Goal: Check status: Check status

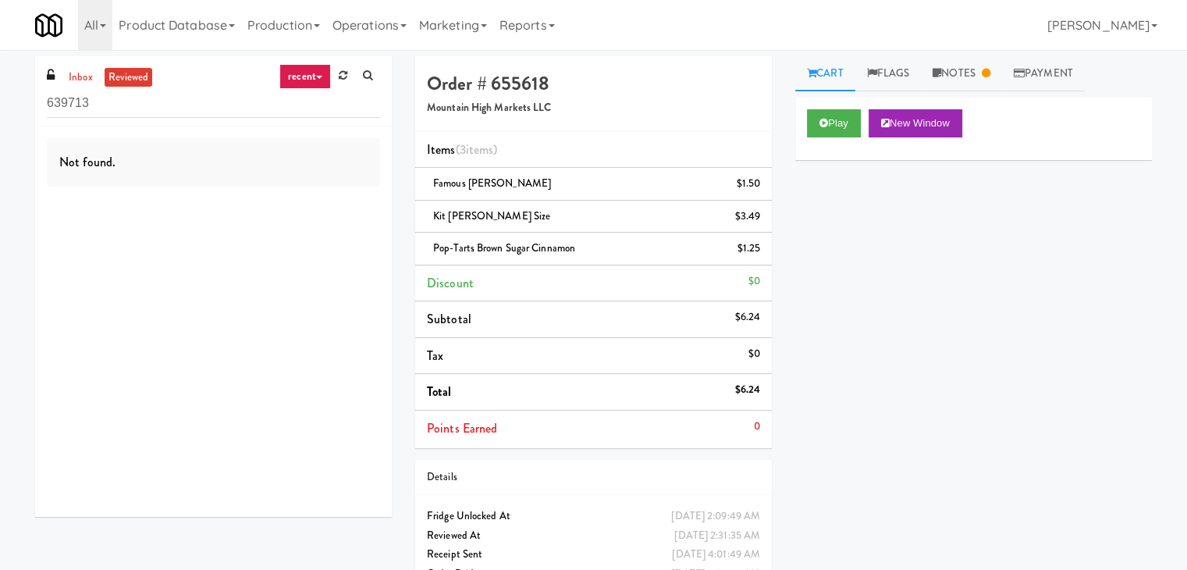
click at [312, 79] on link "recent" at bounding box center [305, 76] width 52 height 25
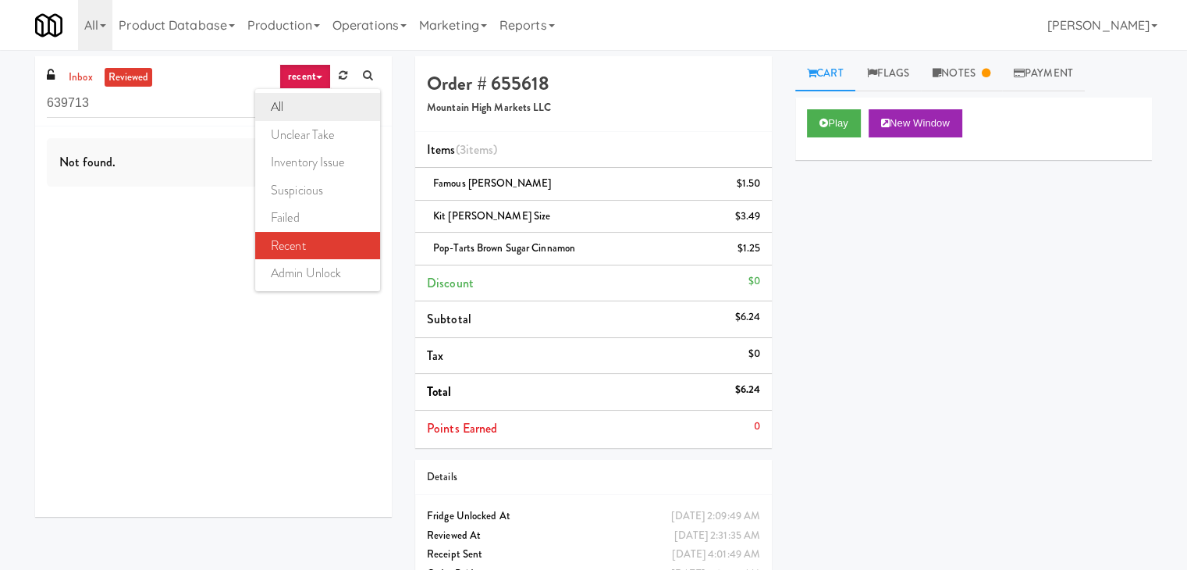
click at [318, 98] on link "all" at bounding box center [317, 107] width 125 height 28
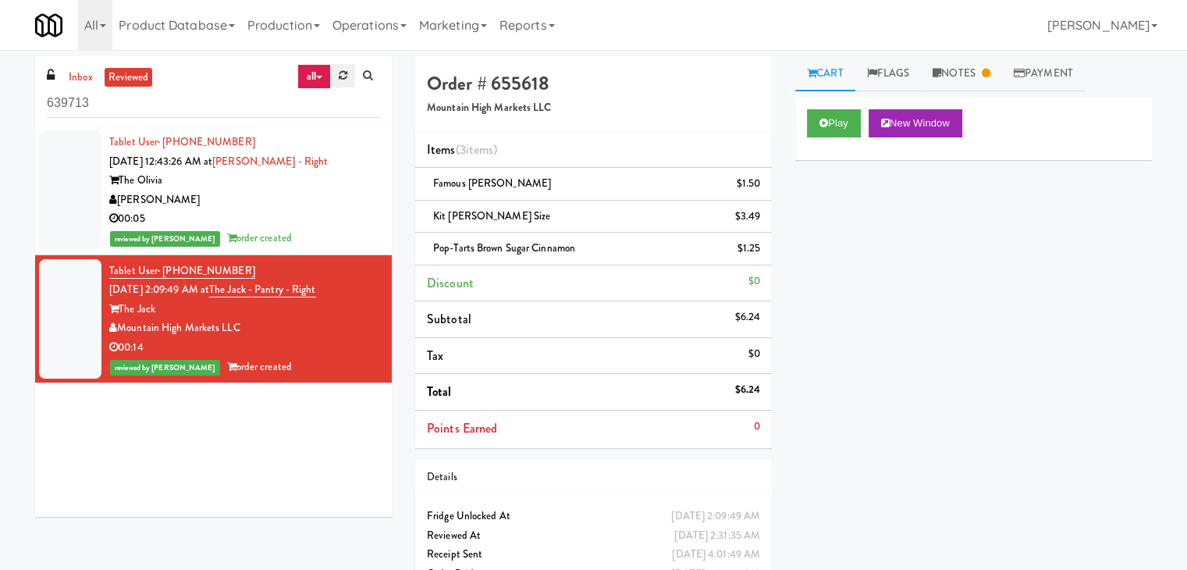
click at [343, 80] on icon at bounding box center [343, 75] width 9 height 10
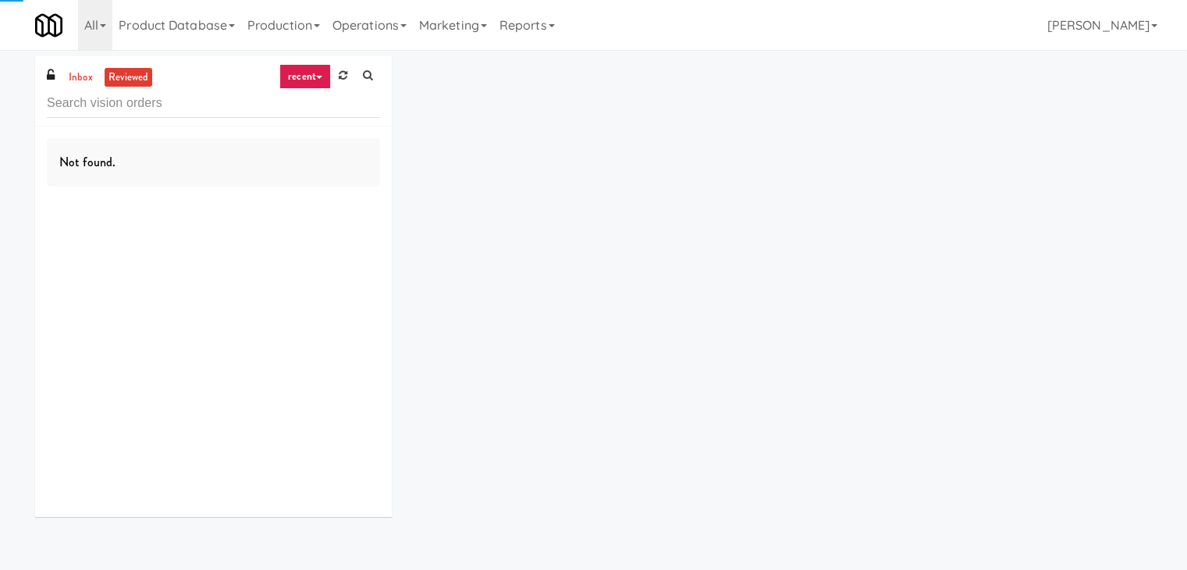
click at [310, 73] on link "recent" at bounding box center [305, 76] width 52 height 25
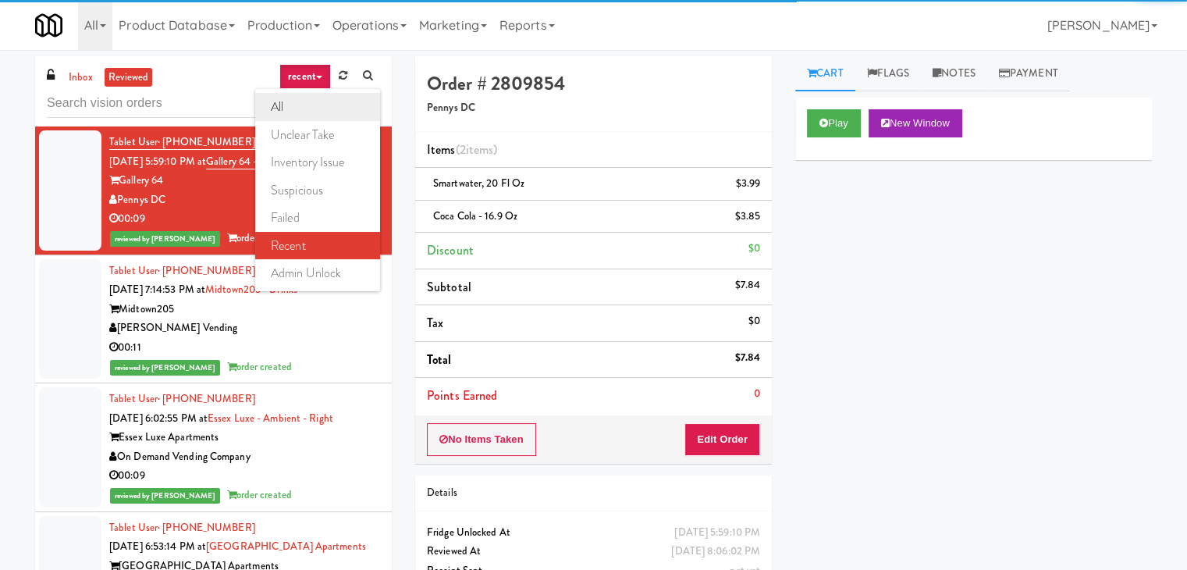
click at [305, 105] on link "all" at bounding box center [317, 107] width 125 height 28
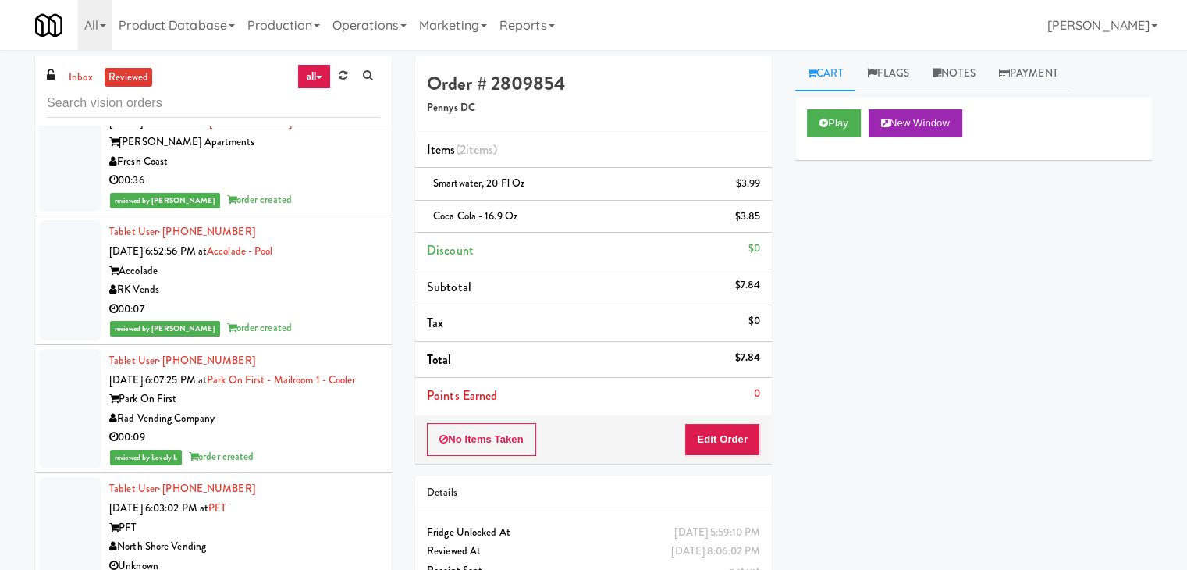
scroll to position [937, 0]
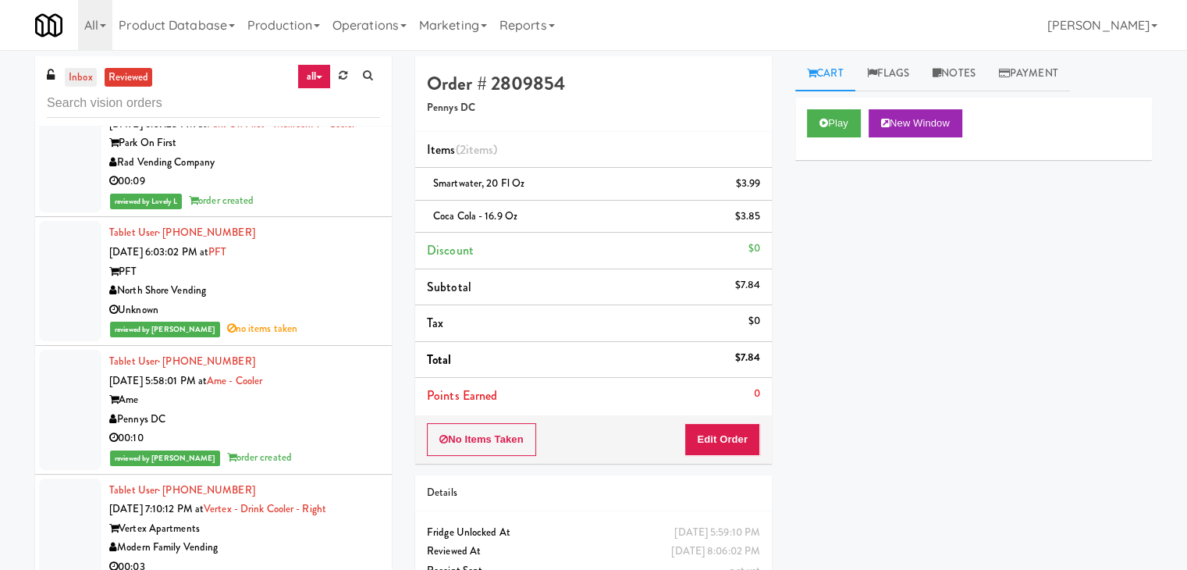
click at [81, 76] on link "inbox" at bounding box center [81, 78] width 32 height 20
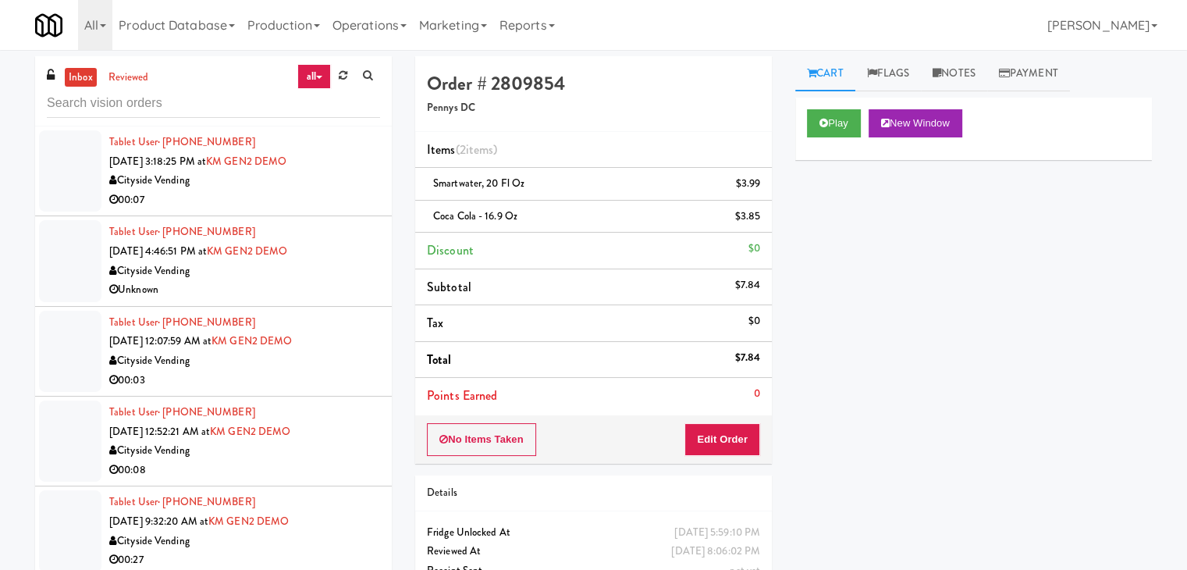
click at [316, 72] on link "all" at bounding box center [313, 76] width 33 height 25
click at [0, 170] on div "inbox reviewed all all unclear take inventory issue suspicious failed recent ad…" at bounding box center [593, 339] width 1187 height 567
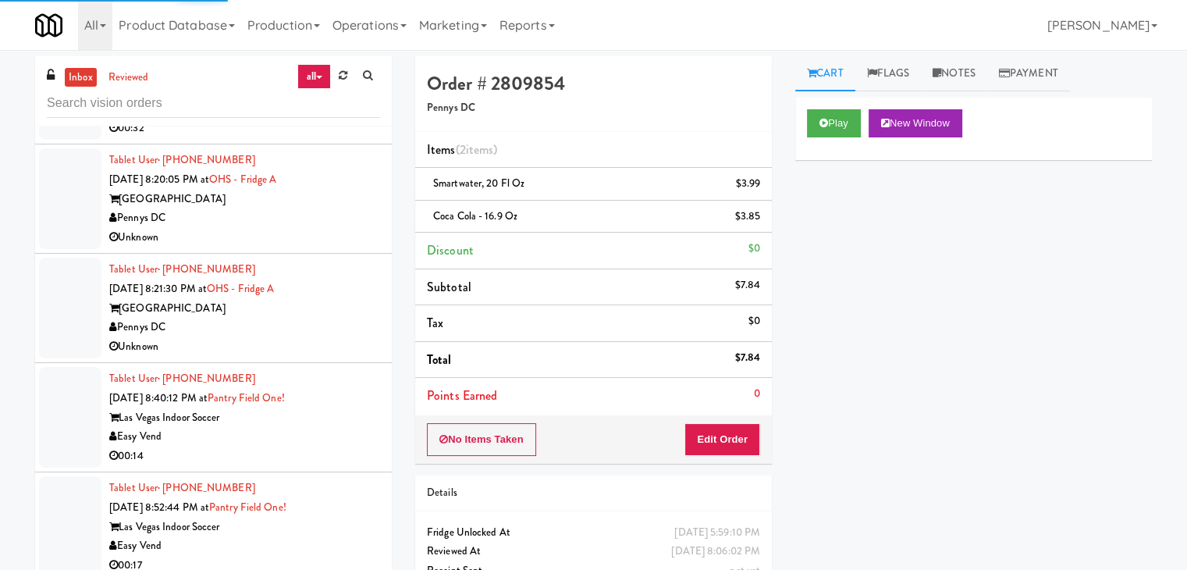
scroll to position [2732, 0]
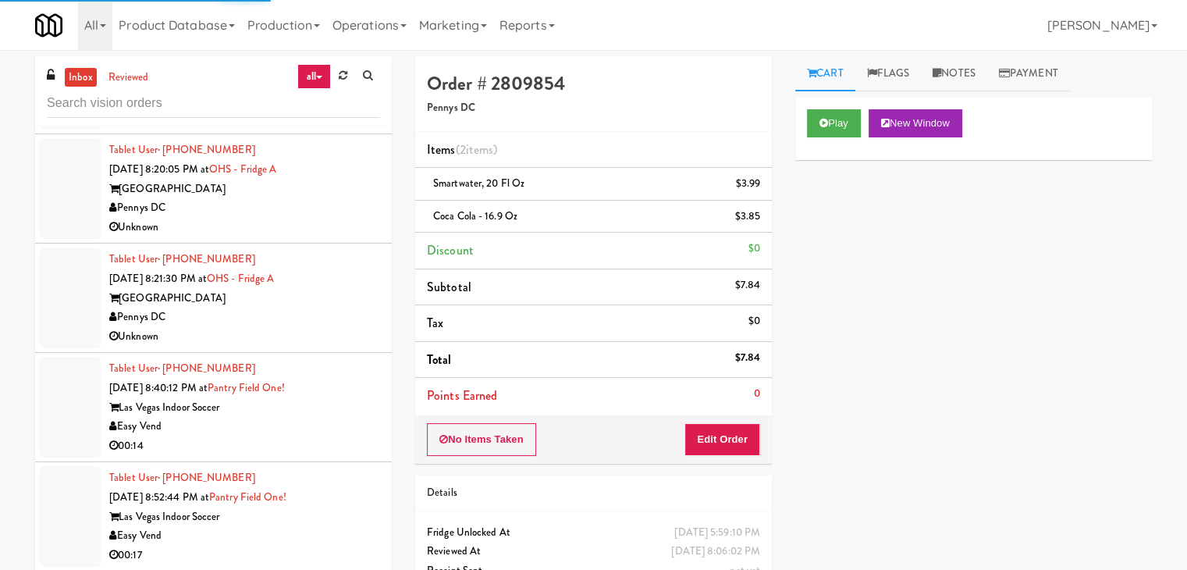
click at [296, 218] on div "Unknown" at bounding box center [244, 228] width 271 height 20
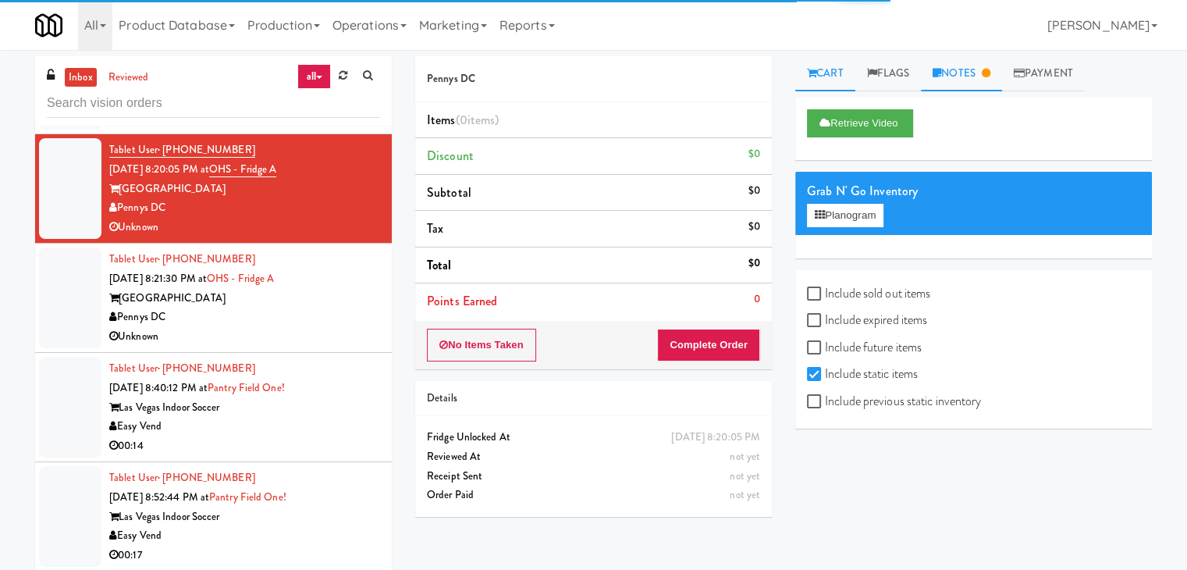
click at [966, 87] on link "Notes" at bounding box center [961, 73] width 81 height 35
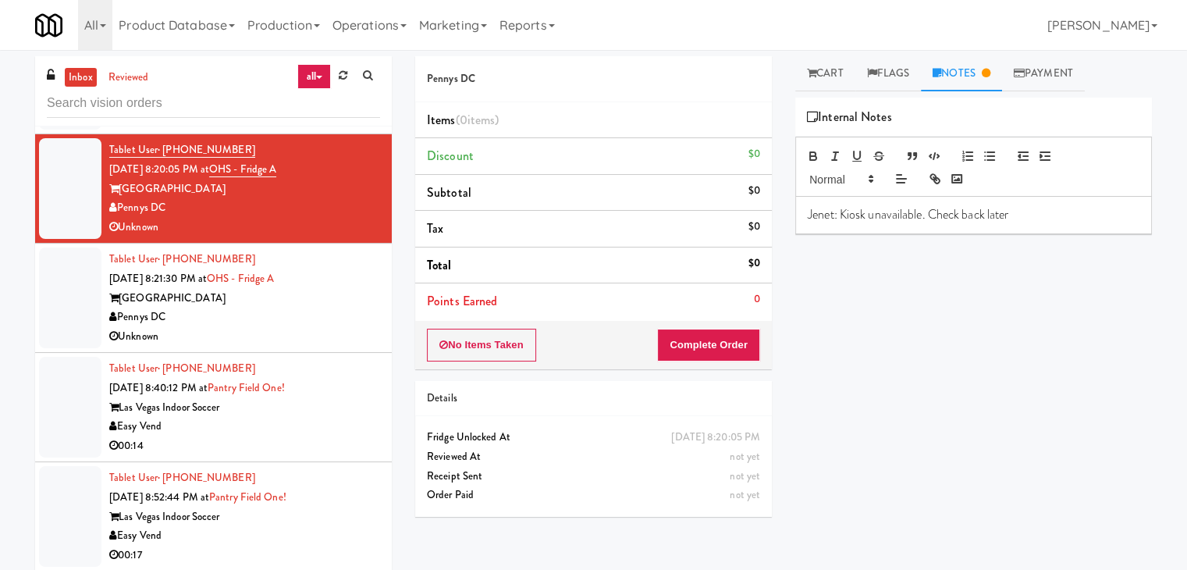
click at [247, 341] on div "Unknown" at bounding box center [244, 337] width 271 height 20
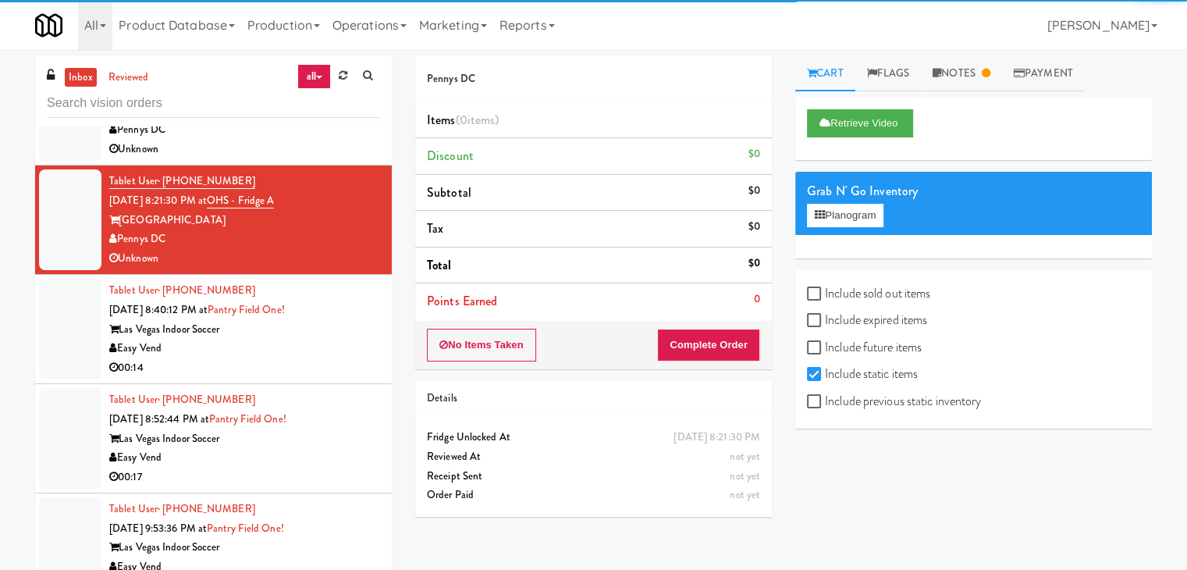
click at [324, 358] on div "00:14" at bounding box center [244, 368] width 271 height 20
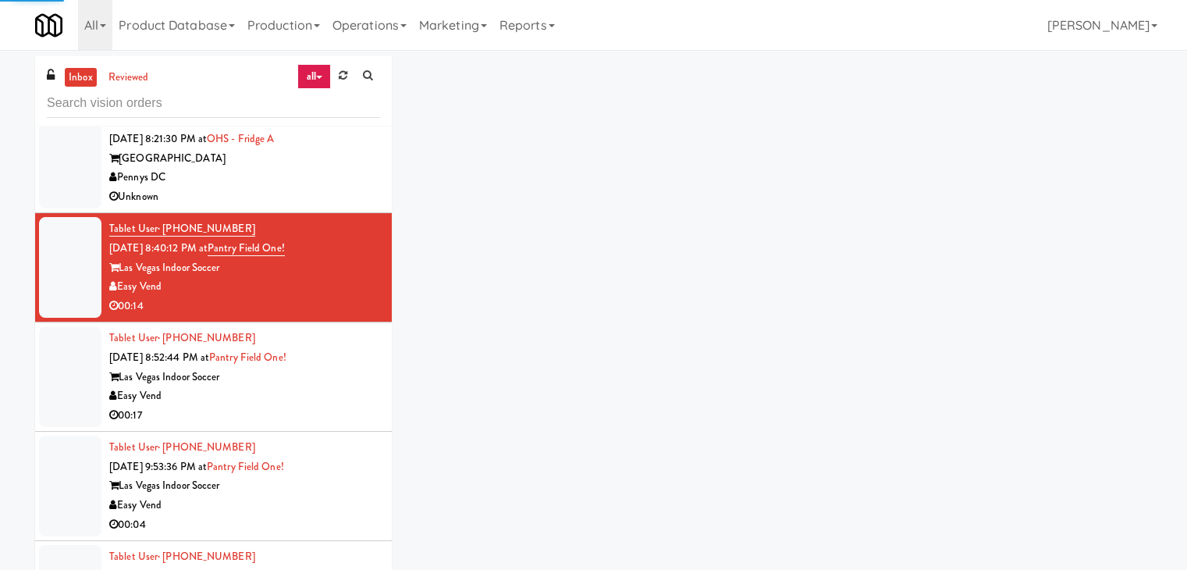
scroll to position [3044, 0]
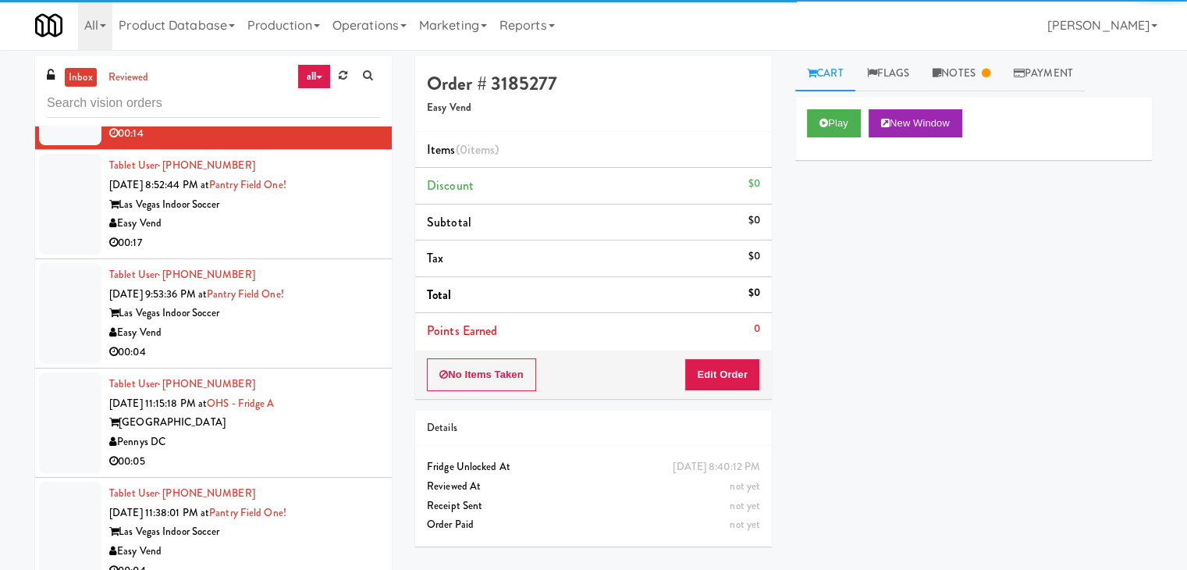
click at [311, 220] on div "Easy Vend" at bounding box center [244, 224] width 271 height 20
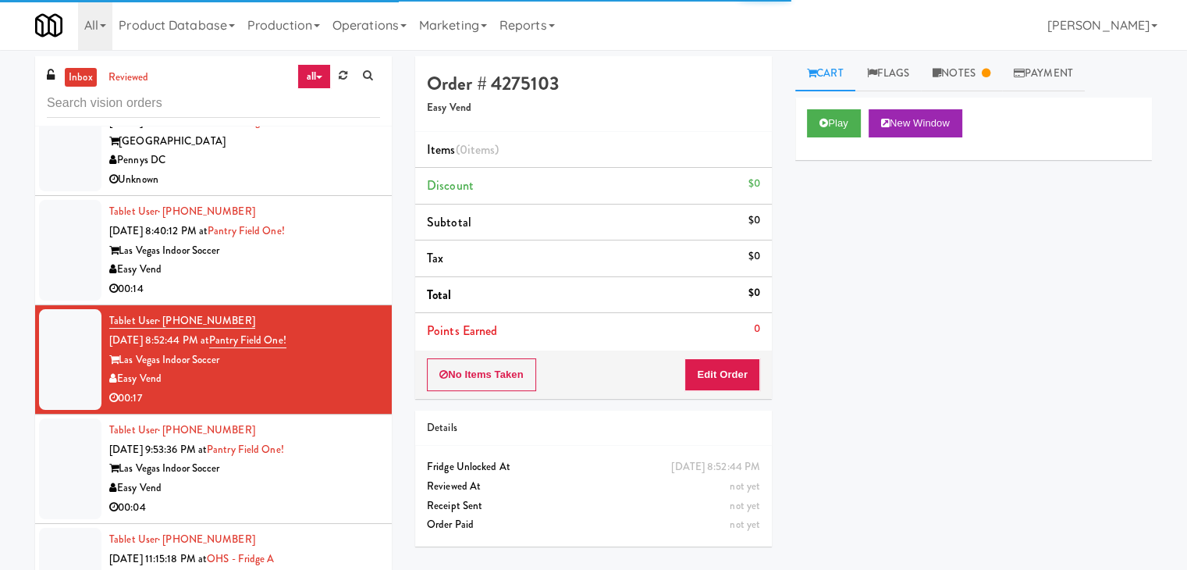
scroll to position [2888, 0]
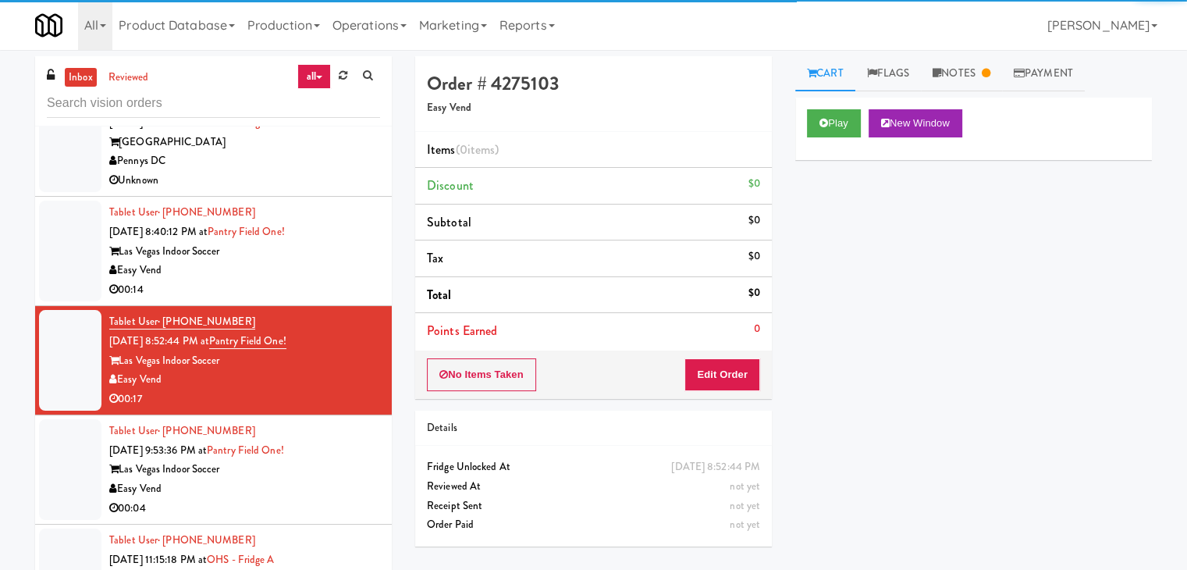
drag, startPoint x: 340, startPoint y: 259, endPoint x: 345, endPoint y: 275, distance: 16.3
click at [342, 261] on div "Easy Vend" at bounding box center [244, 271] width 271 height 20
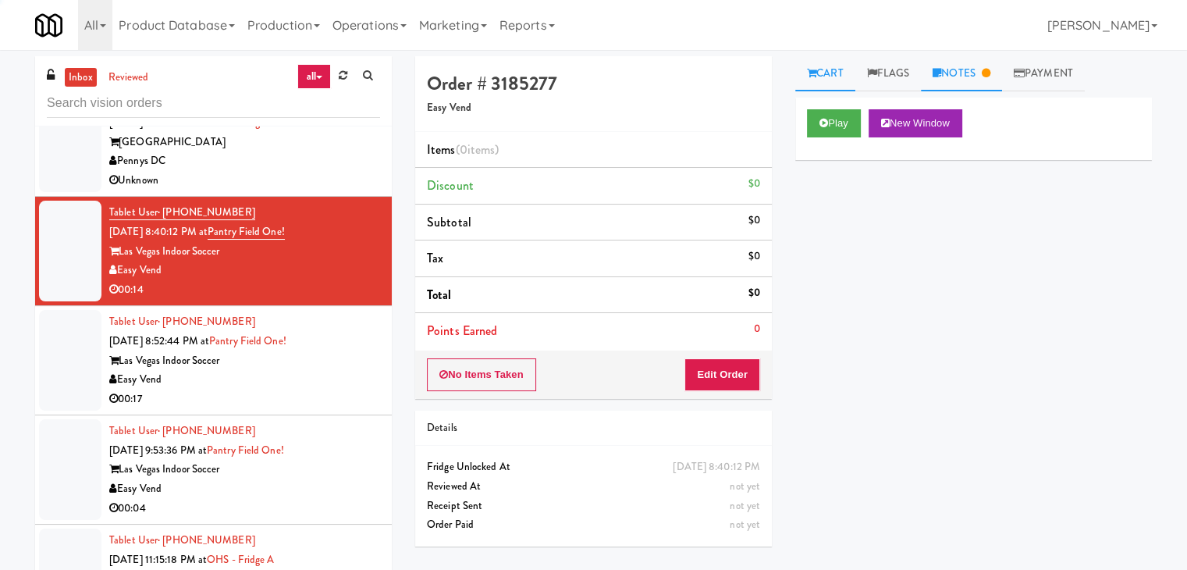
click at [951, 73] on link "Notes" at bounding box center [961, 73] width 81 height 35
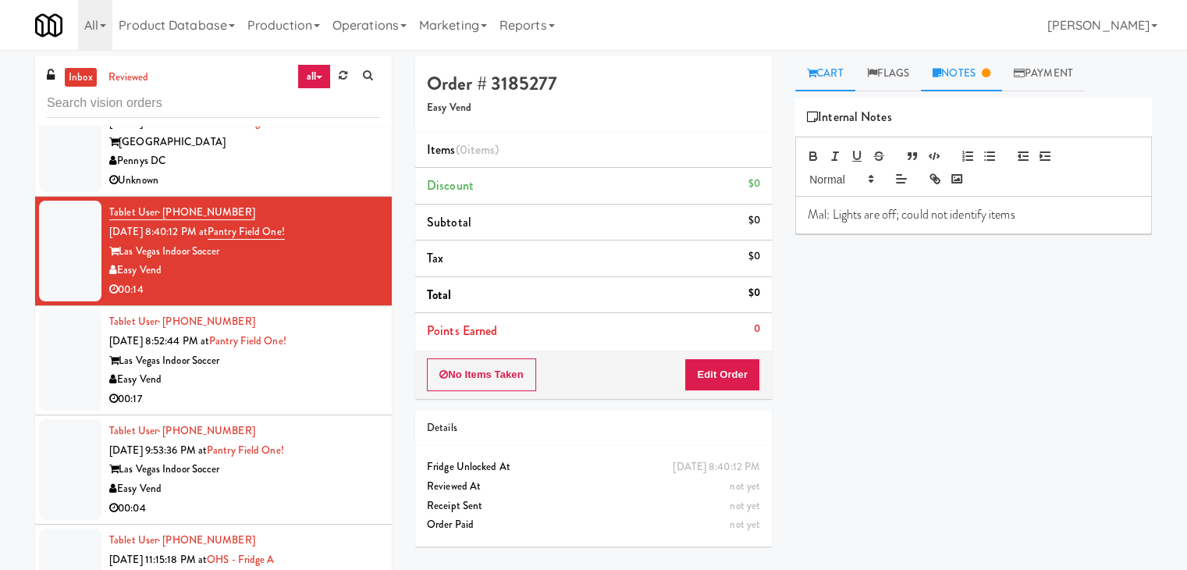
click at [813, 83] on link "Cart" at bounding box center [825, 73] width 60 height 35
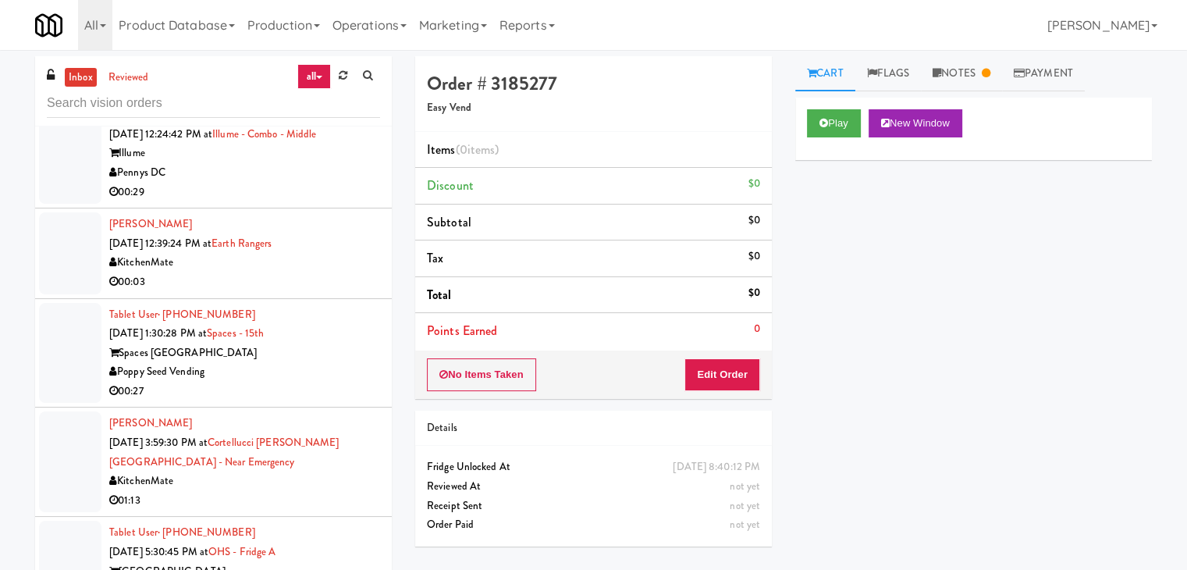
scroll to position [3669, 0]
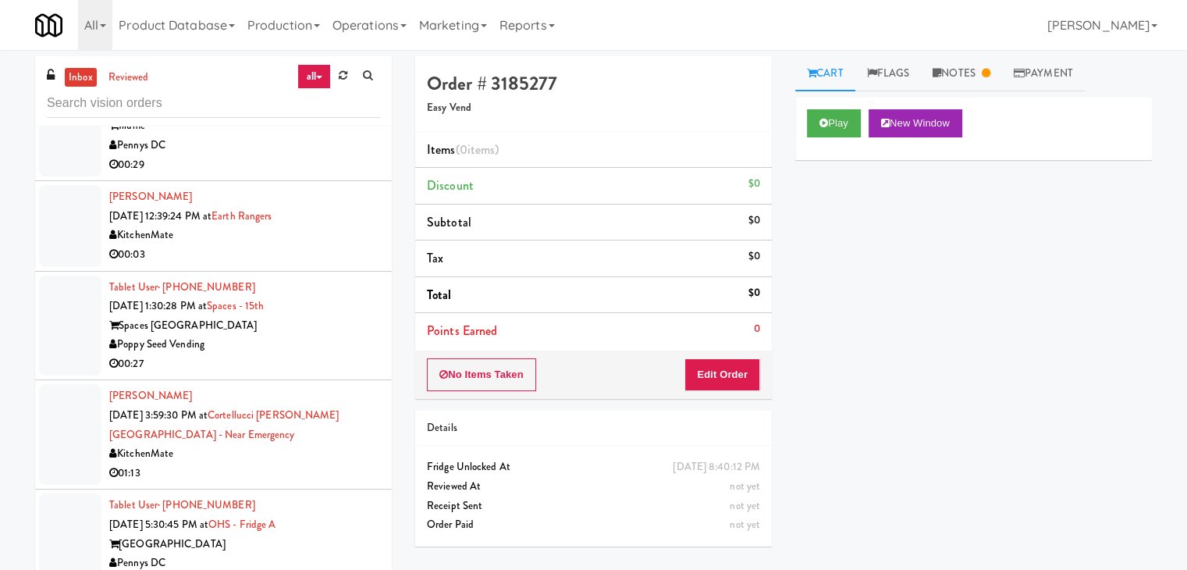
click at [322, 340] on div "Poppy Seed Vending" at bounding box center [244, 345] width 271 height 20
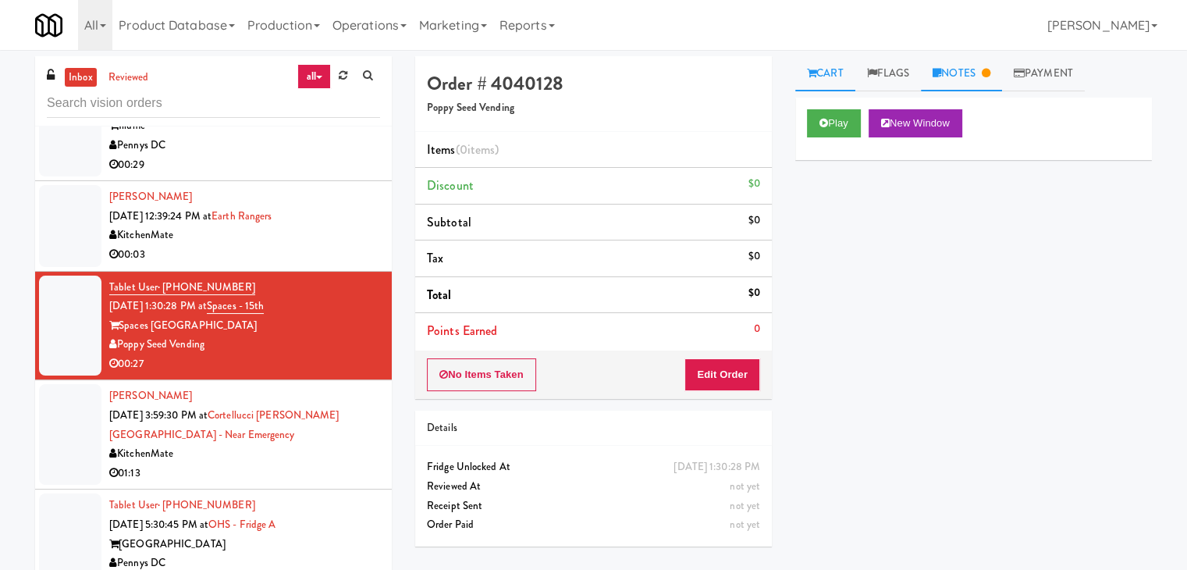
click at [970, 76] on link "Notes" at bounding box center [961, 73] width 81 height 35
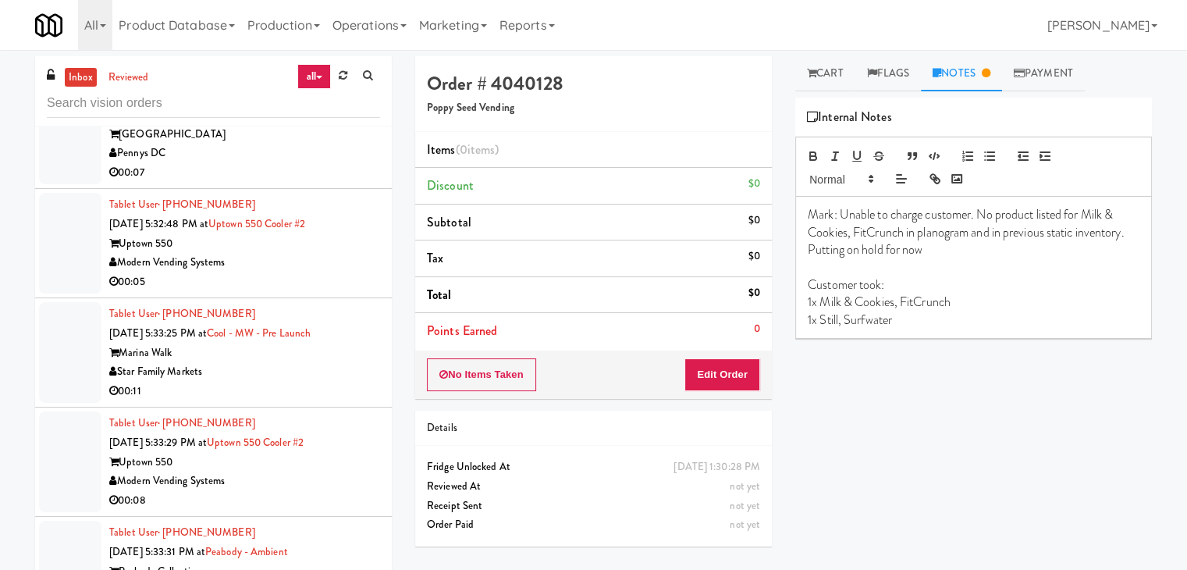
scroll to position [4137, 0]
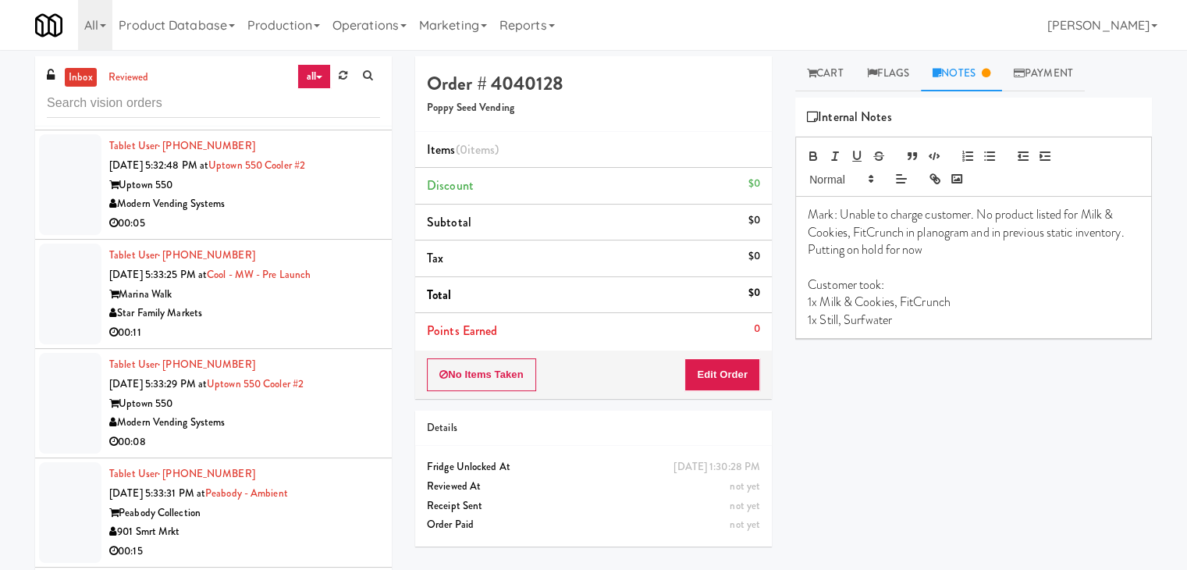
click at [285, 323] on div "00:11" at bounding box center [244, 333] width 271 height 20
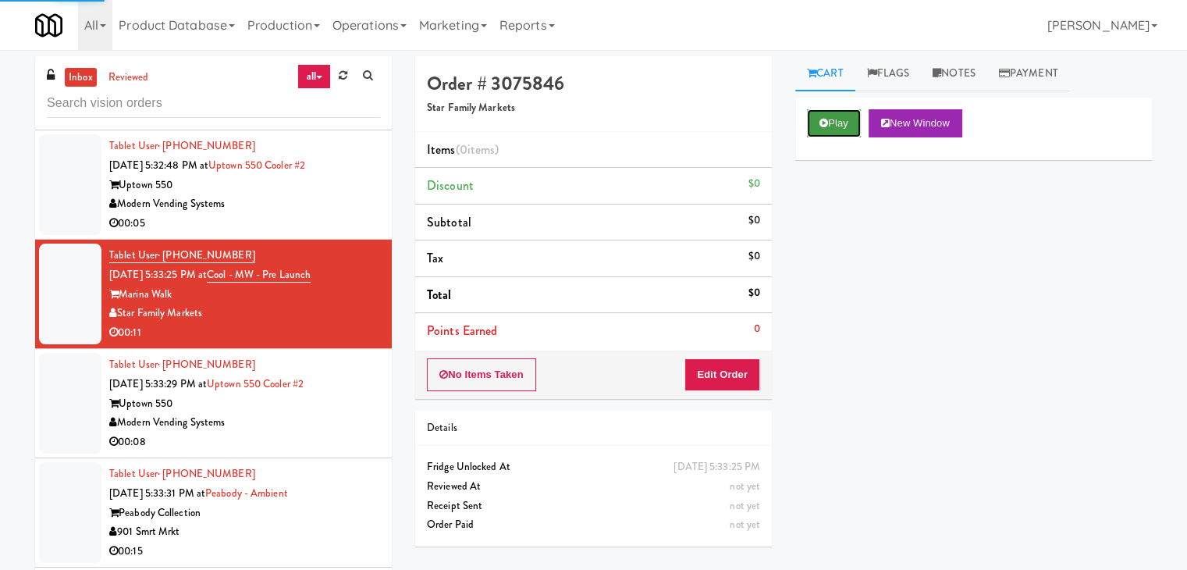
click at [838, 126] on button "Play" at bounding box center [834, 123] width 54 height 28
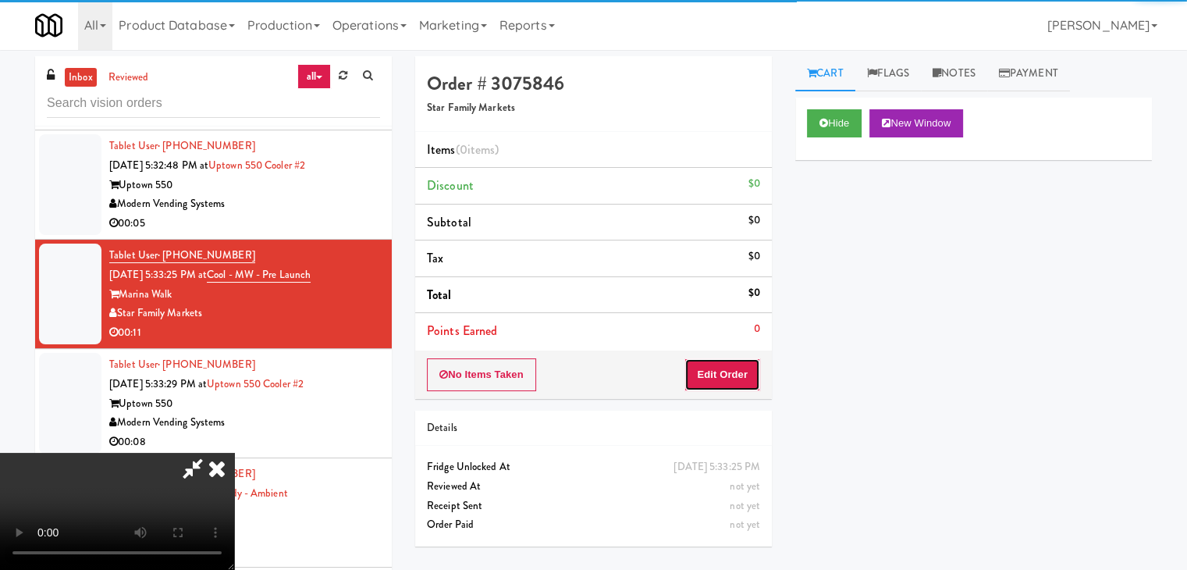
click at [734, 372] on button "Edit Order" at bounding box center [723, 374] width 76 height 33
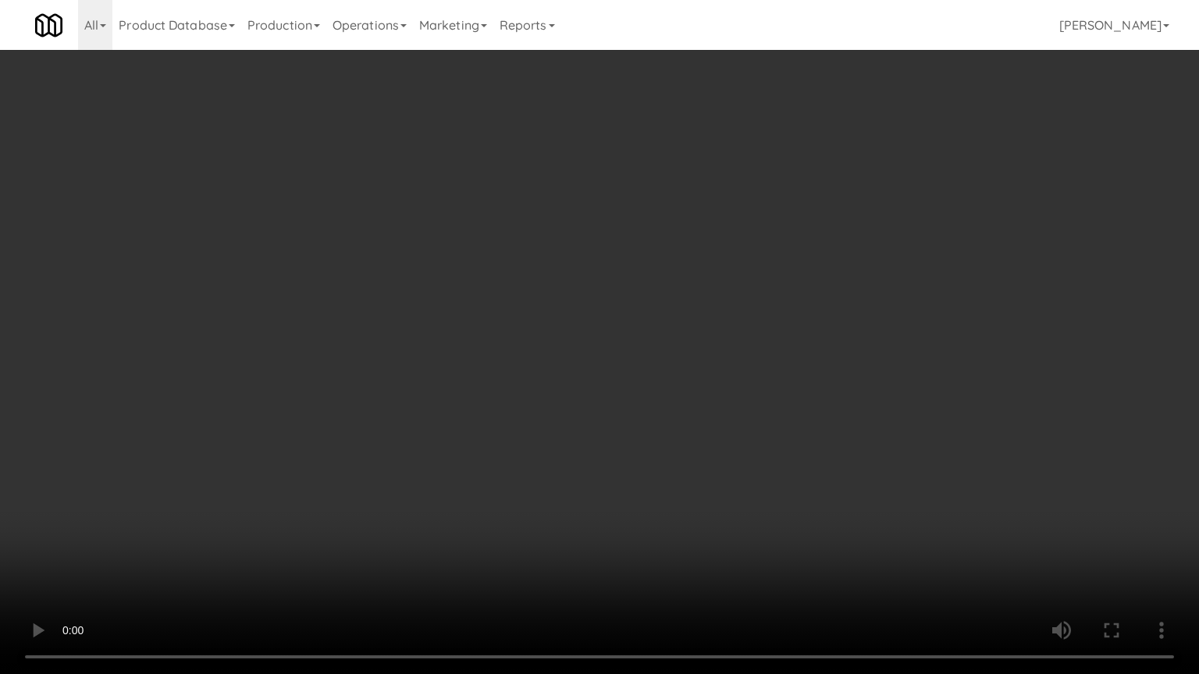
click at [639, 335] on video at bounding box center [599, 337] width 1199 height 674
click at [677, 312] on video at bounding box center [599, 337] width 1199 height 674
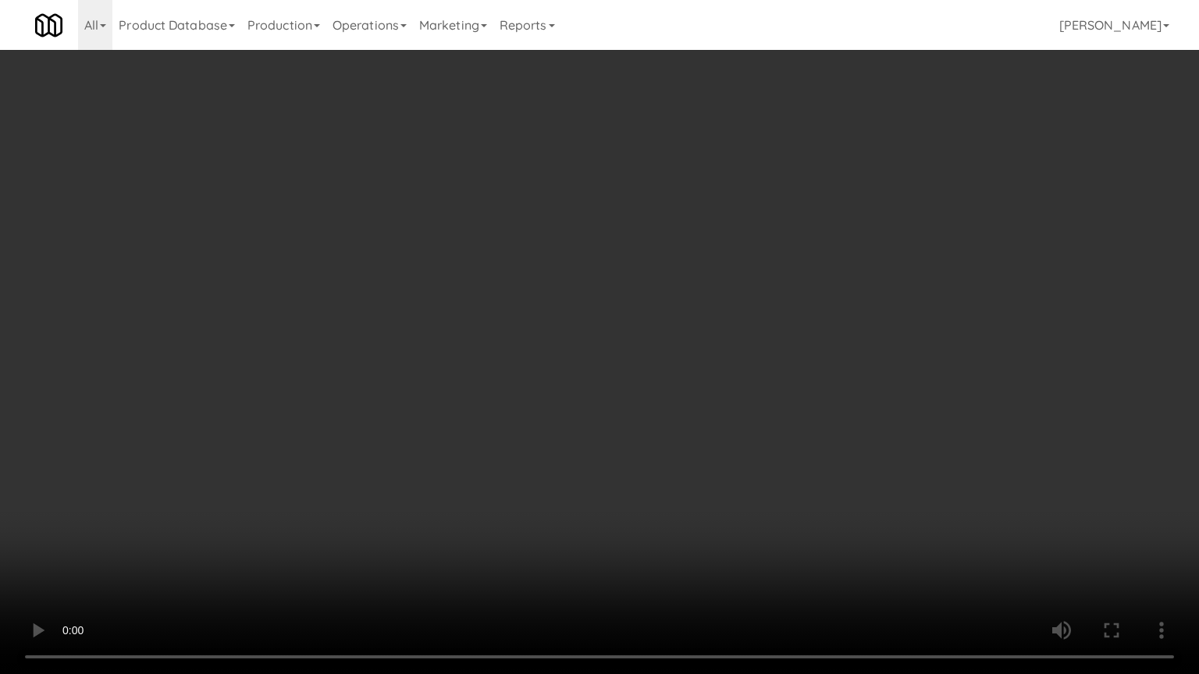
click at [677, 312] on video at bounding box center [599, 337] width 1199 height 674
click at [678, 286] on video at bounding box center [599, 337] width 1199 height 674
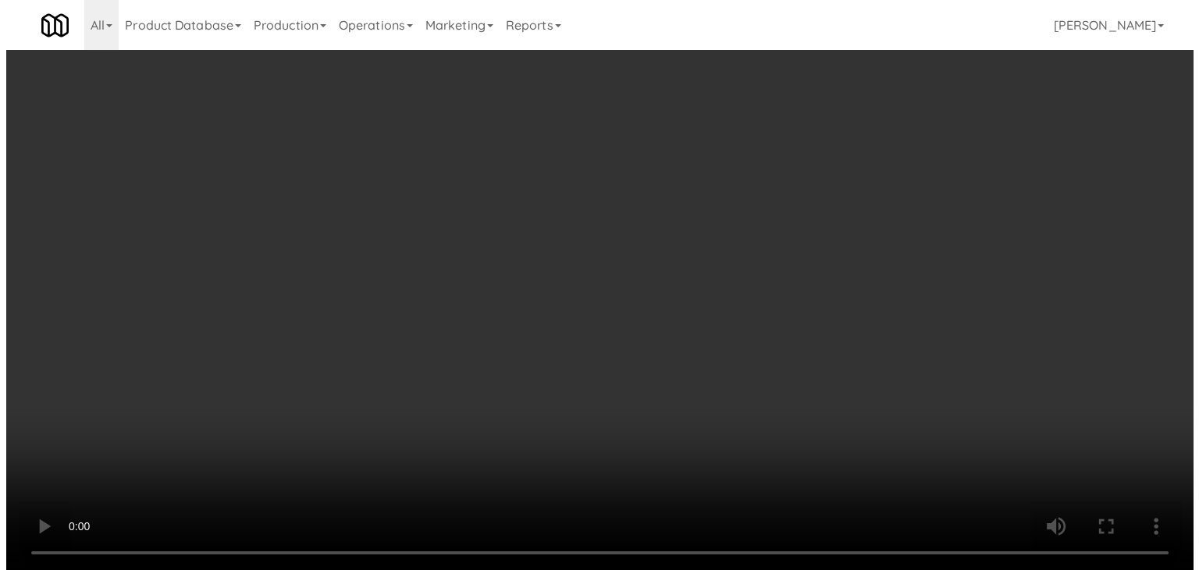
scroll to position [103, 0]
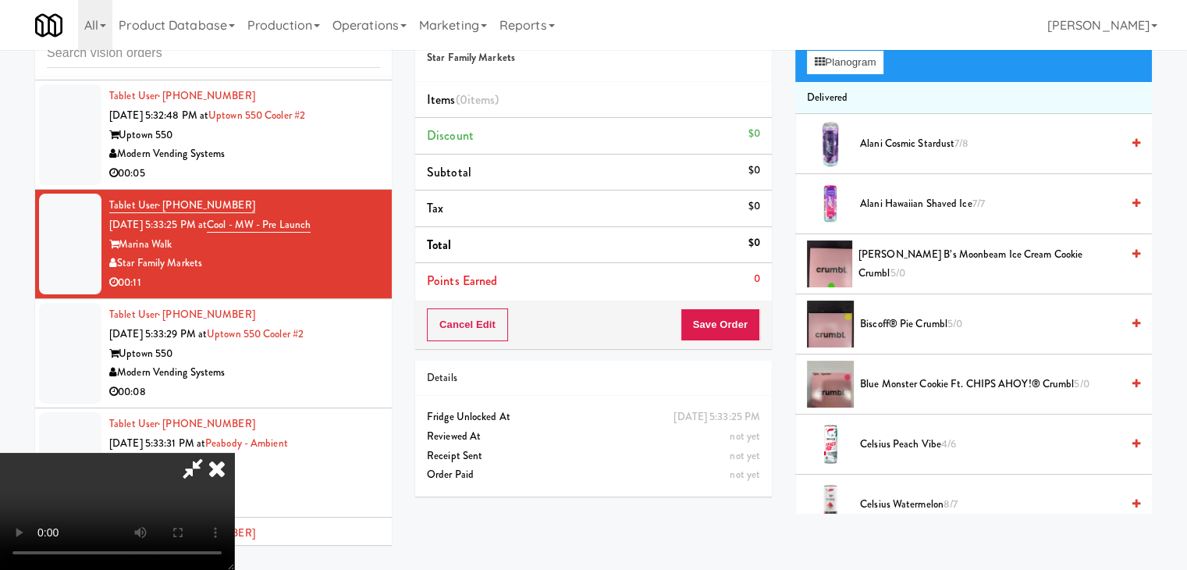
click at [961, 387] on span "Blue Monster Cookie ft. CHIPS AHOY!® Crumbl 5/0" at bounding box center [990, 385] width 261 height 20
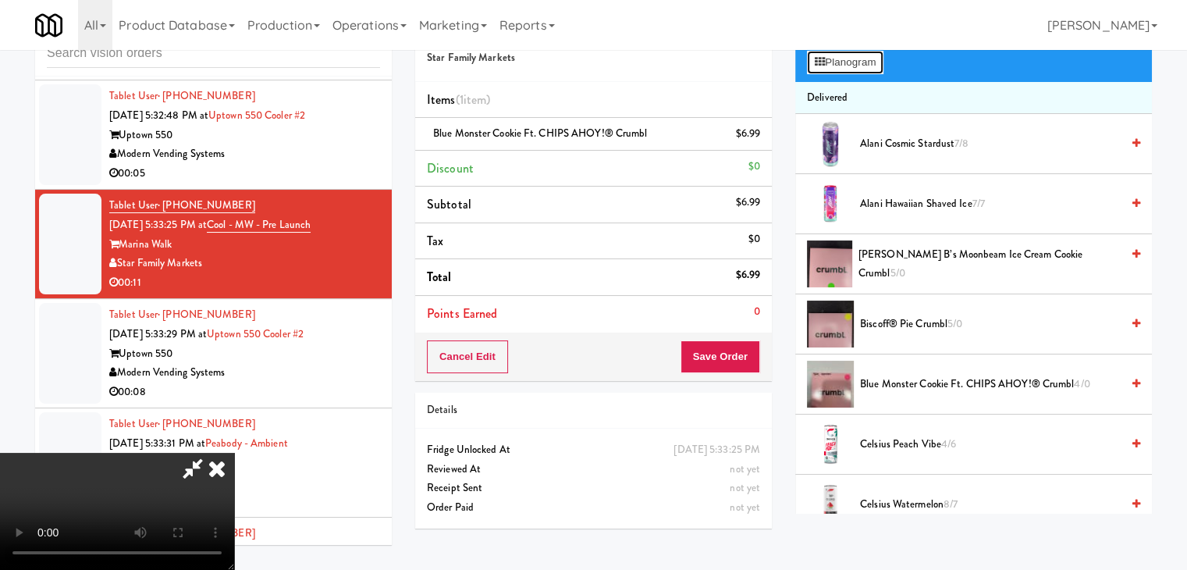
click at [864, 70] on button "Planogram" at bounding box center [845, 62] width 76 height 23
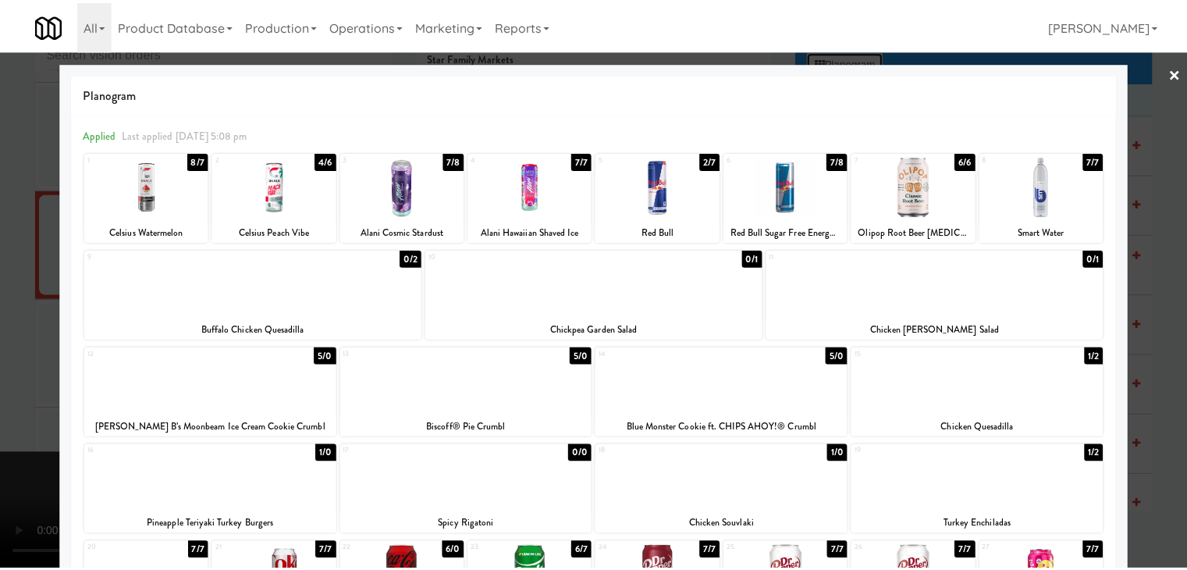
scroll to position [78, 0]
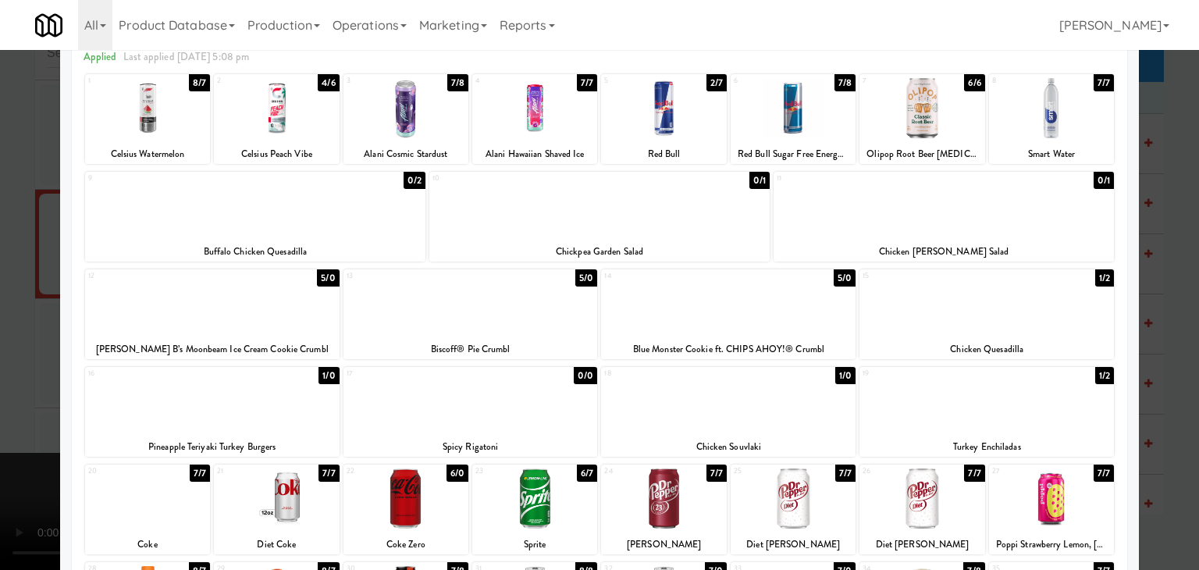
click at [0, 272] on div at bounding box center [599, 285] width 1199 height 570
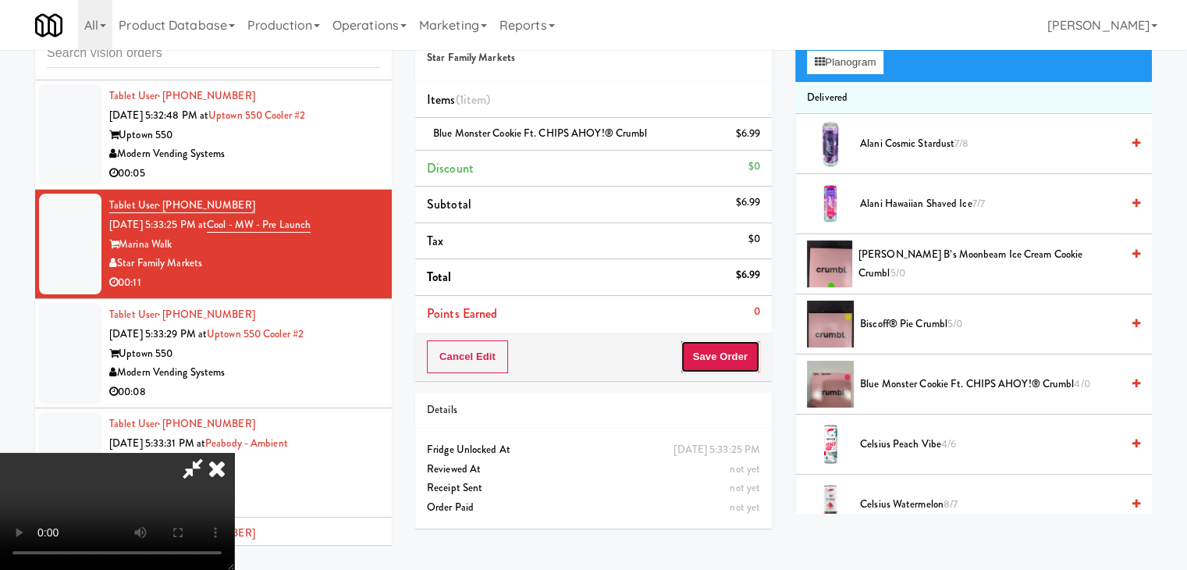
click at [750, 354] on button "Save Order" at bounding box center [721, 356] width 80 height 33
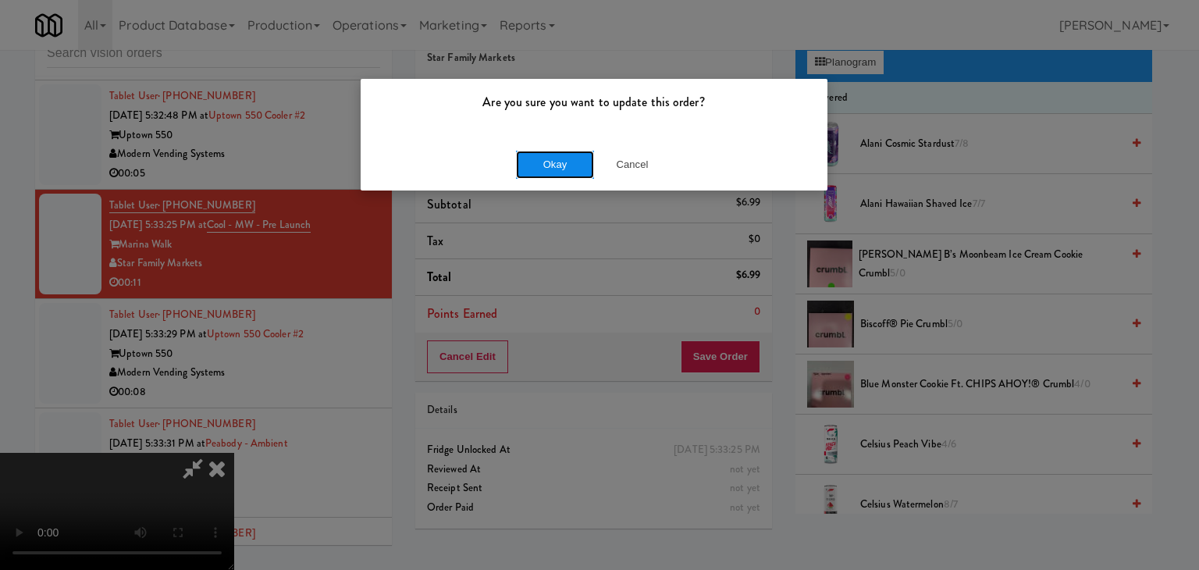
click at [553, 162] on button "Okay" at bounding box center [555, 165] width 78 height 28
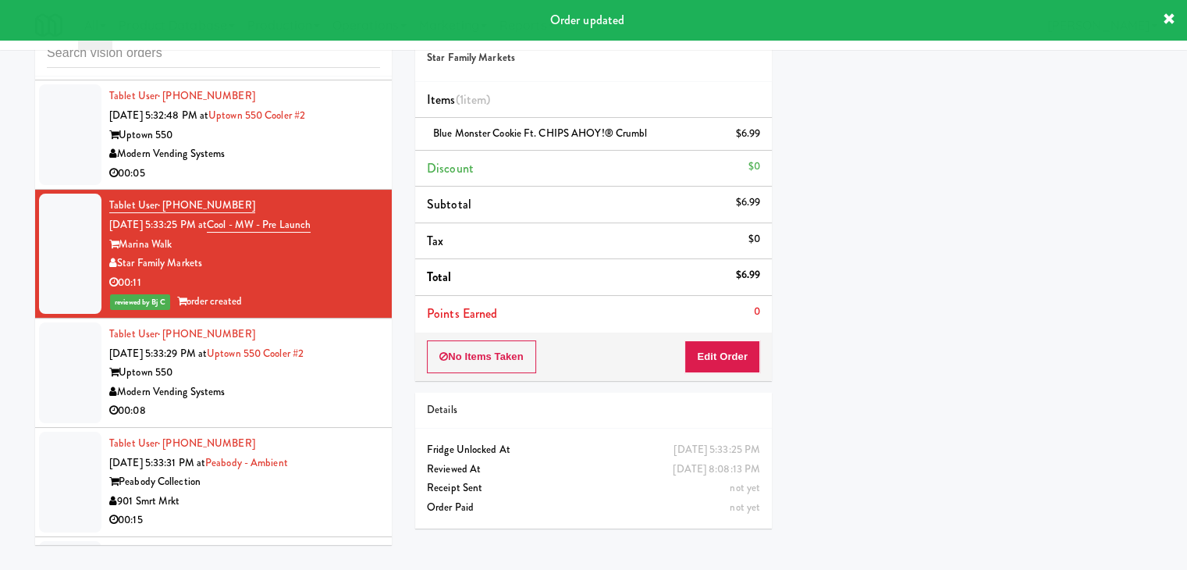
scroll to position [4293, 0]
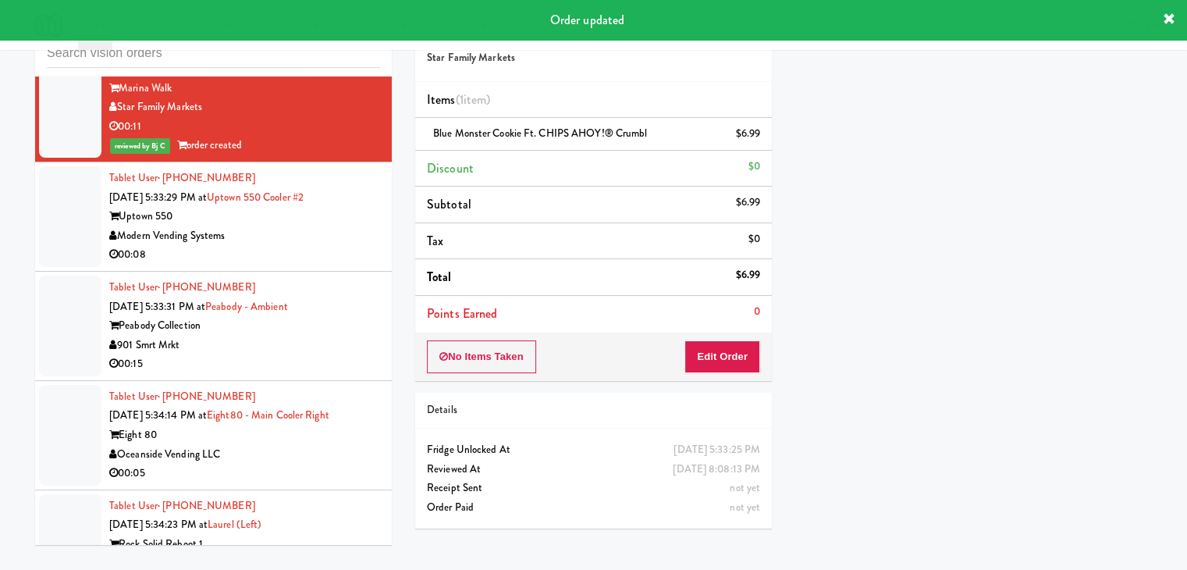
click at [298, 247] on div "00:08" at bounding box center [244, 255] width 271 height 20
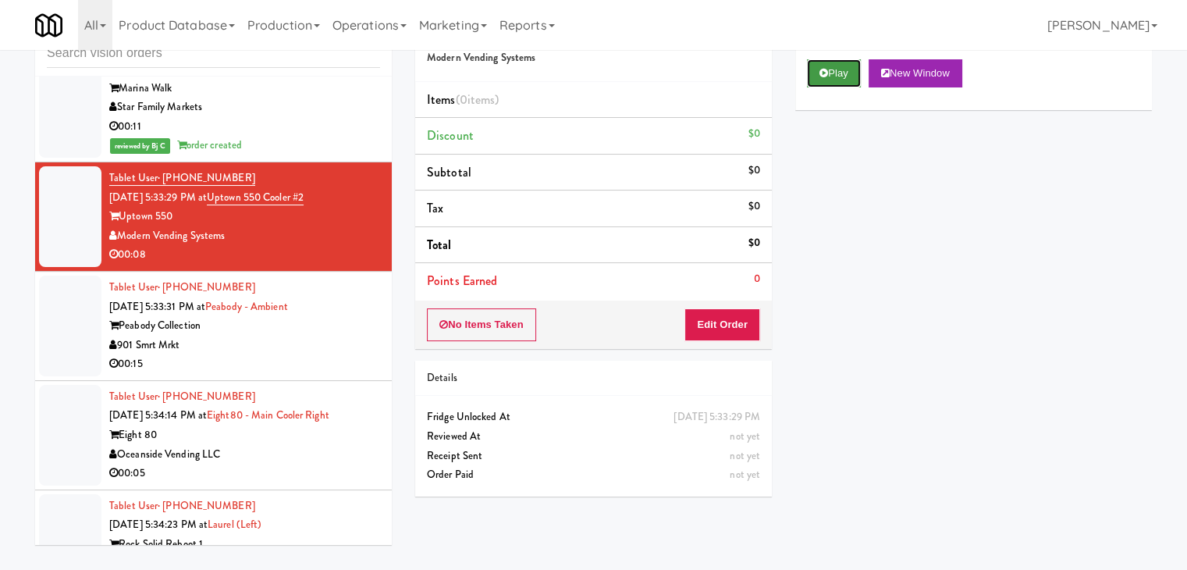
click at [849, 84] on button "Play" at bounding box center [834, 73] width 54 height 28
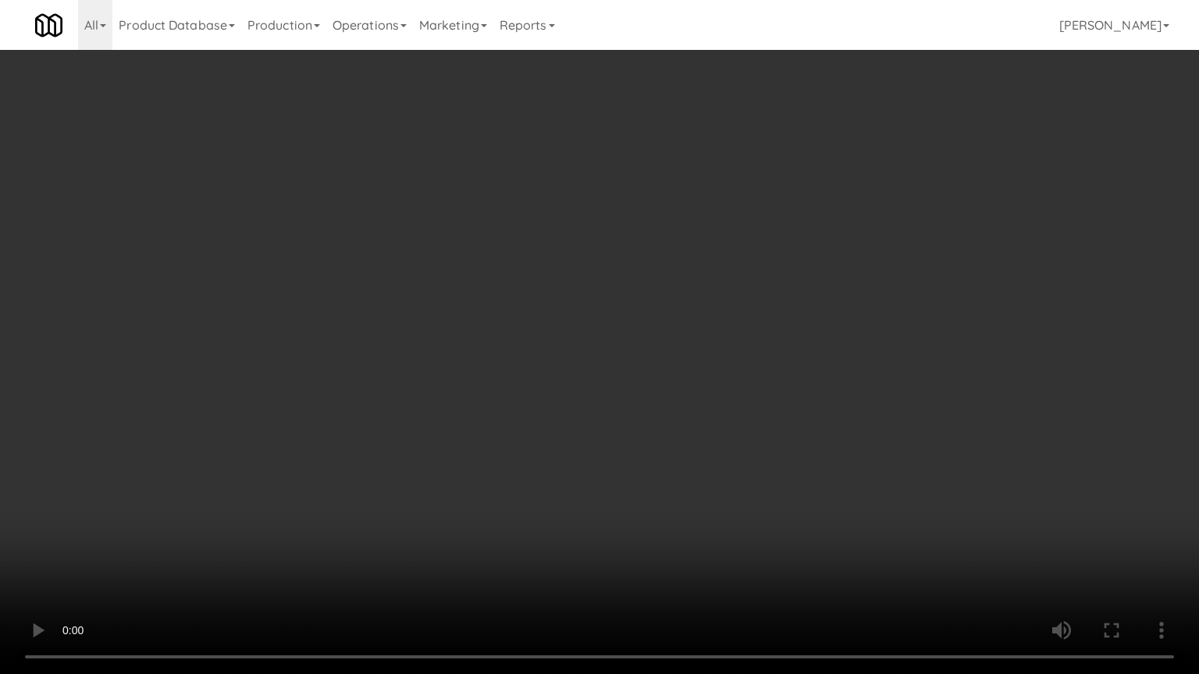
click at [704, 386] on video at bounding box center [599, 337] width 1199 height 674
drag, startPoint x: 704, startPoint y: 386, endPoint x: 703, endPoint y: 393, distance: 7.8
click at [704, 387] on video at bounding box center [599, 337] width 1199 height 674
click at [714, 376] on video at bounding box center [599, 337] width 1199 height 674
click at [713, 380] on video at bounding box center [599, 337] width 1199 height 674
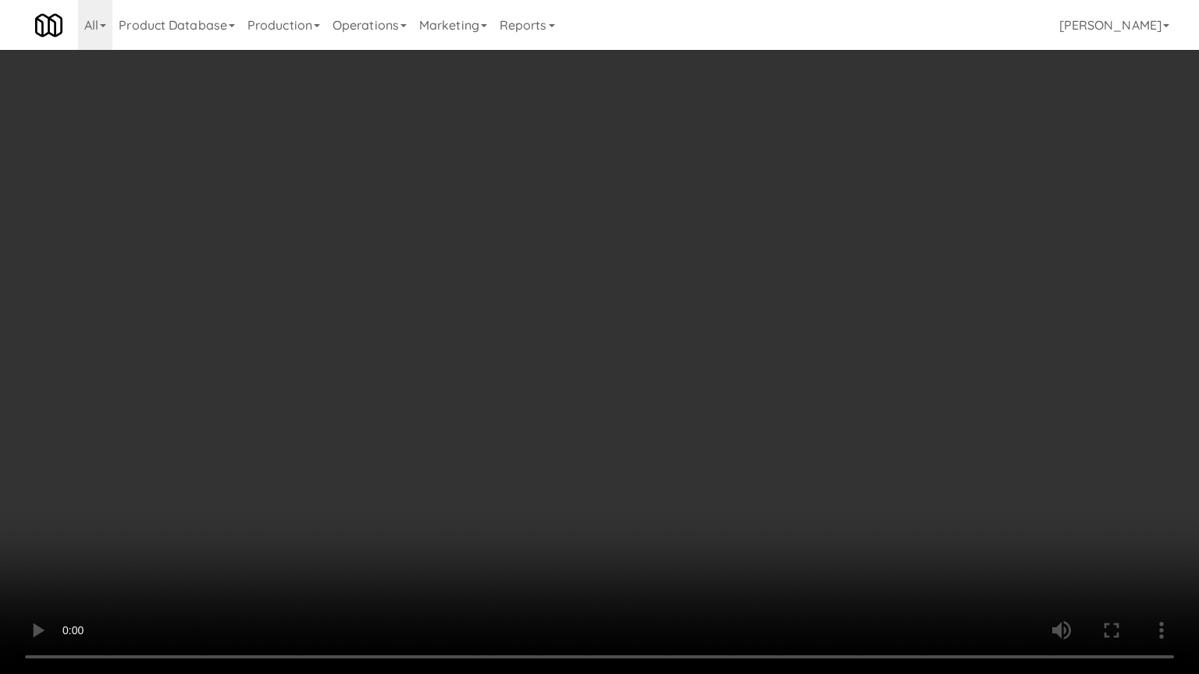
click at [702, 378] on video at bounding box center [599, 337] width 1199 height 674
click at [703, 377] on video at bounding box center [599, 337] width 1199 height 674
drag, startPoint x: 703, startPoint y: 377, endPoint x: 763, endPoint y: 270, distance: 122.7
click at [704, 376] on video at bounding box center [599, 337] width 1199 height 674
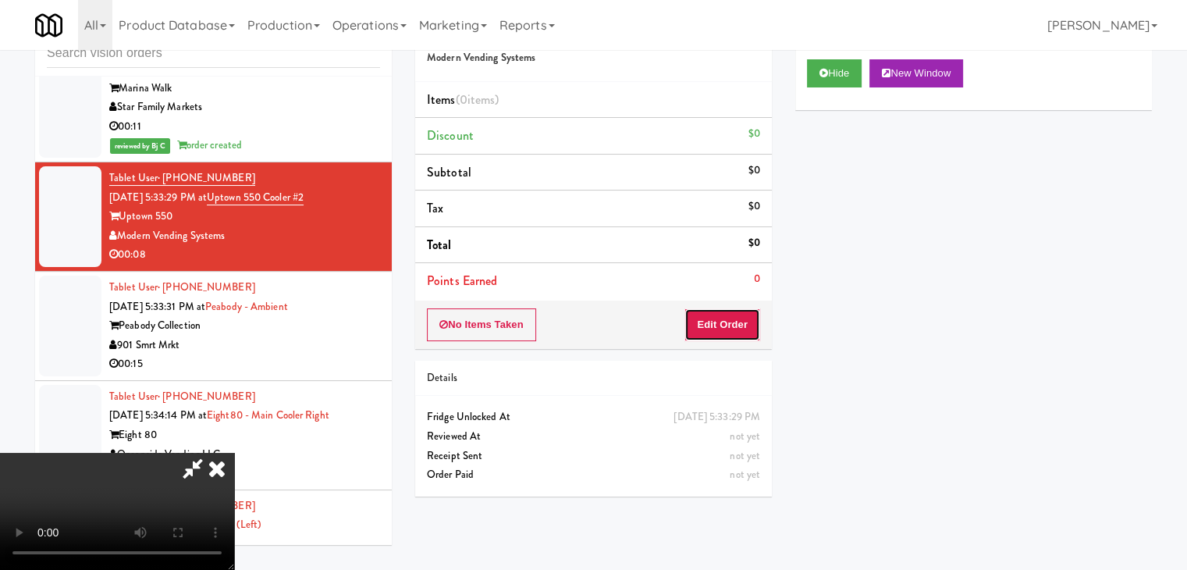
click at [743, 318] on button "Edit Order" at bounding box center [723, 324] width 76 height 33
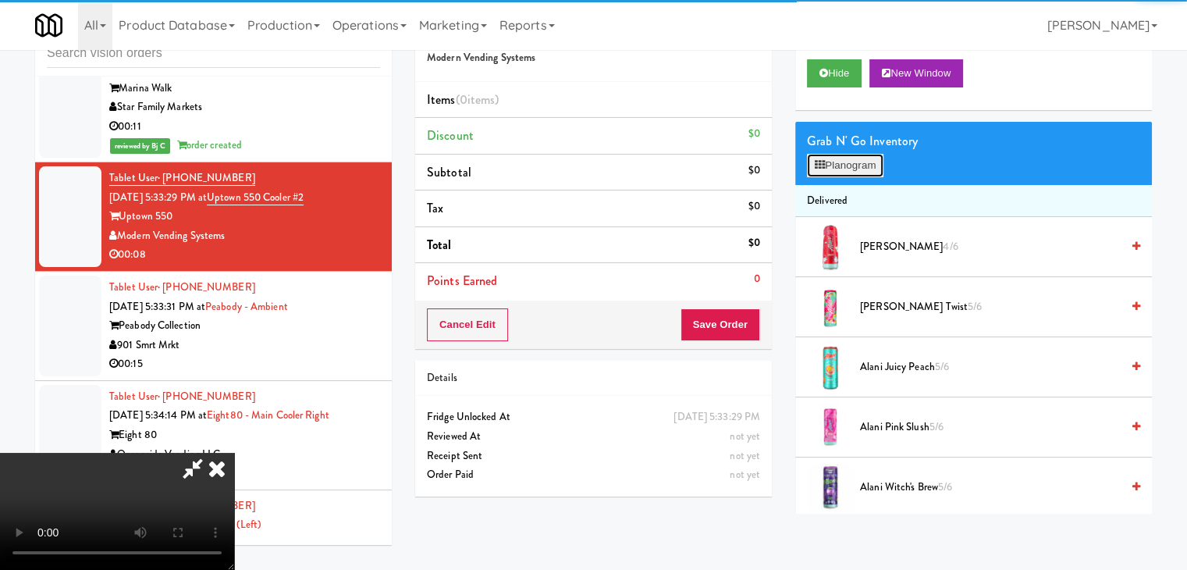
click at [864, 165] on button "Planogram" at bounding box center [845, 165] width 76 height 23
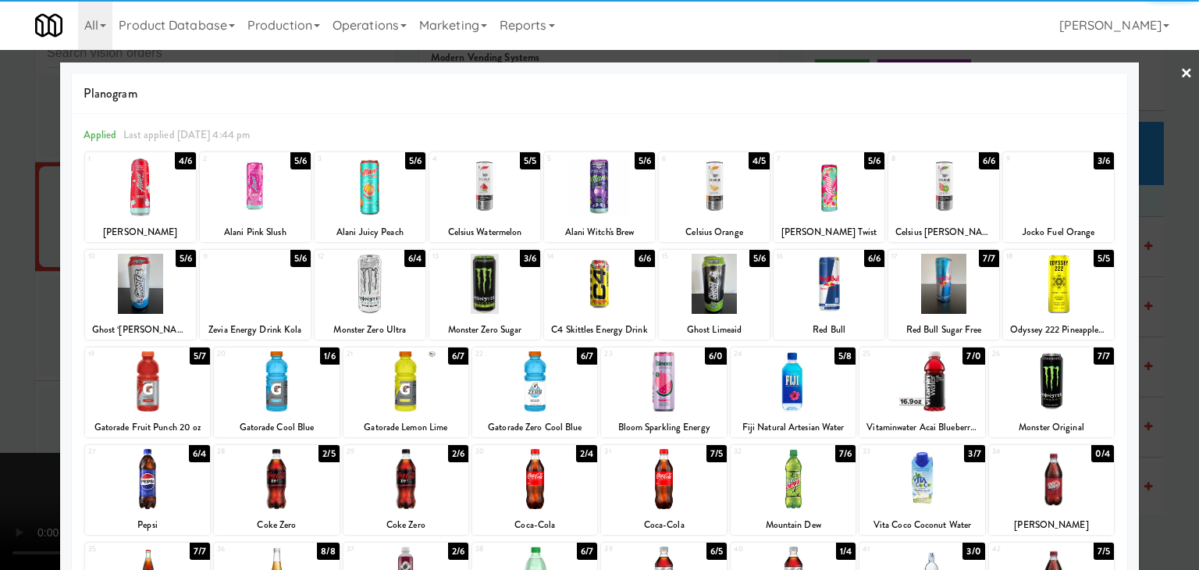
click at [584, 192] on div at bounding box center [599, 186] width 111 height 60
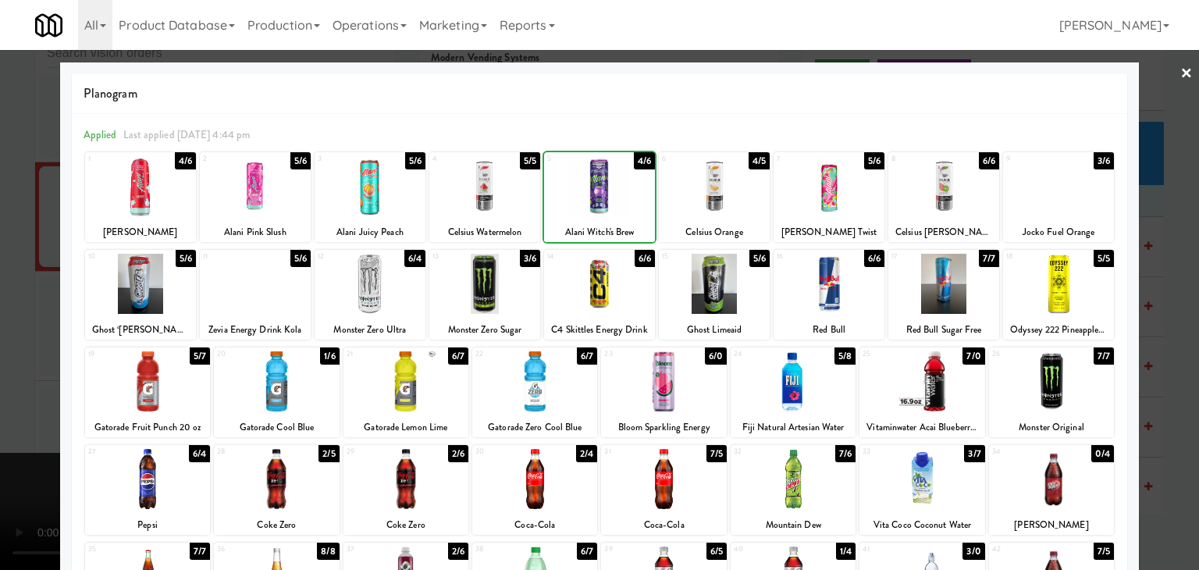
click at [0, 266] on div at bounding box center [599, 285] width 1199 height 570
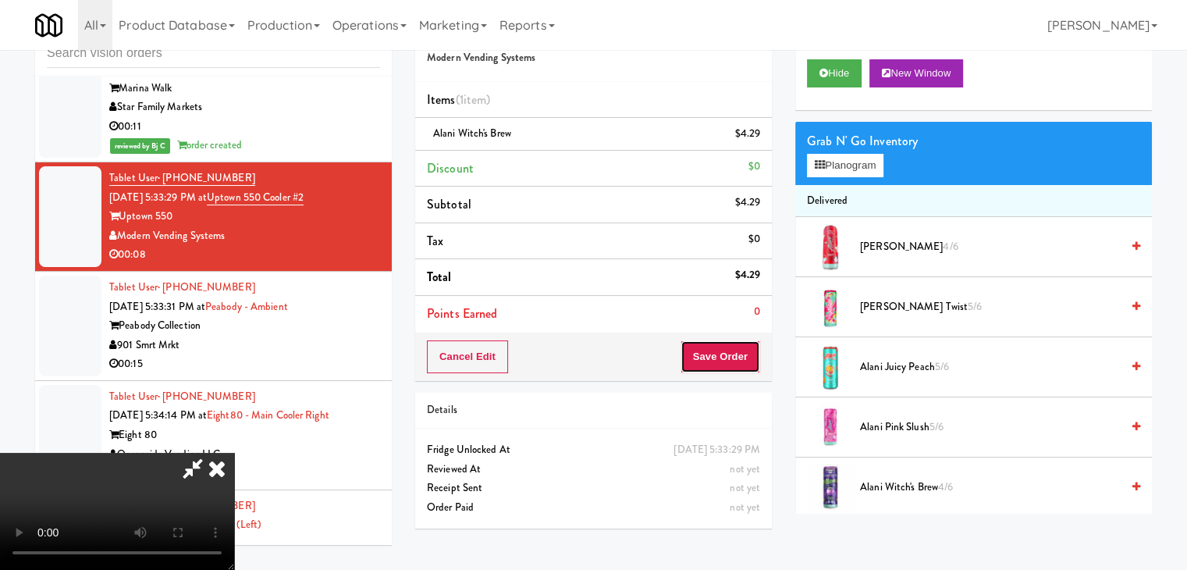
click at [728, 351] on button "Save Order" at bounding box center [721, 356] width 80 height 33
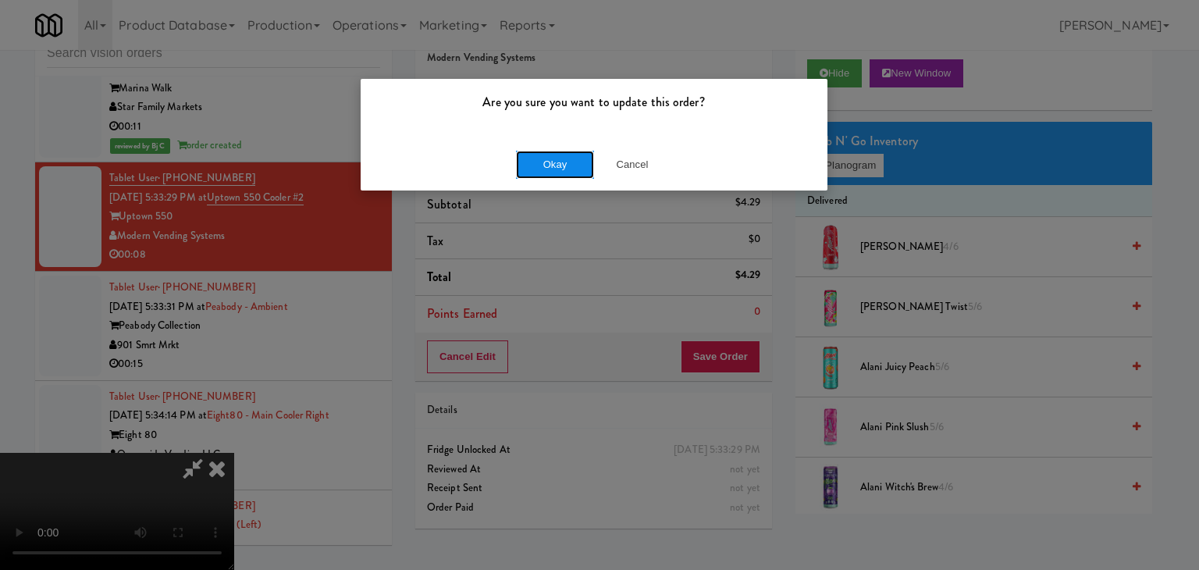
click at [560, 160] on button "Okay" at bounding box center [555, 165] width 78 height 28
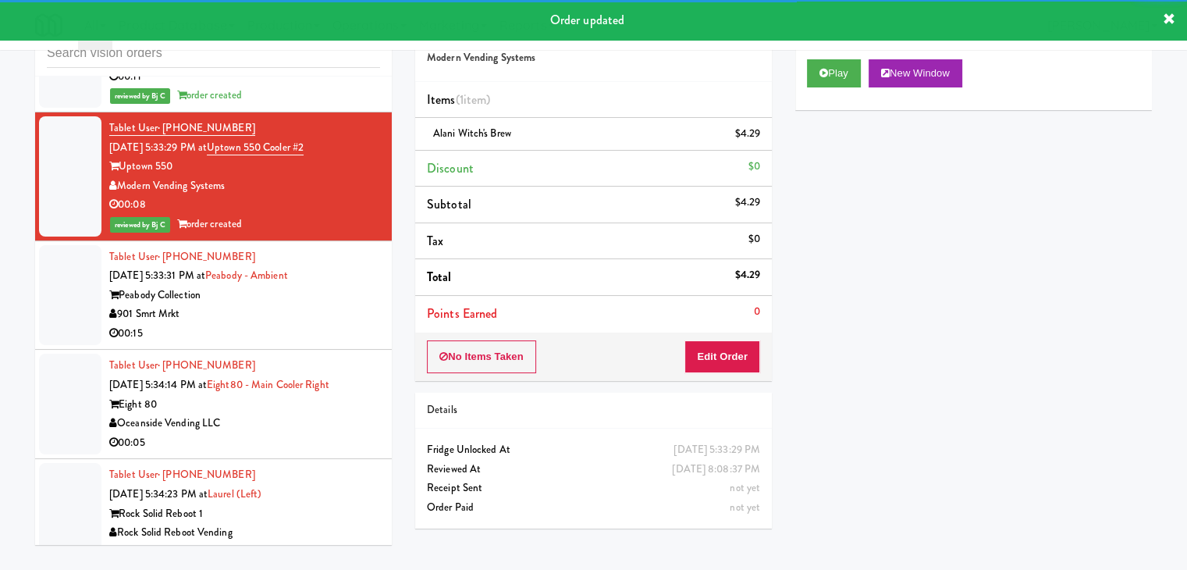
scroll to position [4371, 0]
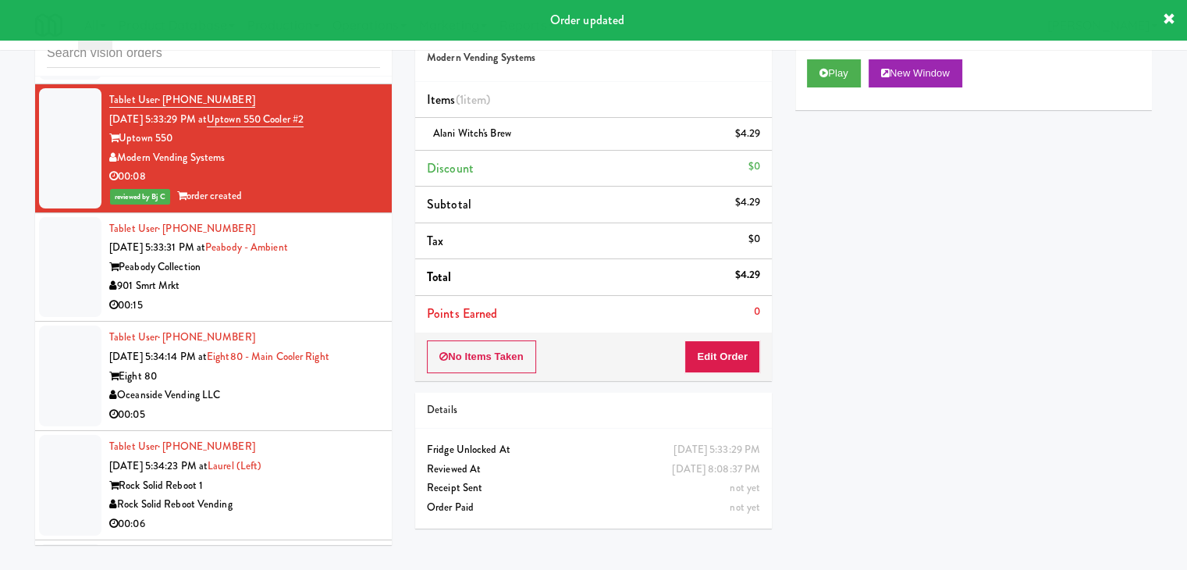
click at [327, 286] on div "901 Smrt Mrkt" at bounding box center [244, 286] width 271 height 20
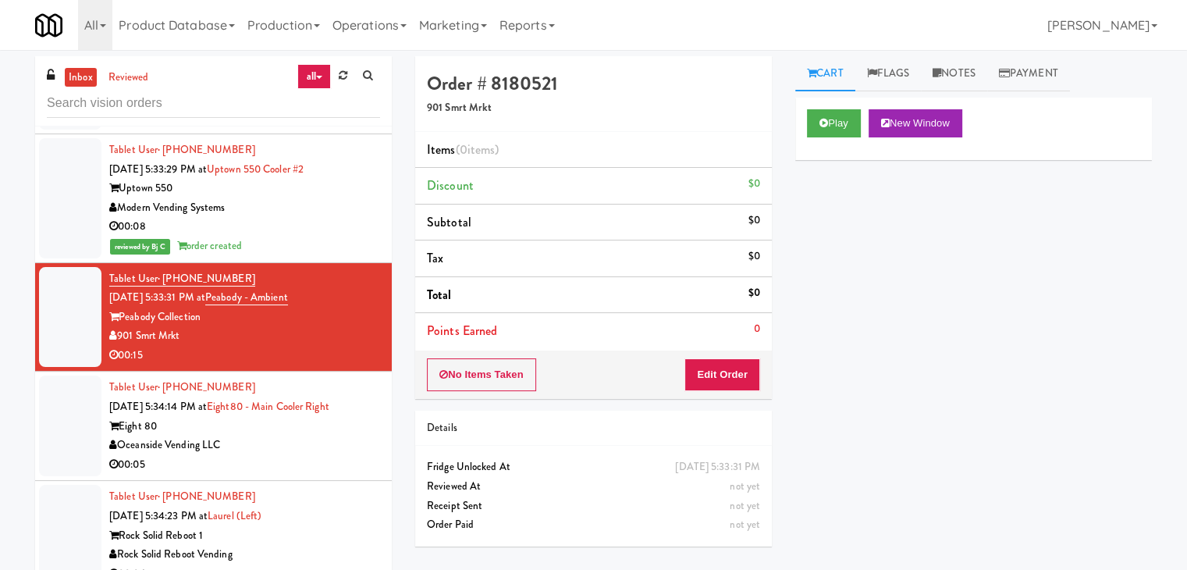
click at [250, 455] on div "00:05" at bounding box center [244, 465] width 271 height 20
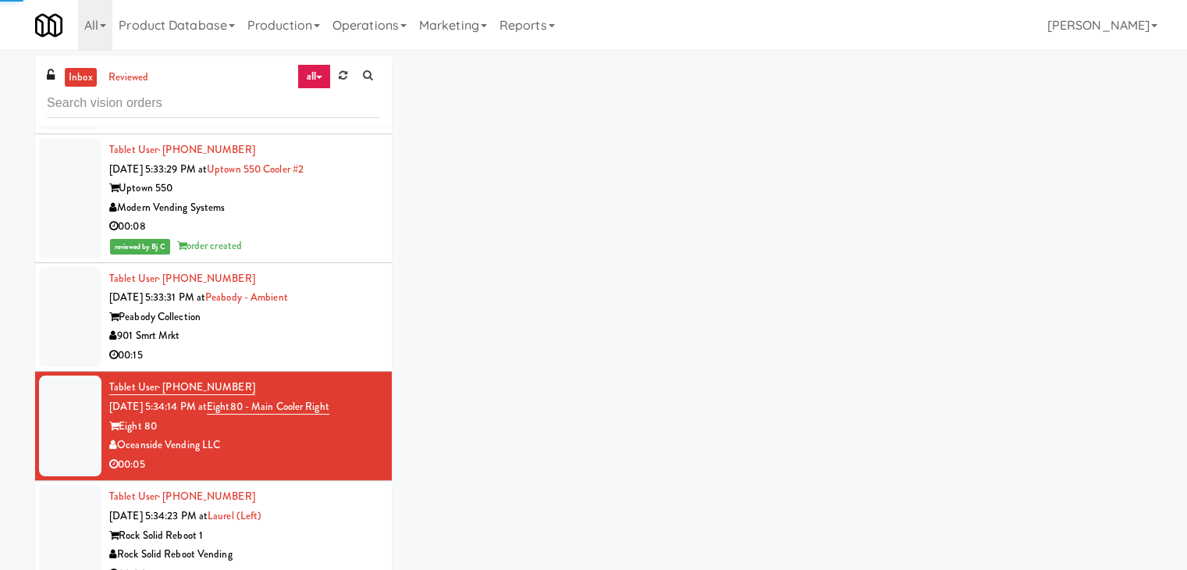
click at [289, 346] on div "00:15" at bounding box center [244, 356] width 271 height 20
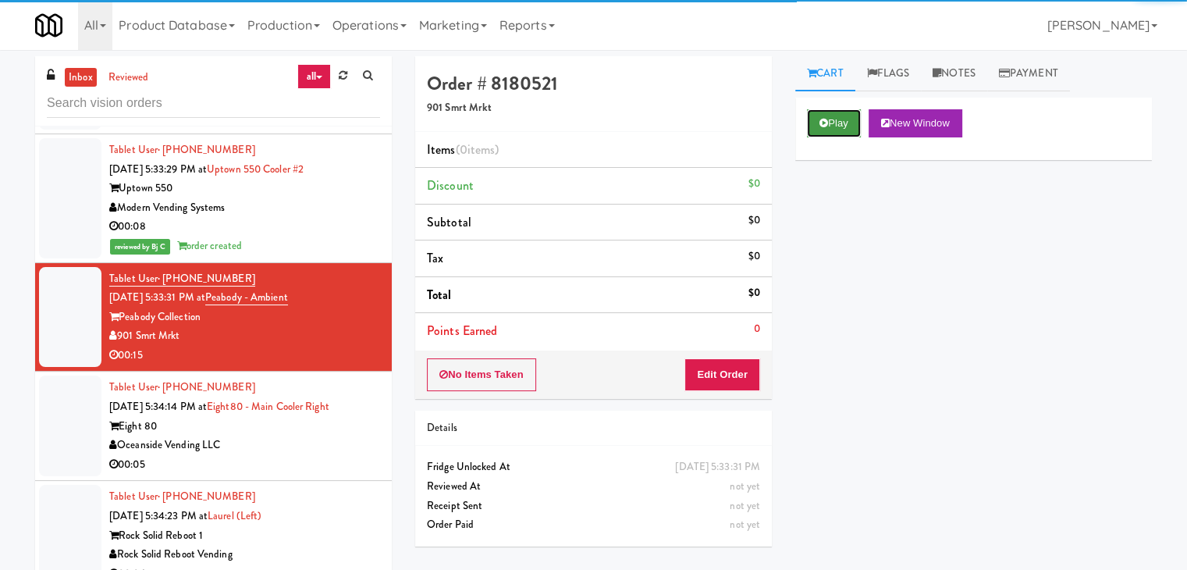
click at [846, 126] on button "Play" at bounding box center [834, 123] width 54 height 28
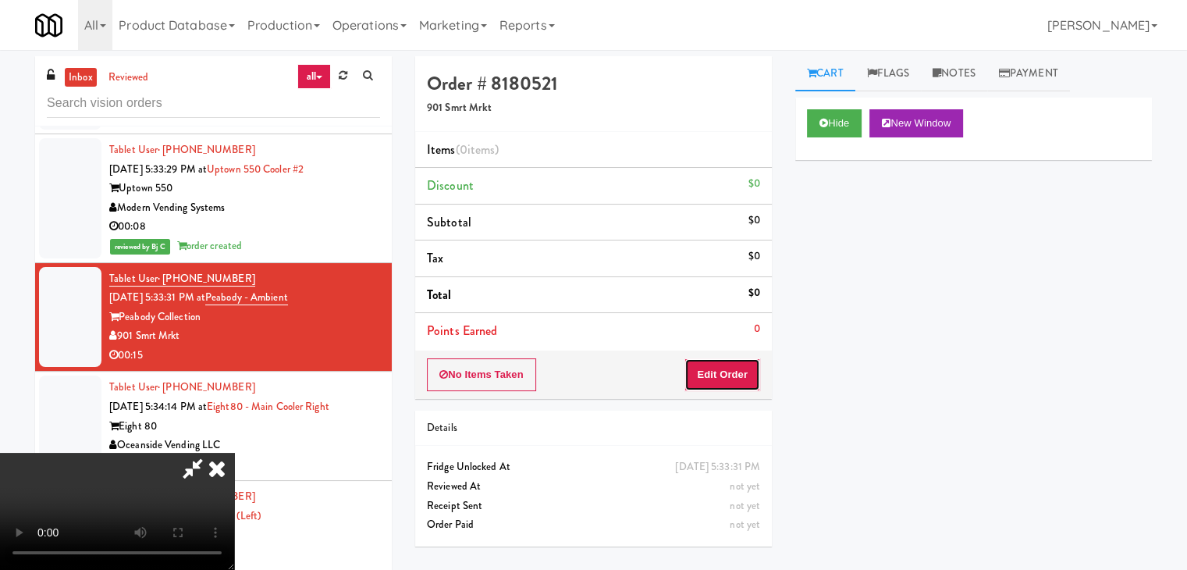
click at [715, 367] on button "Edit Order" at bounding box center [723, 374] width 76 height 33
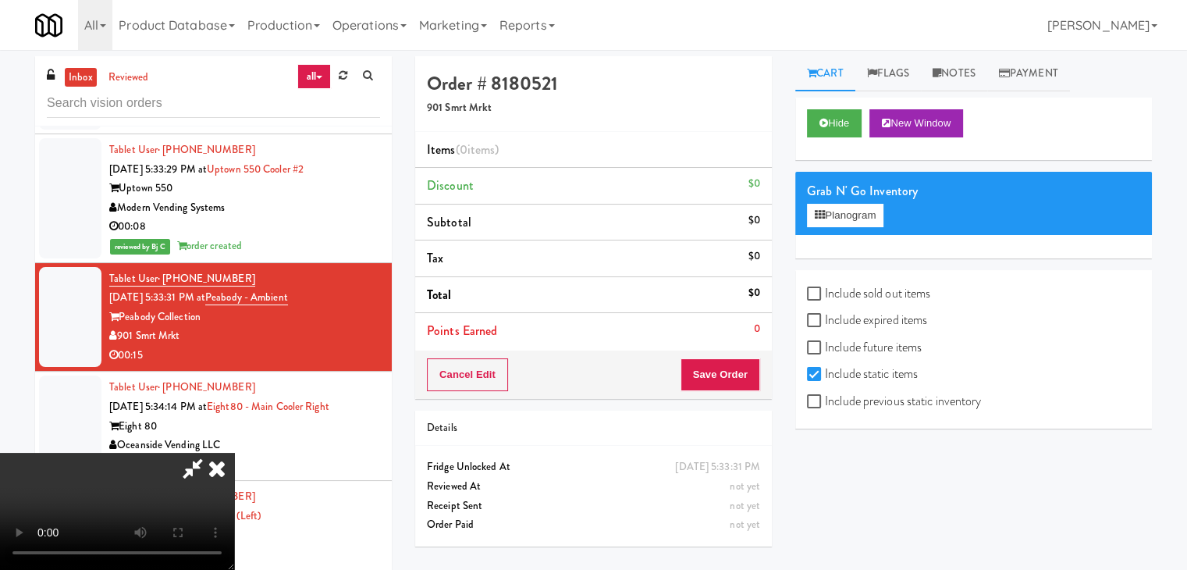
scroll to position [50, 0]
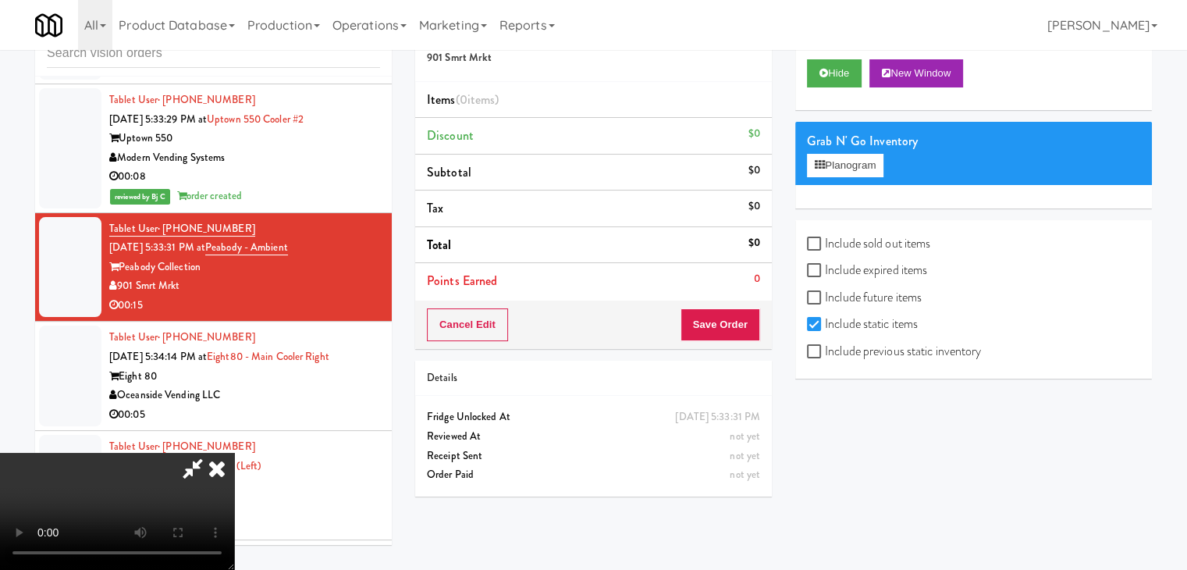
click at [845, 354] on label "Include previous static inventory" at bounding box center [894, 351] width 174 height 23
click at [825, 354] on input "Include previous static inventory" at bounding box center [816, 352] width 18 height 12
checkbox input "true"
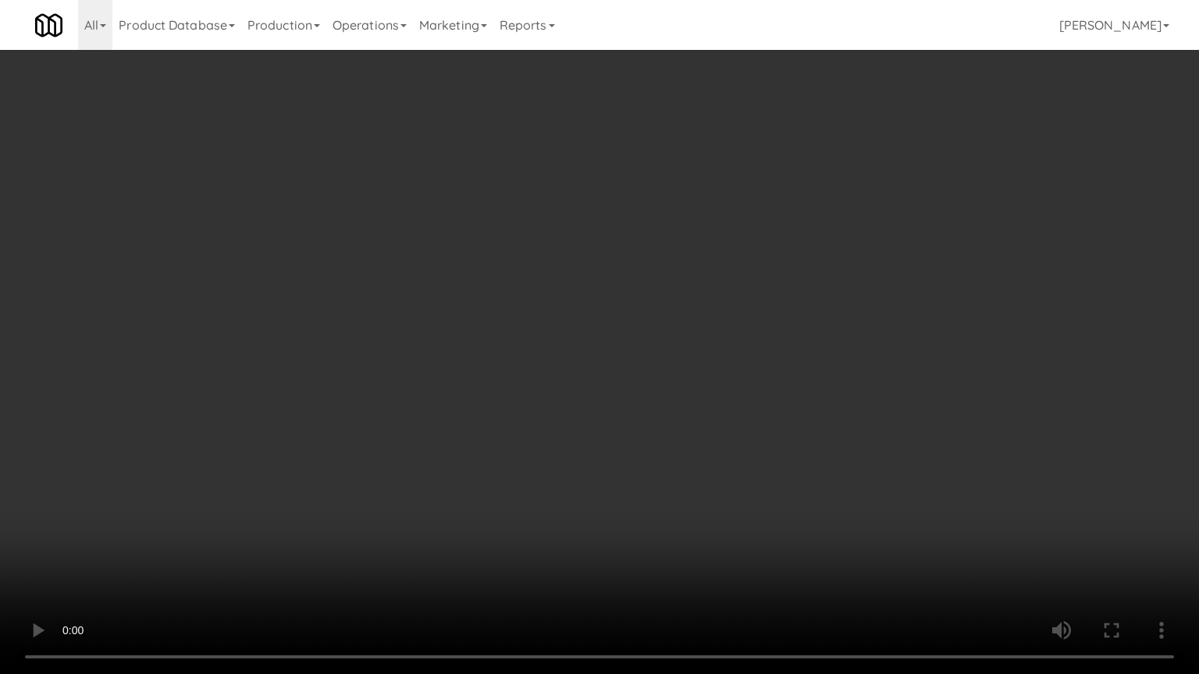
click at [750, 429] on video at bounding box center [599, 337] width 1199 height 674
click at [732, 437] on video at bounding box center [599, 337] width 1199 height 674
click at [746, 412] on video at bounding box center [599, 337] width 1199 height 674
click at [775, 414] on video at bounding box center [599, 337] width 1199 height 674
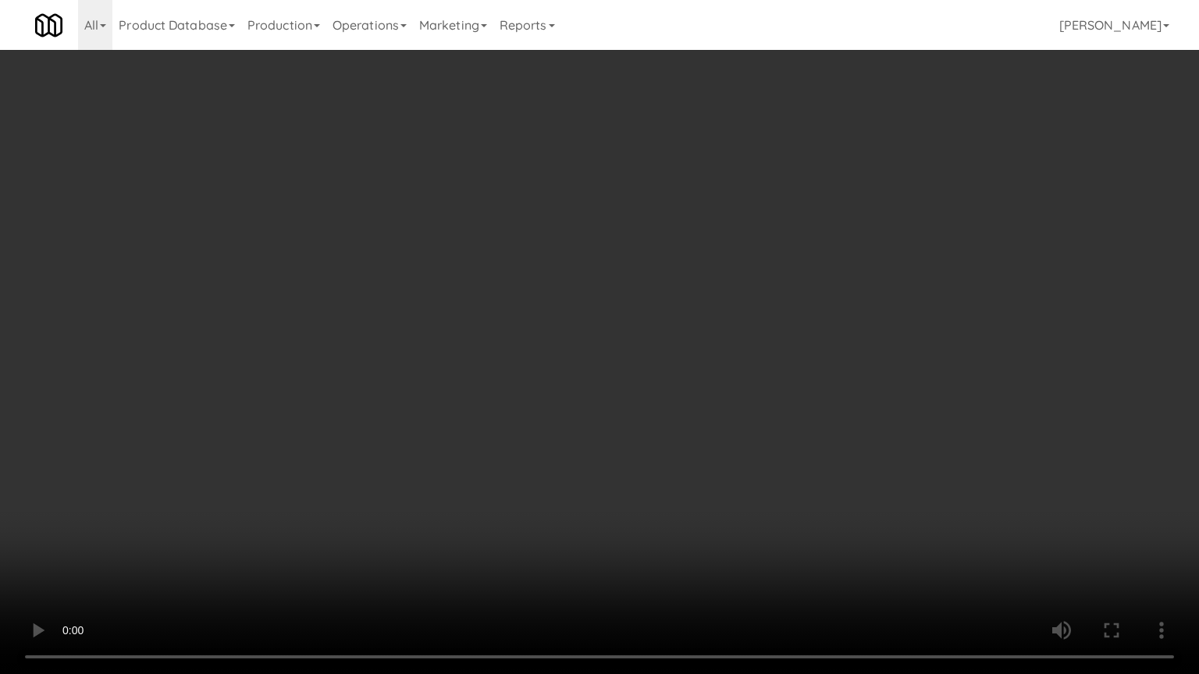
click at [765, 425] on video at bounding box center [599, 337] width 1199 height 674
click at [786, 388] on video at bounding box center [599, 337] width 1199 height 674
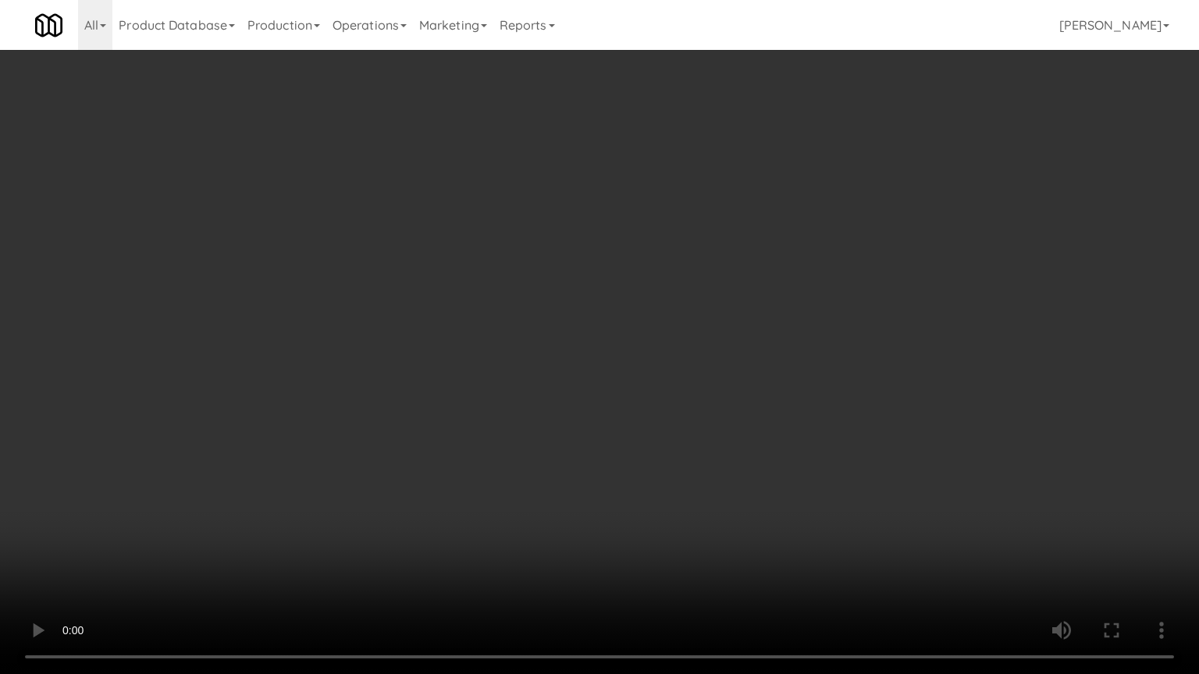
click at [786, 388] on video at bounding box center [599, 337] width 1199 height 674
click at [787, 387] on video at bounding box center [599, 337] width 1199 height 674
click at [792, 379] on video at bounding box center [599, 337] width 1199 height 674
click at [789, 379] on video at bounding box center [599, 337] width 1199 height 674
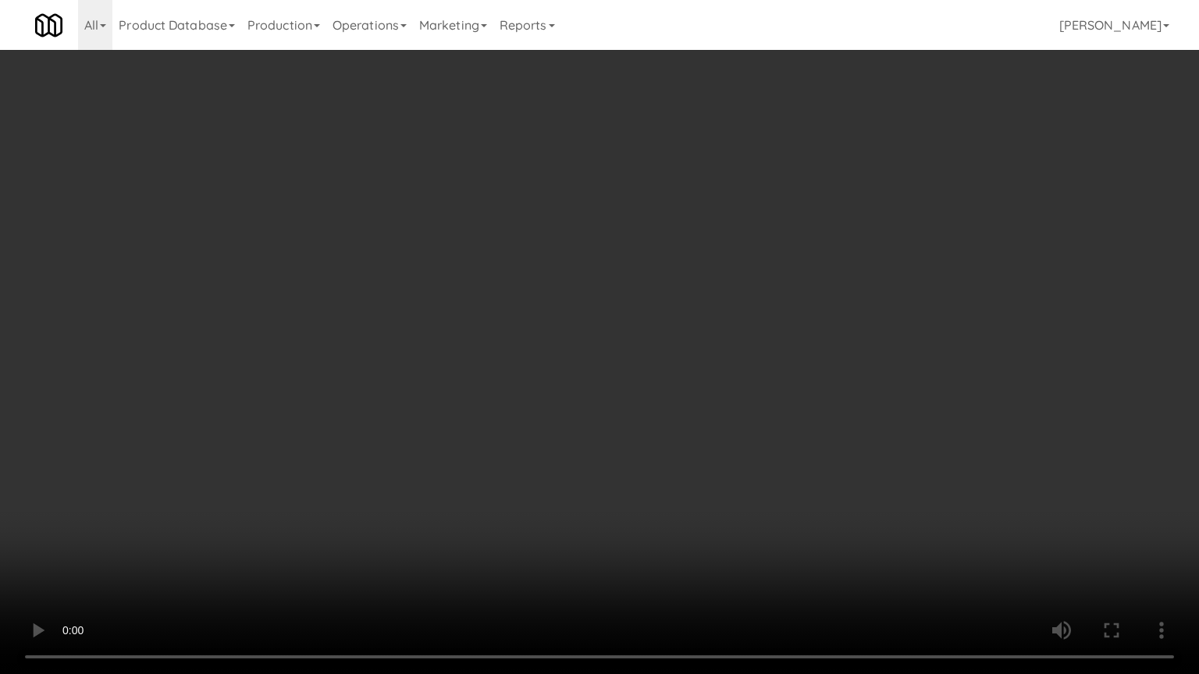
click at [789, 379] on video at bounding box center [599, 337] width 1199 height 674
drag, startPoint x: 815, startPoint y: 352, endPoint x: 845, endPoint y: 229, distance: 126.3
click at [815, 351] on video at bounding box center [599, 337] width 1199 height 674
click at [819, 338] on video at bounding box center [599, 337] width 1199 height 674
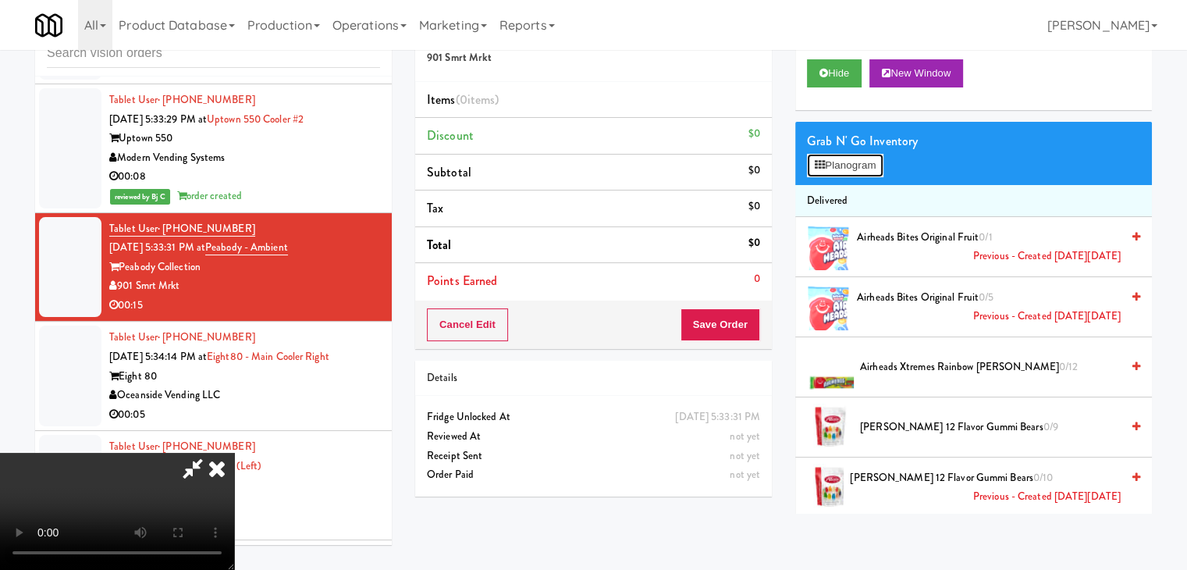
click at [872, 168] on button "Planogram" at bounding box center [845, 165] width 76 height 23
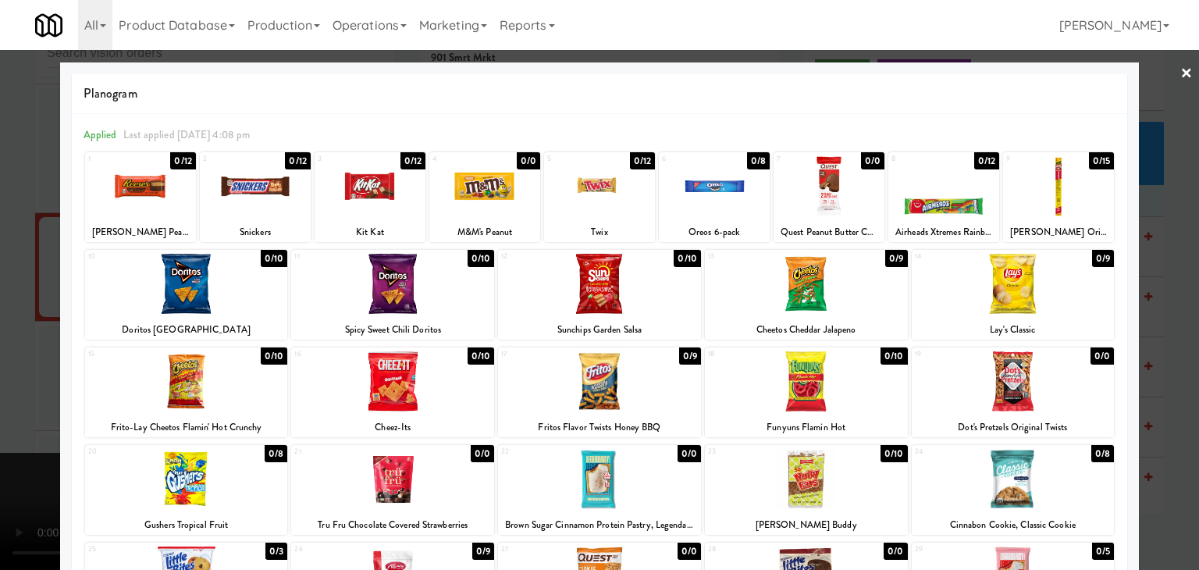
click at [201, 390] on div at bounding box center [186, 381] width 203 height 60
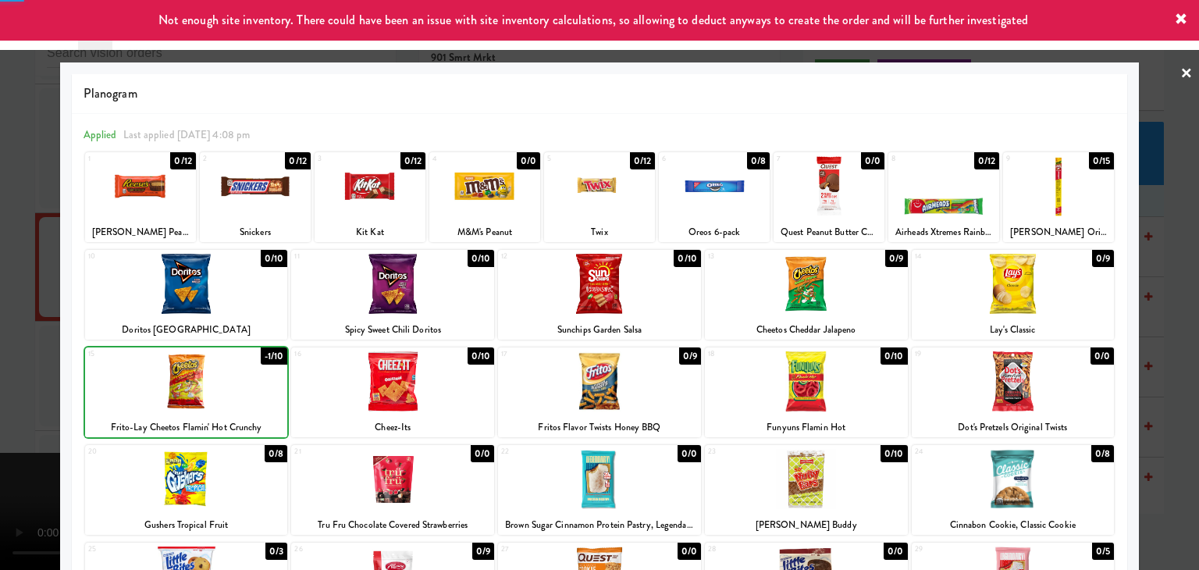
click at [640, 382] on div at bounding box center [599, 381] width 203 height 60
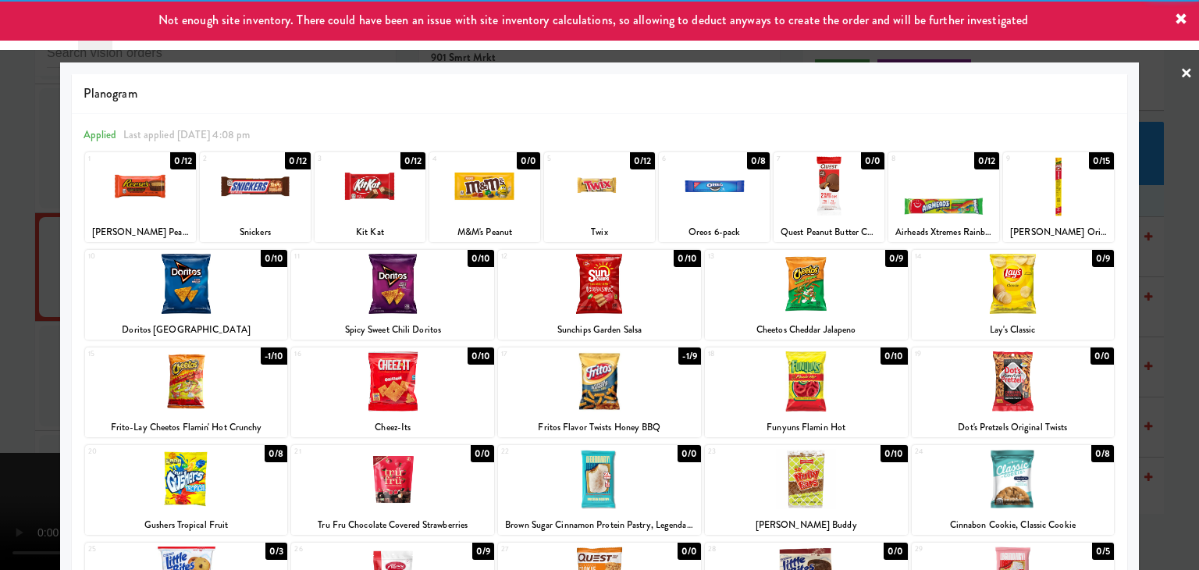
click at [150, 176] on div at bounding box center [140, 186] width 111 height 60
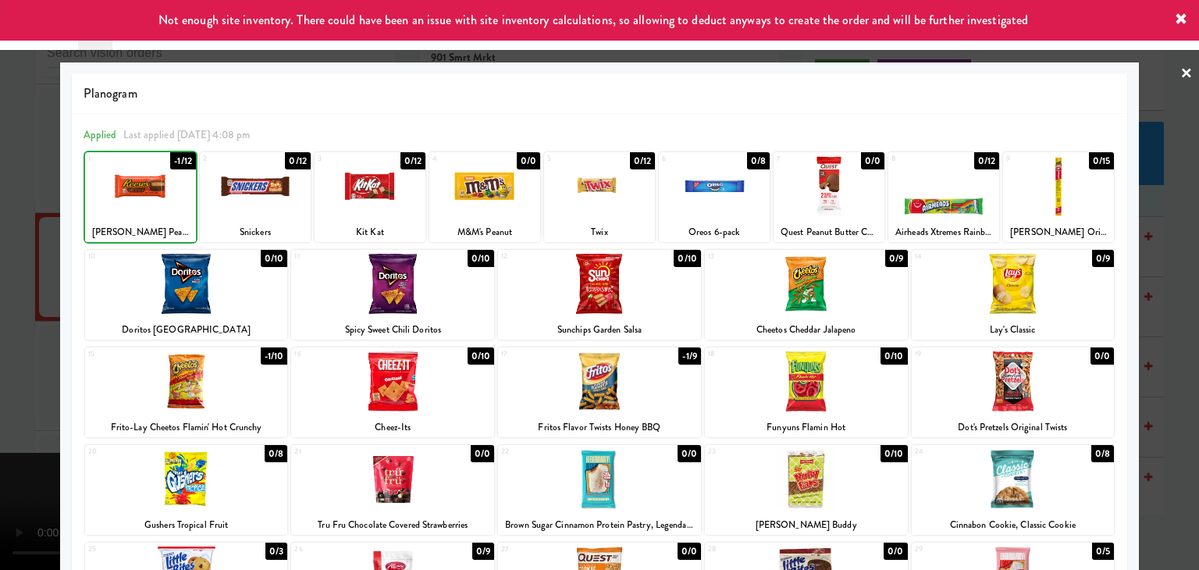
click at [23, 207] on div at bounding box center [599, 285] width 1199 height 570
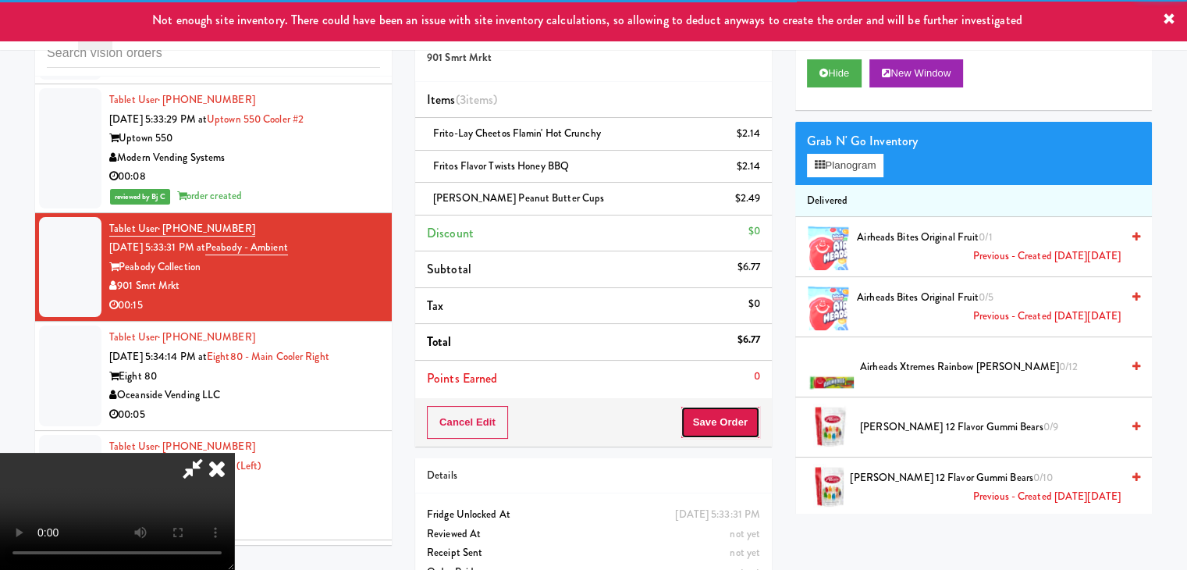
click at [745, 431] on button "Save Order" at bounding box center [721, 422] width 80 height 33
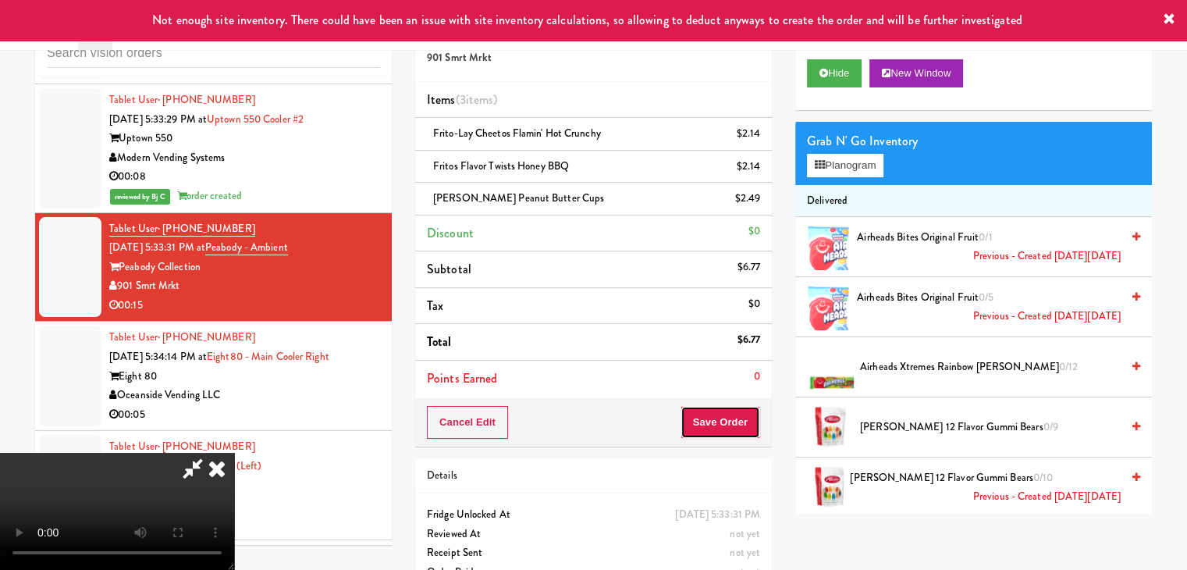
click at [740, 425] on button "Save Order" at bounding box center [721, 422] width 80 height 33
click at [739, 419] on button "Save Order" at bounding box center [721, 422] width 80 height 33
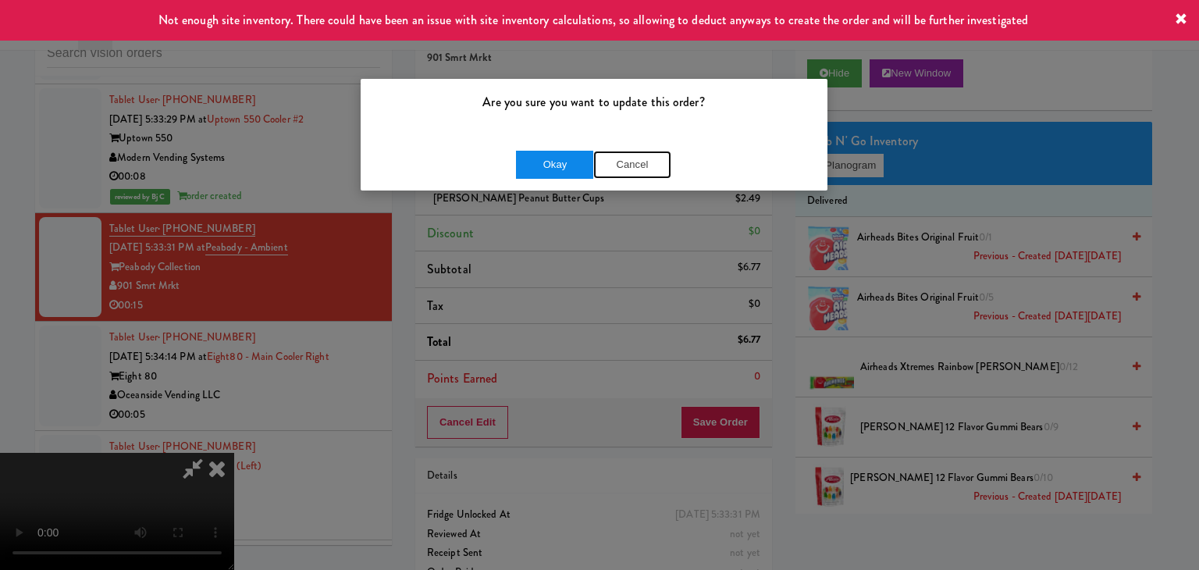
click at [586, 156] on div "Okay Cancel" at bounding box center [593, 165] width 155 height 28
click at [585, 157] on button "Okay" at bounding box center [555, 165] width 78 height 28
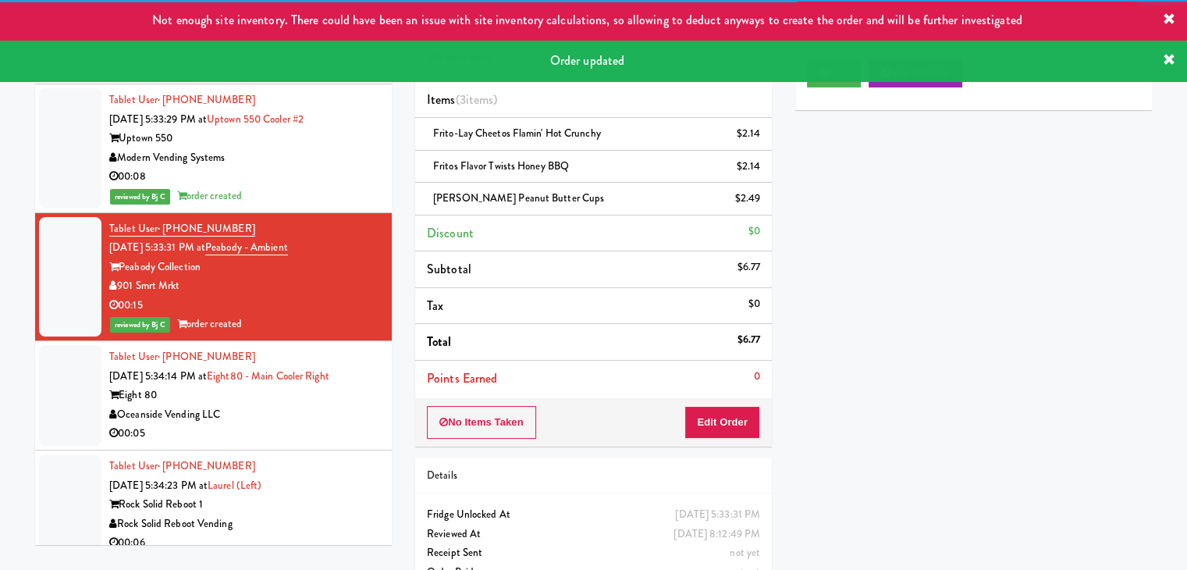
scroll to position [4528, 0]
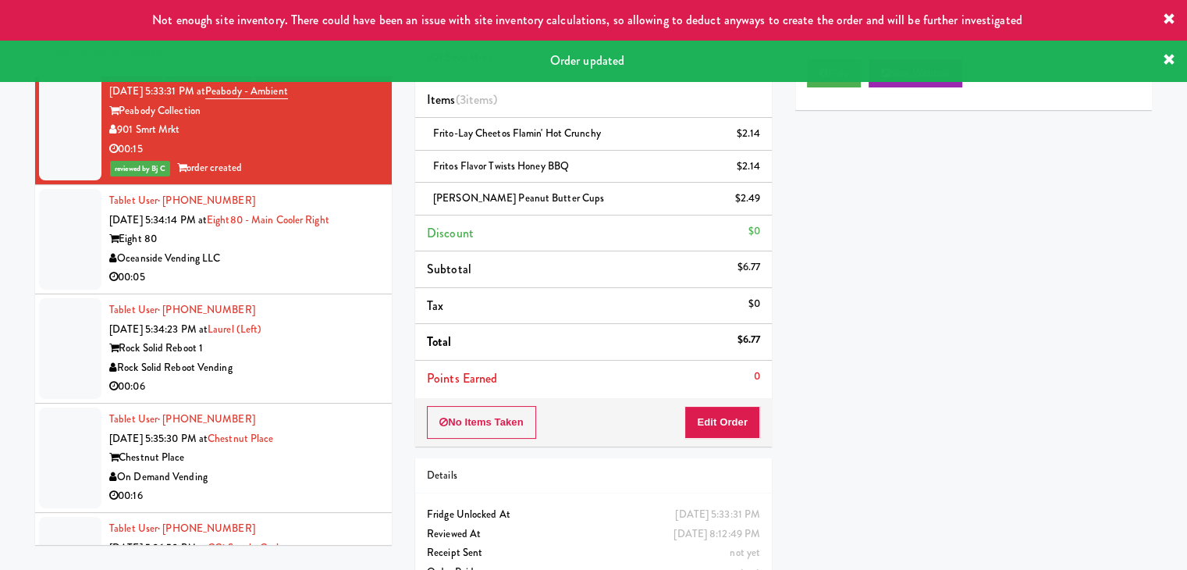
click at [311, 263] on div "Tablet User · (949) 763-0042 [DATE] 5:34:14 PM at Eight80 - Main Cooler Right E…" at bounding box center [244, 239] width 271 height 96
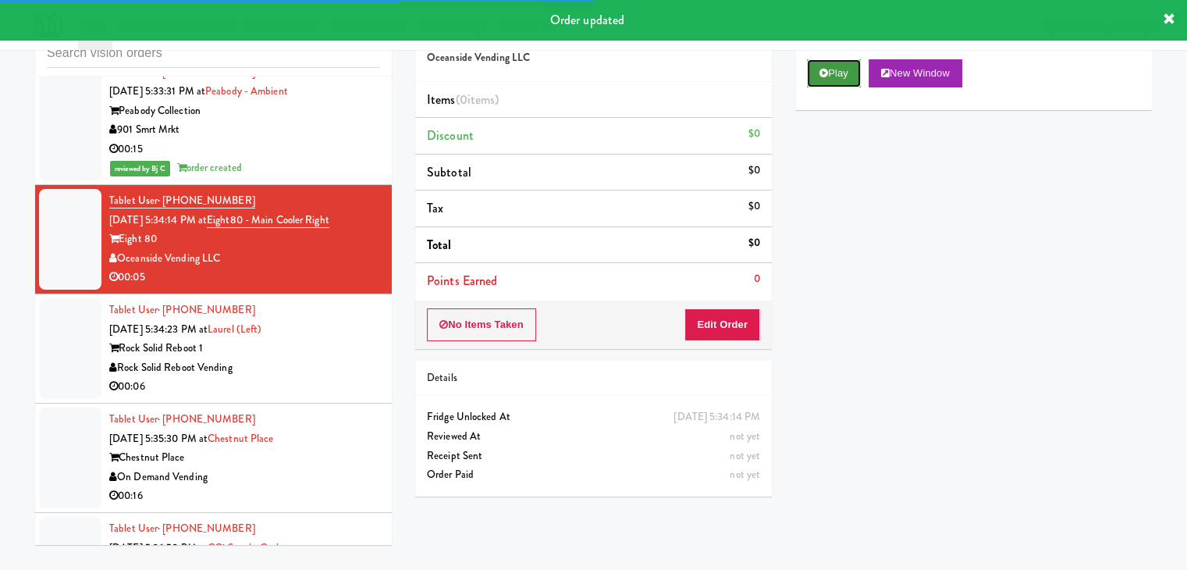
click at [827, 69] on button "Play" at bounding box center [834, 73] width 54 height 28
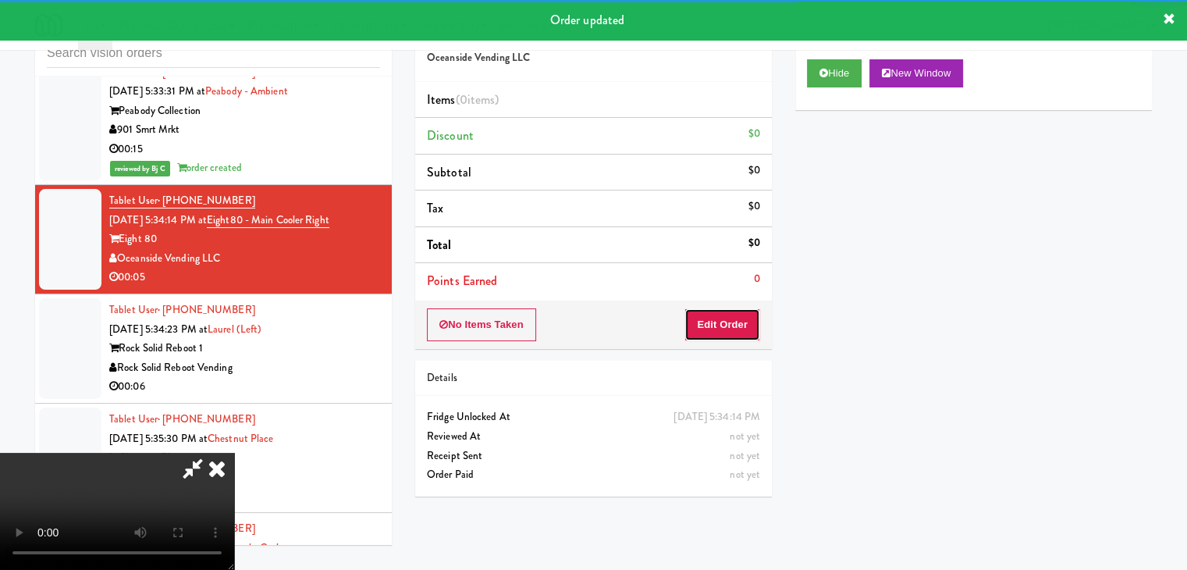
click at [718, 328] on button "Edit Order" at bounding box center [723, 324] width 76 height 33
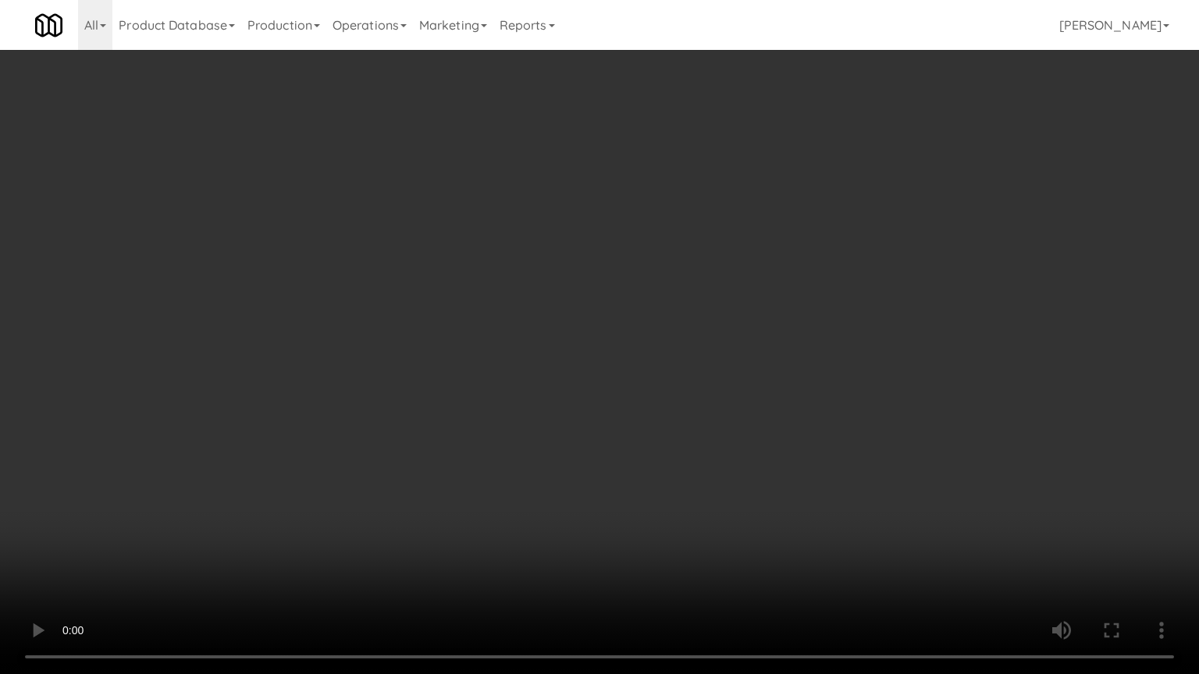
click at [756, 400] on video at bounding box center [599, 337] width 1199 height 674
click at [755, 397] on video at bounding box center [599, 337] width 1199 height 674
click at [756, 393] on video at bounding box center [599, 337] width 1199 height 674
click at [768, 388] on video at bounding box center [599, 337] width 1199 height 674
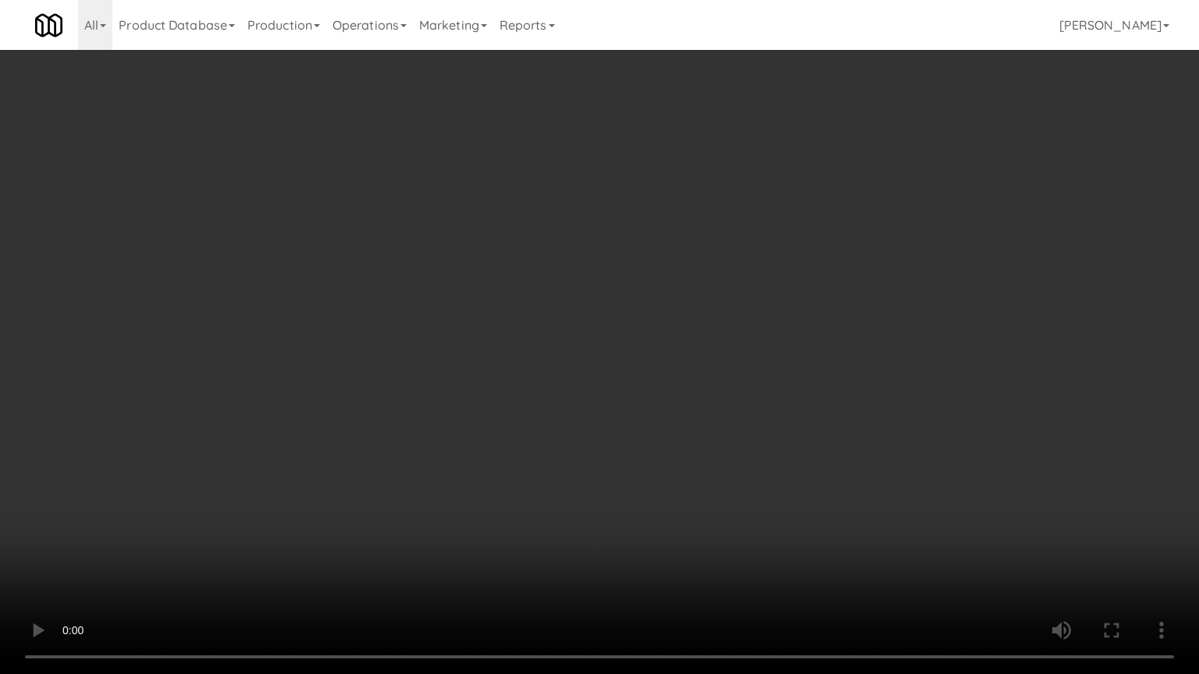
click at [768, 388] on video at bounding box center [599, 337] width 1199 height 674
click at [802, 384] on video at bounding box center [599, 337] width 1199 height 674
drag, startPoint x: 802, startPoint y: 384, endPoint x: 873, endPoint y: 250, distance: 151.5
click at [802, 376] on video at bounding box center [599, 337] width 1199 height 674
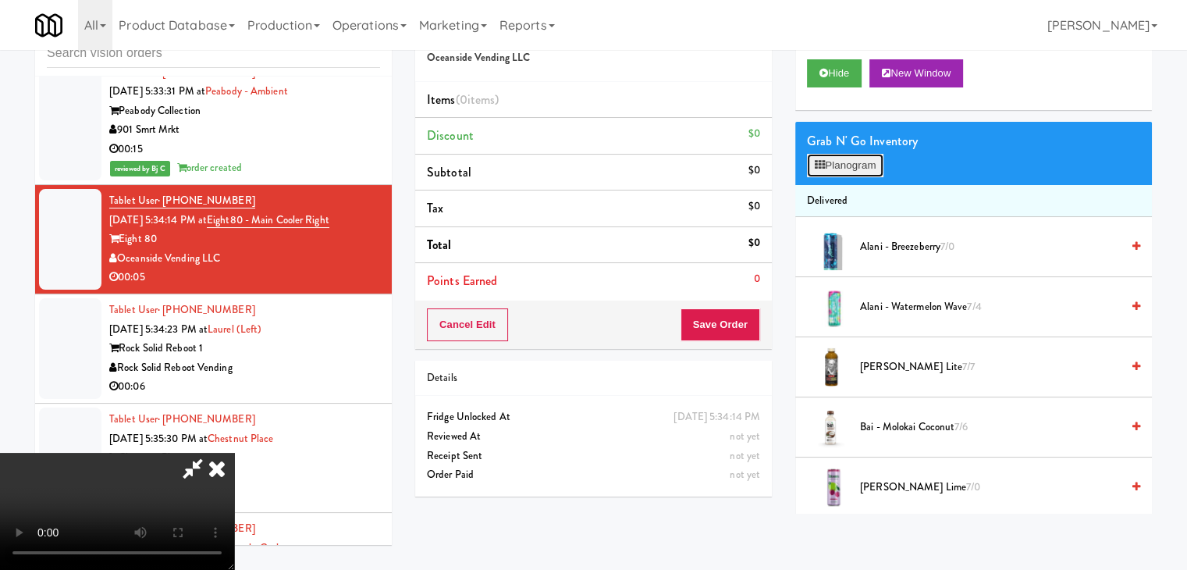
click at [859, 169] on button "Planogram" at bounding box center [845, 165] width 76 height 23
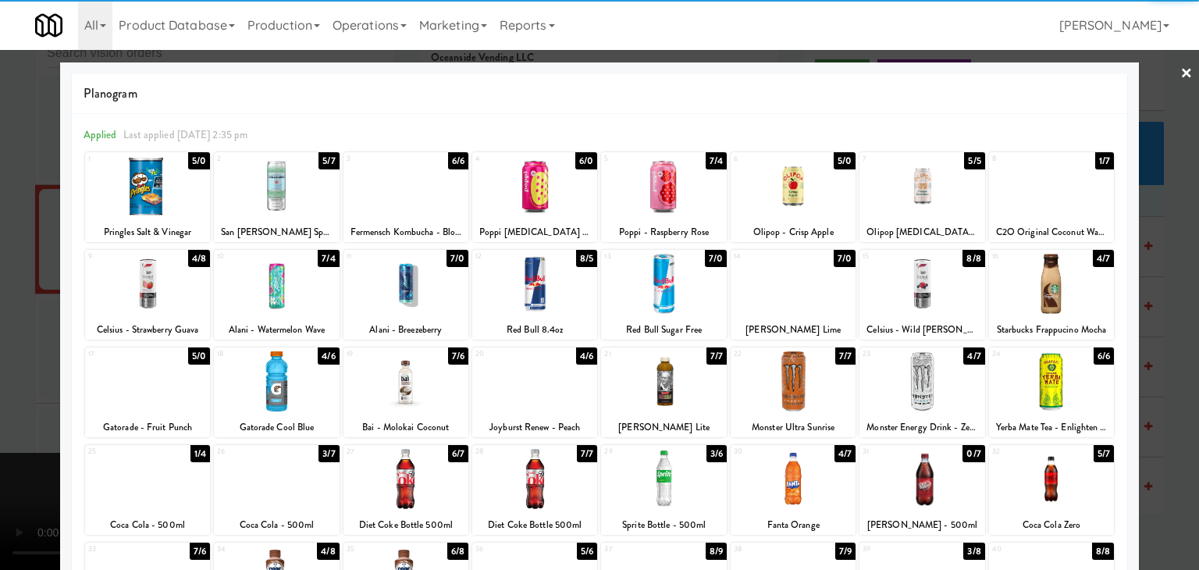
click at [901, 300] on div at bounding box center [921, 284] width 125 height 60
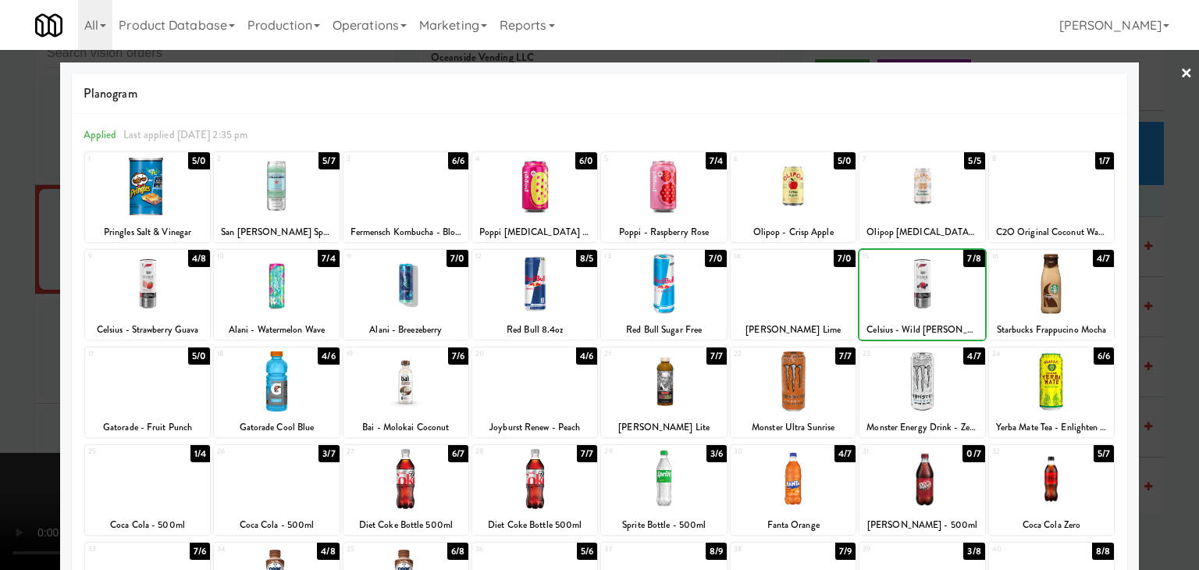
click at [0, 369] on div at bounding box center [599, 285] width 1199 height 570
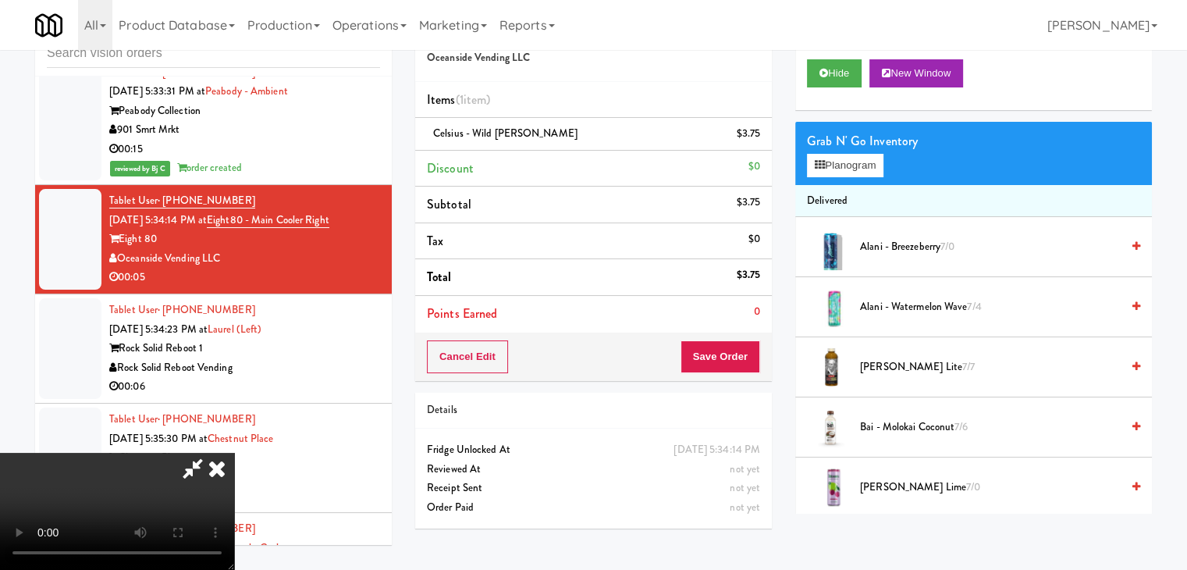
click at [234, 453] on video at bounding box center [117, 511] width 234 height 117
click at [763, 135] on icon at bounding box center [762, 139] width 8 height 10
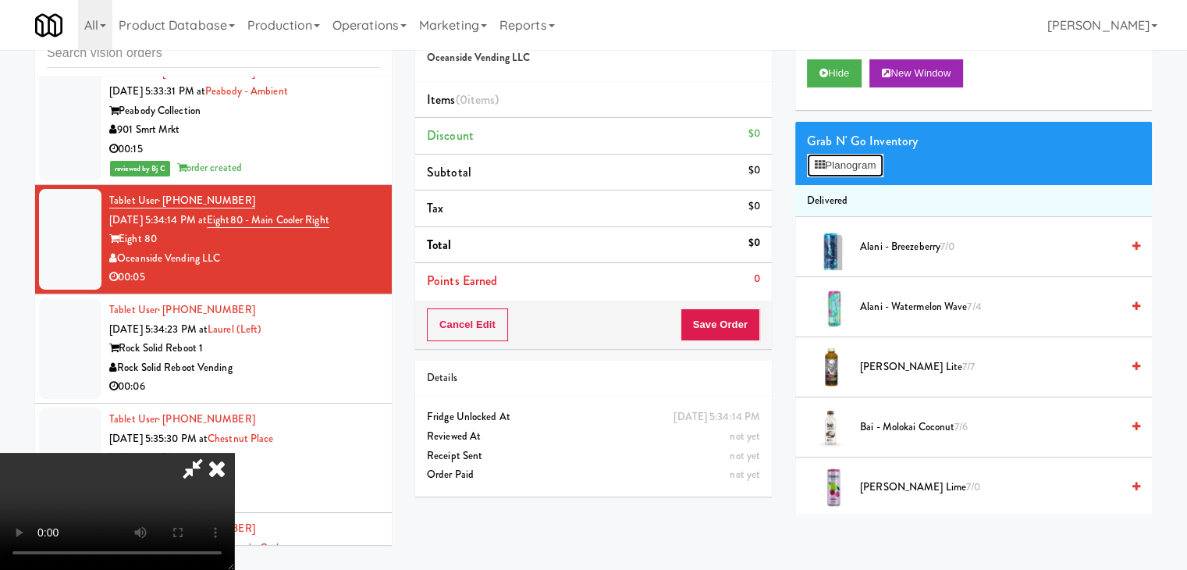
drag, startPoint x: 864, startPoint y: 161, endPoint x: 877, endPoint y: 159, distance: 12.6
click at [868, 160] on button "Planogram" at bounding box center [845, 165] width 76 height 23
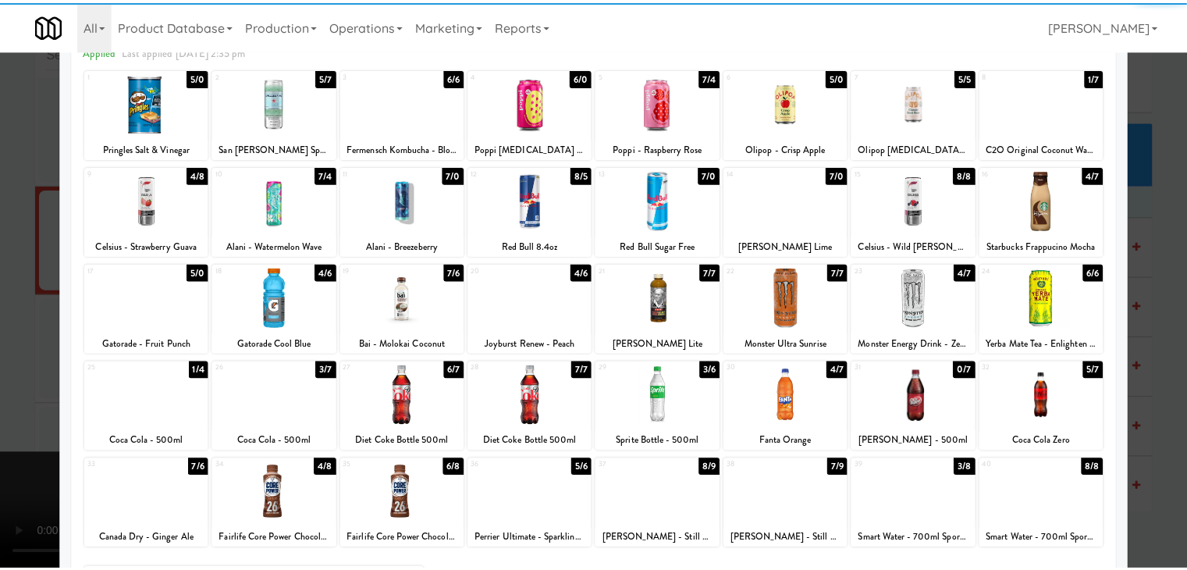
scroll to position [156, 0]
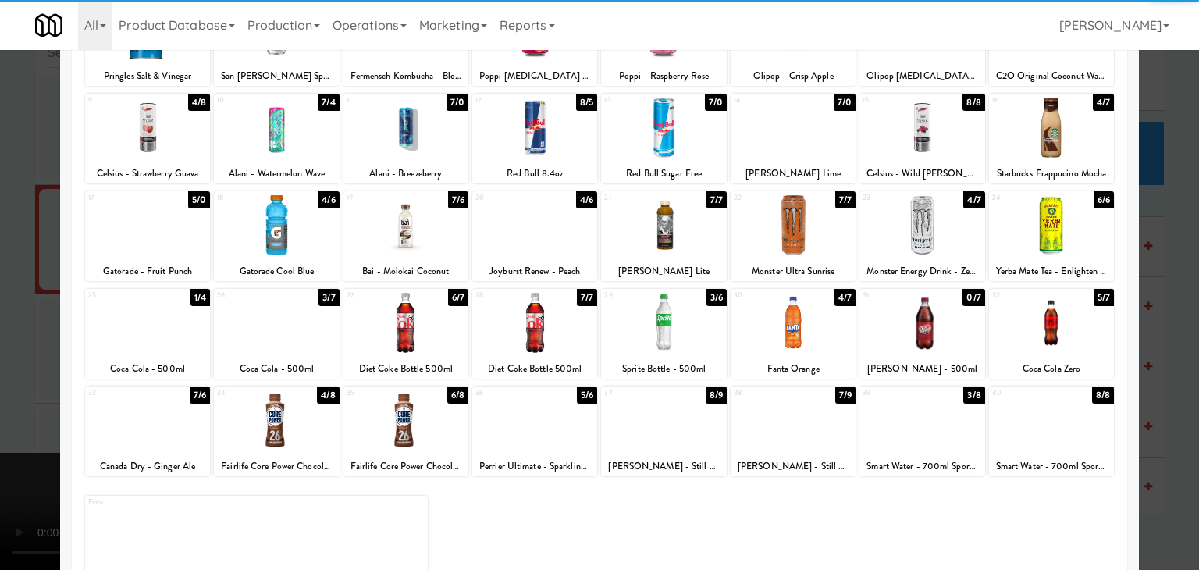
click at [920, 225] on div at bounding box center [921, 225] width 125 height 60
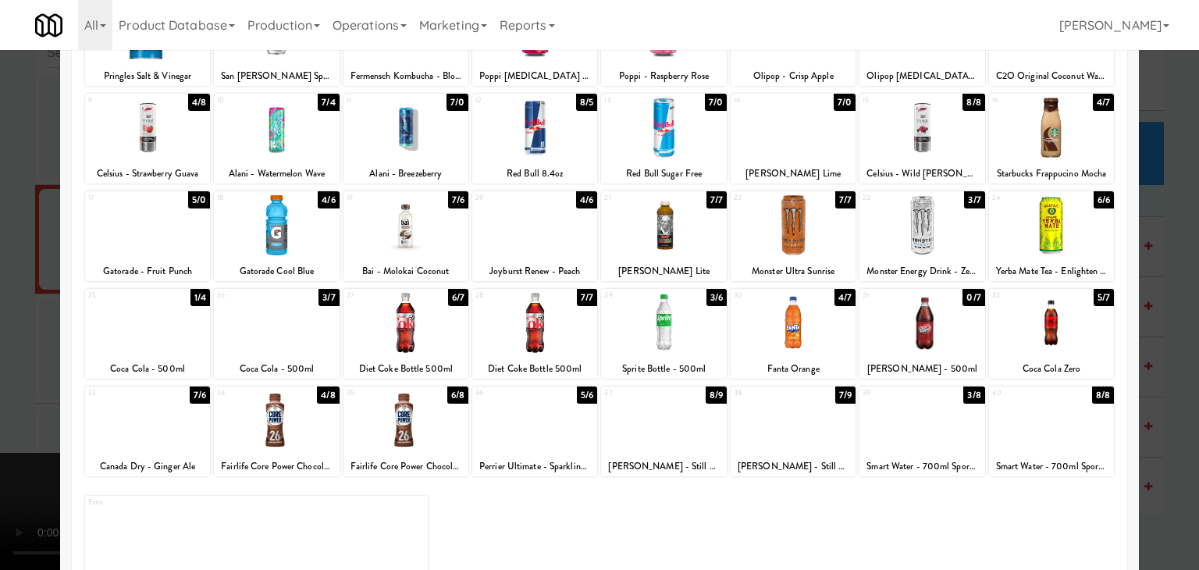
drag, startPoint x: 0, startPoint y: 254, endPoint x: 31, endPoint y: 247, distance: 31.8
click at [0, 251] on div at bounding box center [599, 285] width 1199 height 570
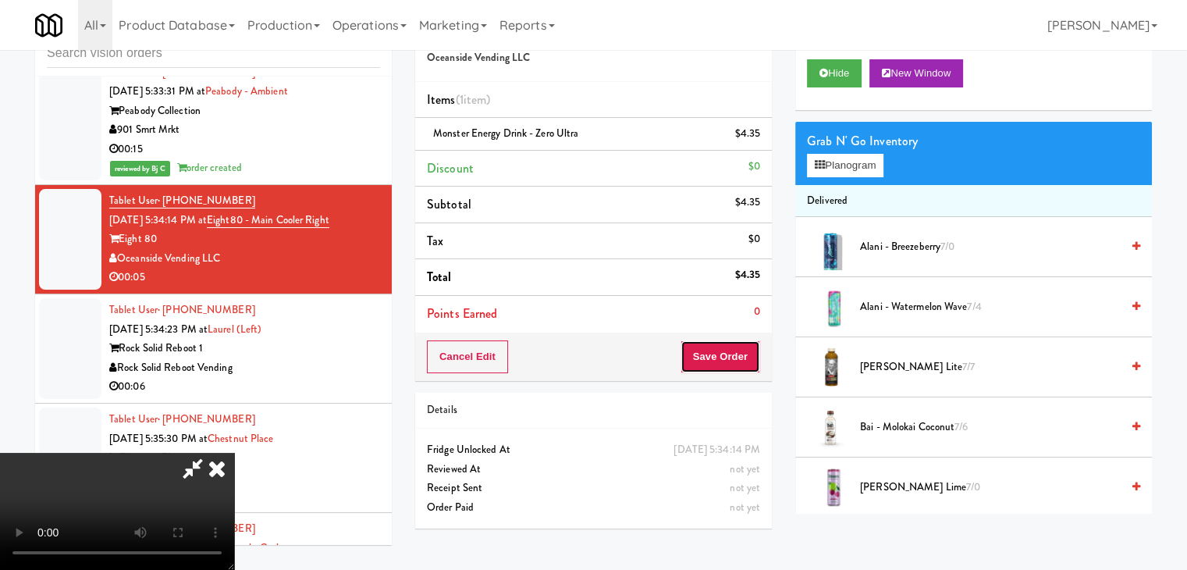
click at [745, 358] on button "Save Order" at bounding box center [721, 356] width 80 height 33
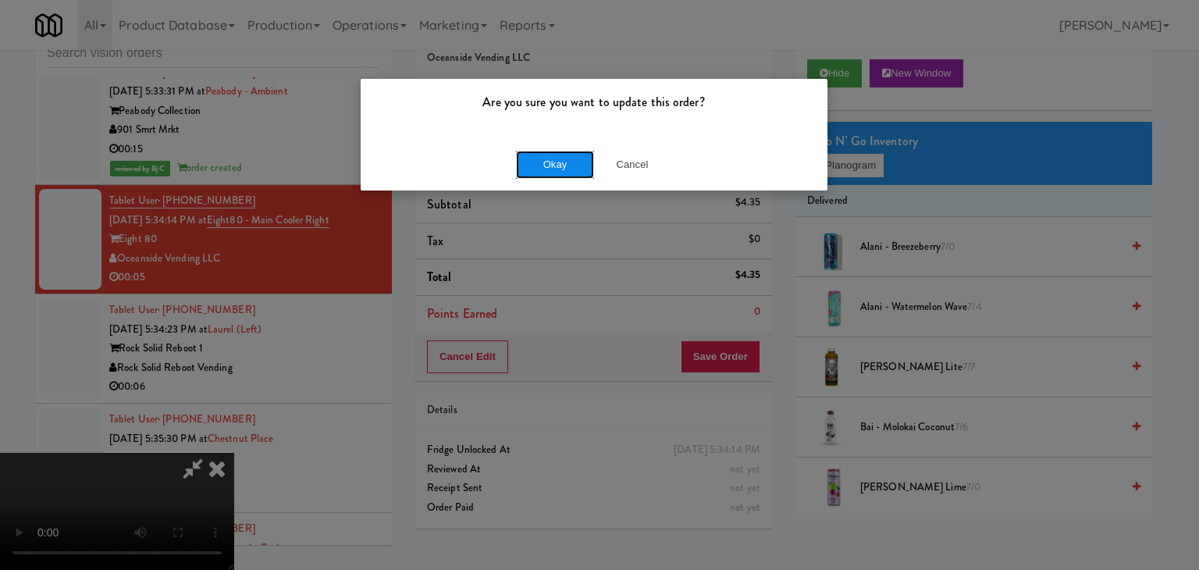
click at [550, 162] on button "Okay" at bounding box center [555, 165] width 78 height 28
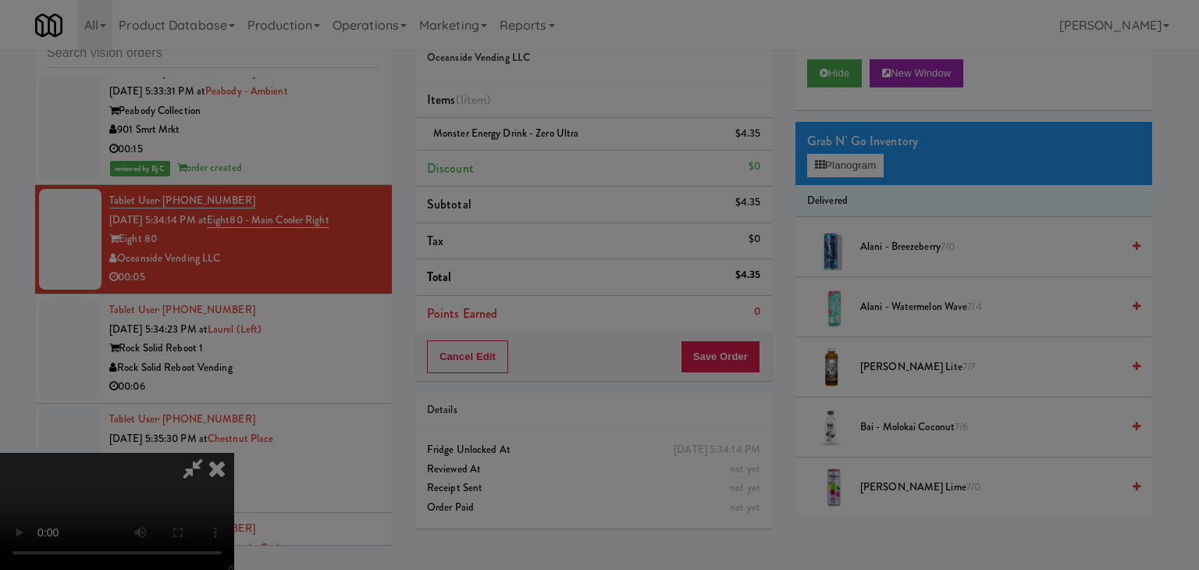
click at [550, 162] on div "Okay Cancel" at bounding box center [594, 135] width 467 height 52
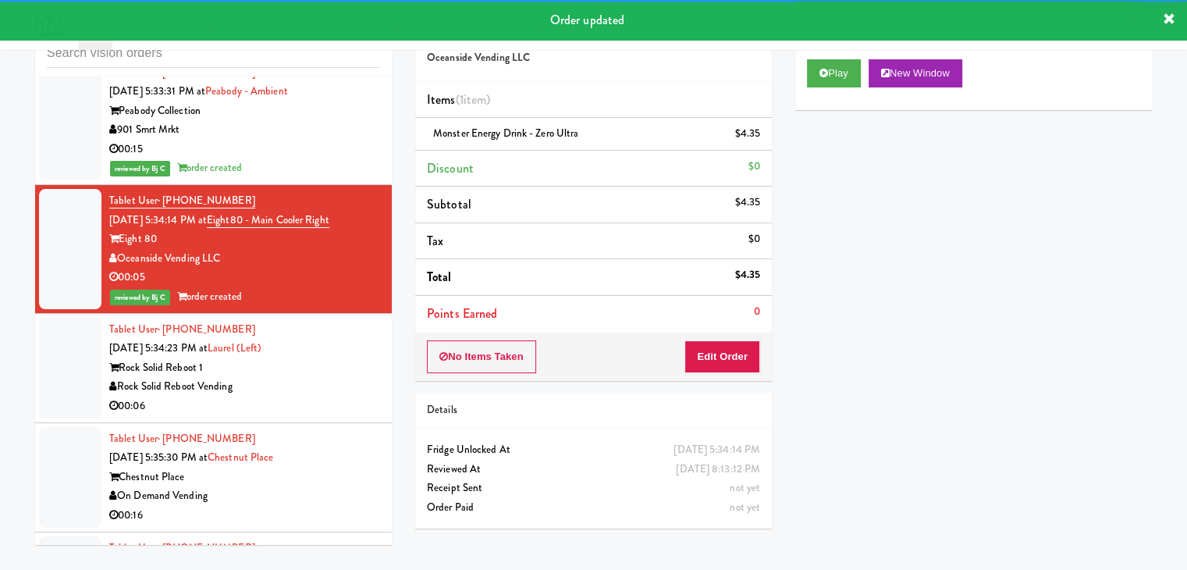
scroll to position [4684, 0]
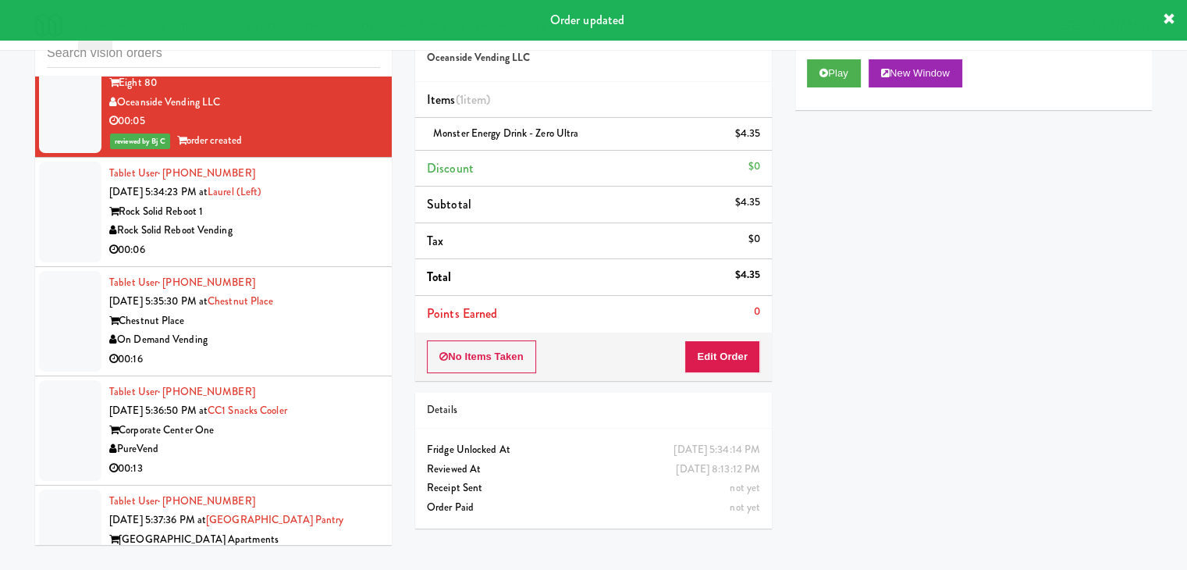
click at [320, 222] on div "Rock Solid Reboot Vending" at bounding box center [244, 231] width 271 height 20
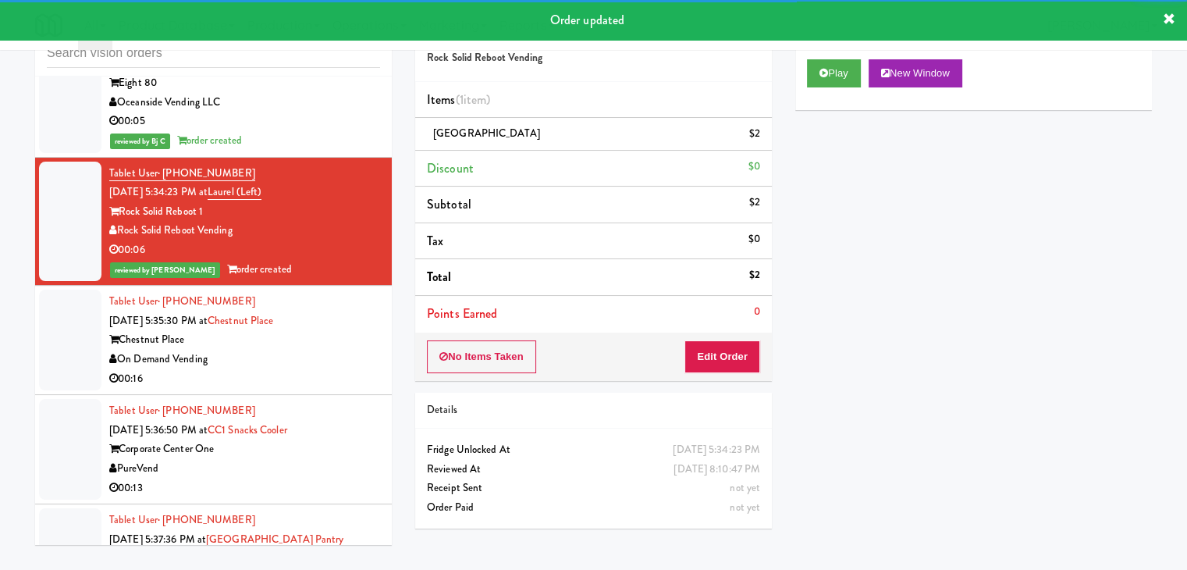
scroll to position [4840, 0]
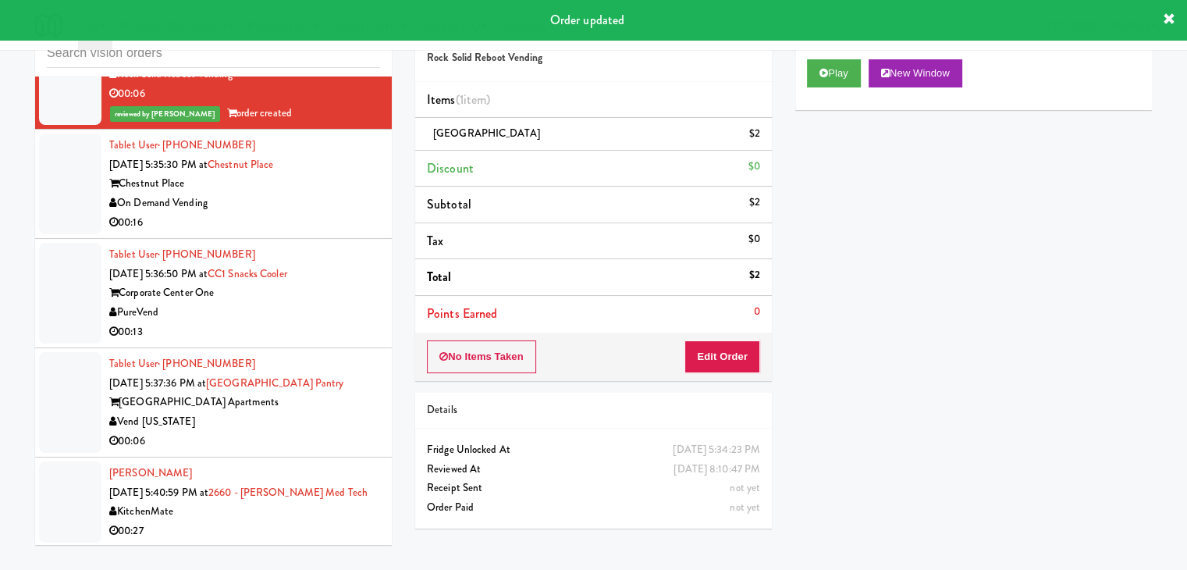
click at [337, 201] on div "On Demand Vending" at bounding box center [244, 204] width 271 height 20
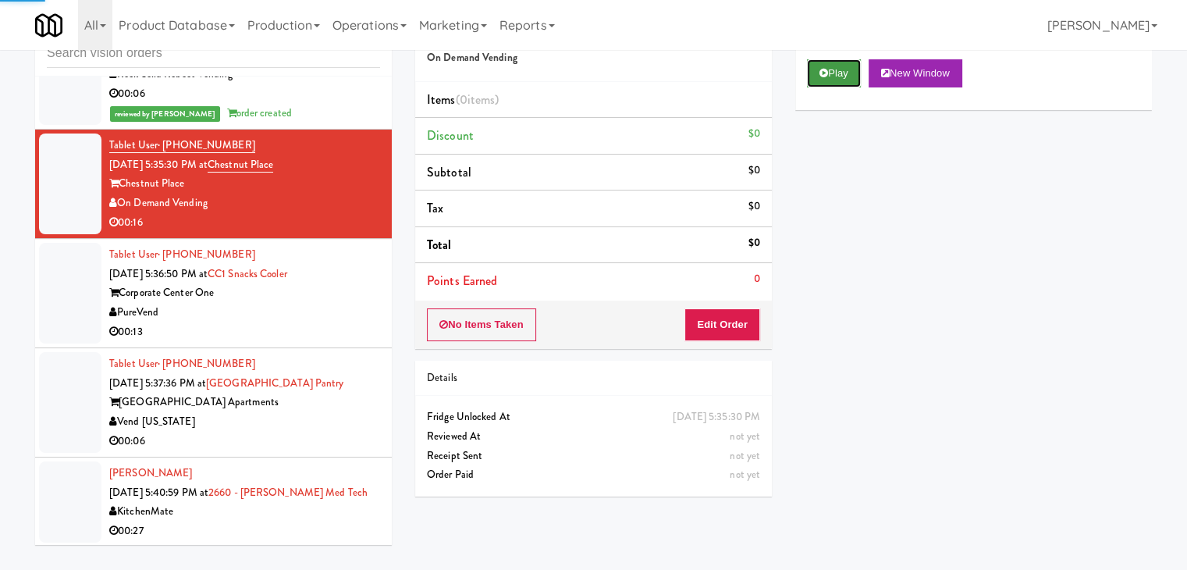
click at [827, 75] on icon at bounding box center [824, 73] width 9 height 10
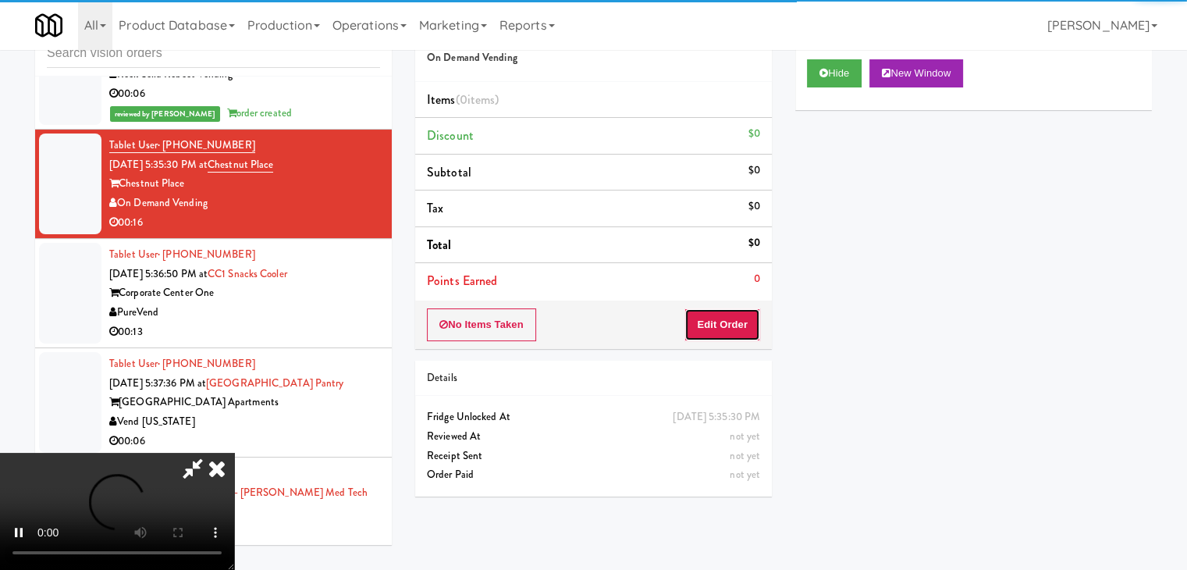
click at [724, 333] on button "Edit Order" at bounding box center [723, 324] width 76 height 33
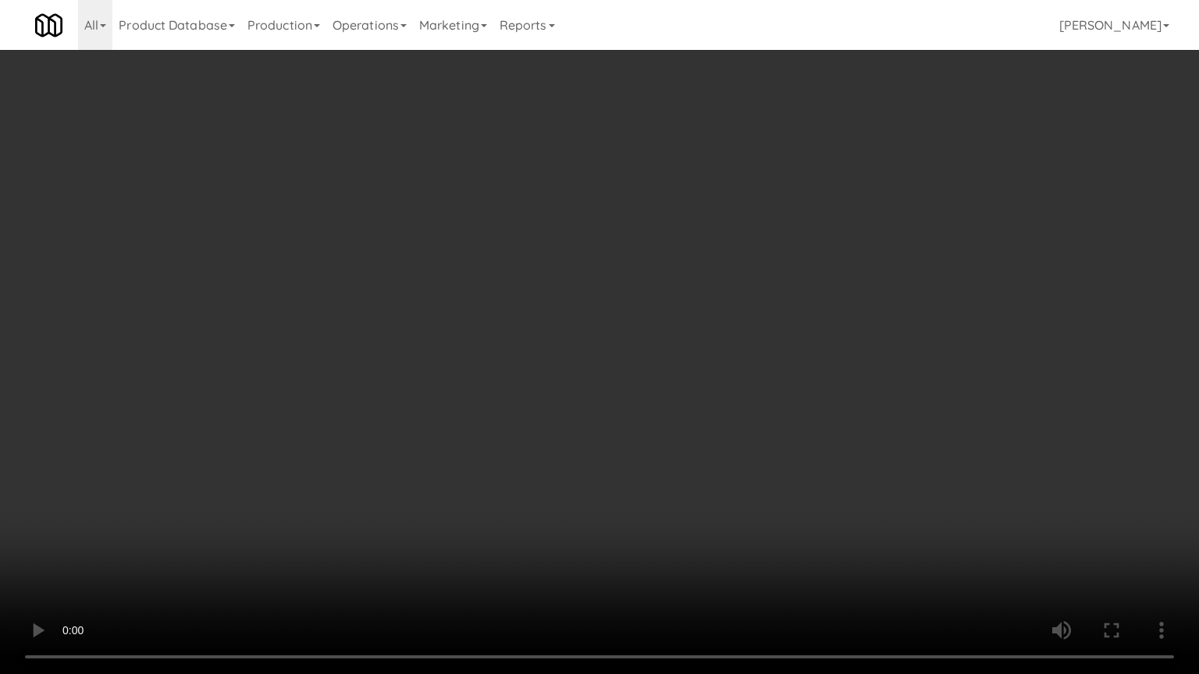
click at [737, 411] on video at bounding box center [599, 337] width 1199 height 674
click at [737, 407] on video at bounding box center [599, 337] width 1199 height 674
click at [738, 406] on video at bounding box center [599, 337] width 1199 height 674
drag, startPoint x: 738, startPoint y: 406, endPoint x: 848, endPoint y: 218, distance: 217.6
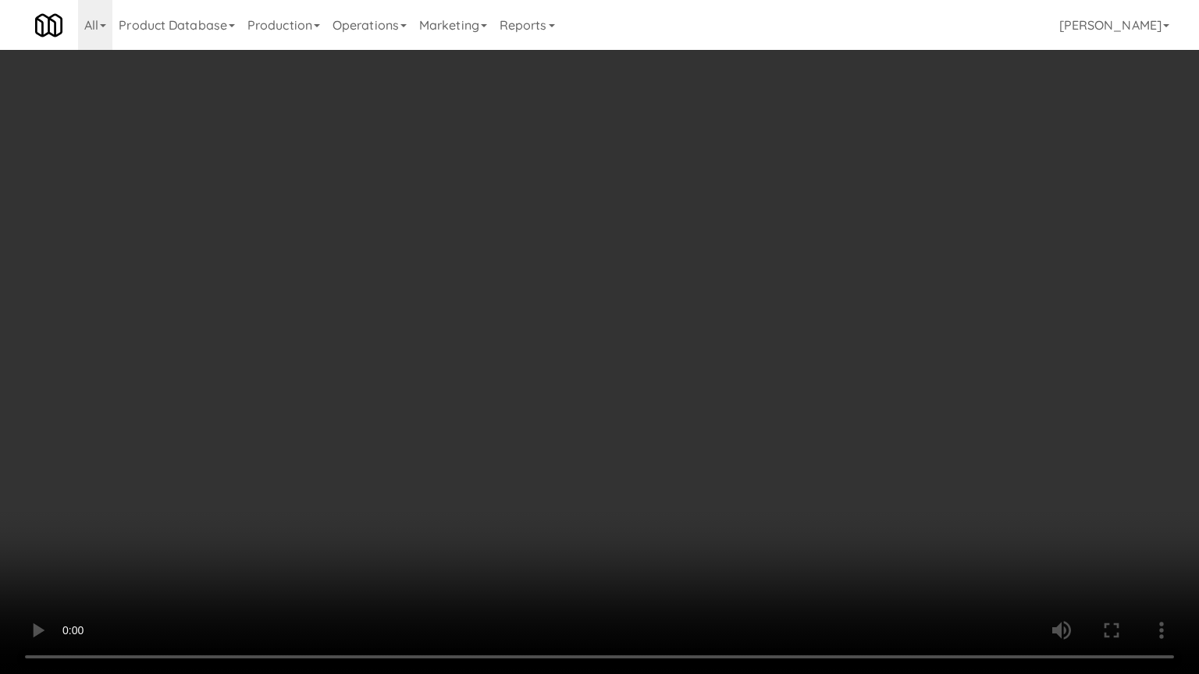
click at [740, 402] on video at bounding box center [599, 337] width 1199 height 674
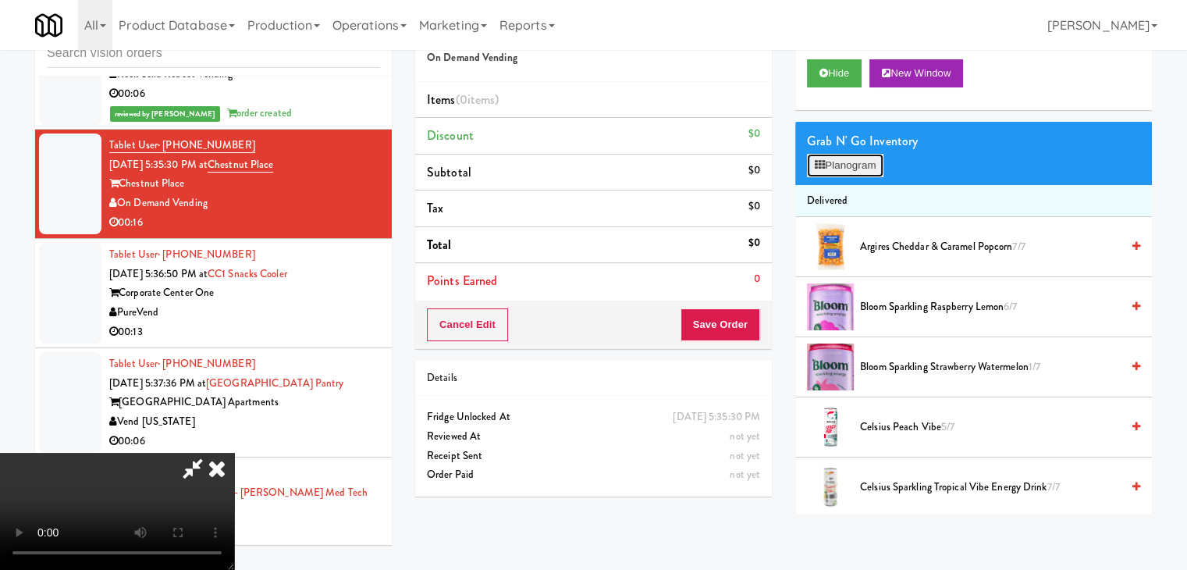
click at [869, 161] on button "Planogram" at bounding box center [845, 165] width 76 height 23
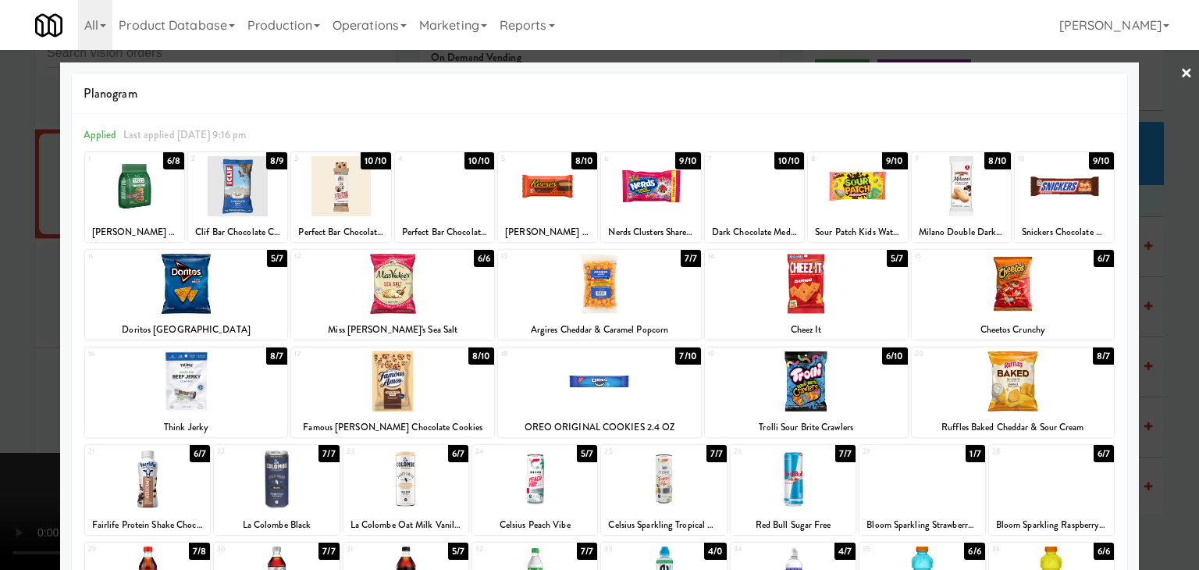
click at [634, 204] on div at bounding box center [650, 186] width 99 height 60
click at [4, 263] on div at bounding box center [599, 285] width 1199 height 570
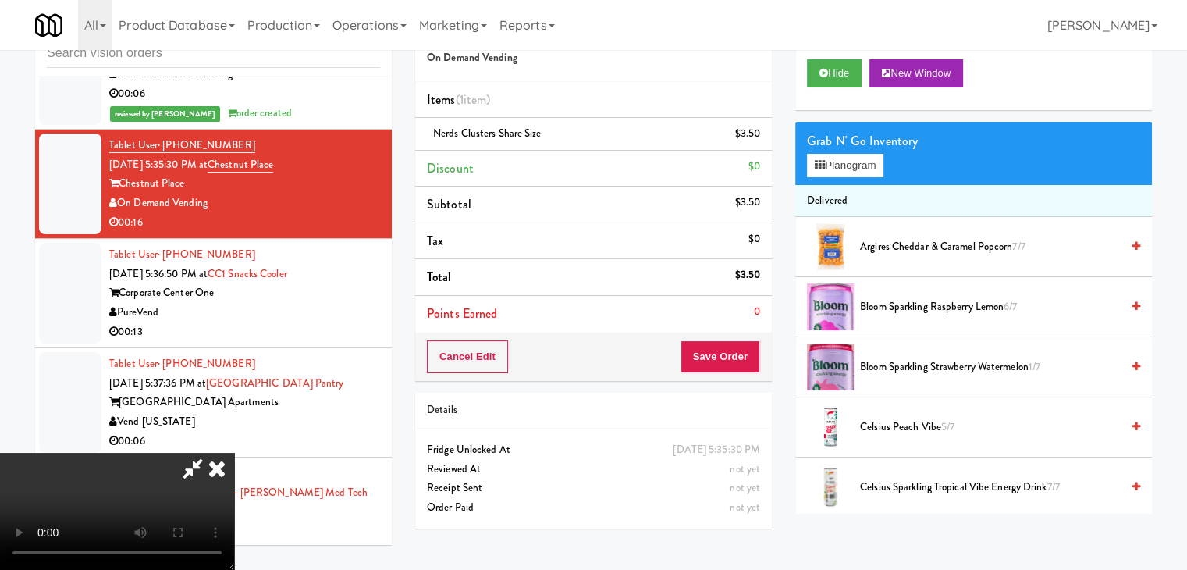
click at [234, 453] on video at bounding box center [117, 511] width 234 height 117
click at [849, 165] on button "Planogram" at bounding box center [845, 165] width 76 height 23
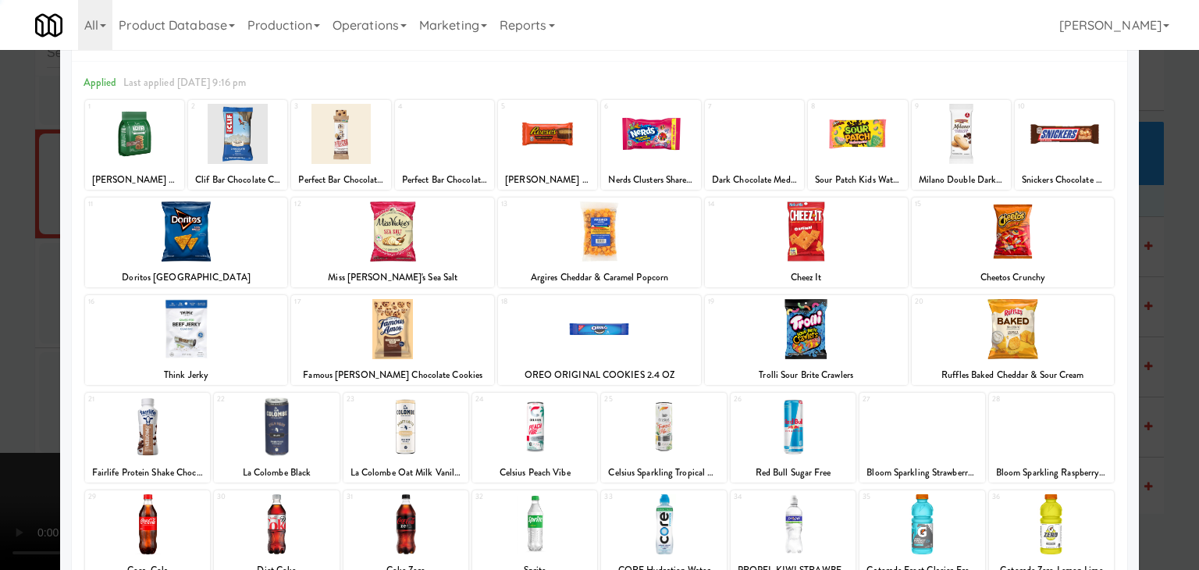
scroll to position [156, 0]
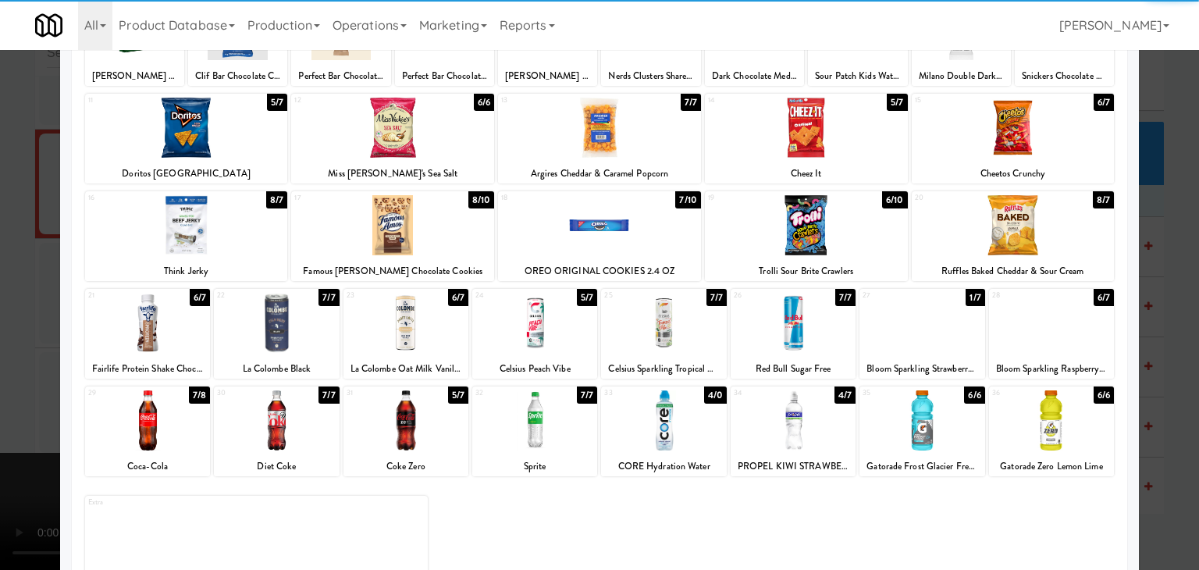
click at [806, 219] on div at bounding box center [806, 225] width 203 height 60
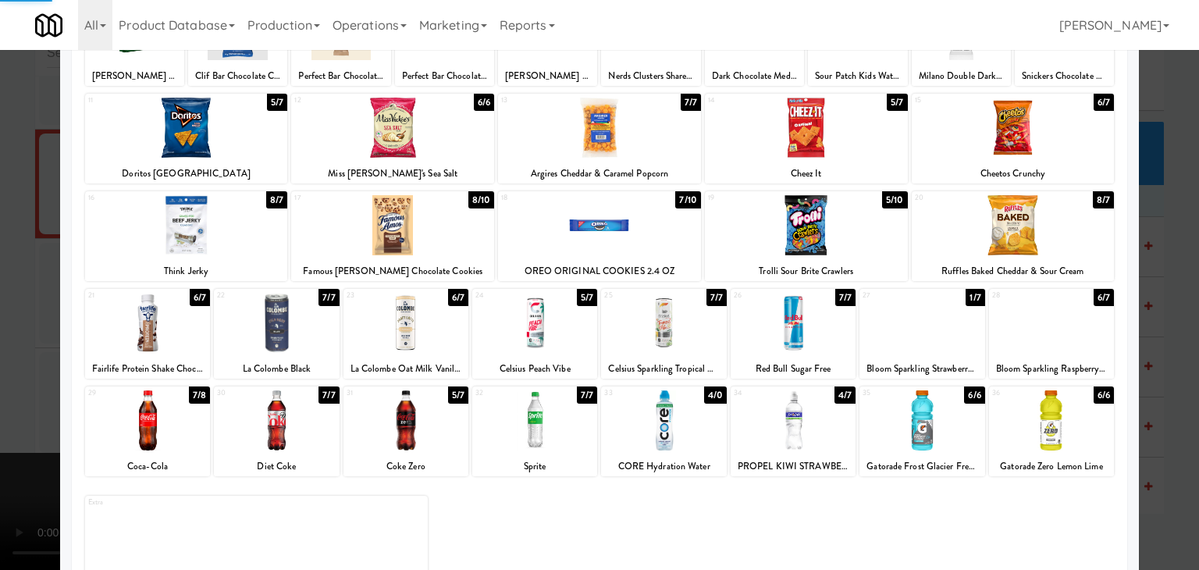
click at [0, 255] on div at bounding box center [599, 285] width 1199 height 570
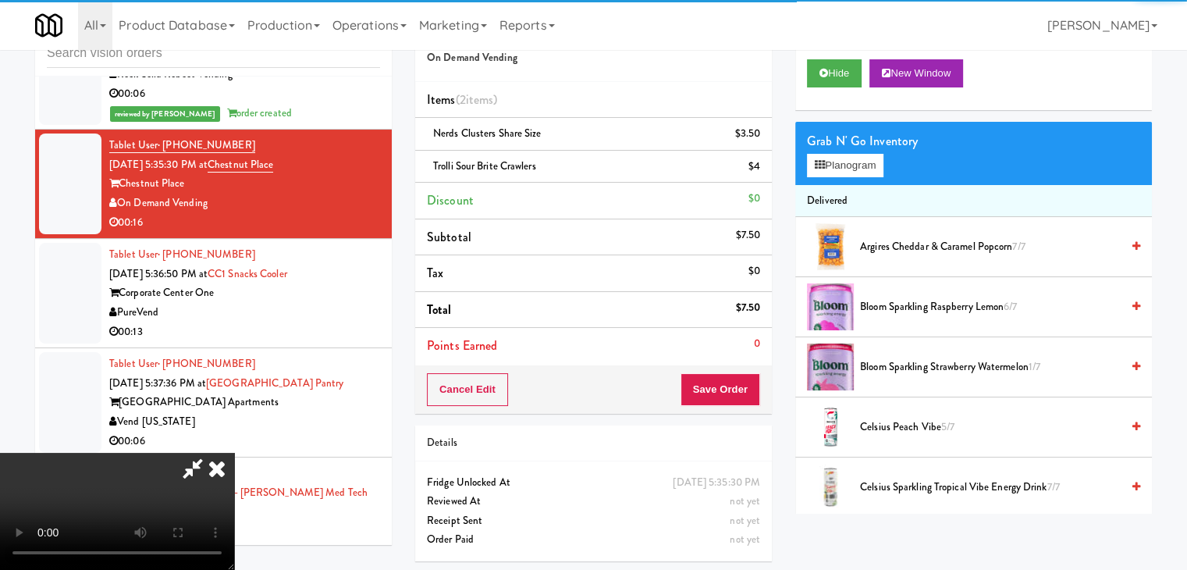
click at [231, 453] on video at bounding box center [117, 511] width 234 height 117
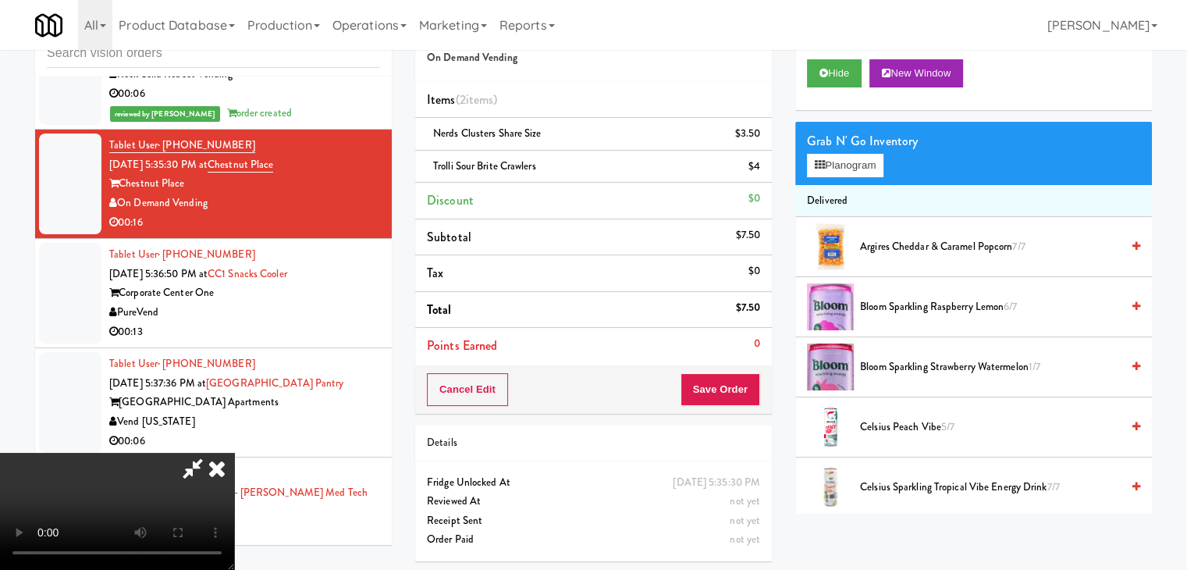
click at [234, 453] on video at bounding box center [117, 511] width 234 height 117
click at [840, 173] on button "Planogram" at bounding box center [845, 165] width 76 height 23
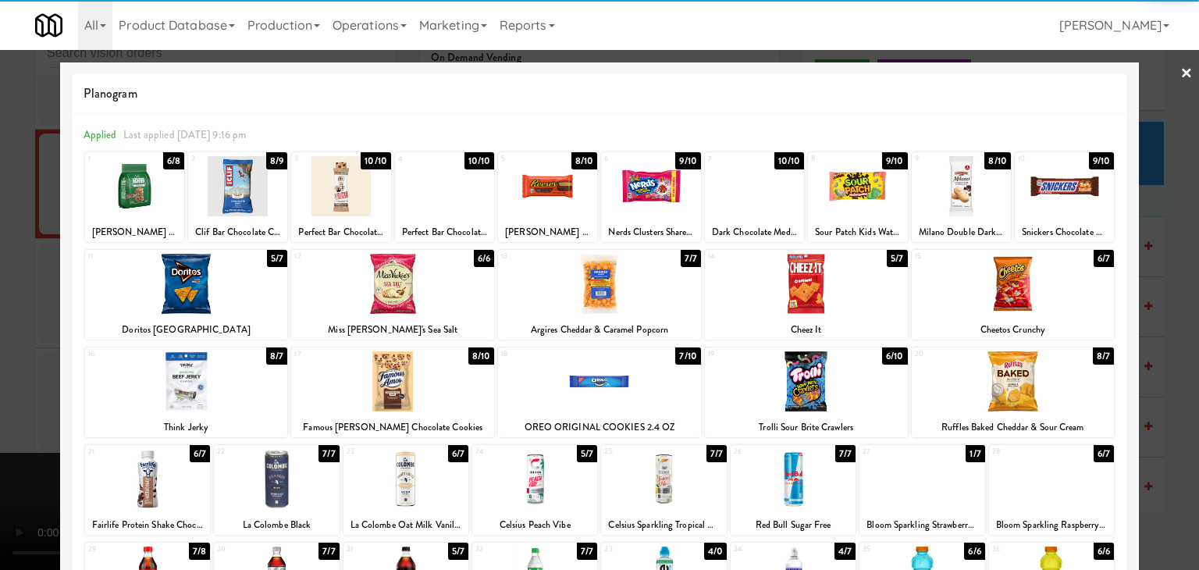
click at [1059, 292] on div at bounding box center [1013, 284] width 203 height 60
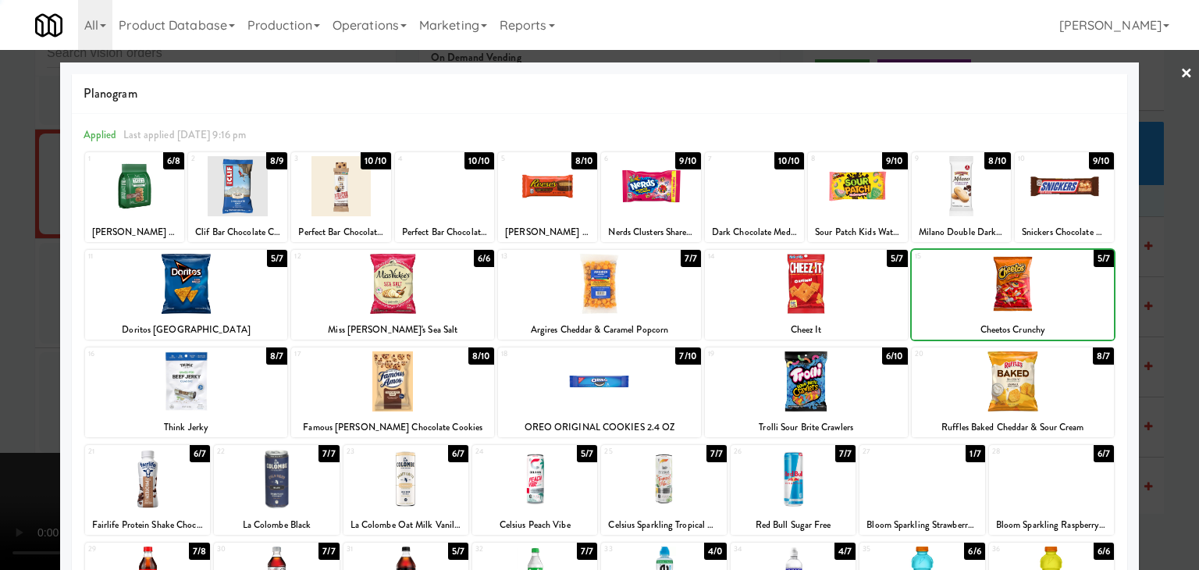
click at [1166, 292] on div at bounding box center [599, 285] width 1199 height 570
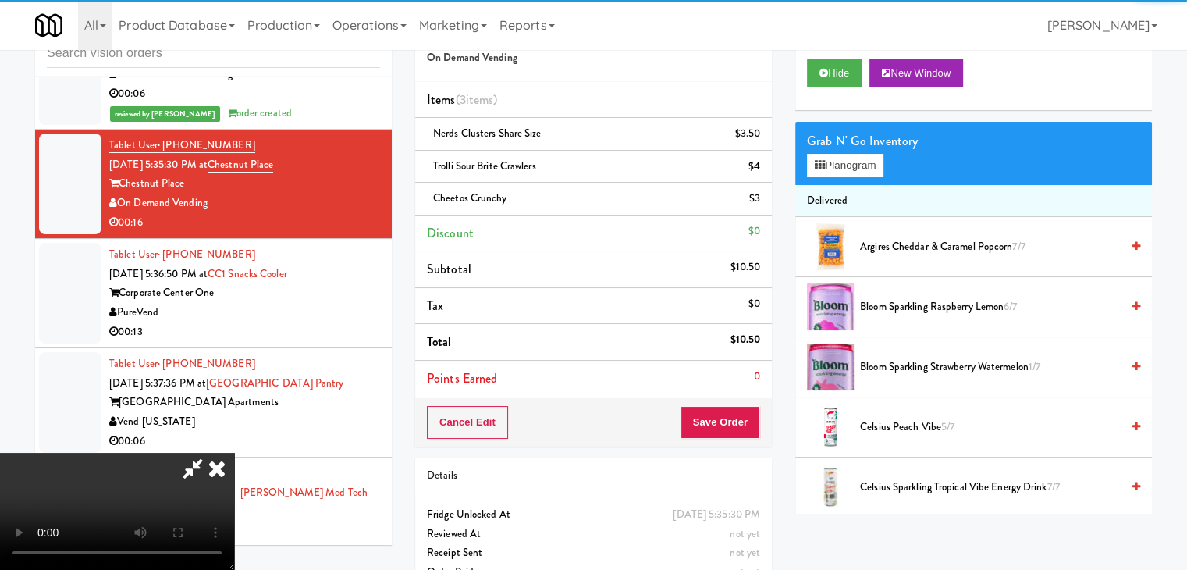
click at [234, 453] on video at bounding box center [117, 511] width 234 height 117
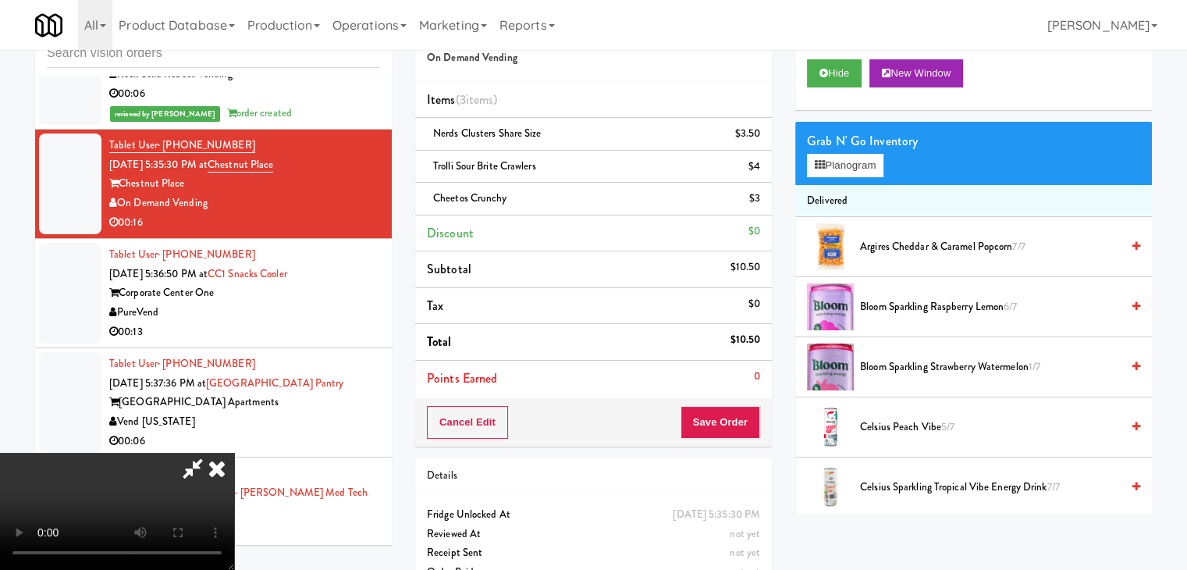
click at [234, 453] on video at bounding box center [117, 511] width 234 height 117
click at [838, 160] on button "Planogram" at bounding box center [845, 165] width 76 height 23
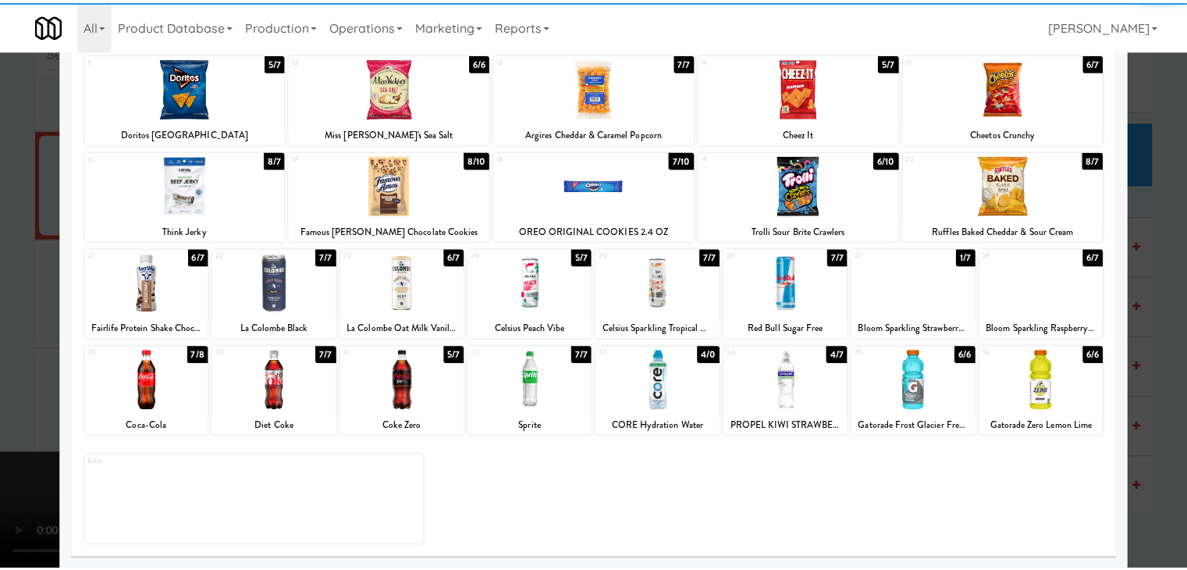
scroll to position [197, 0]
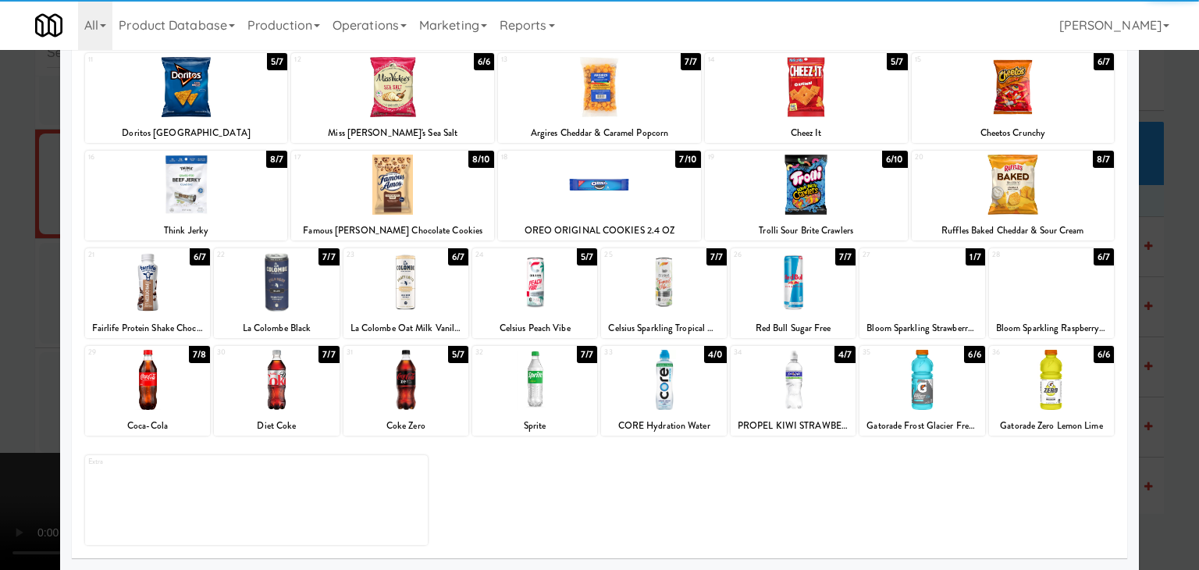
click at [240, 401] on div at bounding box center [276, 380] width 125 height 60
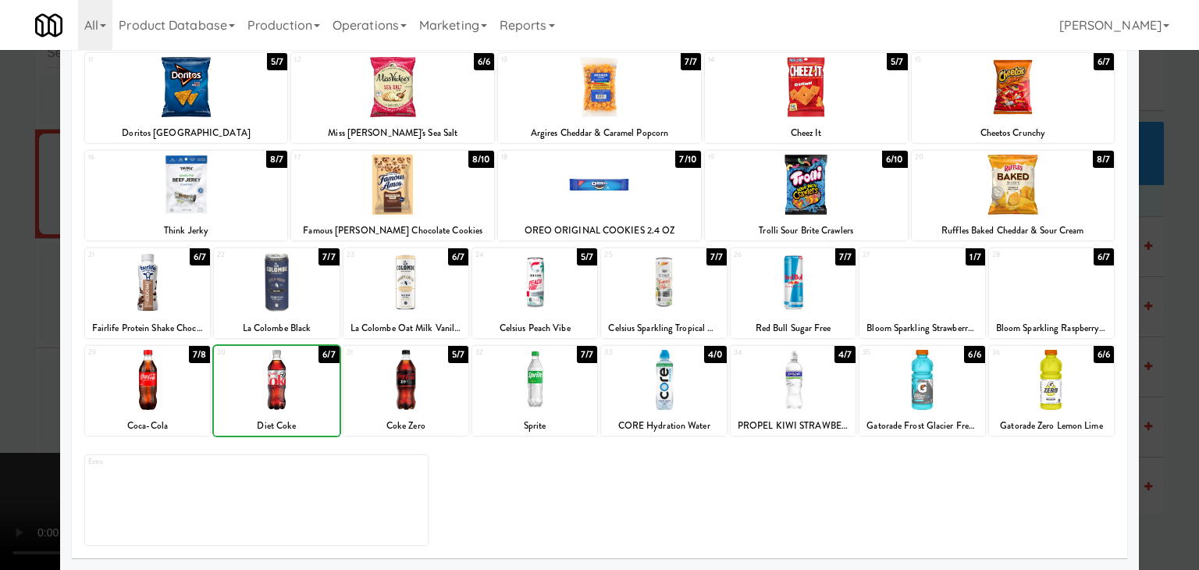
click at [5, 372] on div at bounding box center [599, 285] width 1199 height 570
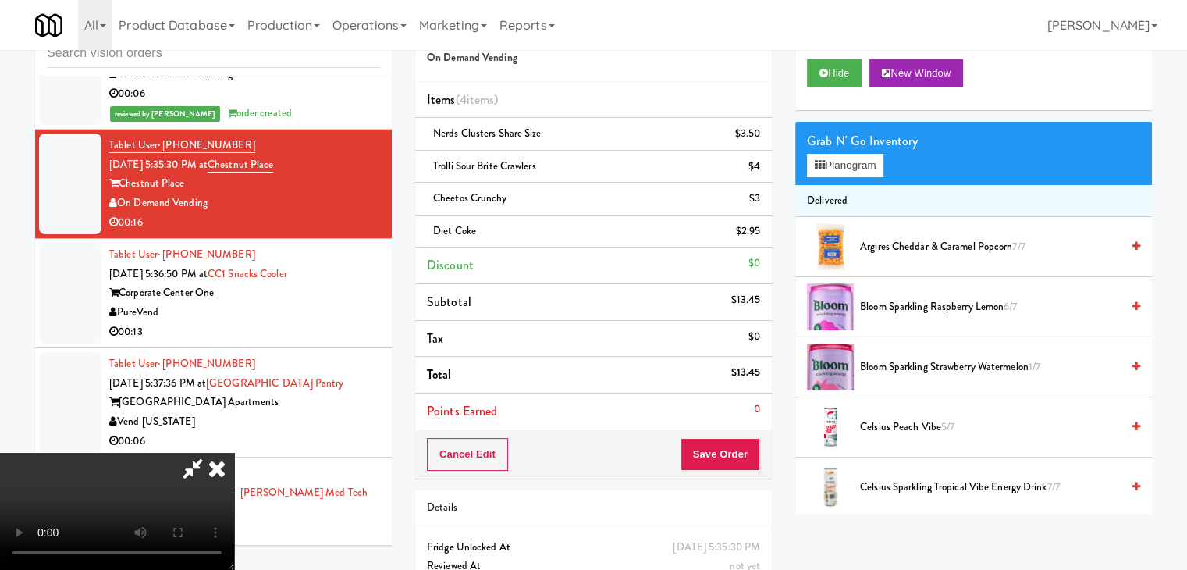
scroll to position [219, 0]
click at [234, 453] on video at bounding box center [117, 511] width 234 height 117
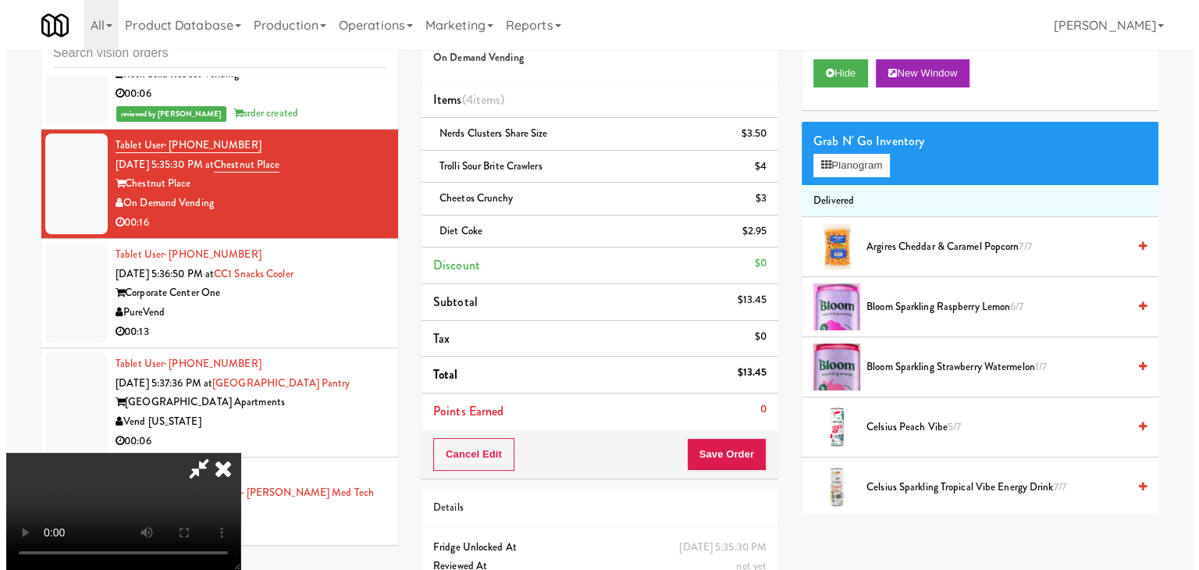
scroll to position [141, 0]
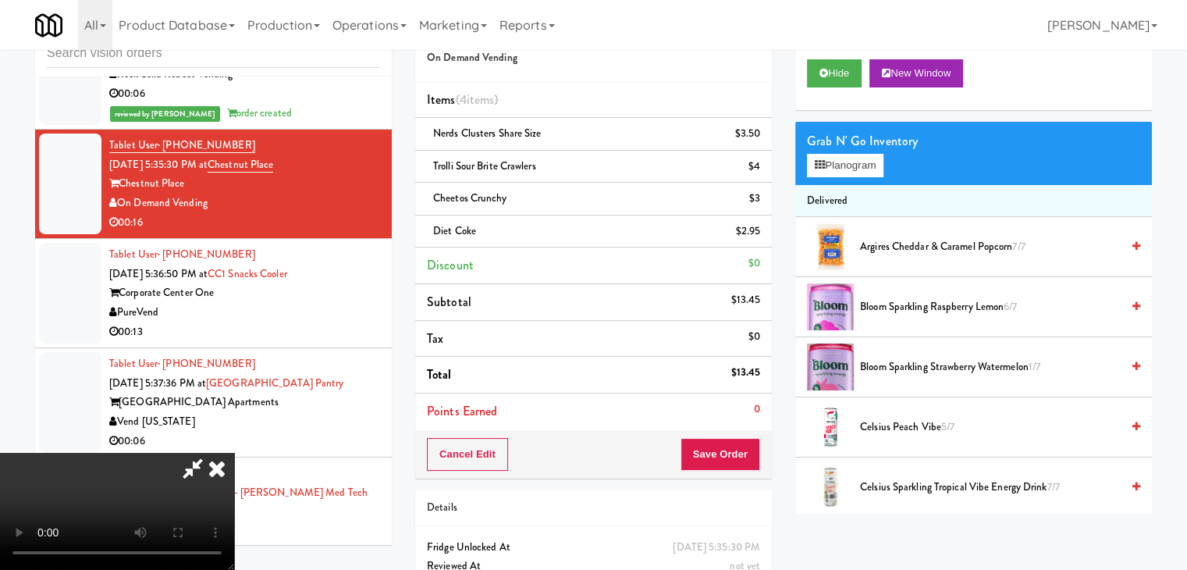
drag, startPoint x: 577, startPoint y: 365, endPoint x: 575, endPoint y: 375, distance: 10.4
click at [234, 453] on video at bounding box center [117, 511] width 234 height 117
click at [857, 163] on button "Planogram" at bounding box center [845, 165] width 76 height 23
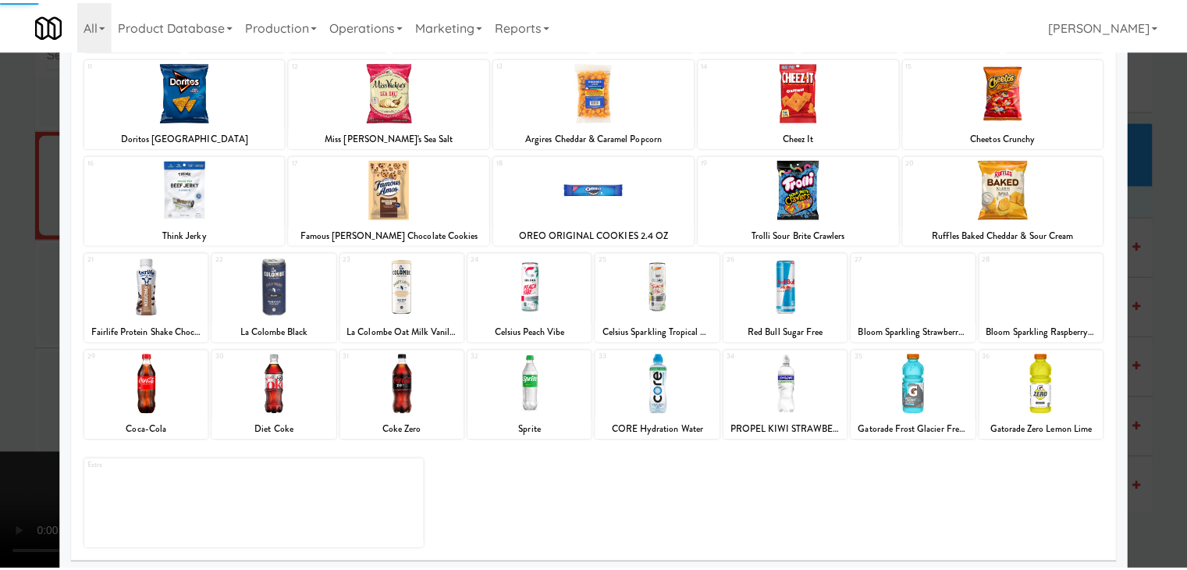
scroll to position [197, 0]
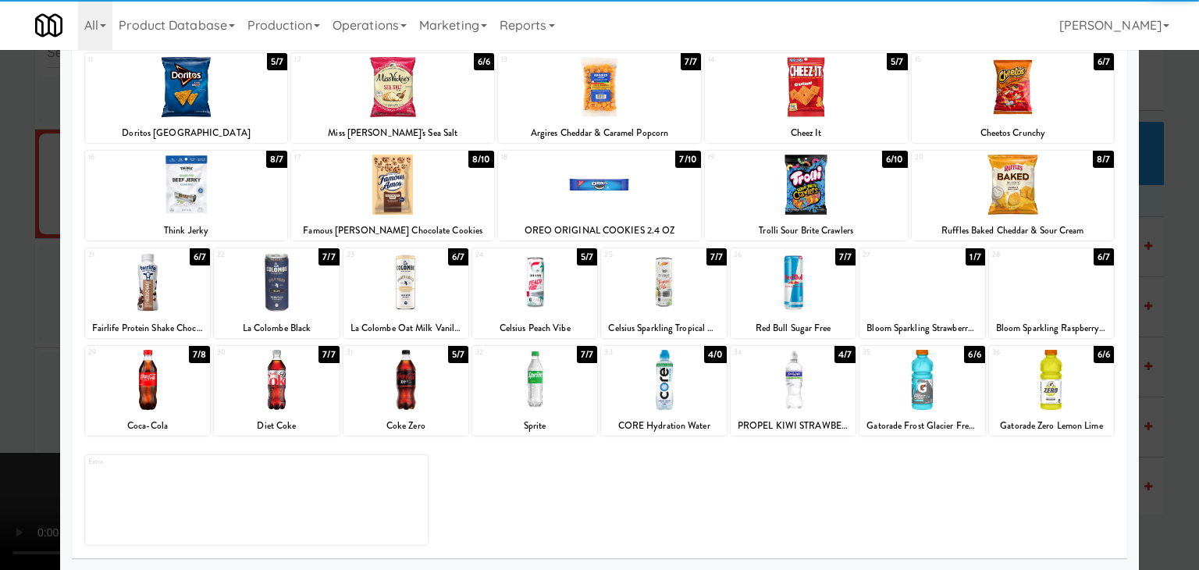
drag, startPoint x: 639, startPoint y: 391, endPoint x: 0, endPoint y: 385, distance: 639.3
click at [627, 390] on div at bounding box center [663, 380] width 125 height 60
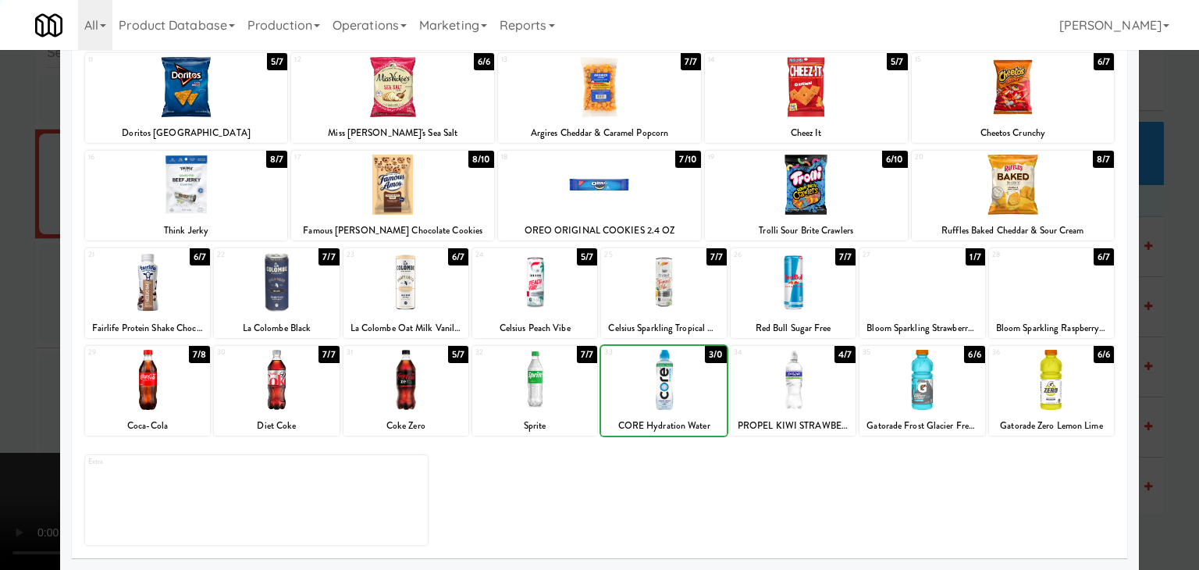
click at [0, 375] on div at bounding box center [599, 285] width 1199 height 570
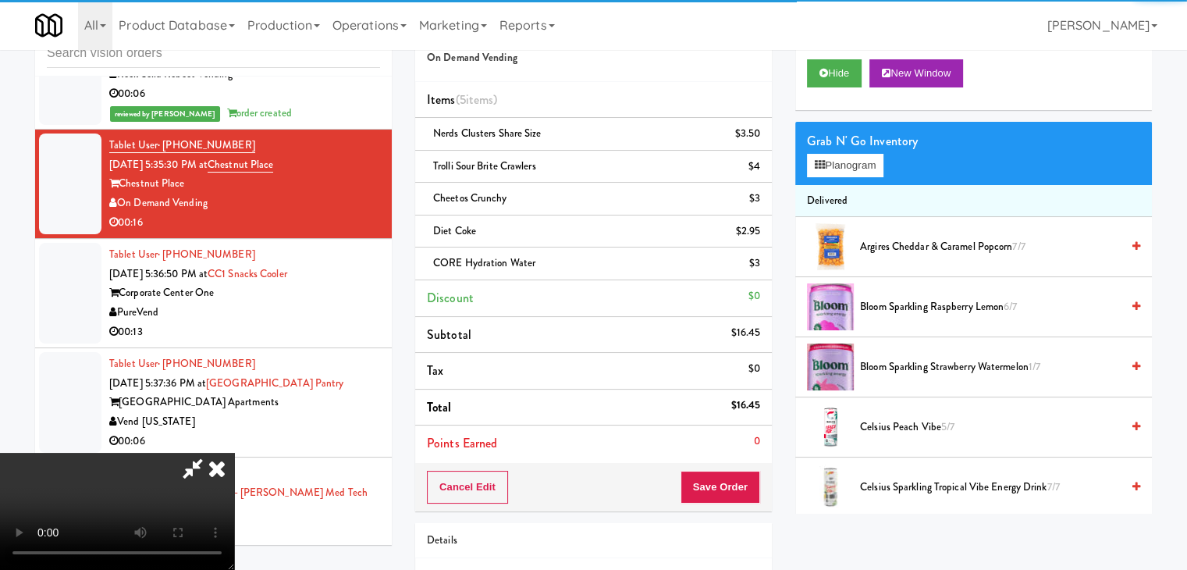
drag, startPoint x: 387, startPoint y: 352, endPoint x: 505, endPoint y: 363, distance: 118.4
click at [234, 453] on video at bounding box center [117, 511] width 234 height 117
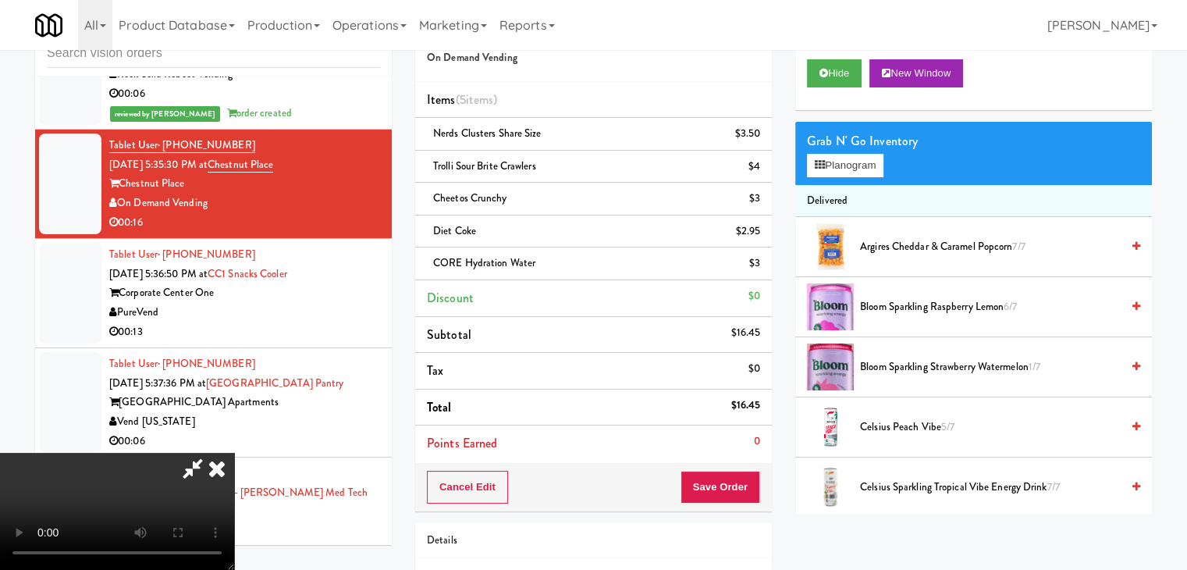
scroll to position [63, 0]
click at [234, 453] on video at bounding box center [117, 511] width 234 height 117
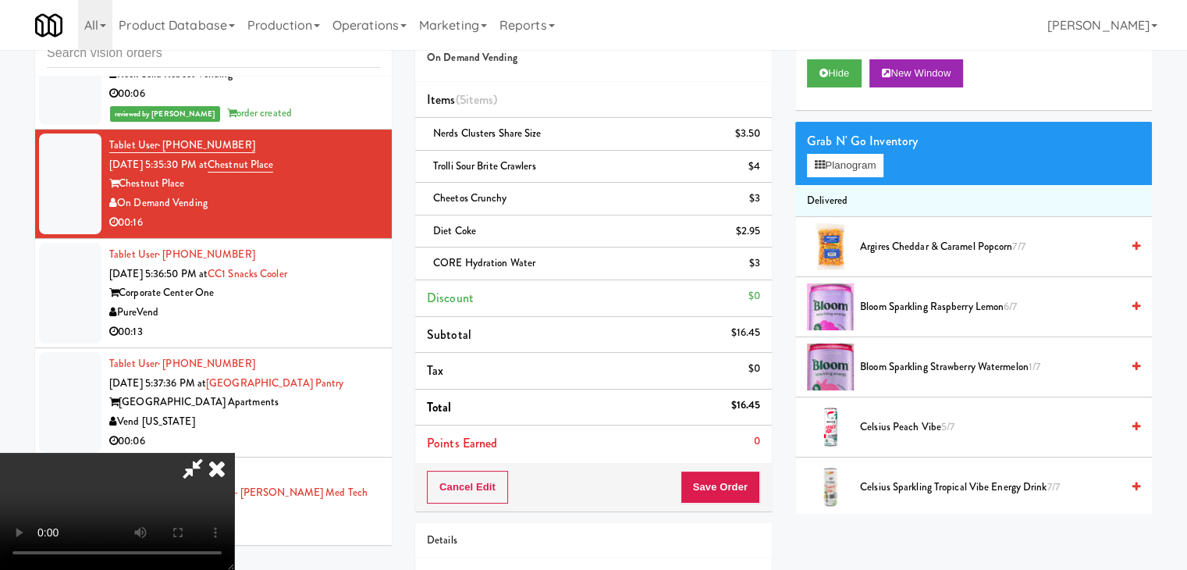
click at [234, 453] on video at bounding box center [117, 511] width 234 height 117
drag, startPoint x: 640, startPoint y: 315, endPoint x: 767, endPoint y: 248, distance: 142.8
click at [234, 453] on video at bounding box center [117, 511] width 234 height 117
drag, startPoint x: 639, startPoint y: 225, endPoint x: 693, endPoint y: 213, distance: 55.9
click at [234, 453] on video at bounding box center [117, 511] width 234 height 117
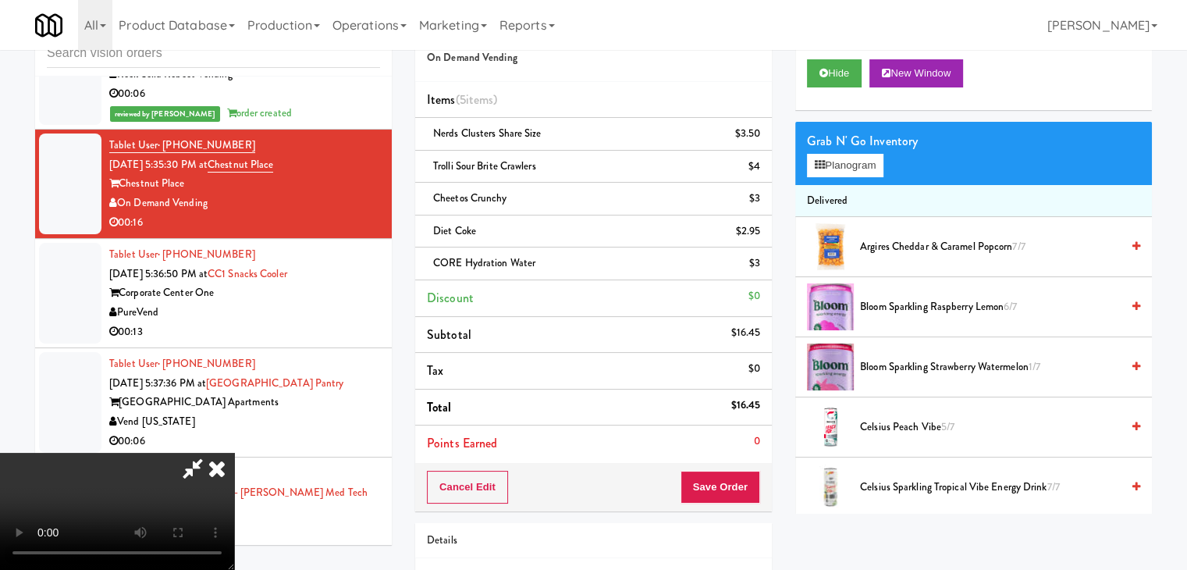
click at [844, 177] on div "Grab N' Go Inventory Planogram" at bounding box center [973, 153] width 357 height 63
click at [852, 169] on button "Planogram" at bounding box center [845, 165] width 76 height 23
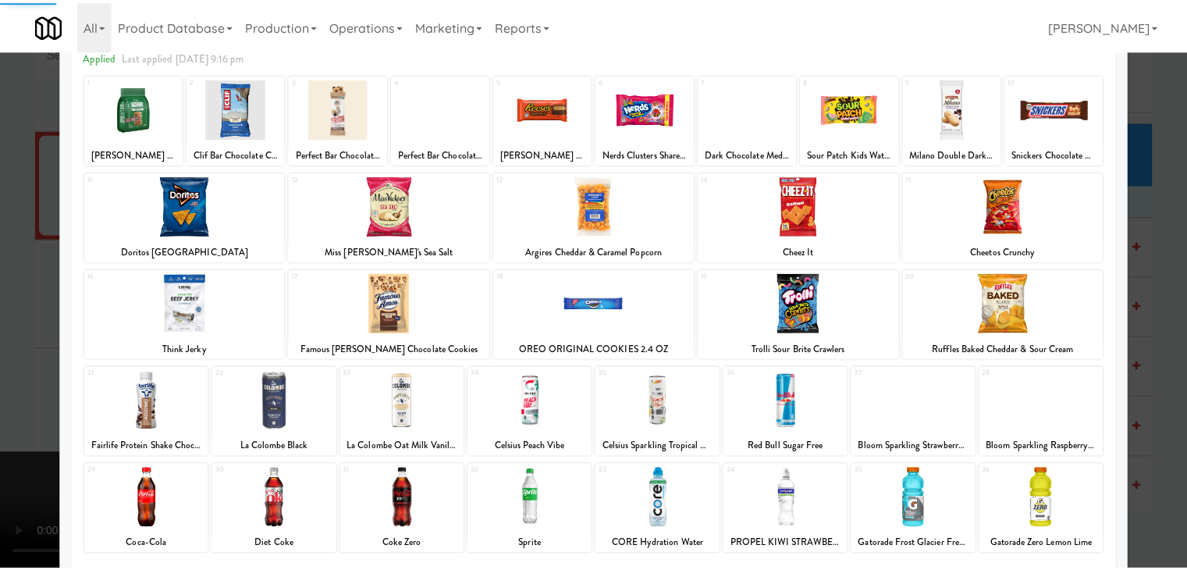
scroll to position [156, 0]
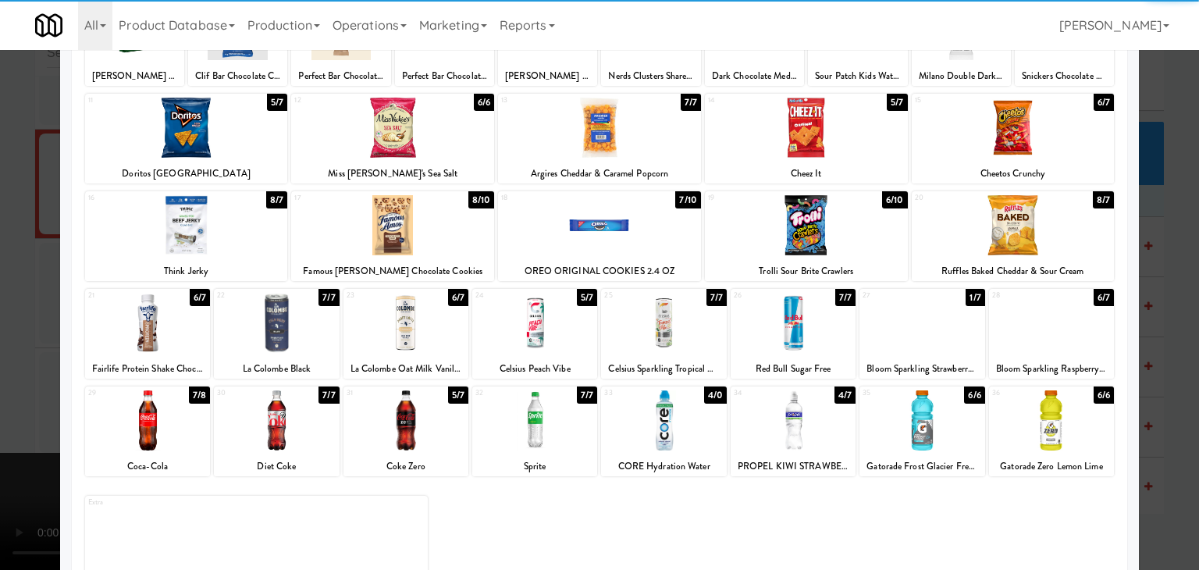
click at [297, 313] on div at bounding box center [276, 323] width 125 height 60
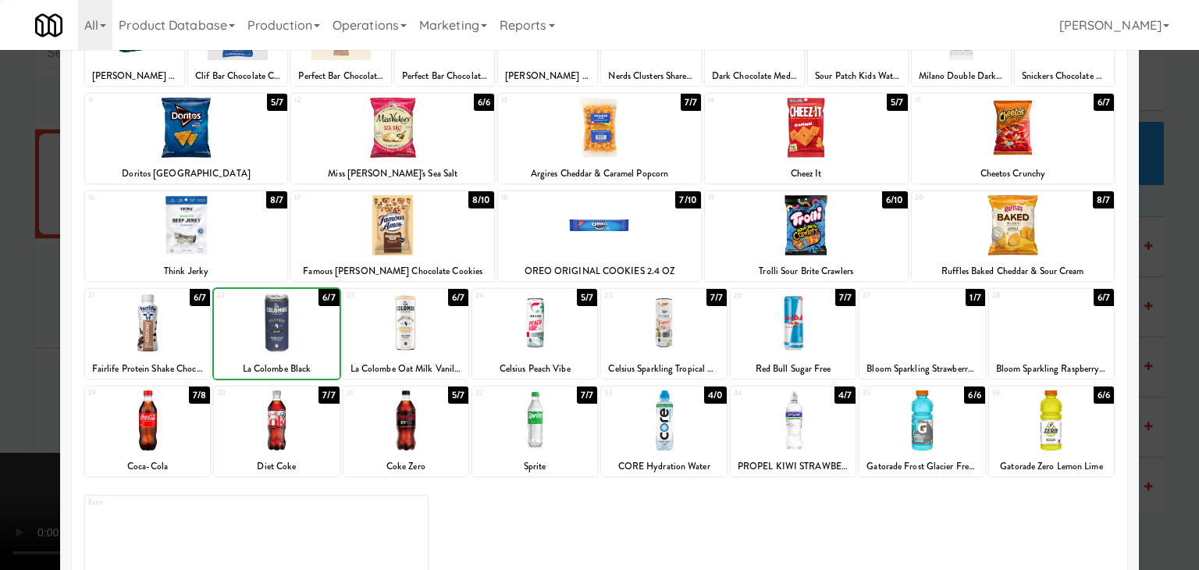
drag, startPoint x: 0, startPoint y: 279, endPoint x: 69, endPoint y: 276, distance: 69.5
click at [0, 278] on div at bounding box center [599, 285] width 1199 height 570
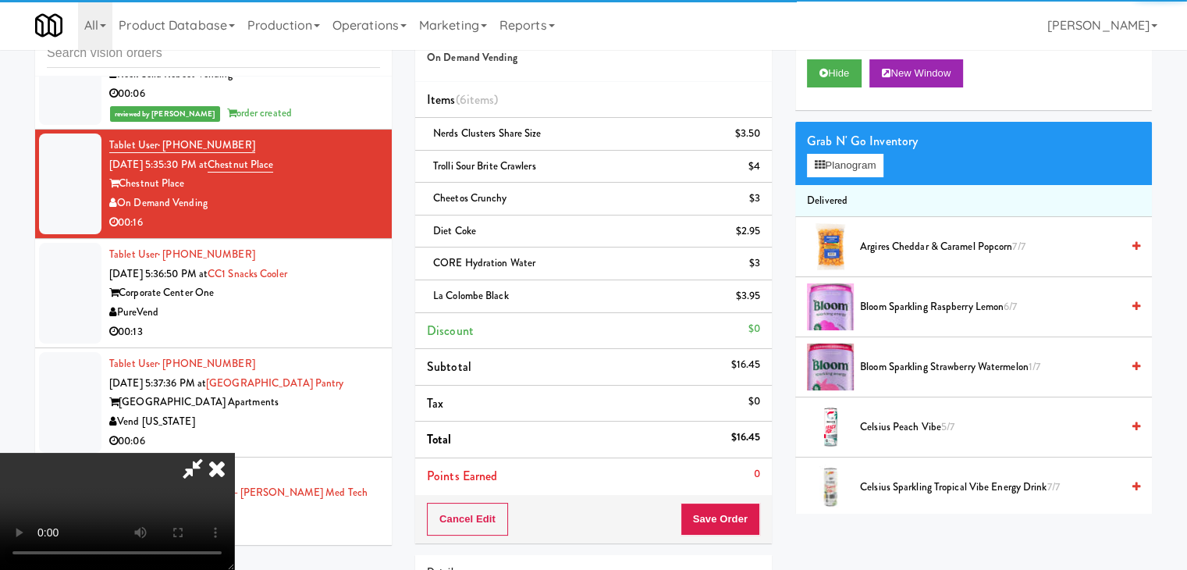
click at [234, 453] on video at bounding box center [117, 511] width 234 height 117
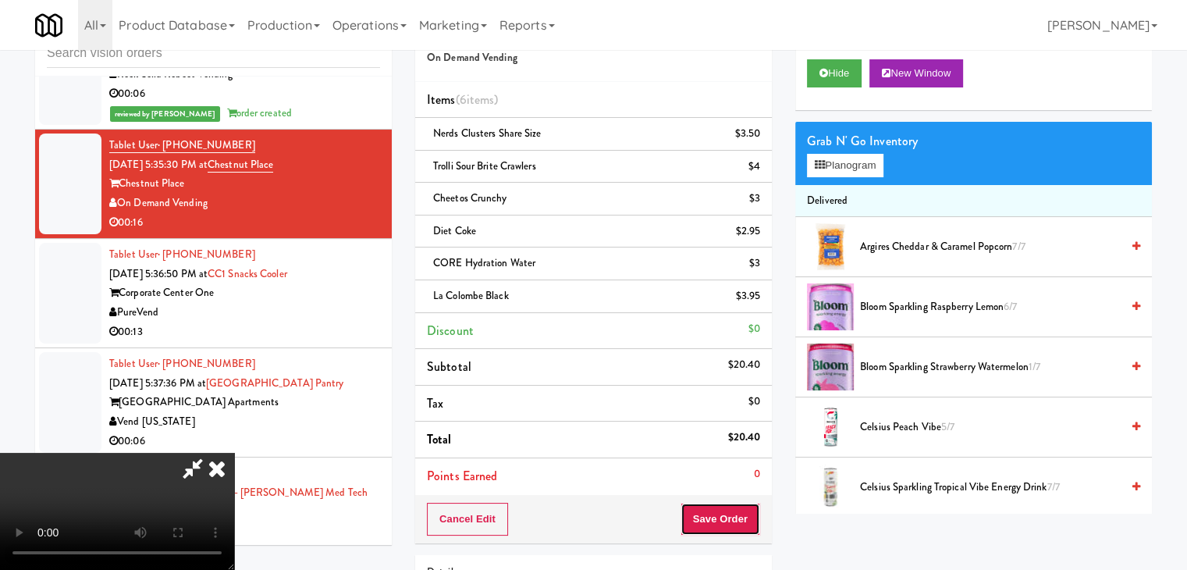
click at [743, 514] on button "Save Order" at bounding box center [721, 519] width 80 height 33
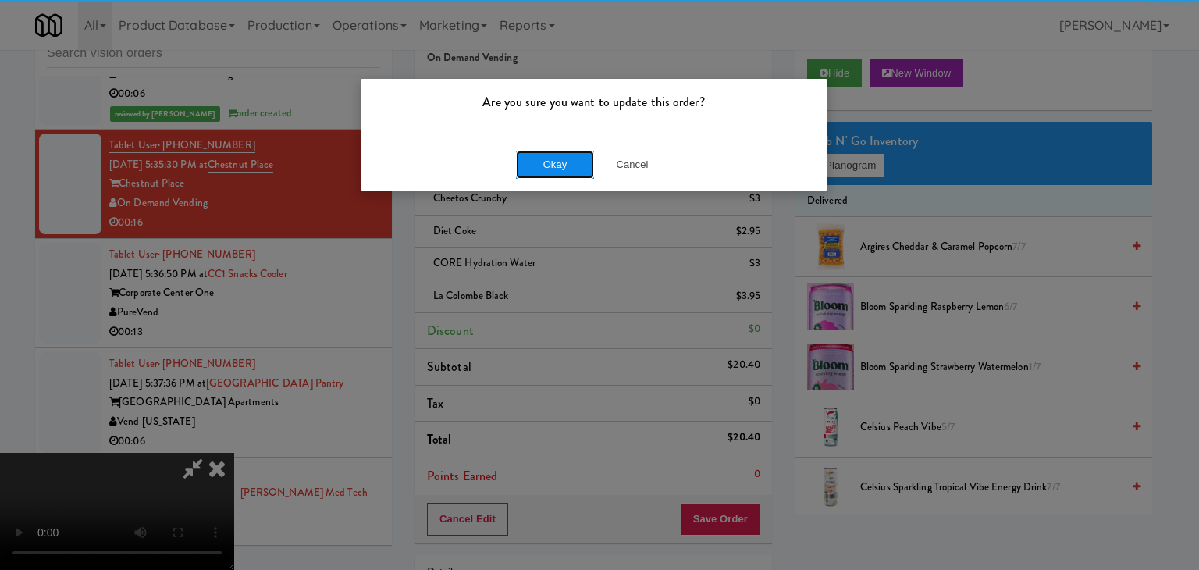
click at [533, 164] on button "Okay" at bounding box center [555, 165] width 78 height 28
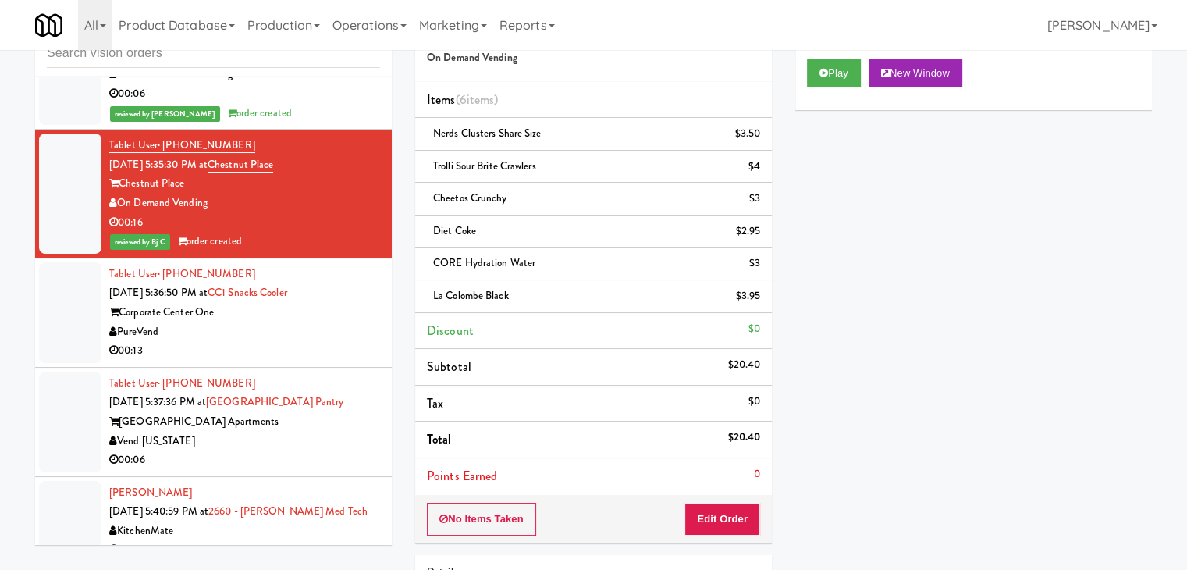
click at [279, 328] on div "PureVend" at bounding box center [244, 332] width 271 height 20
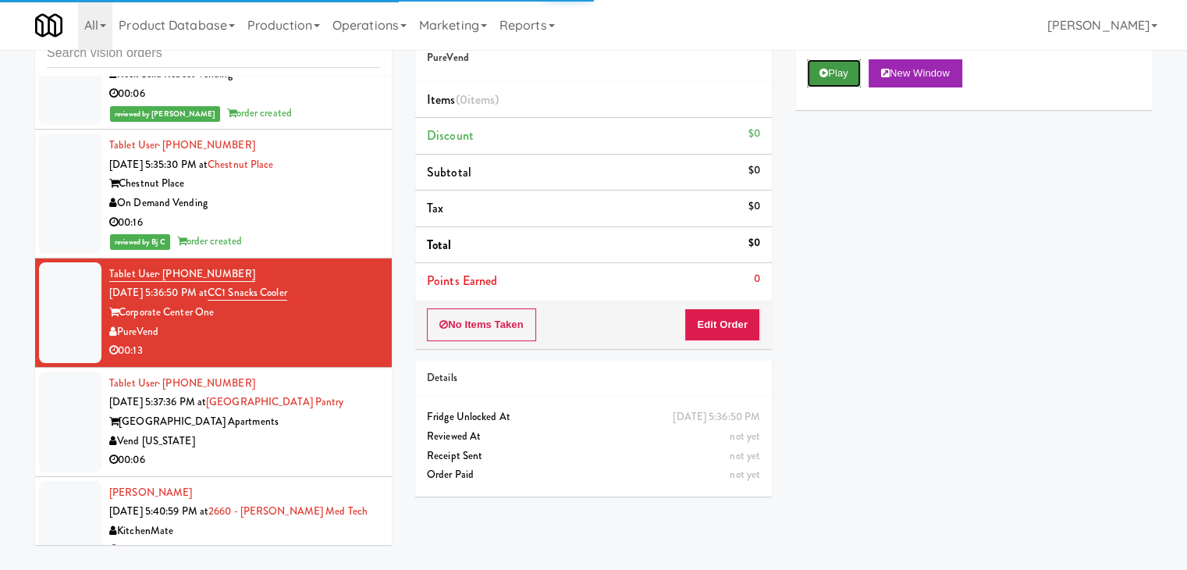
click at [837, 72] on button "Play" at bounding box center [834, 73] width 54 height 28
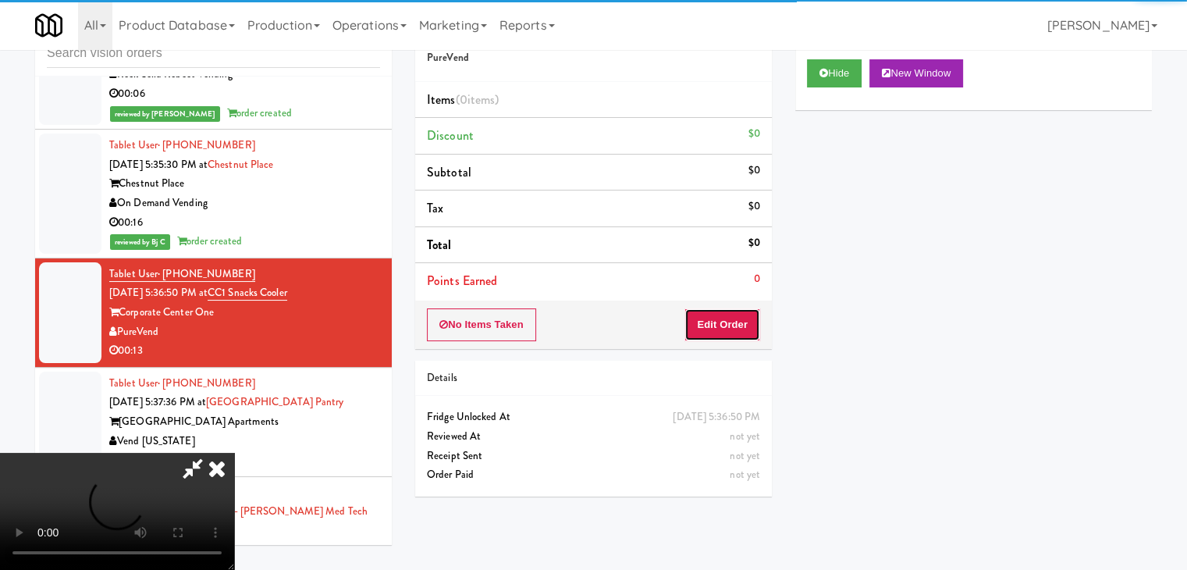
click at [703, 330] on button "Edit Order" at bounding box center [723, 324] width 76 height 33
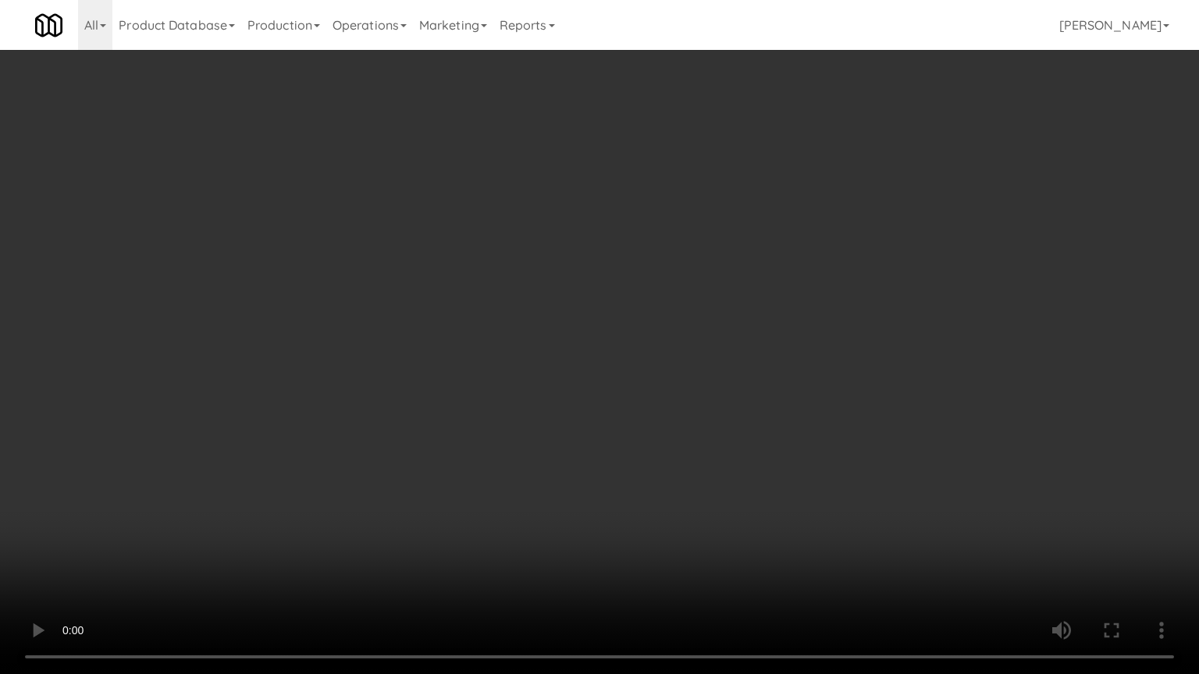
click at [767, 362] on video at bounding box center [599, 337] width 1199 height 674
click at [757, 345] on video at bounding box center [599, 337] width 1199 height 674
click at [765, 349] on video at bounding box center [599, 337] width 1199 height 674
click at [777, 340] on video at bounding box center [599, 337] width 1199 height 674
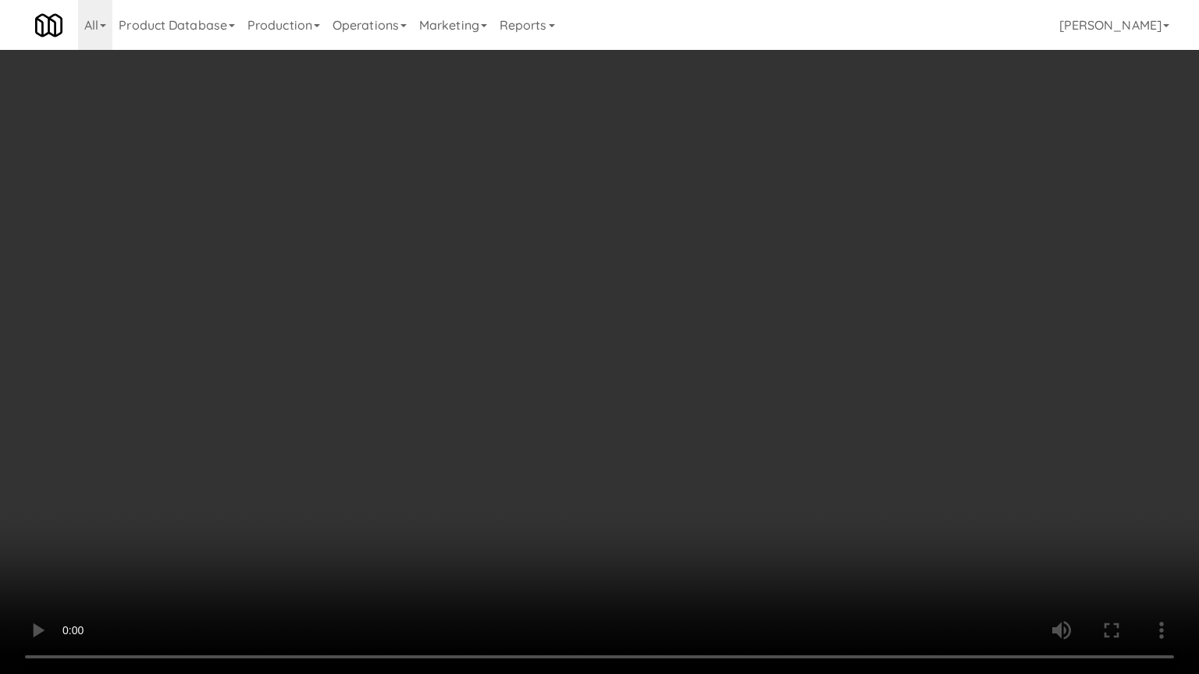
click at [777, 340] on video at bounding box center [599, 337] width 1199 height 674
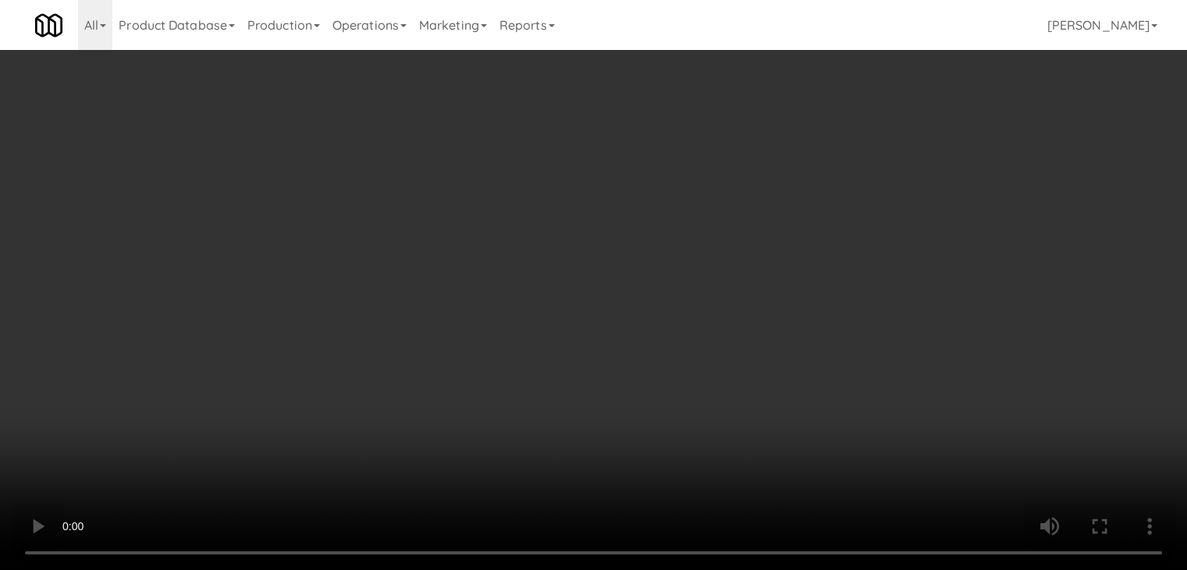
click at [873, 151] on div "Grab N' Go Inventory Planogram" at bounding box center [973, 153] width 357 height 63
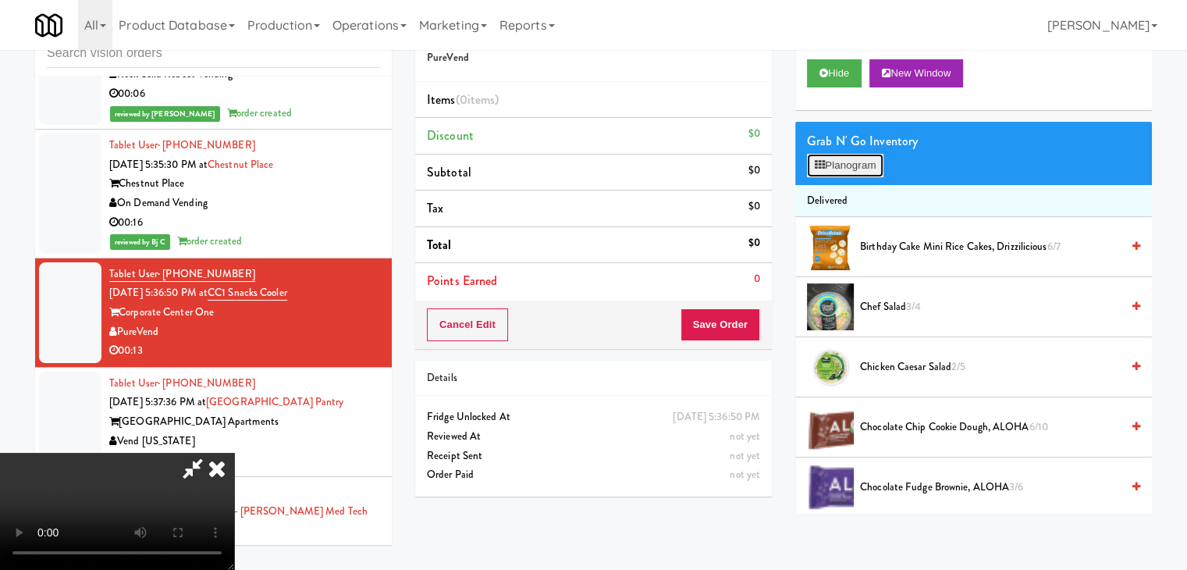
click at [870, 167] on button "Planogram" at bounding box center [845, 165] width 76 height 23
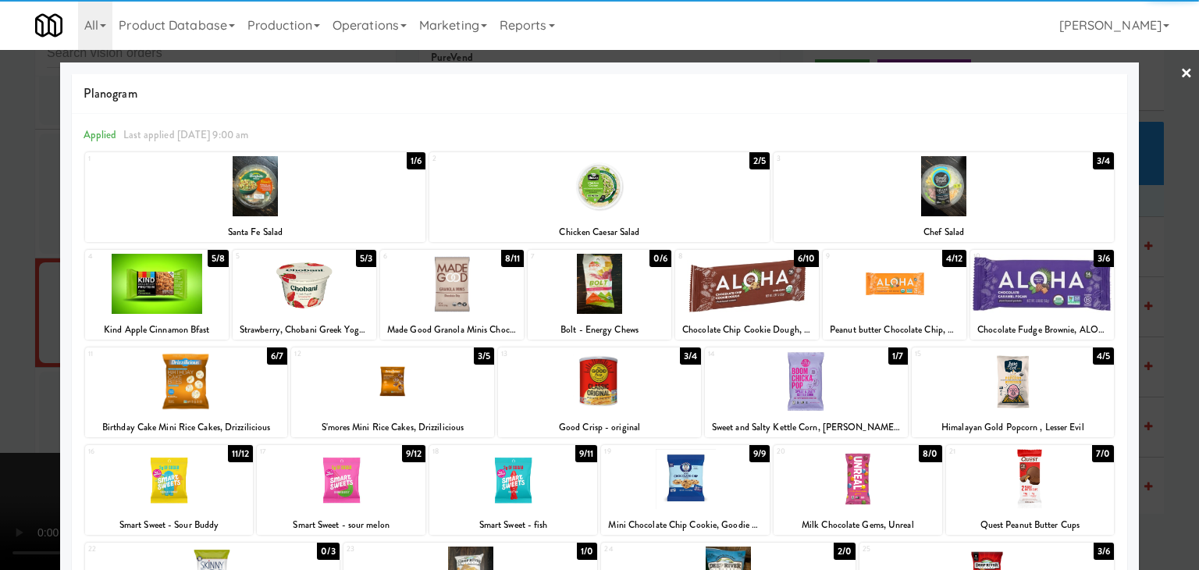
click at [796, 380] on div at bounding box center [806, 381] width 203 height 60
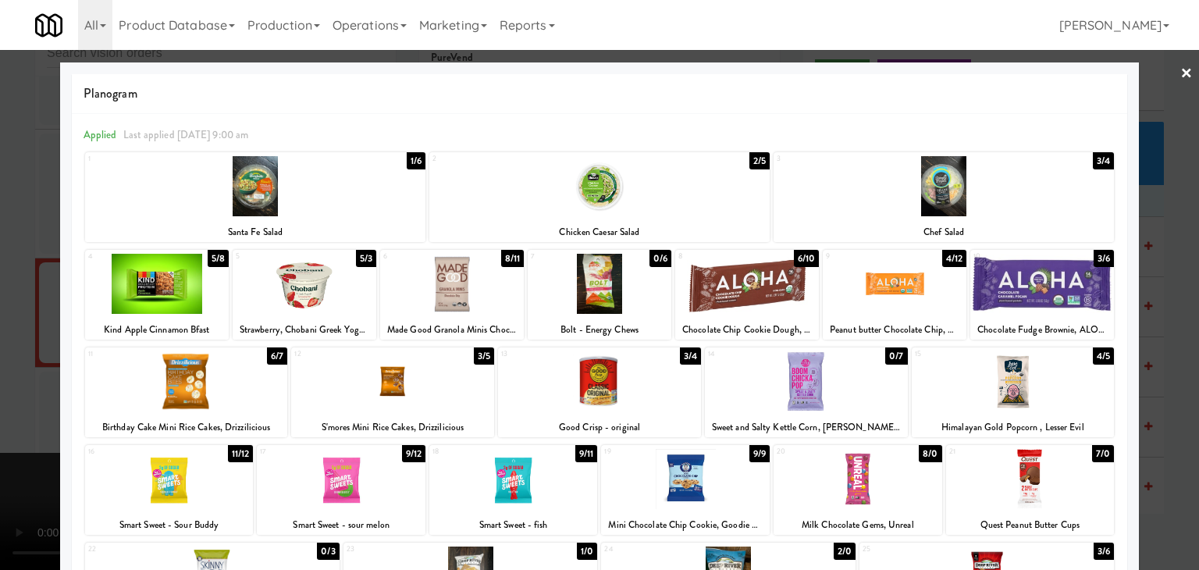
click at [324, 475] on div at bounding box center [341, 479] width 169 height 60
drag, startPoint x: 0, startPoint y: 424, endPoint x: 23, endPoint y: 411, distance: 25.9
click at [0, 422] on div at bounding box center [599, 285] width 1199 height 570
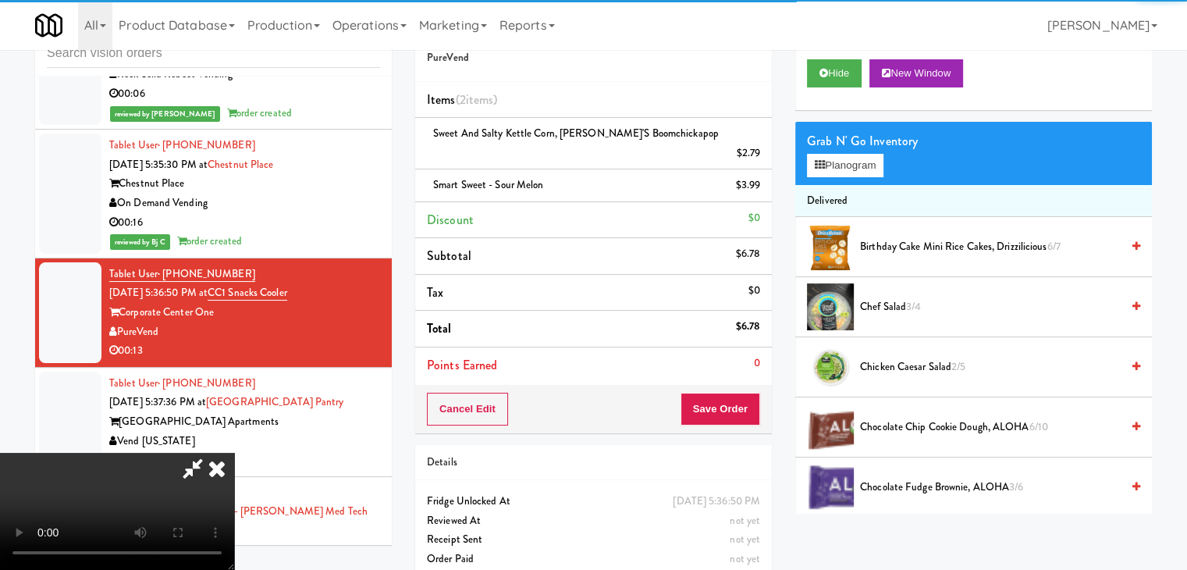
drag, startPoint x: 520, startPoint y: 397, endPoint x: 559, endPoint y: 408, distance: 40.7
click at [234, 453] on video at bounding box center [117, 511] width 234 height 117
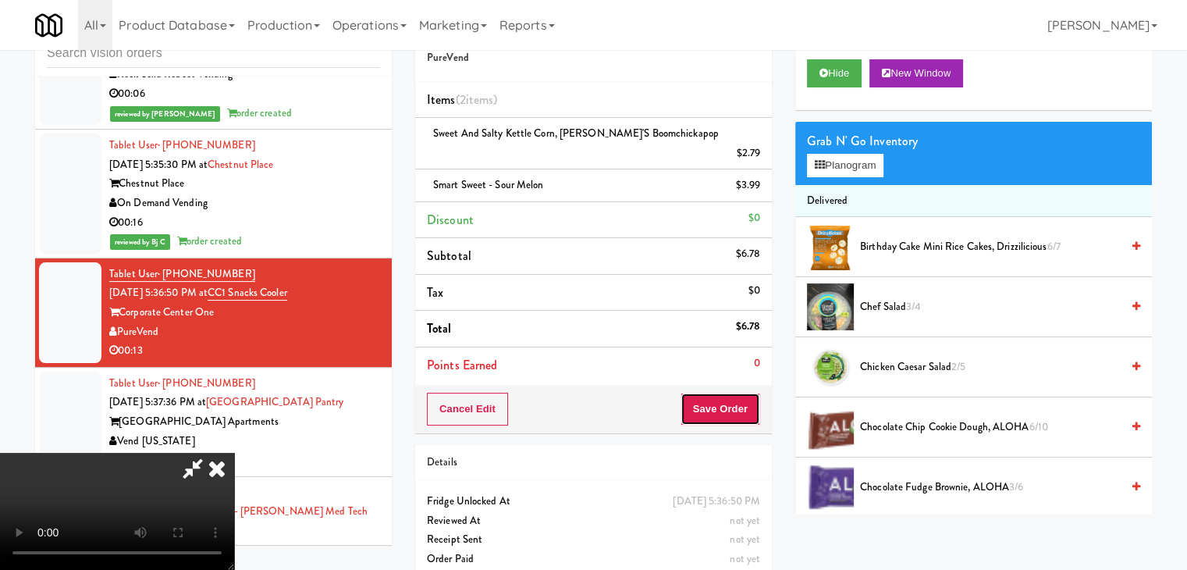
click at [736, 393] on button "Save Order" at bounding box center [721, 409] width 80 height 33
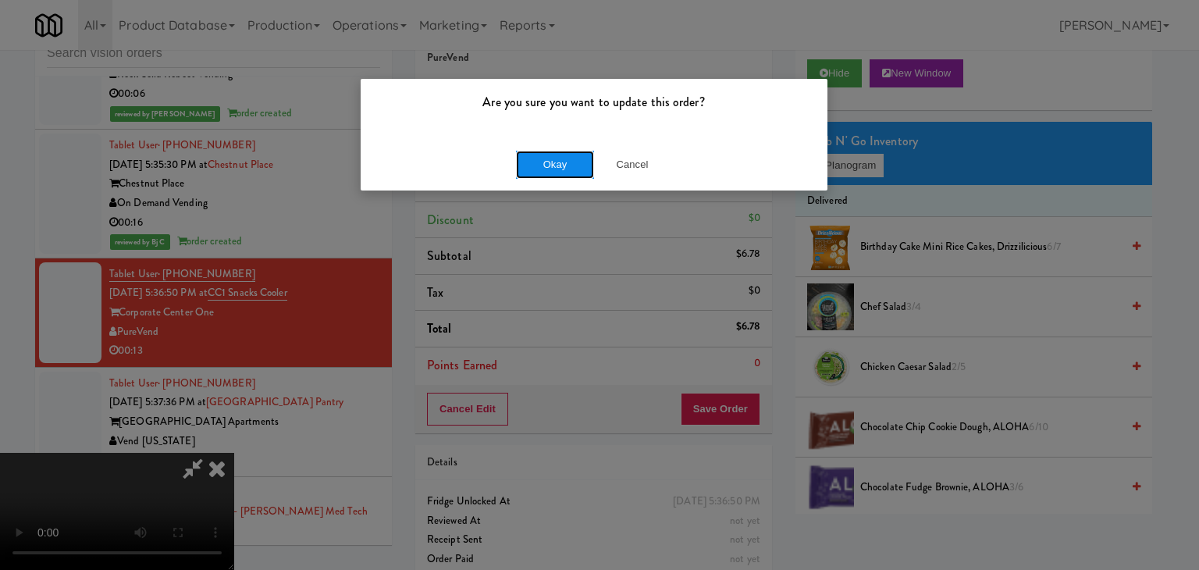
click at [556, 167] on button "Okay" at bounding box center [555, 165] width 78 height 28
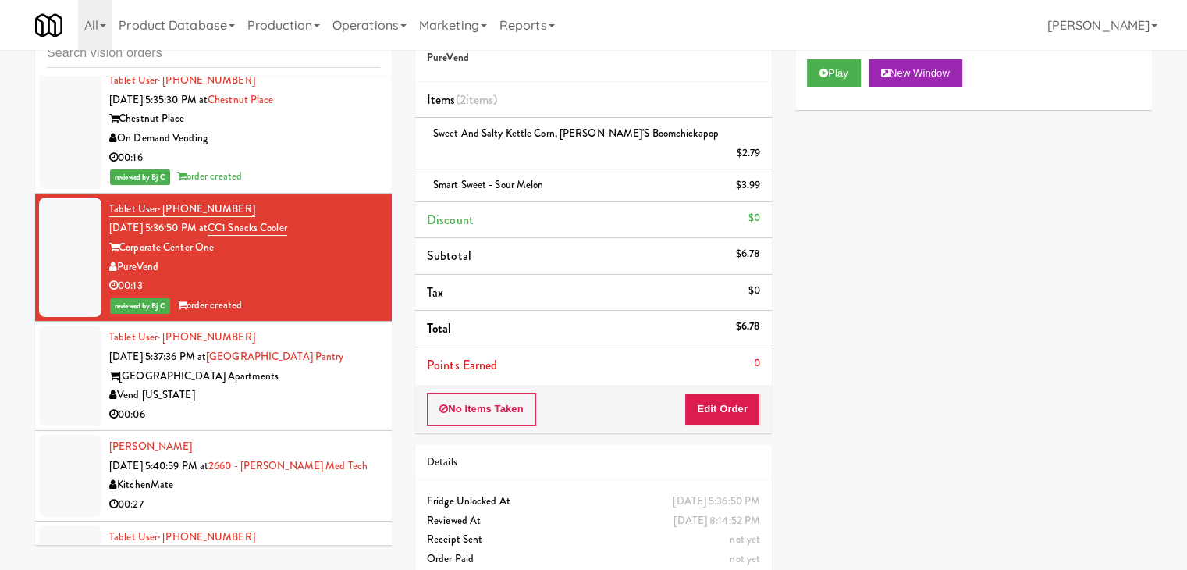
scroll to position [4996, 0]
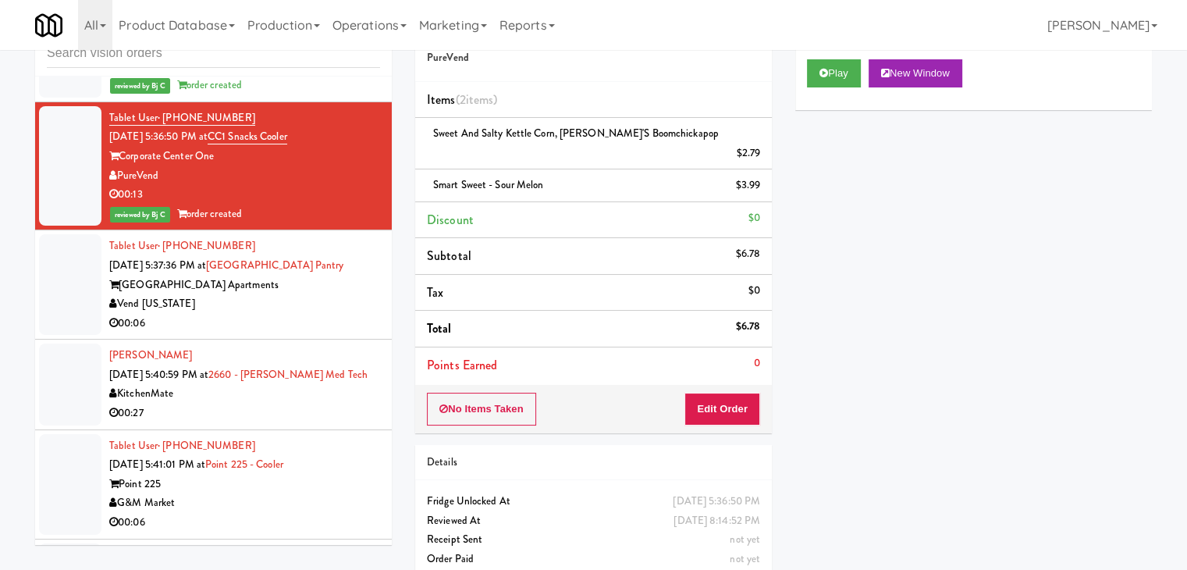
click at [318, 314] on div "00:06" at bounding box center [244, 324] width 271 height 20
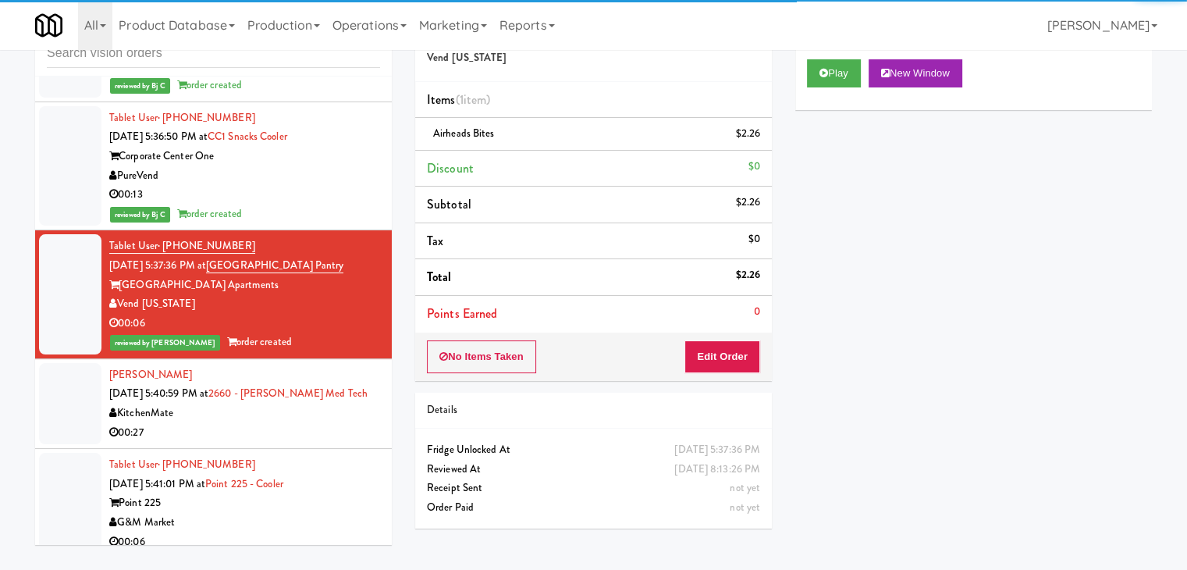
scroll to position [5152, 0]
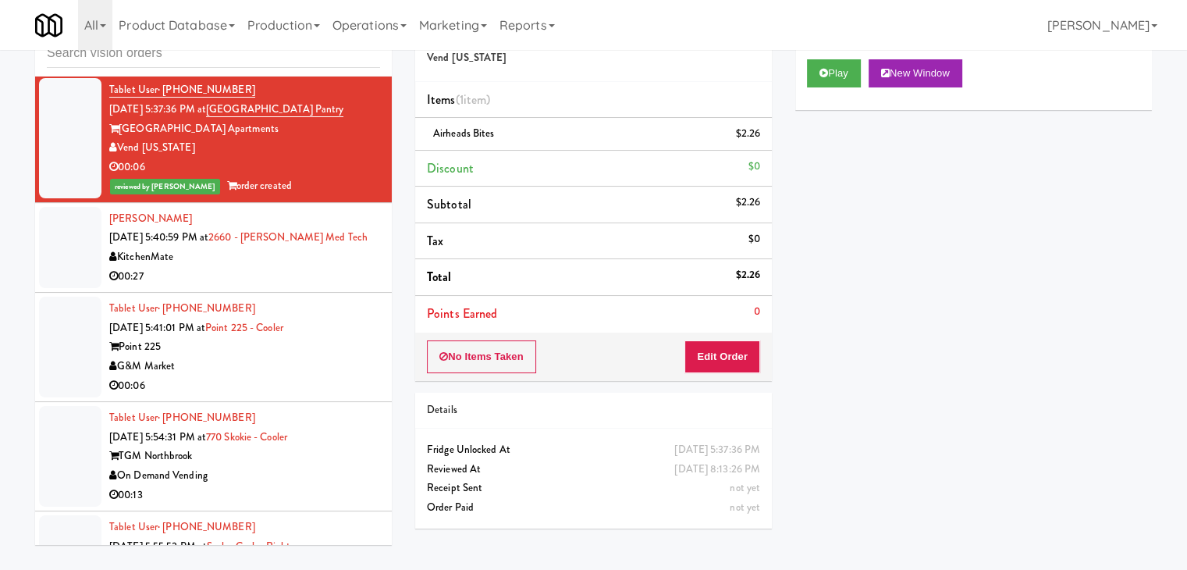
click at [328, 275] on div "00:27" at bounding box center [244, 277] width 271 height 20
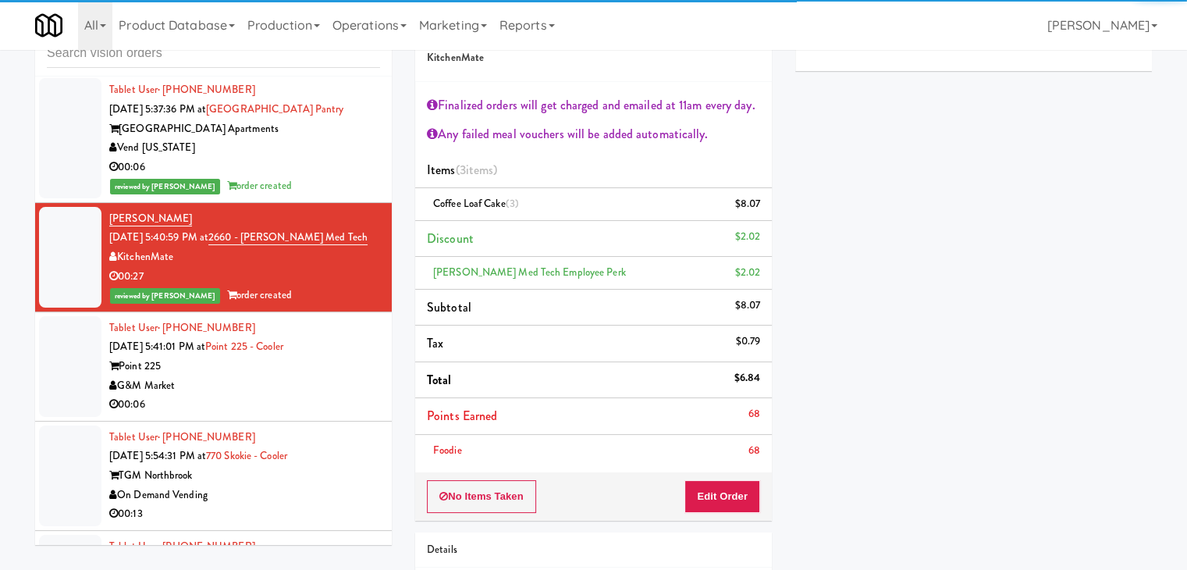
scroll to position [5230, 0]
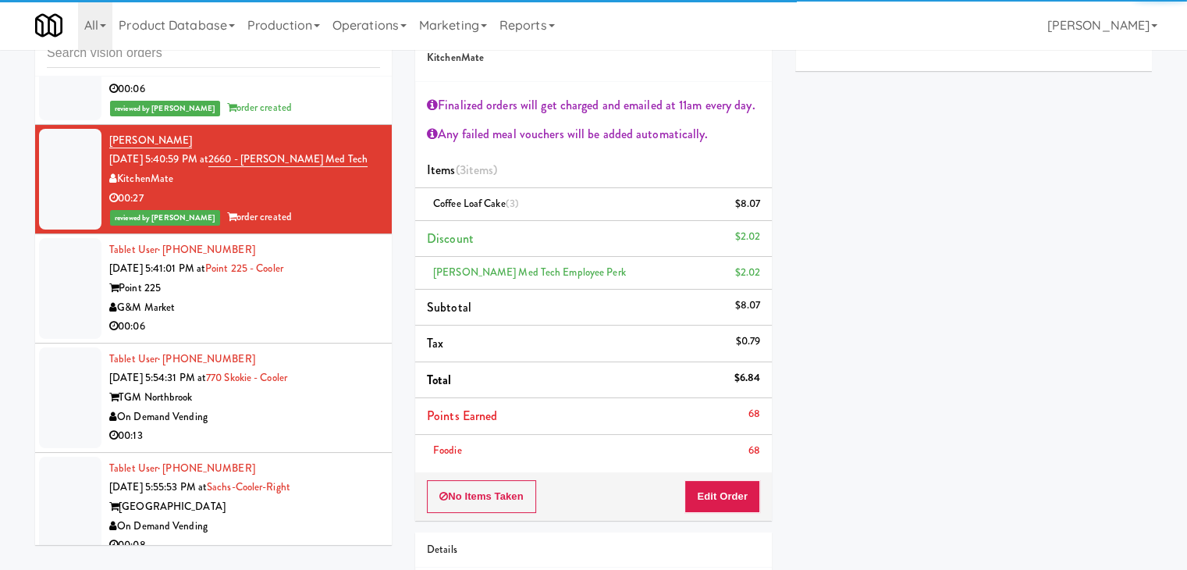
click at [343, 298] on div "G&M Market" at bounding box center [244, 308] width 271 height 20
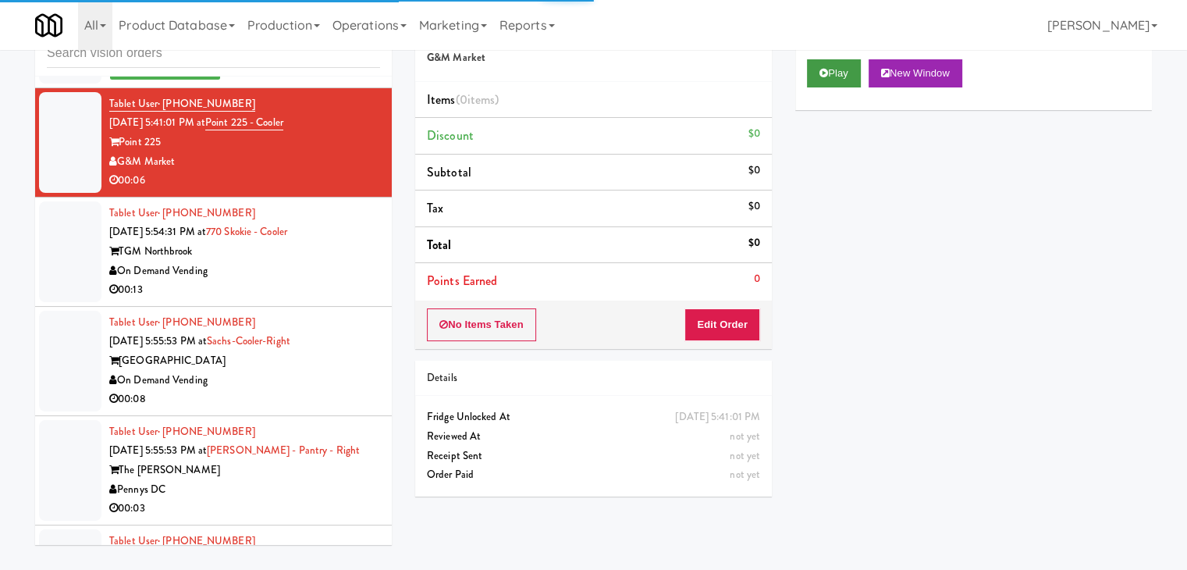
scroll to position [5386, 0]
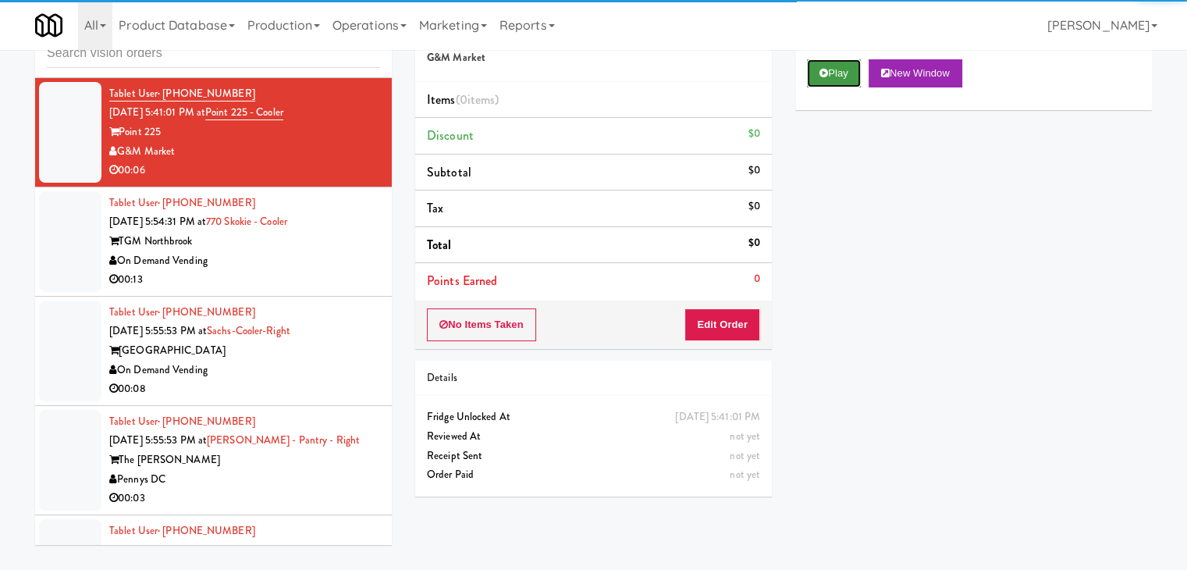
click at [832, 67] on button "Play" at bounding box center [834, 73] width 54 height 28
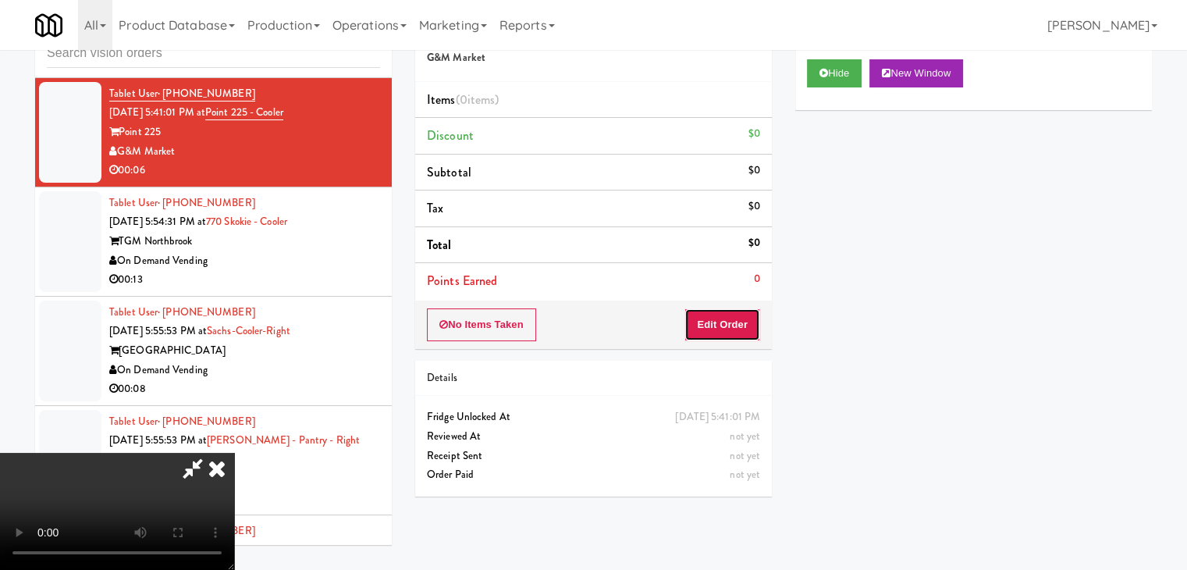
drag, startPoint x: 719, startPoint y: 326, endPoint x: 411, endPoint y: 269, distance: 313.4
click at [718, 326] on button "Edit Order" at bounding box center [723, 324] width 76 height 33
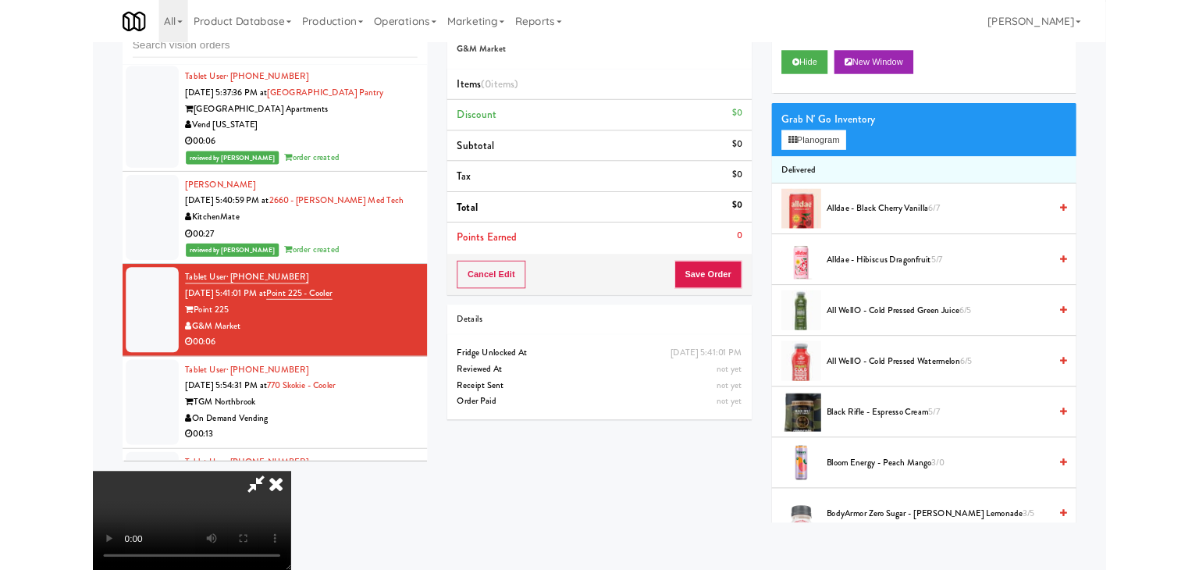
scroll to position [0, 0]
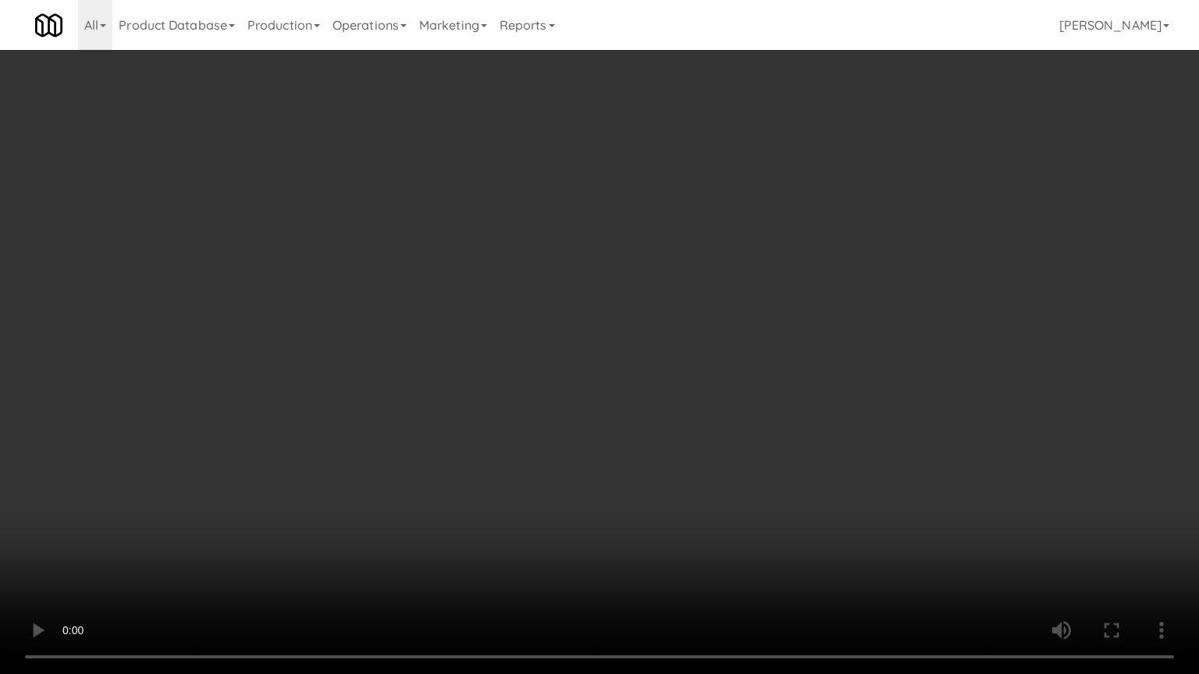
click at [750, 312] on video at bounding box center [599, 337] width 1199 height 674
click at [752, 309] on video at bounding box center [599, 337] width 1199 height 674
click at [762, 293] on video at bounding box center [599, 337] width 1199 height 674
click at [787, 283] on video at bounding box center [599, 337] width 1199 height 674
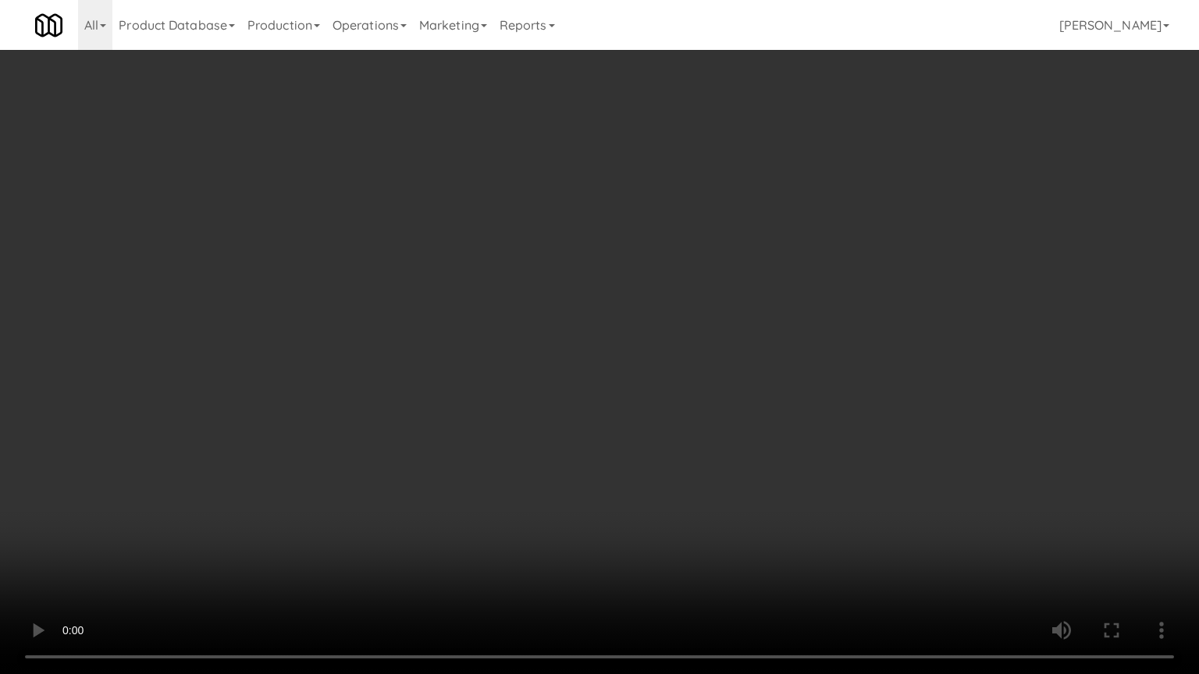
drag, startPoint x: 787, startPoint y: 283, endPoint x: 840, endPoint y: 162, distance: 131.4
click at [788, 279] on video at bounding box center [599, 337] width 1199 height 674
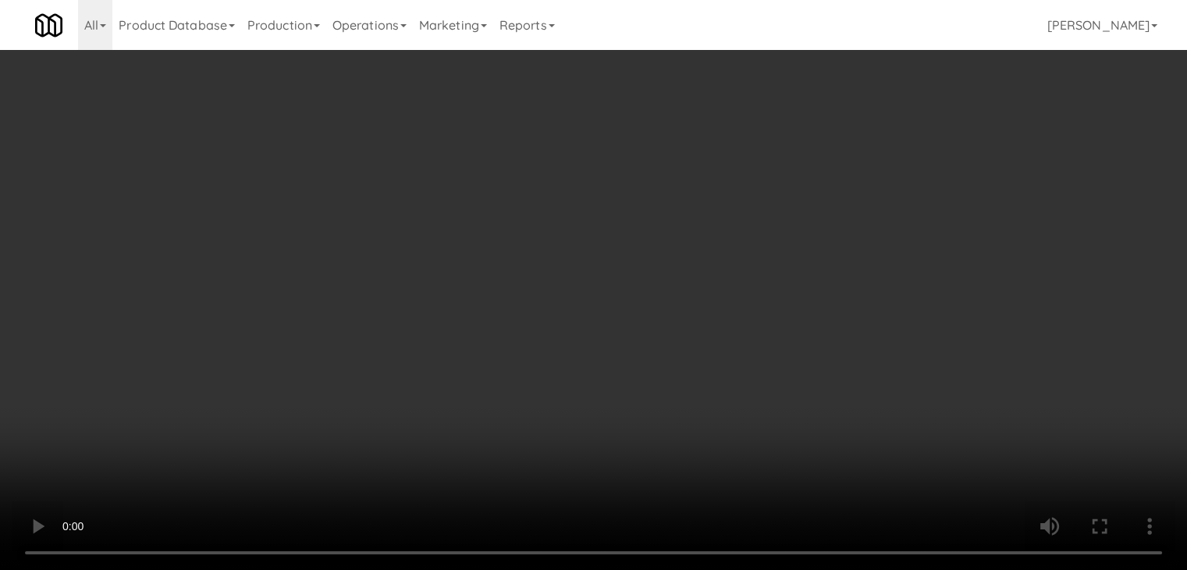
click at [873, 152] on div "Grab N' Go Inventory Planogram" at bounding box center [973, 153] width 357 height 63
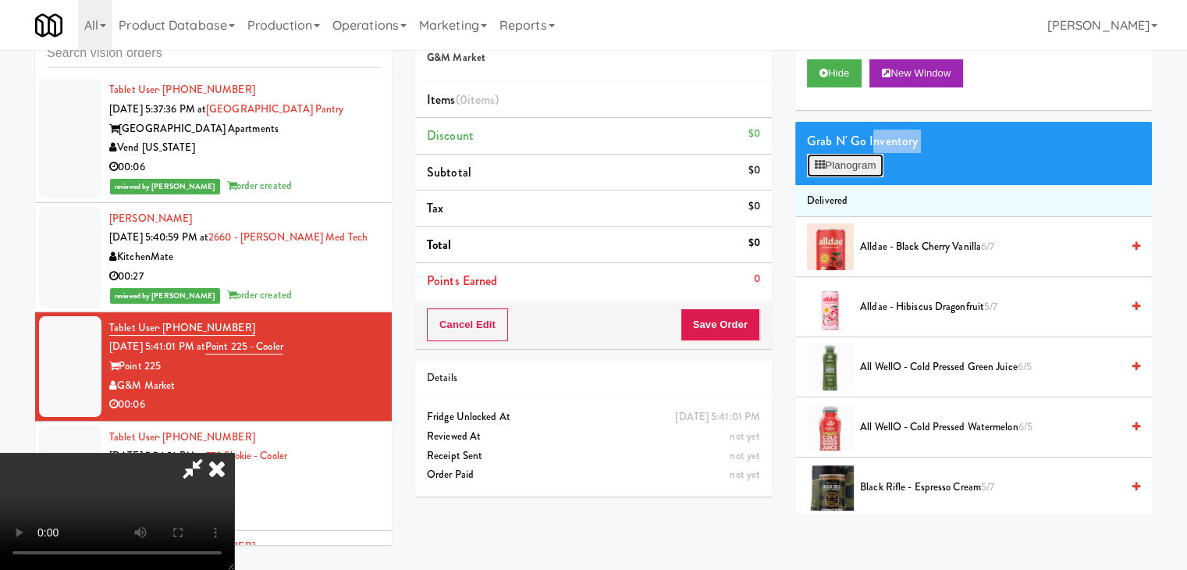
click at [871, 160] on button "Planogram" at bounding box center [845, 165] width 76 height 23
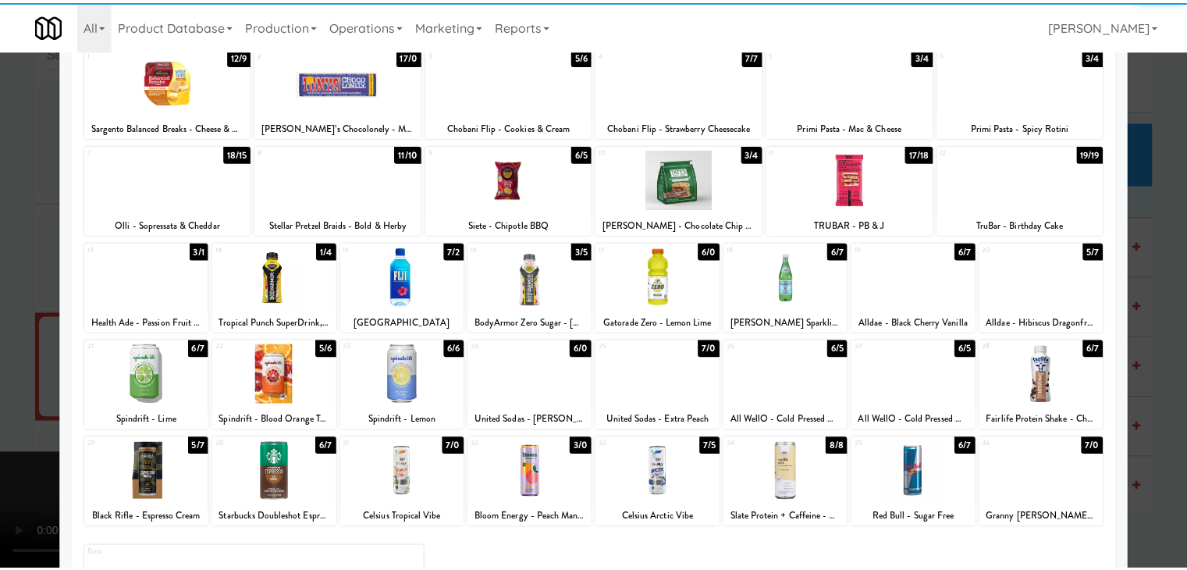
scroll to position [197, 0]
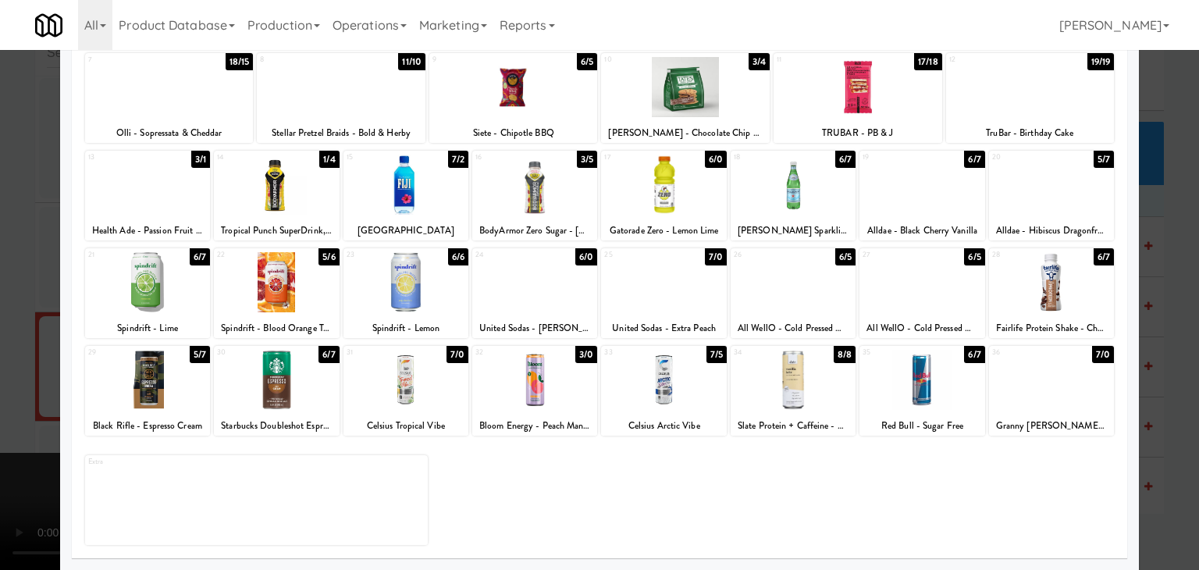
click at [932, 366] on div at bounding box center [921, 380] width 125 height 60
click at [1162, 371] on div at bounding box center [599, 285] width 1199 height 570
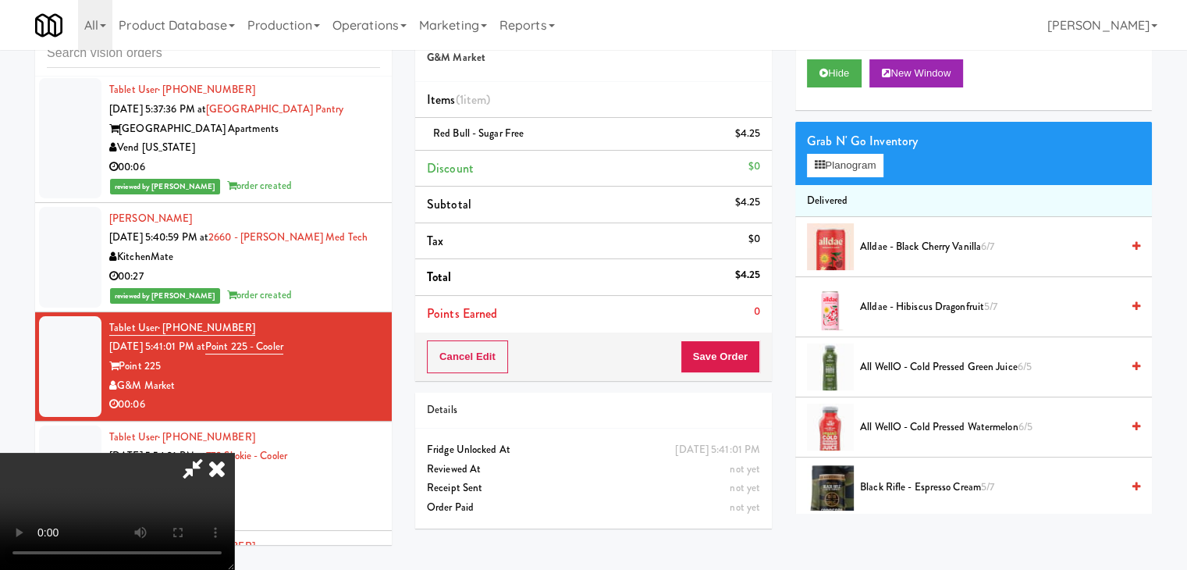
click at [234, 453] on video at bounding box center [117, 511] width 234 height 117
click at [735, 357] on button "Save Order" at bounding box center [721, 356] width 80 height 33
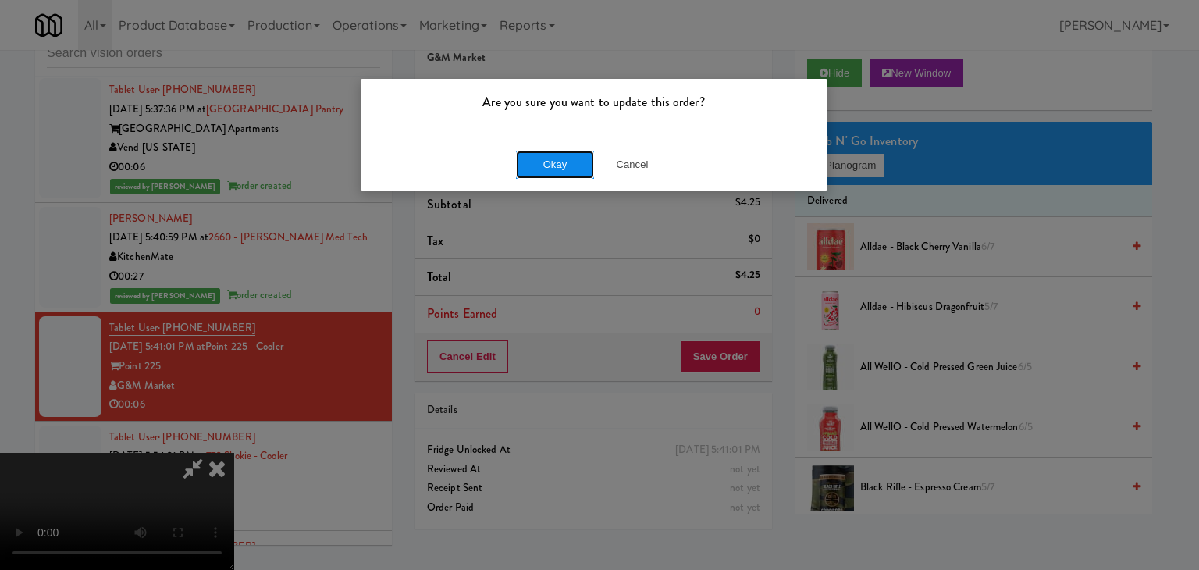
click at [562, 162] on button "Okay" at bounding box center [555, 165] width 78 height 28
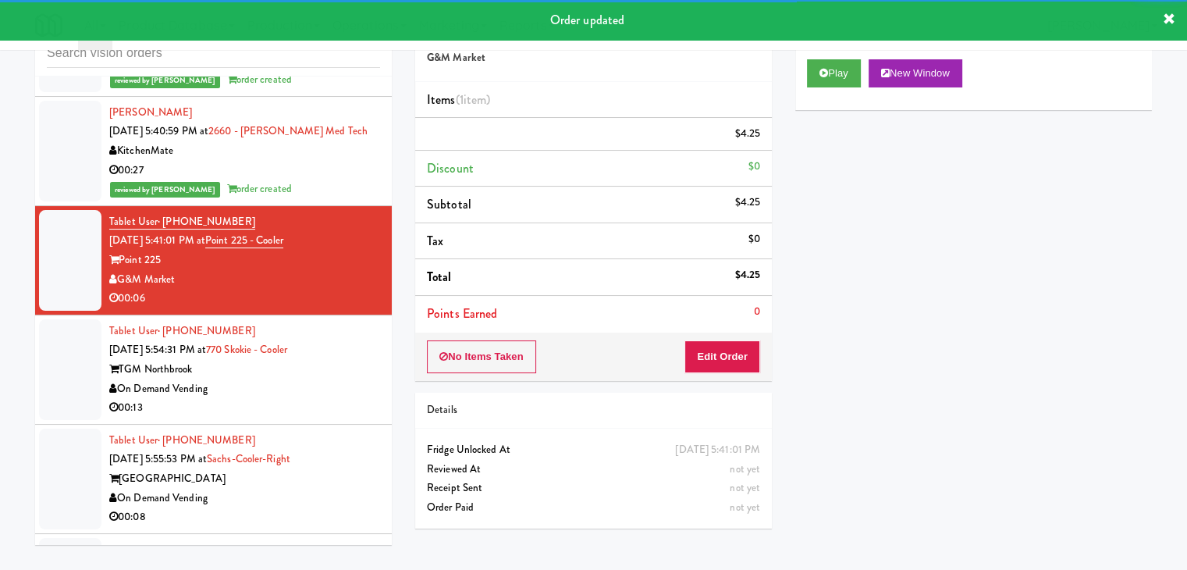
scroll to position [5386, 0]
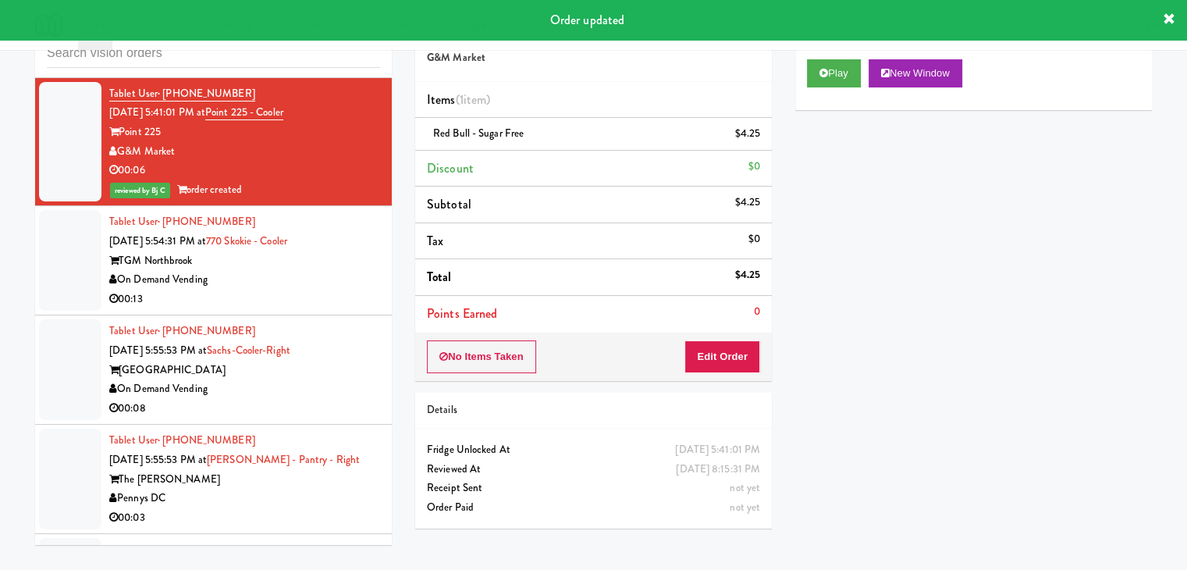
click at [306, 282] on div "On Demand Vending" at bounding box center [244, 280] width 271 height 20
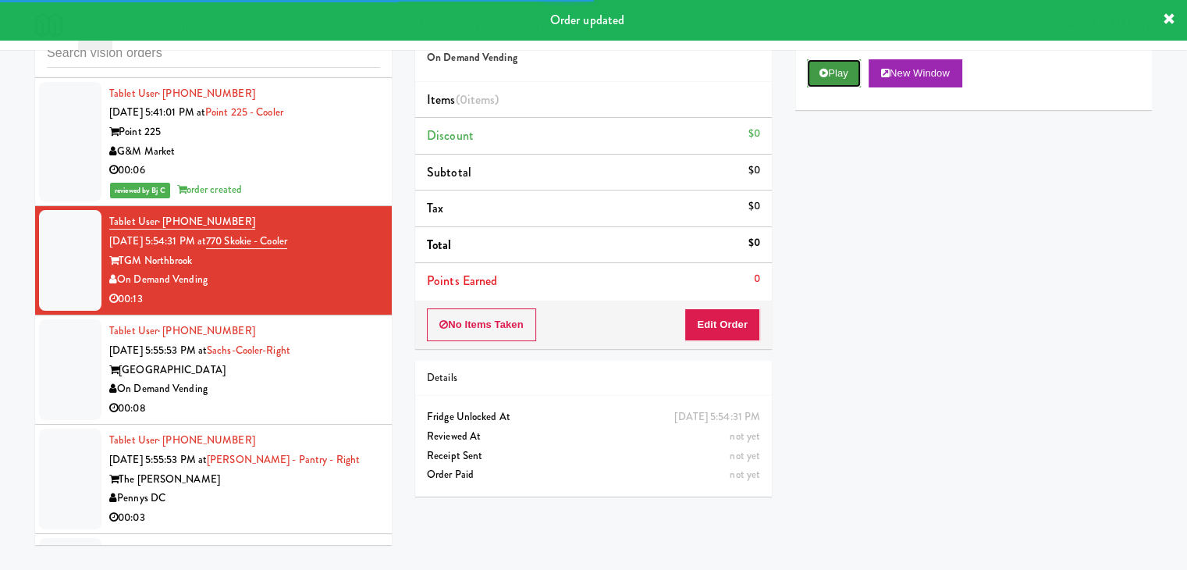
click at [840, 69] on button "Play" at bounding box center [834, 73] width 54 height 28
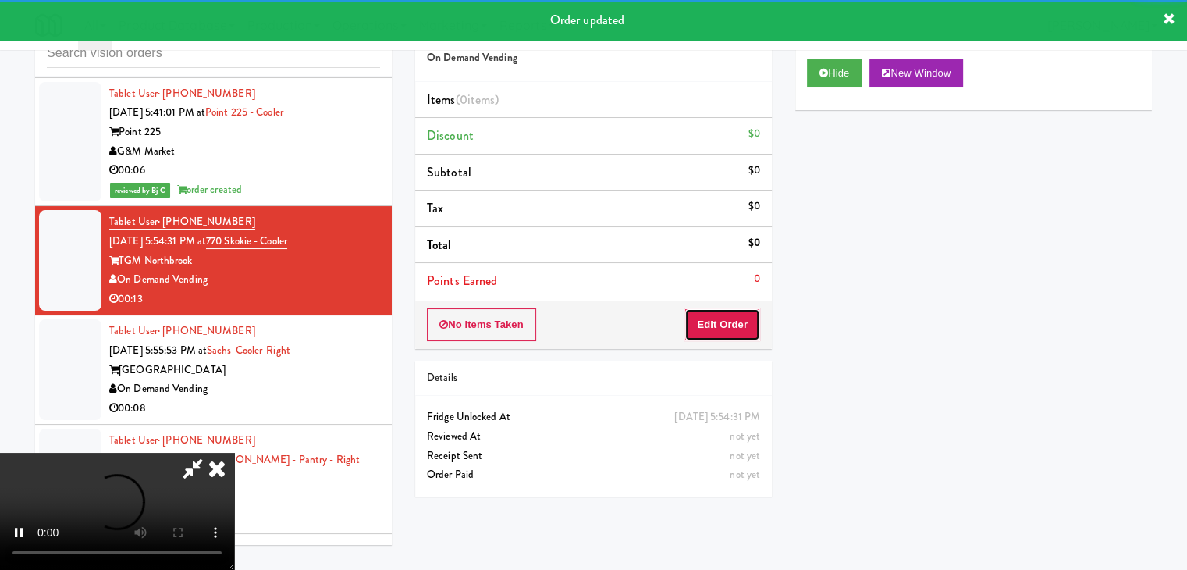
click at [710, 316] on button "Edit Order" at bounding box center [723, 324] width 76 height 33
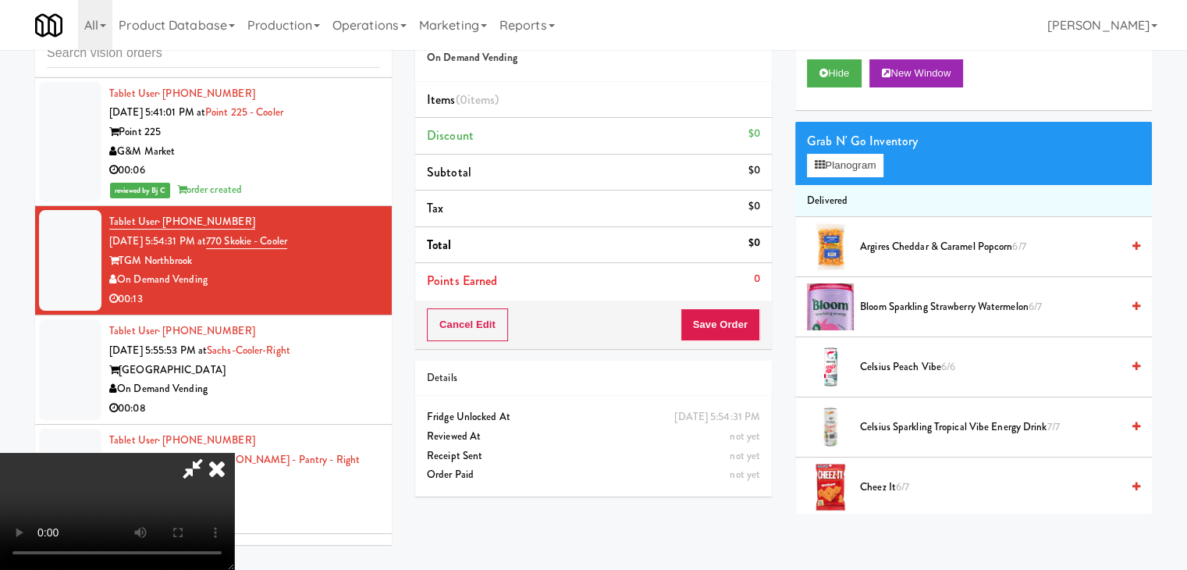
scroll to position [234, 0]
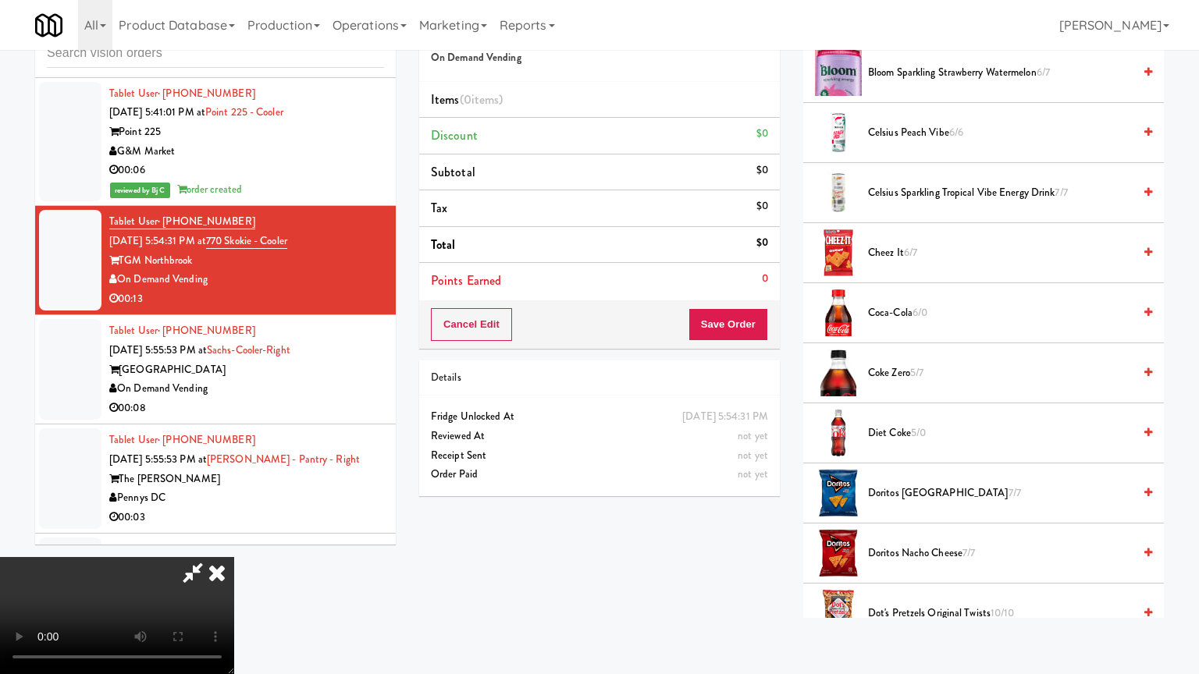
click at [234, 542] on video at bounding box center [117, 615] width 234 height 117
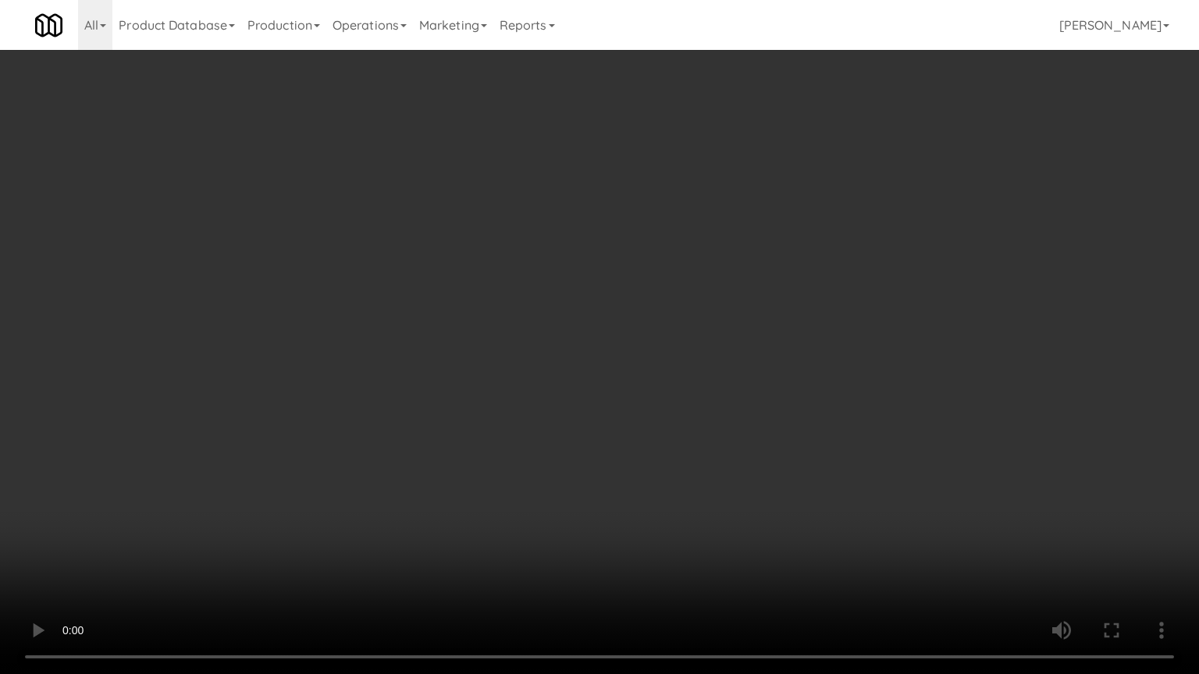
click at [709, 327] on video at bounding box center [599, 337] width 1199 height 674
click at [712, 325] on video at bounding box center [599, 337] width 1199 height 674
click at [711, 333] on video at bounding box center [599, 337] width 1199 height 674
click at [714, 330] on video at bounding box center [599, 337] width 1199 height 674
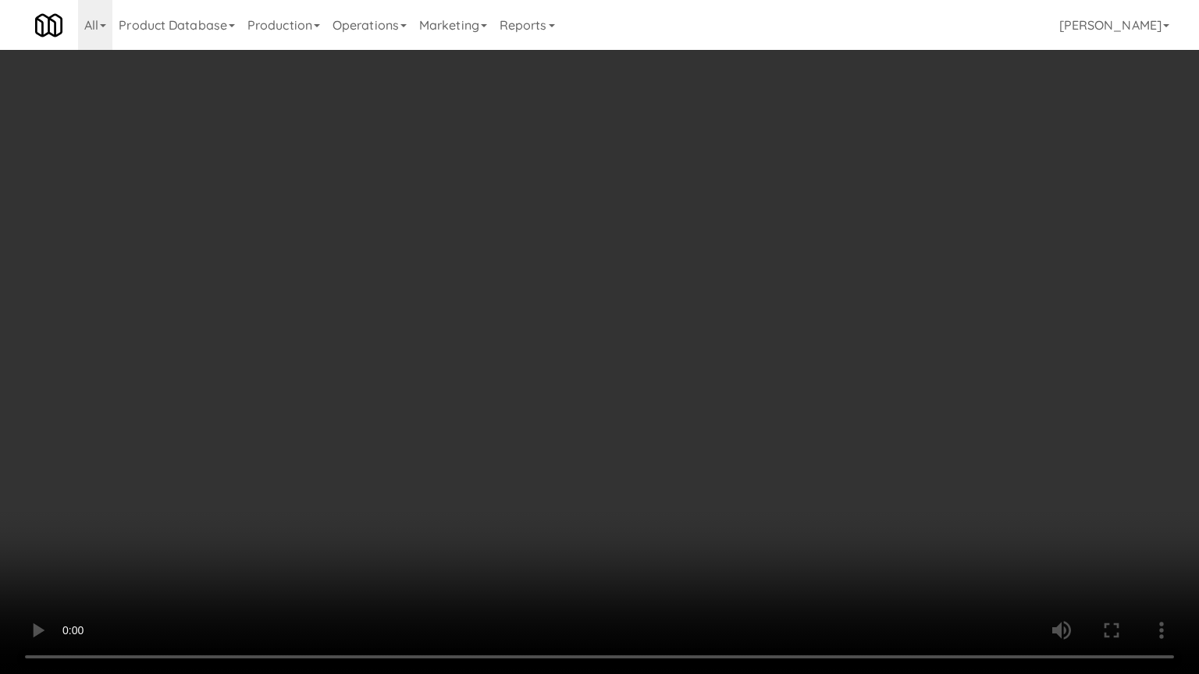
click at [719, 326] on video at bounding box center [599, 337] width 1199 height 674
click at [720, 326] on video at bounding box center [599, 337] width 1199 height 674
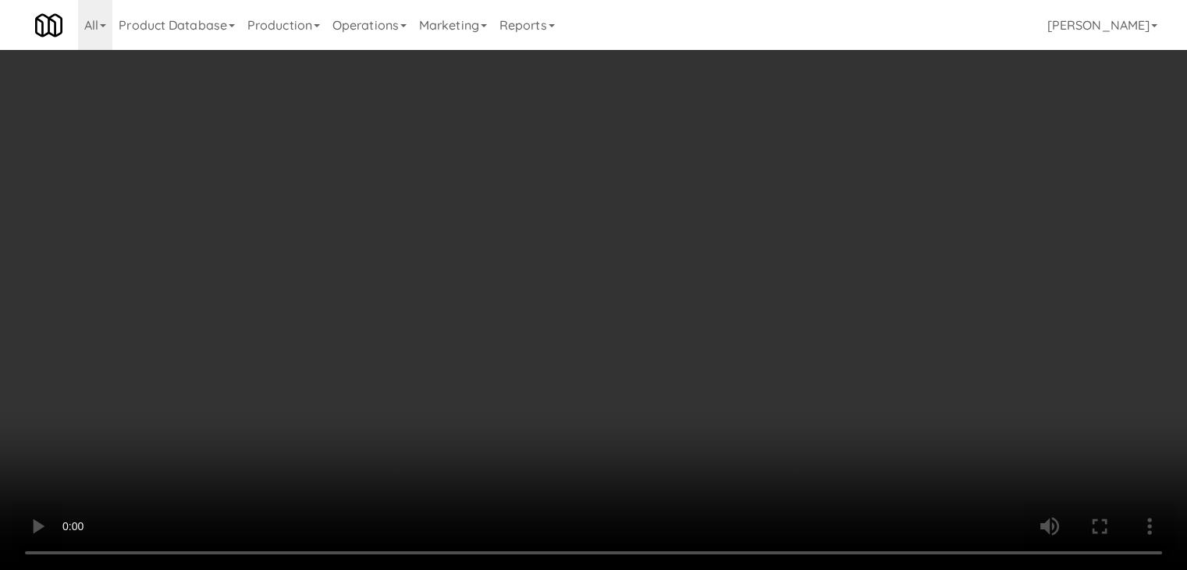
click at [584, 248] on video at bounding box center [593, 285] width 1187 height 570
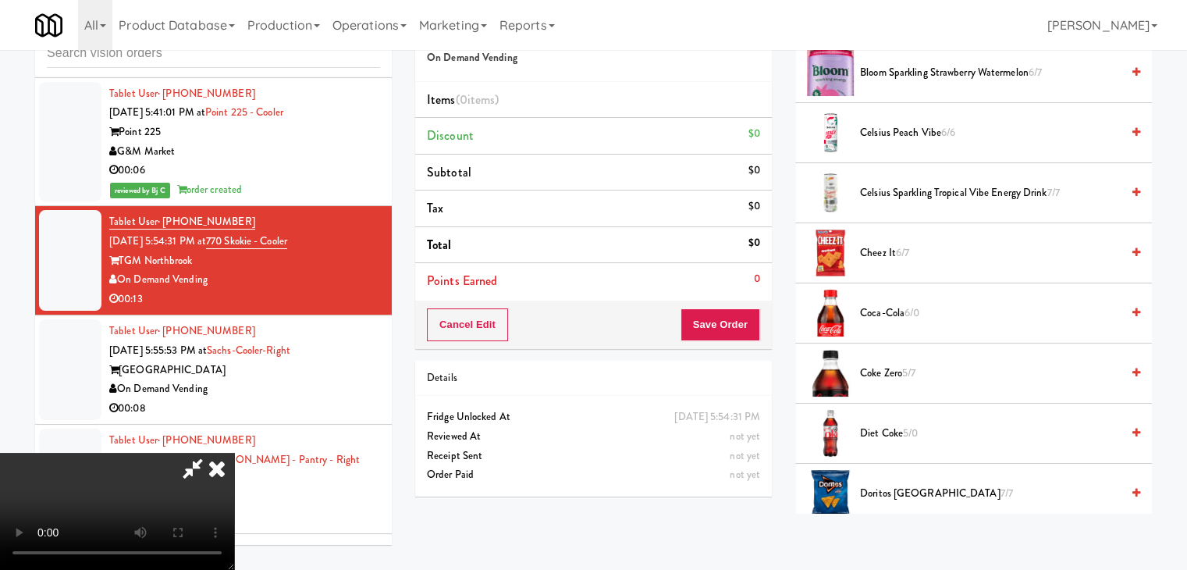
click at [234, 453] on video at bounding box center [117, 511] width 234 height 117
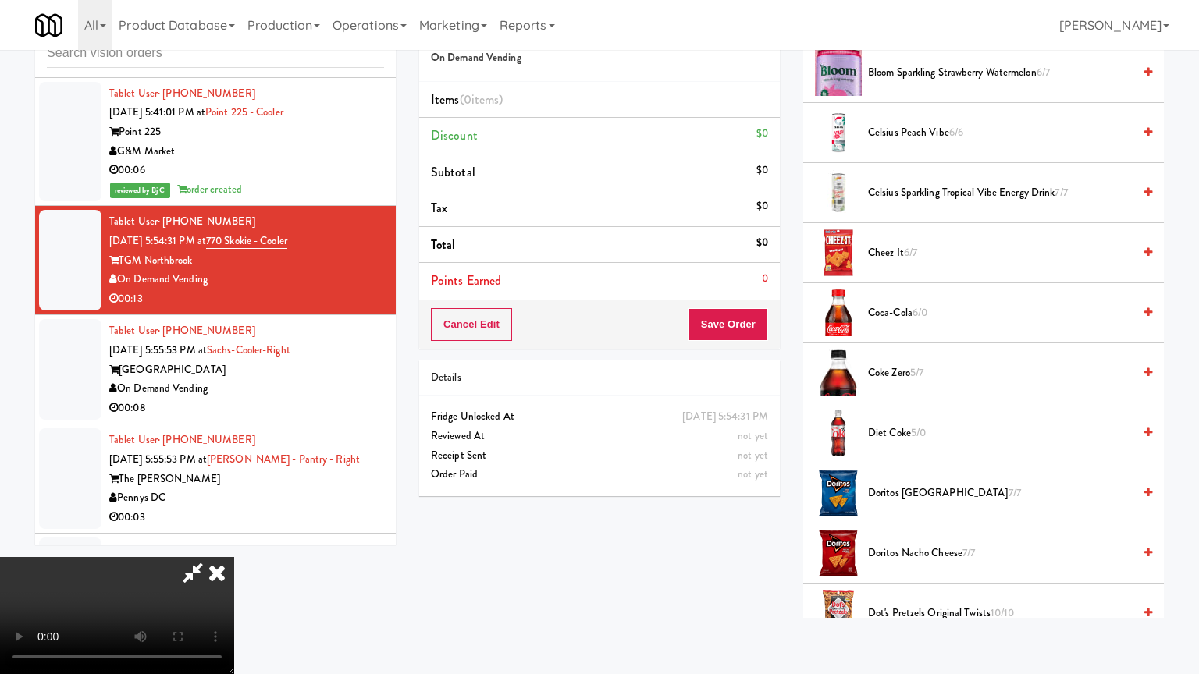
click at [234, 542] on video at bounding box center [117, 615] width 234 height 117
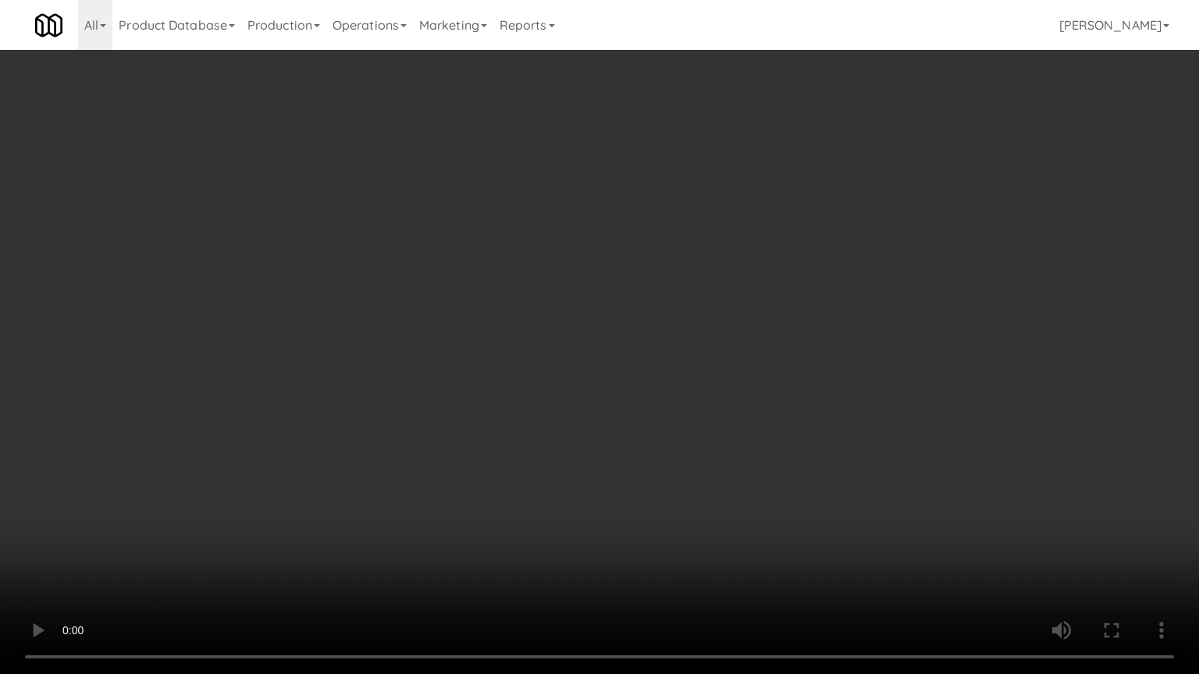
click at [603, 312] on video at bounding box center [599, 337] width 1199 height 674
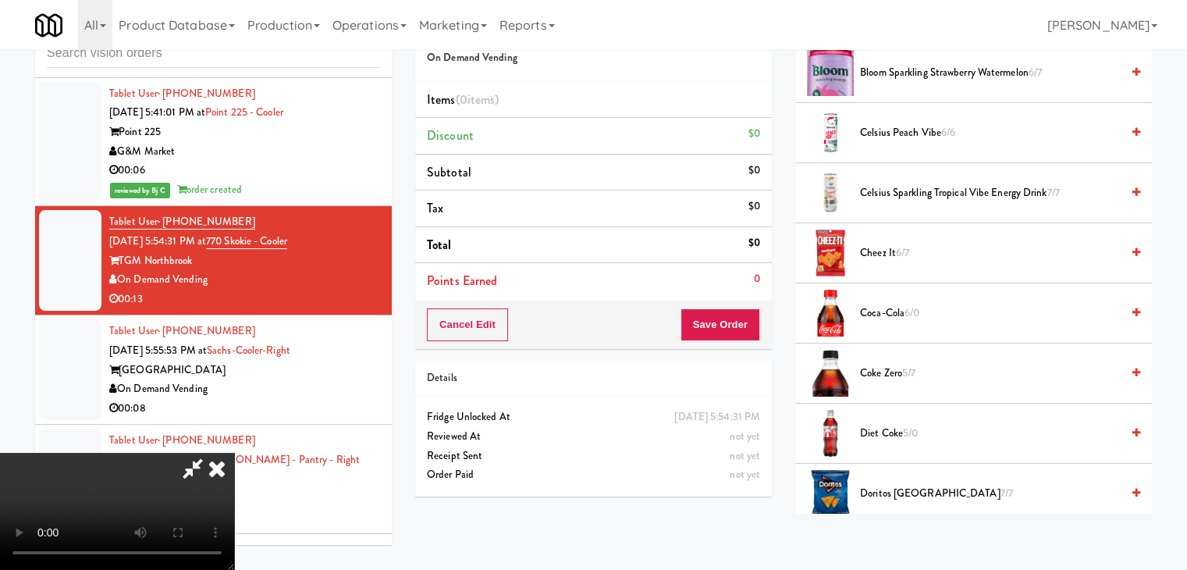
click at [906, 253] on span "6/7" at bounding box center [902, 252] width 13 height 15
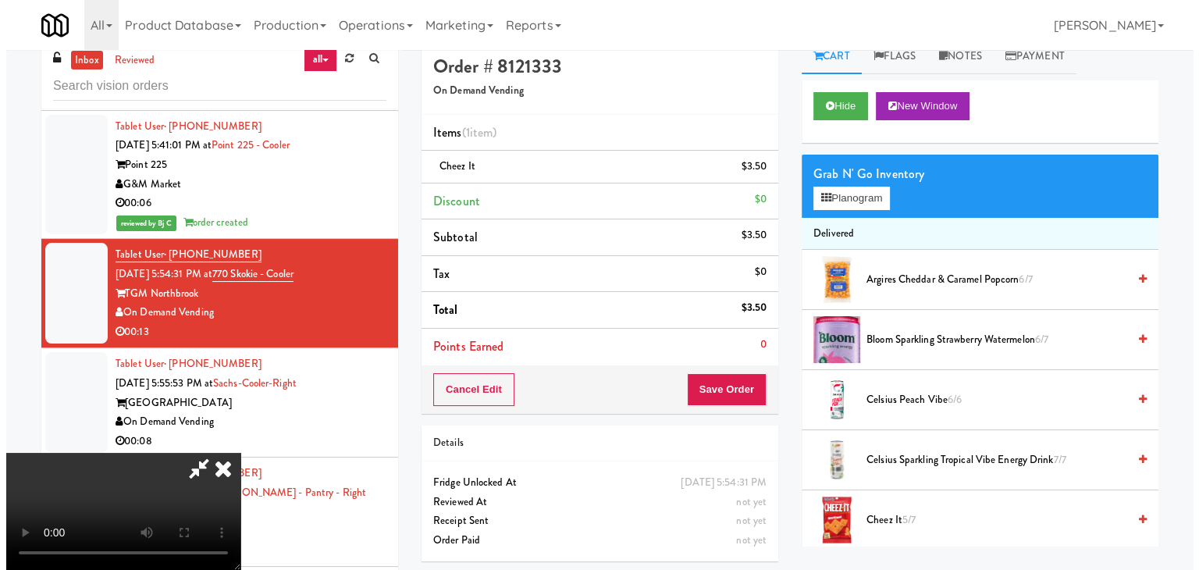
scroll to position [0, 0]
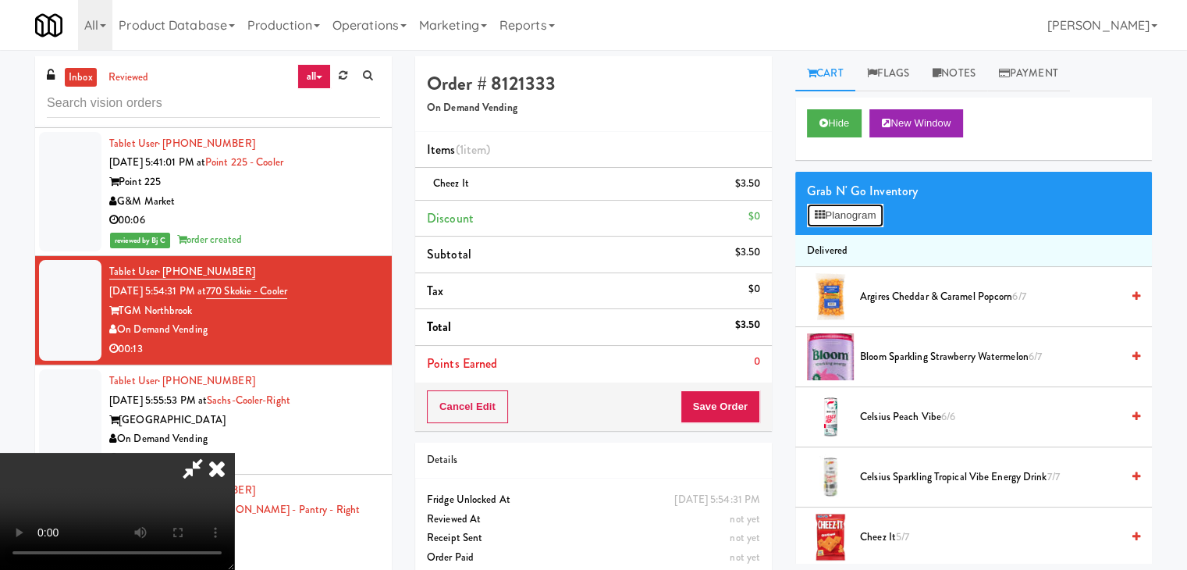
drag, startPoint x: 861, startPoint y: 211, endPoint x: 870, endPoint y: 212, distance: 8.6
click at [861, 212] on button "Planogram" at bounding box center [845, 215] width 76 height 23
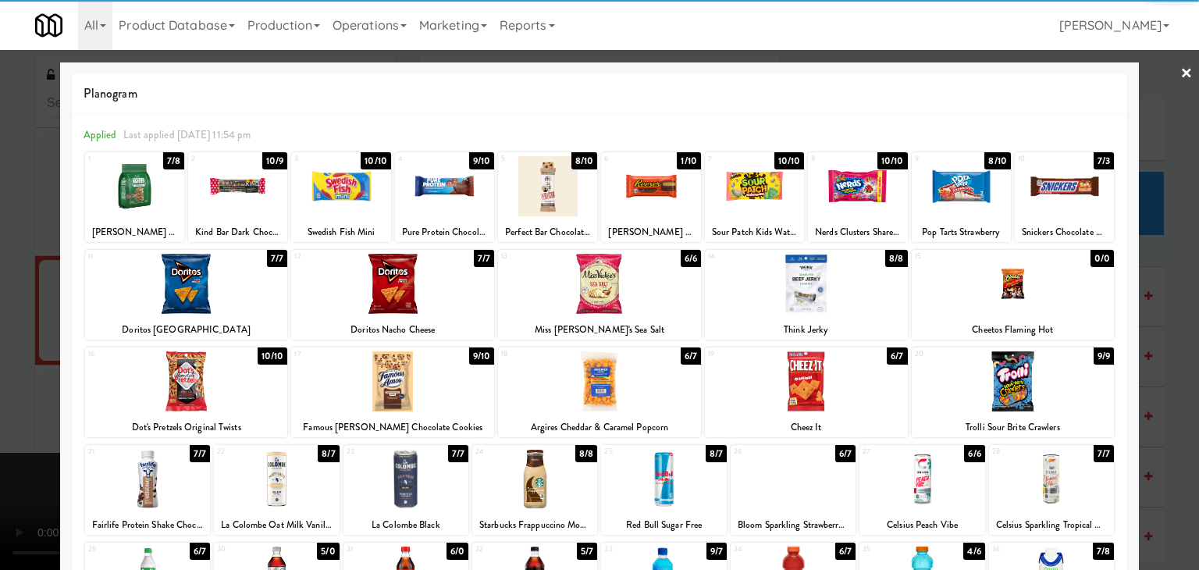
click at [588, 293] on div at bounding box center [599, 284] width 203 height 60
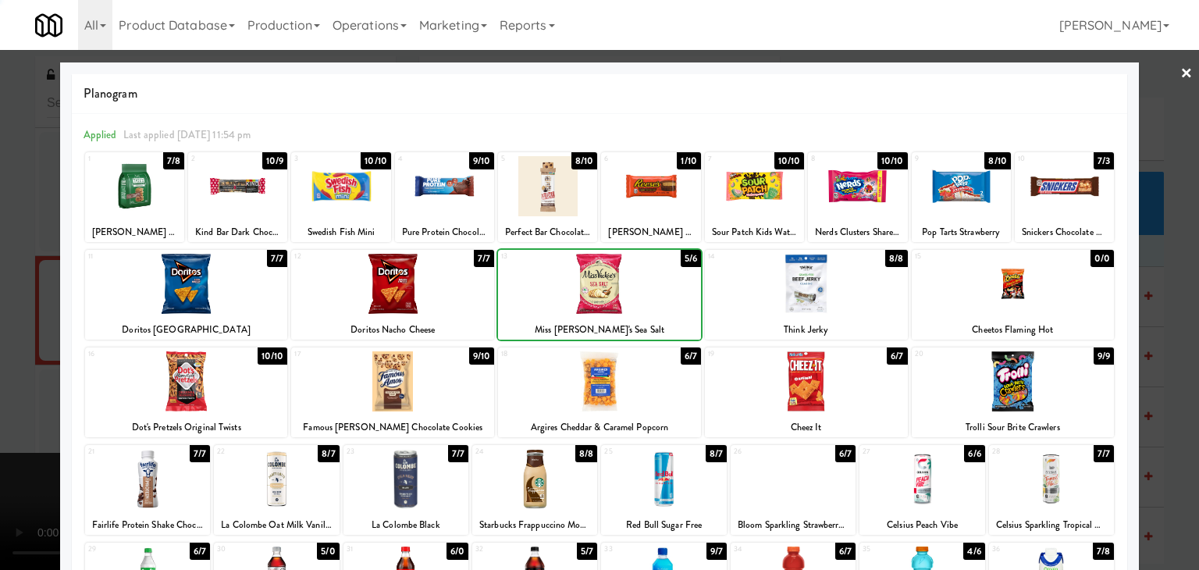
click at [0, 308] on div at bounding box center [599, 285] width 1199 height 570
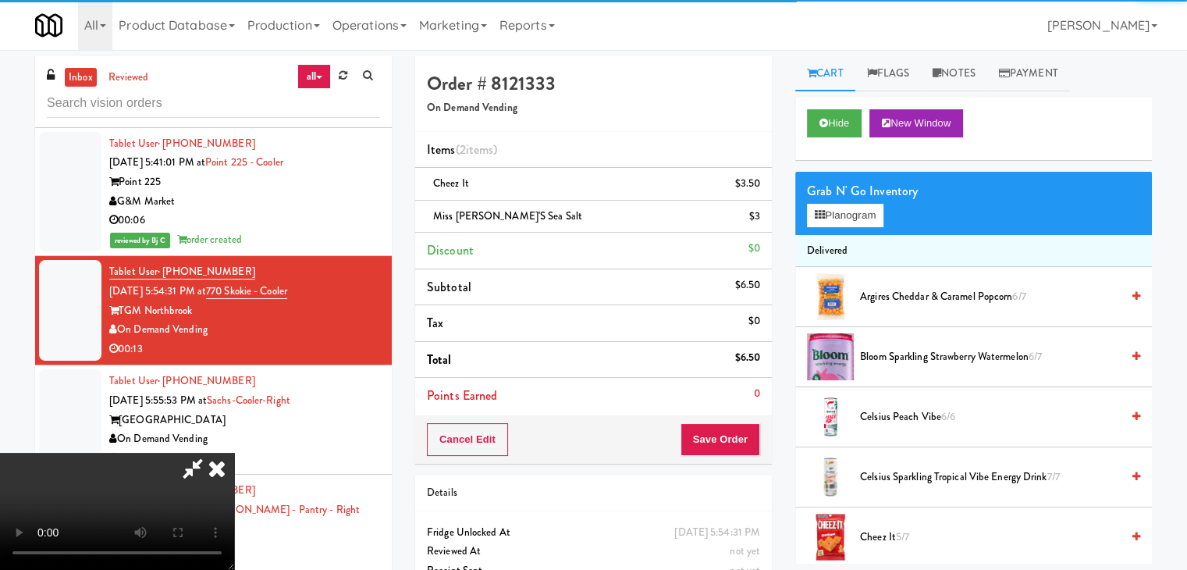
click at [234, 453] on video at bounding box center [117, 511] width 234 height 117
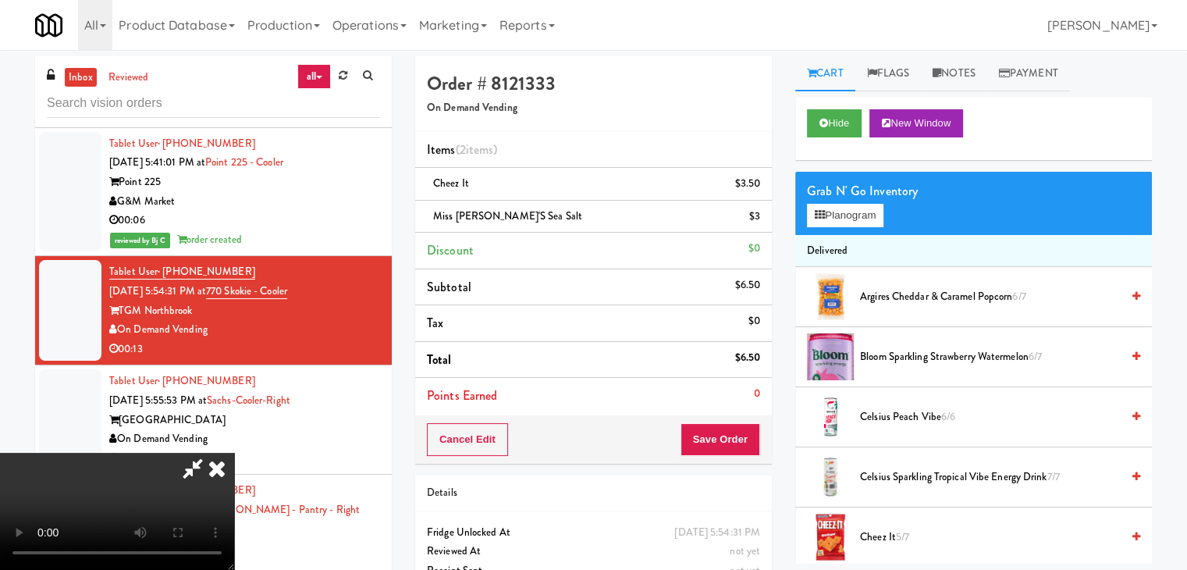
click at [234, 453] on video at bounding box center [117, 511] width 234 height 117
drag, startPoint x: 560, startPoint y: 375, endPoint x: 548, endPoint y: 381, distance: 14.0
click at [234, 453] on video at bounding box center [117, 511] width 234 height 117
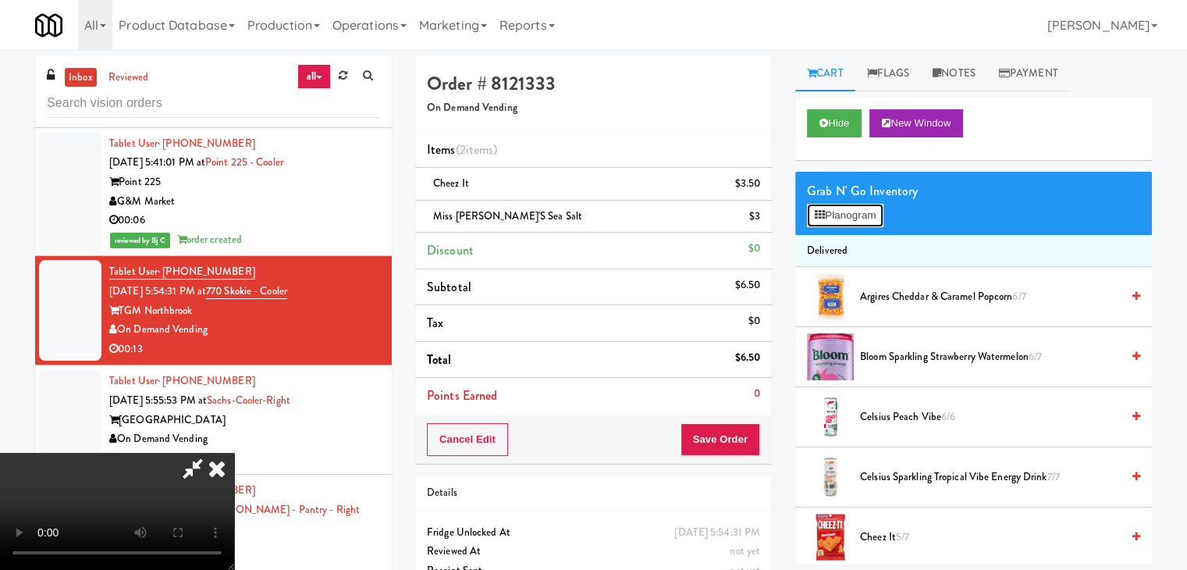
click at [879, 215] on button "Planogram" at bounding box center [845, 215] width 76 height 23
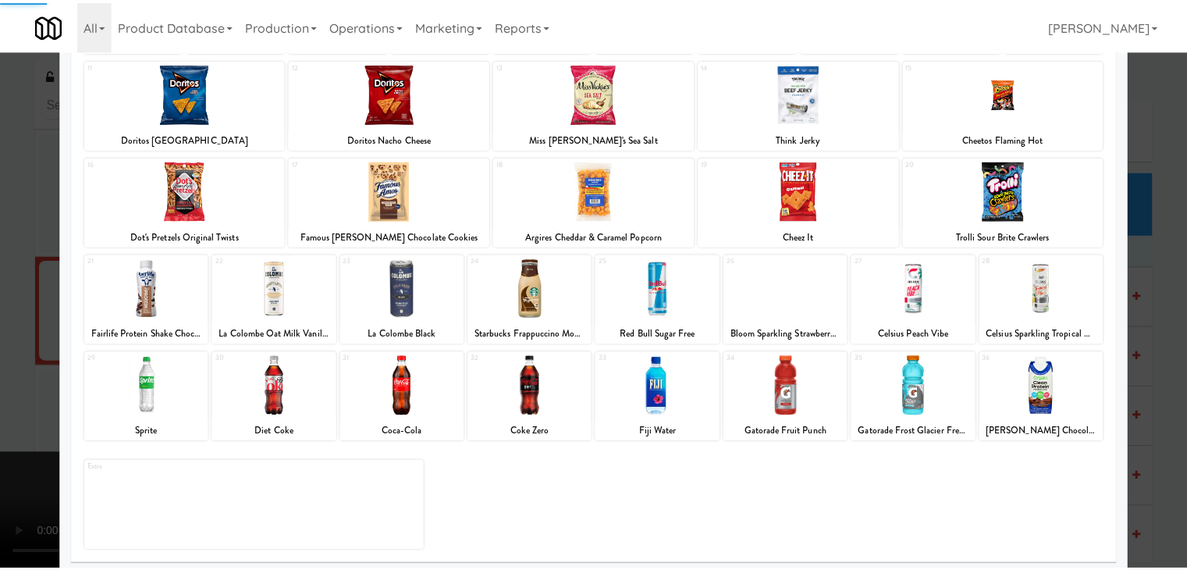
scroll to position [197, 0]
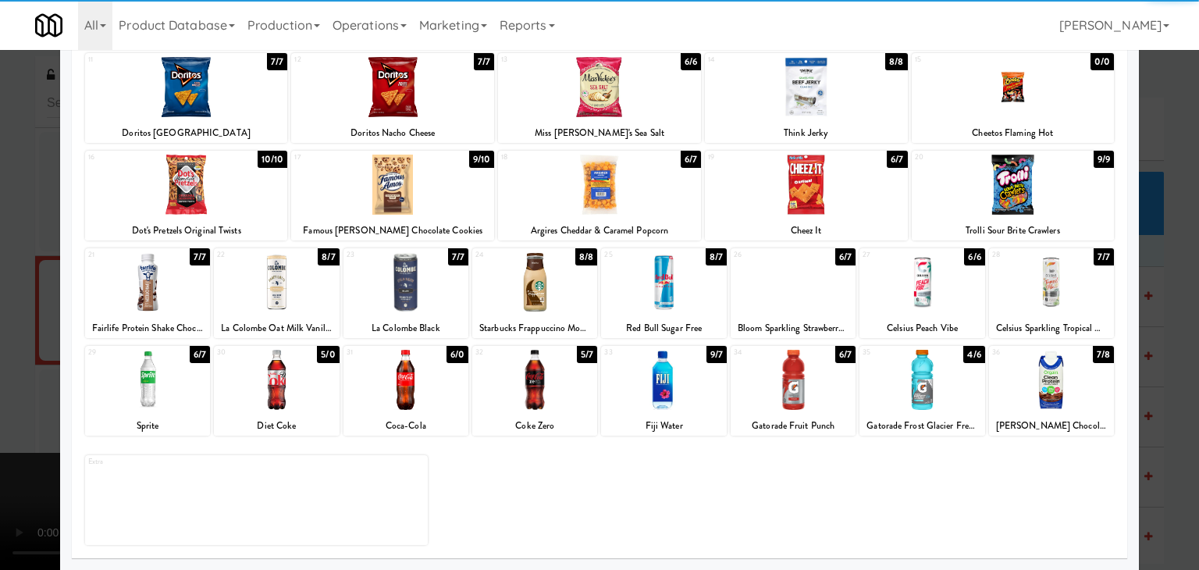
drag, startPoint x: 674, startPoint y: 384, endPoint x: 668, endPoint y: 395, distance: 12.2
click at [673, 385] on div at bounding box center [663, 380] width 125 height 60
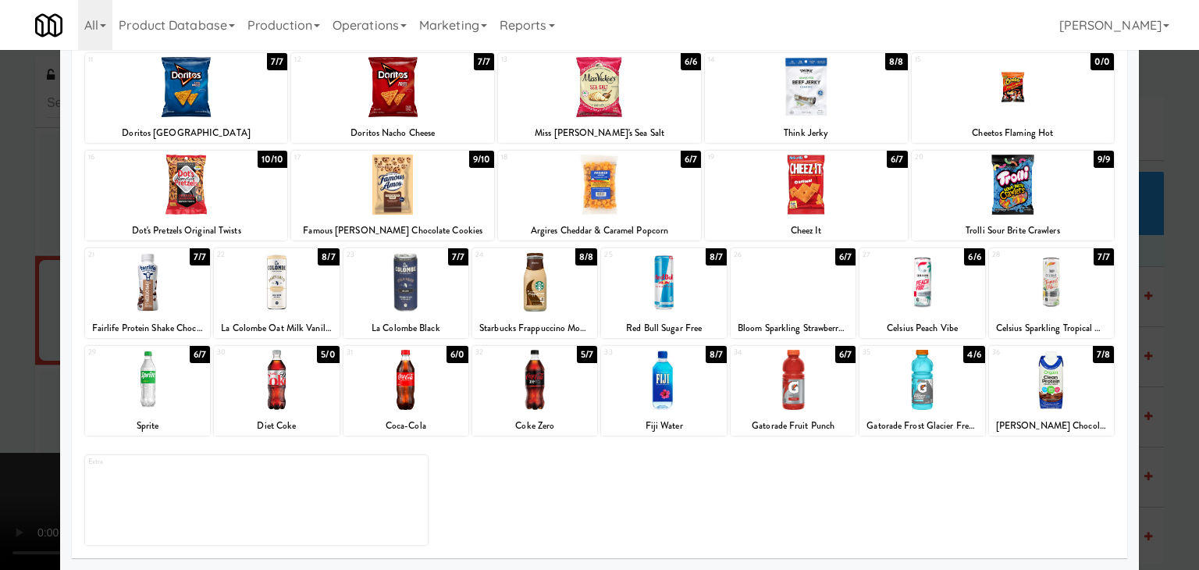
click at [0, 360] on div at bounding box center [599, 285] width 1199 height 570
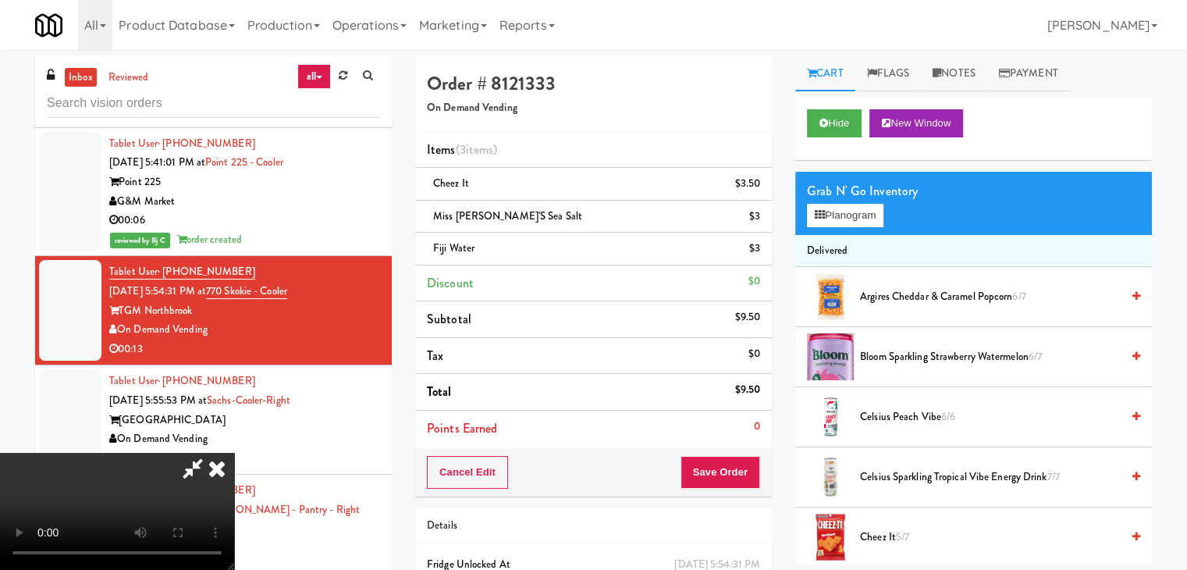
click at [759, 478] on div "Cancel Edit Save Order" at bounding box center [593, 472] width 357 height 48
click at [749, 475] on button "Save Order" at bounding box center [721, 472] width 80 height 33
drag, startPoint x: 745, startPoint y: 473, endPoint x: 720, endPoint y: 429, distance: 50.6
click at [745, 472] on button "Save Order" at bounding box center [721, 472] width 80 height 33
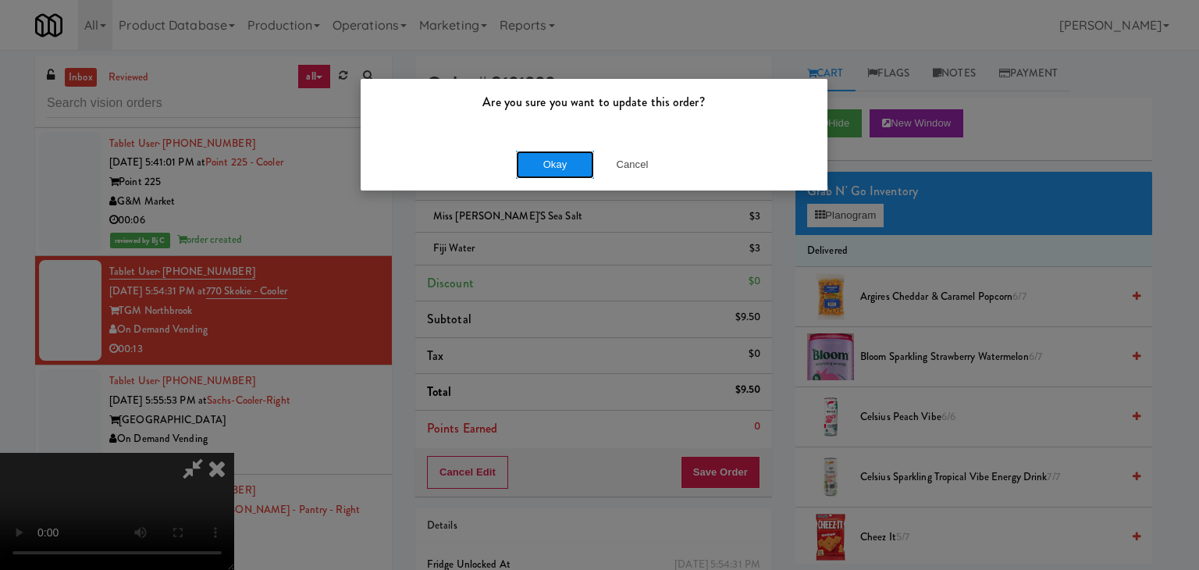
click at [567, 169] on button "Okay" at bounding box center [555, 165] width 78 height 28
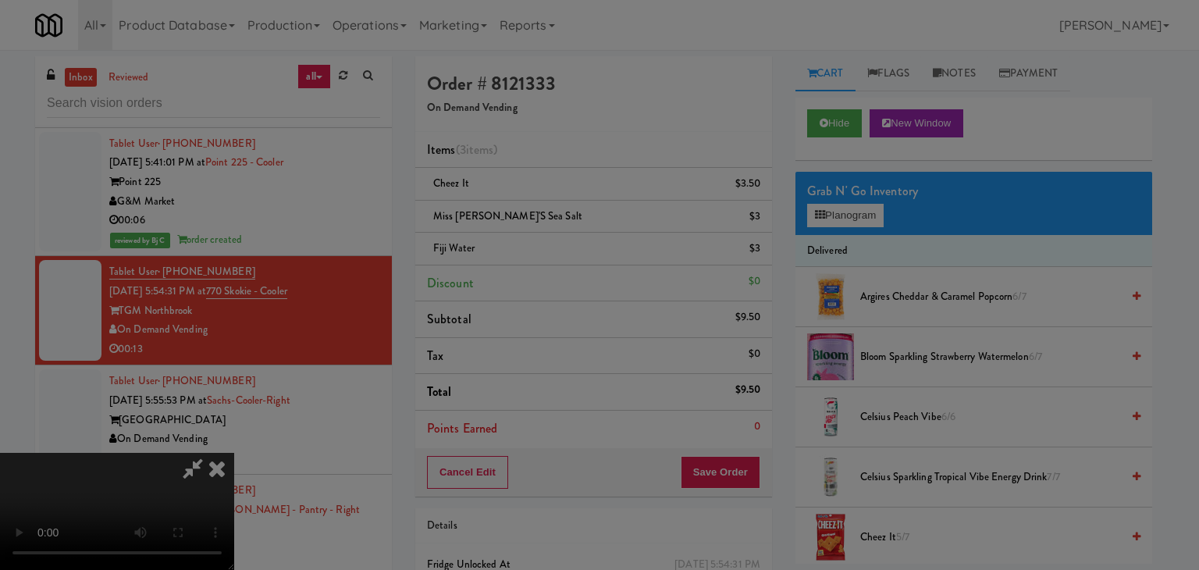
click at [567, 169] on body "Are you sure you want to update this order? Okay Cancel Okay Are you sure you w…" at bounding box center [599, 335] width 1199 height 570
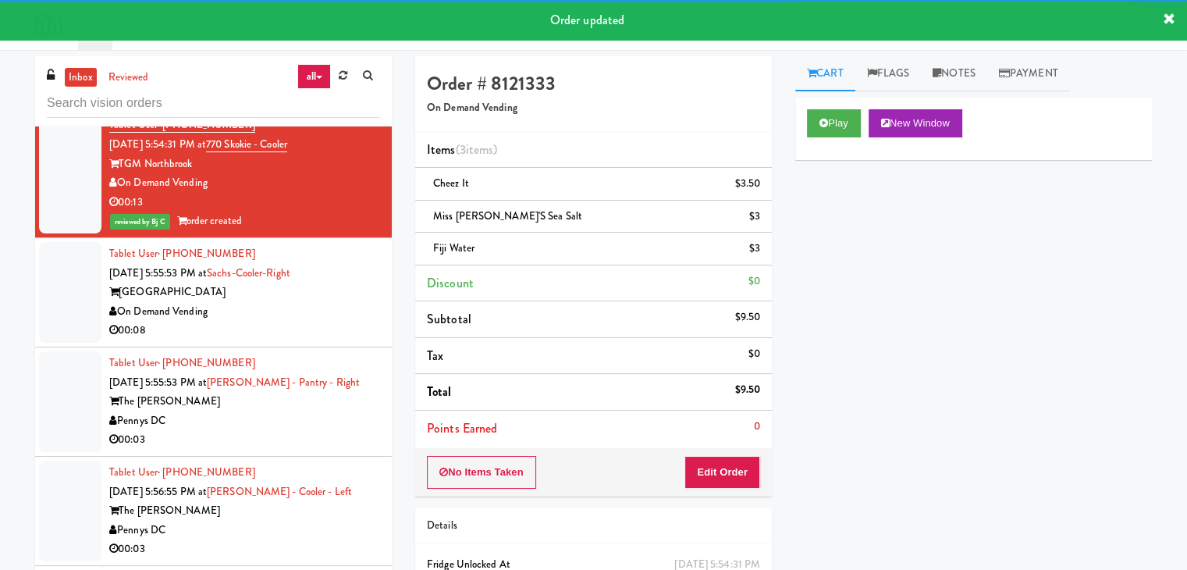
scroll to position [5542, 0]
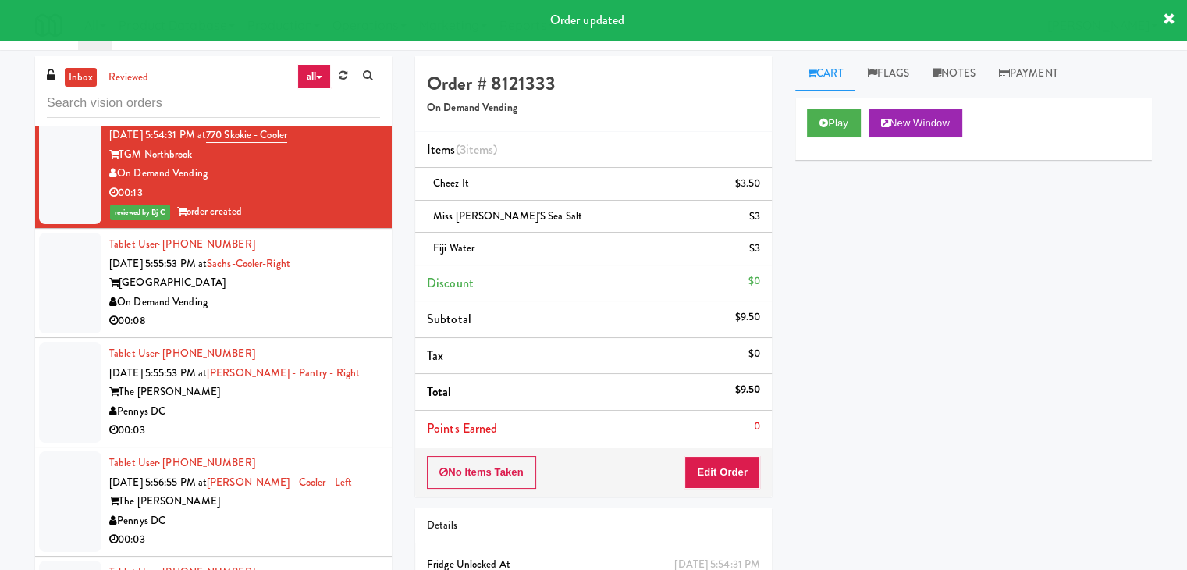
click at [325, 319] on div "00:08" at bounding box center [244, 321] width 271 height 20
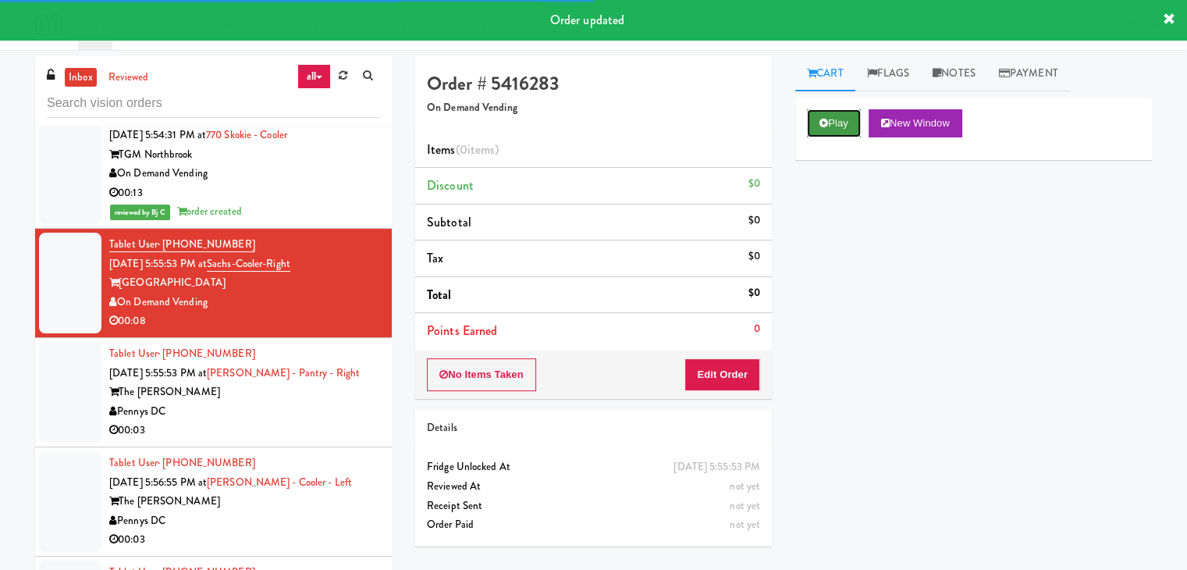
click at [837, 123] on button "Play" at bounding box center [834, 123] width 54 height 28
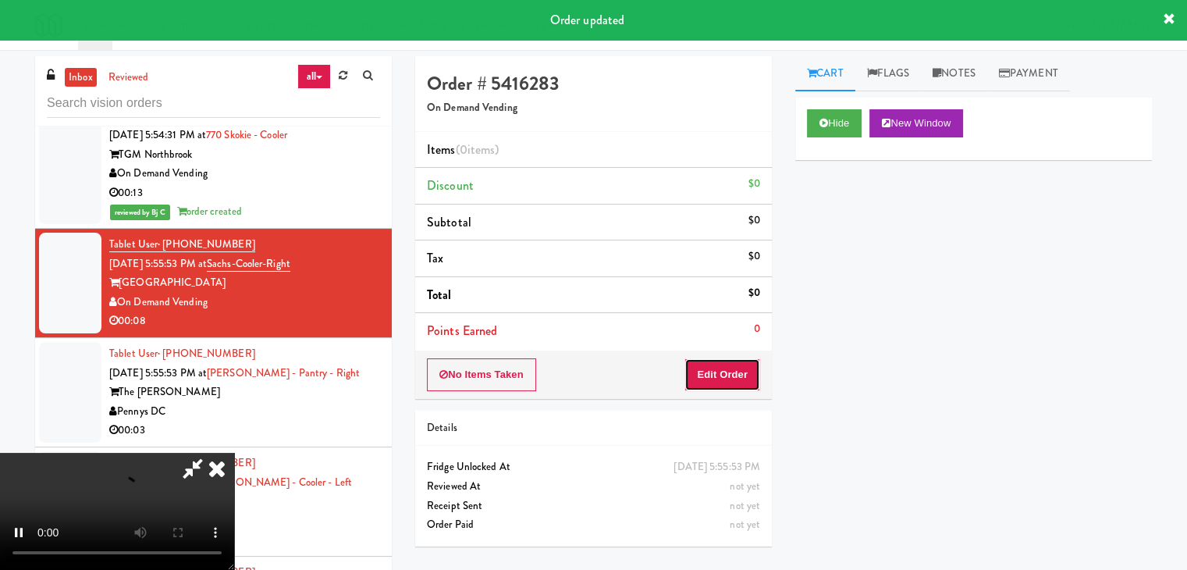
click at [725, 374] on button "Edit Order" at bounding box center [723, 374] width 76 height 33
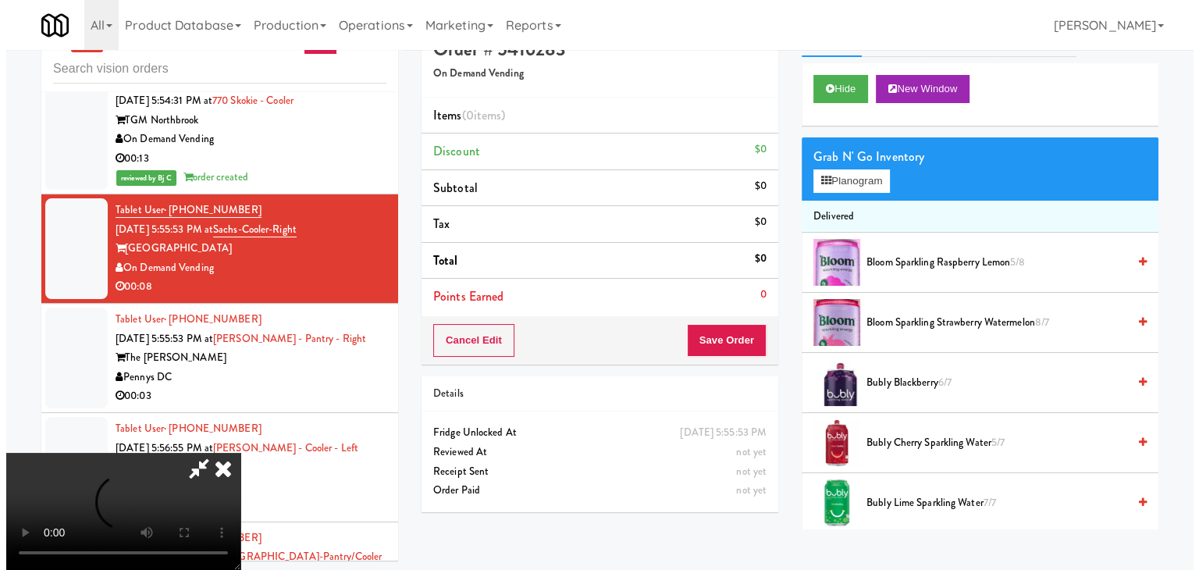
scroll to position [50, 0]
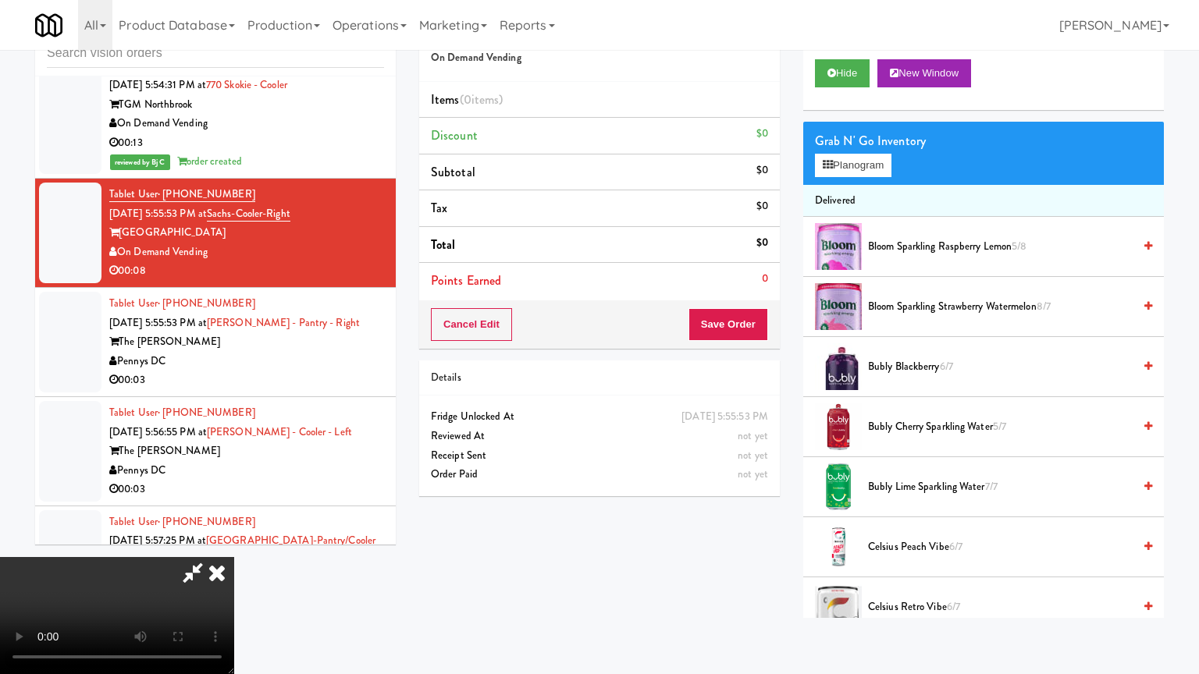
click at [234, 542] on video at bounding box center [117, 615] width 234 height 117
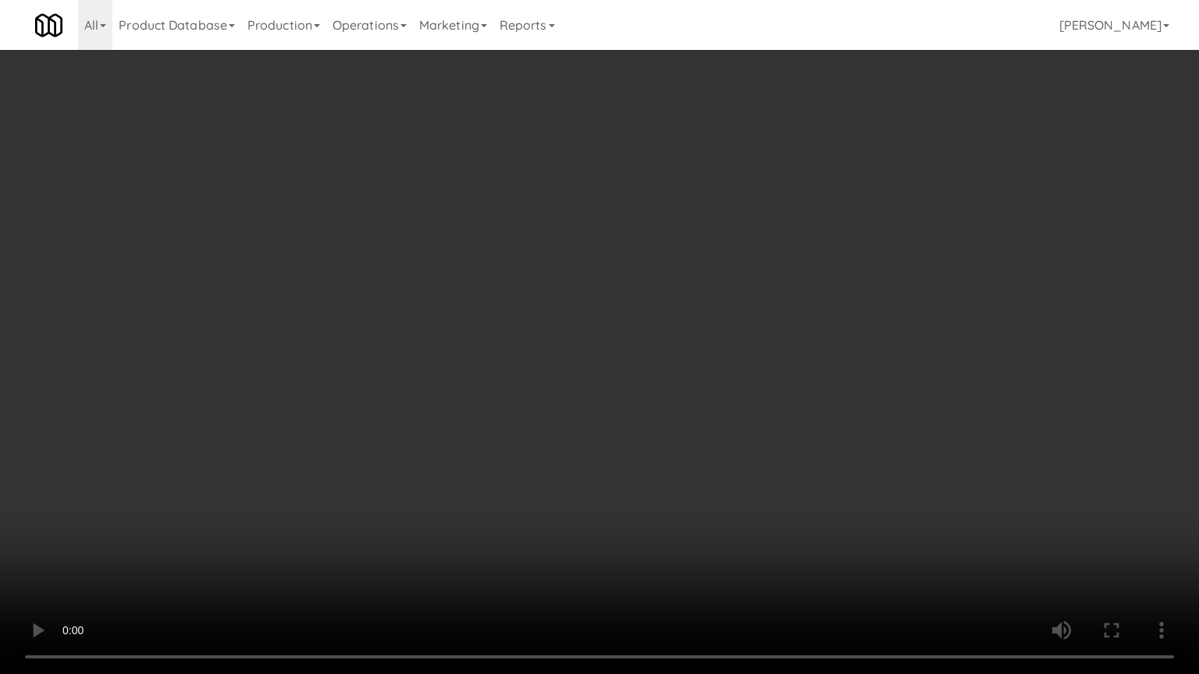
click at [668, 437] on video at bounding box center [599, 337] width 1199 height 674
click at [688, 422] on video at bounding box center [599, 337] width 1199 height 674
click at [698, 409] on video at bounding box center [599, 337] width 1199 height 674
drag, startPoint x: 698, startPoint y: 409, endPoint x: 831, endPoint y: 271, distance: 191.6
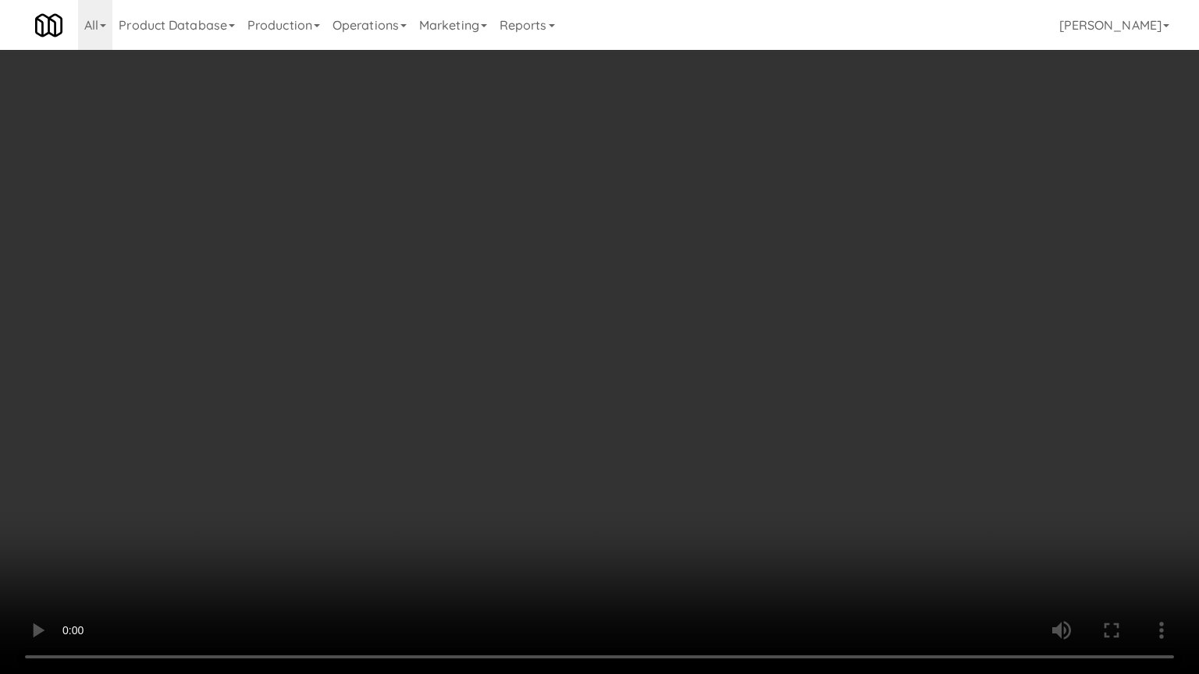
click at [700, 407] on video at bounding box center [599, 337] width 1199 height 674
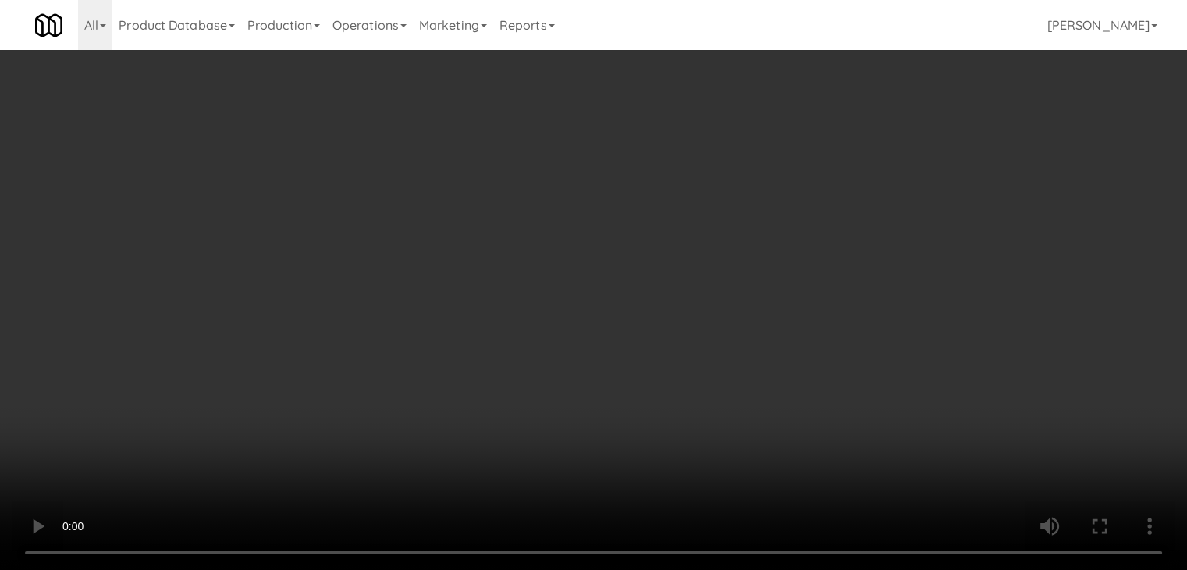
click at [854, 169] on button "Planogram" at bounding box center [845, 165] width 76 height 23
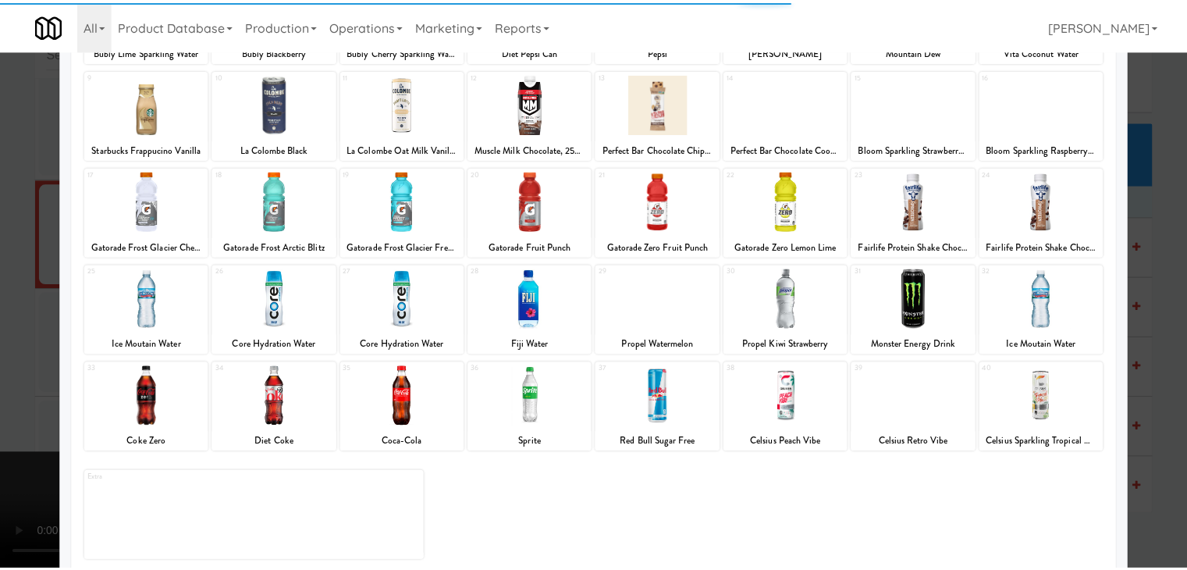
scroll to position [197, 0]
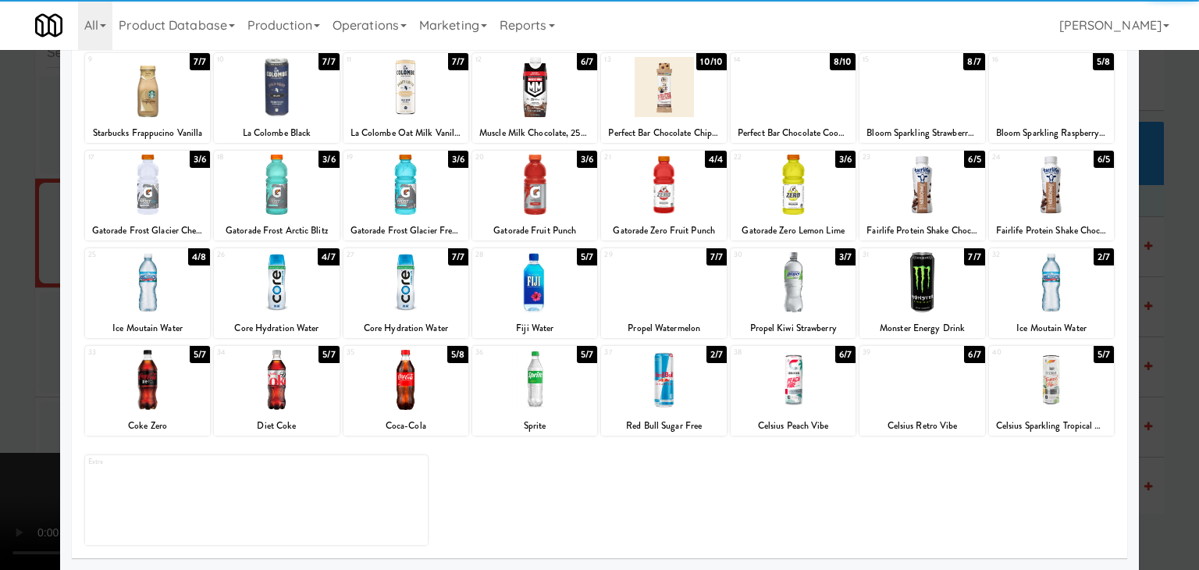
drag, startPoint x: 428, startPoint y: 291, endPoint x: 328, endPoint y: 296, distance: 100.0
click at [420, 291] on div at bounding box center [405, 282] width 125 height 60
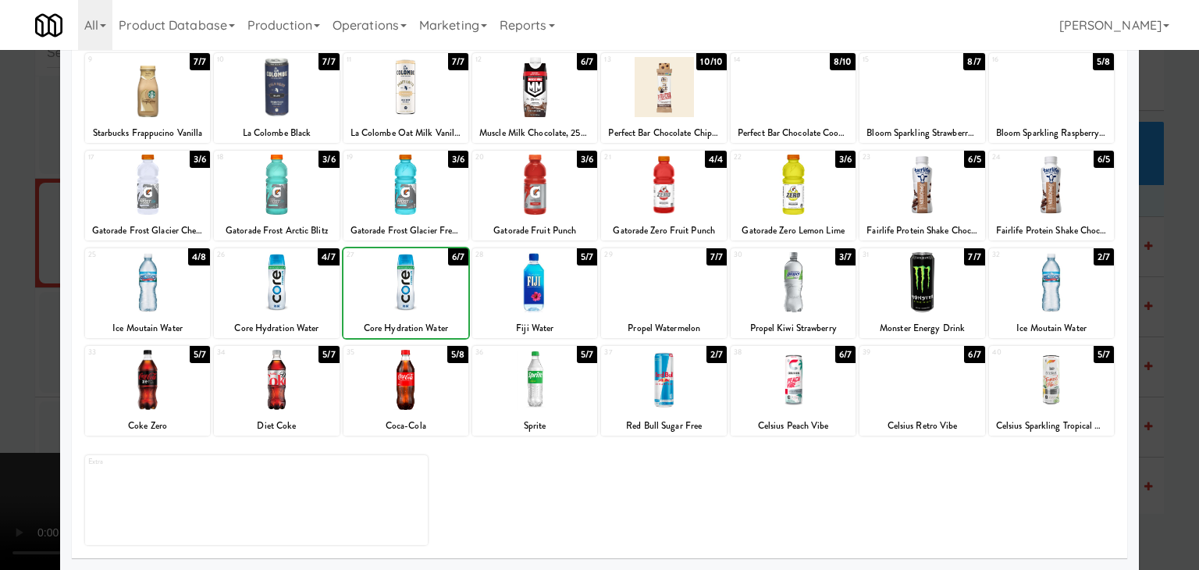
click at [0, 297] on div at bounding box center [599, 285] width 1199 height 570
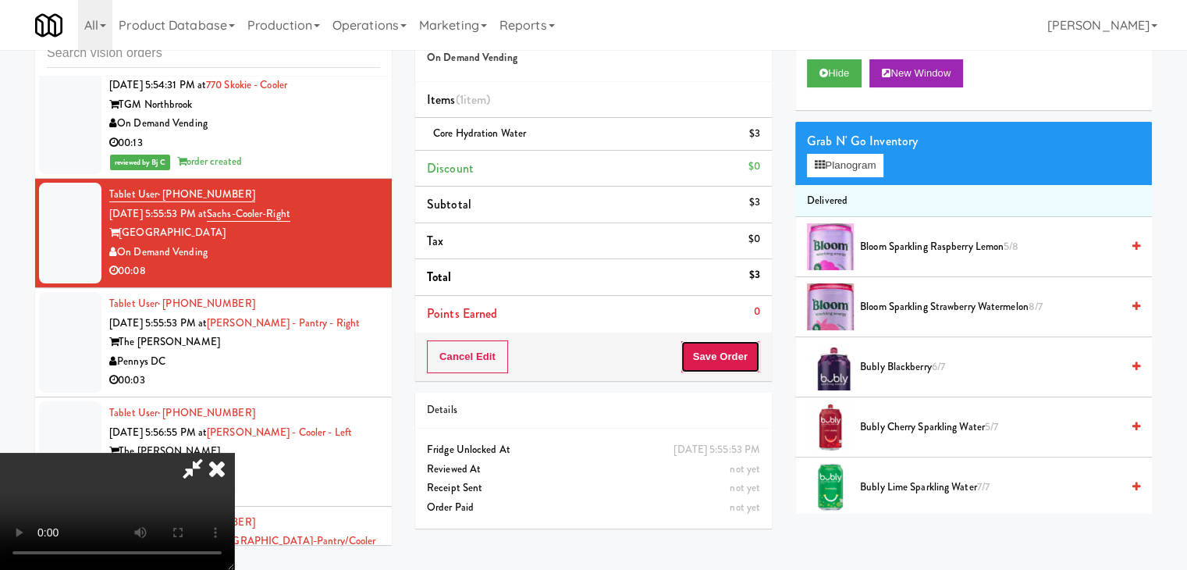
click at [730, 360] on button "Save Order" at bounding box center [721, 356] width 80 height 33
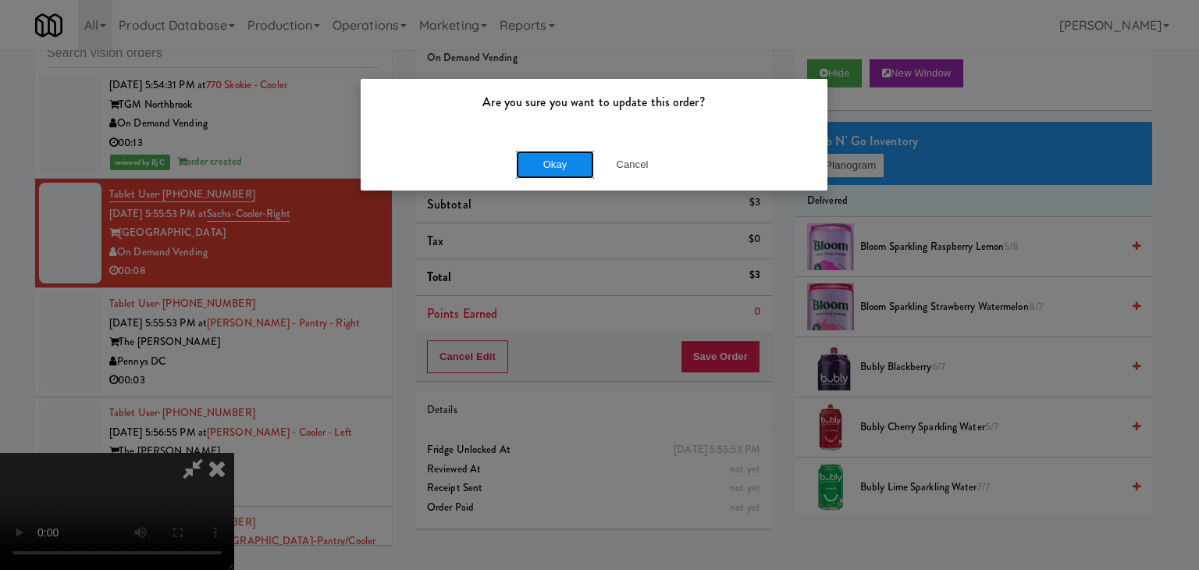
click at [565, 175] on button "Okay" at bounding box center [555, 165] width 78 height 28
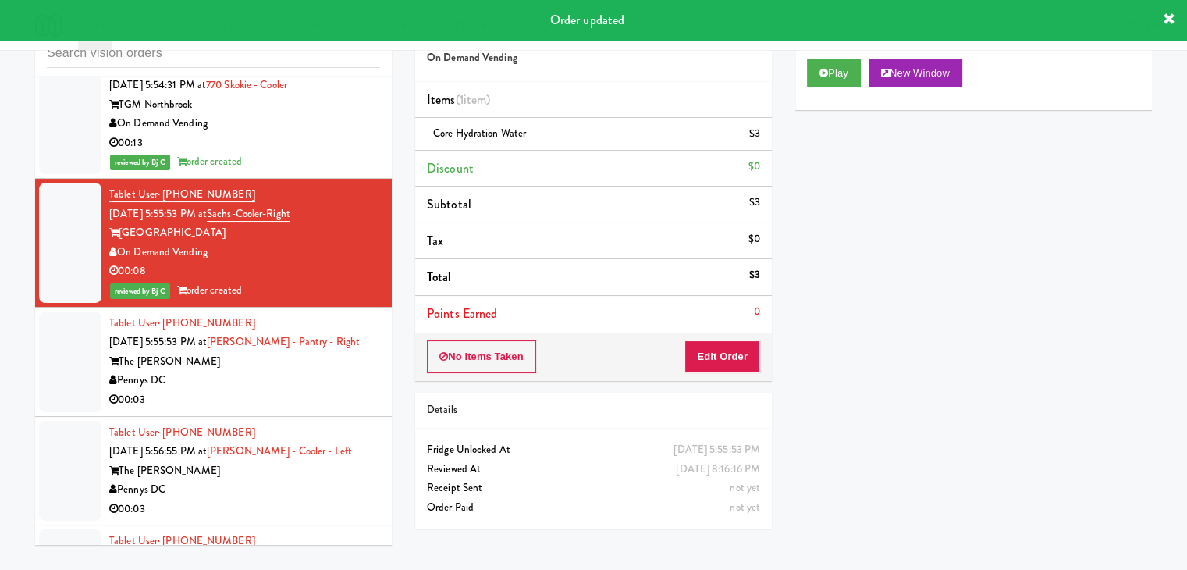
scroll to position [5698, 0]
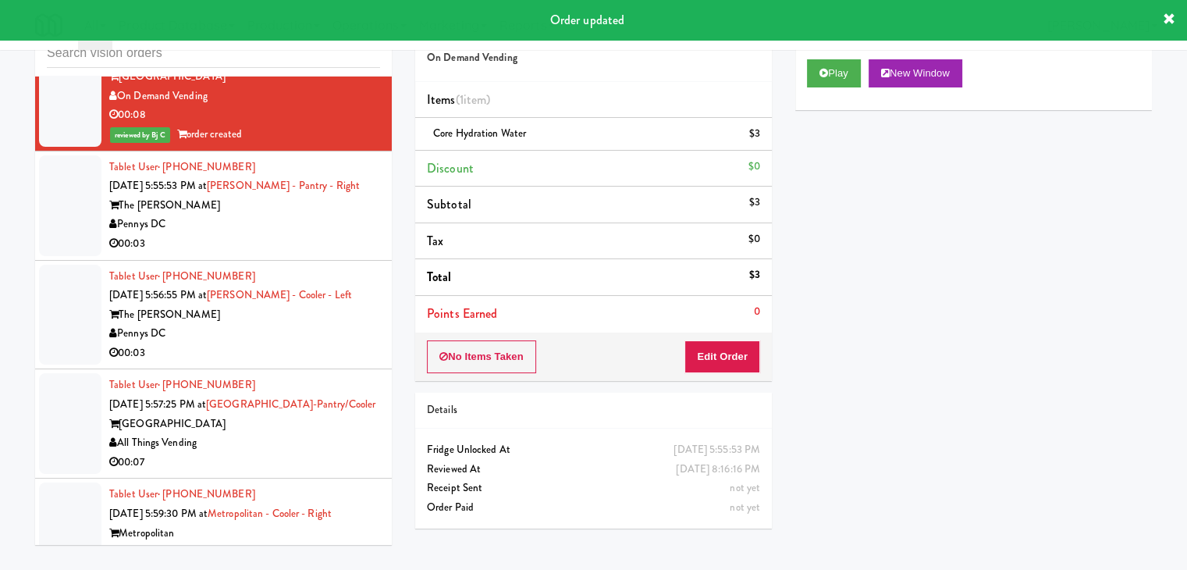
click at [332, 234] on div "00:03" at bounding box center [244, 244] width 271 height 20
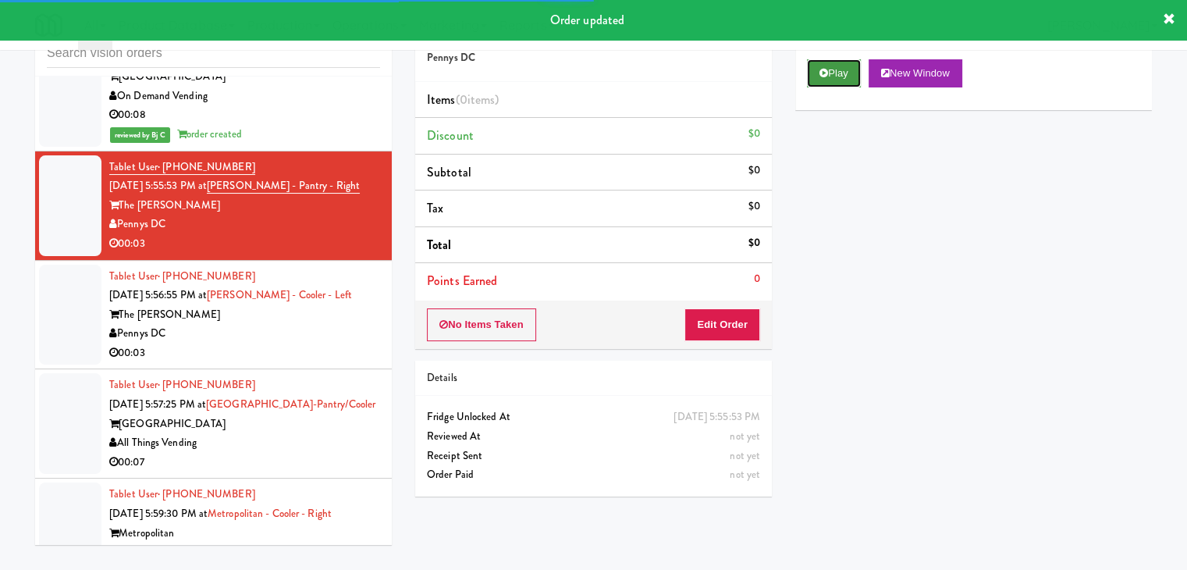
click at [834, 80] on button "Play" at bounding box center [834, 73] width 54 height 28
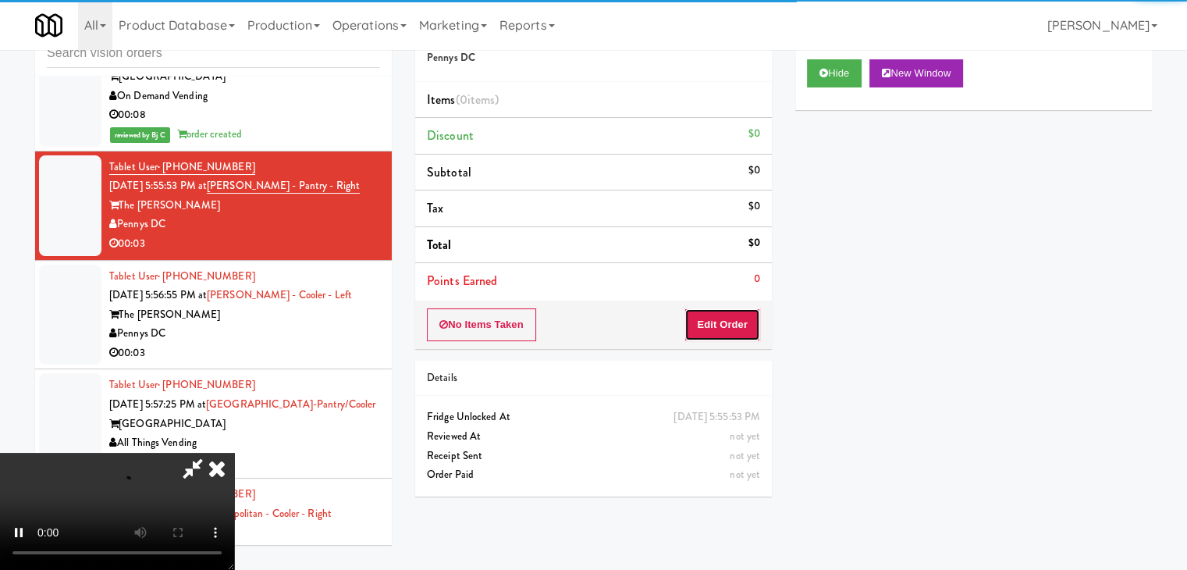
click at [737, 330] on button "Edit Order" at bounding box center [723, 324] width 76 height 33
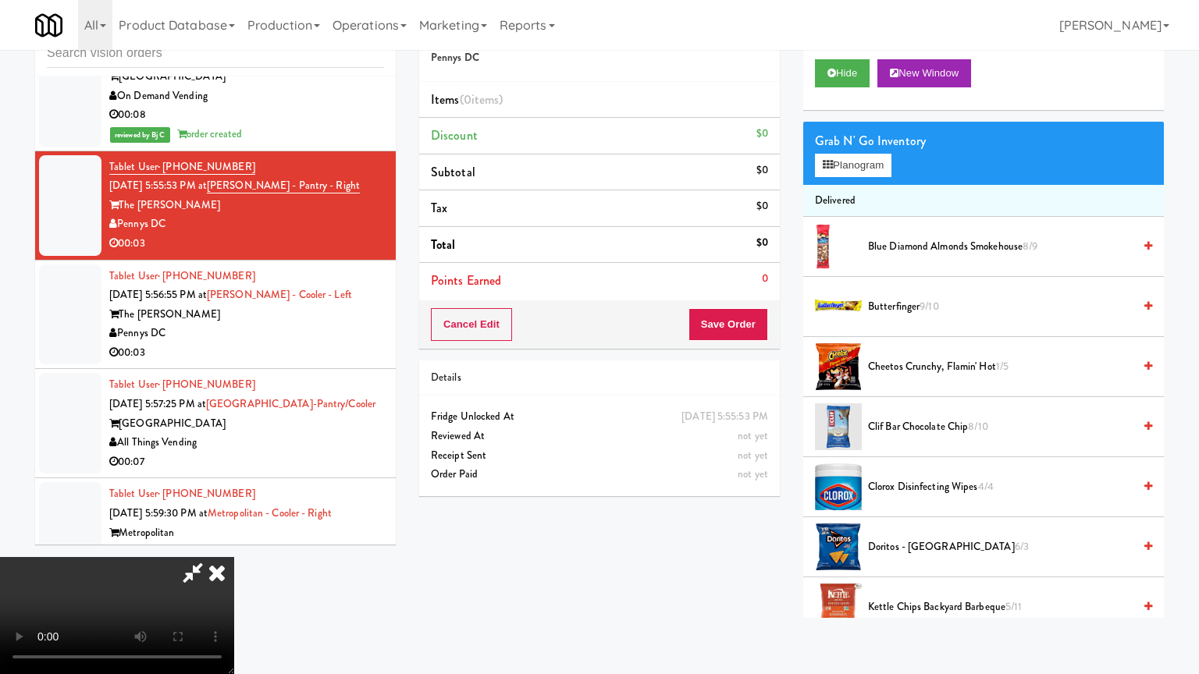
click at [234, 542] on video at bounding box center [117, 615] width 234 height 117
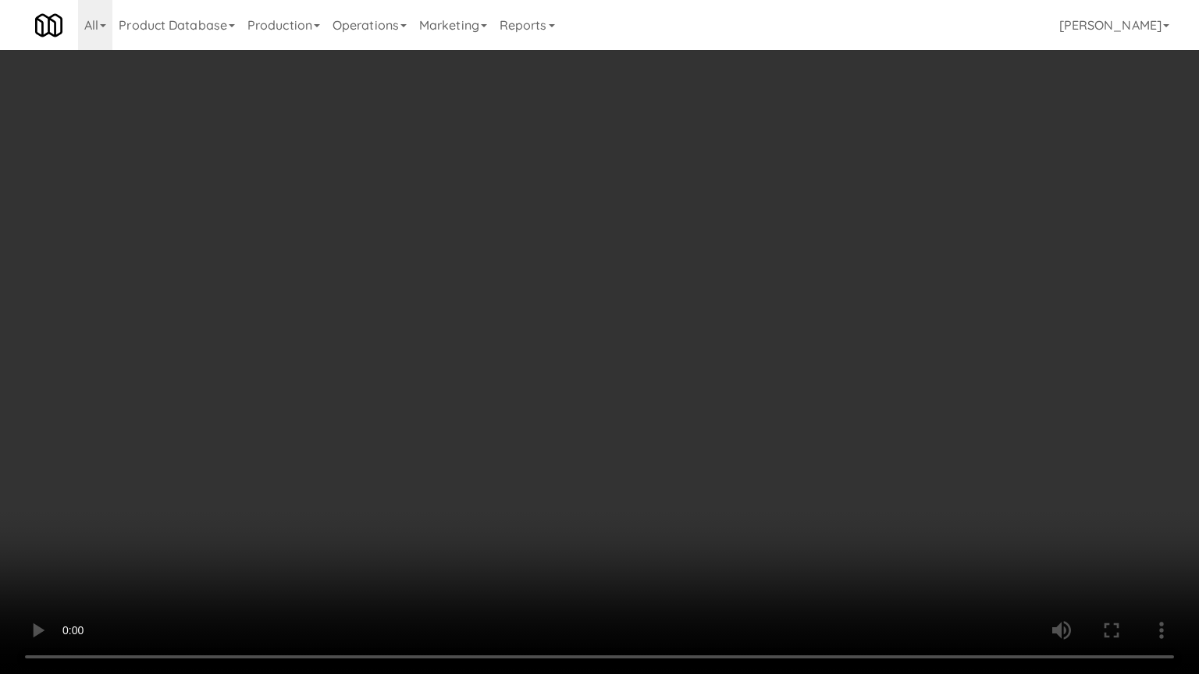
click at [734, 427] on video at bounding box center [599, 337] width 1199 height 674
click at [723, 413] on video at bounding box center [599, 337] width 1199 height 674
drag, startPoint x: 723, startPoint y: 413, endPoint x: 785, endPoint y: 258, distance: 167.1
click at [721, 398] on video at bounding box center [599, 337] width 1199 height 674
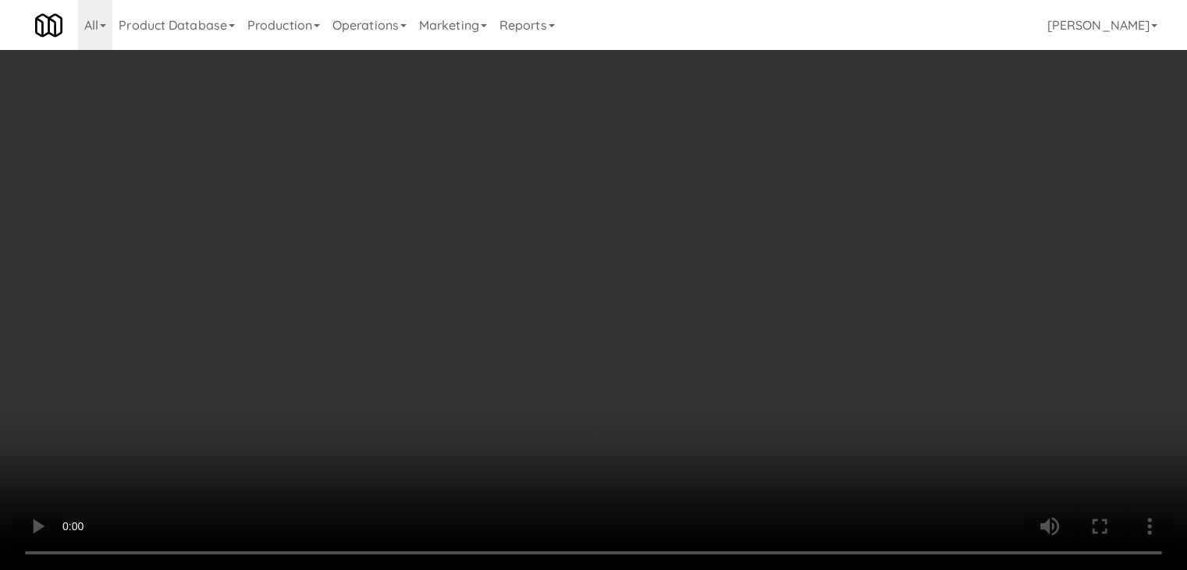
click at [849, 164] on button "Planogram" at bounding box center [845, 165] width 76 height 23
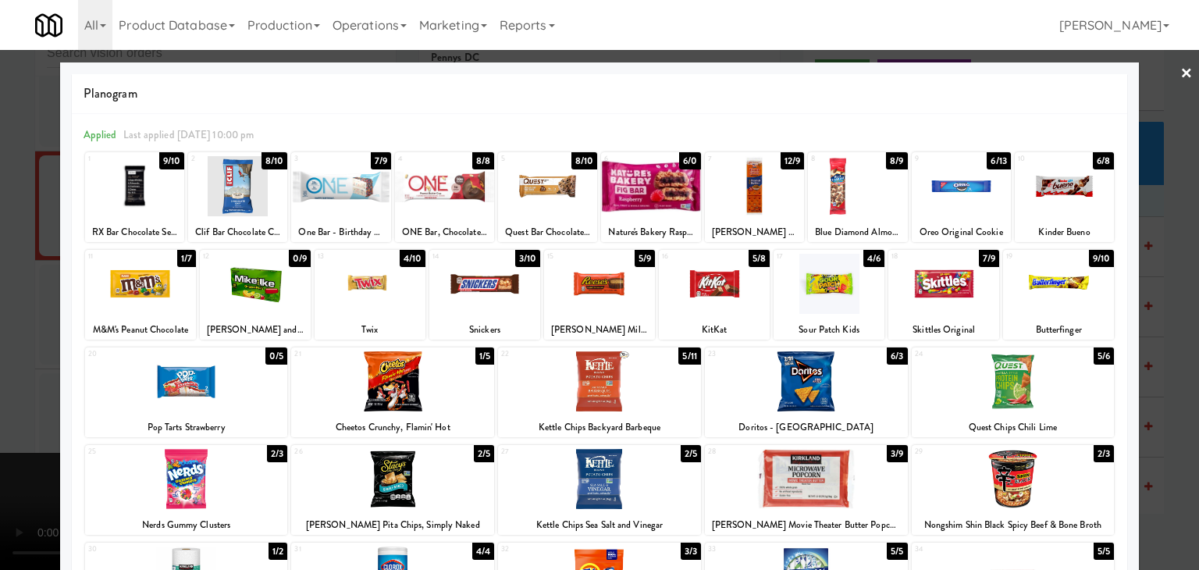
click at [109, 301] on div at bounding box center [140, 284] width 111 height 60
drag, startPoint x: 0, startPoint y: 307, endPoint x: 387, endPoint y: 329, distance: 387.8
click at [8, 307] on div at bounding box center [599, 285] width 1199 height 570
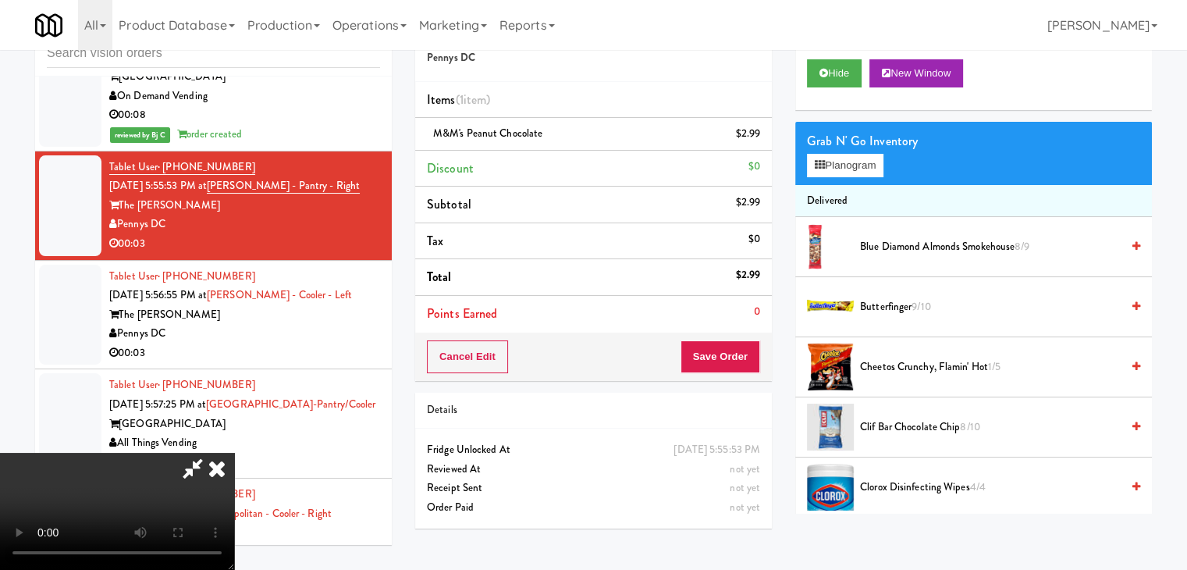
drag, startPoint x: 564, startPoint y: 369, endPoint x: 580, endPoint y: 368, distance: 16.5
click at [234, 453] on video at bounding box center [117, 511] width 234 height 117
click at [755, 370] on button "Save Order" at bounding box center [721, 356] width 80 height 33
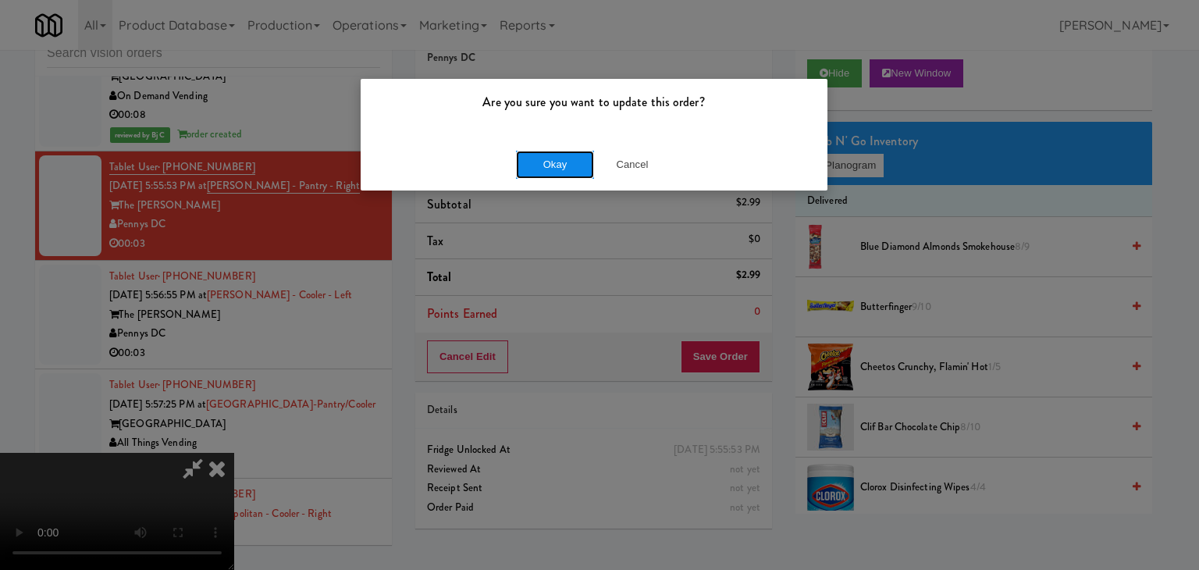
click at [552, 172] on button "Okay" at bounding box center [555, 165] width 78 height 28
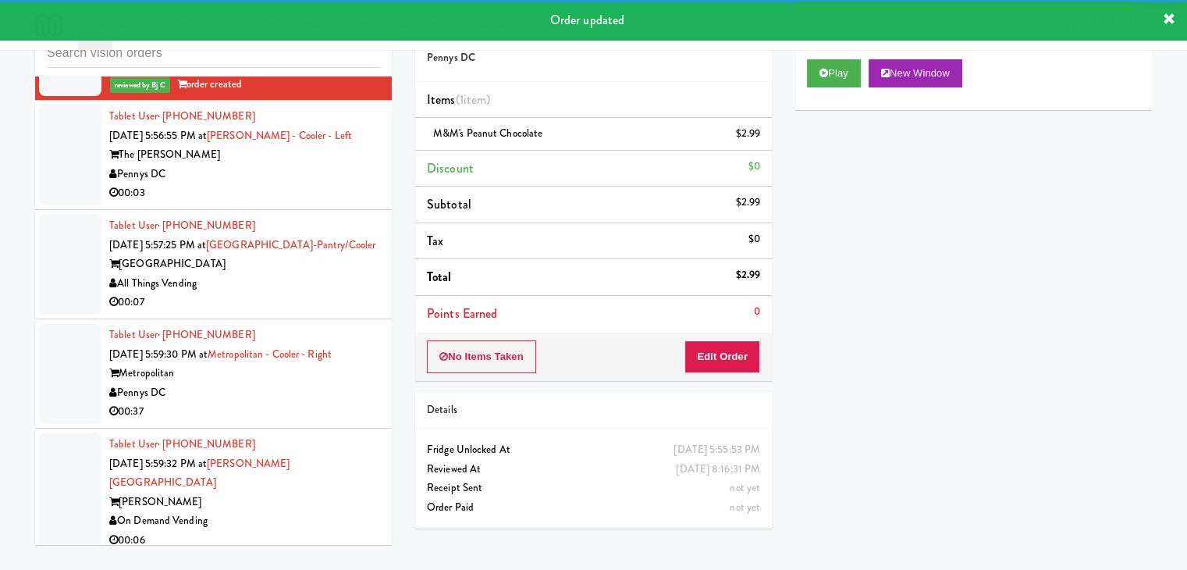
scroll to position [5933, 0]
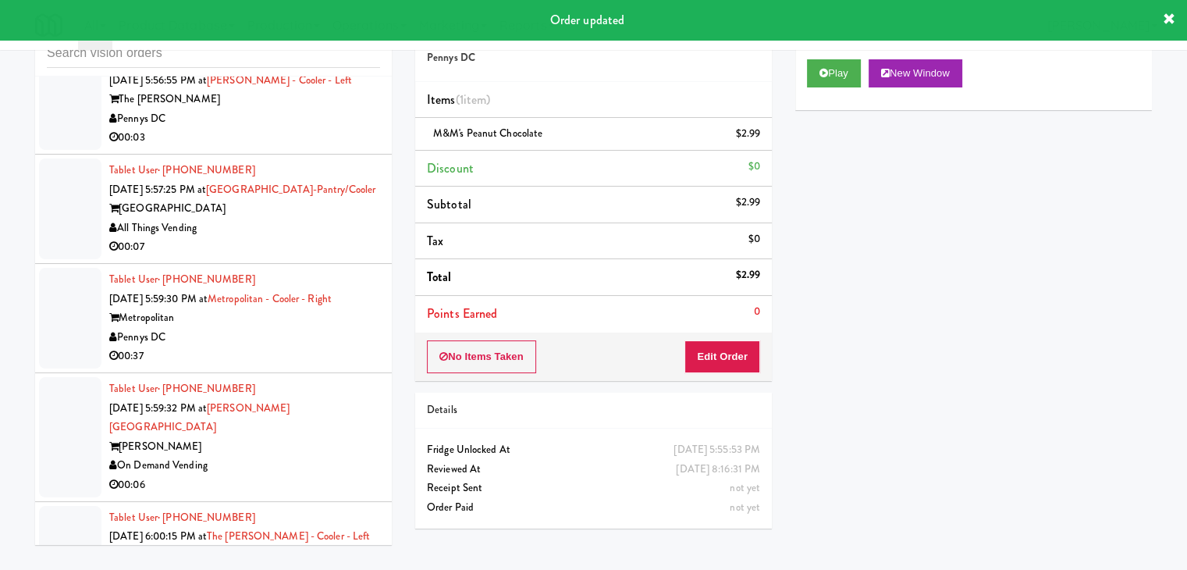
click at [318, 128] on div "00:03" at bounding box center [244, 138] width 271 height 20
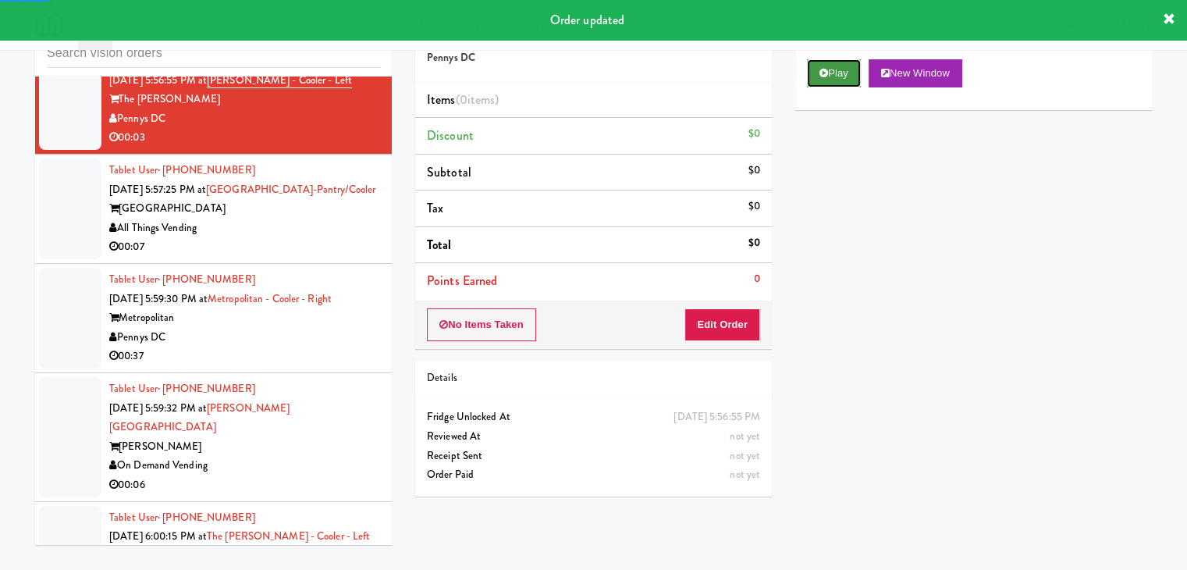
click at [852, 72] on button "Play" at bounding box center [834, 73] width 54 height 28
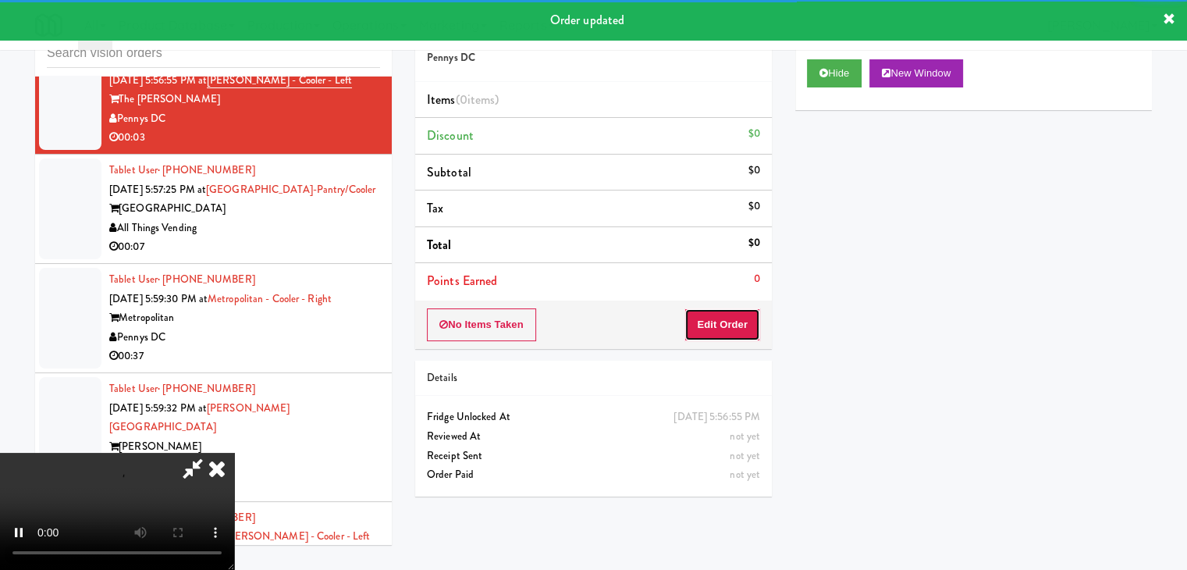
click at [740, 322] on button "Edit Order" at bounding box center [723, 324] width 76 height 33
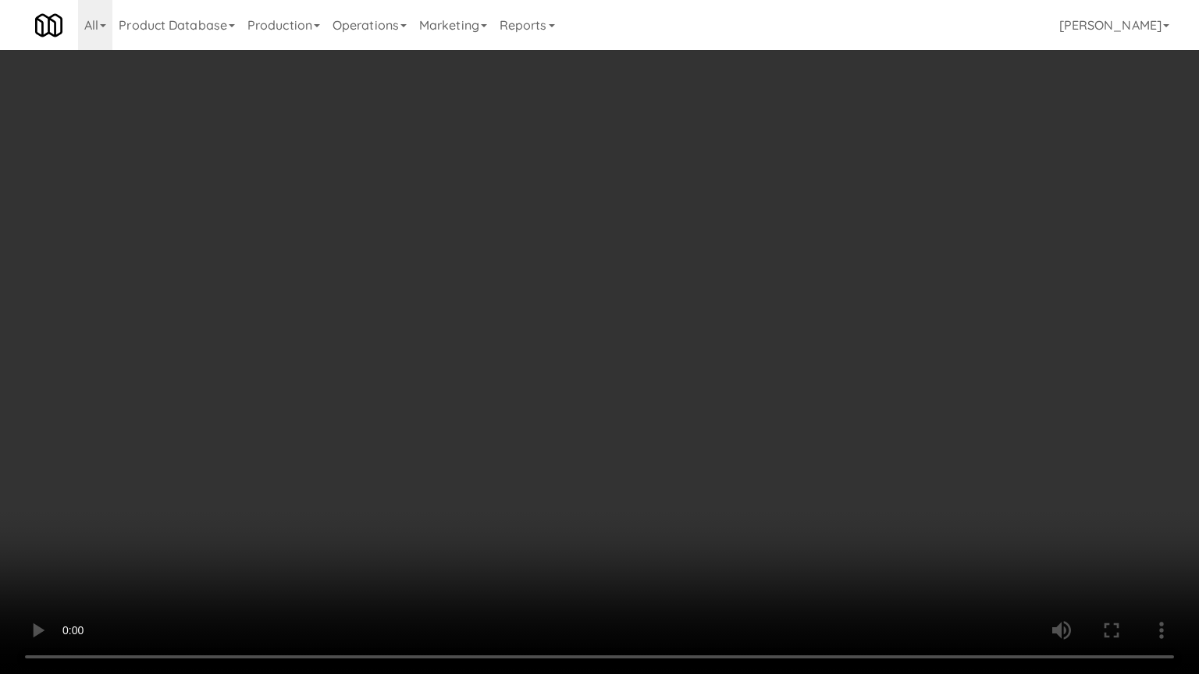
click at [706, 432] on video at bounding box center [599, 337] width 1199 height 674
click at [696, 415] on video at bounding box center [599, 337] width 1199 height 674
drag, startPoint x: 696, startPoint y: 415, endPoint x: 701, endPoint y: 338, distance: 77.4
click at [696, 415] on video at bounding box center [599, 337] width 1199 height 674
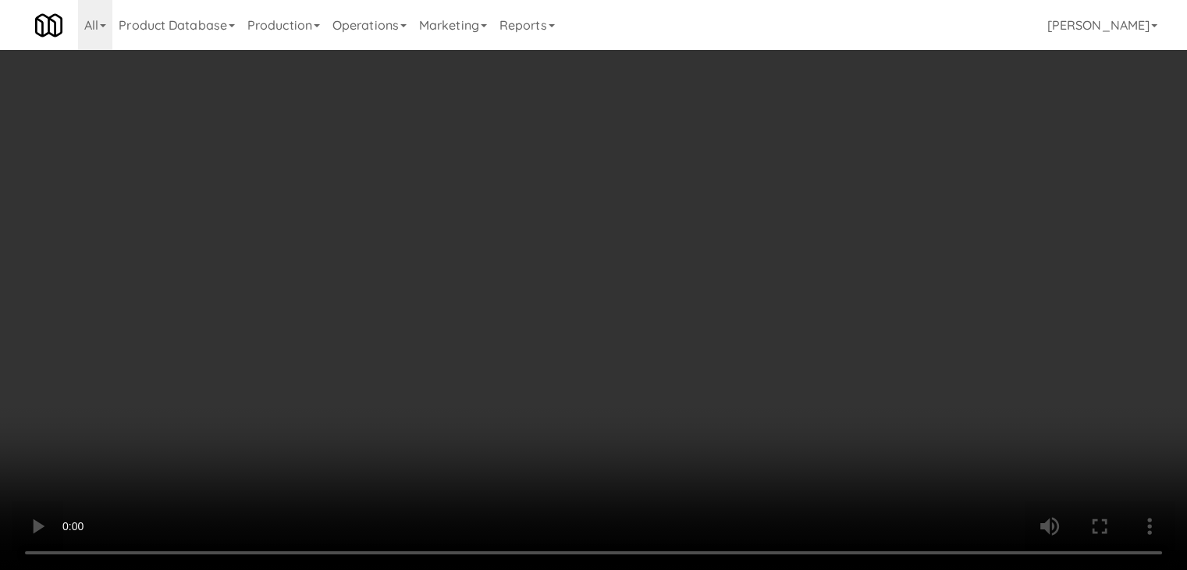
click at [848, 168] on button "Planogram" at bounding box center [845, 165] width 76 height 23
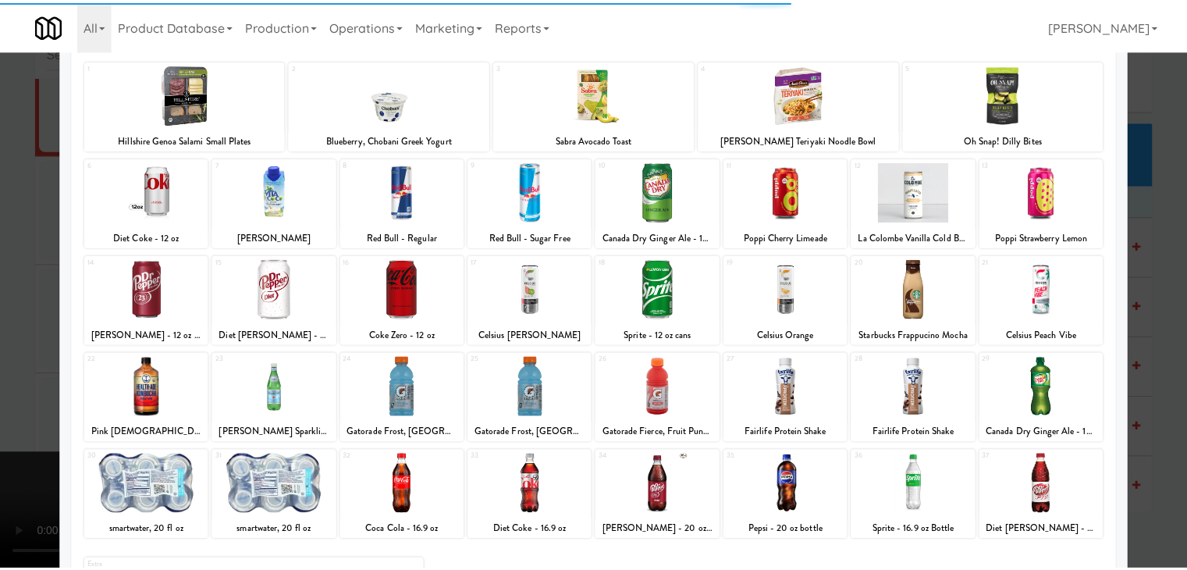
scroll to position [197, 0]
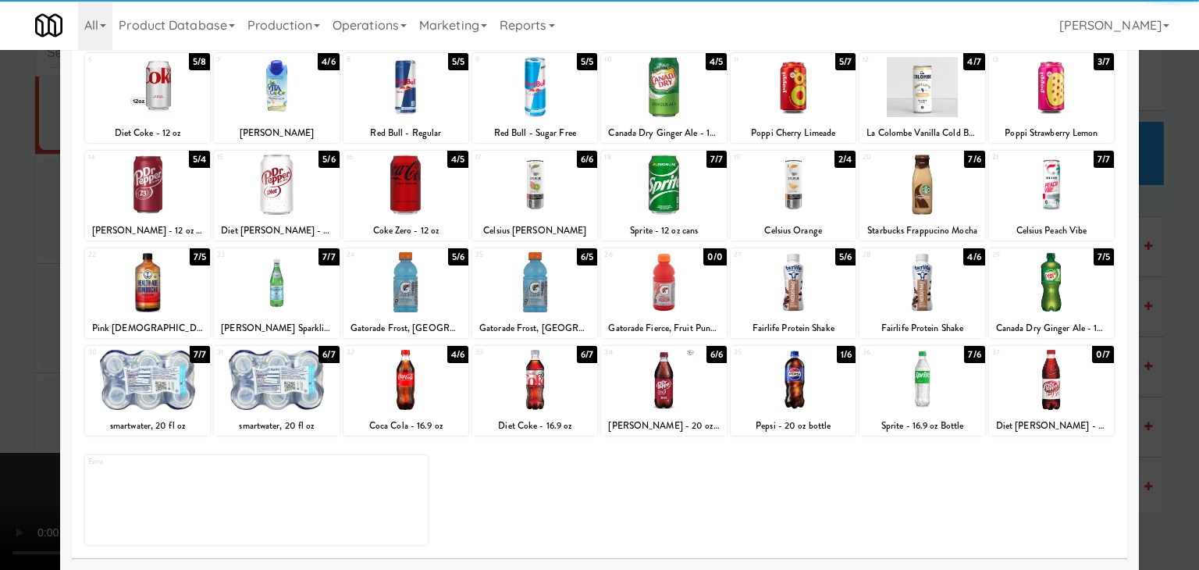
click at [553, 397] on div at bounding box center [534, 380] width 125 height 60
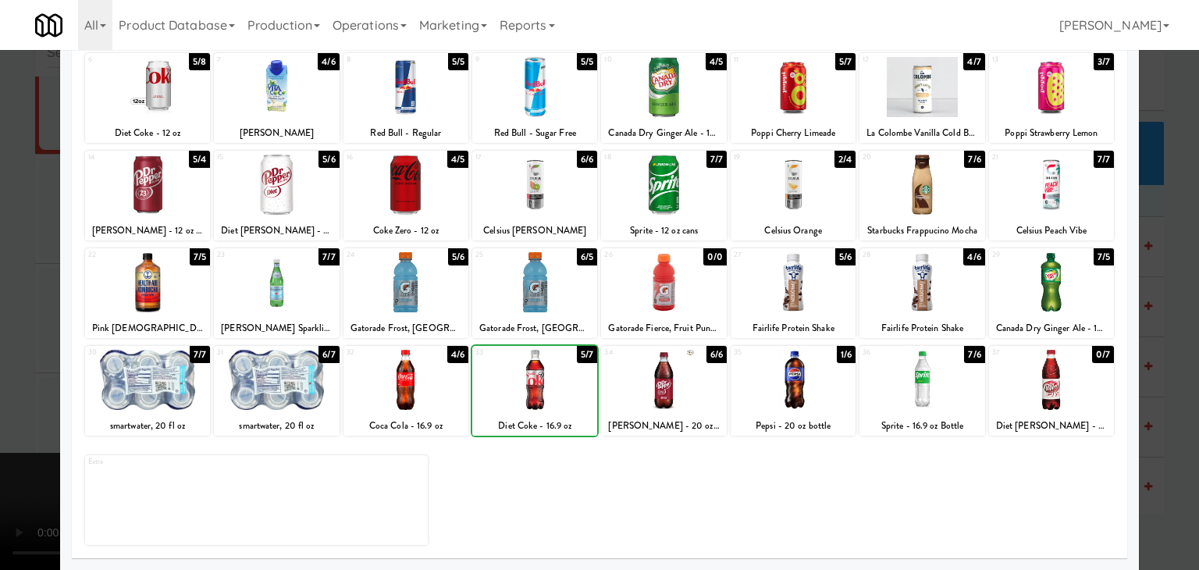
drag, startPoint x: 0, startPoint y: 361, endPoint x: 53, endPoint y: 359, distance: 53.1
click at [0, 360] on div at bounding box center [599, 285] width 1199 height 570
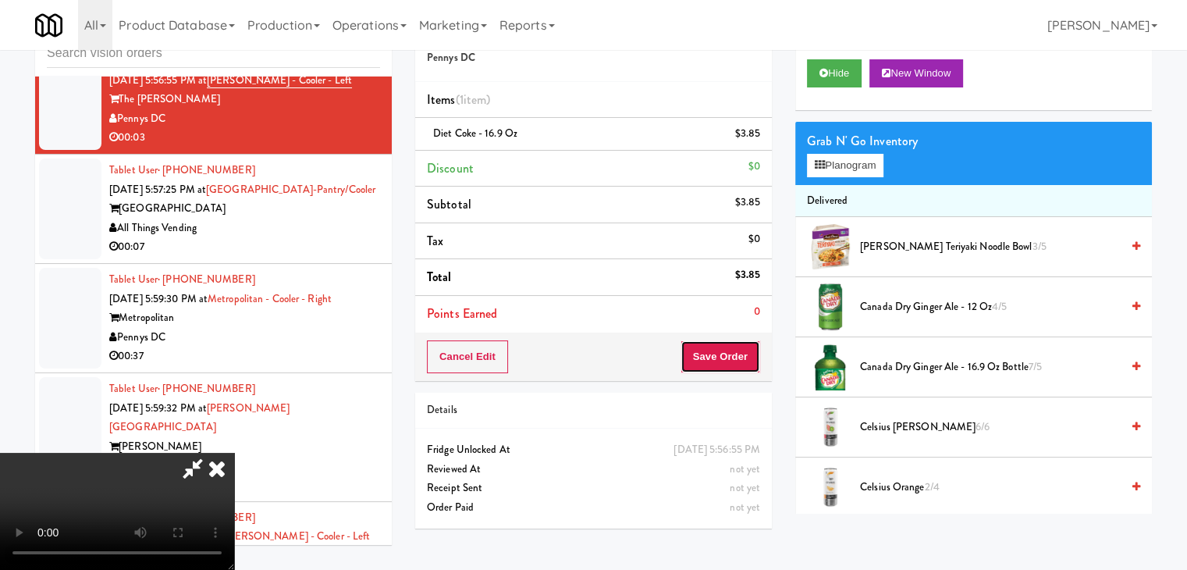
click at [756, 350] on button "Save Order" at bounding box center [721, 356] width 80 height 33
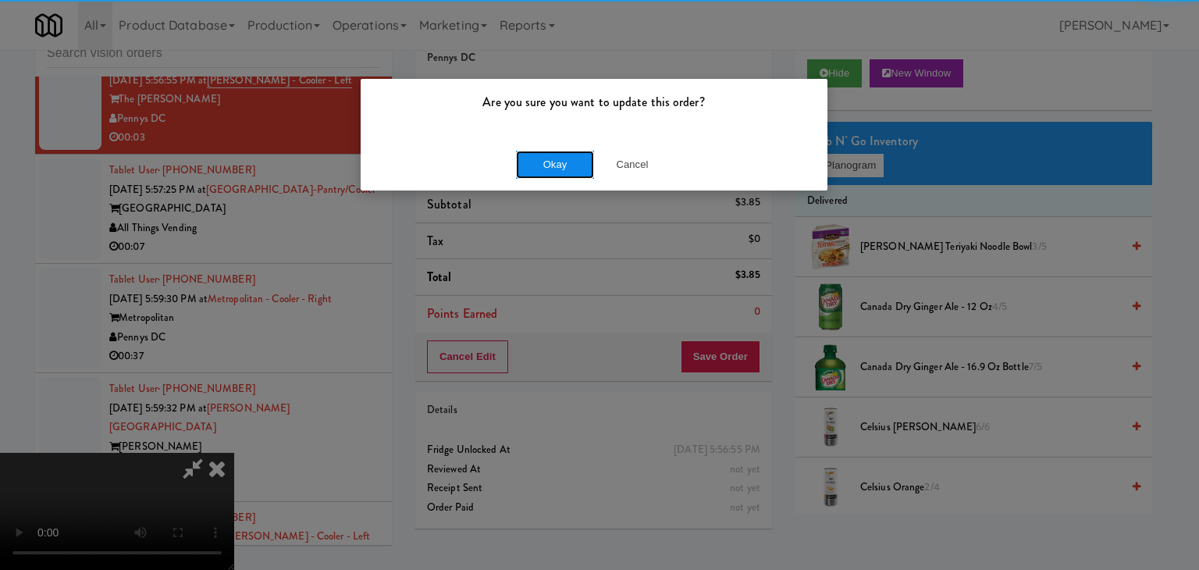
click at [542, 157] on button "Okay" at bounding box center [555, 165] width 78 height 28
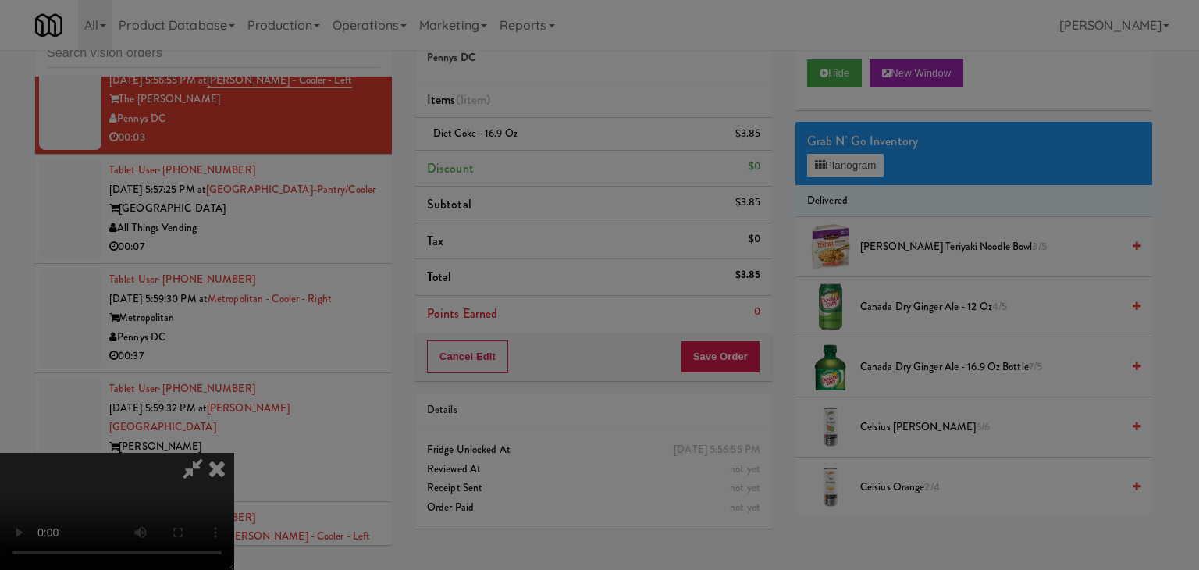
click at [542, 150] on button "Okay" at bounding box center [555, 136] width 78 height 28
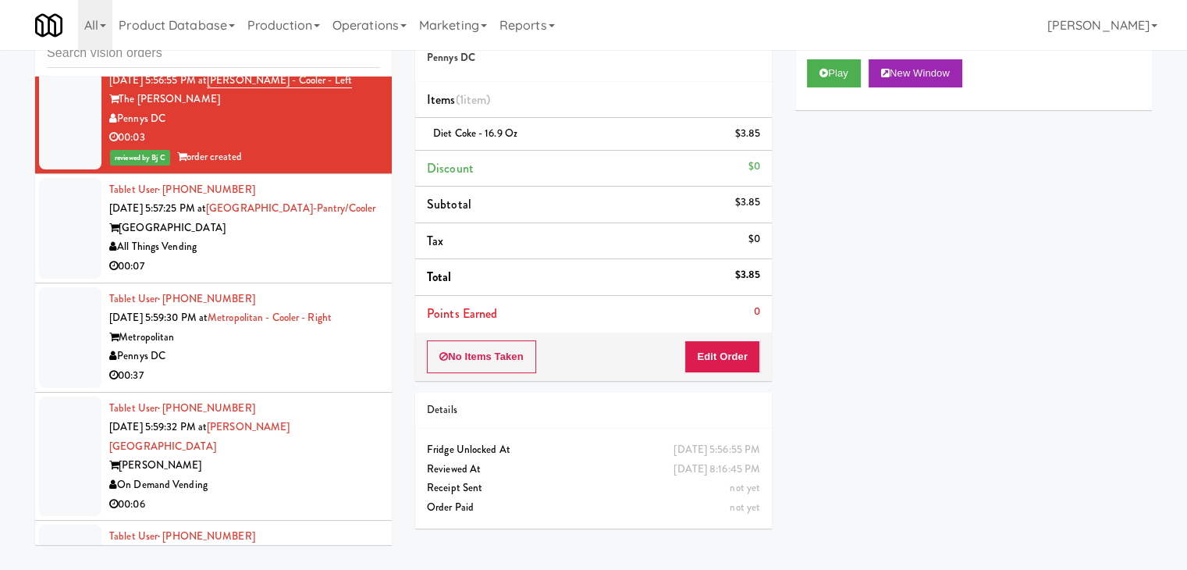
drag, startPoint x: 271, startPoint y: 236, endPoint x: 271, endPoint y: 244, distance: 8.6
click at [271, 237] on div "All Things Vending" at bounding box center [244, 247] width 271 height 20
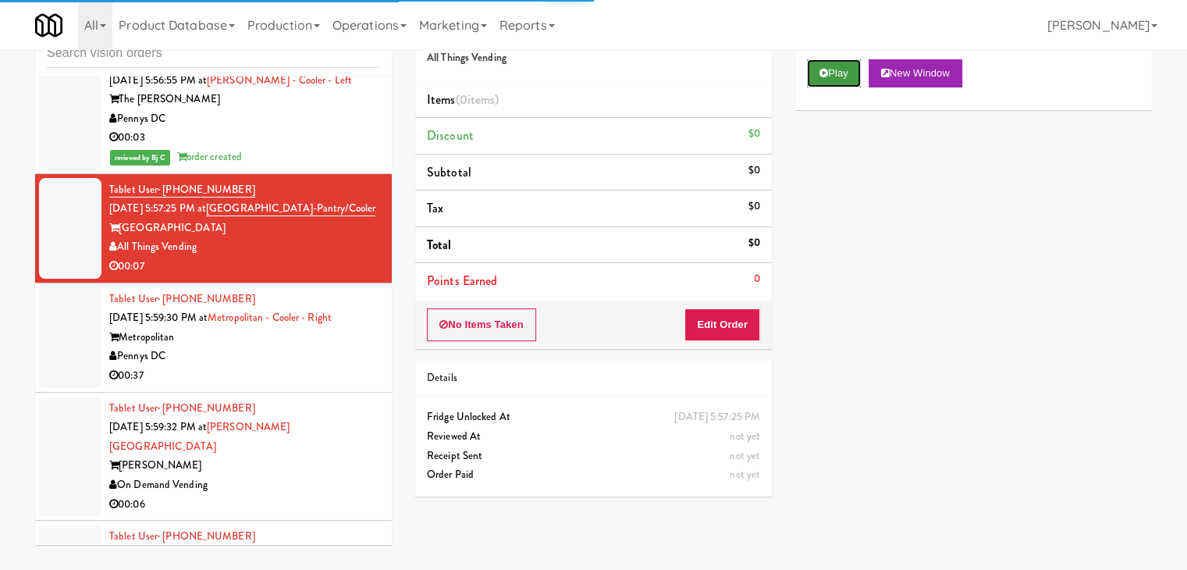
click at [846, 66] on button "Play" at bounding box center [834, 73] width 54 height 28
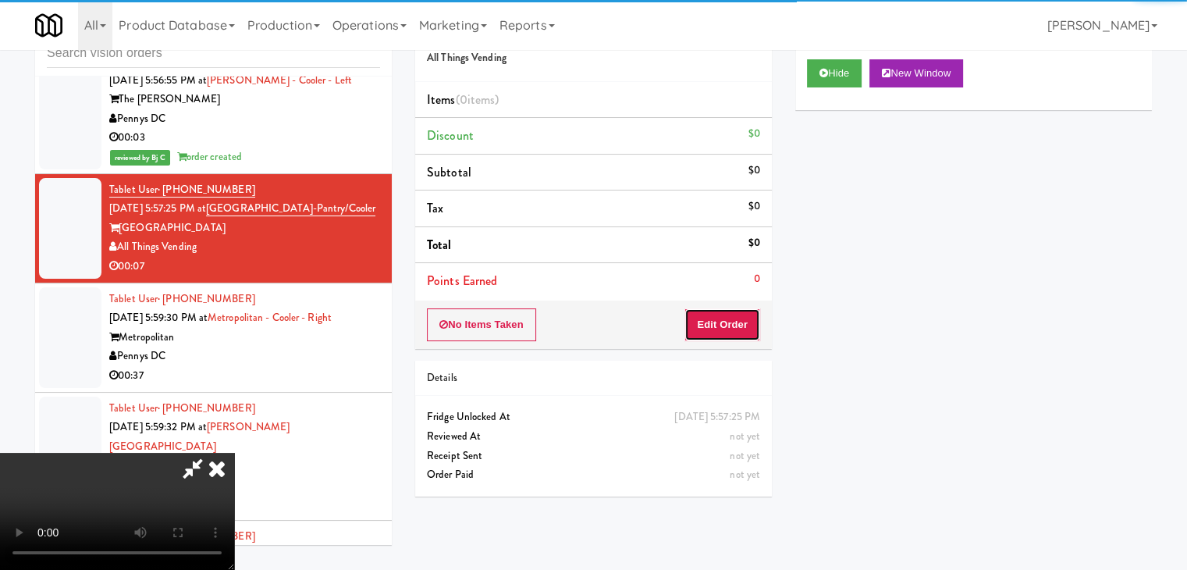
click at [706, 332] on button "Edit Order" at bounding box center [723, 324] width 76 height 33
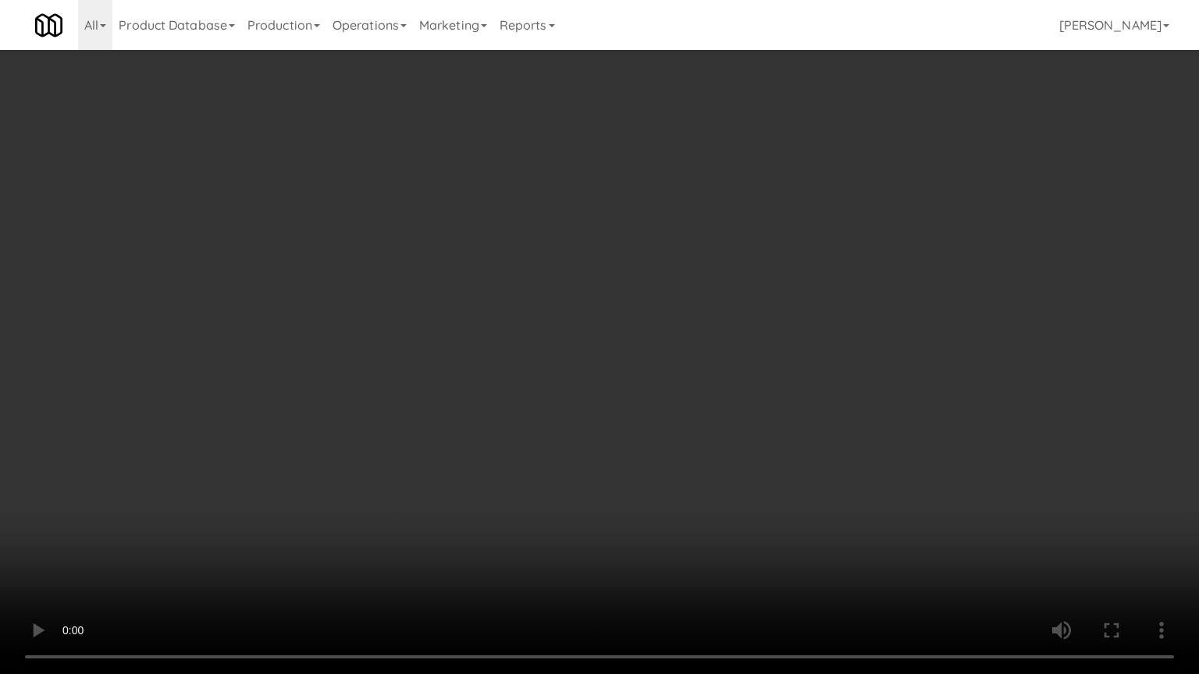
click at [662, 397] on video at bounding box center [599, 337] width 1199 height 674
click at [664, 389] on video at bounding box center [599, 337] width 1199 height 674
click at [667, 379] on video at bounding box center [599, 337] width 1199 height 674
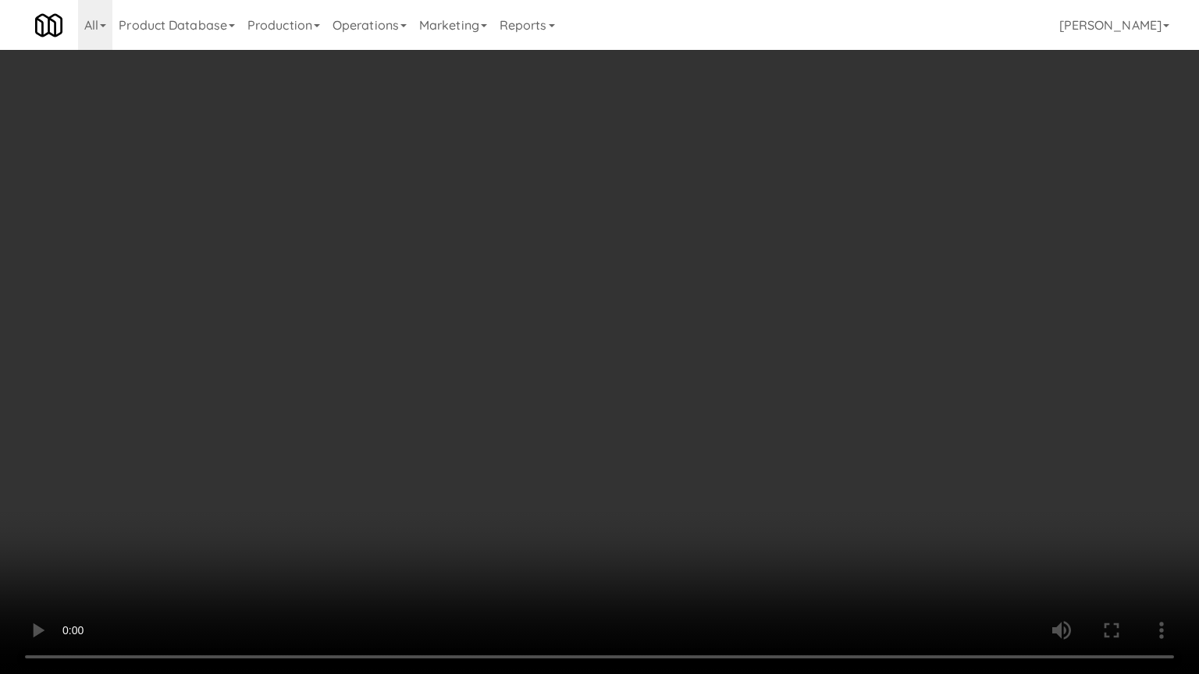
click at [667, 379] on video at bounding box center [599, 337] width 1199 height 674
click at [674, 372] on video at bounding box center [599, 337] width 1199 height 674
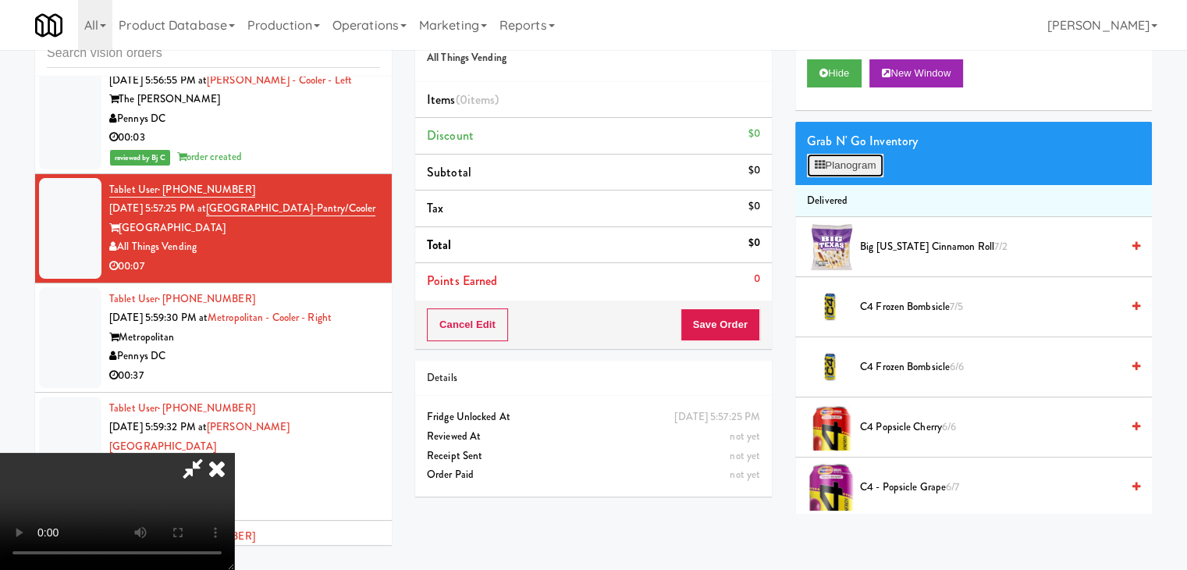
click at [837, 158] on button "Planogram" at bounding box center [845, 165] width 76 height 23
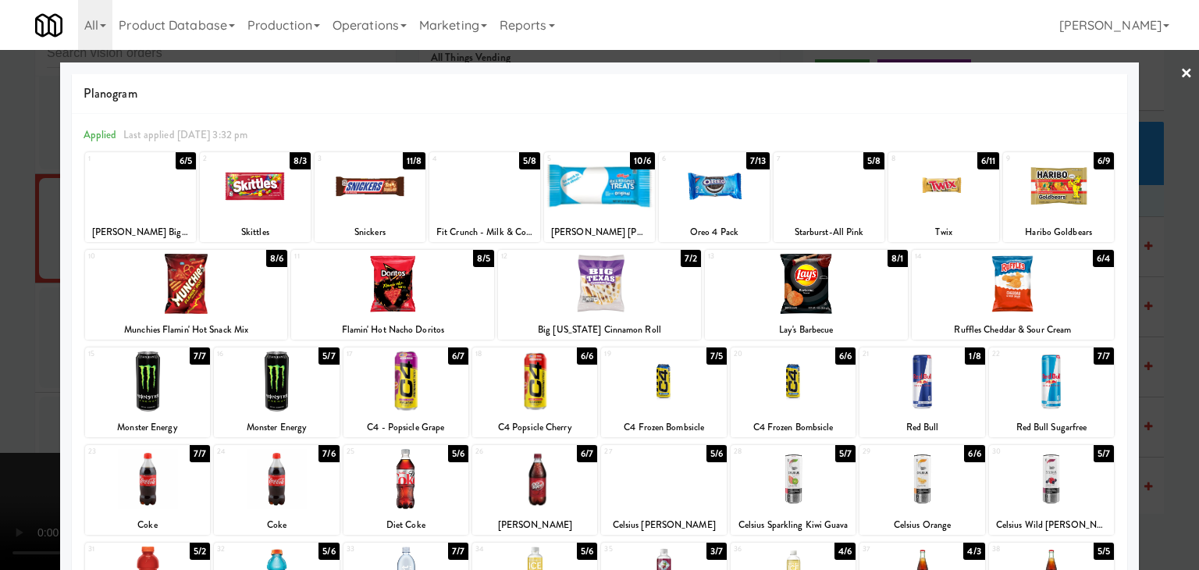
click at [998, 278] on div at bounding box center [1013, 284] width 203 height 60
click at [290, 393] on div at bounding box center [276, 381] width 125 height 60
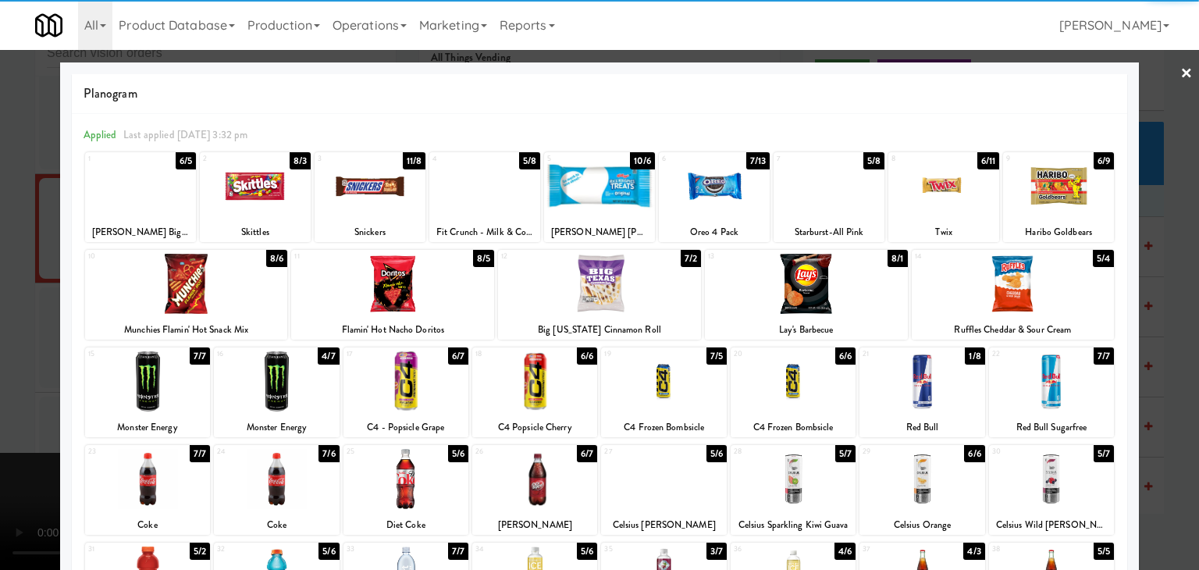
drag, startPoint x: 0, startPoint y: 393, endPoint x: 258, endPoint y: 361, distance: 260.4
click at [0, 391] on div at bounding box center [599, 285] width 1199 height 570
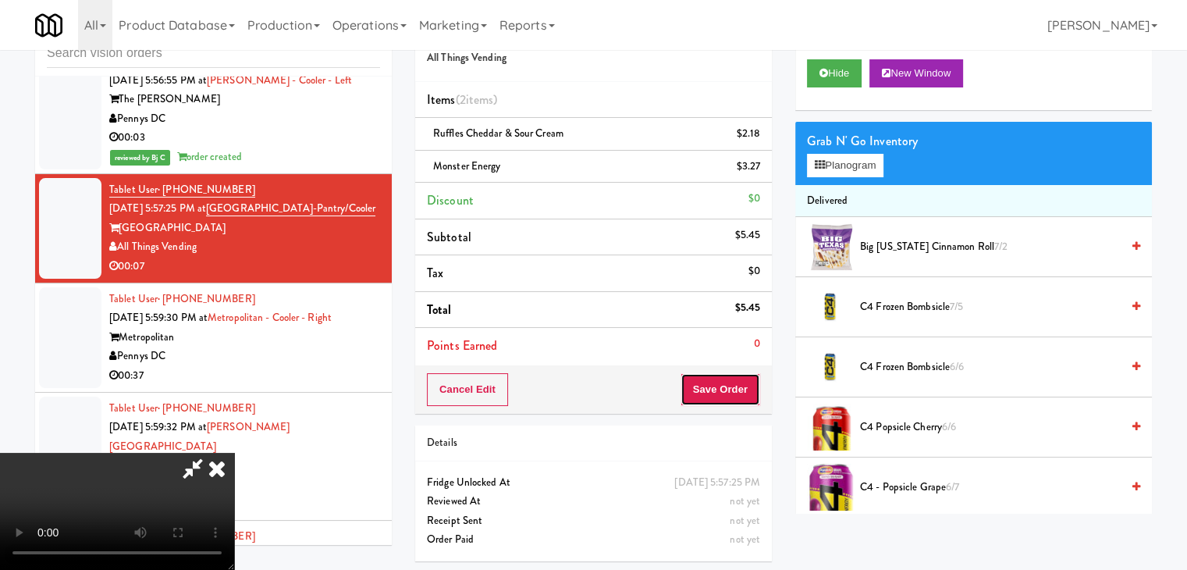
drag, startPoint x: 738, startPoint y: 398, endPoint x: 737, endPoint y: 387, distance: 11.0
click at [738, 395] on button "Save Order" at bounding box center [721, 389] width 80 height 33
click at [737, 387] on button "Save Order" at bounding box center [721, 389] width 80 height 33
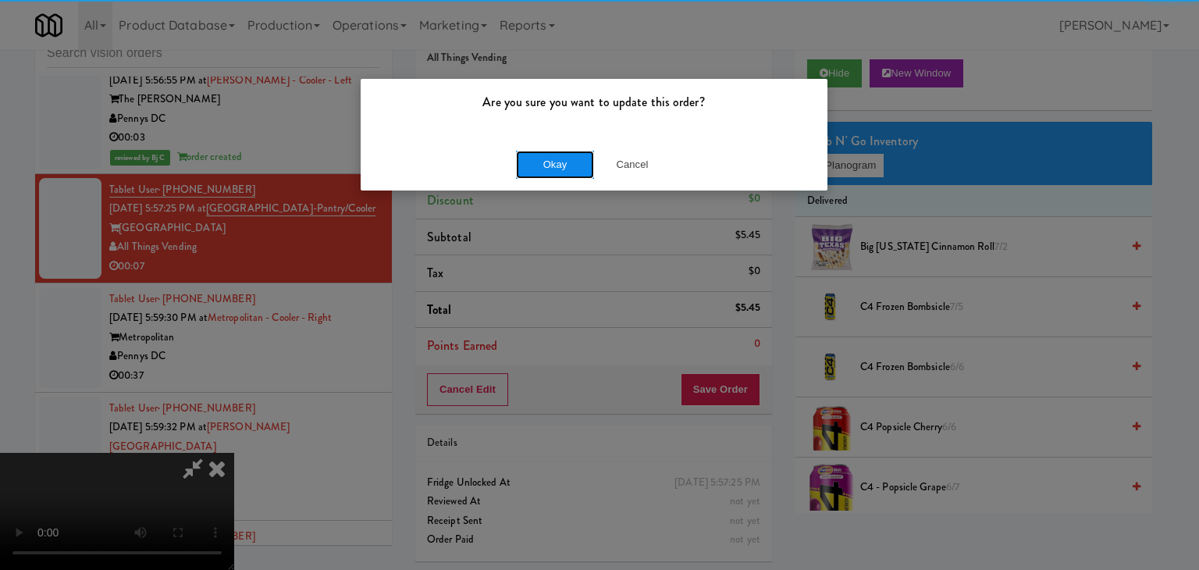
click at [546, 166] on button "Okay" at bounding box center [555, 165] width 78 height 28
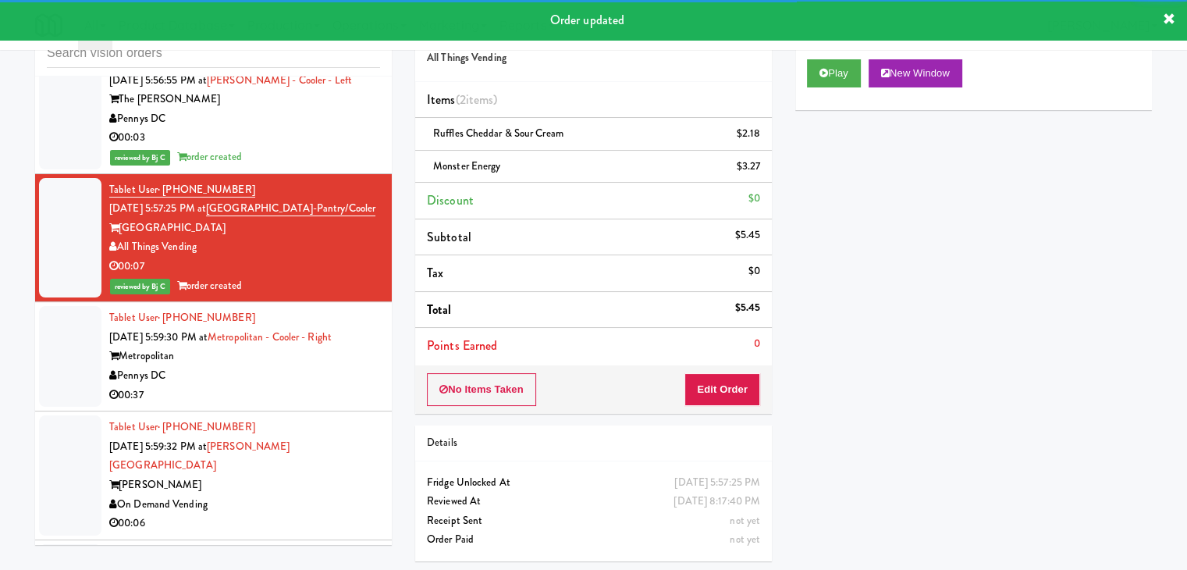
scroll to position [6089, 0]
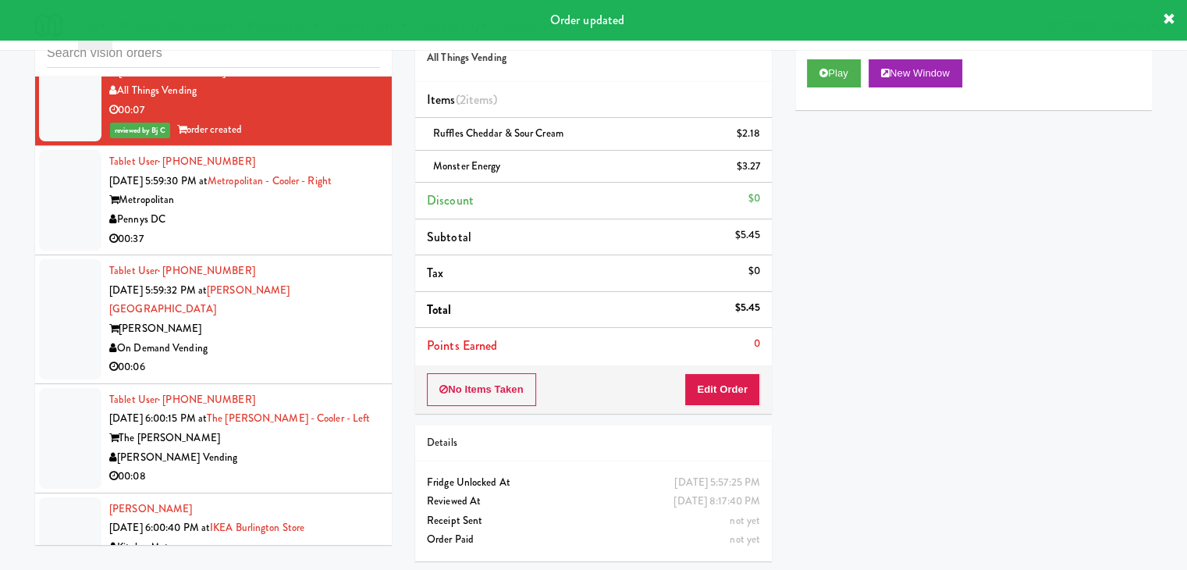
click at [265, 229] on div "00:37" at bounding box center [244, 239] width 271 height 20
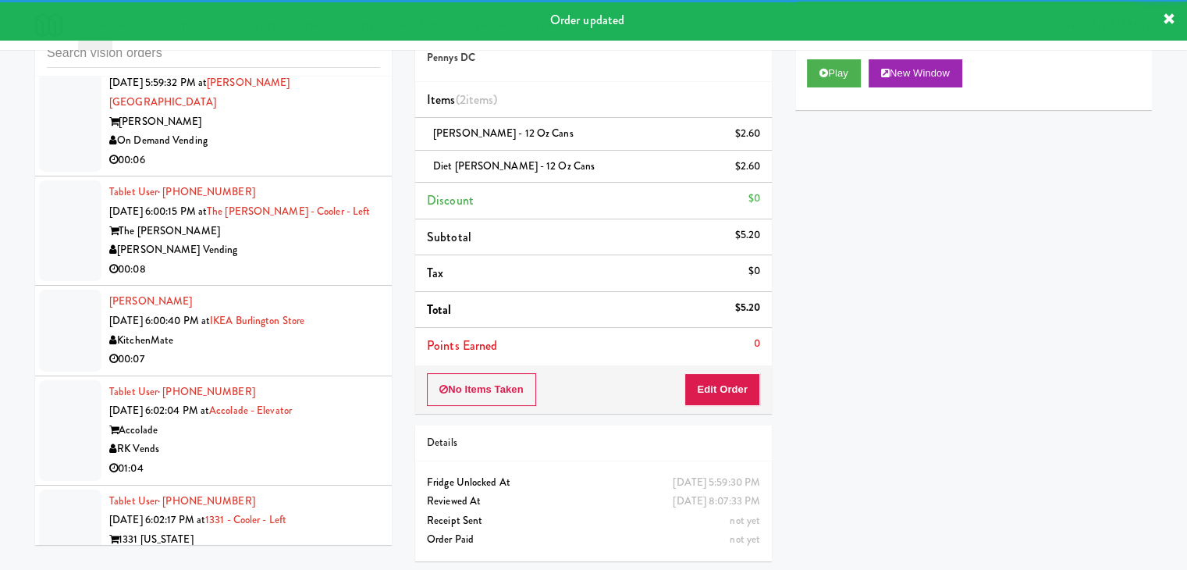
scroll to position [6323, 0]
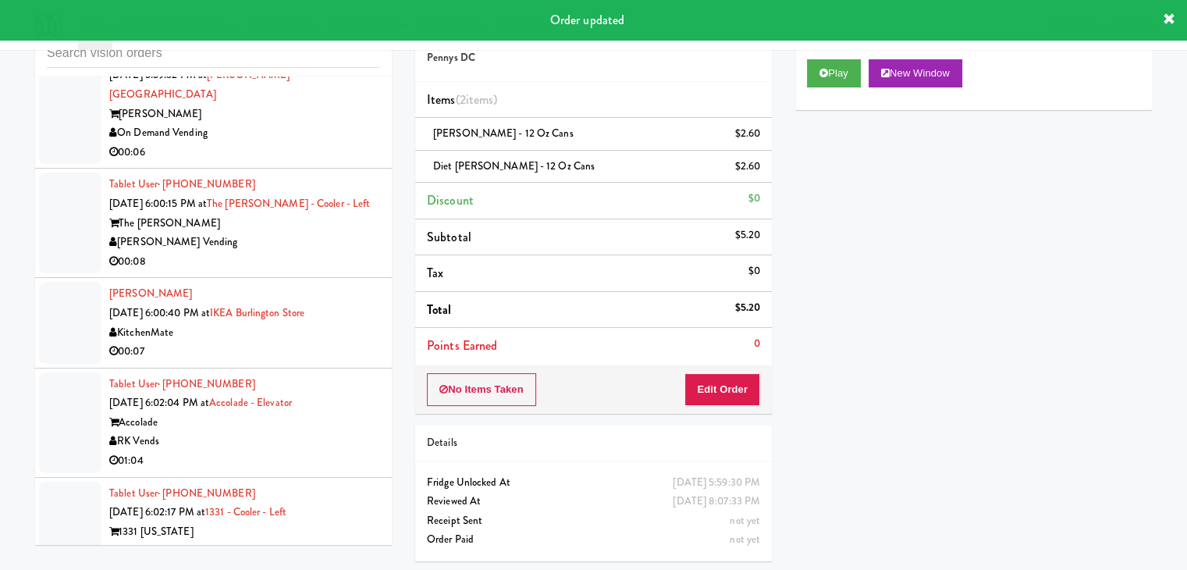
click at [332, 143] on div "00:06" at bounding box center [244, 153] width 271 height 20
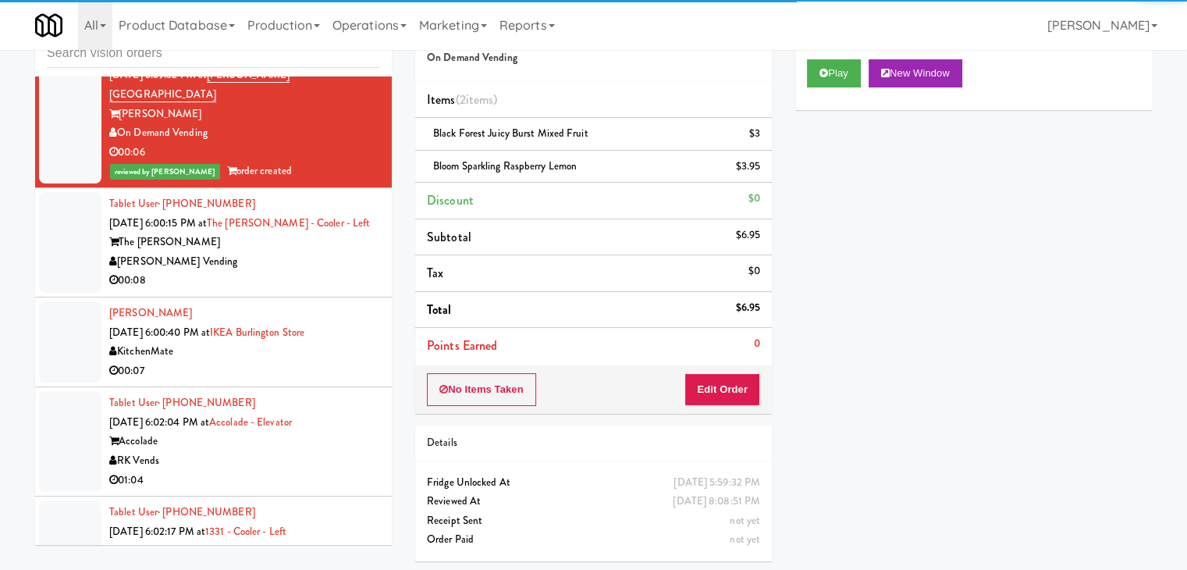
click at [305, 271] on div "00:08" at bounding box center [244, 281] width 271 height 20
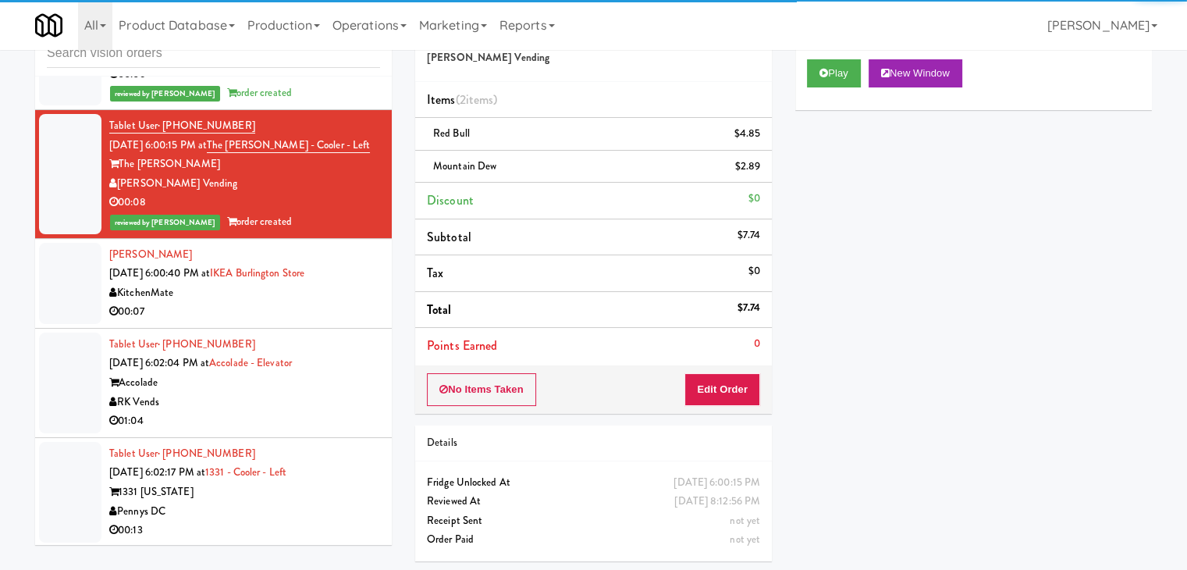
click at [329, 302] on div "00:07" at bounding box center [244, 312] width 271 height 20
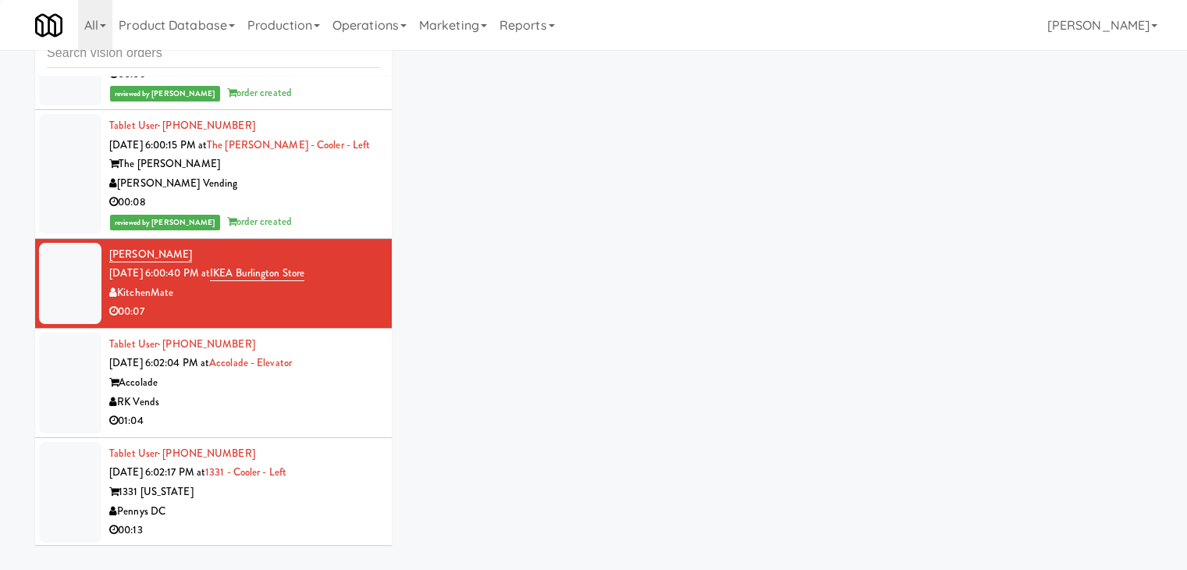
scroll to position [6557, 0]
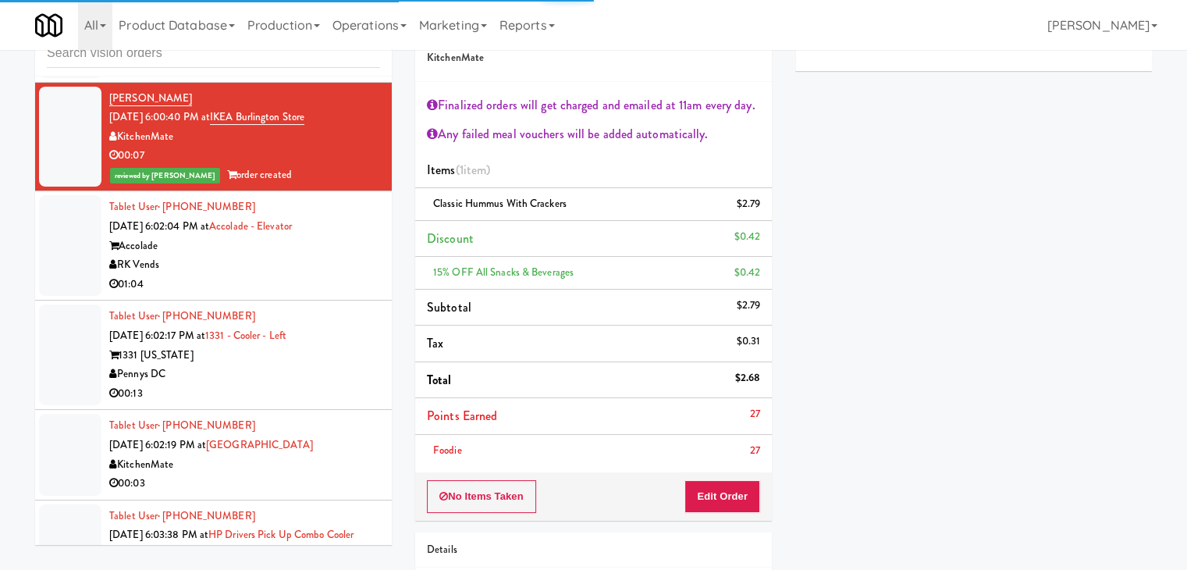
click at [321, 237] on div "Accolade" at bounding box center [244, 247] width 271 height 20
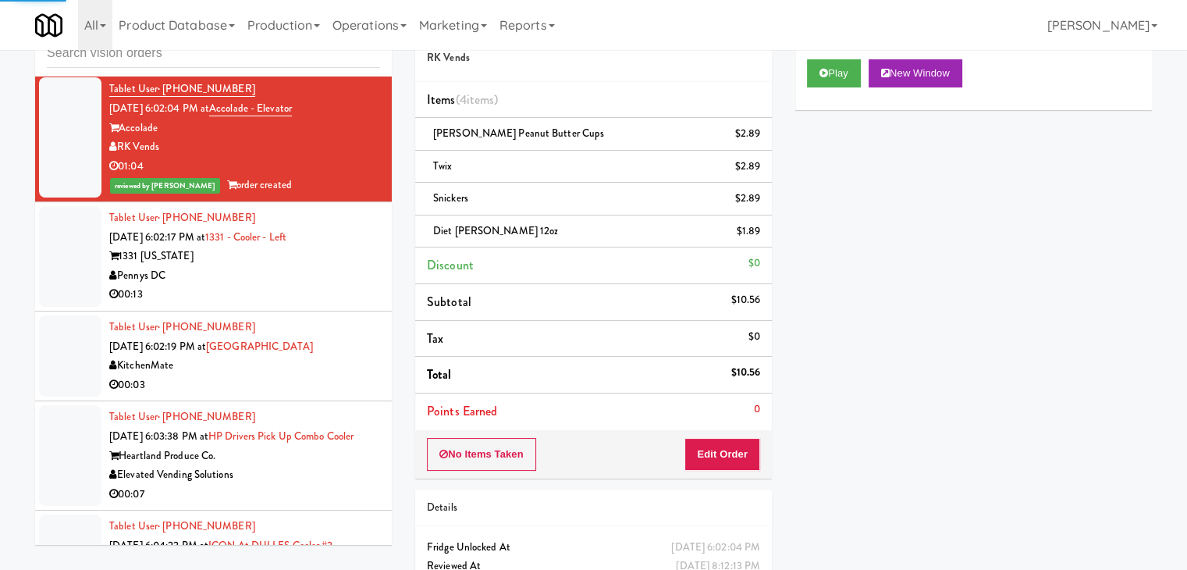
scroll to position [6713, 0]
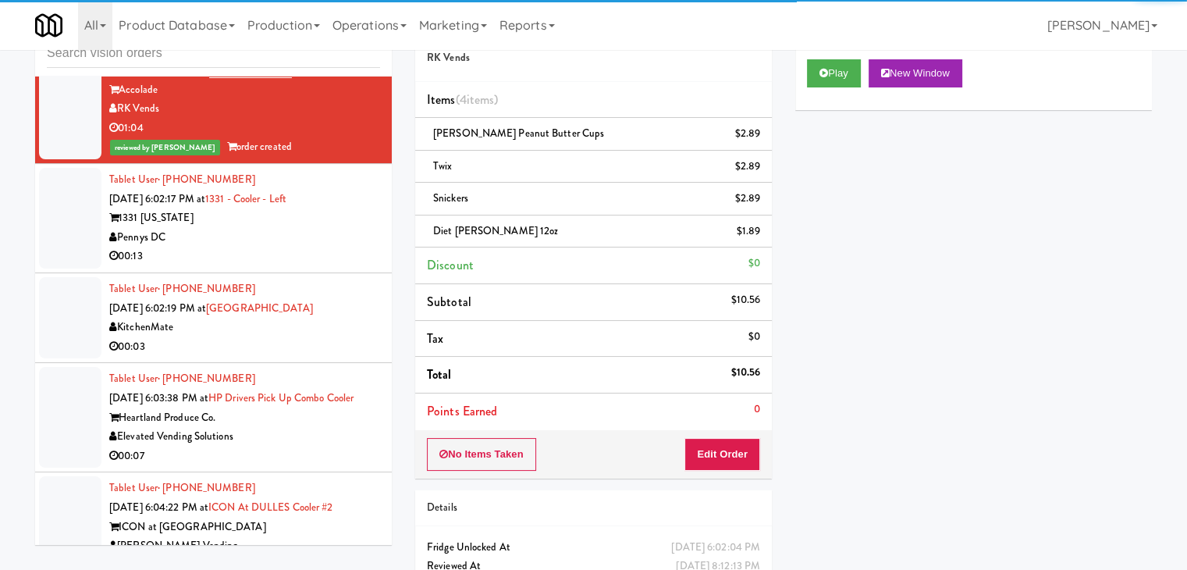
click at [336, 228] on div "Pennys DC" at bounding box center [244, 238] width 271 height 20
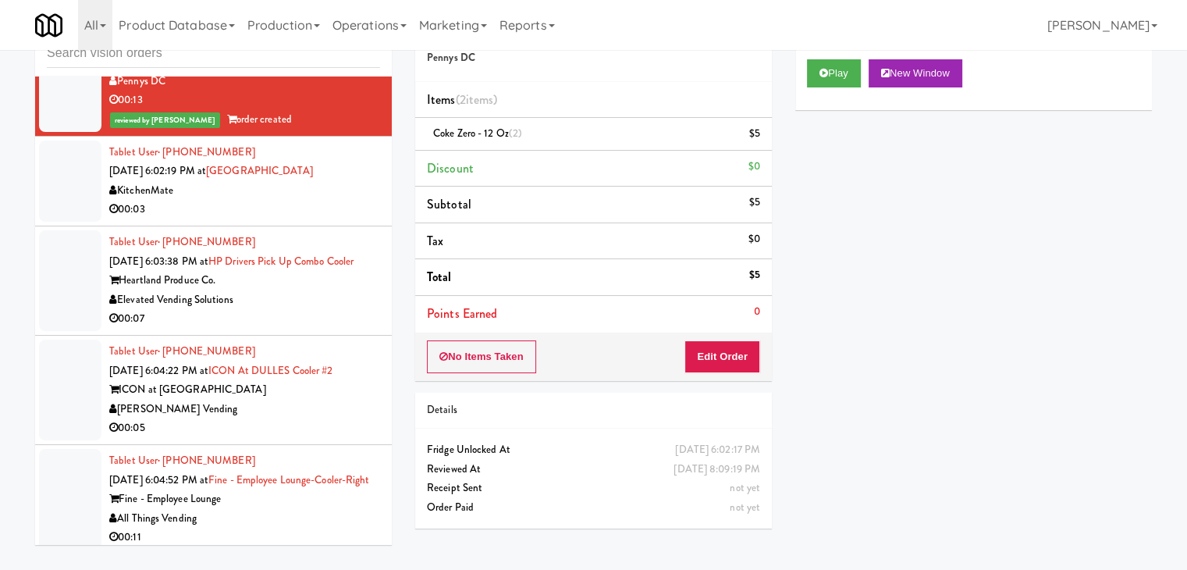
click at [354, 200] on div "00:03" at bounding box center [244, 210] width 271 height 20
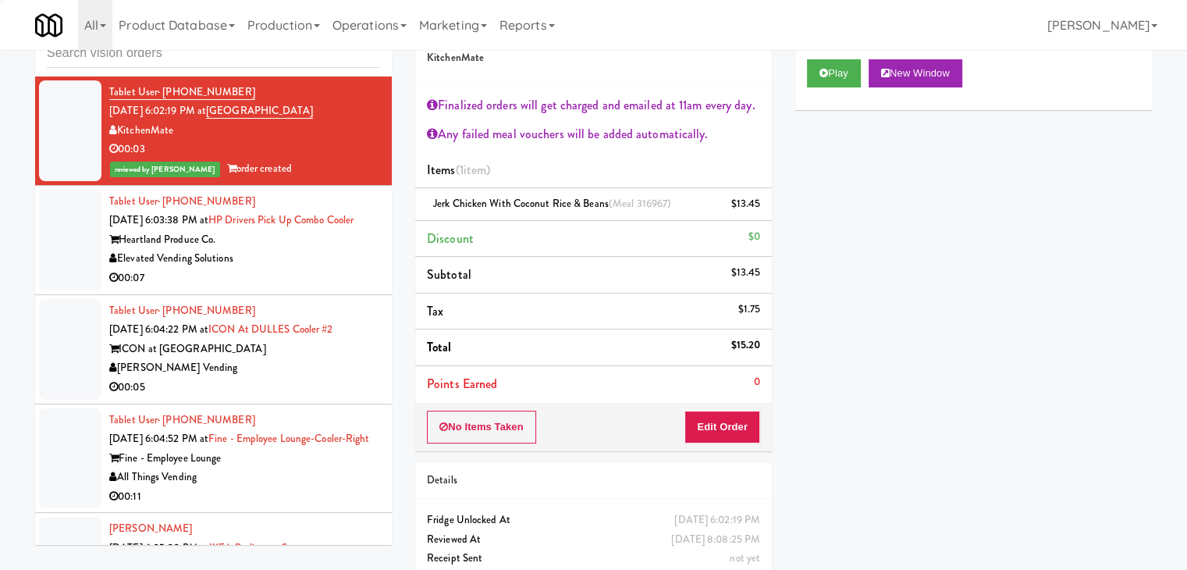
scroll to position [6947, 0]
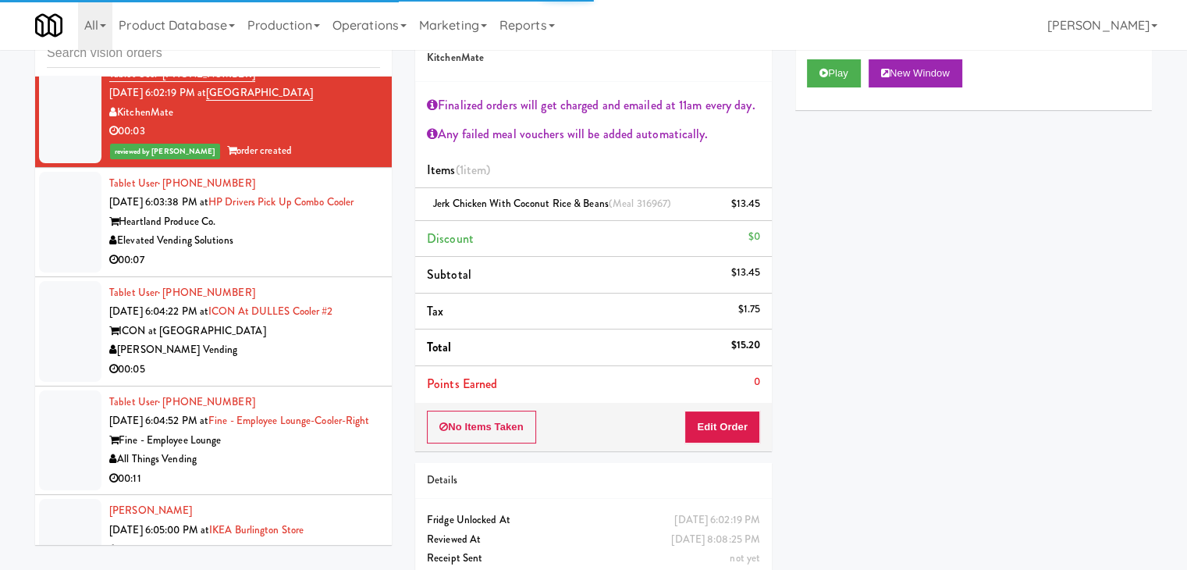
click at [328, 233] on div "Elevated Vending Solutions" at bounding box center [244, 241] width 271 height 20
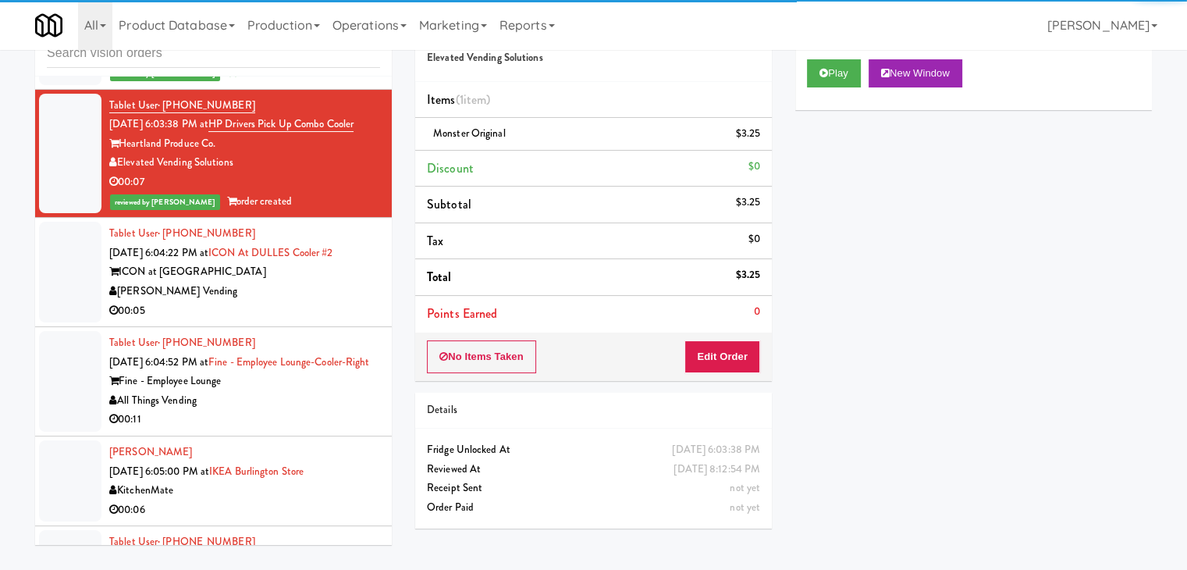
click at [322, 285] on div "[PERSON_NAME] Vending" at bounding box center [244, 292] width 271 height 20
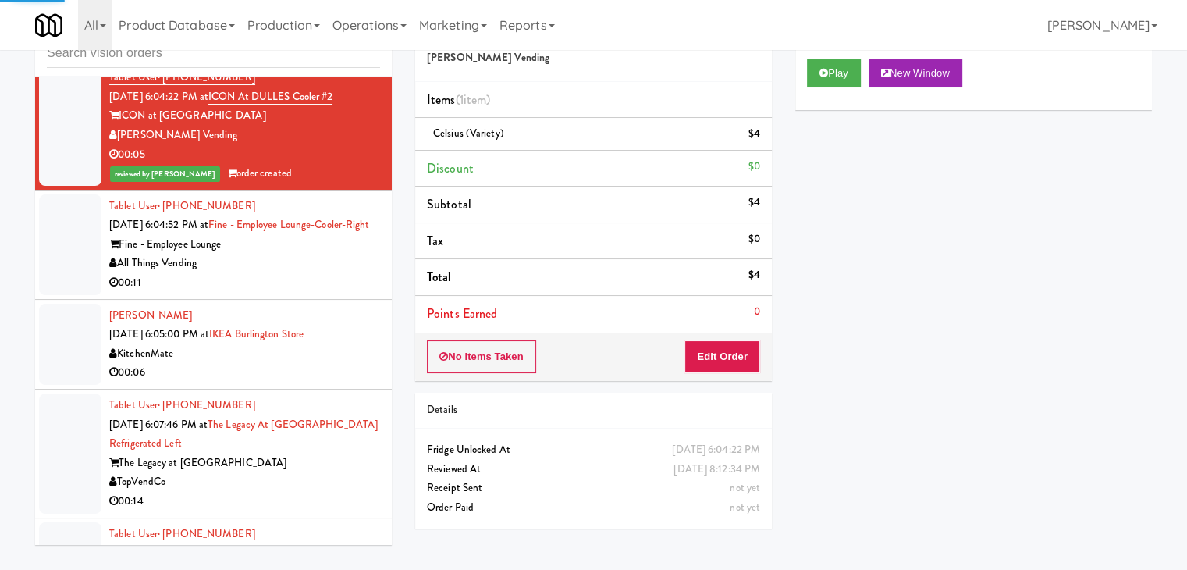
click at [335, 273] on div "All Things Vending" at bounding box center [244, 264] width 271 height 20
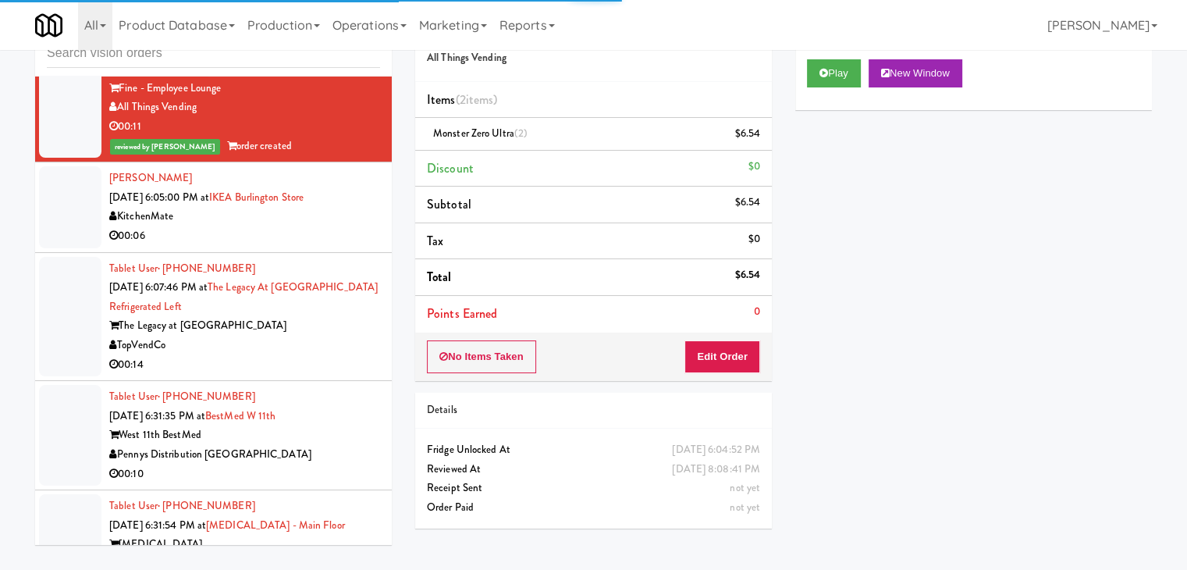
click at [331, 246] on div "00:06" at bounding box center [244, 236] width 271 height 20
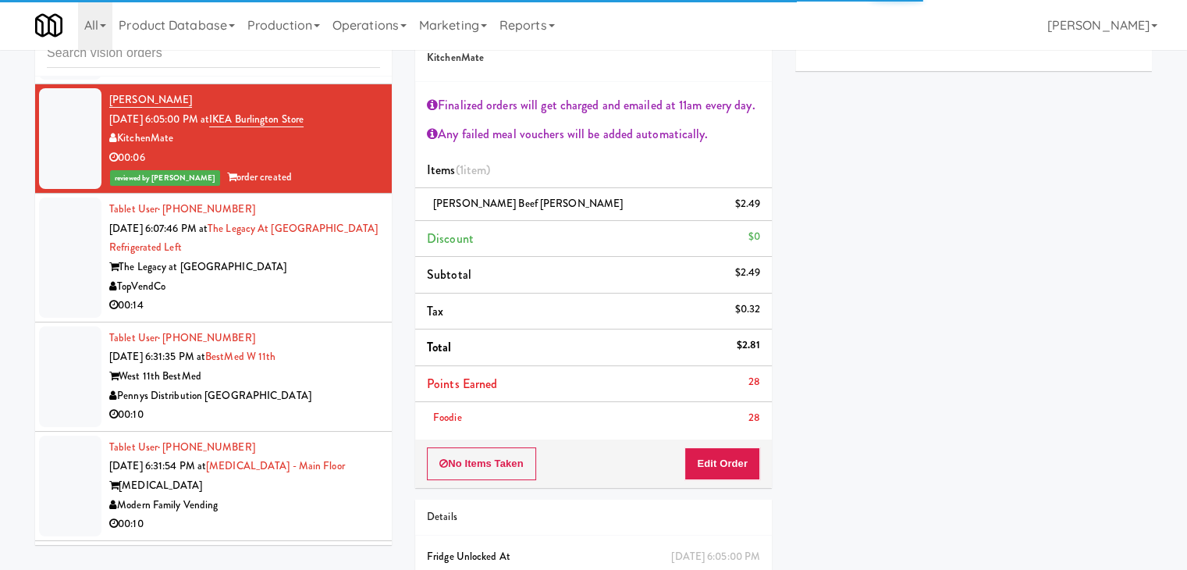
click at [325, 293] on div "TopVendCo" at bounding box center [244, 287] width 271 height 20
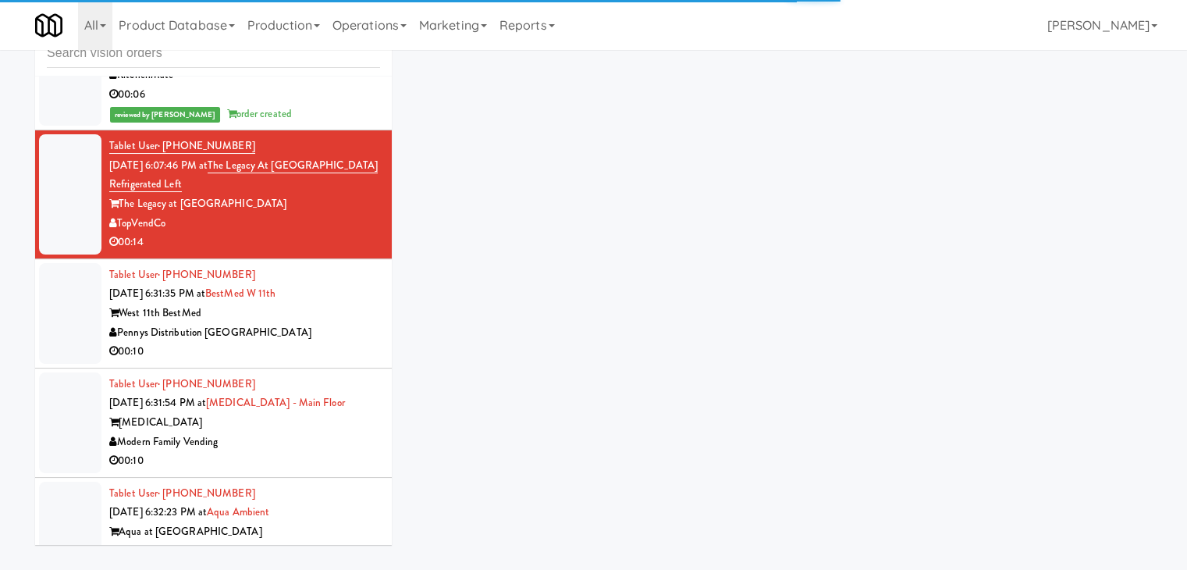
scroll to position [7572, 0]
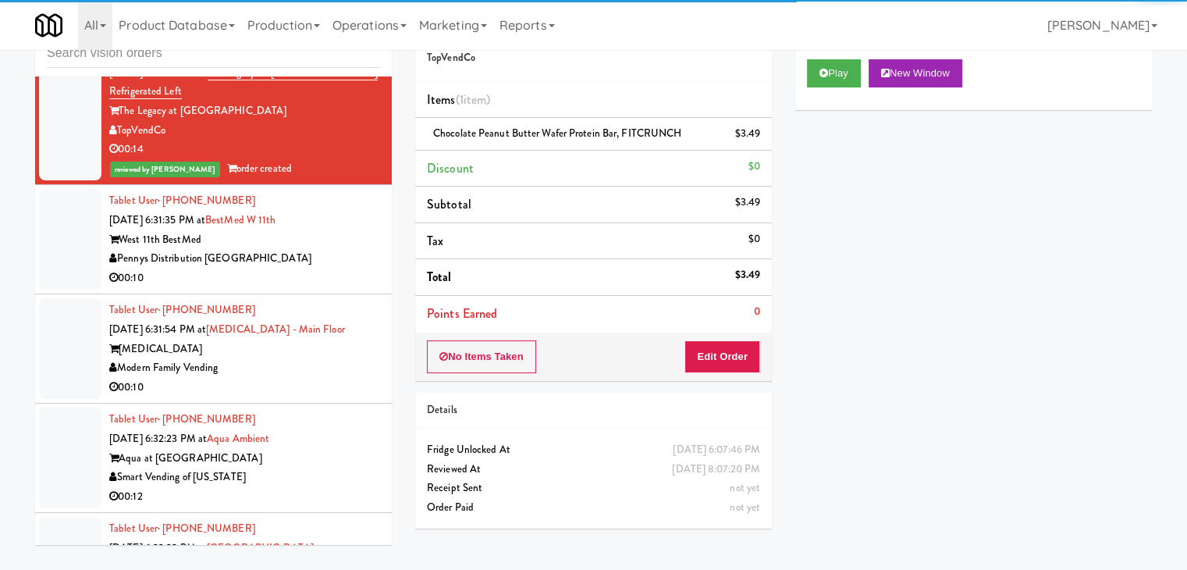
click at [334, 265] on div "Pennys Distribution [GEOGRAPHIC_DATA]" at bounding box center [244, 259] width 271 height 20
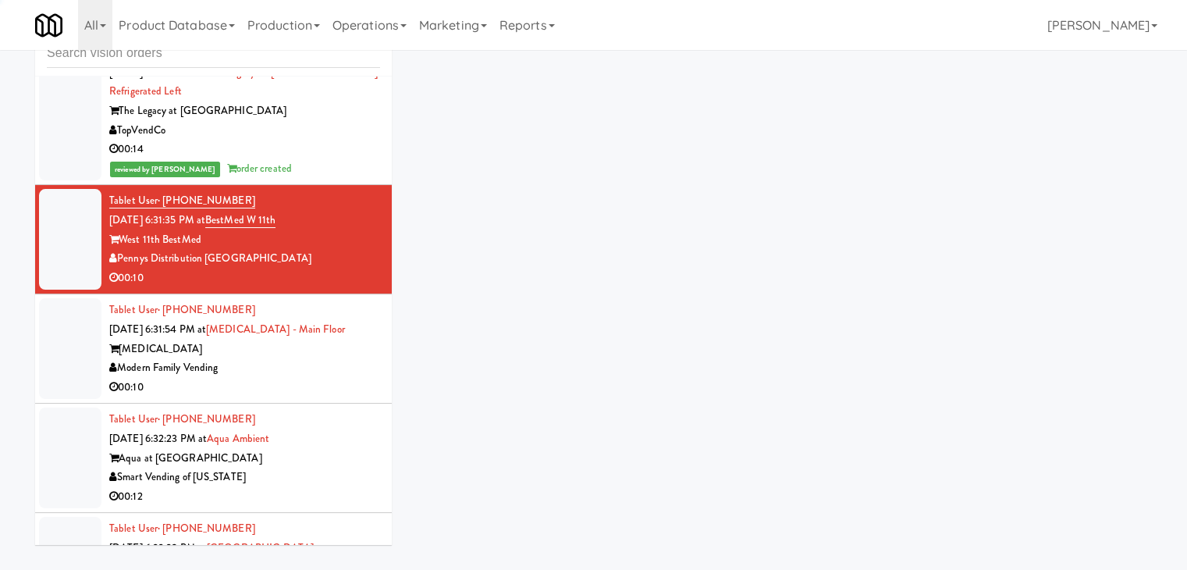
scroll to position [7728, 0]
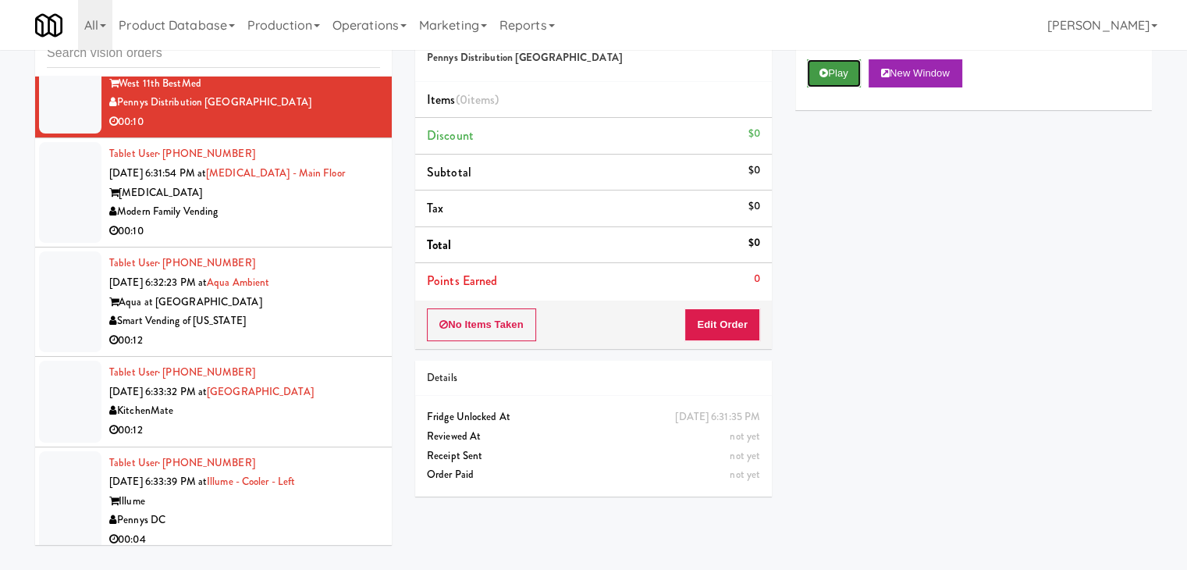
click at [830, 75] on button "Play" at bounding box center [834, 73] width 54 height 28
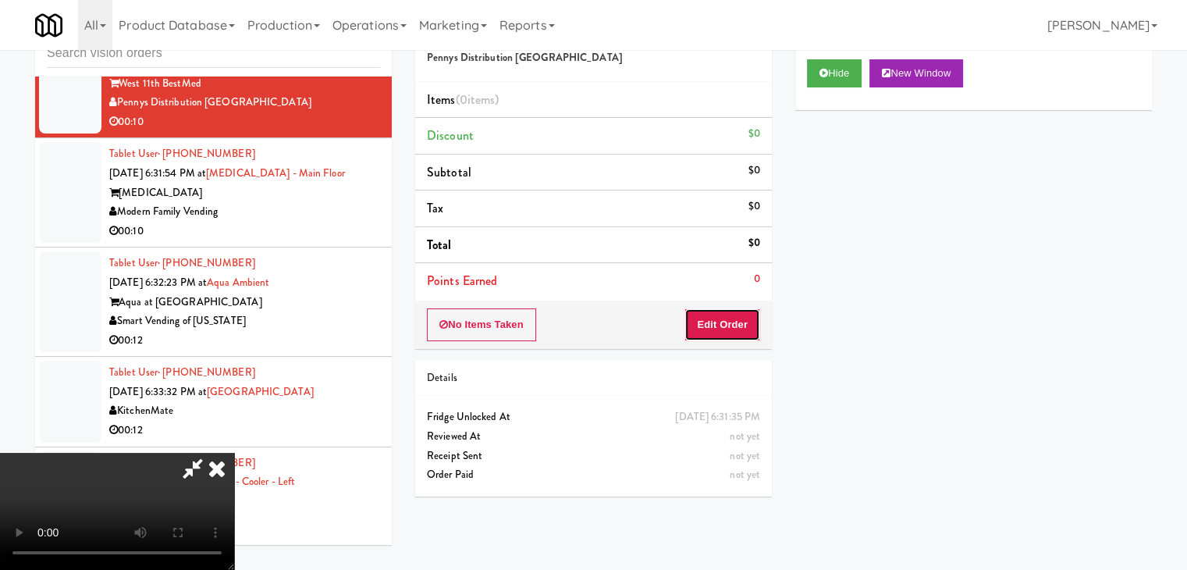
click at [702, 326] on button "Edit Order" at bounding box center [723, 324] width 76 height 33
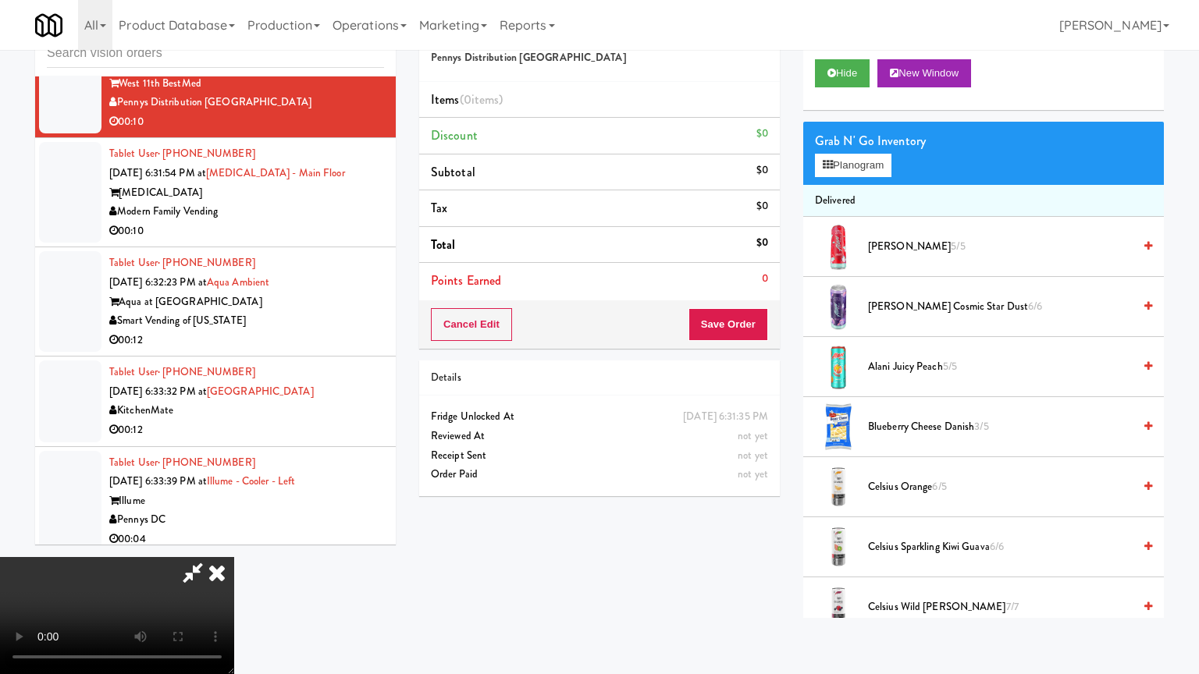
click at [234, 542] on video at bounding box center [117, 615] width 234 height 117
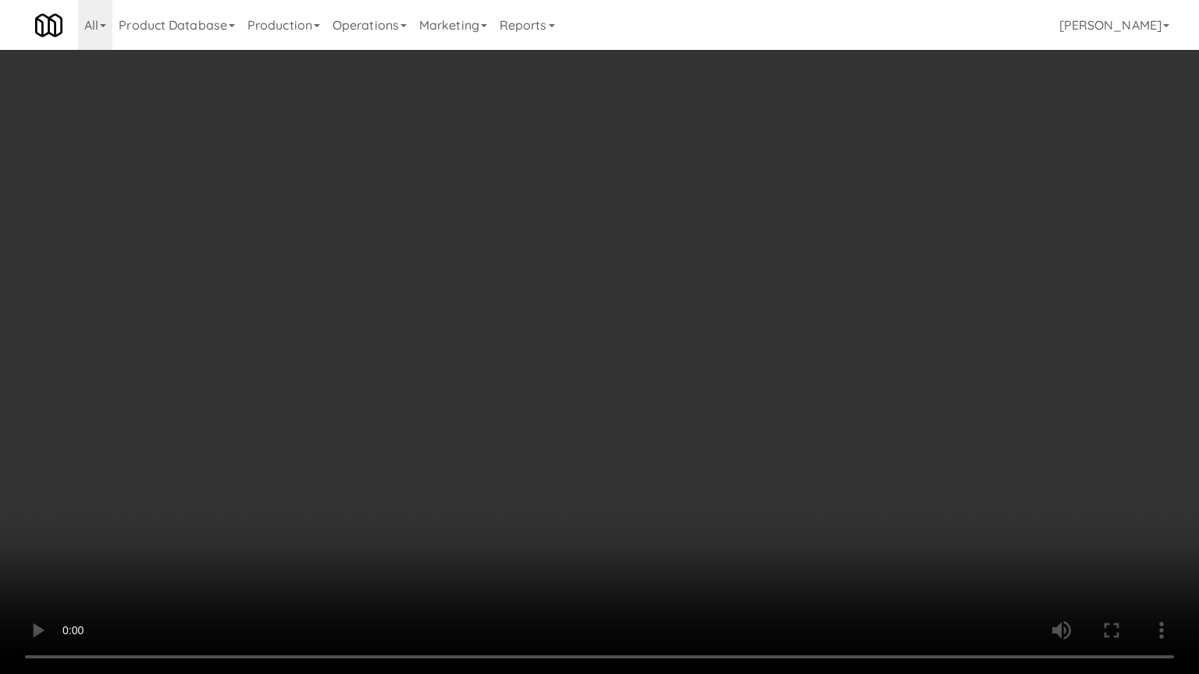
click at [685, 460] on video at bounding box center [599, 337] width 1199 height 674
click at [687, 447] on video at bounding box center [599, 337] width 1199 height 674
click at [690, 443] on video at bounding box center [599, 337] width 1199 height 674
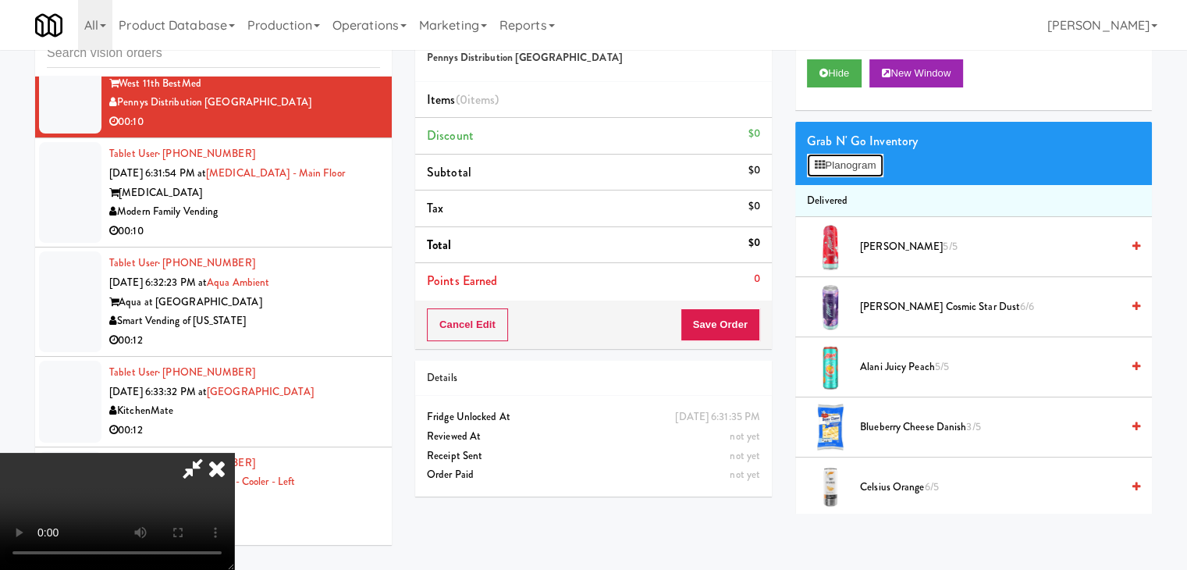
click at [841, 169] on button "Planogram" at bounding box center [845, 165] width 76 height 23
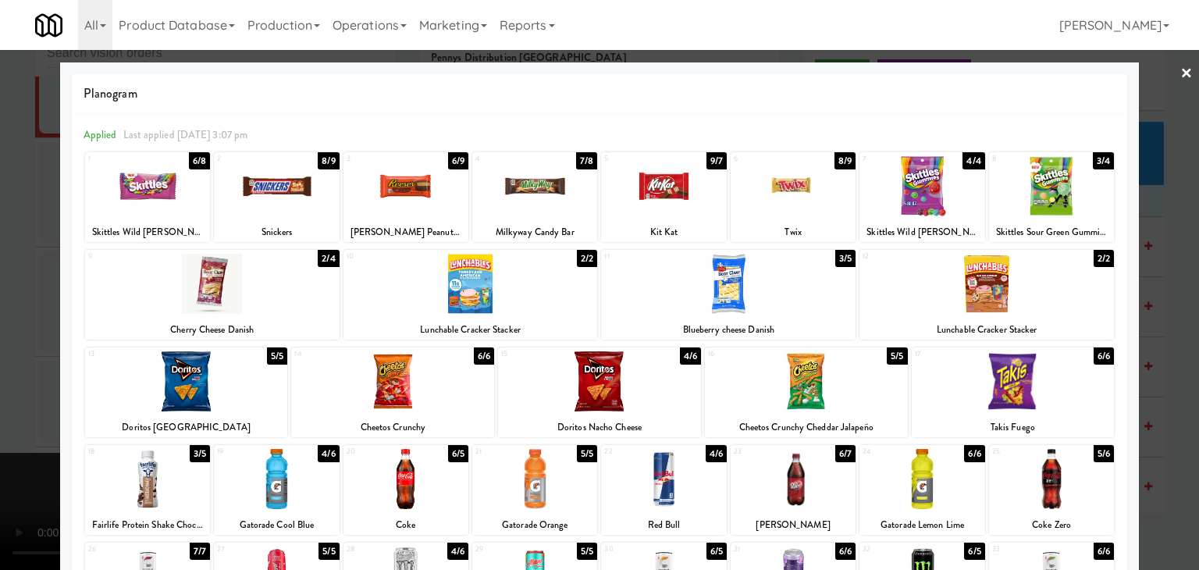
drag, startPoint x: 411, startPoint y: 393, endPoint x: 387, endPoint y: 389, distance: 23.7
click at [410, 392] on div at bounding box center [392, 381] width 203 height 60
click at [0, 354] on div at bounding box center [599, 285] width 1199 height 570
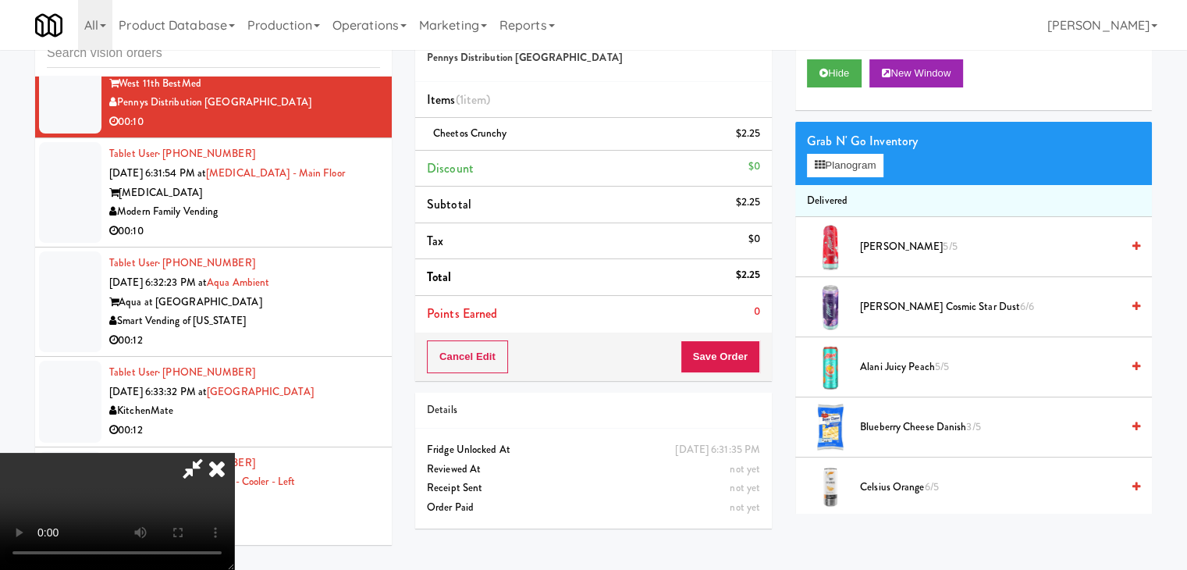
click at [234, 453] on video at bounding box center [117, 511] width 234 height 117
click at [737, 354] on button "Save Order" at bounding box center [721, 356] width 80 height 33
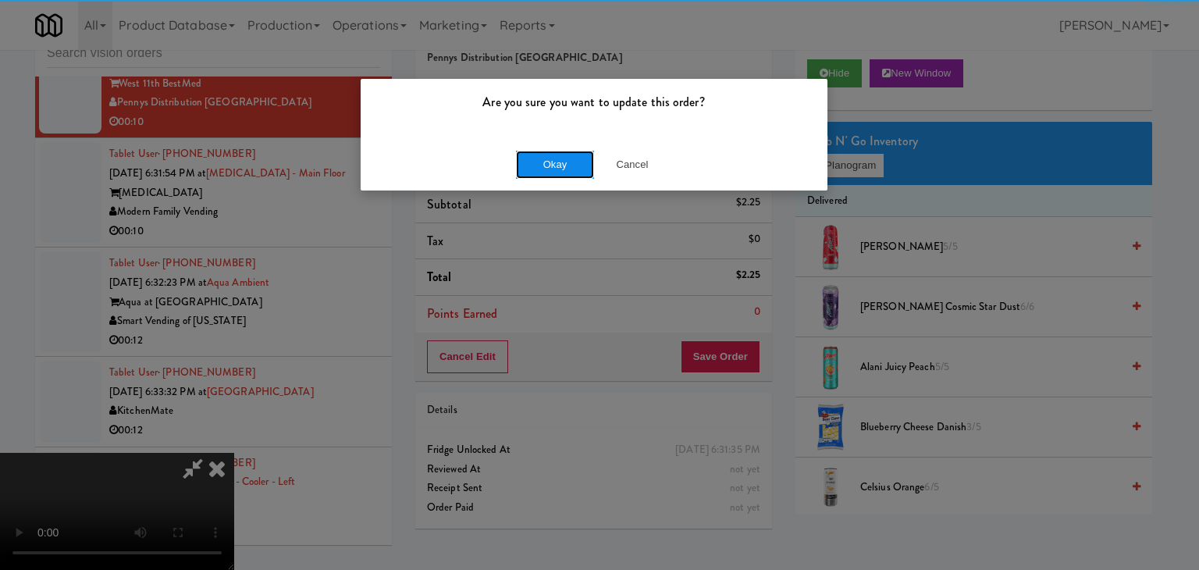
click at [546, 166] on button "Okay" at bounding box center [555, 165] width 78 height 28
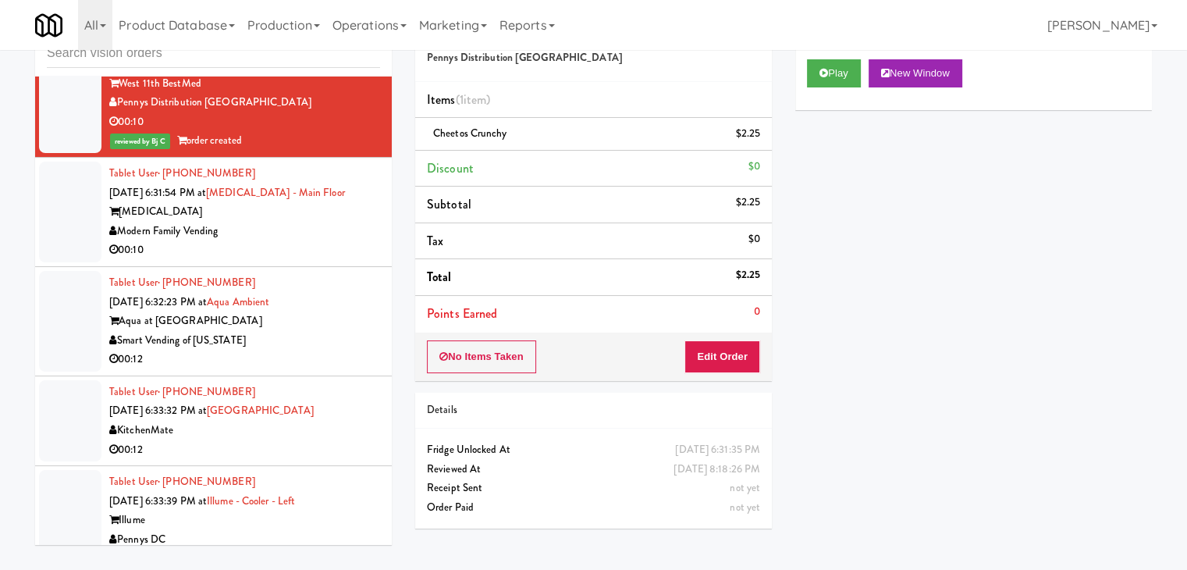
drag, startPoint x: 326, startPoint y: 266, endPoint x: 332, endPoint y: 256, distance: 11.5
click at [328, 260] on div "00:10" at bounding box center [244, 250] width 271 height 20
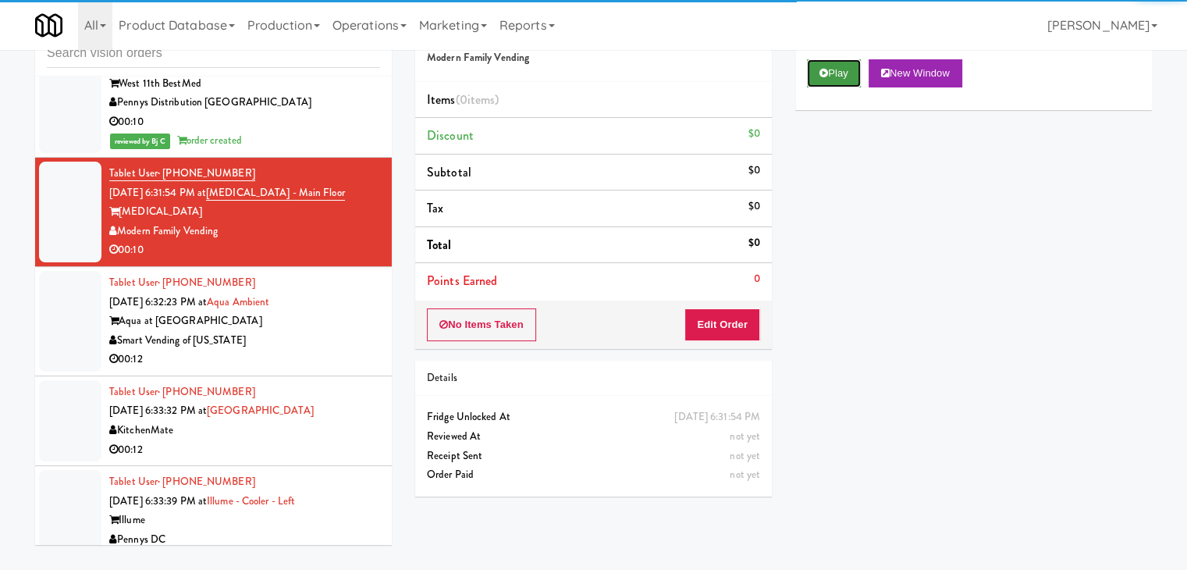
click at [828, 76] on button "Play" at bounding box center [834, 73] width 54 height 28
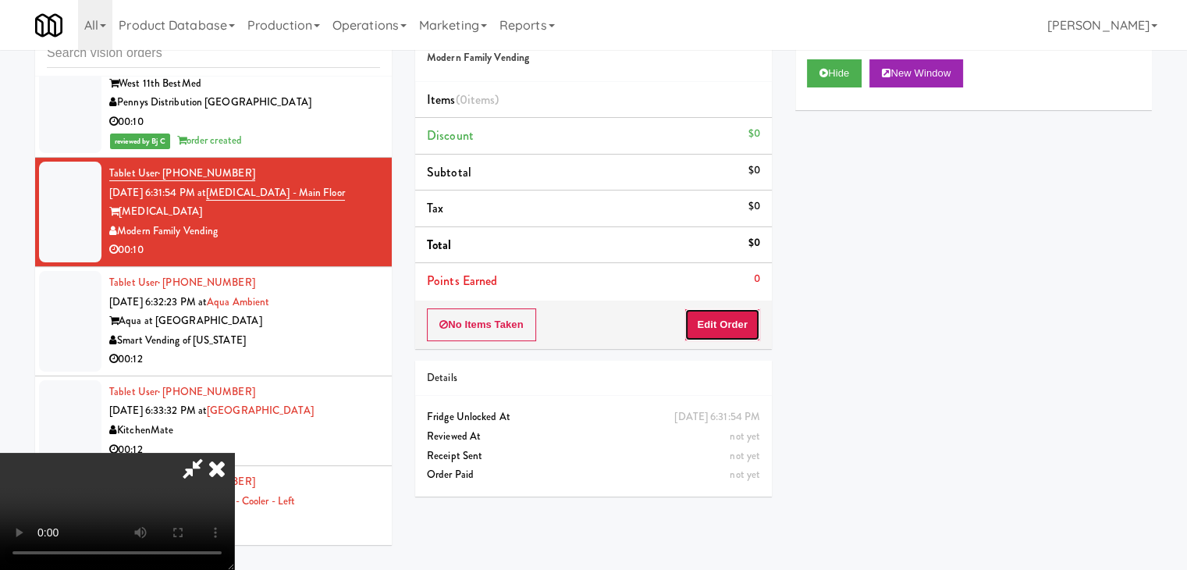
click at [724, 331] on button "Edit Order" at bounding box center [723, 324] width 76 height 33
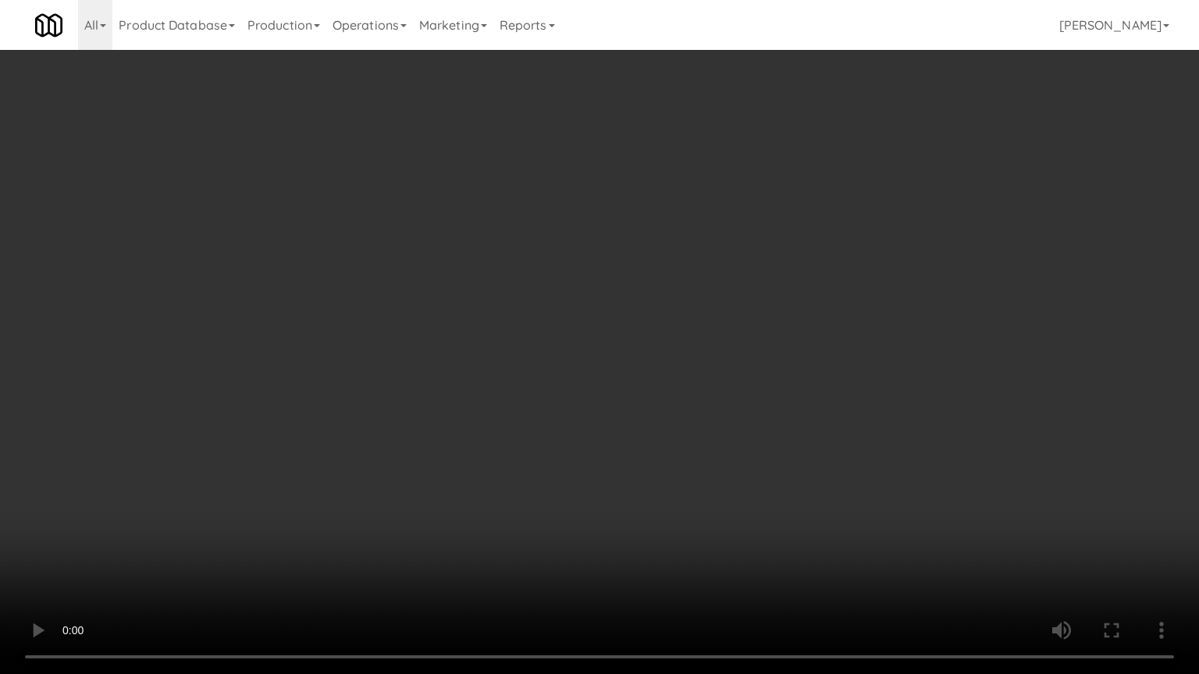
click at [749, 345] on video at bounding box center [599, 337] width 1199 height 674
click at [750, 345] on video at bounding box center [599, 337] width 1199 height 674
click at [746, 335] on video at bounding box center [599, 337] width 1199 height 674
click at [748, 331] on video at bounding box center [599, 337] width 1199 height 674
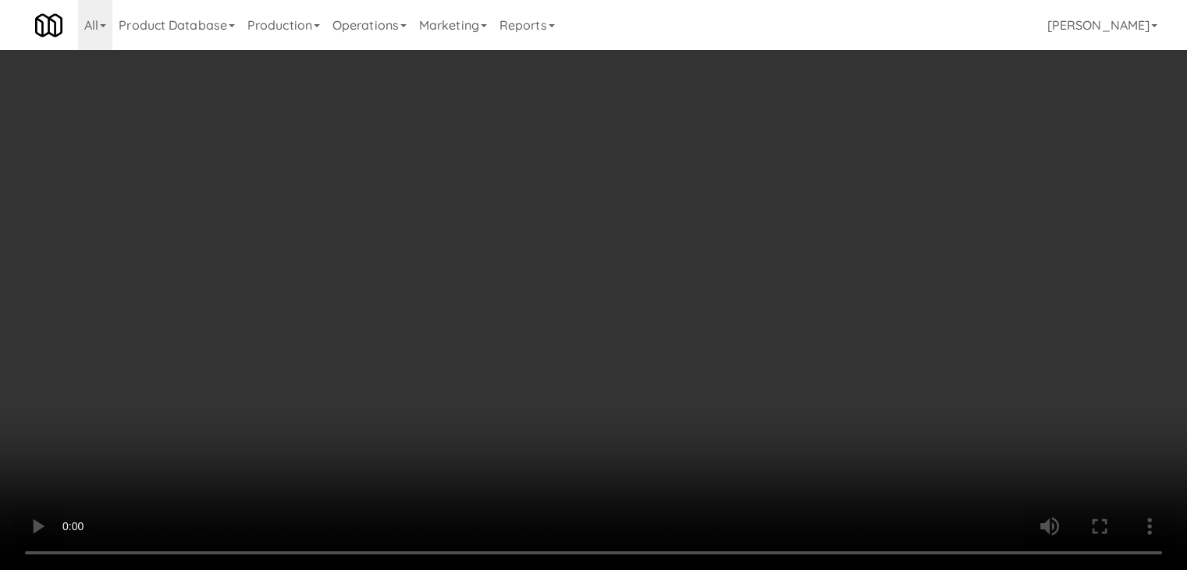
click at [547, 240] on video at bounding box center [593, 285] width 1187 height 570
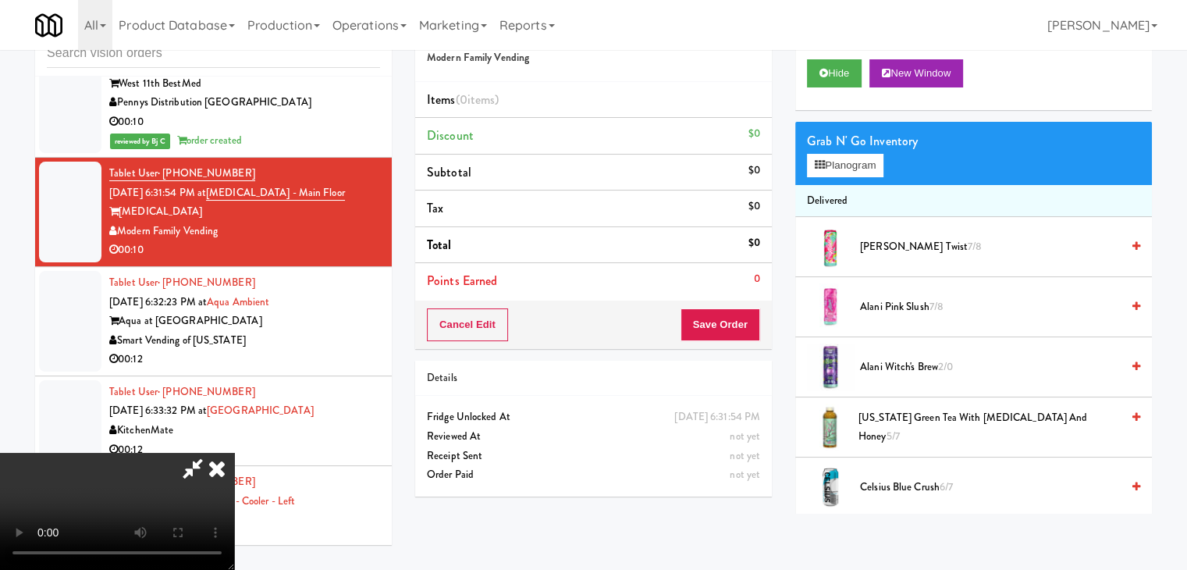
drag, startPoint x: 548, startPoint y: 239, endPoint x: 565, endPoint y: 304, distance: 67.0
click at [234, 453] on video at bounding box center [117, 511] width 234 height 117
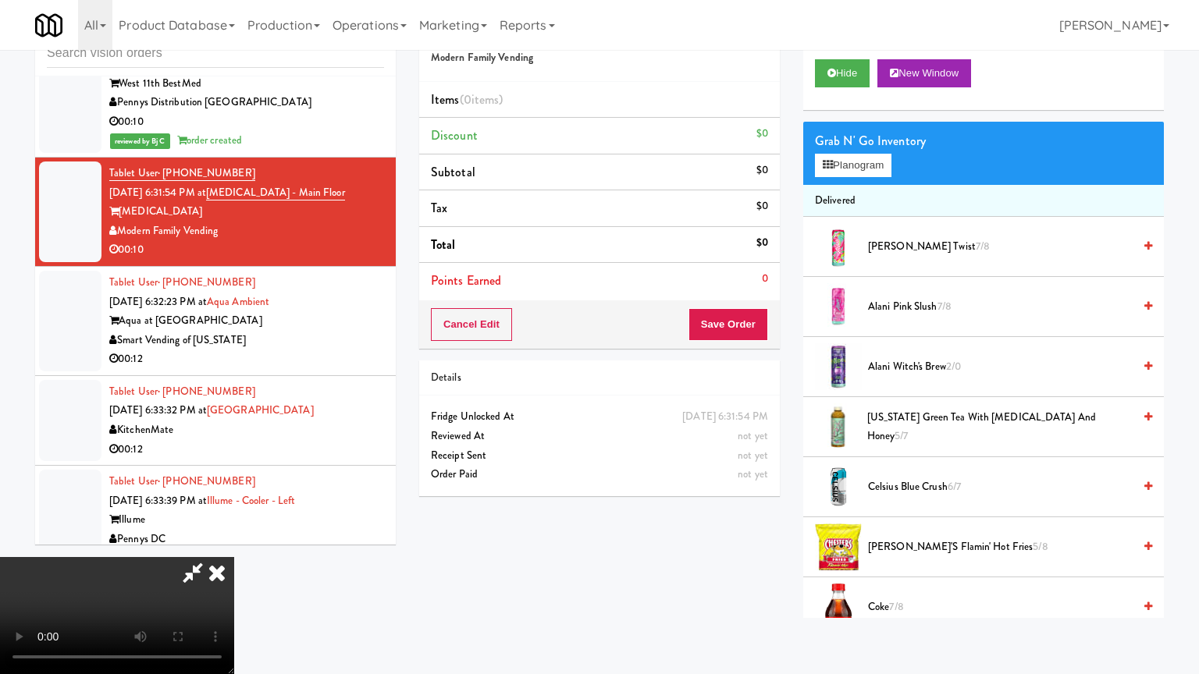
click at [234, 542] on video at bounding box center [117, 615] width 234 height 117
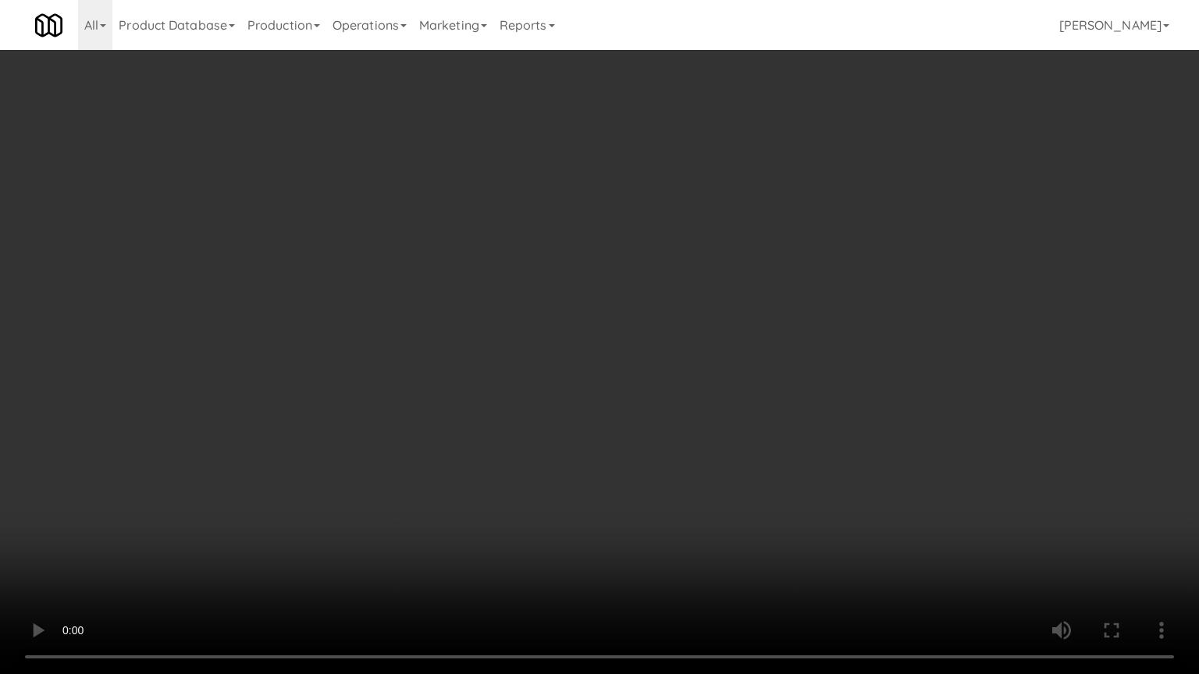
click at [723, 273] on video at bounding box center [599, 337] width 1199 height 674
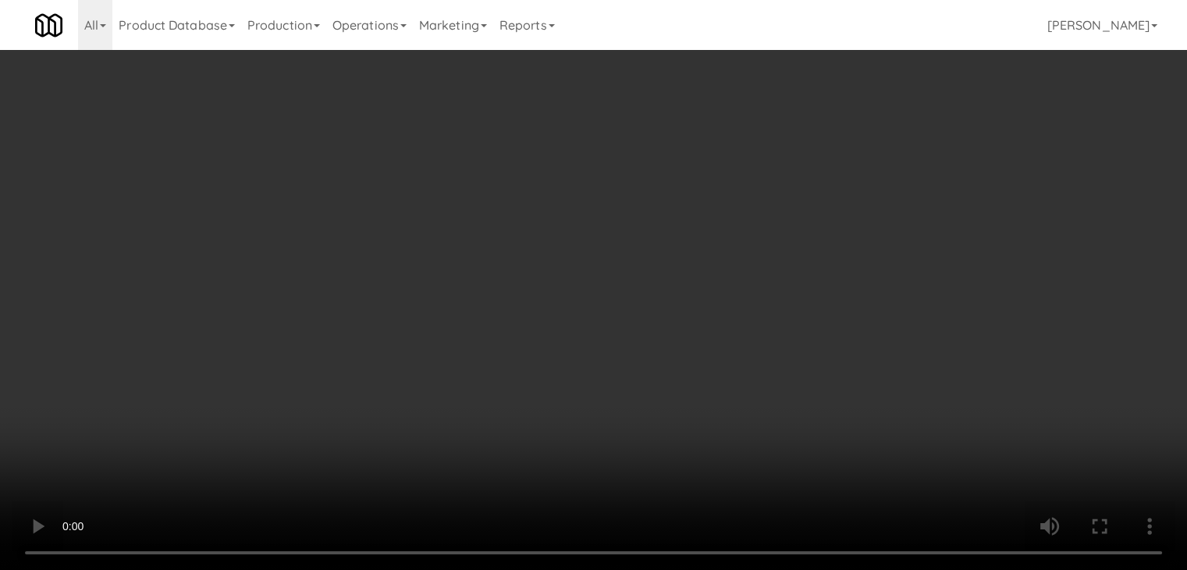
click at [484, 208] on video at bounding box center [593, 285] width 1187 height 570
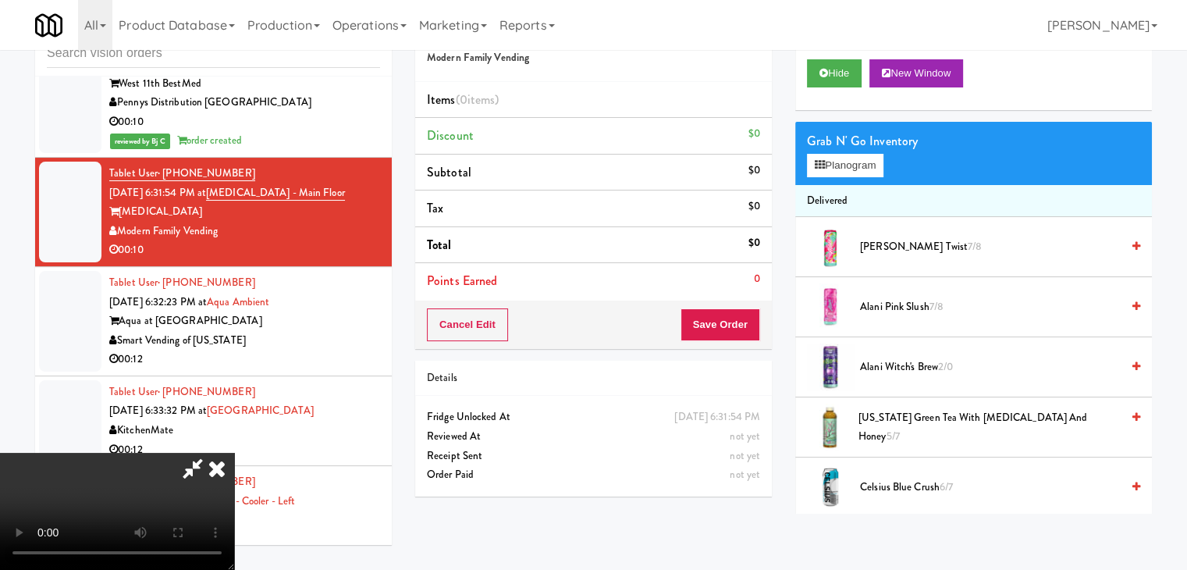
click at [234, 453] on video at bounding box center [117, 511] width 234 height 117
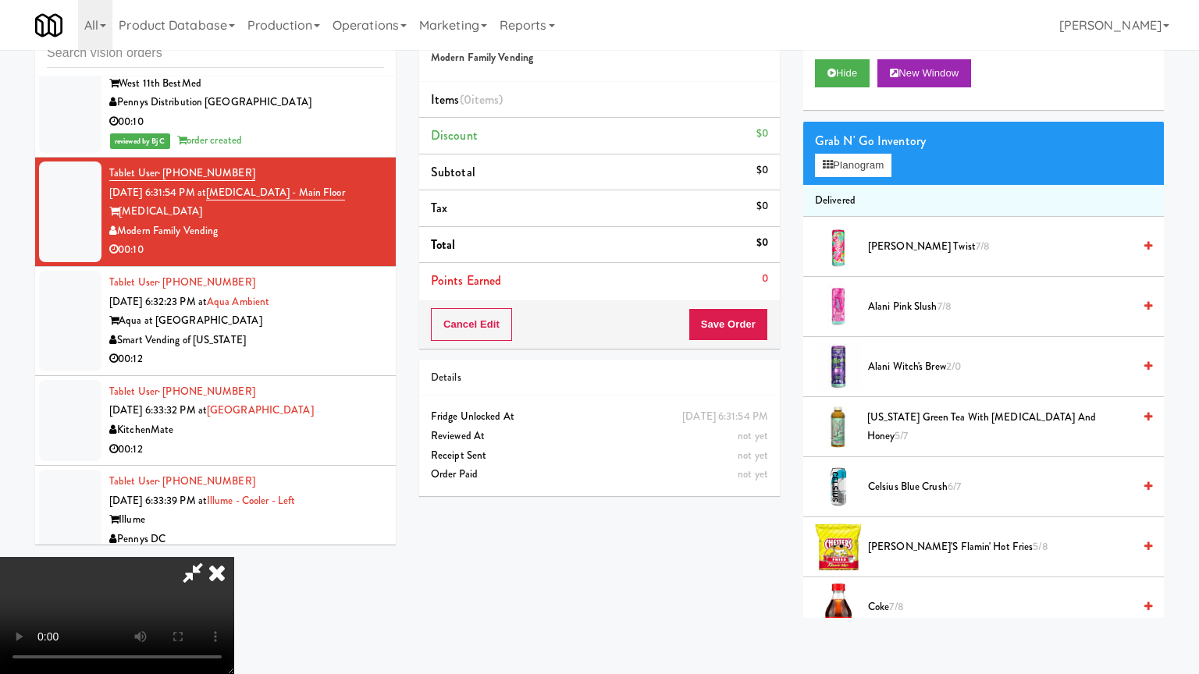
click at [234, 542] on video at bounding box center [117, 615] width 234 height 117
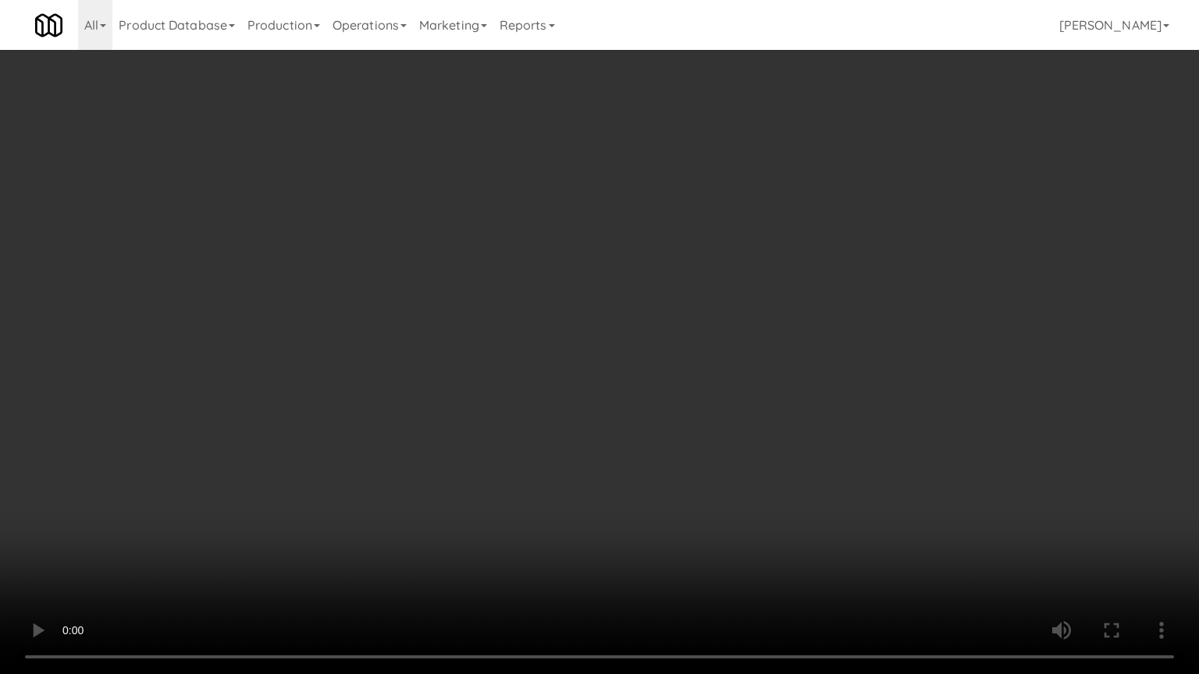
click at [766, 381] on video at bounding box center [599, 337] width 1199 height 674
click at [835, 493] on video at bounding box center [599, 337] width 1199 height 674
click at [830, 447] on video at bounding box center [599, 337] width 1199 height 674
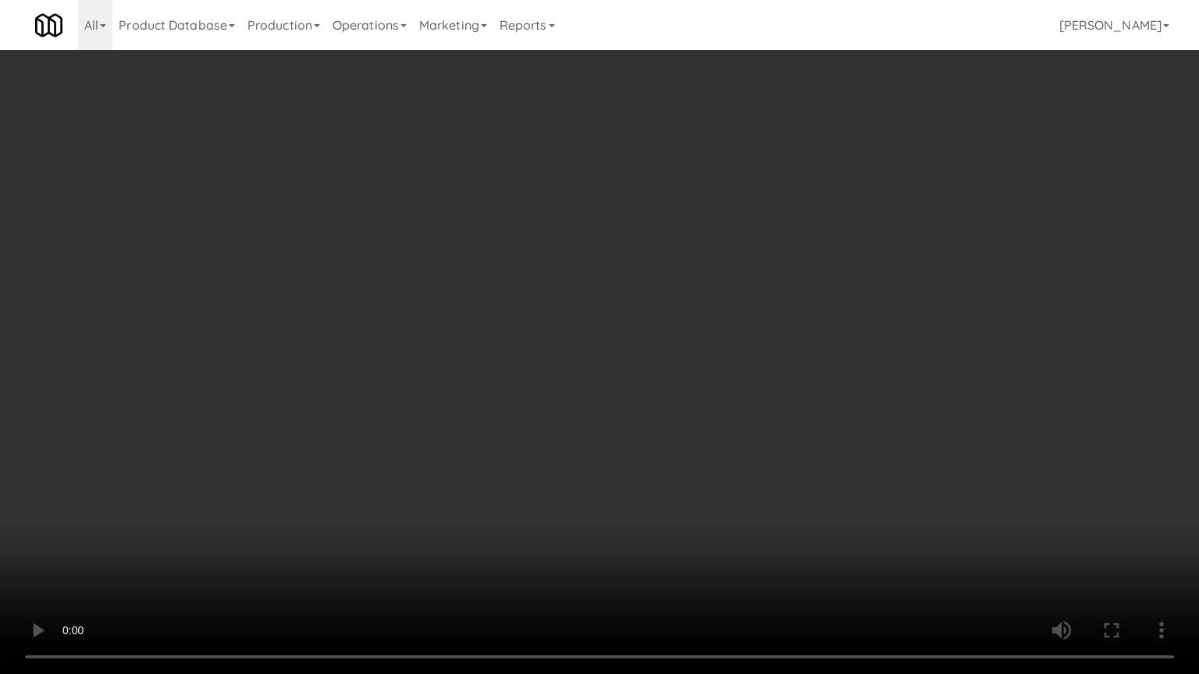
drag, startPoint x: 824, startPoint y: 414, endPoint x: 834, endPoint y: 216, distance: 197.7
click at [824, 402] on video at bounding box center [599, 337] width 1199 height 674
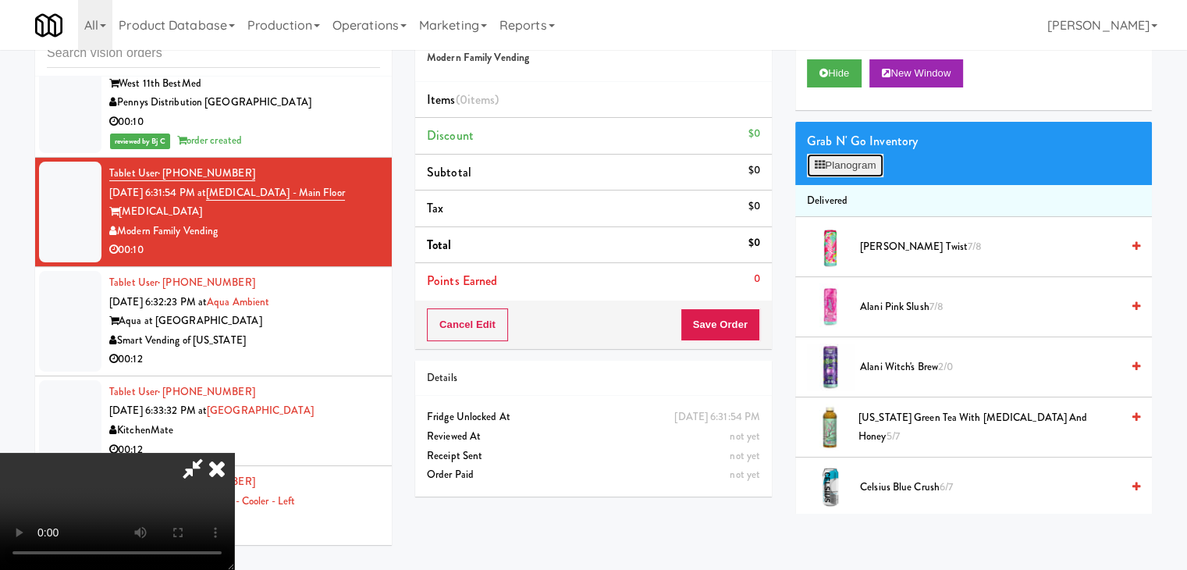
click at [850, 169] on button "Planogram" at bounding box center [845, 165] width 76 height 23
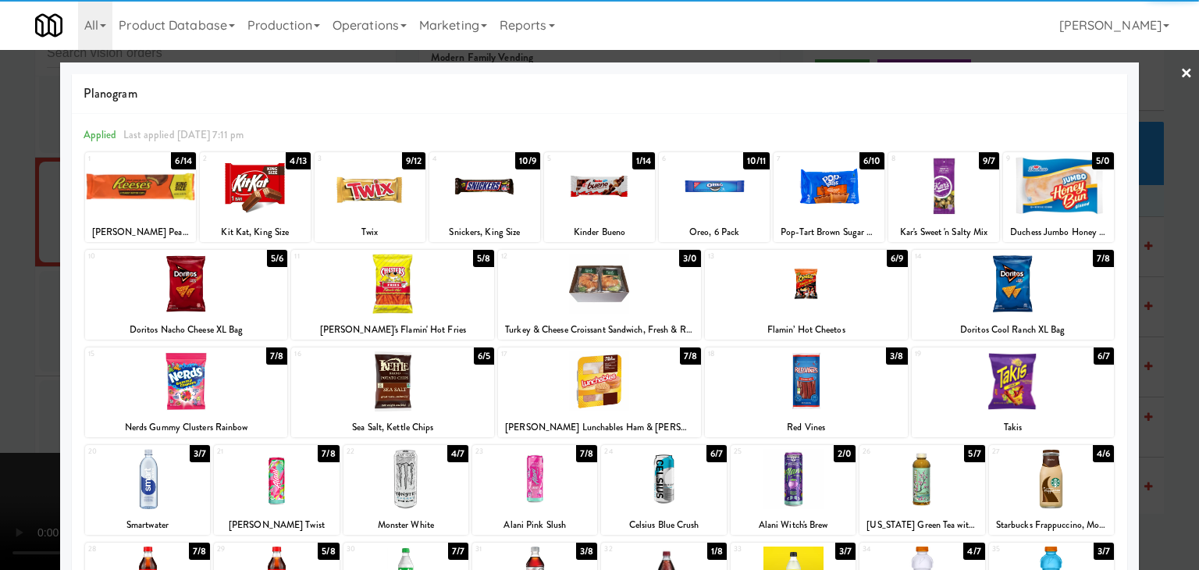
click at [484, 193] on div at bounding box center [484, 186] width 111 height 60
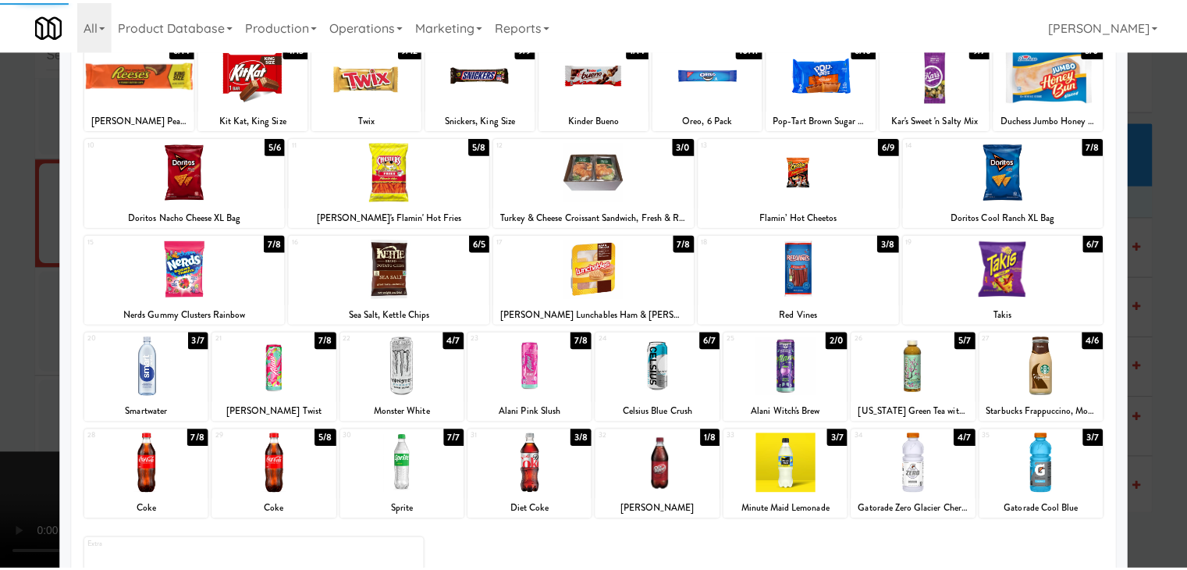
scroll to position [197, 0]
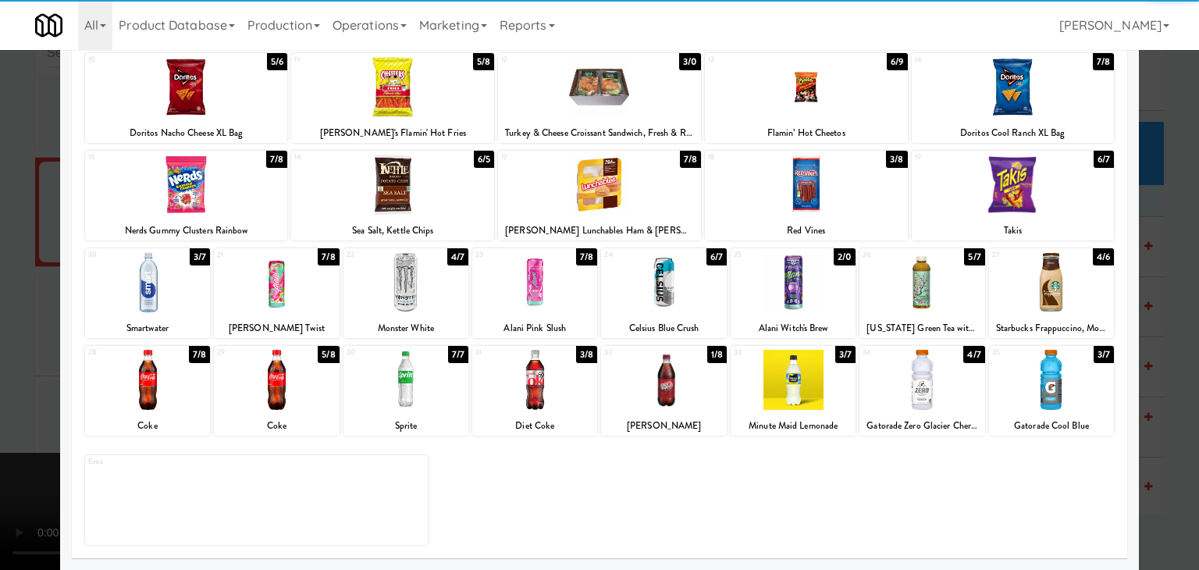
click at [298, 397] on div at bounding box center [276, 380] width 125 height 60
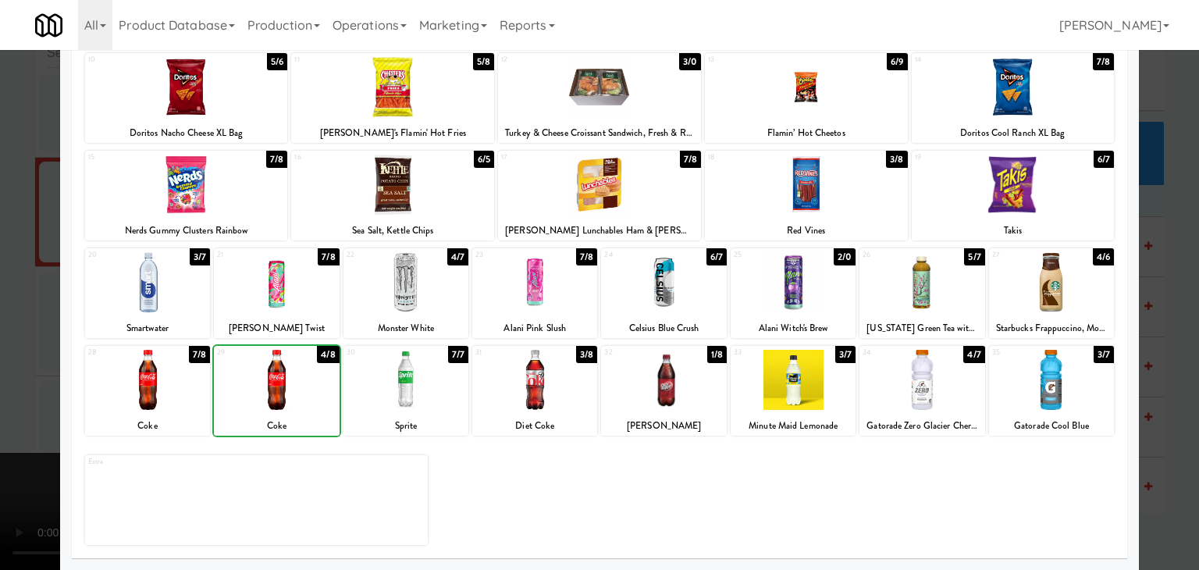
click at [169, 385] on div at bounding box center [147, 380] width 125 height 60
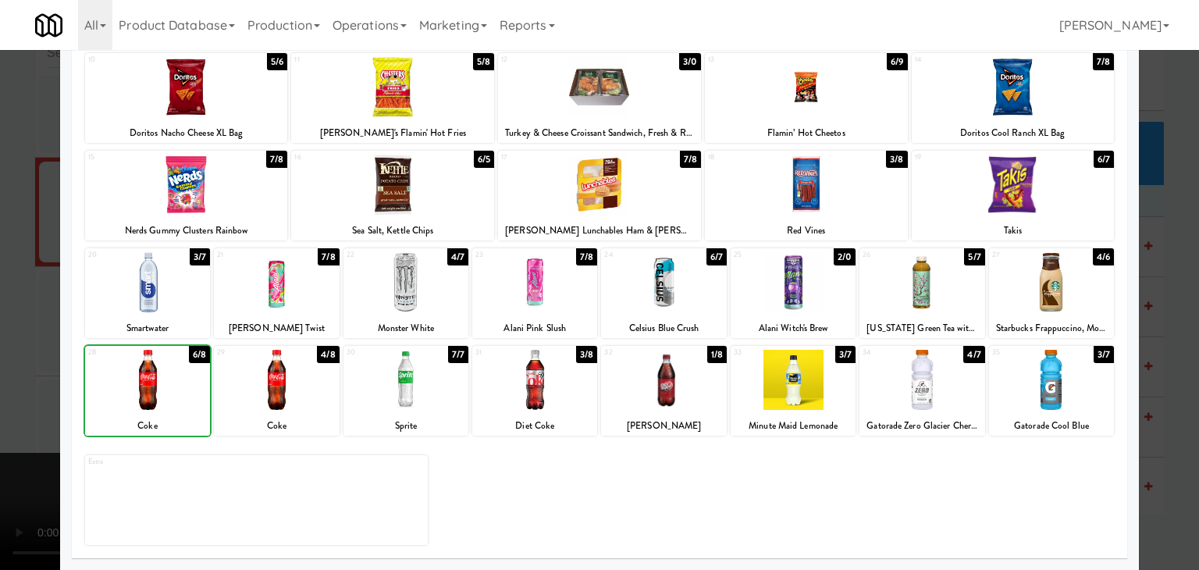
click at [0, 366] on div at bounding box center [599, 285] width 1199 height 570
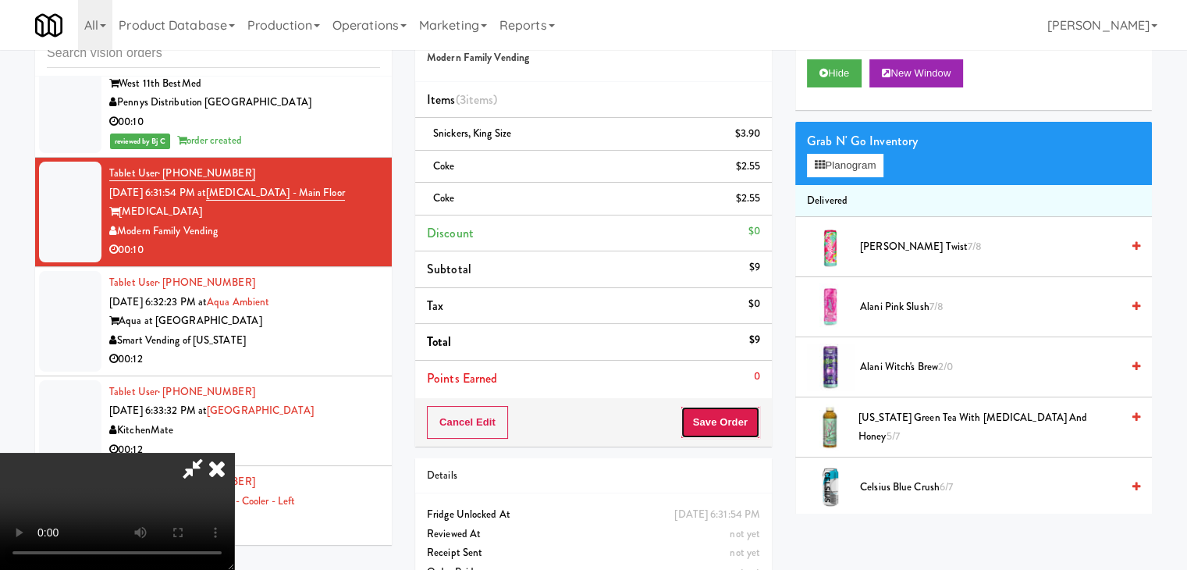
click at [736, 411] on button "Save Order" at bounding box center [721, 422] width 80 height 33
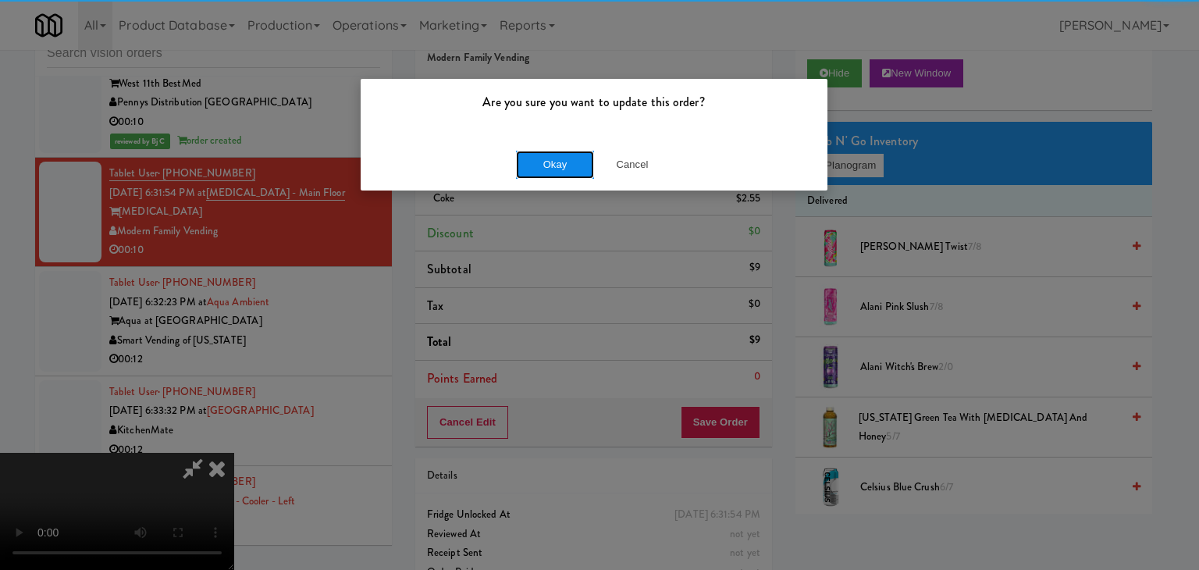
click at [579, 159] on button "Okay" at bounding box center [555, 165] width 78 height 28
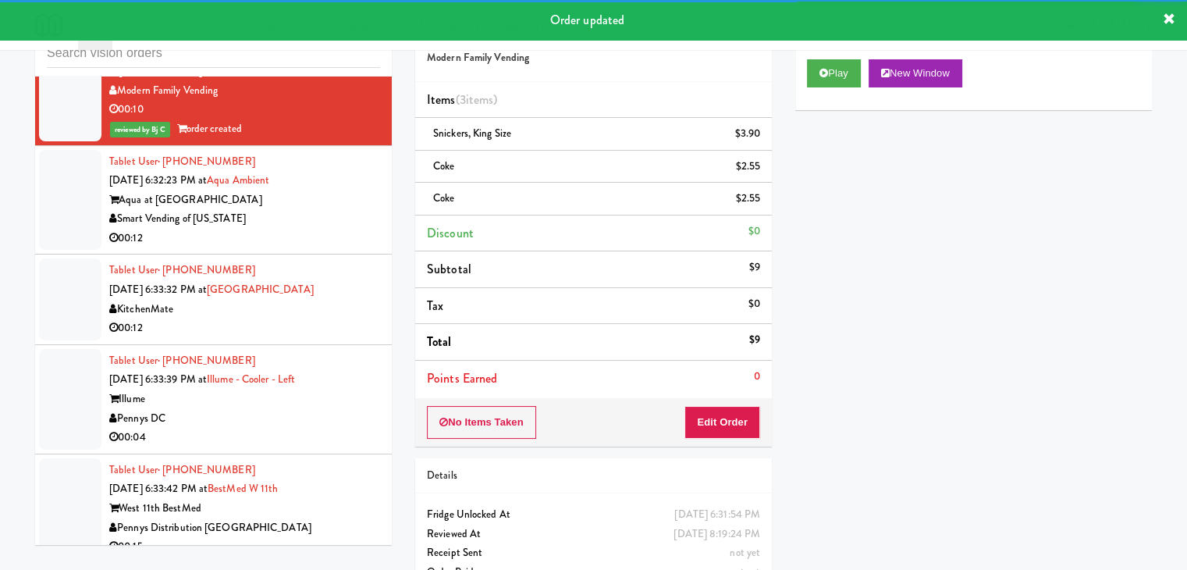
scroll to position [7884, 0]
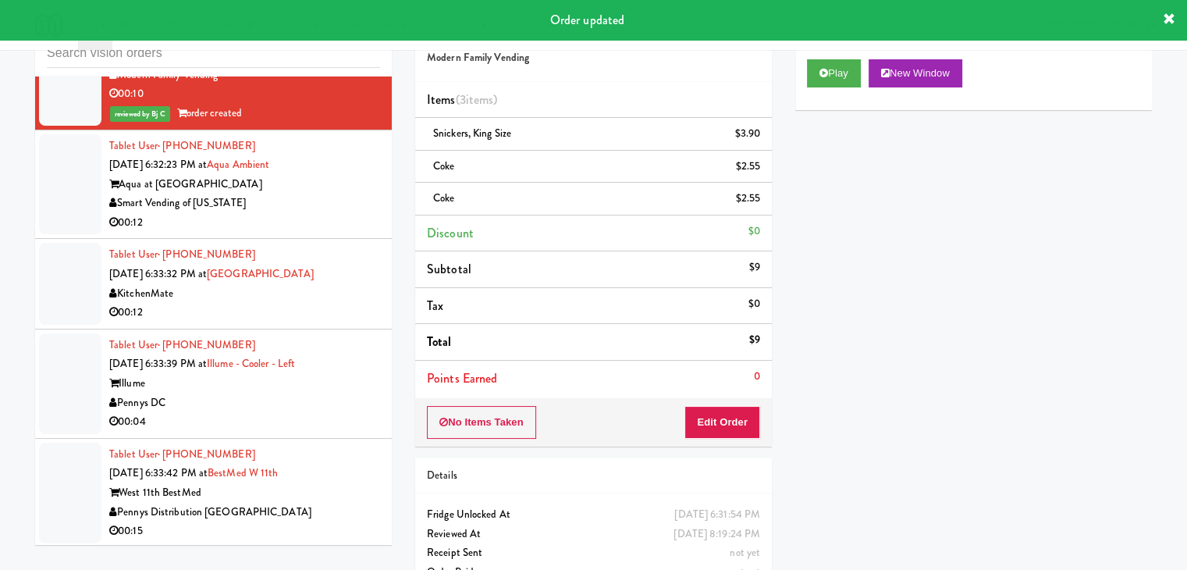
click at [309, 207] on div "Smart Vending of [US_STATE]" at bounding box center [244, 204] width 271 height 20
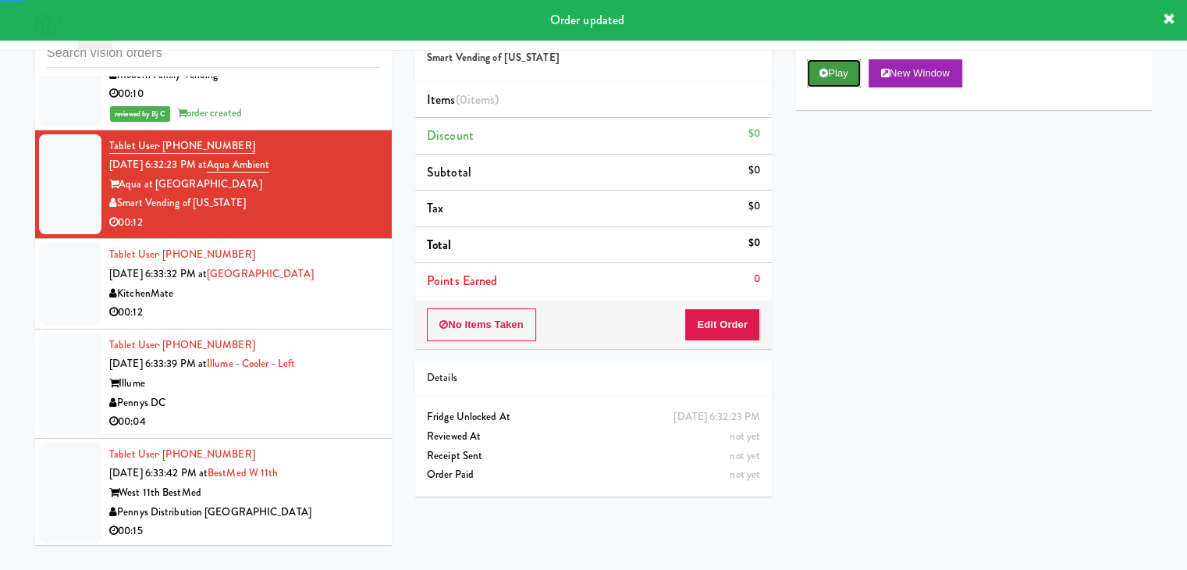
click at [838, 62] on button "Play" at bounding box center [834, 73] width 54 height 28
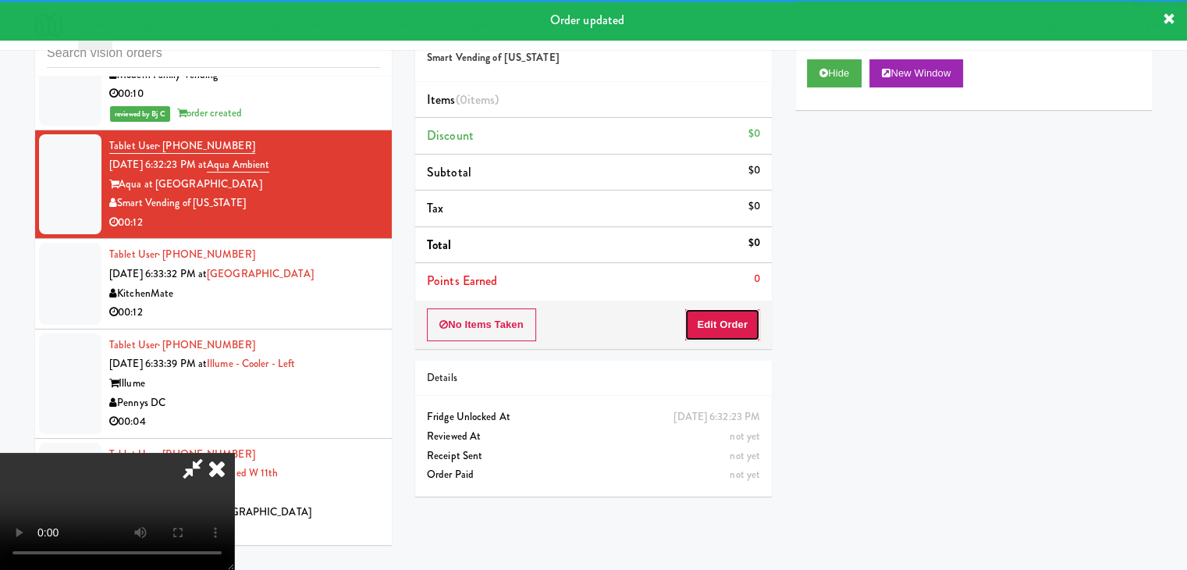
click at [728, 319] on button "Edit Order" at bounding box center [723, 324] width 76 height 33
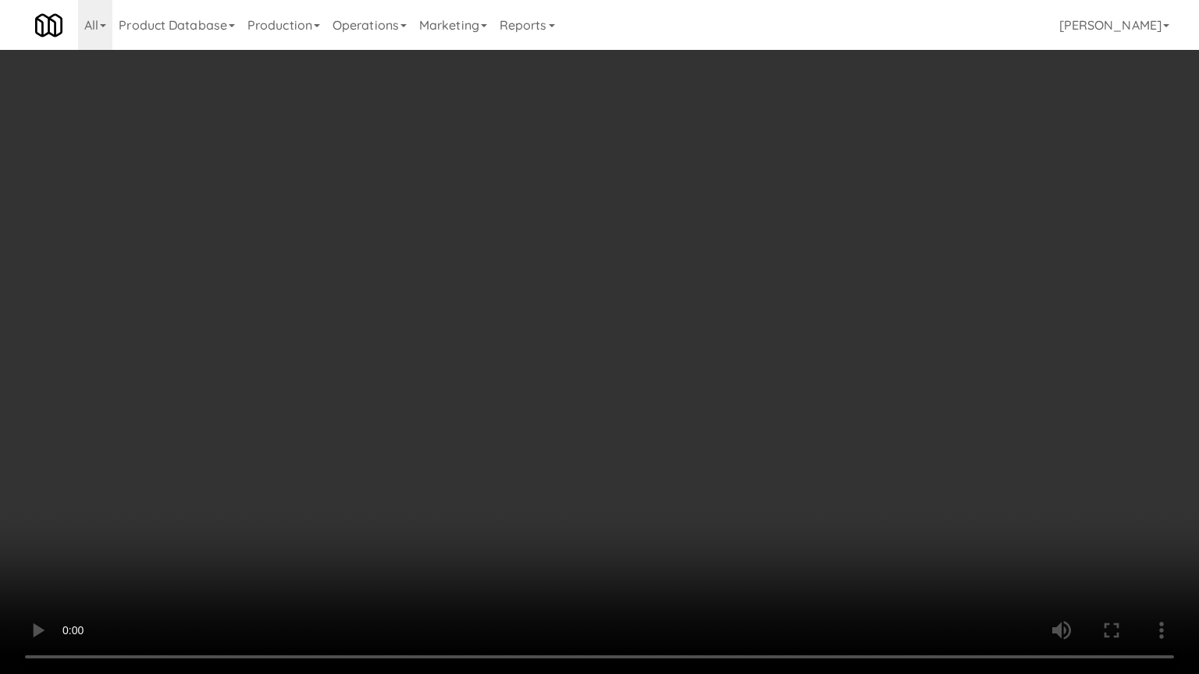
click at [681, 375] on video at bounding box center [599, 337] width 1199 height 674
click at [699, 364] on video at bounding box center [599, 337] width 1199 height 674
click at [687, 363] on video at bounding box center [599, 337] width 1199 height 674
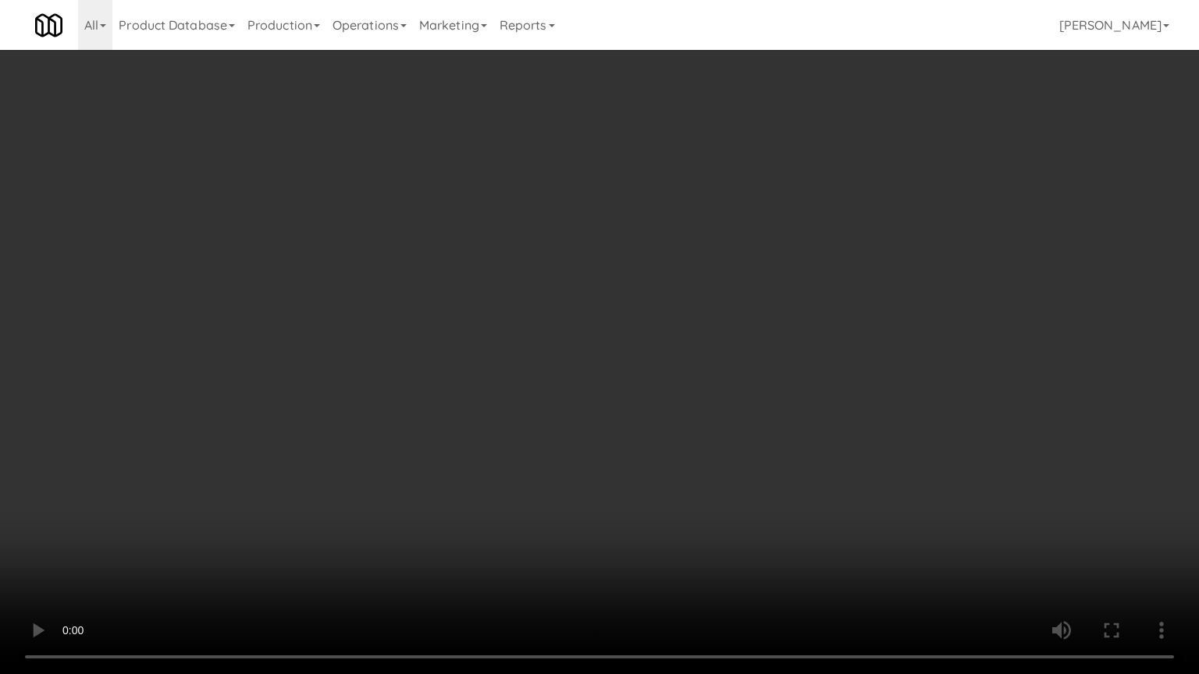
click at [687, 363] on video at bounding box center [599, 337] width 1199 height 674
click at [690, 361] on video at bounding box center [599, 337] width 1199 height 674
drag, startPoint x: 690, startPoint y: 361, endPoint x: 772, endPoint y: 246, distance: 141.7
click at [691, 361] on video at bounding box center [599, 337] width 1199 height 674
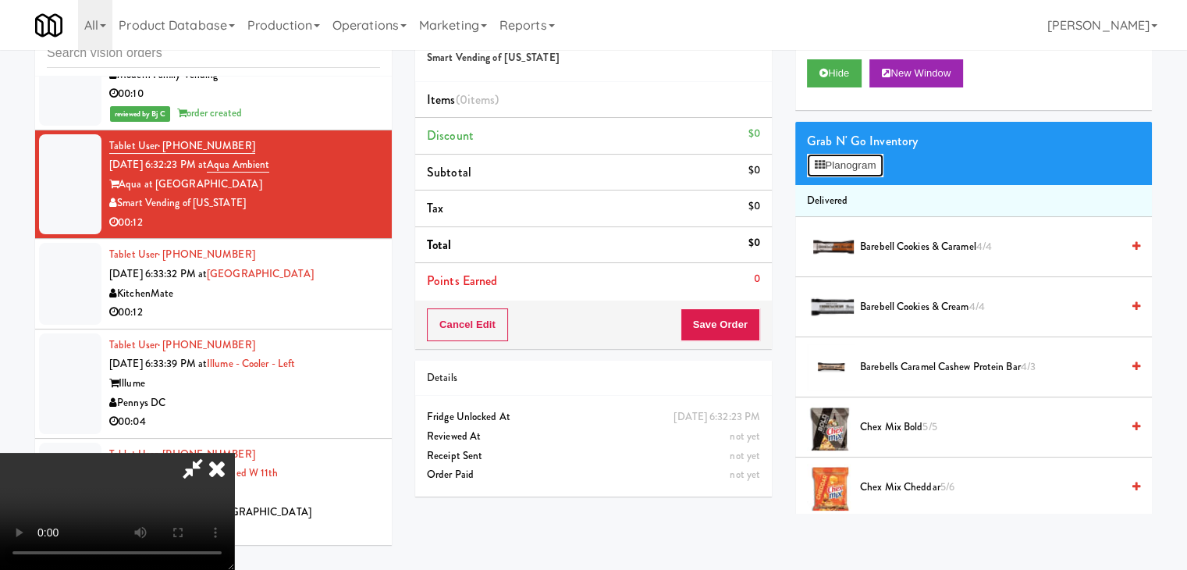
click at [872, 167] on button "Planogram" at bounding box center [845, 165] width 76 height 23
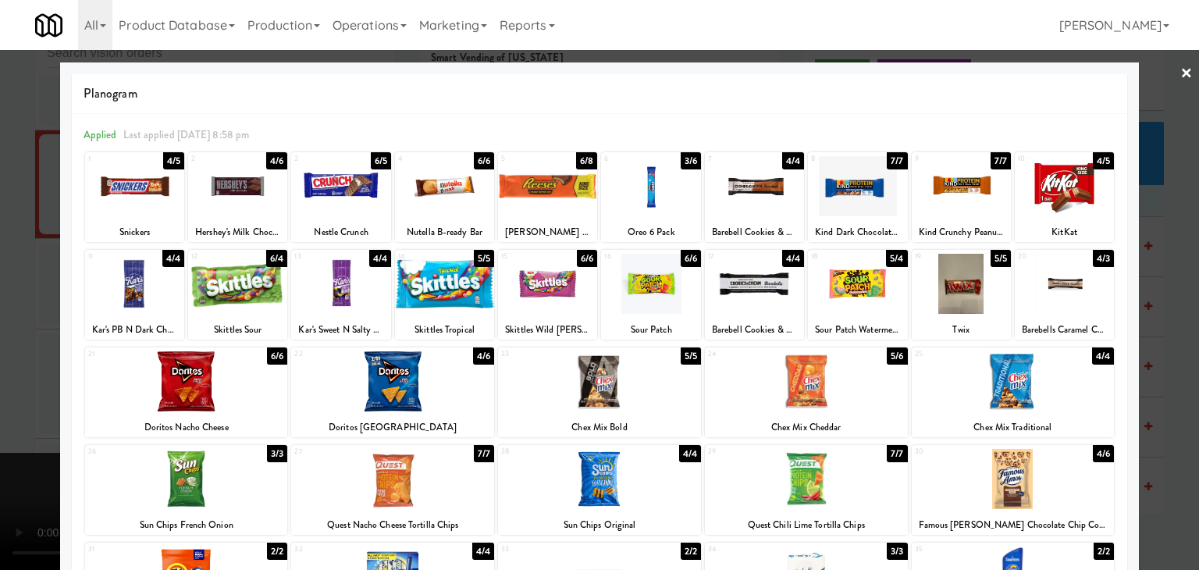
click at [548, 290] on div at bounding box center [547, 284] width 99 height 60
click at [662, 182] on div at bounding box center [650, 186] width 99 height 60
drag, startPoint x: 0, startPoint y: 304, endPoint x: 146, endPoint y: 313, distance: 146.2
click at [0, 304] on div at bounding box center [599, 285] width 1199 height 570
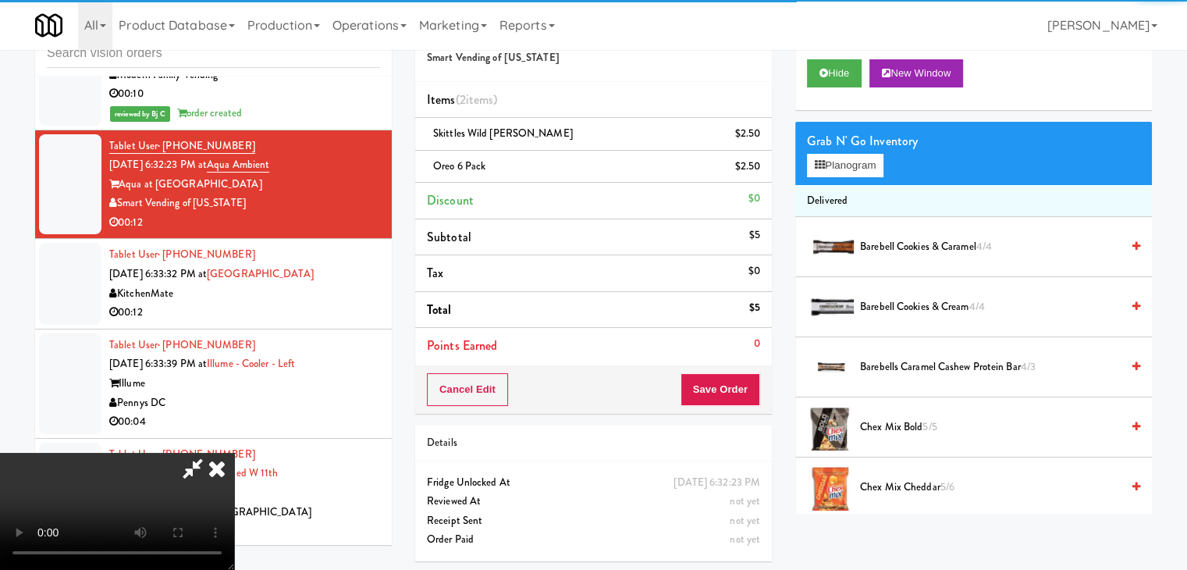
click at [234, 453] on video at bounding box center [117, 511] width 234 height 117
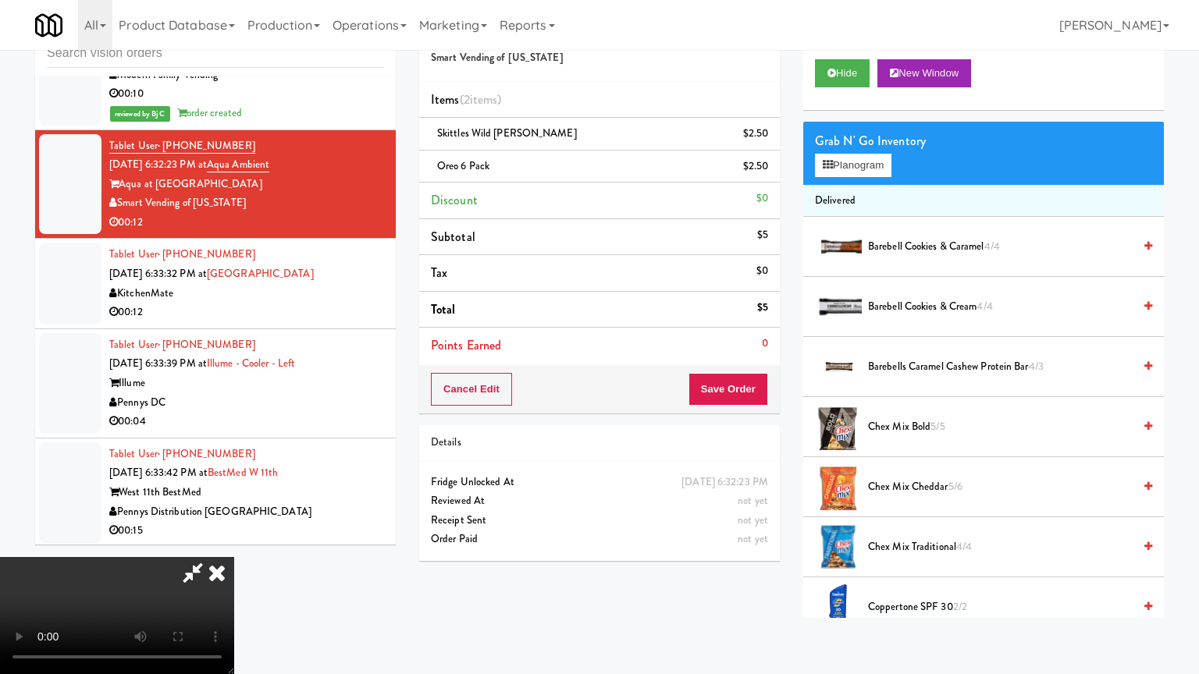
click at [234, 542] on video at bounding box center [117, 615] width 234 height 117
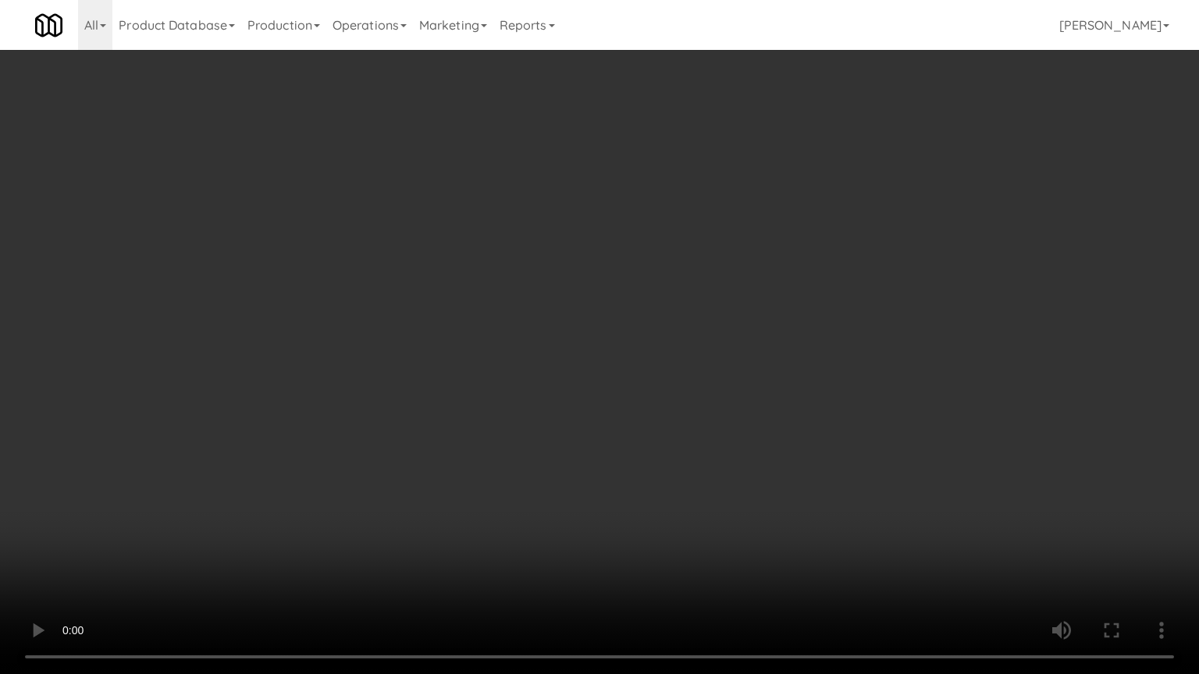
click at [768, 484] on video at bounding box center [599, 337] width 1199 height 674
click at [760, 481] on video at bounding box center [599, 337] width 1199 height 674
click at [759, 481] on video at bounding box center [599, 337] width 1199 height 674
click at [760, 479] on video at bounding box center [599, 337] width 1199 height 674
click at [753, 475] on video at bounding box center [599, 337] width 1199 height 674
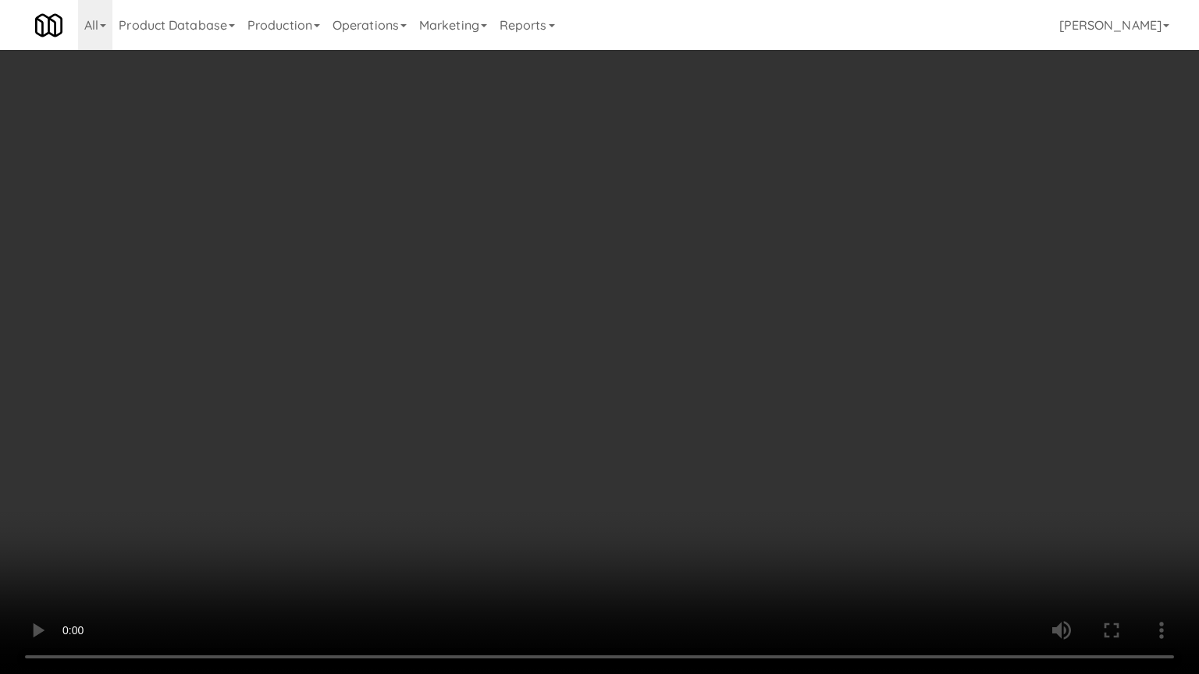
click at [754, 473] on video at bounding box center [599, 337] width 1199 height 674
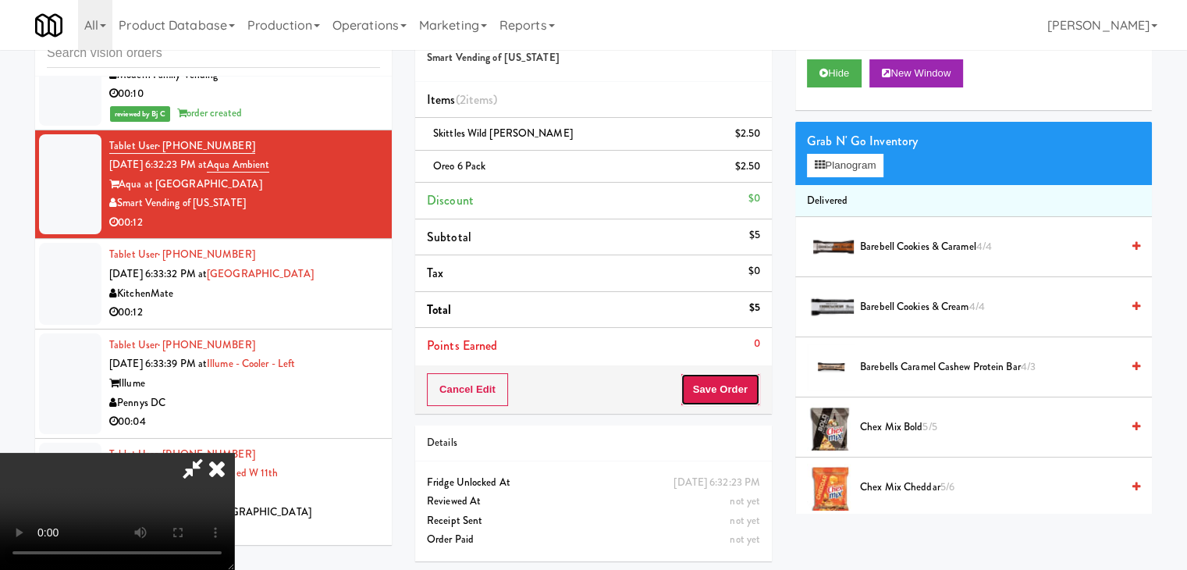
click at [745, 388] on button "Save Order" at bounding box center [721, 389] width 80 height 33
click at [745, 389] on button "Save Order" at bounding box center [721, 389] width 80 height 33
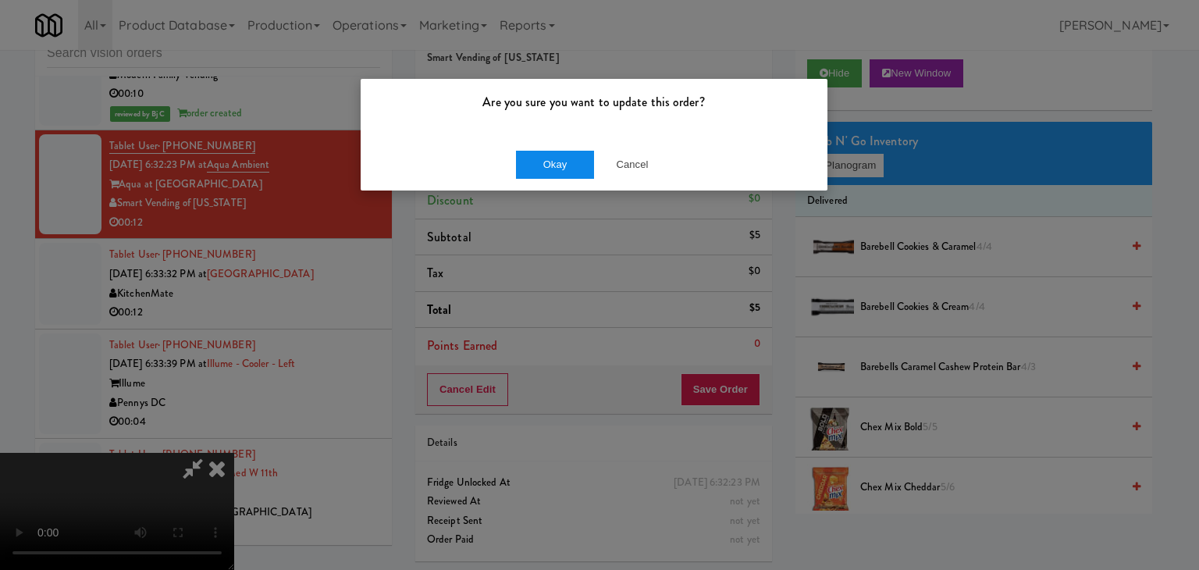
click at [544, 148] on div "Okay Cancel" at bounding box center [594, 164] width 467 height 52
click at [546, 157] on button "Okay" at bounding box center [555, 165] width 78 height 28
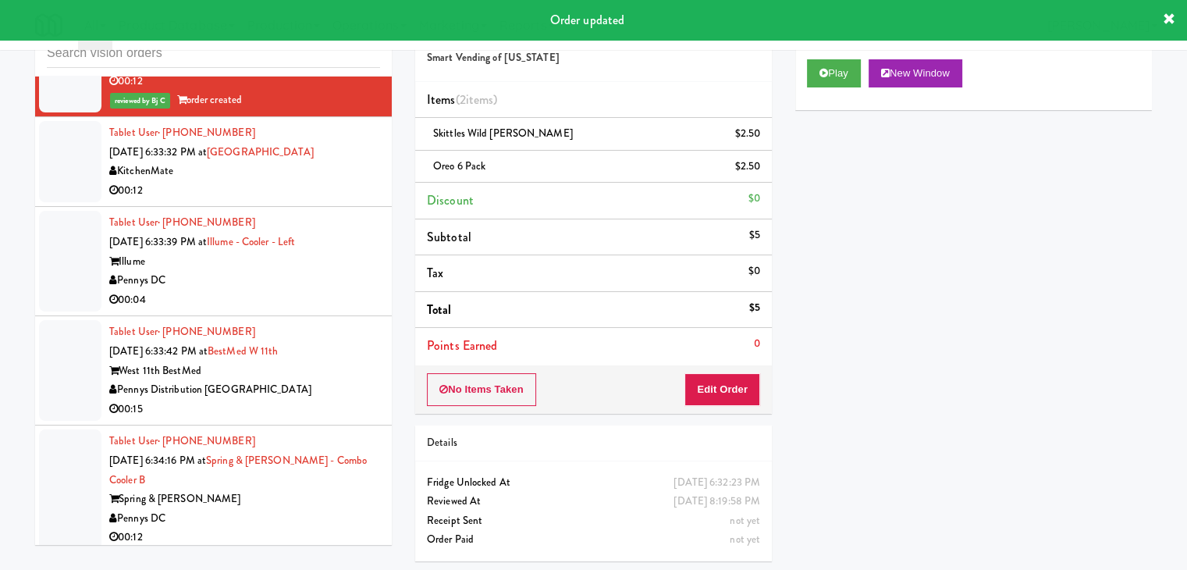
scroll to position [8040, 0]
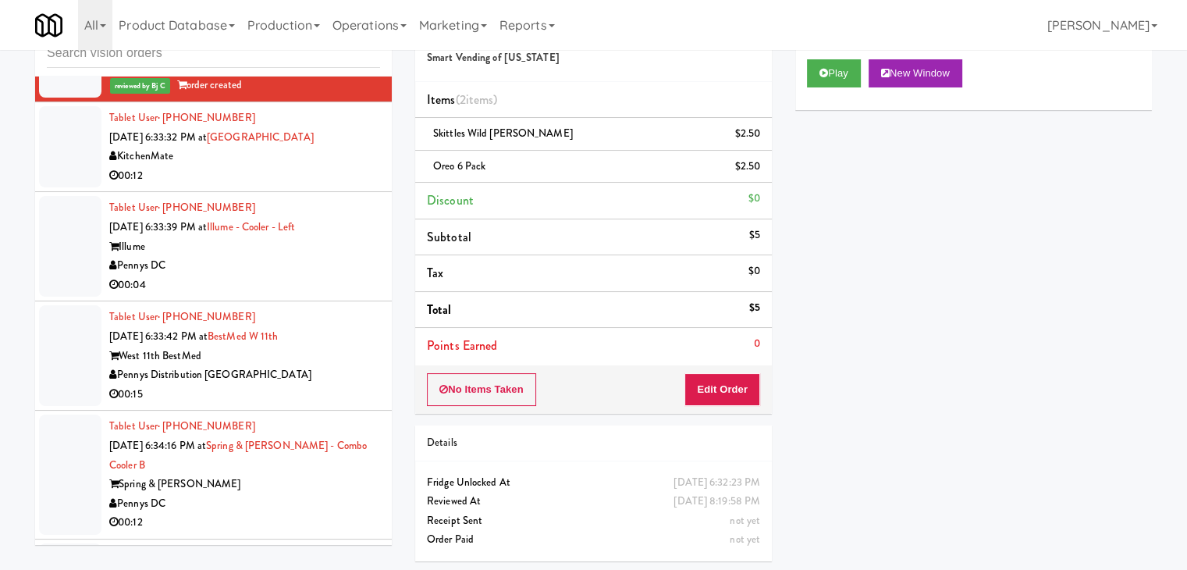
drag, startPoint x: 312, startPoint y: 185, endPoint x: 309, endPoint y: 199, distance: 14.4
click at [314, 185] on div "00:12" at bounding box center [244, 176] width 271 height 20
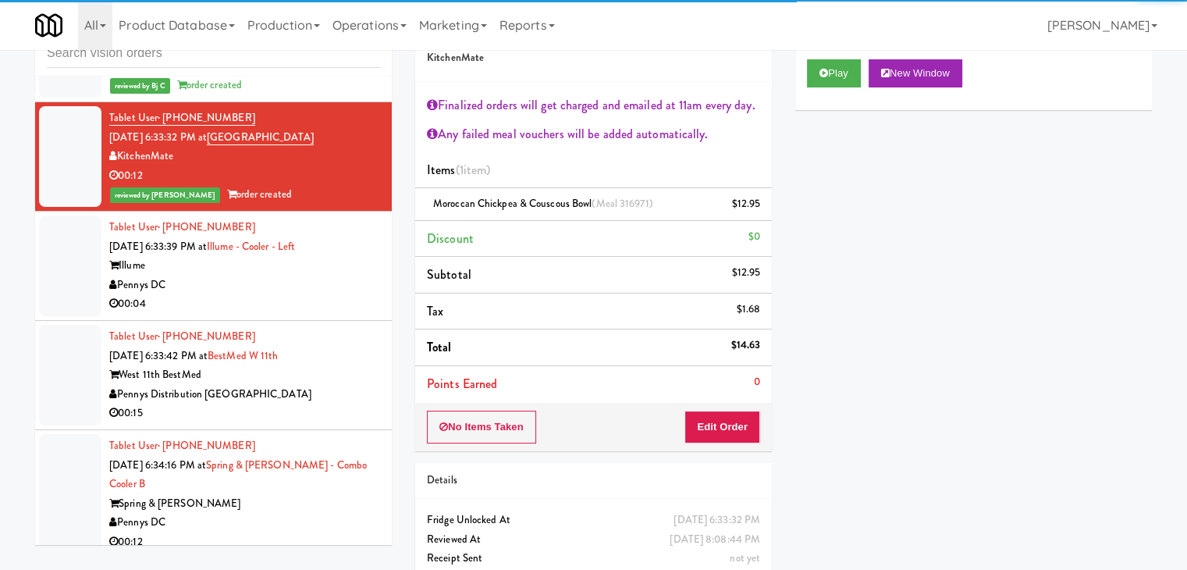
click at [366, 294] on li "Tablet User · (551) 427-8575 [DATE] 6:33:39 PM at Illume - Cooler - Left Illume…" at bounding box center [213, 266] width 357 height 109
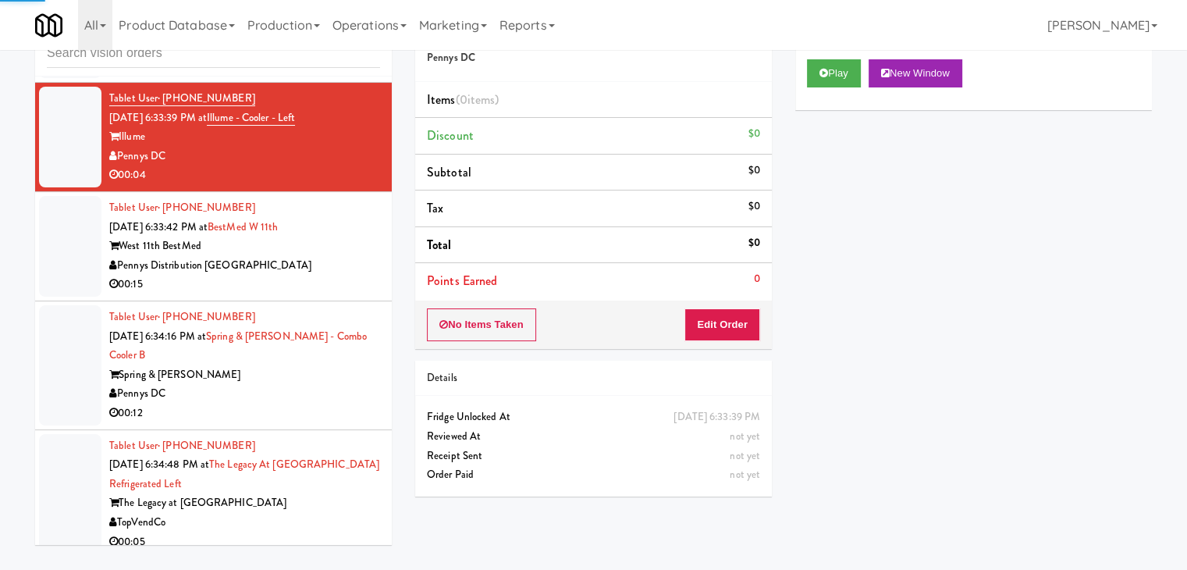
scroll to position [8196, 0]
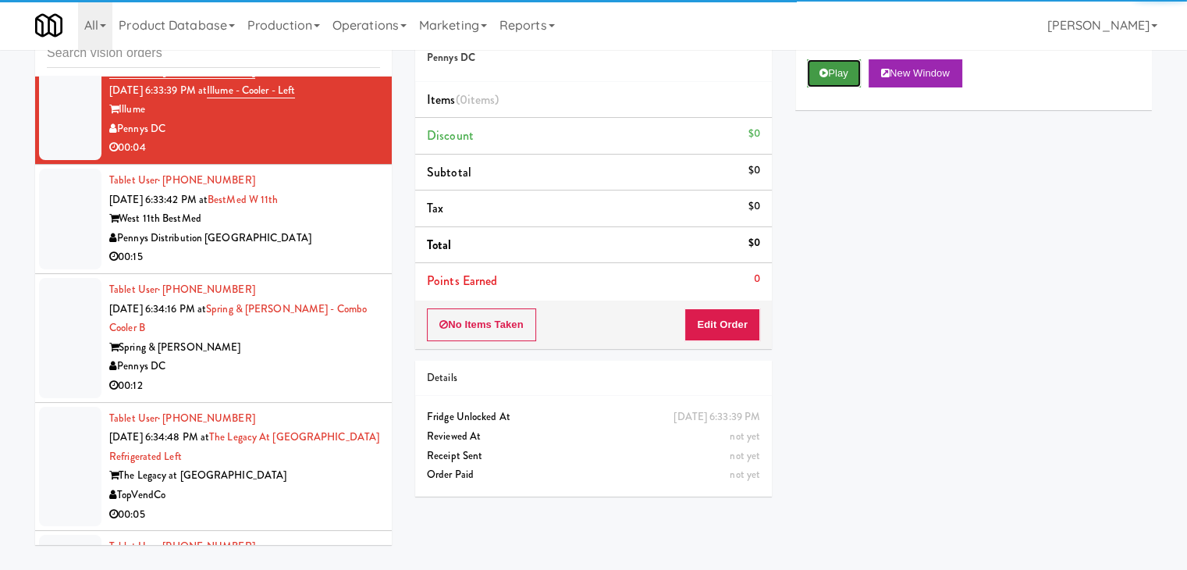
click at [821, 62] on button "Play" at bounding box center [834, 73] width 54 height 28
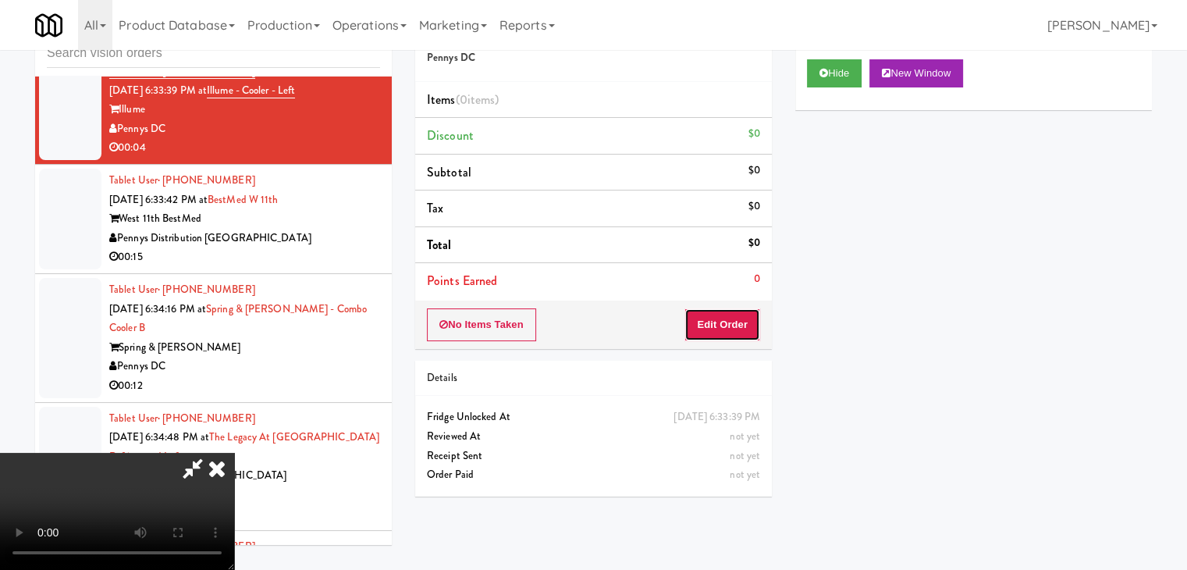
click at [724, 313] on button "Edit Order" at bounding box center [723, 324] width 76 height 33
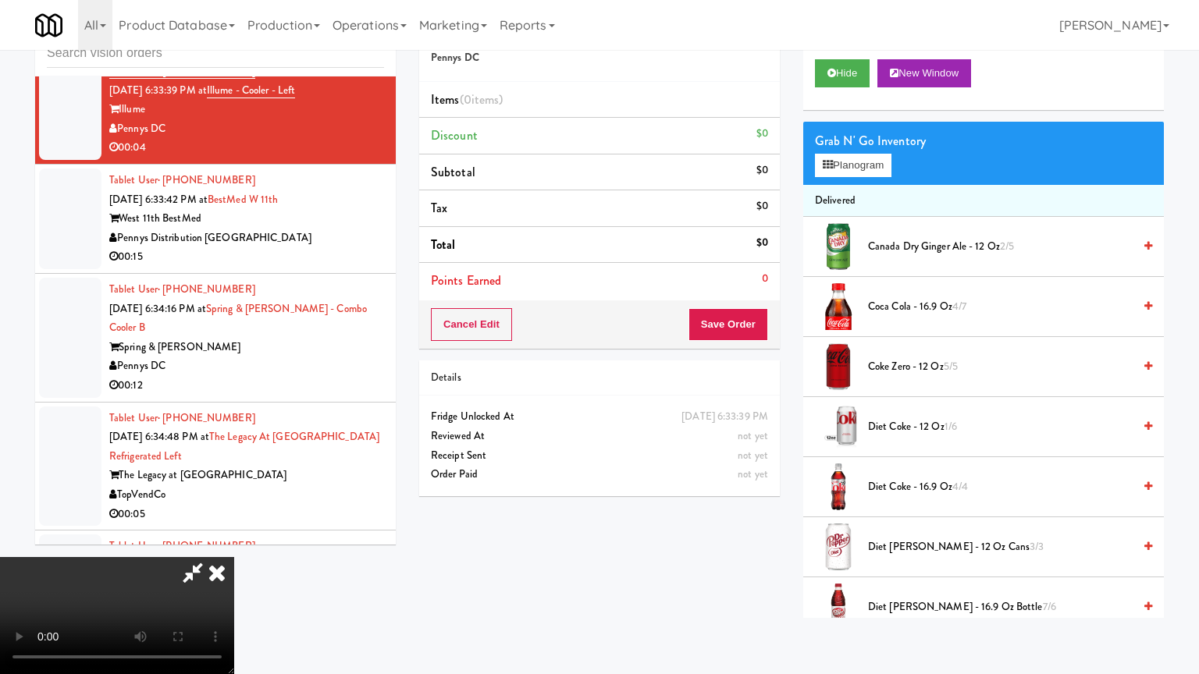
click at [234, 542] on video at bounding box center [117, 615] width 234 height 117
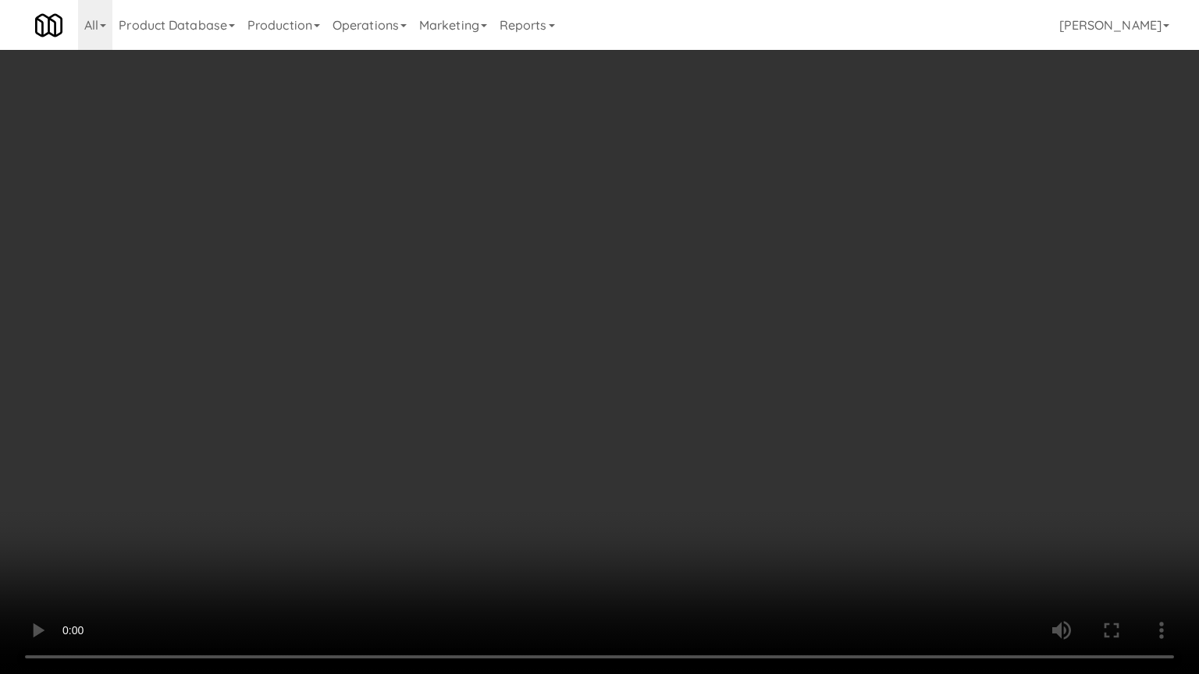
click at [747, 379] on video at bounding box center [599, 337] width 1199 height 674
click at [765, 375] on video at bounding box center [599, 337] width 1199 height 674
click at [766, 375] on video at bounding box center [599, 337] width 1199 height 674
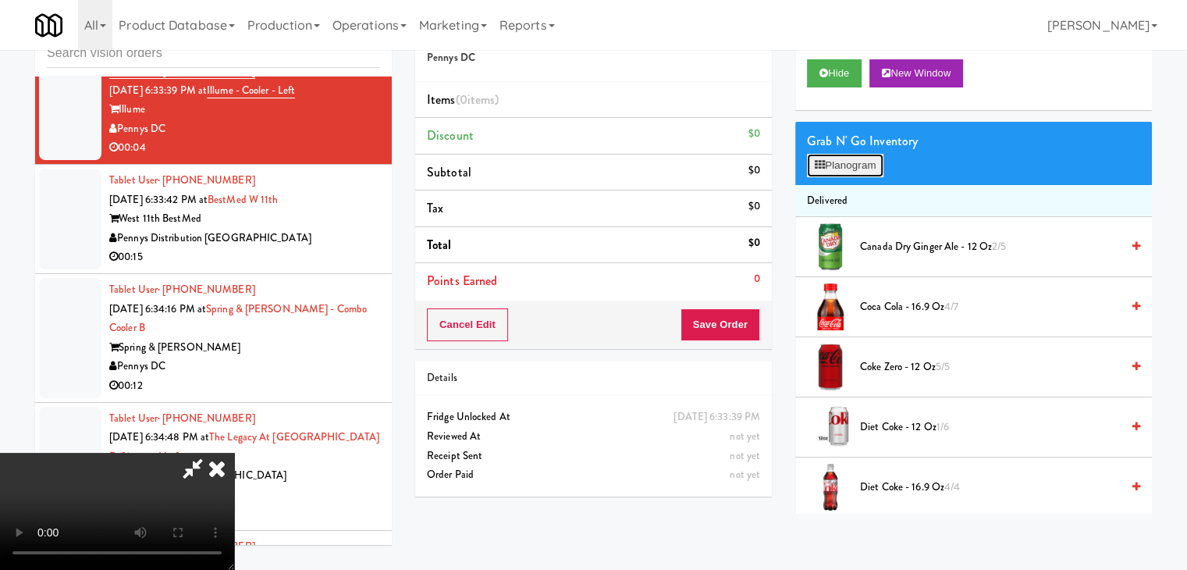
click at [872, 156] on button "Planogram" at bounding box center [845, 165] width 76 height 23
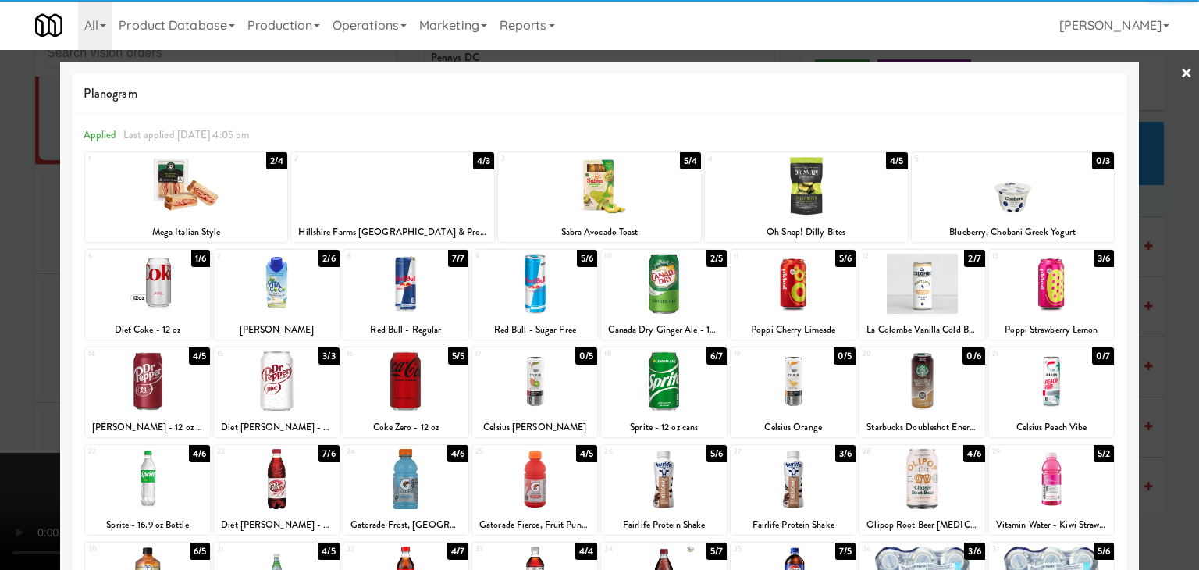
click at [522, 290] on div at bounding box center [534, 284] width 125 height 60
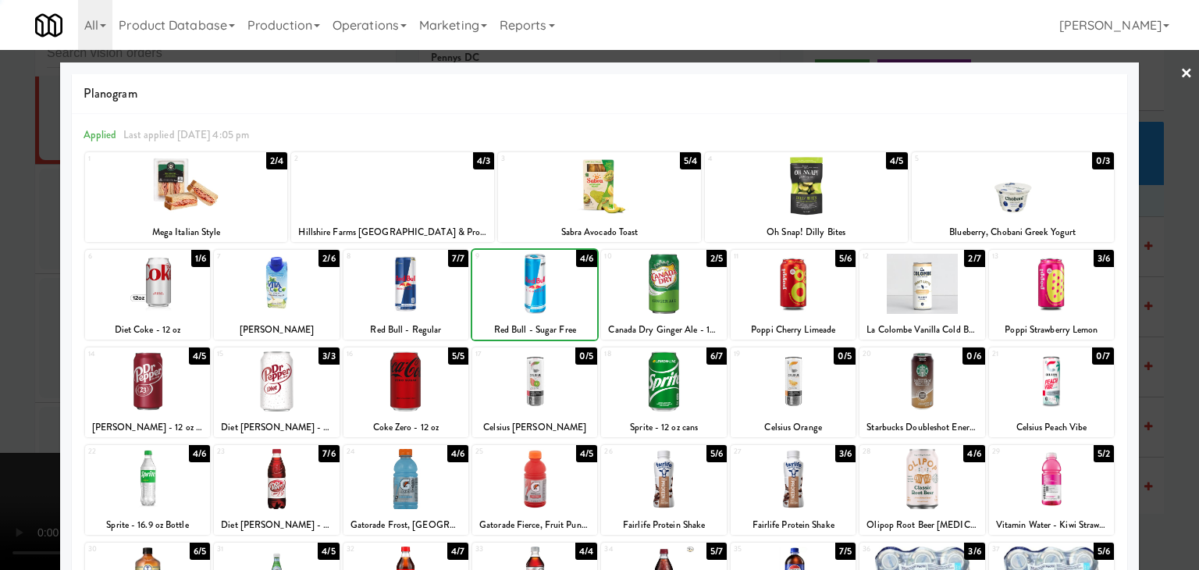
click at [0, 312] on div at bounding box center [599, 285] width 1199 height 570
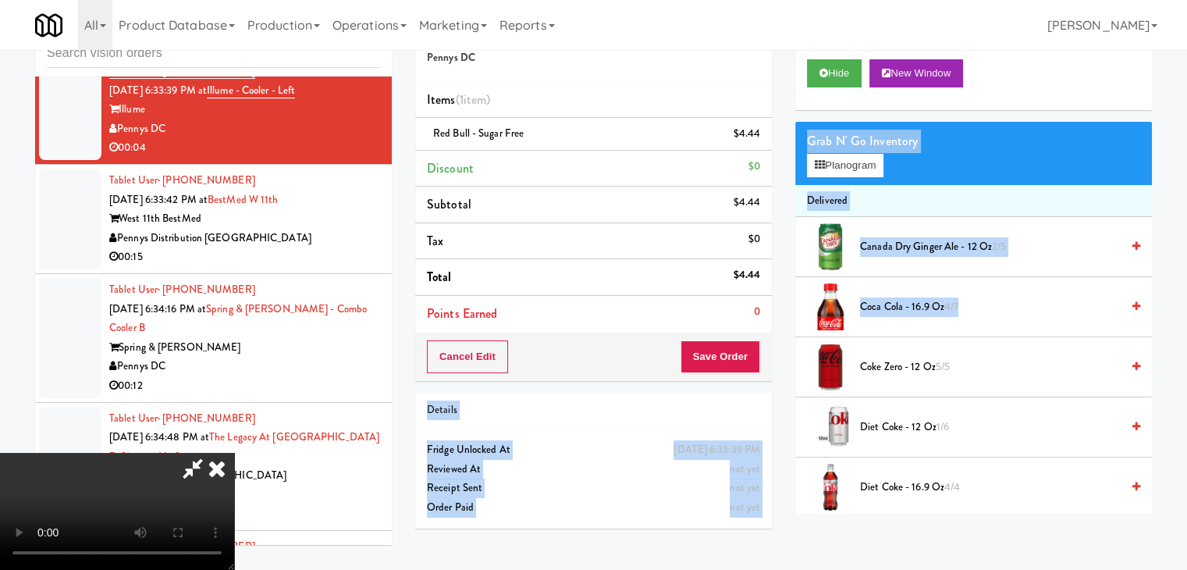
drag, startPoint x: 760, startPoint y: 363, endPoint x: 742, endPoint y: 361, distance: 18.1
click at [753, 363] on div "Order # 4222697 Pennys DC Items (1 item ) Red Bull - Sugar Free $4.44 Discount …" at bounding box center [784, 273] width 760 height 534
click at [742, 361] on button "Save Order" at bounding box center [721, 356] width 80 height 33
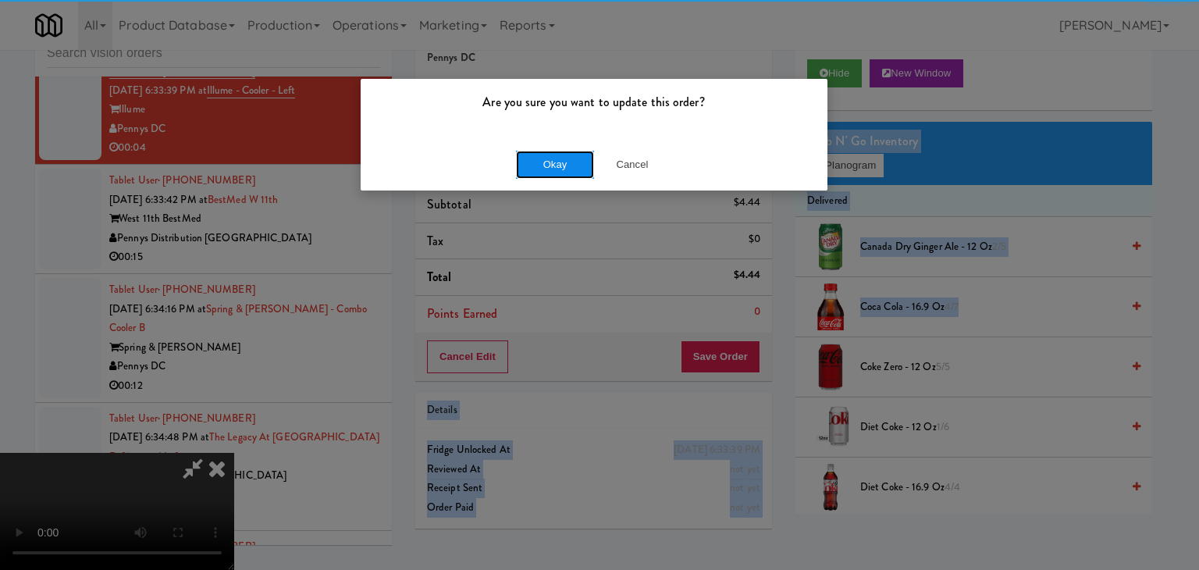
click at [560, 169] on button "Okay" at bounding box center [555, 165] width 78 height 28
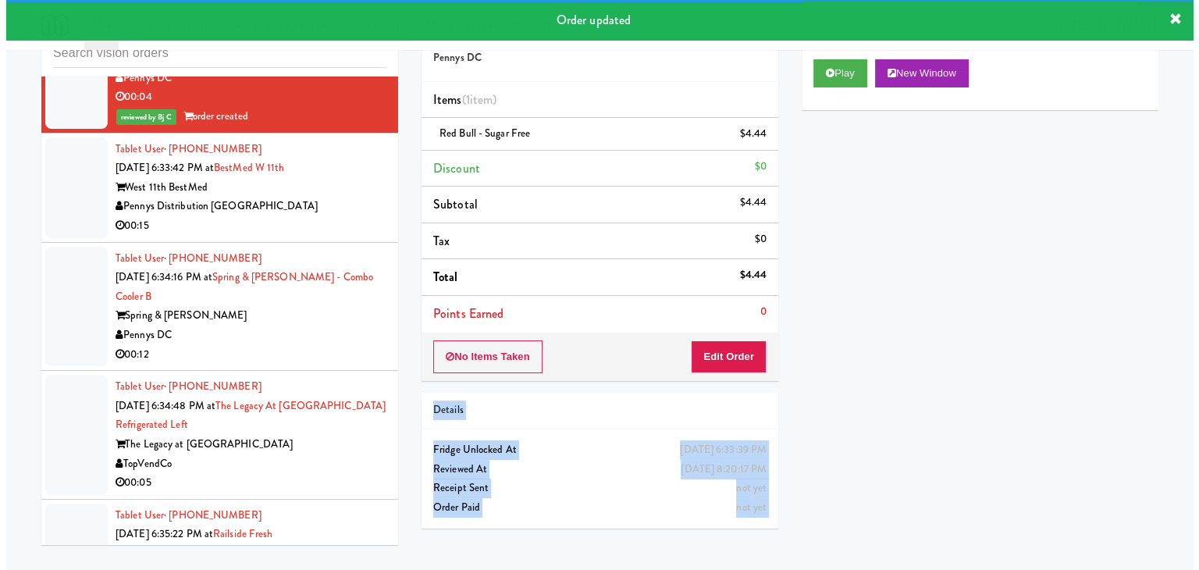
scroll to position [8274, 0]
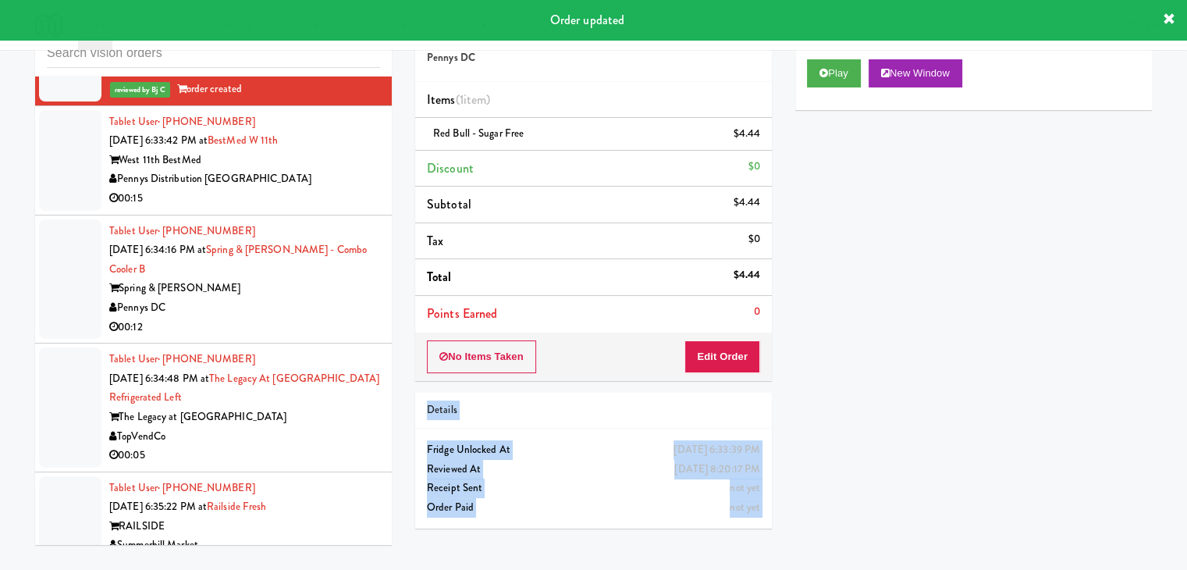
click at [325, 202] on div "Tablet User · (541) 515-5852 [DATE] 6:33:42 PM at BestMed W 11th West 11th Best…" at bounding box center [244, 160] width 271 height 96
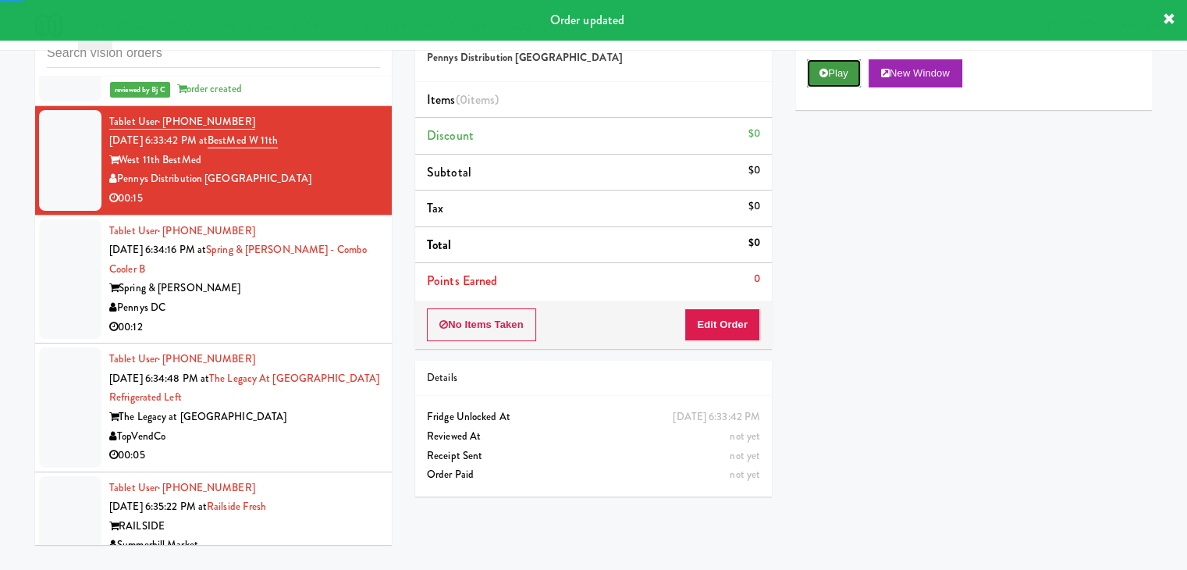
click at [837, 60] on button "Play" at bounding box center [834, 73] width 54 height 28
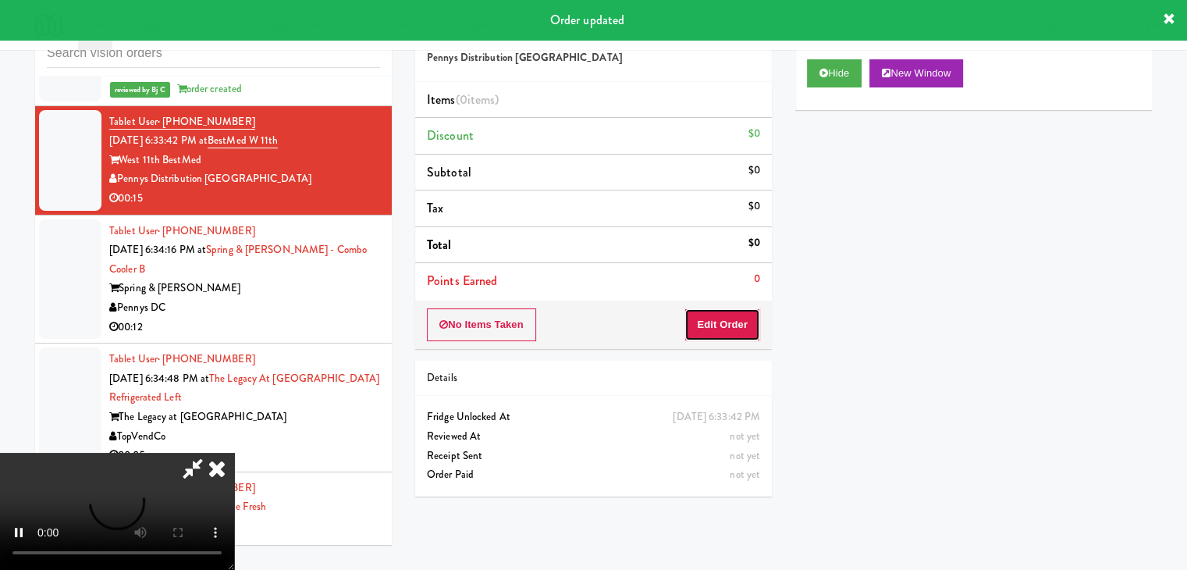
click at [718, 323] on button "Edit Order" at bounding box center [723, 324] width 76 height 33
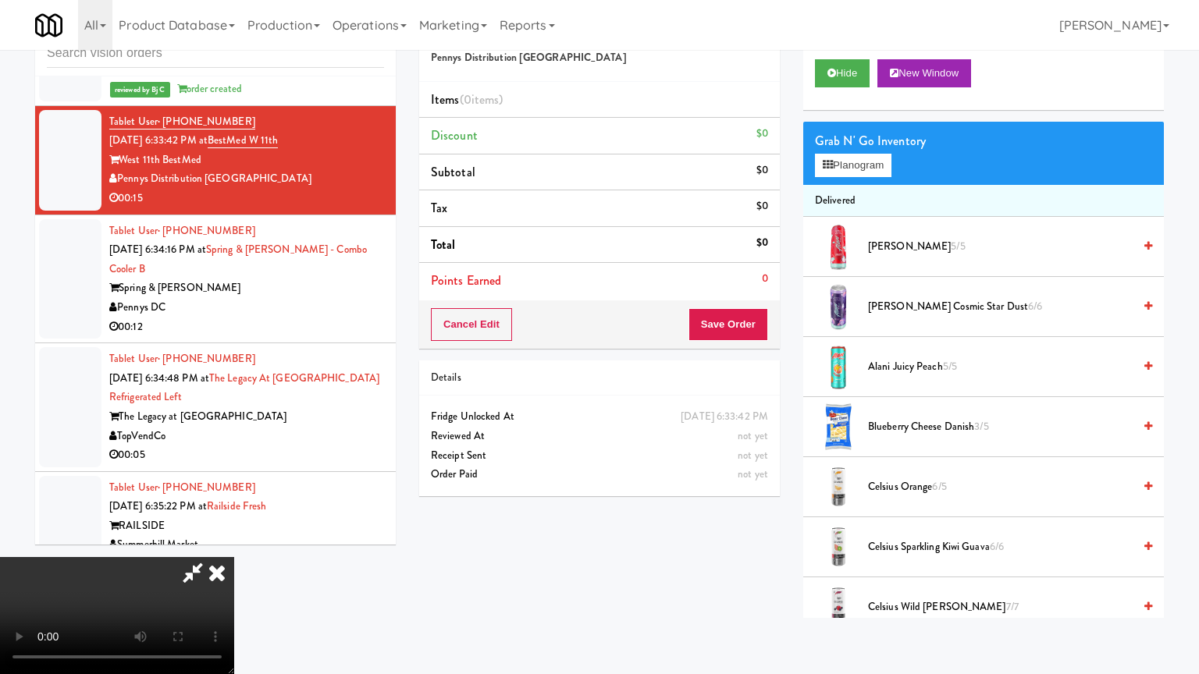
click at [234, 542] on video at bounding box center [117, 615] width 234 height 117
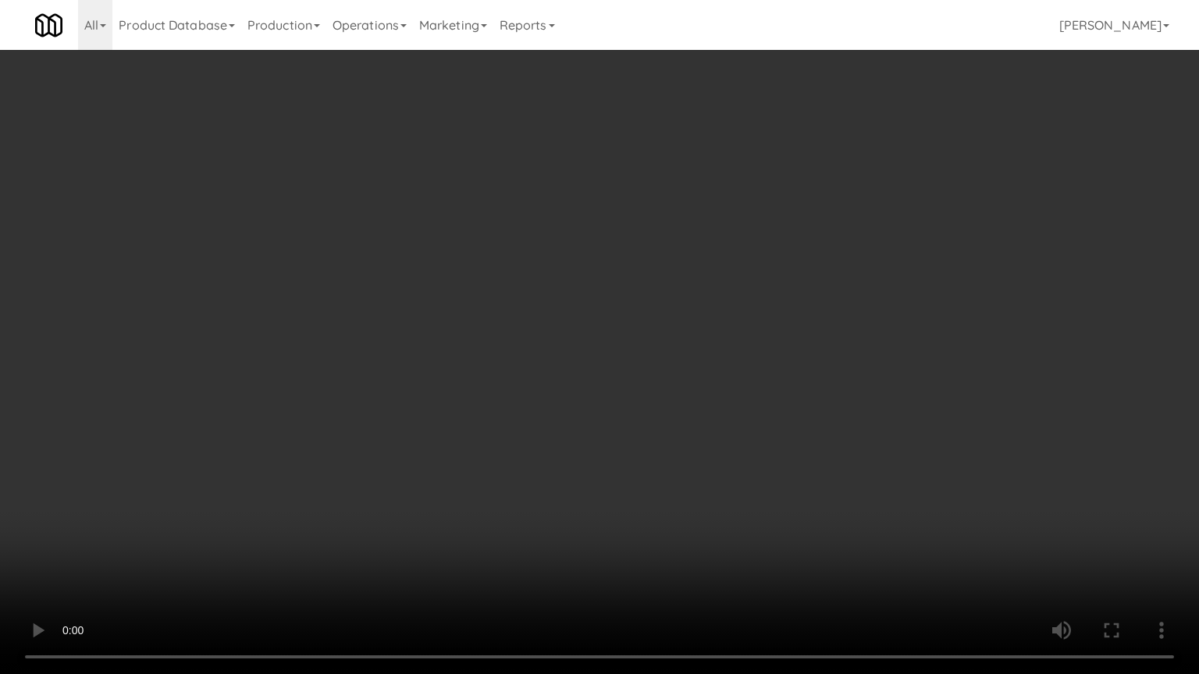
click at [794, 344] on video at bounding box center [599, 337] width 1199 height 674
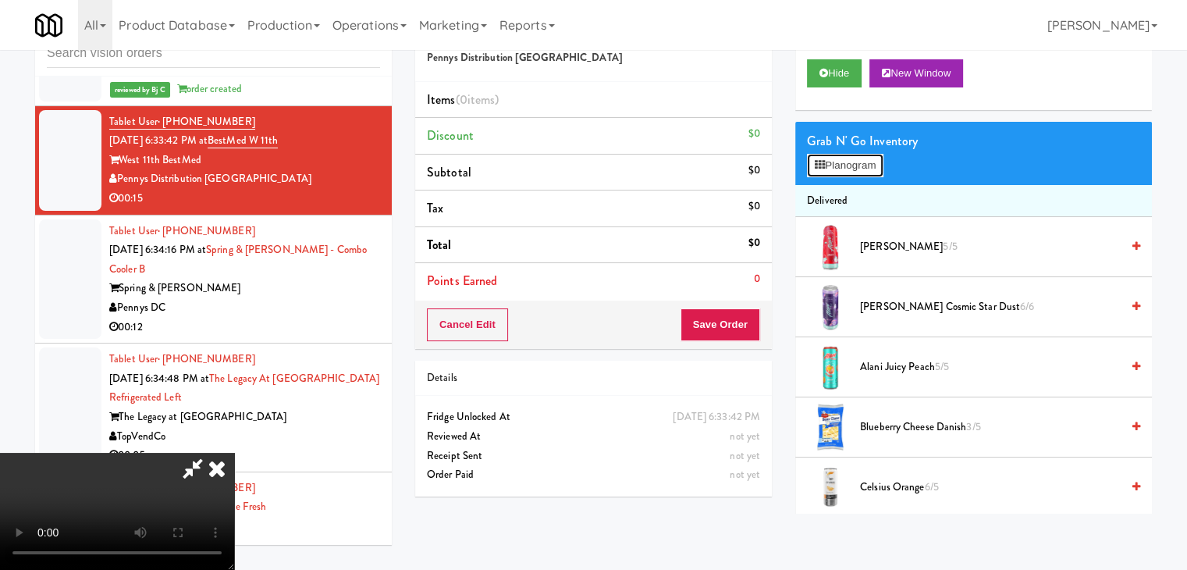
click at [869, 169] on button "Planogram" at bounding box center [845, 165] width 76 height 23
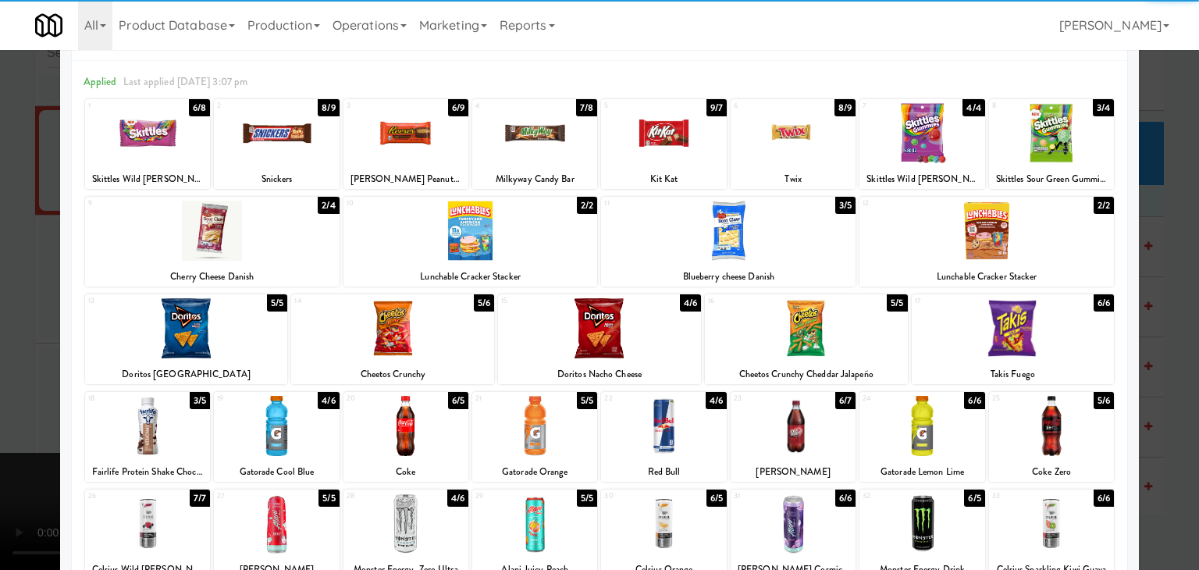
scroll to position [197, 0]
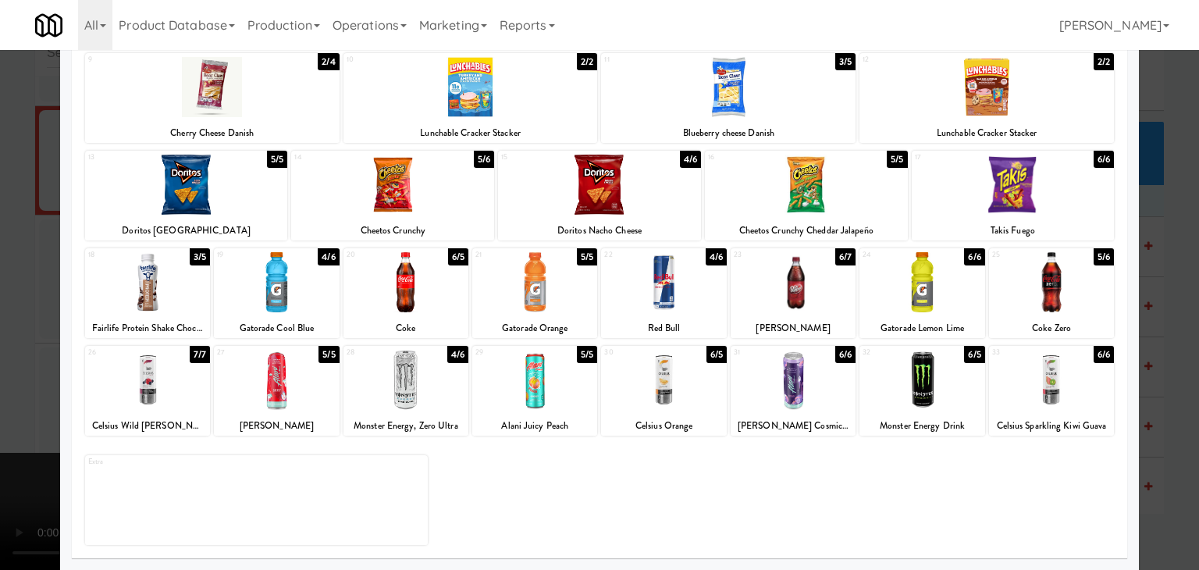
drag, startPoint x: 666, startPoint y: 290, endPoint x: 656, endPoint y: 297, distance: 11.9
click at [660, 290] on div at bounding box center [663, 282] width 125 height 60
click at [0, 268] on div at bounding box center [599, 285] width 1199 height 570
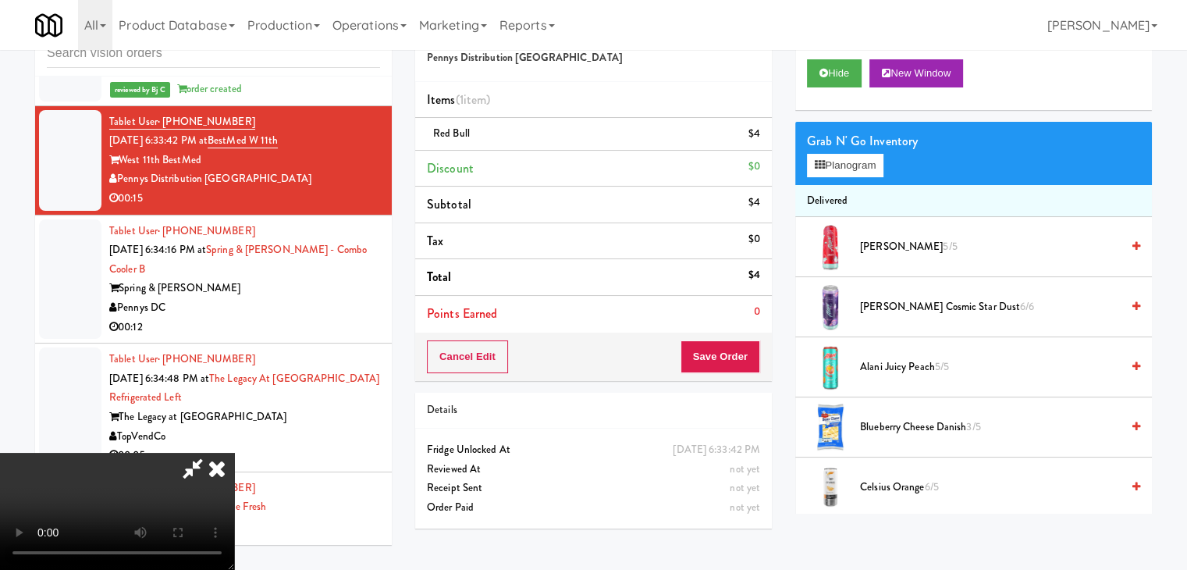
click at [234, 453] on video at bounding box center [117, 511] width 234 height 117
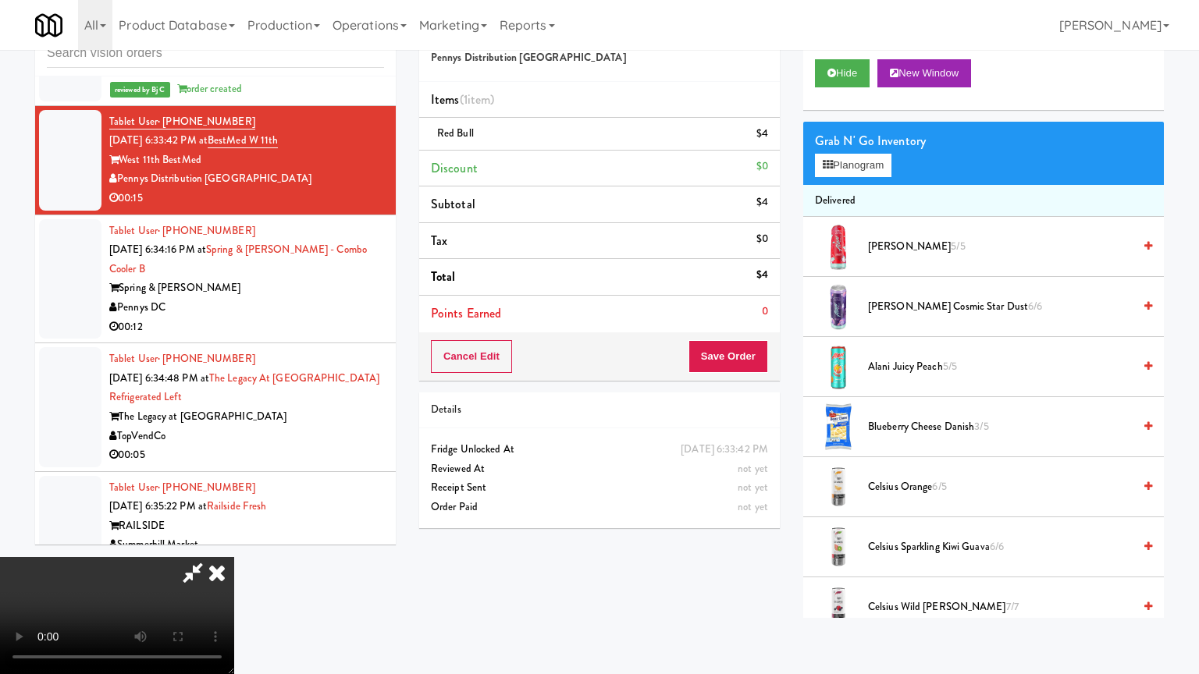
click at [234, 542] on video at bounding box center [117, 615] width 234 height 117
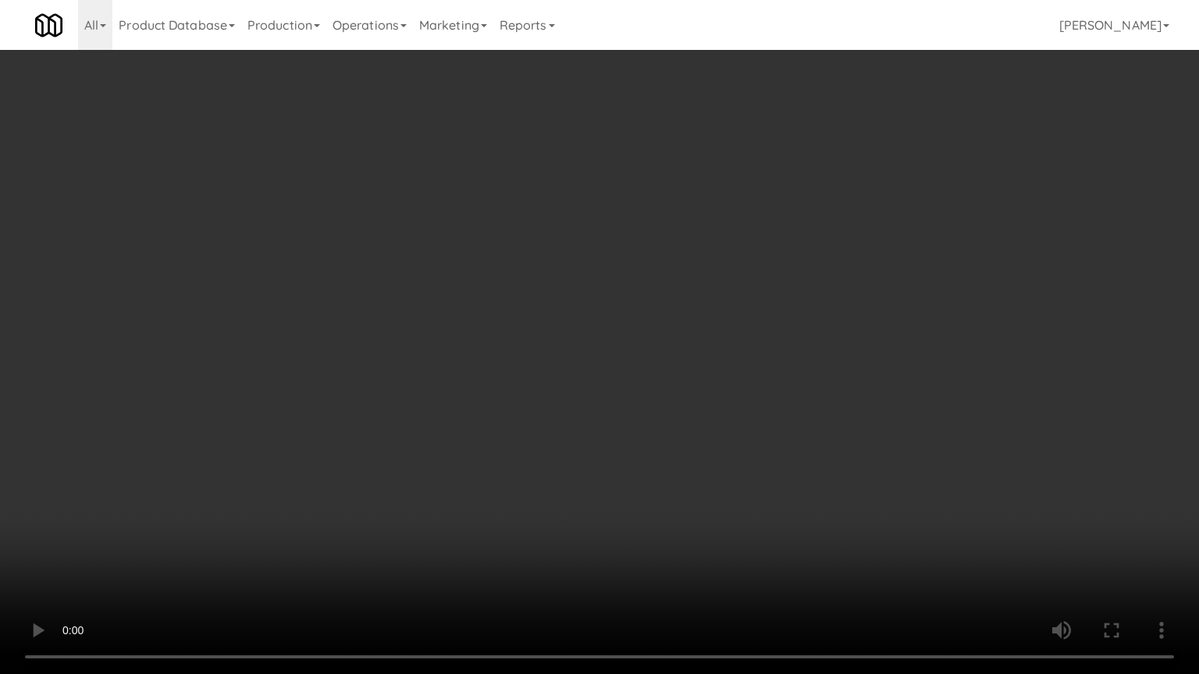
drag, startPoint x: 745, startPoint y: 368, endPoint x: 727, endPoint y: 375, distance: 19.3
click at [744, 368] on video at bounding box center [599, 337] width 1199 height 674
click at [726, 375] on video at bounding box center [599, 337] width 1199 height 674
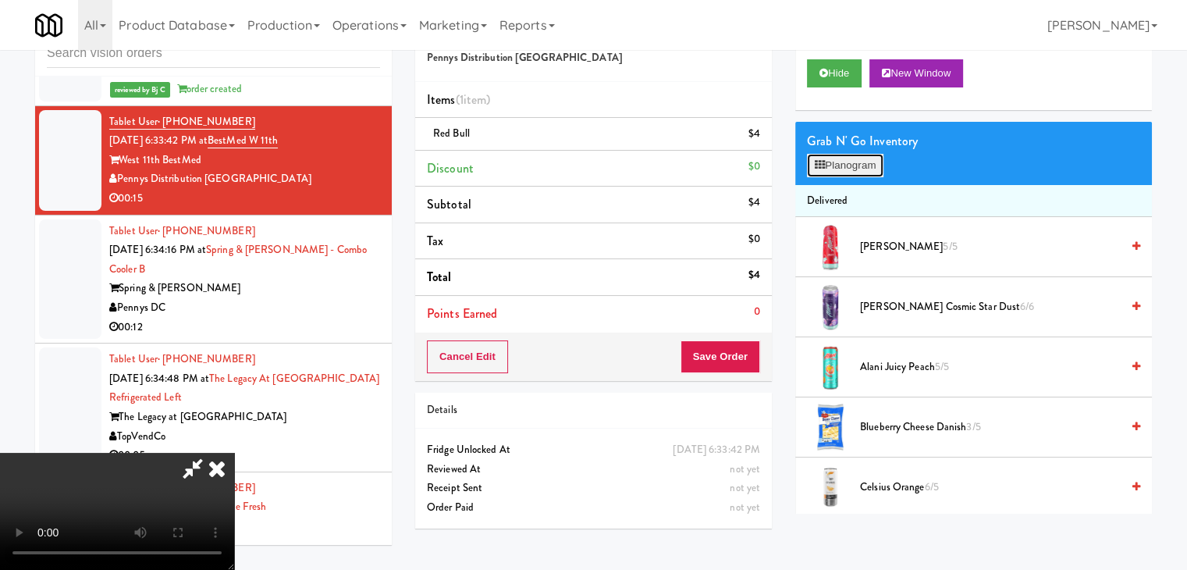
click at [860, 163] on button "Planogram" at bounding box center [845, 165] width 76 height 23
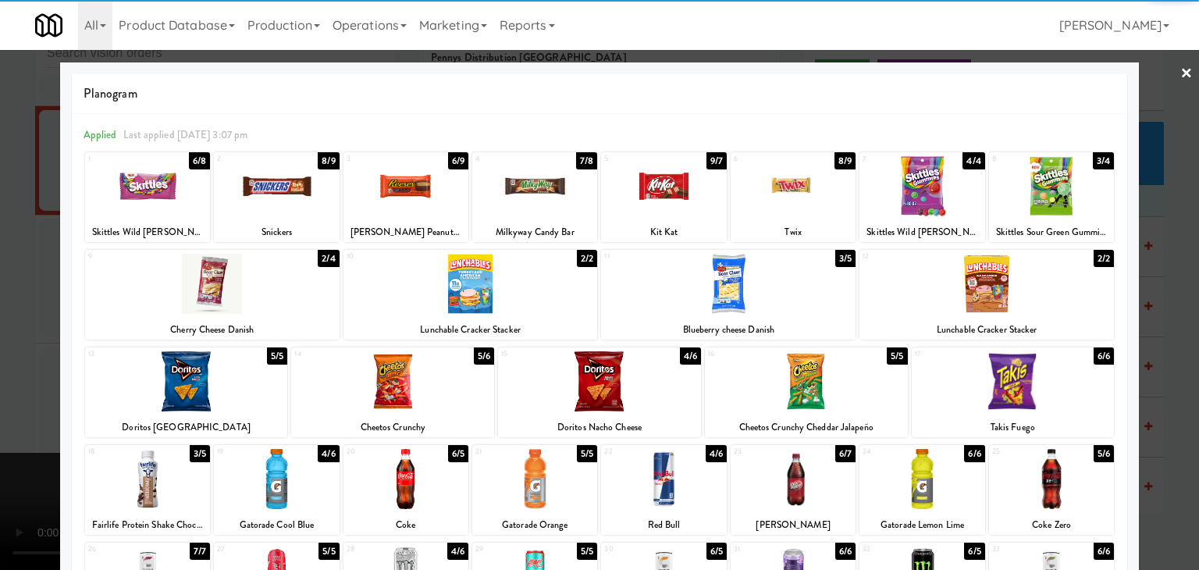
click at [728, 296] on div at bounding box center [728, 284] width 254 height 60
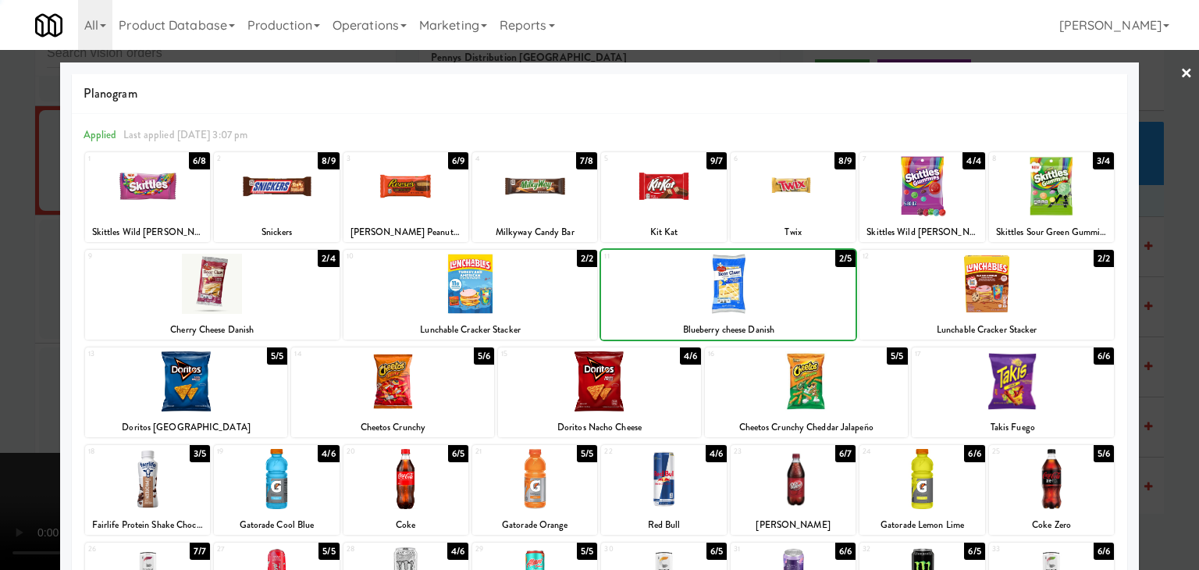
click at [0, 265] on div at bounding box center [599, 285] width 1199 height 570
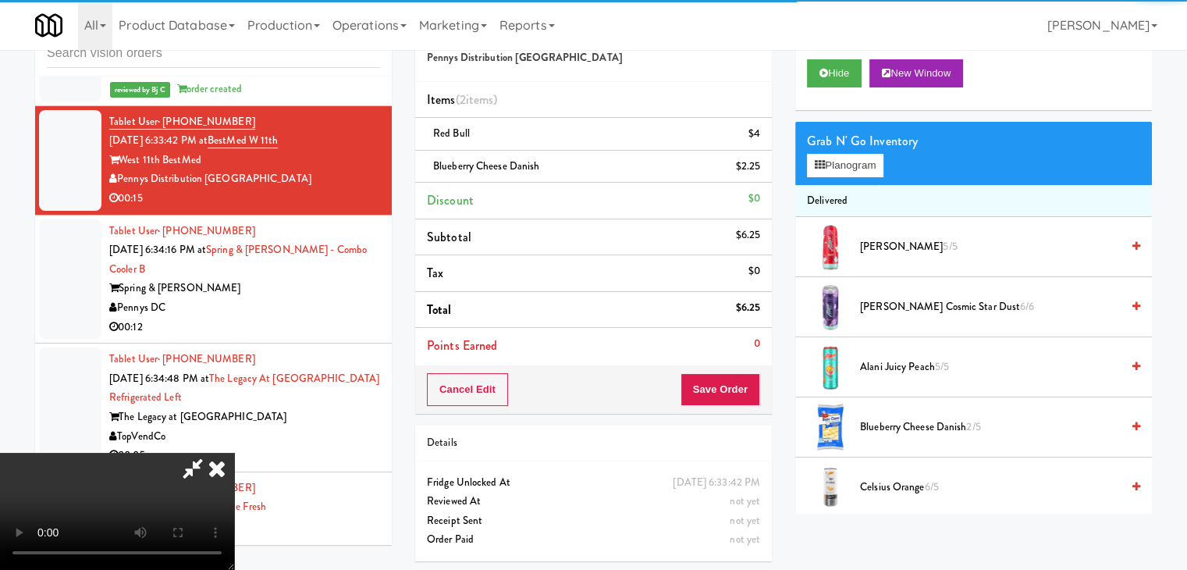
click at [234, 453] on video at bounding box center [117, 511] width 234 height 117
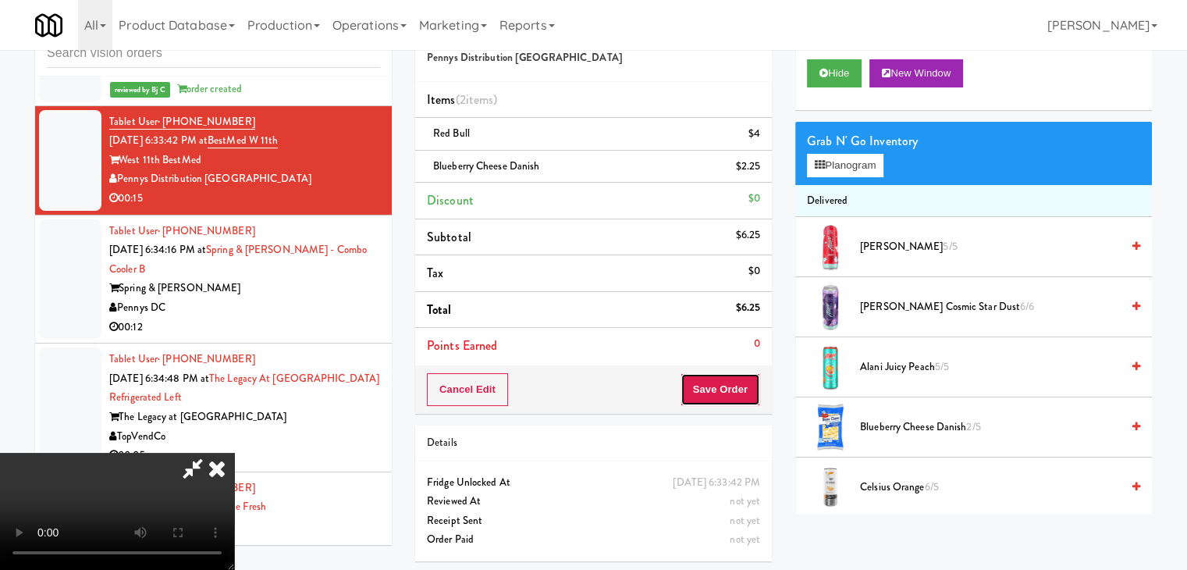
click at [738, 387] on button "Save Order" at bounding box center [721, 389] width 80 height 33
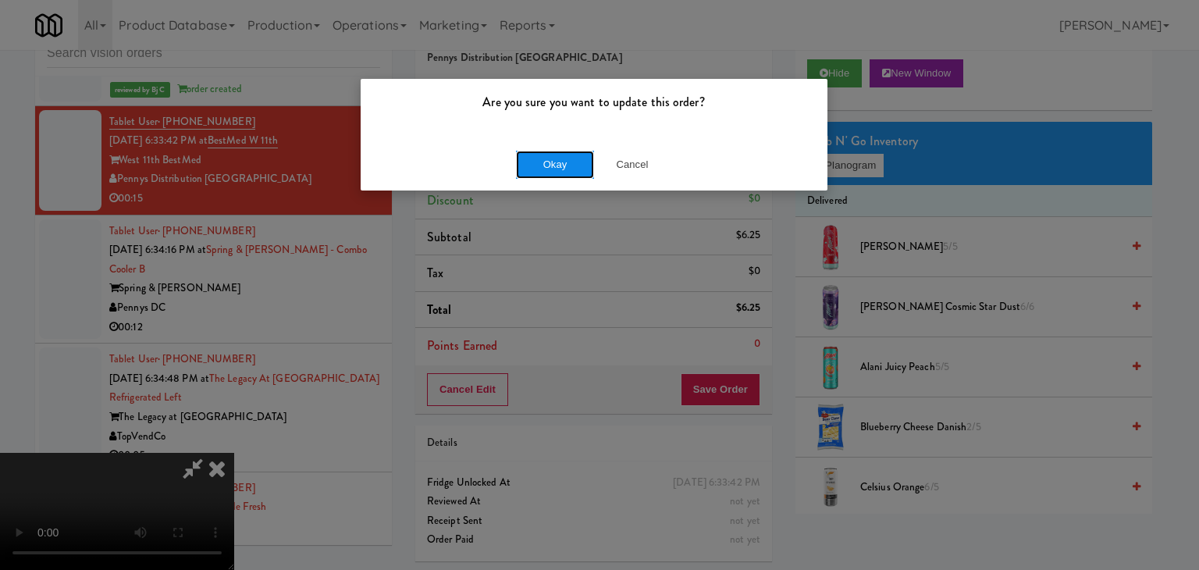
click at [568, 166] on button "Okay" at bounding box center [555, 165] width 78 height 28
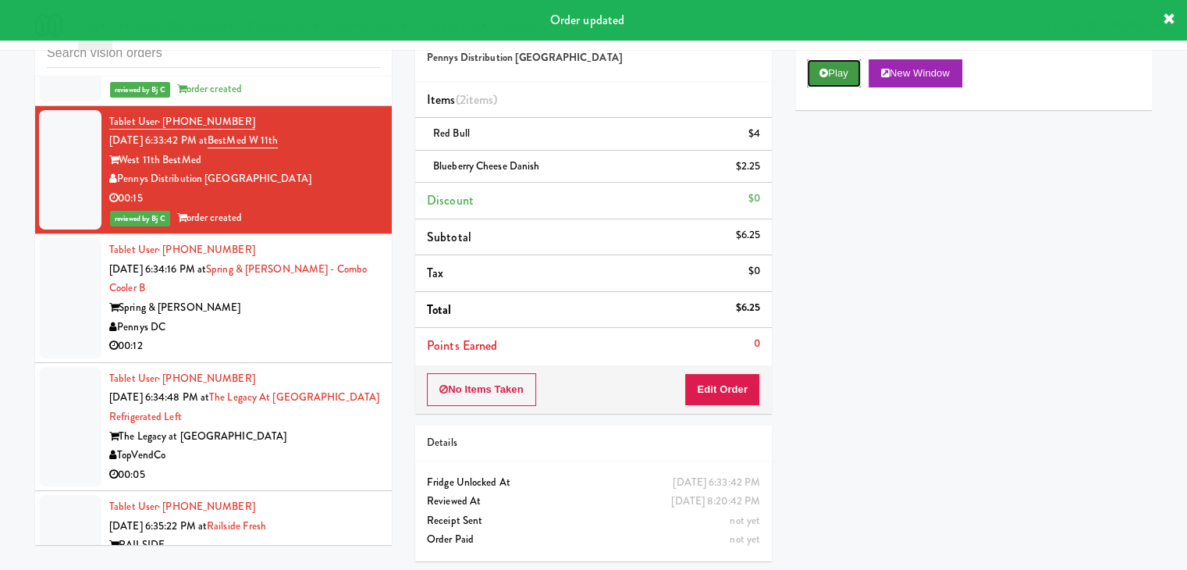
click at [821, 66] on button "Play" at bounding box center [834, 73] width 54 height 28
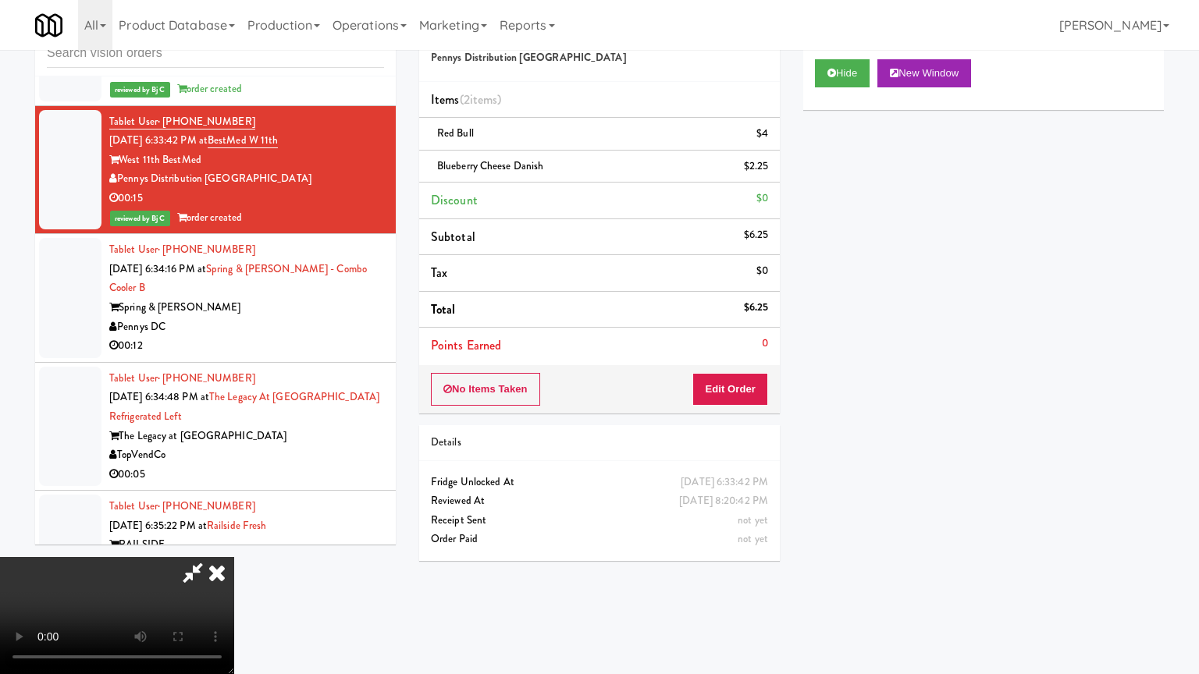
click at [234, 542] on video at bounding box center [117, 615] width 234 height 117
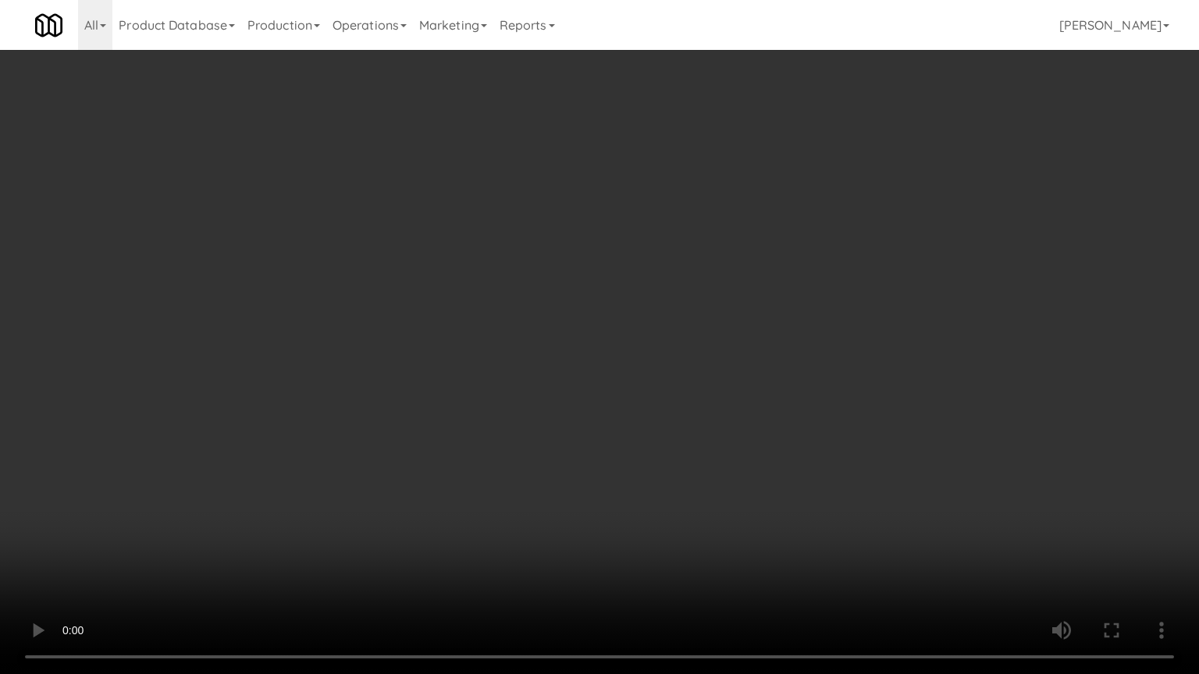
click at [734, 362] on video at bounding box center [599, 337] width 1199 height 674
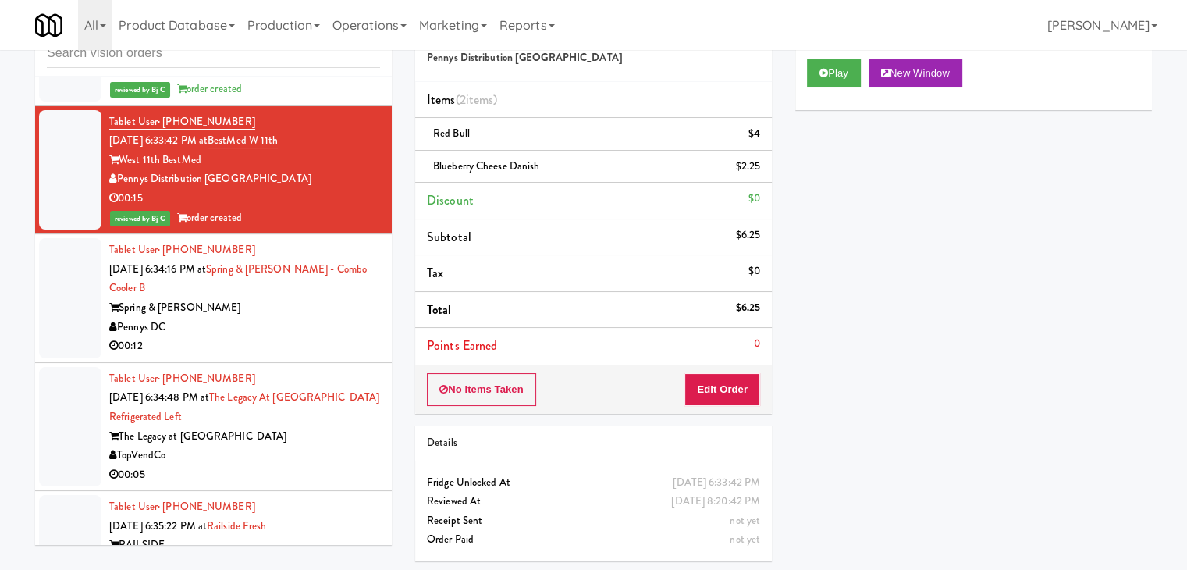
drag, startPoint x: 288, startPoint y: 336, endPoint x: 457, endPoint y: 286, distance: 176.8
click at [290, 335] on div "Pennys DC" at bounding box center [244, 328] width 271 height 20
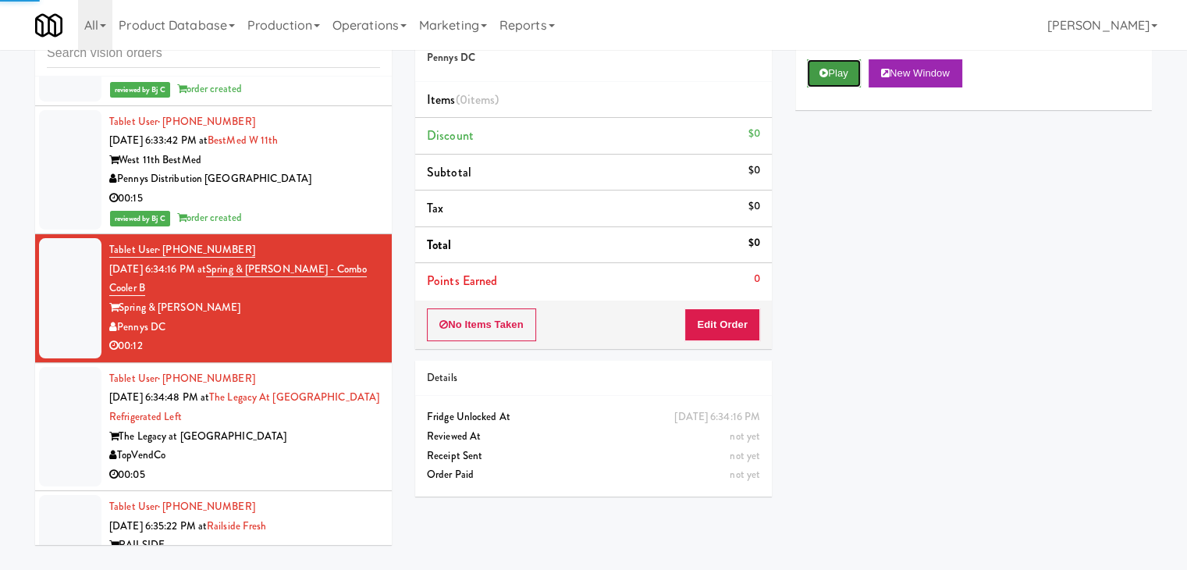
click at [838, 80] on button "Play" at bounding box center [834, 73] width 54 height 28
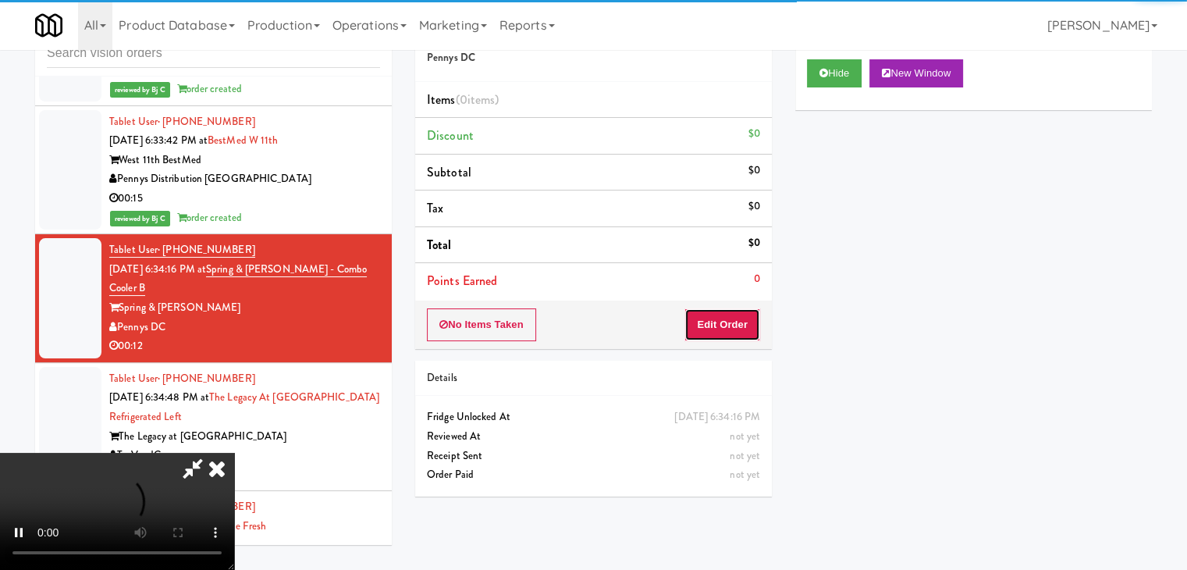
click at [722, 329] on button "Edit Order" at bounding box center [723, 324] width 76 height 33
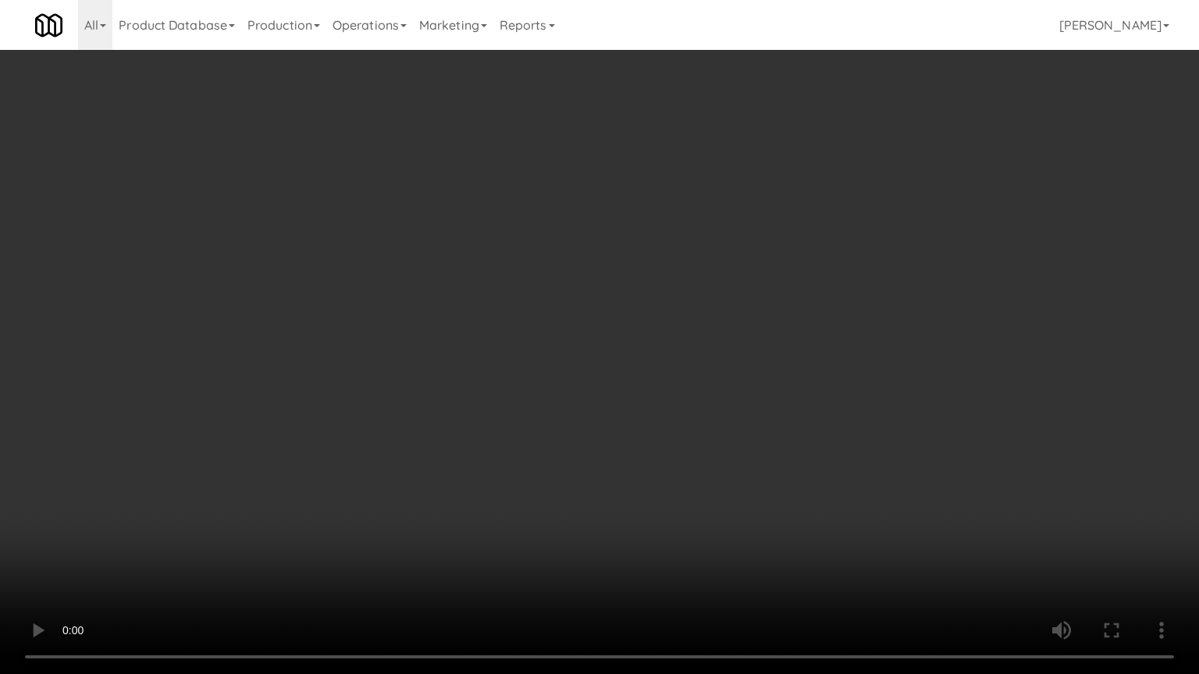
click at [666, 337] on video at bounding box center [599, 337] width 1199 height 674
click at [659, 340] on video at bounding box center [599, 337] width 1199 height 674
click at [671, 328] on video at bounding box center [599, 337] width 1199 height 674
click at [680, 379] on video at bounding box center [599, 337] width 1199 height 674
click at [671, 384] on video at bounding box center [599, 337] width 1199 height 674
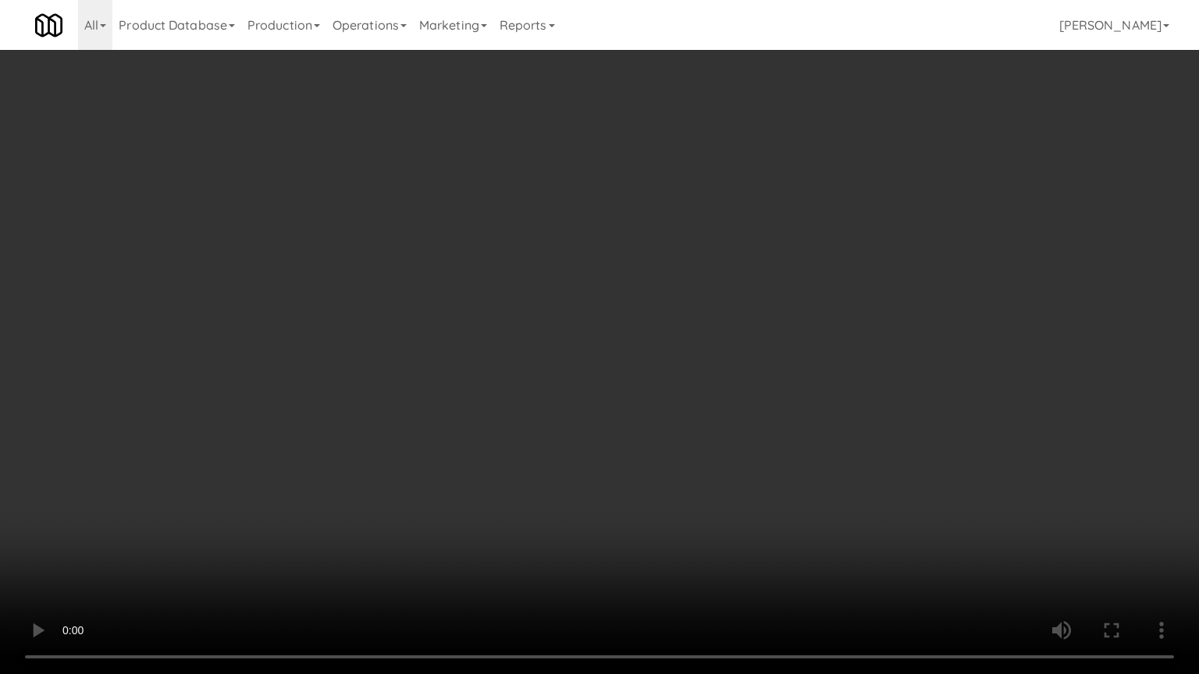
click at [671, 384] on video at bounding box center [599, 337] width 1199 height 674
click at [671, 382] on video at bounding box center [599, 337] width 1199 height 674
click at [658, 382] on video at bounding box center [599, 337] width 1199 height 674
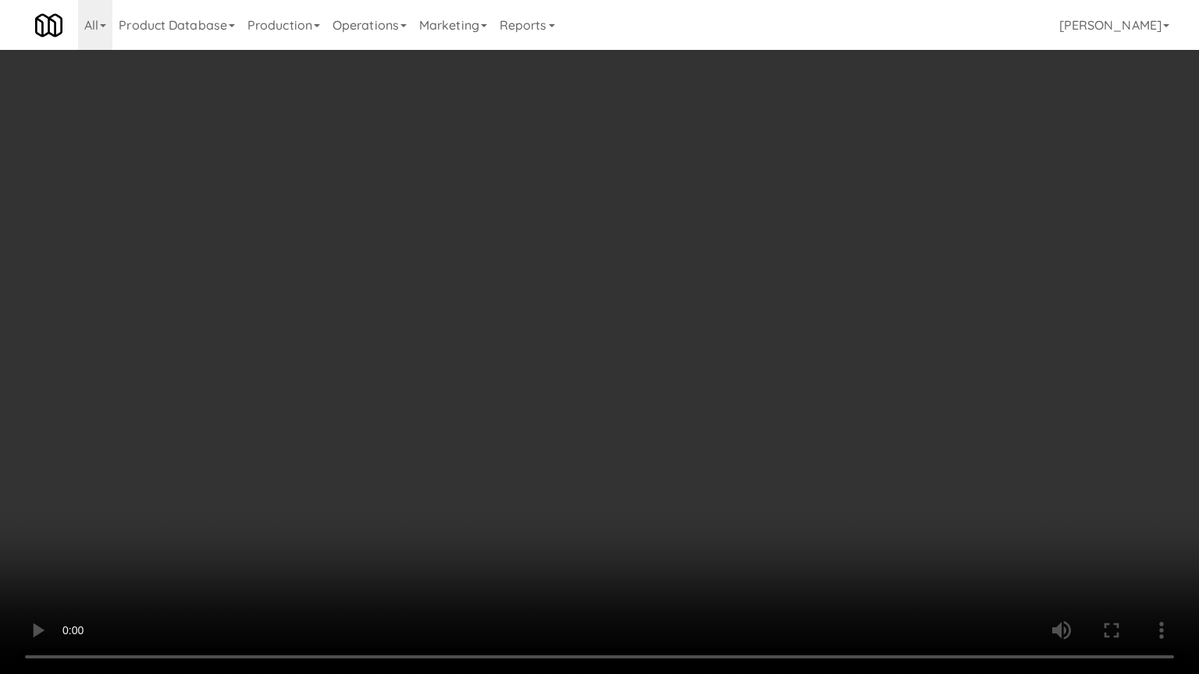
click at [653, 379] on video at bounding box center [599, 337] width 1199 height 674
click at [760, 333] on video at bounding box center [599, 337] width 1199 height 674
click at [732, 332] on video at bounding box center [599, 337] width 1199 height 674
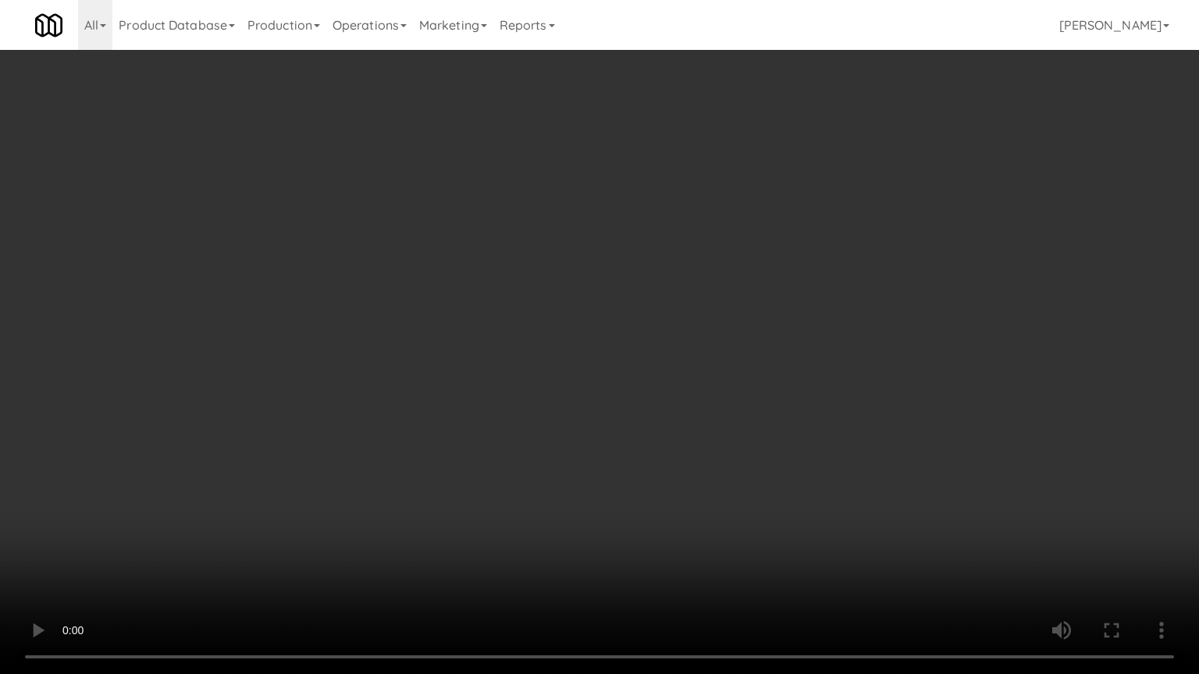
click at [732, 332] on video at bounding box center [599, 337] width 1199 height 674
click at [732, 328] on video at bounding box center [599, 337] width 1199 height 674
click at [732, 327] on video at bounding box center [599, 337] width 1199 height 674
click at [732, 326] on video at bounding box center [599, 337] width 1199 height 674
click at [734, 324] on video at bounding box center [599, 337] width 1199 height 674
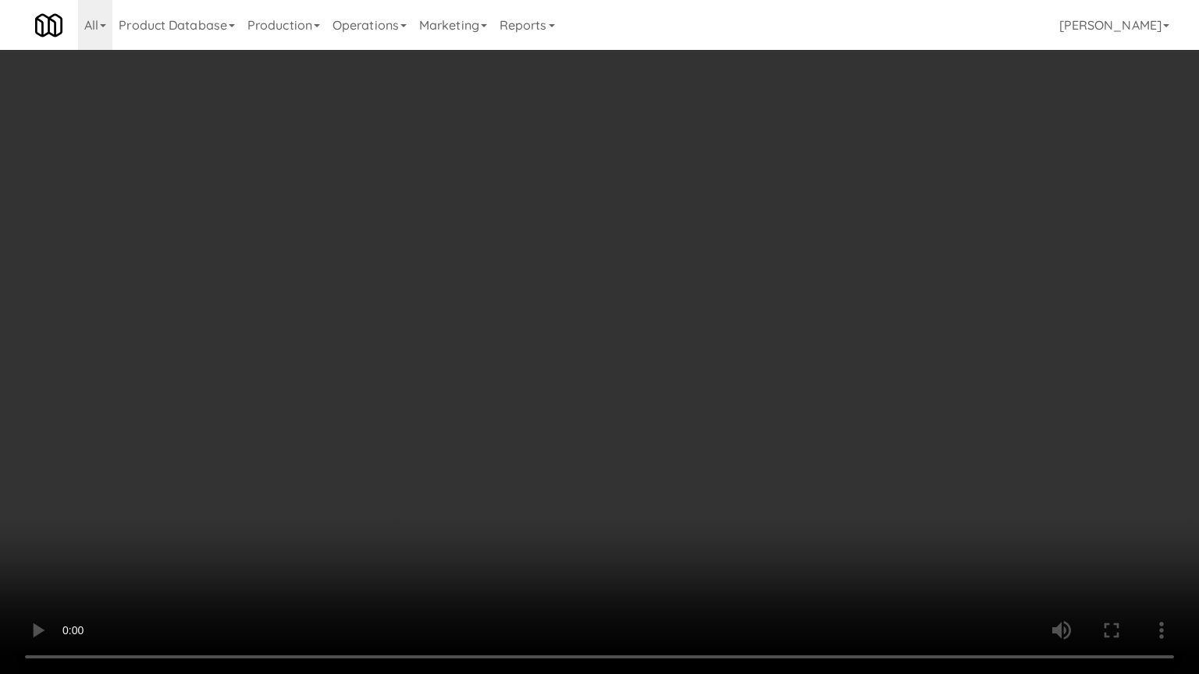
click at [734, 324] on video at bounding box center [599, 337] width 1199 height 674
click at [734, 322] on video at bounding box center [599, 337] width 1199 height 674
click at [745, 318] on video at bounding box center [599, 337] width 1199 height 674
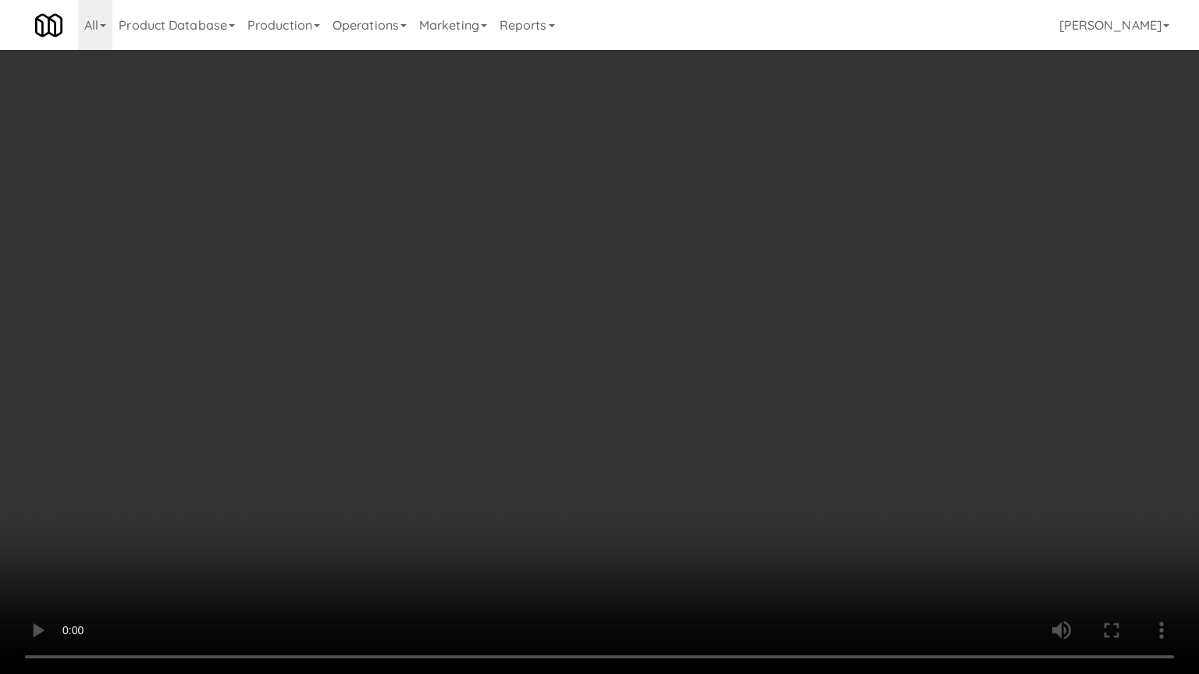
click at [745, 318] on video at bounding box center [599, 337] width 1199 height 674
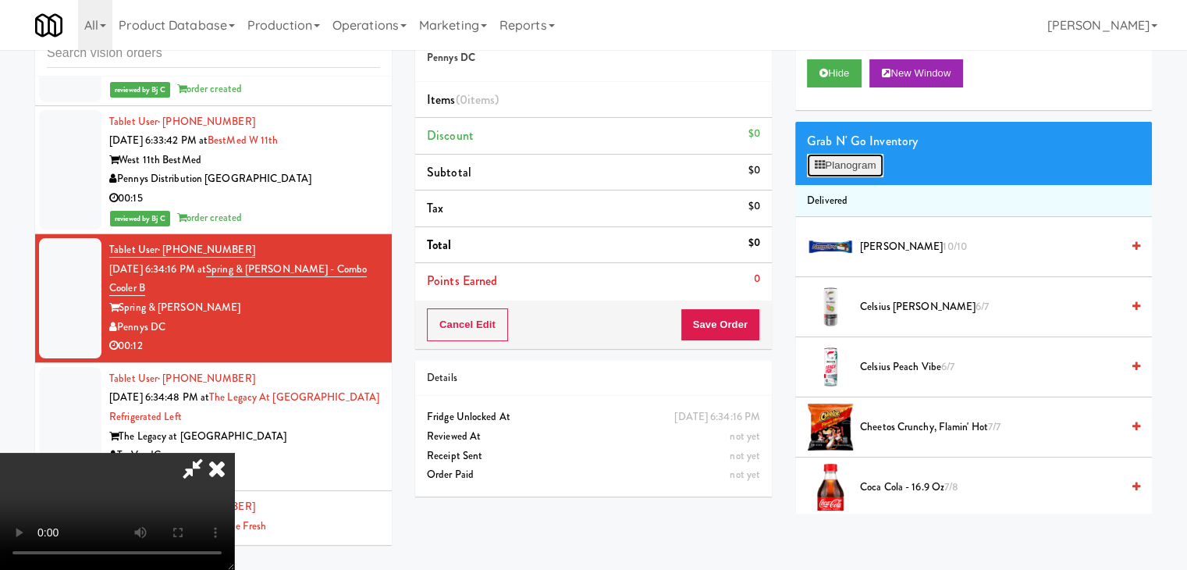
click at [845, 165] on button "Planogram" at bounding box center [845, 165] width 76 height 23
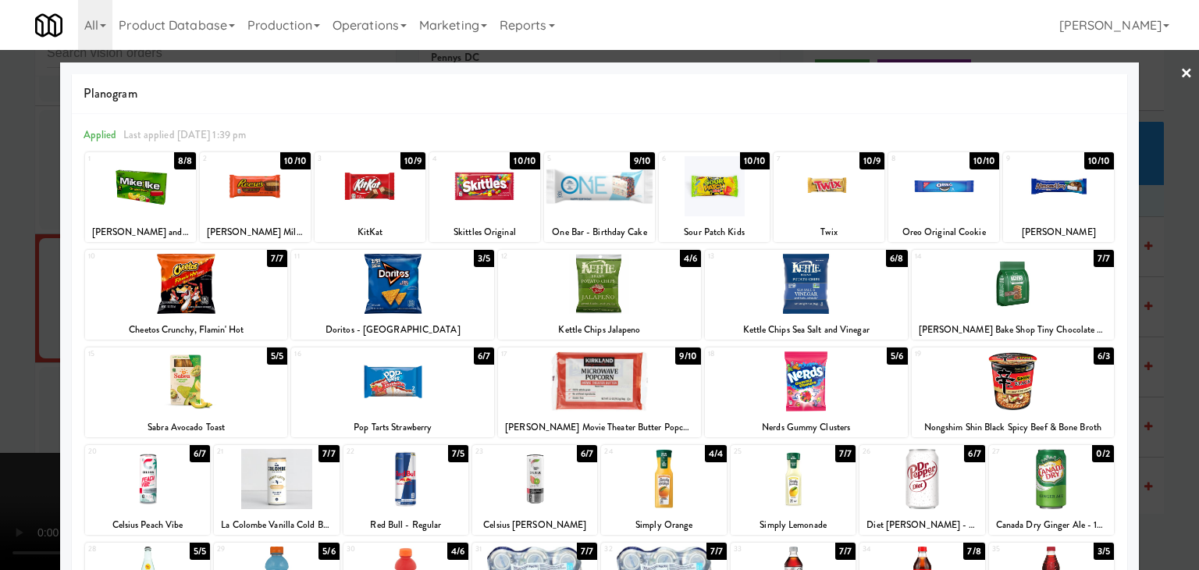
click at [367, 175] on div at bounding box center [370, 186] width 111 height 60
drag, startPoint x: 0, startPoint y: 217, endPoint x: 100, endPoint y: 216, distance: 99.9
click at [0, 216] on div at bounding box center [599, 285] width 1199 height 570
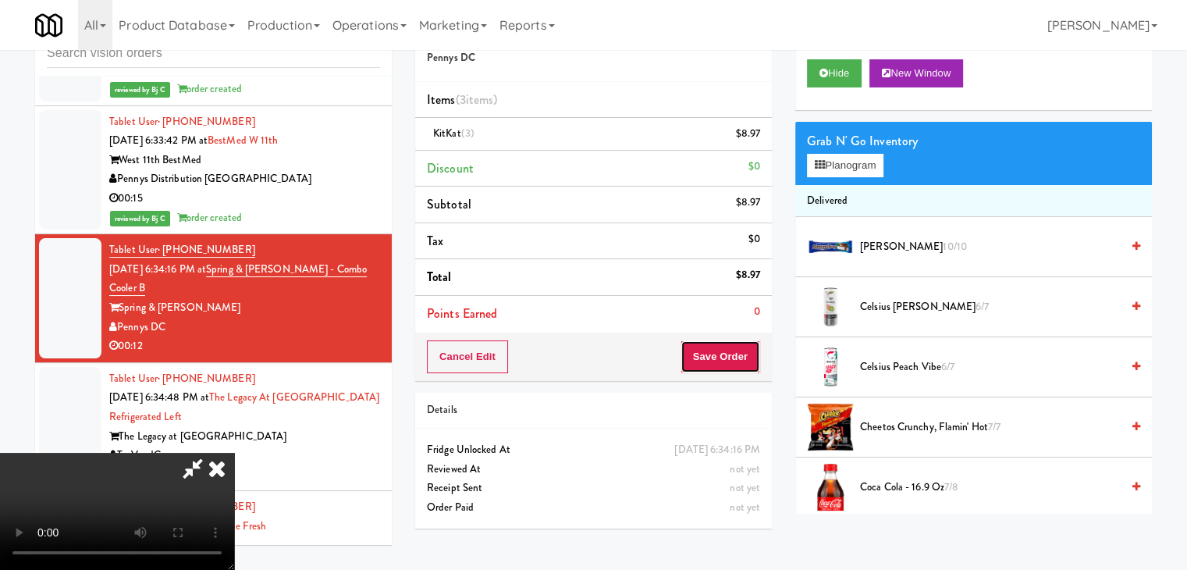
click at [737, 345] on button "Save Order" at bounding box center [721, 356] width 80 height 33
click at [736, 344] on button "Save Order" at bounding box center [721, 356] width 80 height 33
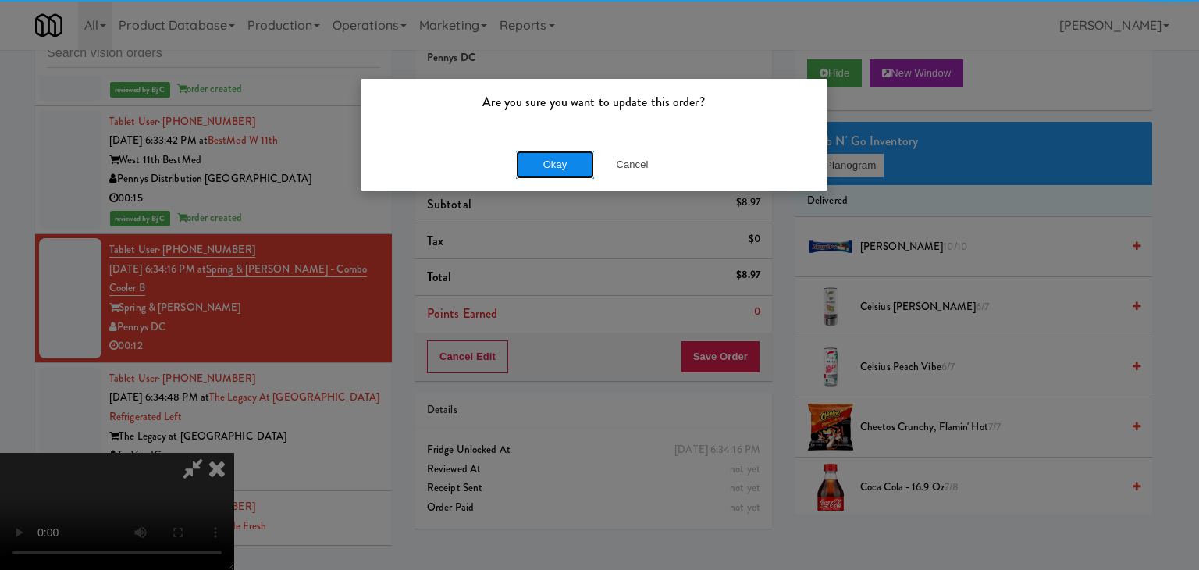
click at [562, 156] on button "Okay" at bounding box center [555, 165] width 78 height 28
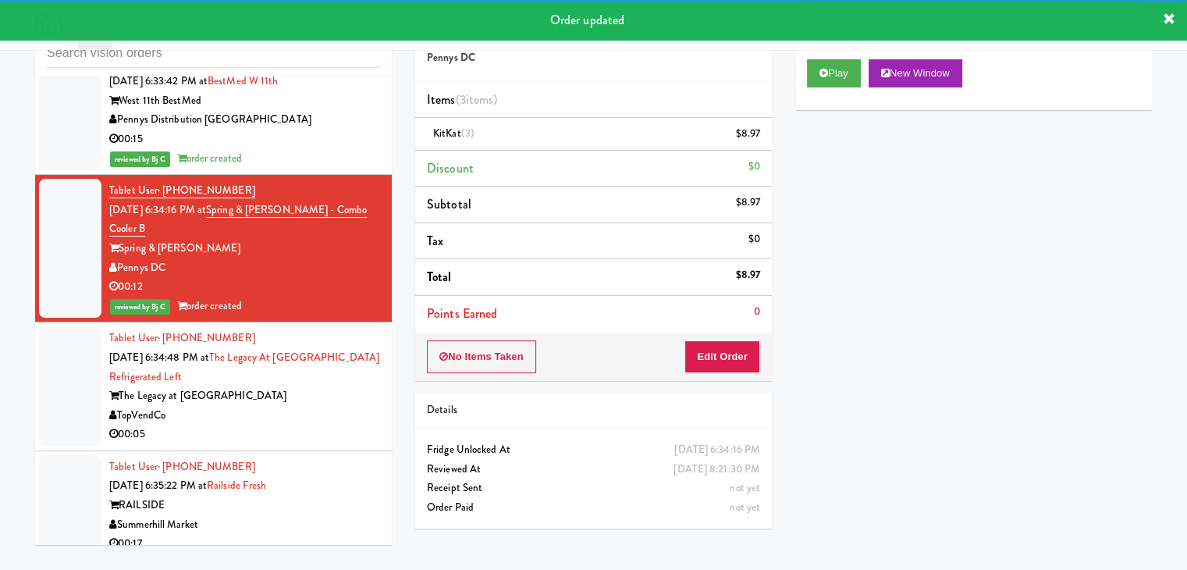
scroll to position [8431, 0]
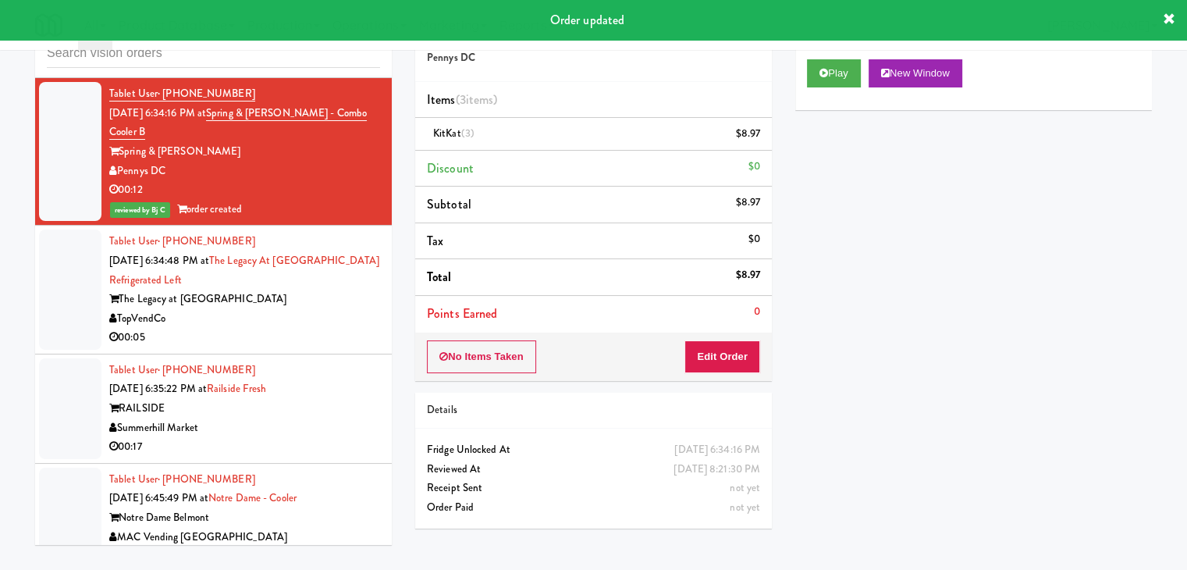
click at [315, 326] on div "TopVendCo" at bounding box center [244, 319] width 271 height 20
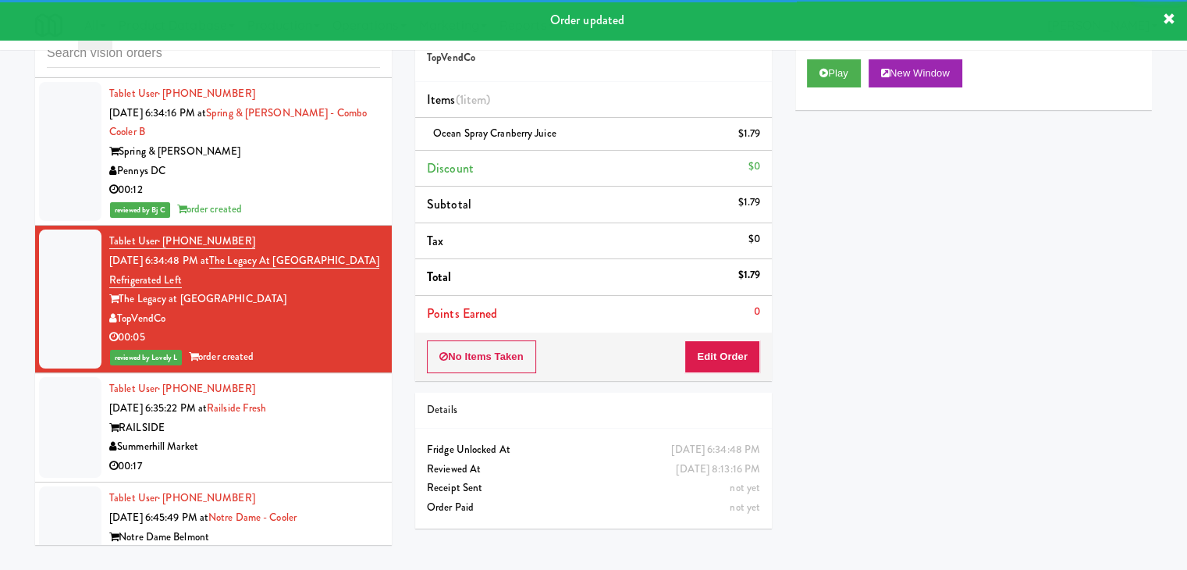
scroll to position [8587, 0]
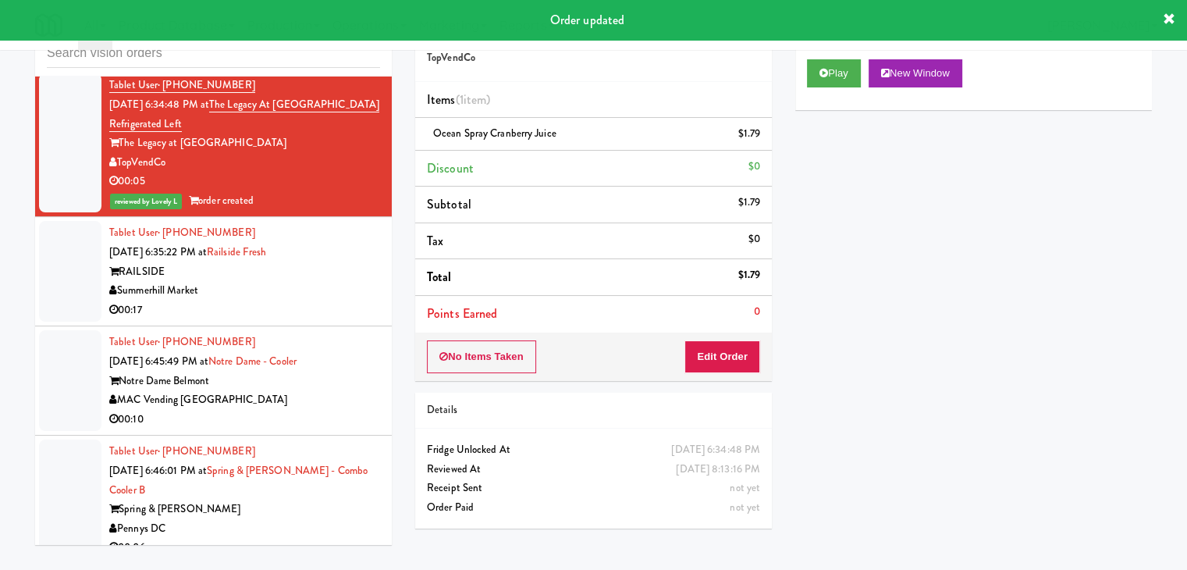
click at [347, 282] on div "RAILSIDE" at bounding box center [244, 272] width 271 height 20
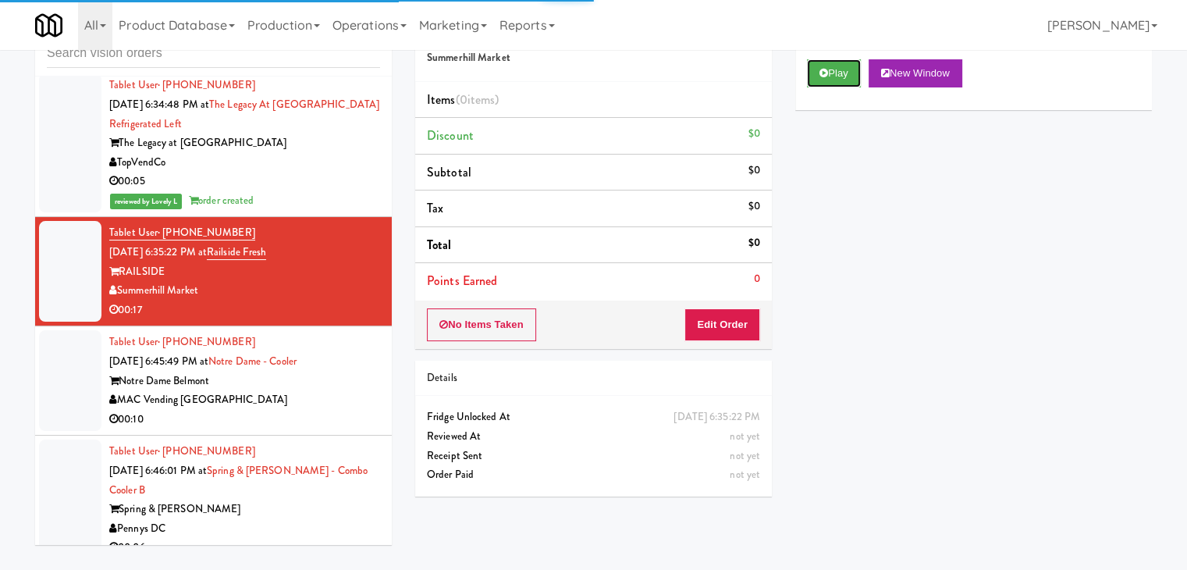
click at [851, 73] on button "Play" at bounding box center [834, 73] width 54 height 28
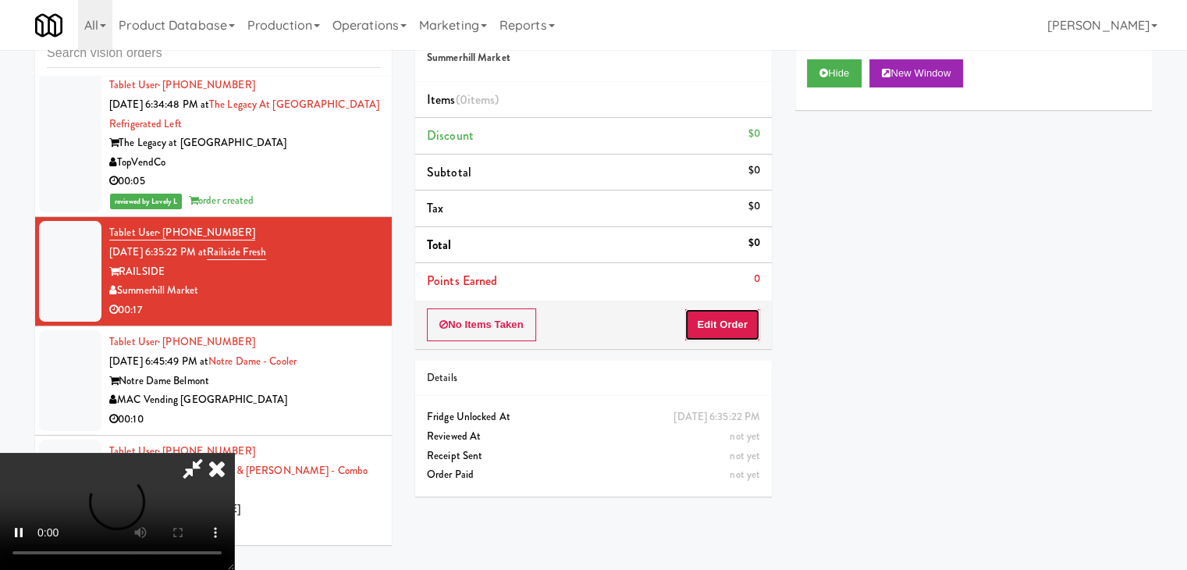
click at [721, 333] on button "Edit Order" at bounding box center [723, 324] width 76 height 33
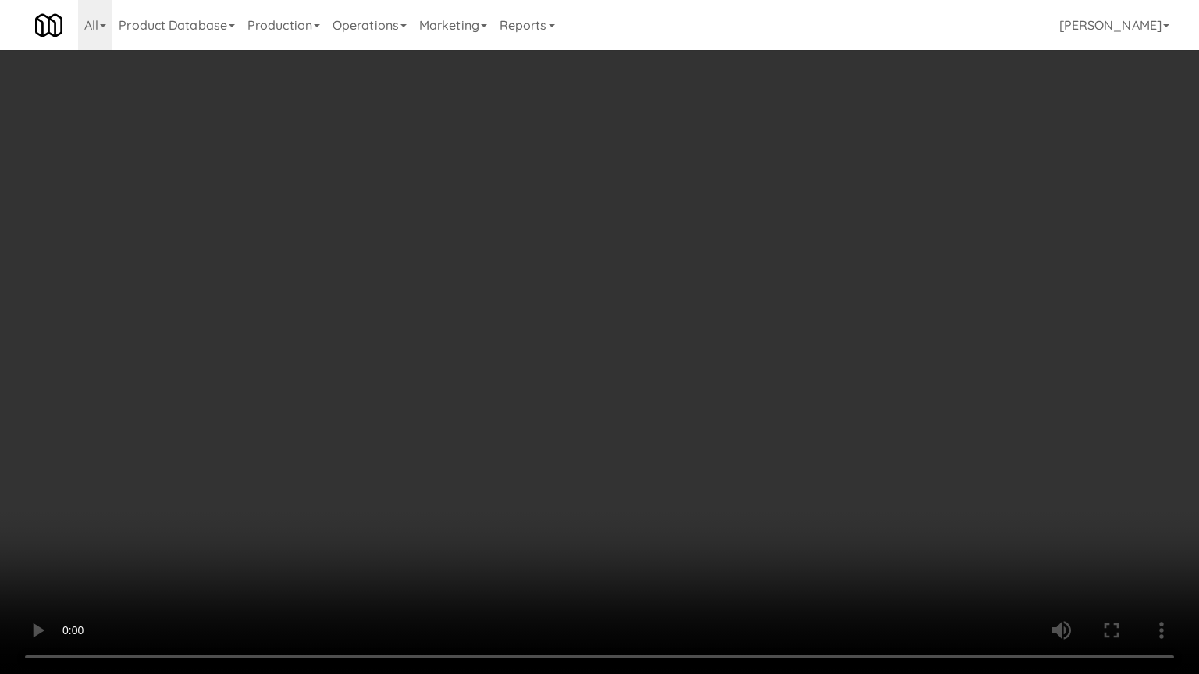
click at [789, 290] on video at bounding box center [599, 337] width 1199 height 674
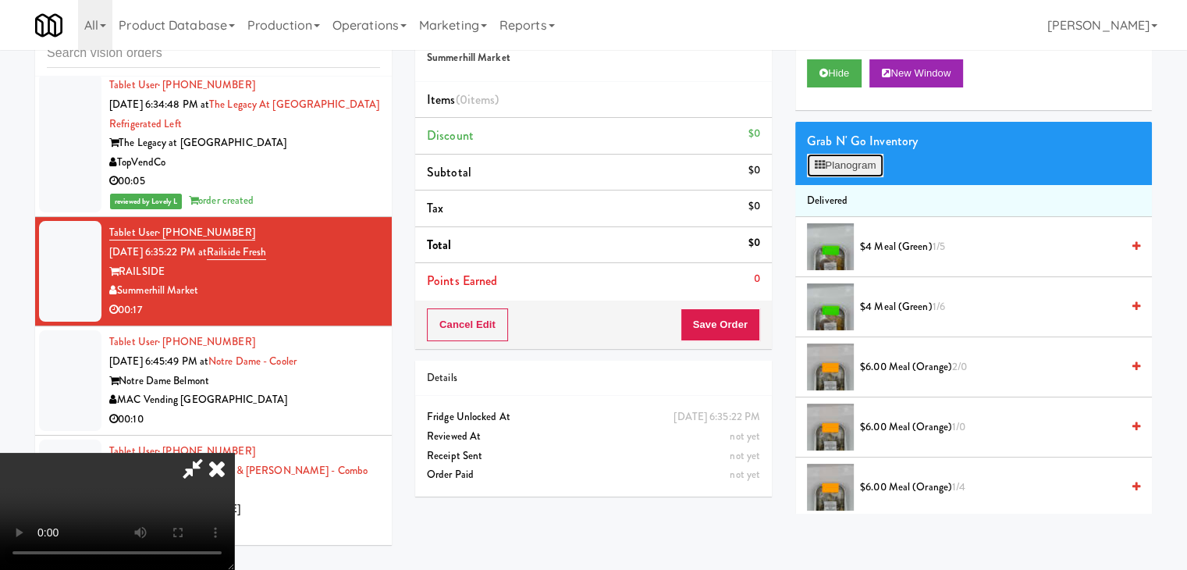
click at [854, 169] on button "Planogram" at bounding box center [845, 165] width 76 height 23
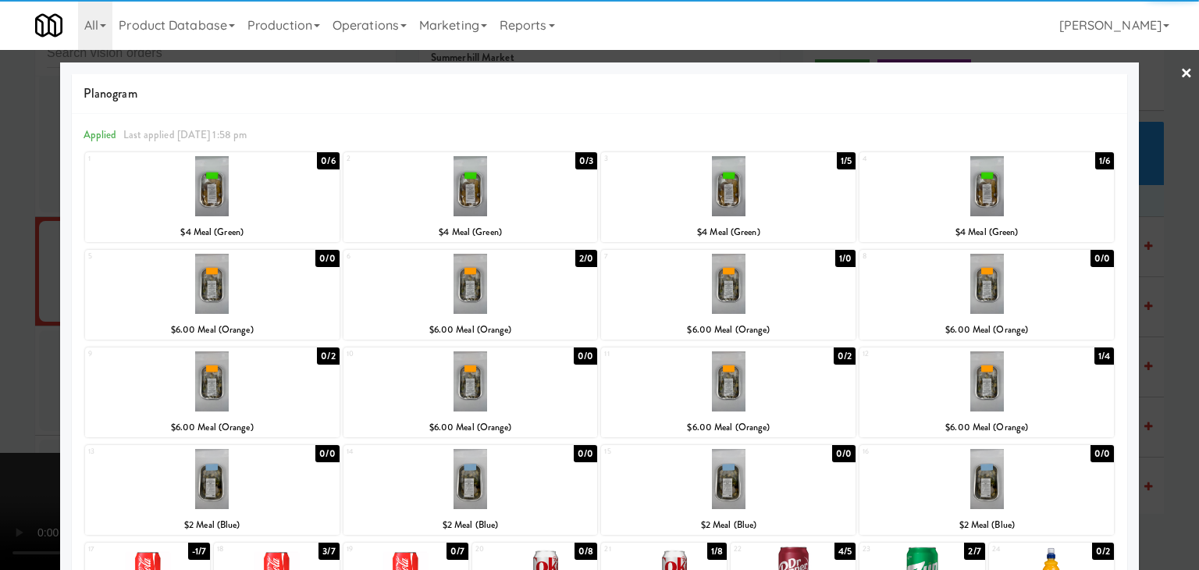
click at [927, 210] on div at bounding box center [986, 186] width 254 height 60
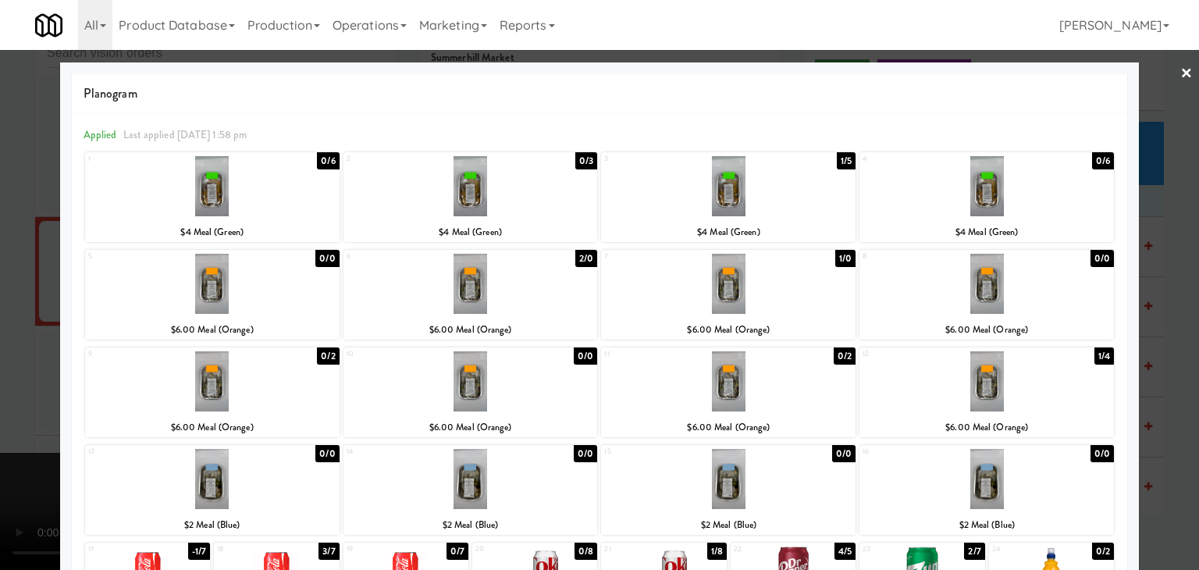
drag, startPoint x: 0, startPoint y: 269, endPoint x: 121, endPoint y: 271, distance: 121.0
click at [2, 269] on div at bounding box center [599, 285] width 1199 height 570
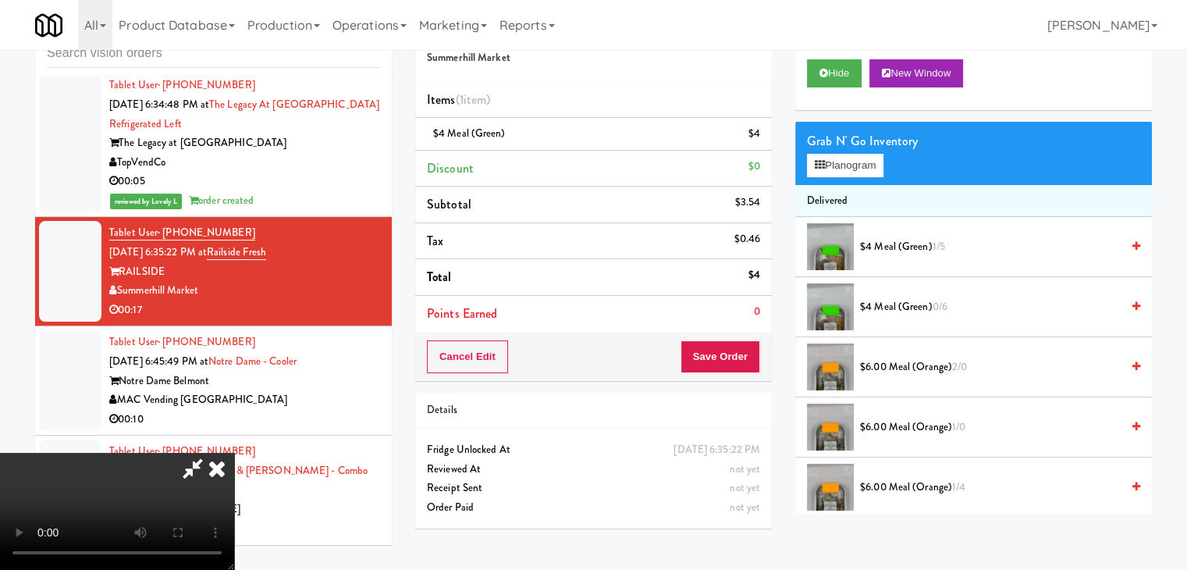
drag, startPoint x: 442, startPoint y: 301, endPoint x: 453, endPoint y: 301, distance: 10.9
click at [234, 453] on video at bounding box center [117, 511] width 234 height 117
click at [742, 365] on button "Save Order" at bounding box center [721, 356] width 80 height 33
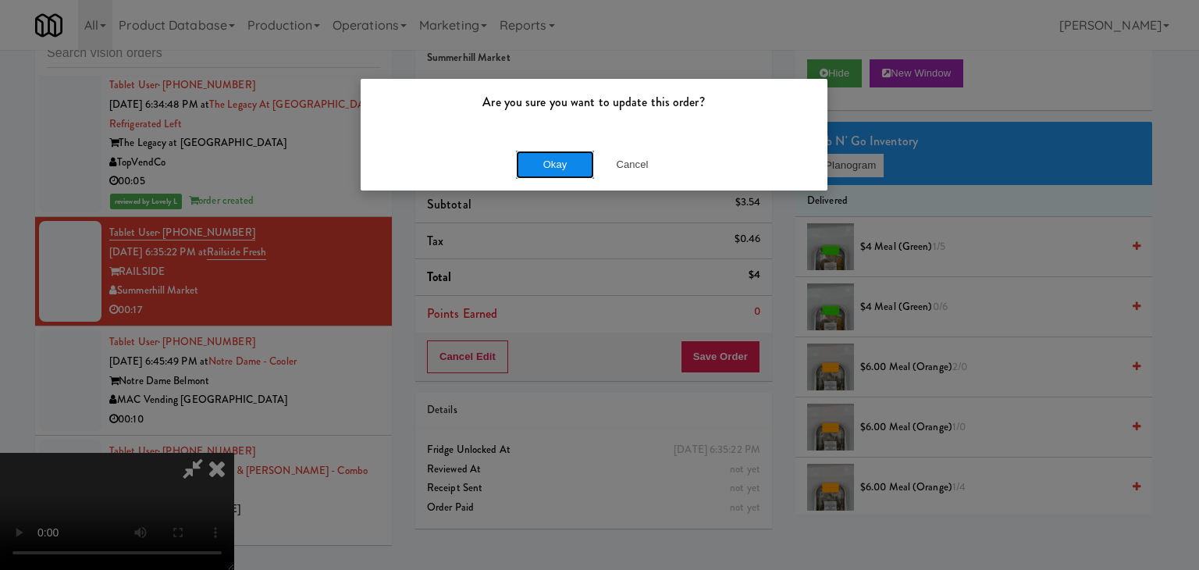
click at [572, 160] on button "Okay" at bounding box center [555, 165] width 78 height 28
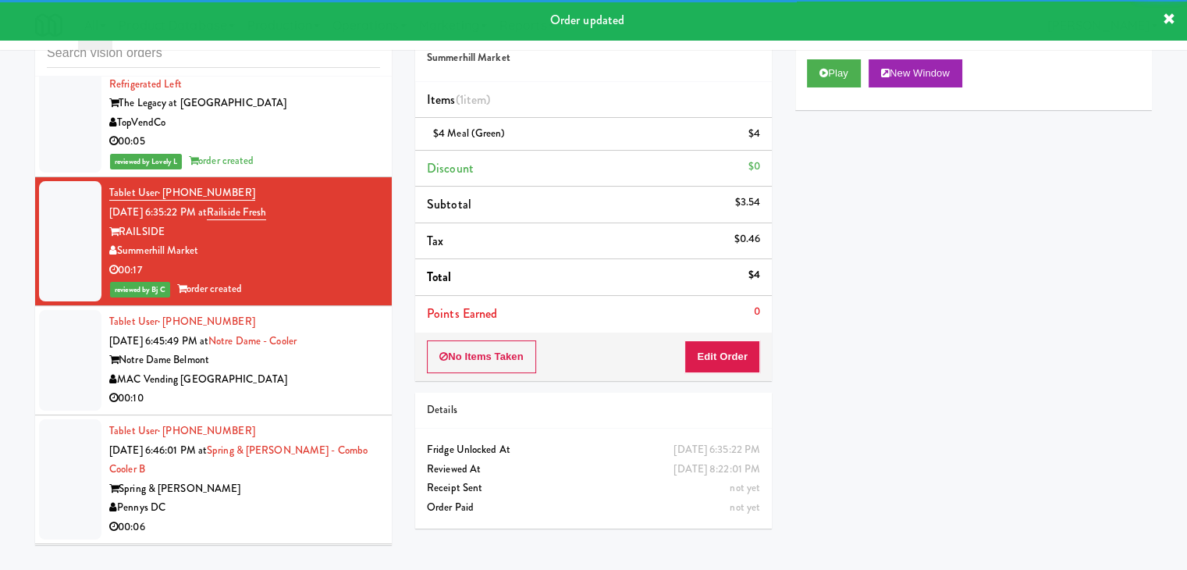
scroll to position [8821, 0]
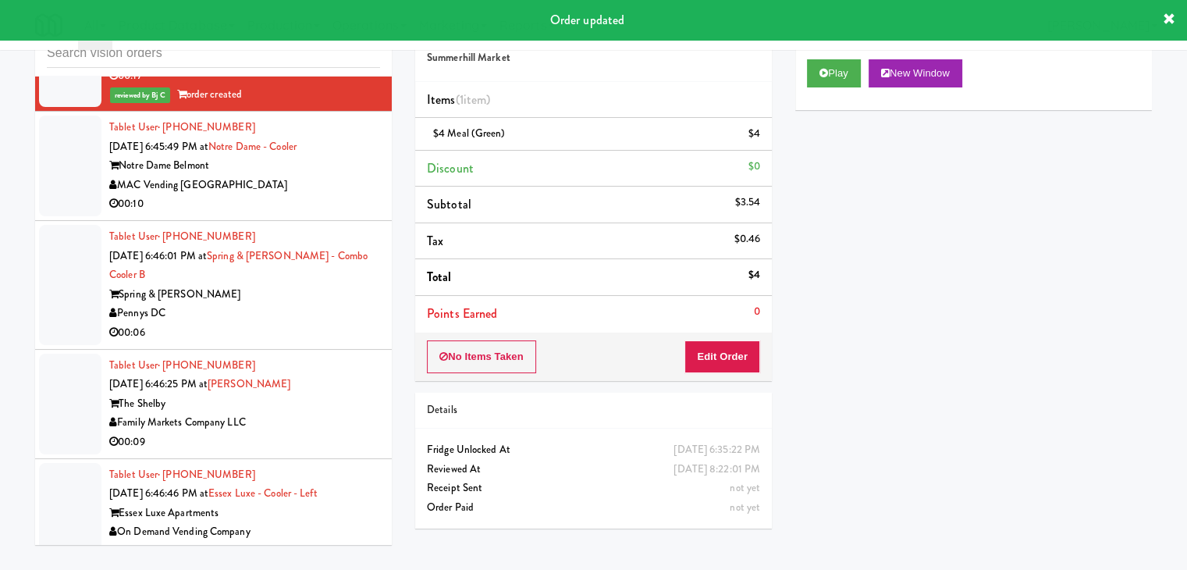
click at [328, 214] on div "00:10" at bounding box center [244, 204] width 271 height 20
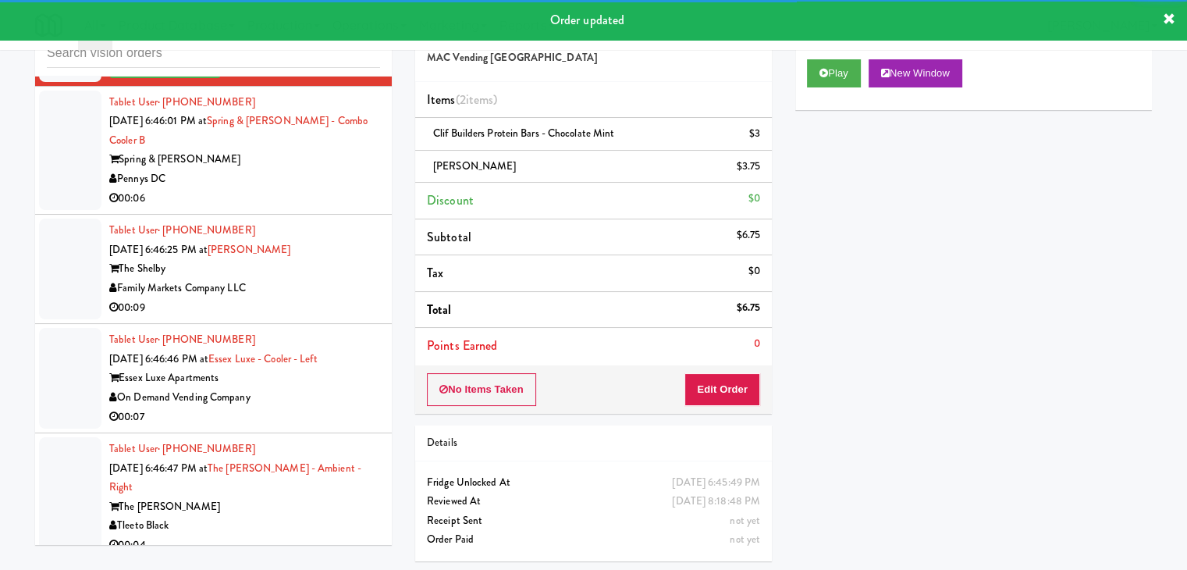
scroll to position [8977, 0]
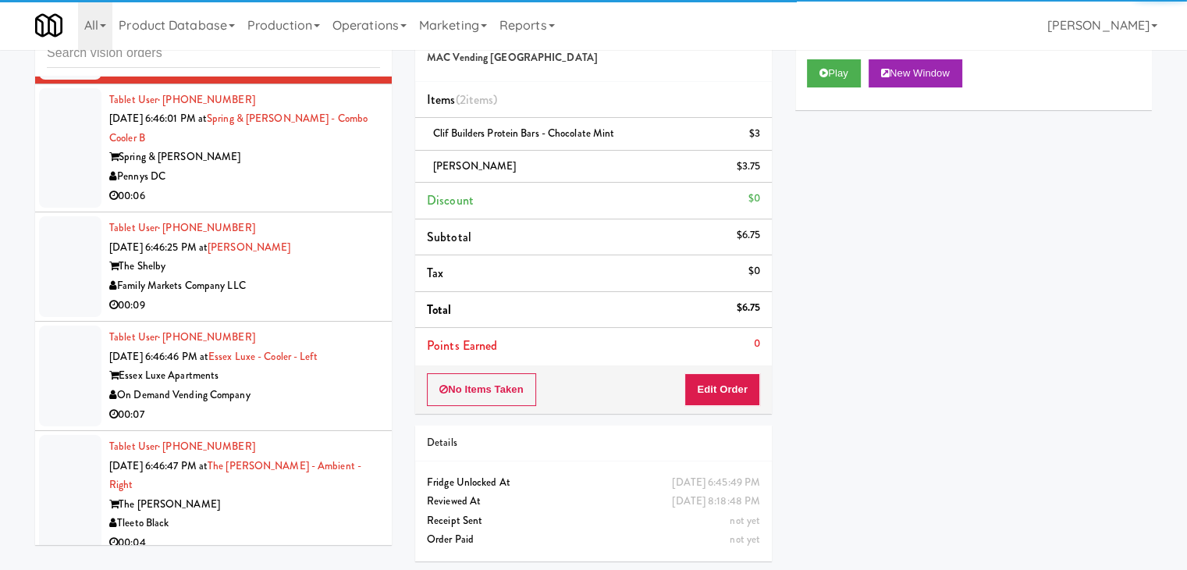
click at [341, 201] on div "00:06" at bounding box center [244, 197] width 271 height 20
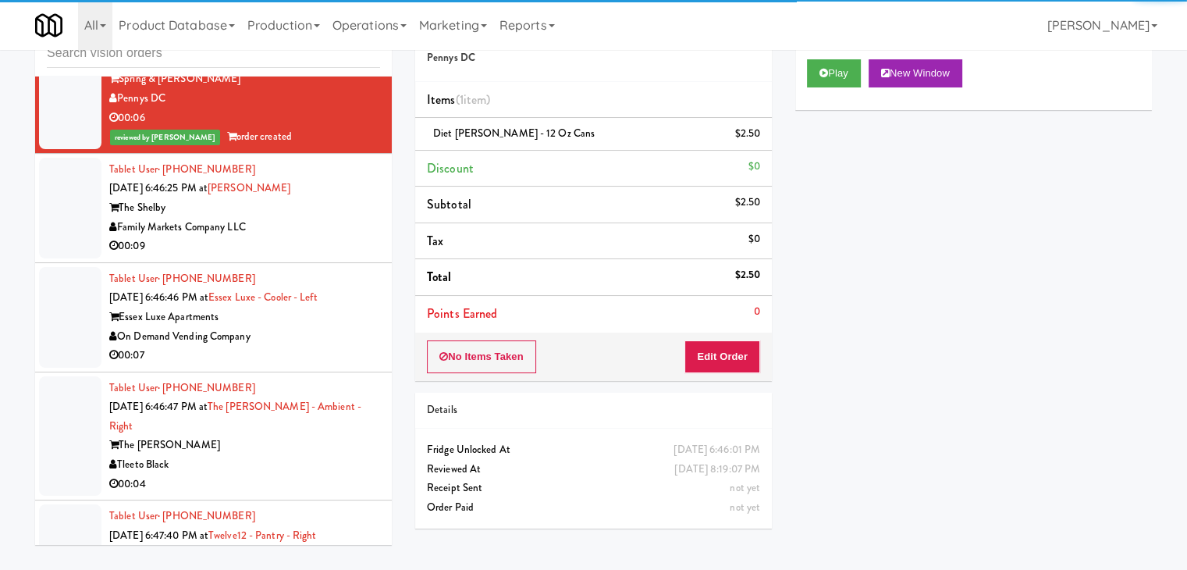
click at [340, 251] on div "00:09" at bounding box center [244, 247] width 271 height 20
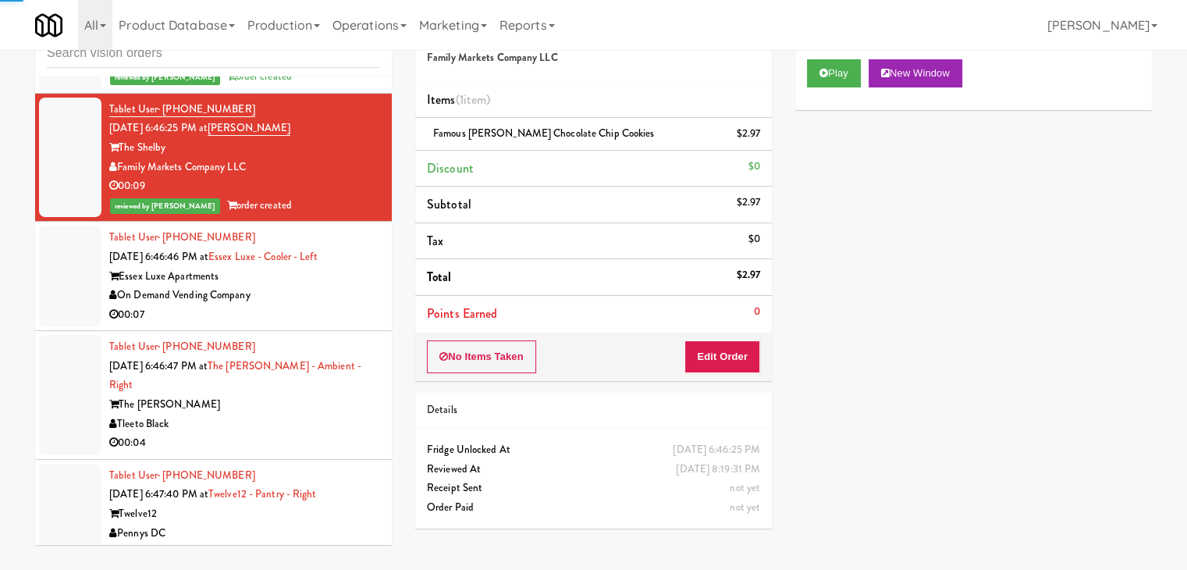
scroll to position [9133, 0]
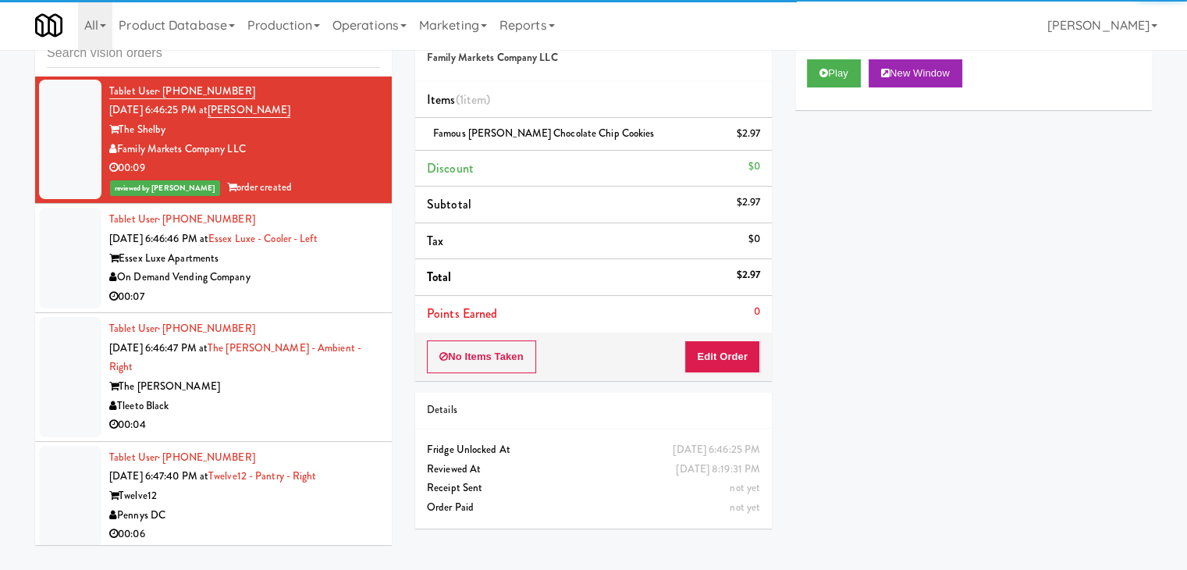
click at [344, 286] on div "On Demand Vending Company" at bounding box center [244, 278] width 271 height 20
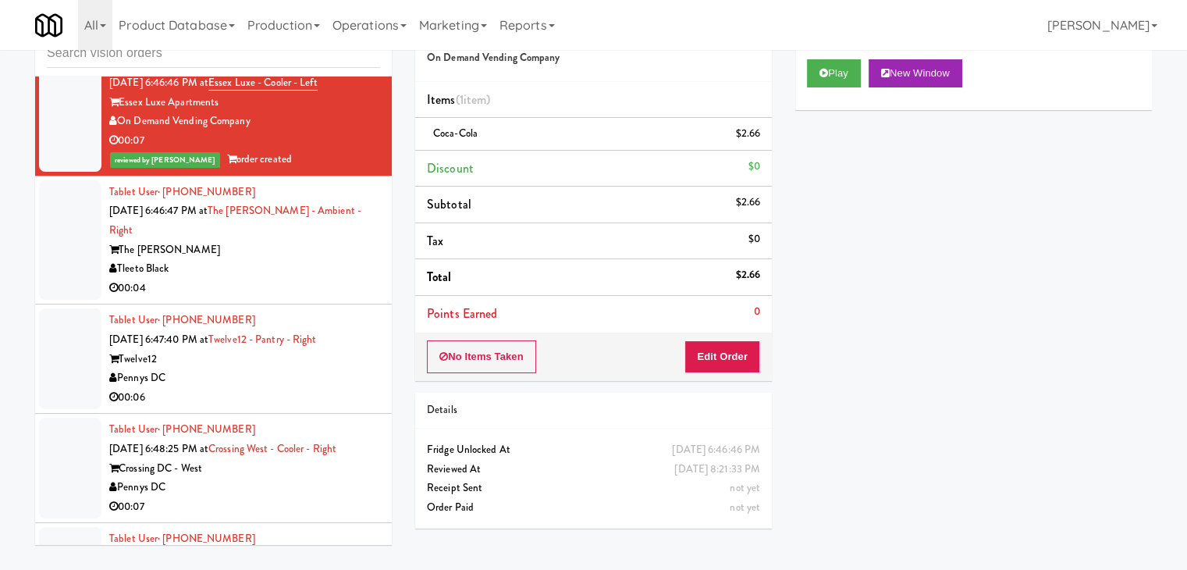
click at [318, 266] on div "Tleeto Black" at bounding box center [244, 269] width 271 height 20
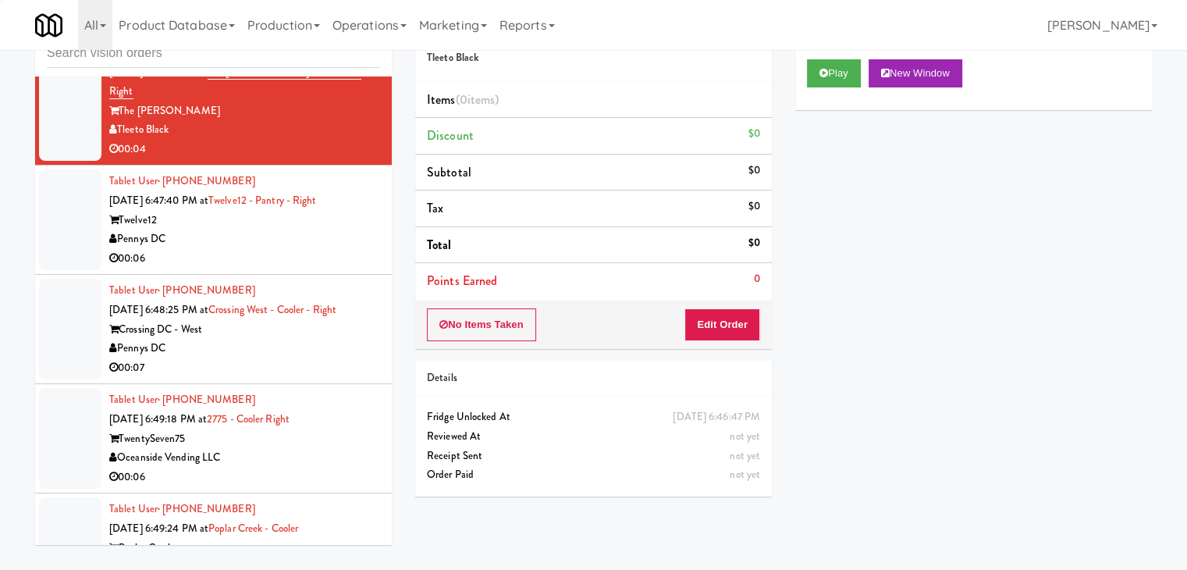
scroll to position [9445, 0]
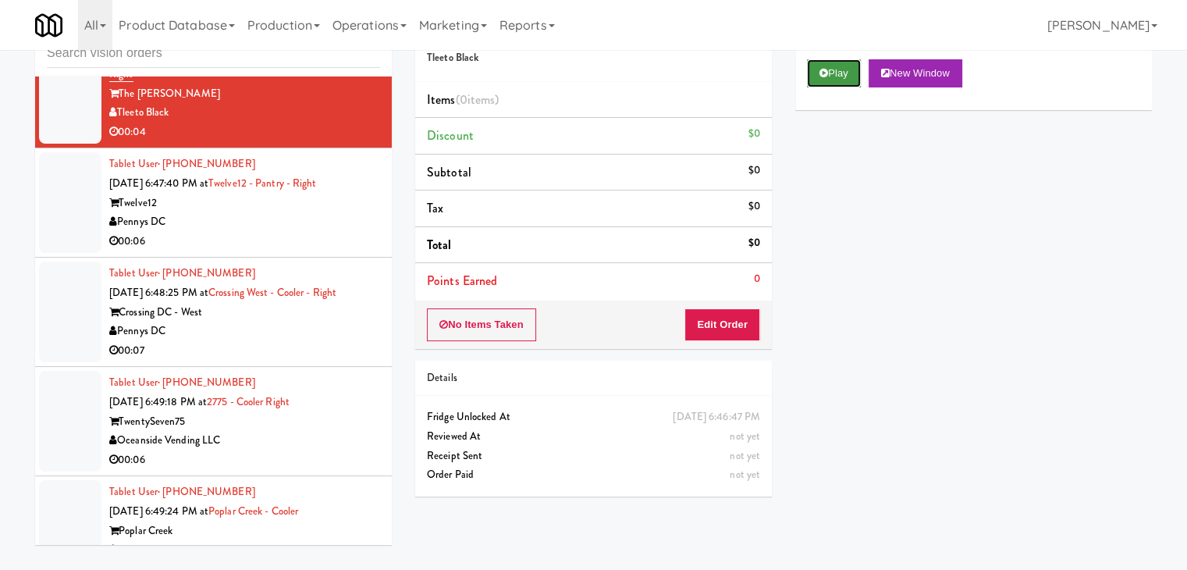
click at [817, 80] on button "Play" at bounding box center [834, 73] width 54 height 28
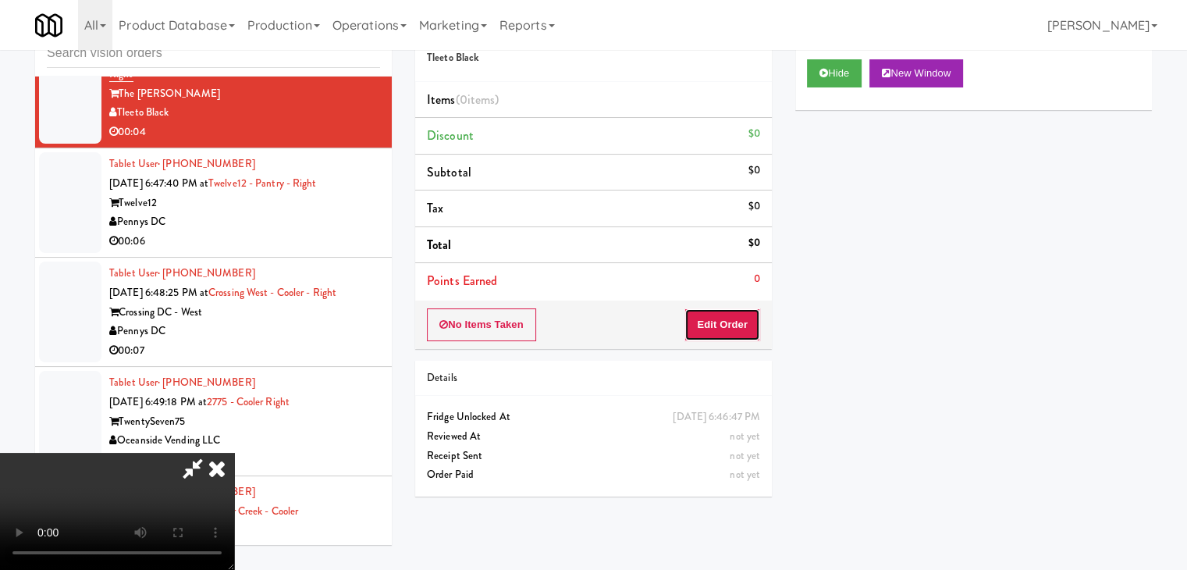
click at [718, 320] on button "Edit Order" at bounding box center [723, 324] width 76 height 33
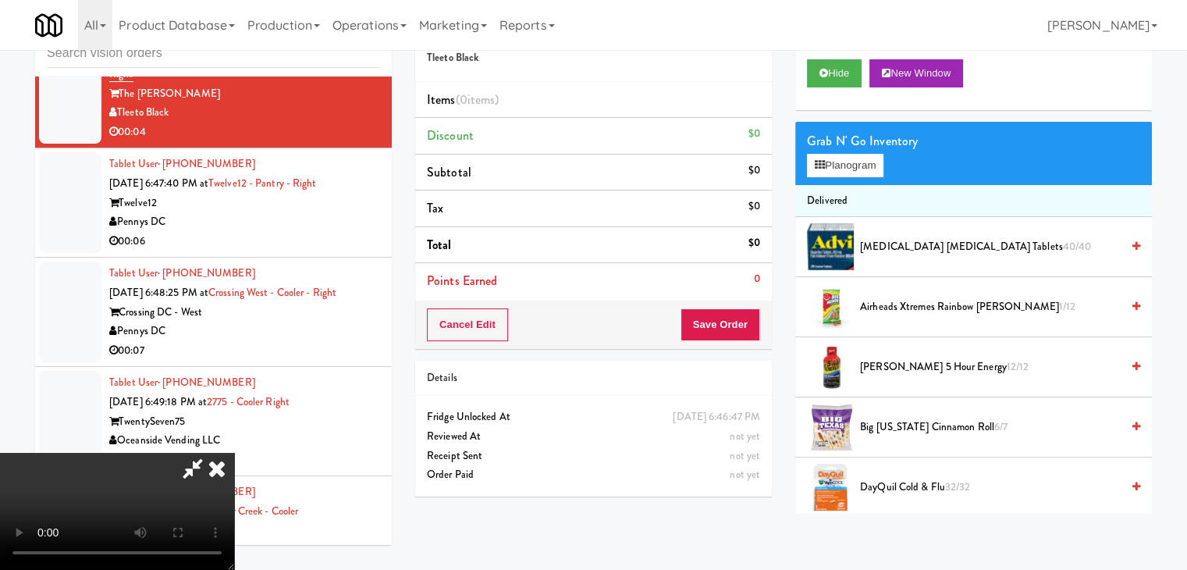
scroll to position [0, 0]
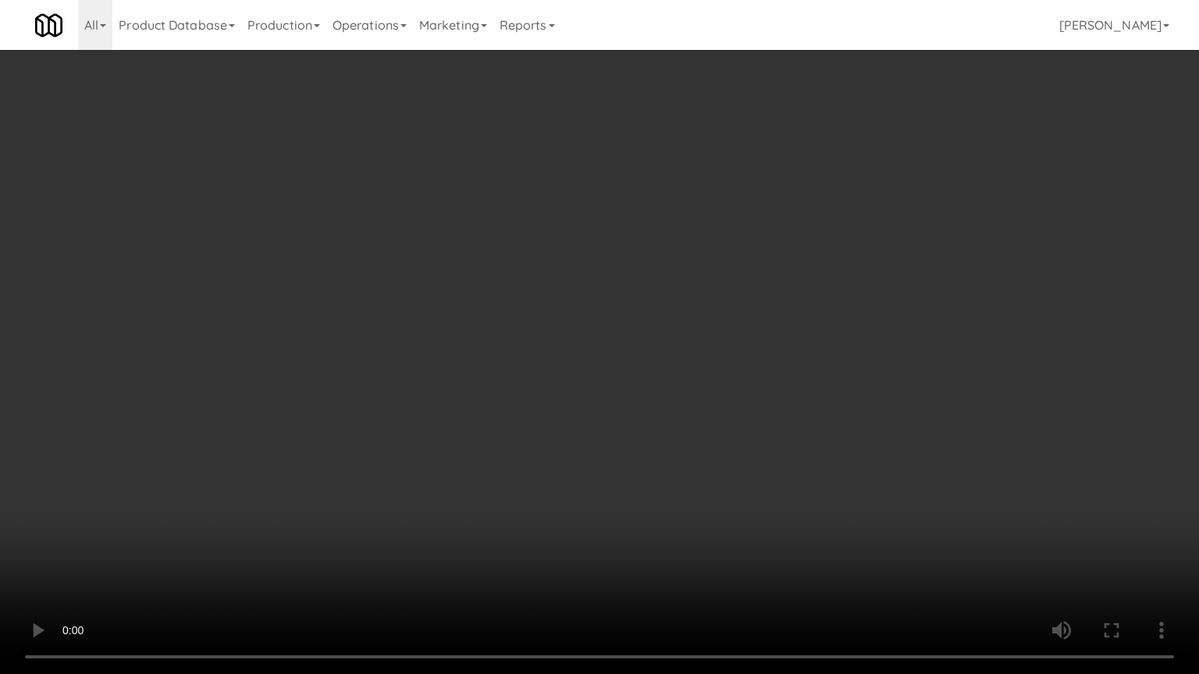
click at [754, 436] on video at bounding box center [599, 337] width 1199 height 674
click at [757, 433] on video at bounding box center [599, 337] width 1199 height 674
drag, startPoint x: 758, startPoint y: 431, endPoint x: 784, endPoint y: 331, distance: 103.2
click at [760, 426] on video at bounding box center [599, 337] width 1199 height 674
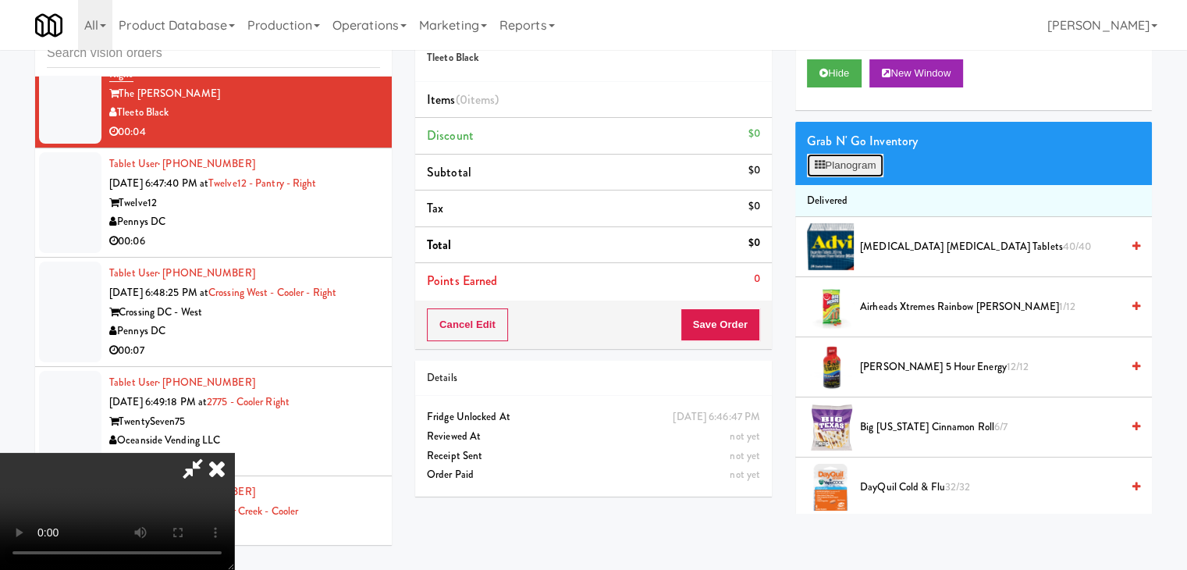
click at [862, 172] on button "Planogram" at bounding box center [845, 165] width 76 height 23
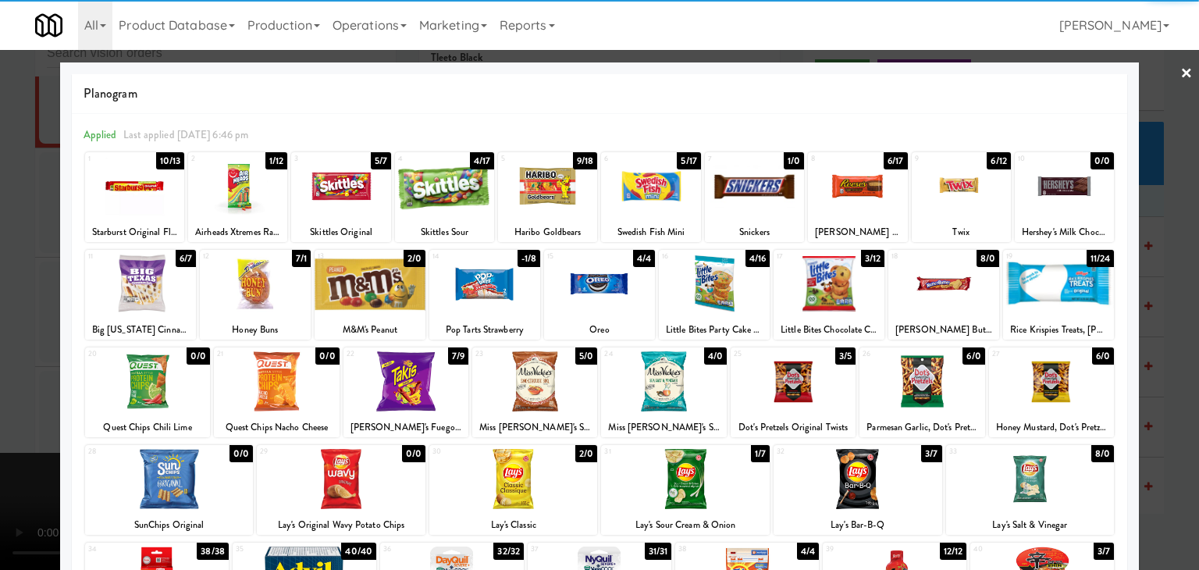
drag, startPoint x: 614, startPoint y: 299, endPoint x: 606, endPoint y: 299, distance: 8.6
click at [612, 299] on div at bounding box center [599, 284] width 111 height 60
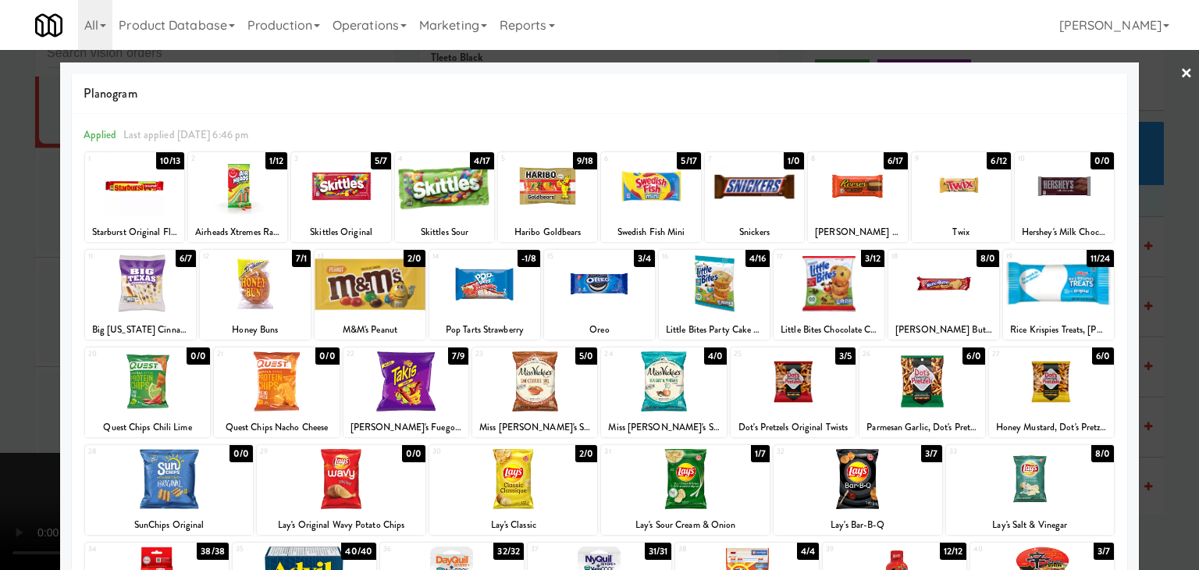
click at [0, 319] on div at bounding box center [599, 285] width 1199 height 570
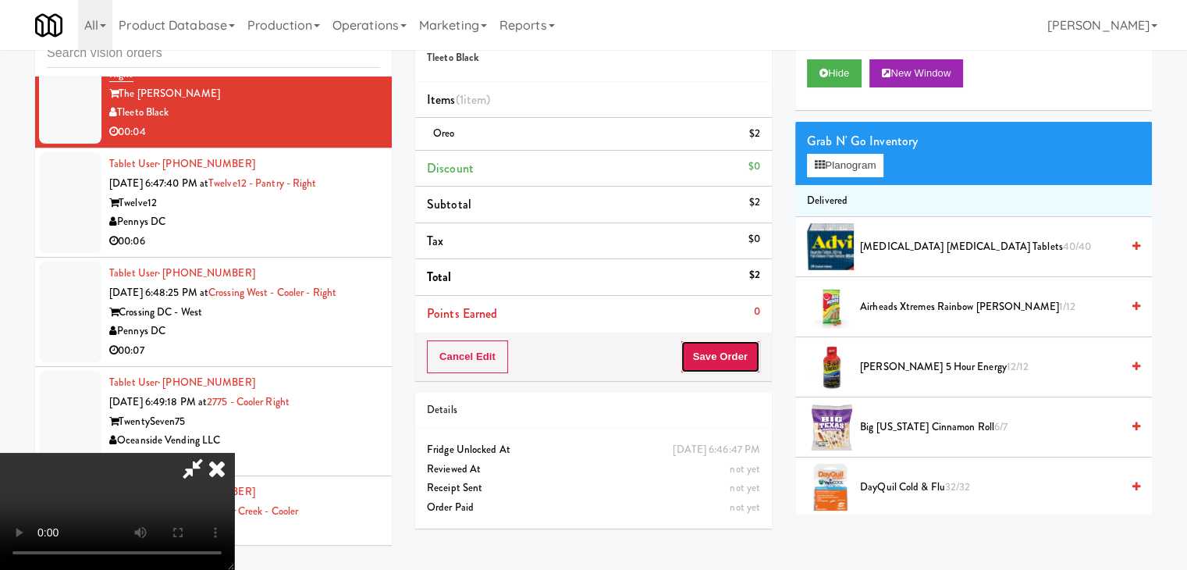
click at [744, 367] on button "Save Order" at bounding box center [721, 356] width 80 height 33
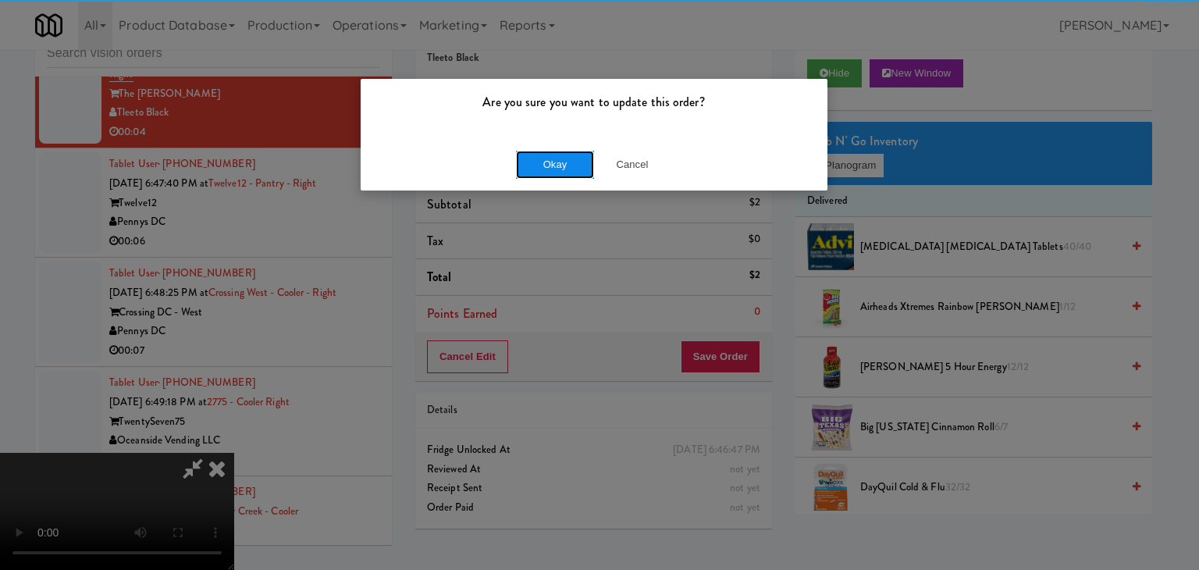
click at [552, 164] on button "Okay" at bounding box center [555, 165] width 78 height 28
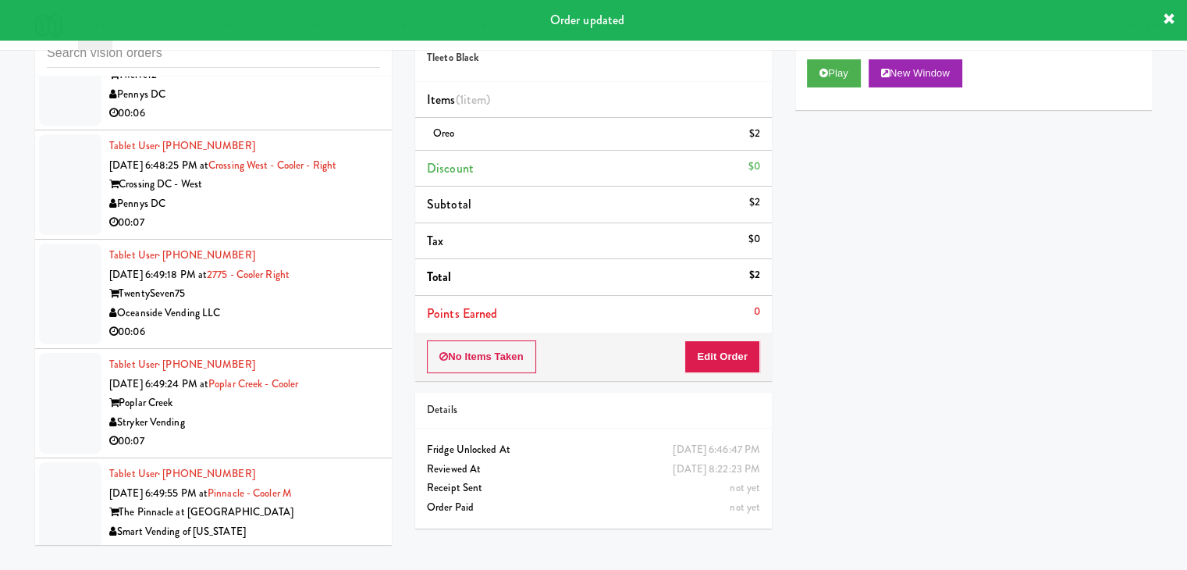
scroll to position [9542, 0]
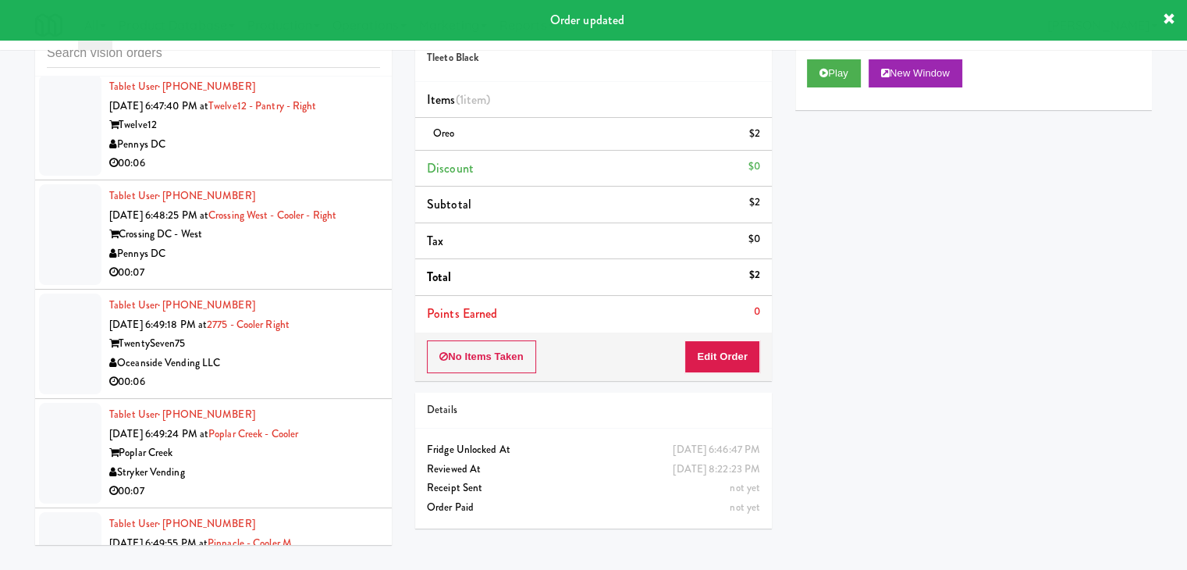
click at [322, 160] on div "00:06" at bounding box center [244, 164] width 271 height 20
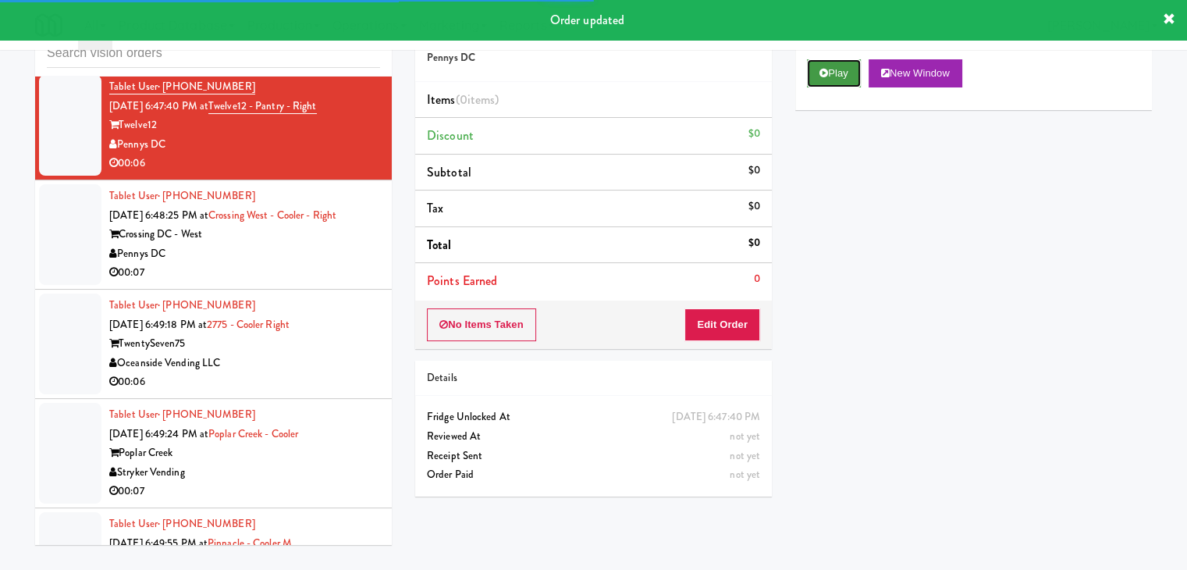
click at [846, 74] on button "Play" at bounding box center [834, 73] width 54 height 28
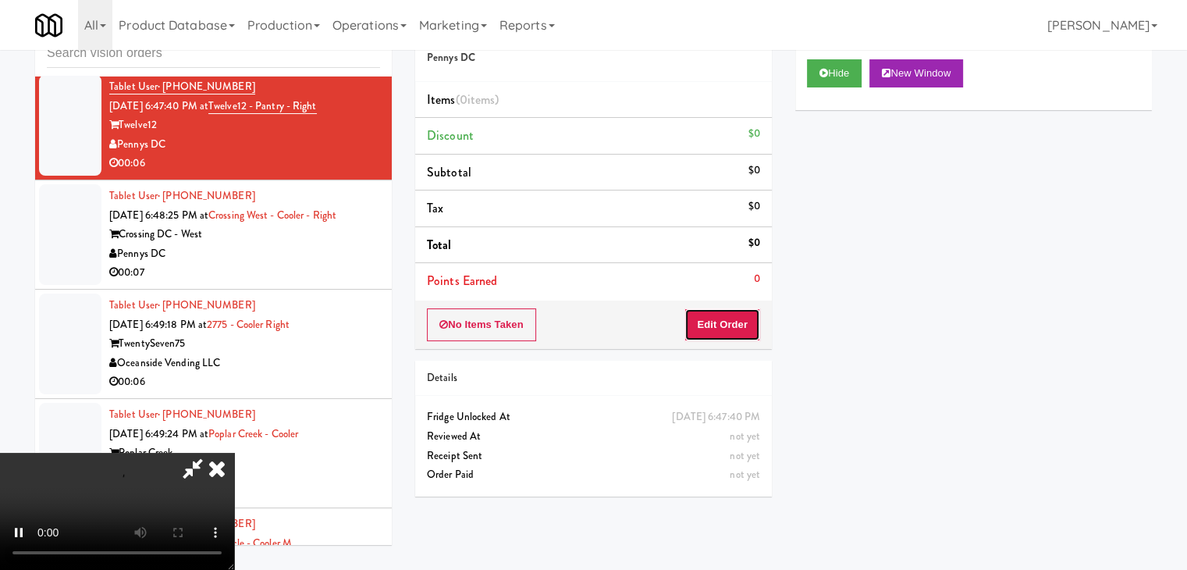
click at [723, 318] on button "Edit Order" at bounding box center [723, 324] width 76 height 33
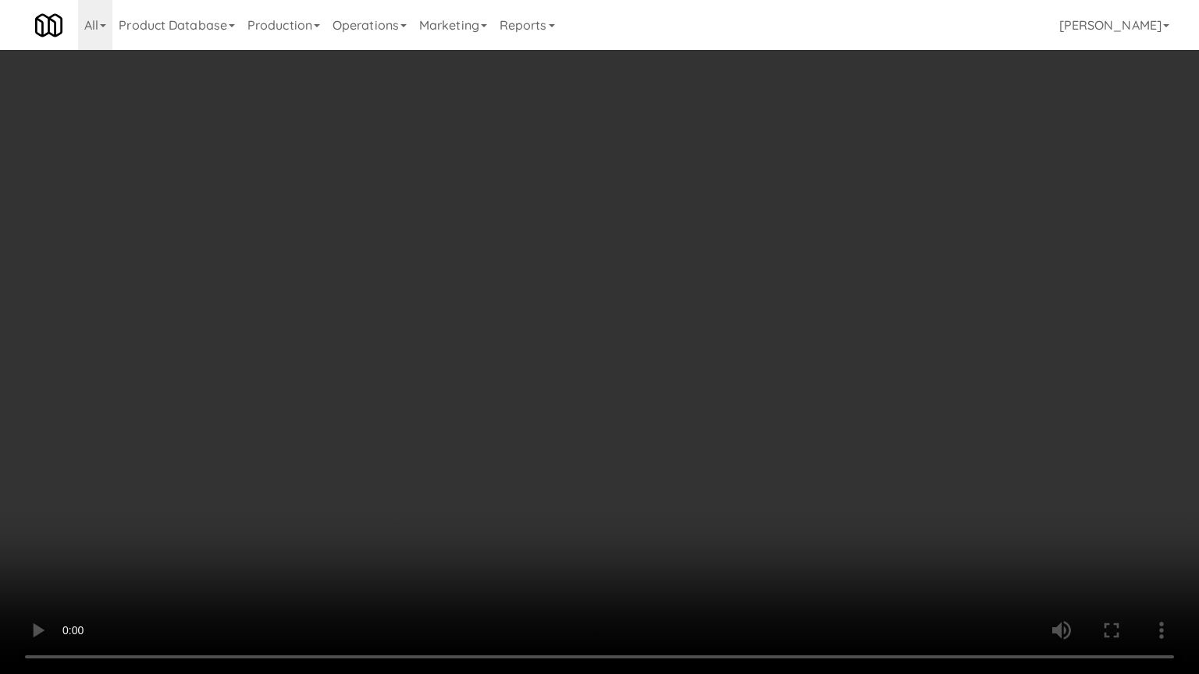
click at [704, 421] on video at bounding box center [599, 337] width 1199 height 674
click at [697, 428] on video at bounding box center [599, 337] width 1199 height 674
click at [713, 415] on video at bounding box center [599, 337] width 1199 height 674
click at [713, 421] on video at bounding box center [599, 337] width 1199 height 674
click at [696, 428] on video at bounding box center [599, 337] width 1199 height 674
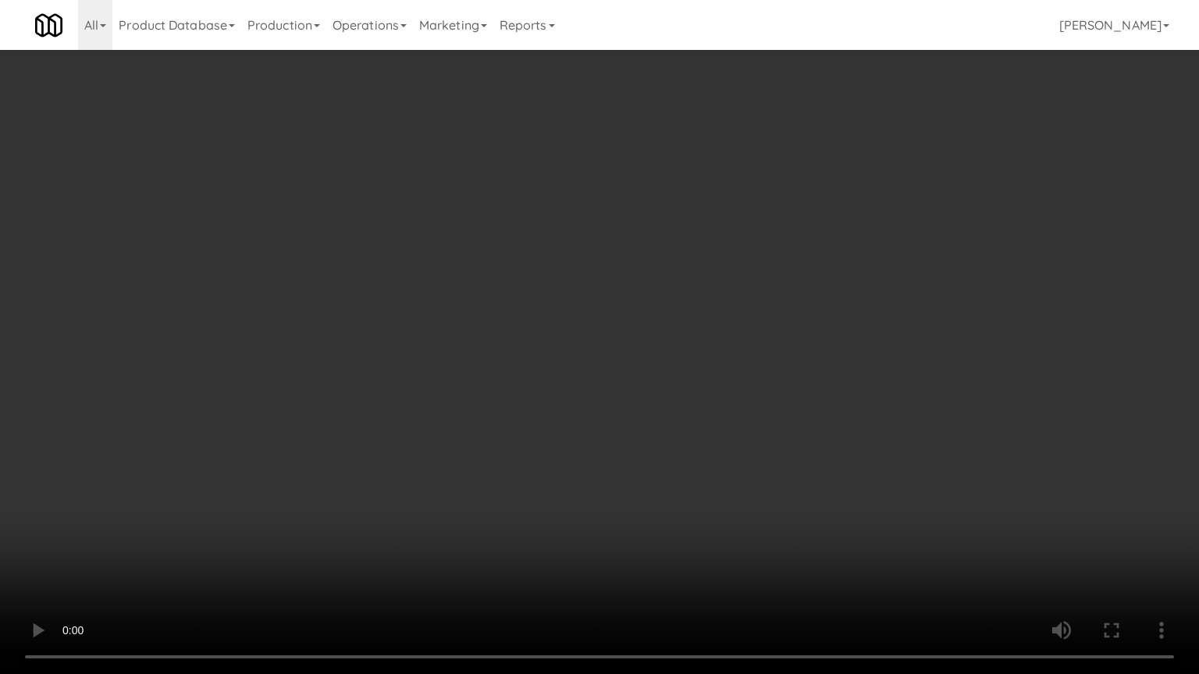
click at [696, 429] on video at bounding box center [599, 337] width 1199 height 674
click at [706, 418] on video at bounding box center [599, 337] width 1199 height 674
drag, startPoint x: 706, startPoint y: 418, endPoint x: 733, endPoint y: 329, distance: 93.1
click at [706, 418] on video at bounding box center [599, 337] width 1199 height 674
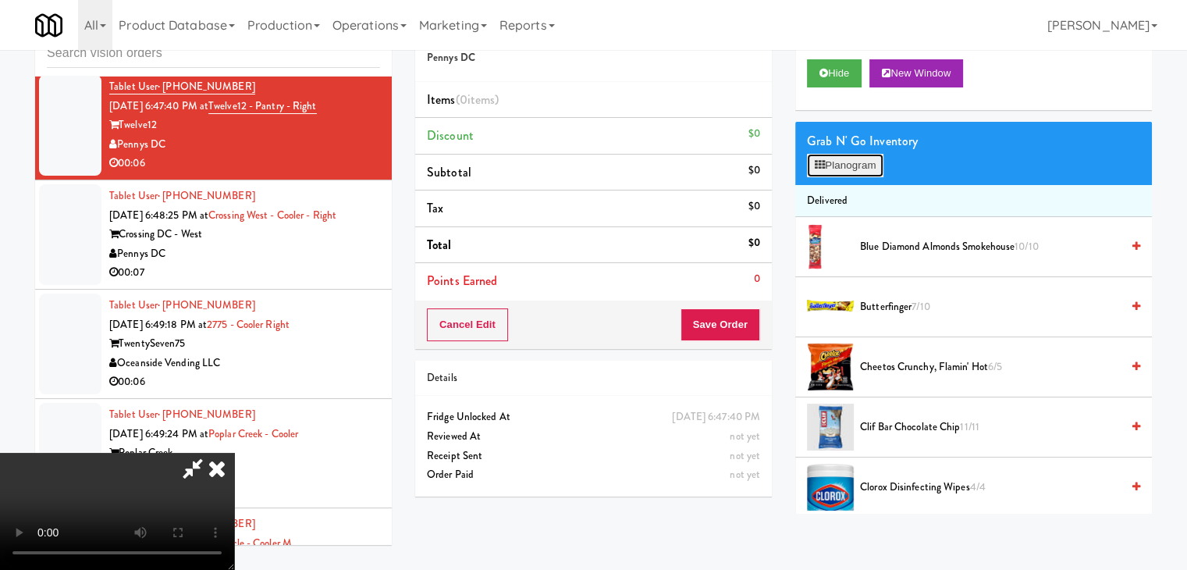
click at [870, 166] on button "Planogram" at bounding box center [845, 165] width 76 height 23
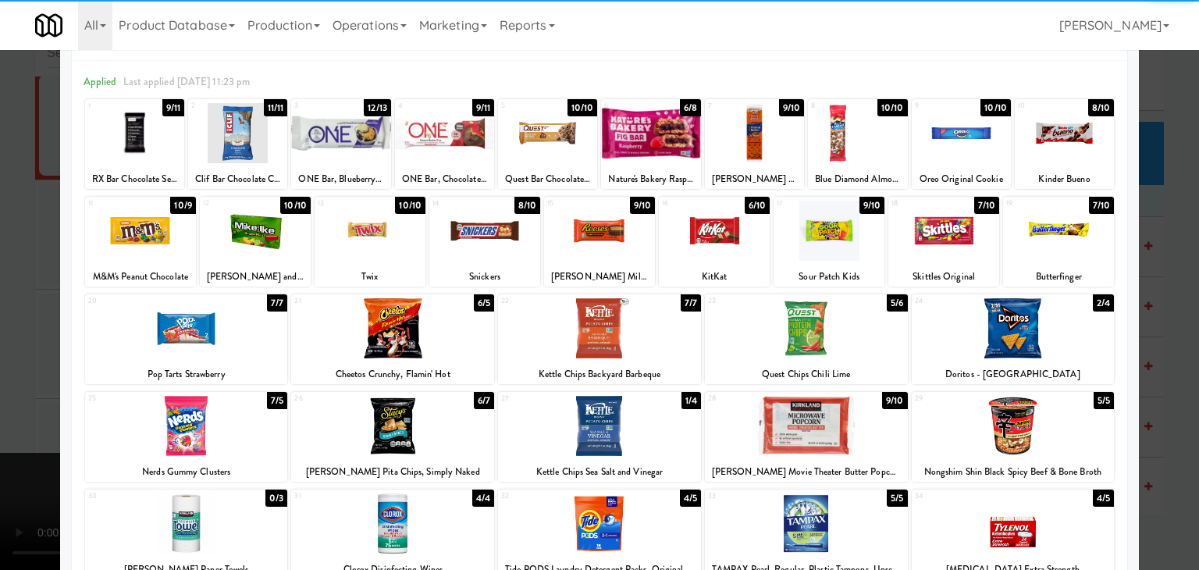
scroll to position [78, 0]
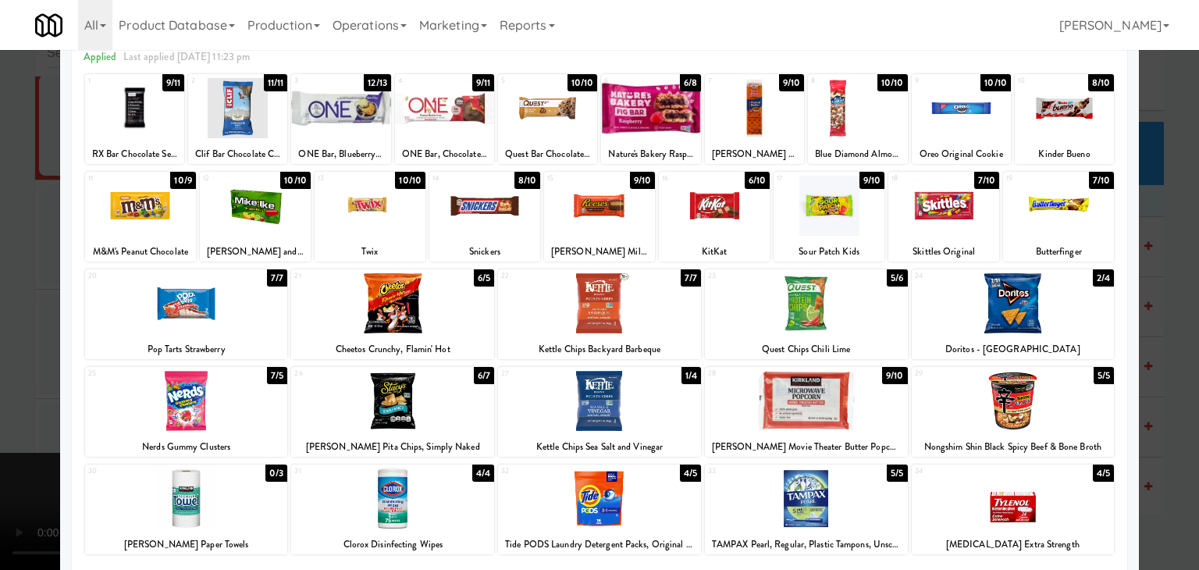
click at [154, 315] on div at bounding box center [186, 303] width 203 height 60
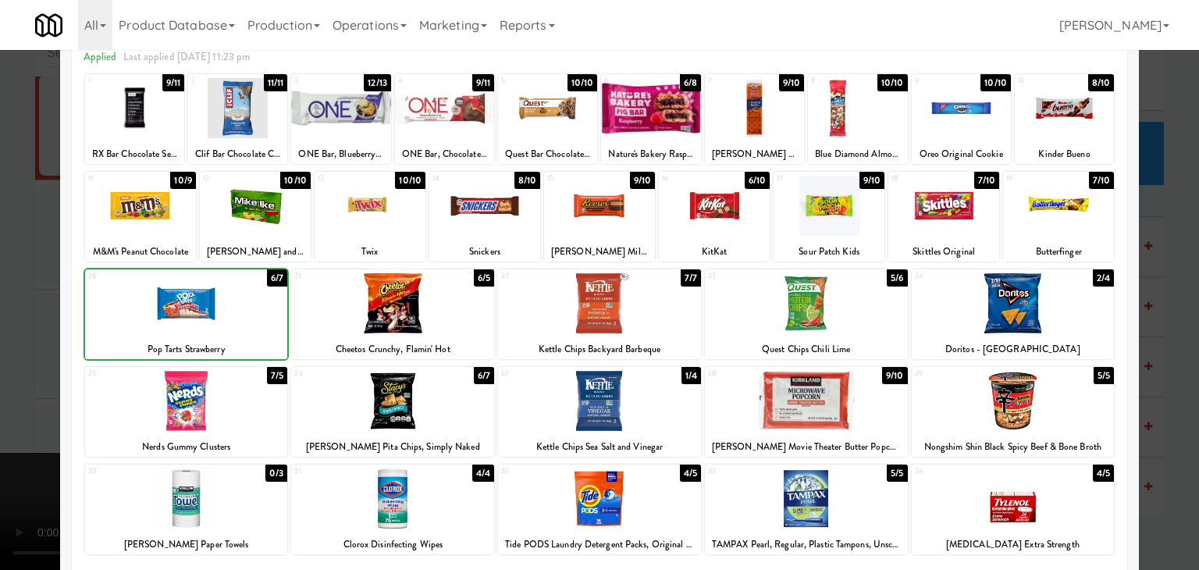
drag, startPoint x: 0, startPoint y: 326, endPoint x: 131, endPoint y: 335, distance: 131.5
click at [2, 325] on div at bounding box center [599, 285] width 1199 height 570
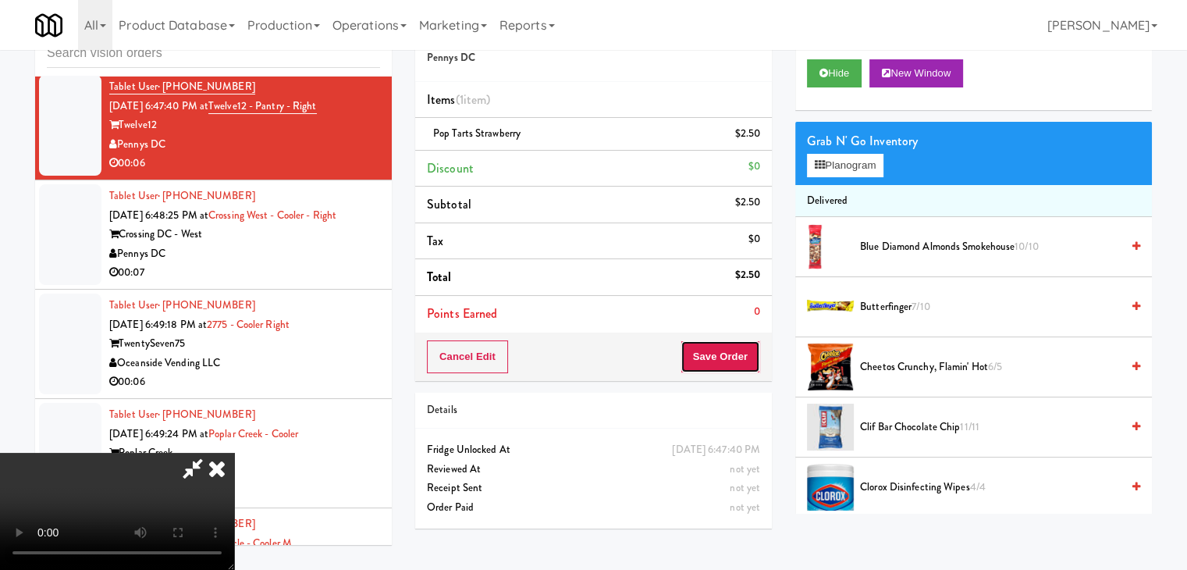
click at [745, 360] on button "Save Order" at bounding box center [721, 356] width 80 height 33
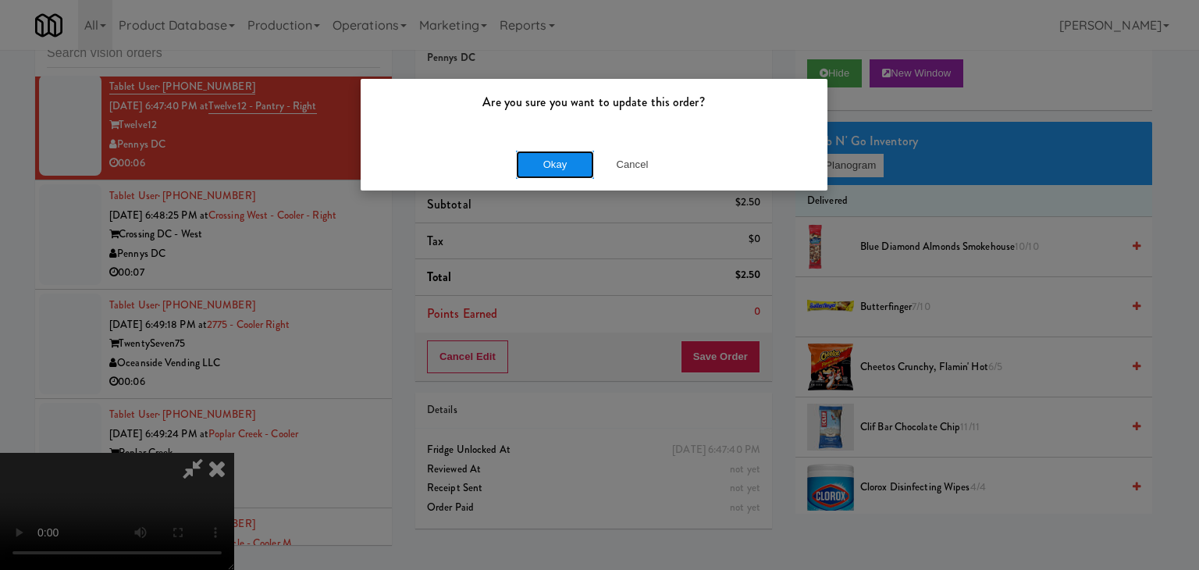
click at [556, 166] on button "Okay" at bounding box center [555, 165] width 78 height 28
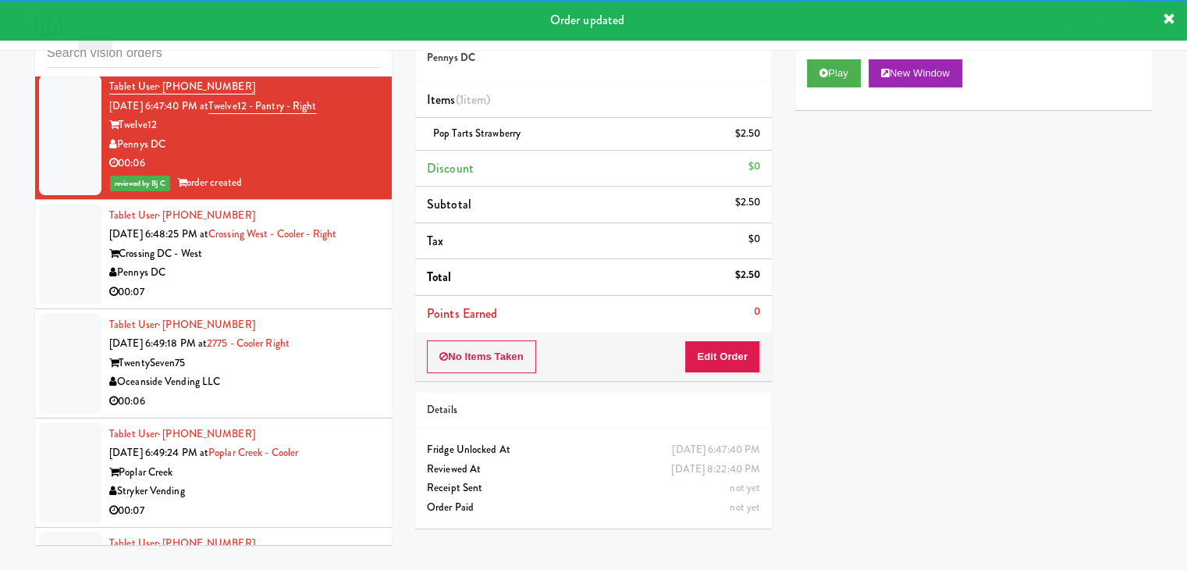
click at [311, 269] on div "Pennys DC" at bounding box center [244, 273] width 271 height 20
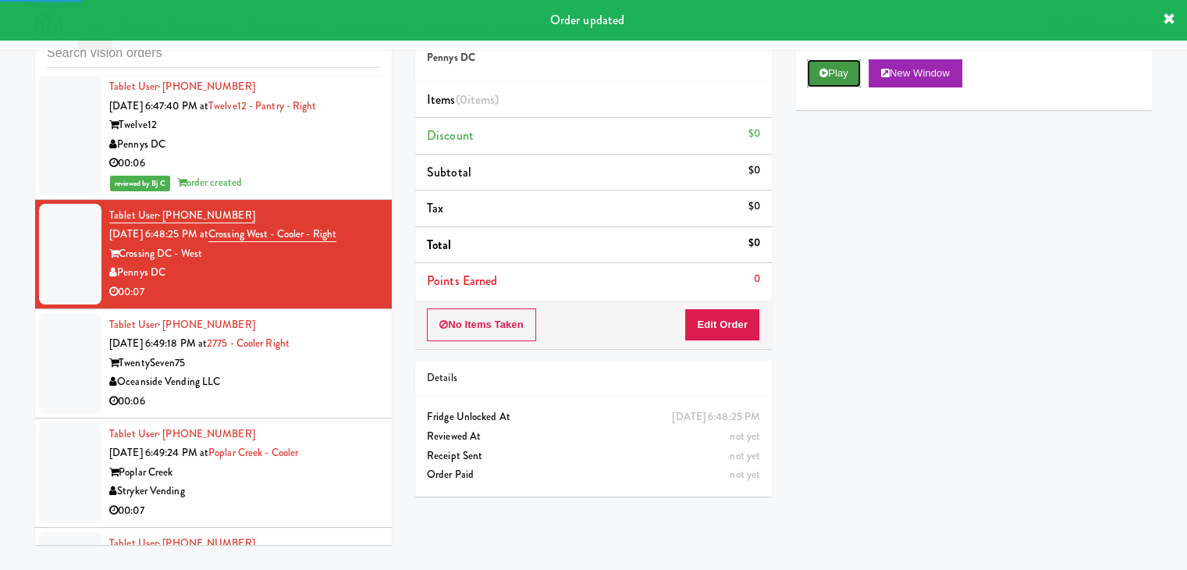
click at [849, 69] on button "Play" at bounding box center [834, 73] width 54 height 28
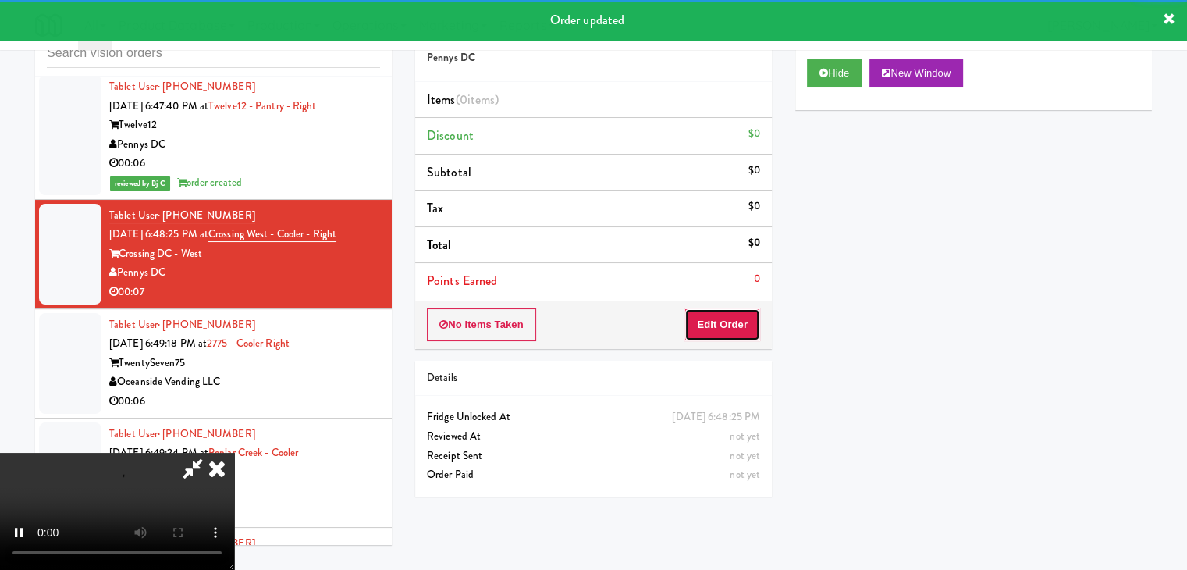
click at [737, 316] on button "Edit Order" at bounding box center [723, 324] width 76 height 33
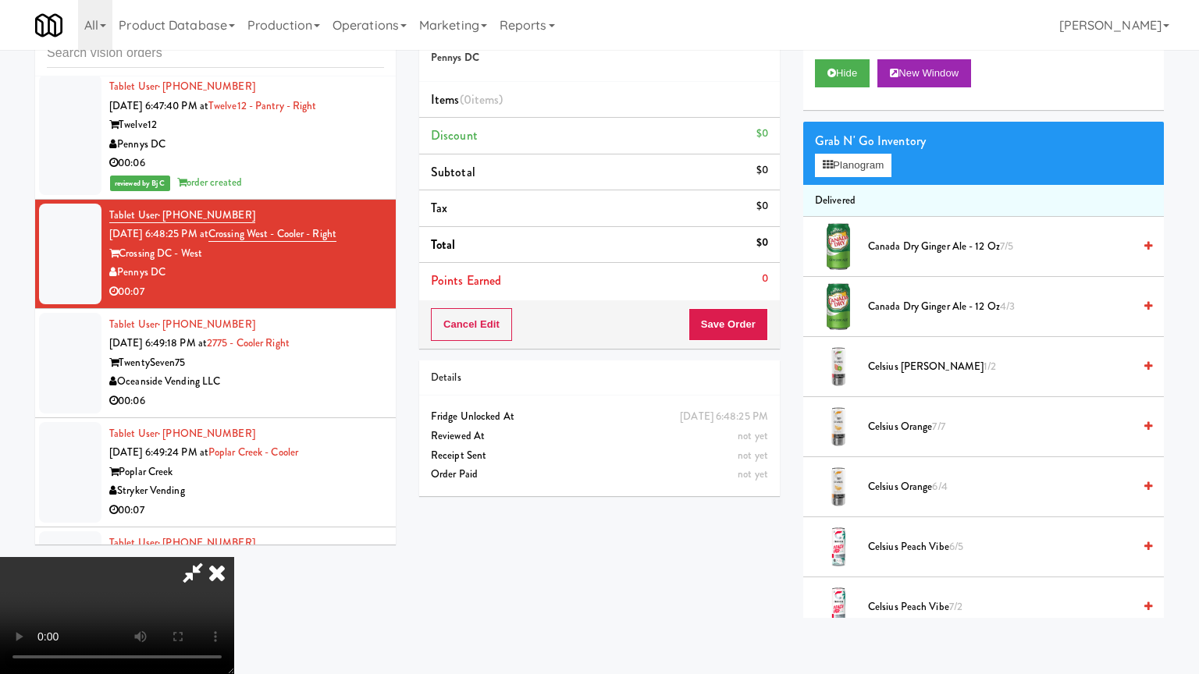
click at [234, 542] on video at bounding box center [117, 615] width 234 height 117
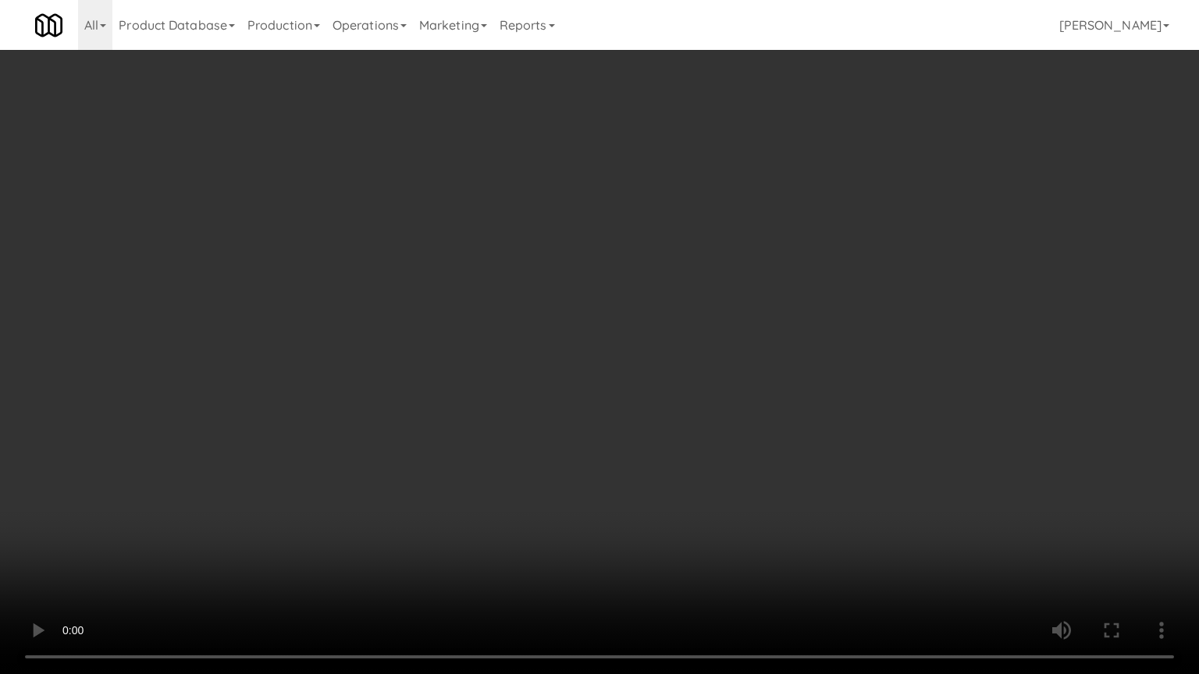
click at [586, 396] on video at bounding box center [599, 337] width 1199 height 674
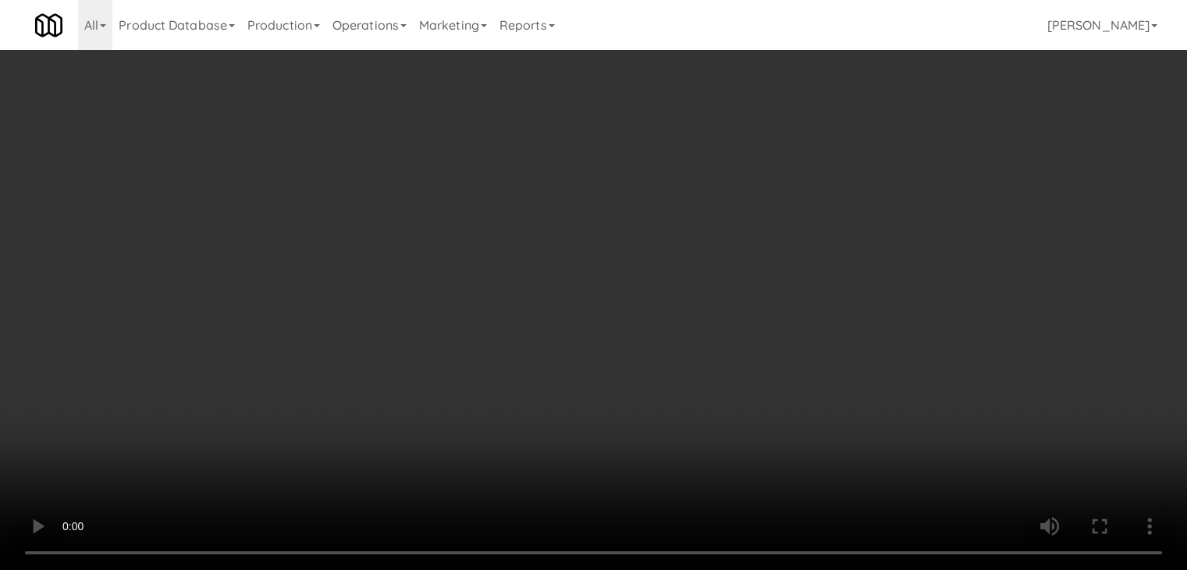
click at [849, 165] on button "Planogram" at bounding box center [845, 165] width 76 height 23
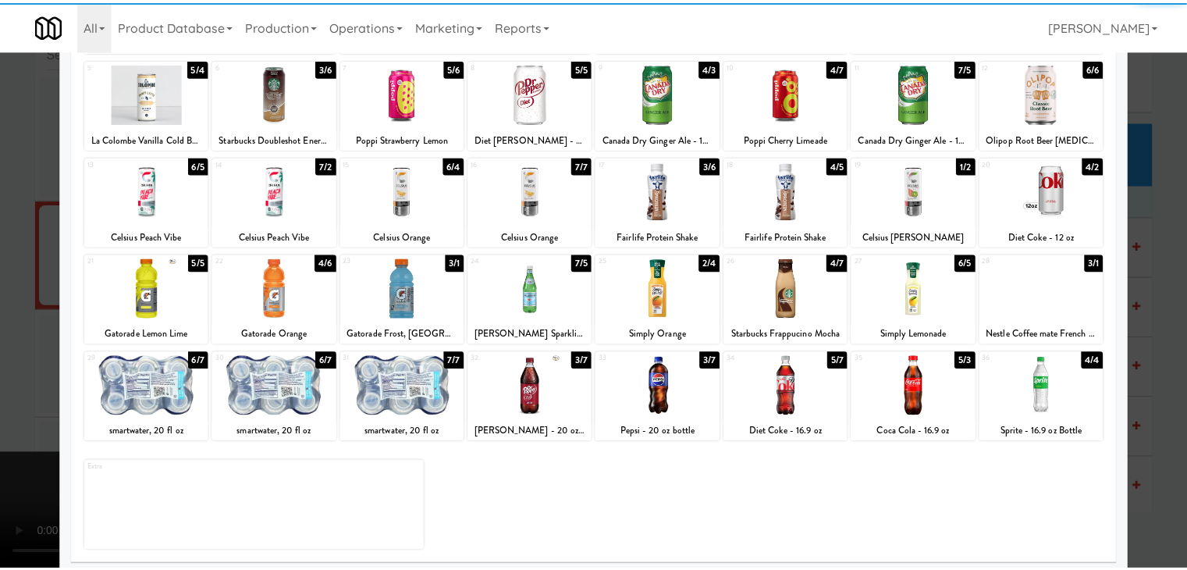
scroll to position [197, 0]
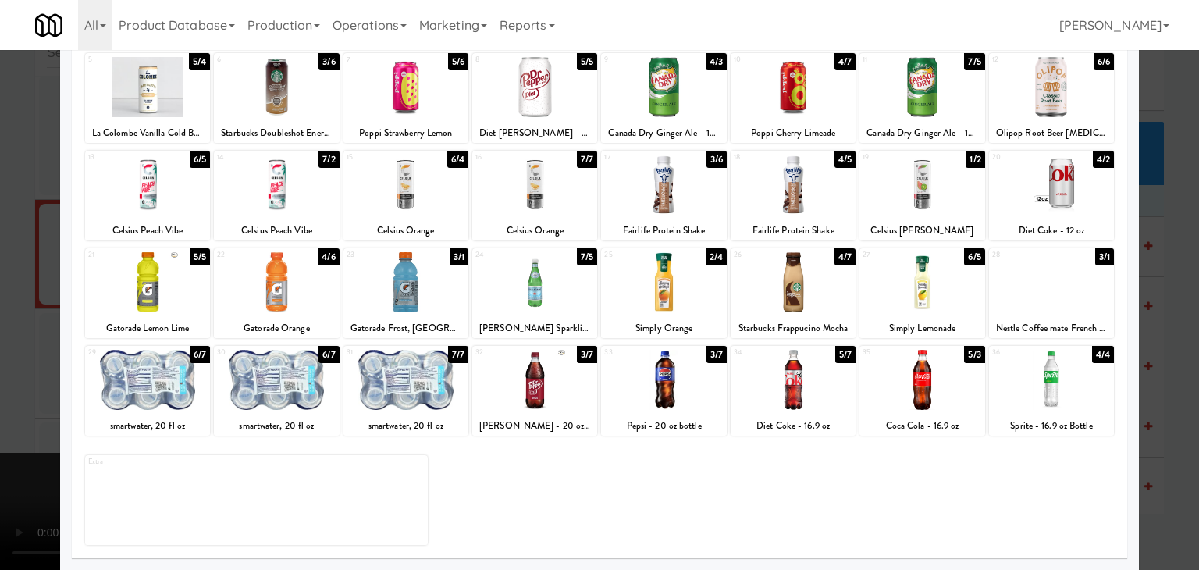
click at [284, 382] on div at bounding box center [276, 380] width 125 height 60
drag, startPoint x: 0, startPoint y: 358, endPoint x: 87, endPoint y: 353, distance: 87.6
click at [0, 355] on div at bounding box center [599, 285] width 1199 height 570
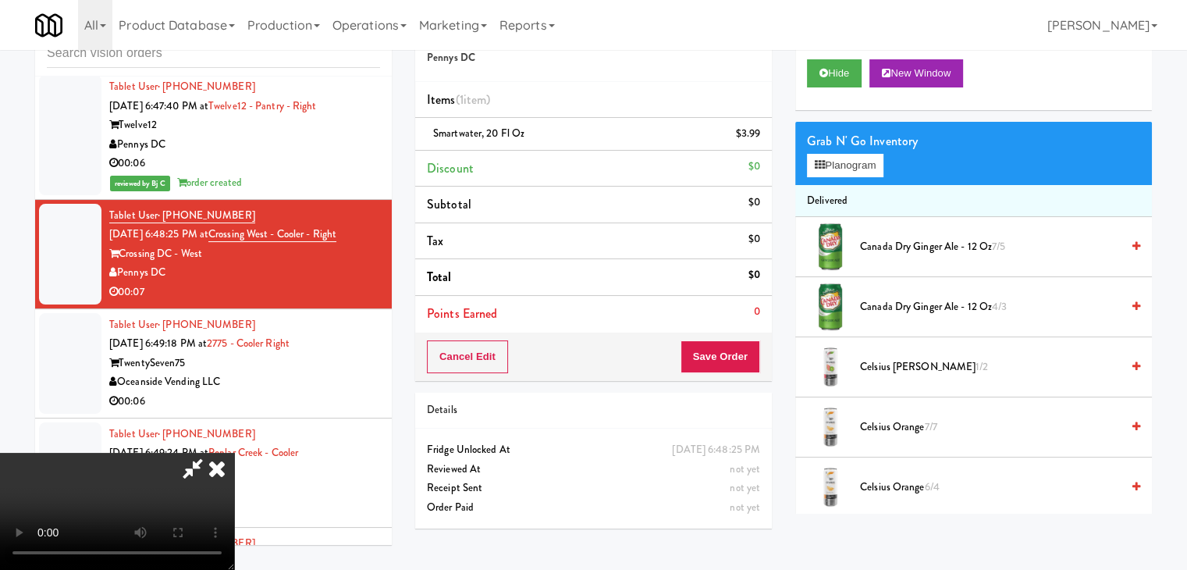
click at [234, 453] on video at bounding box center [117, 511] width 234 height 117
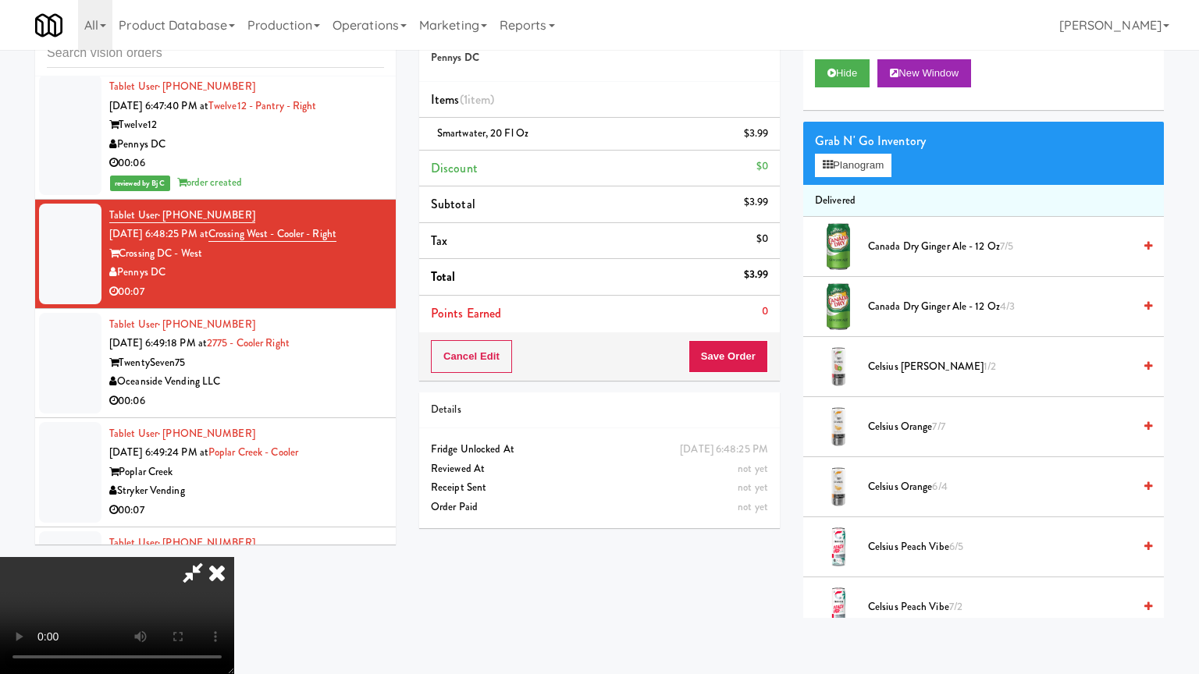
click at [234, 542] on video at bounding box center [117, 615] width 234 height 117
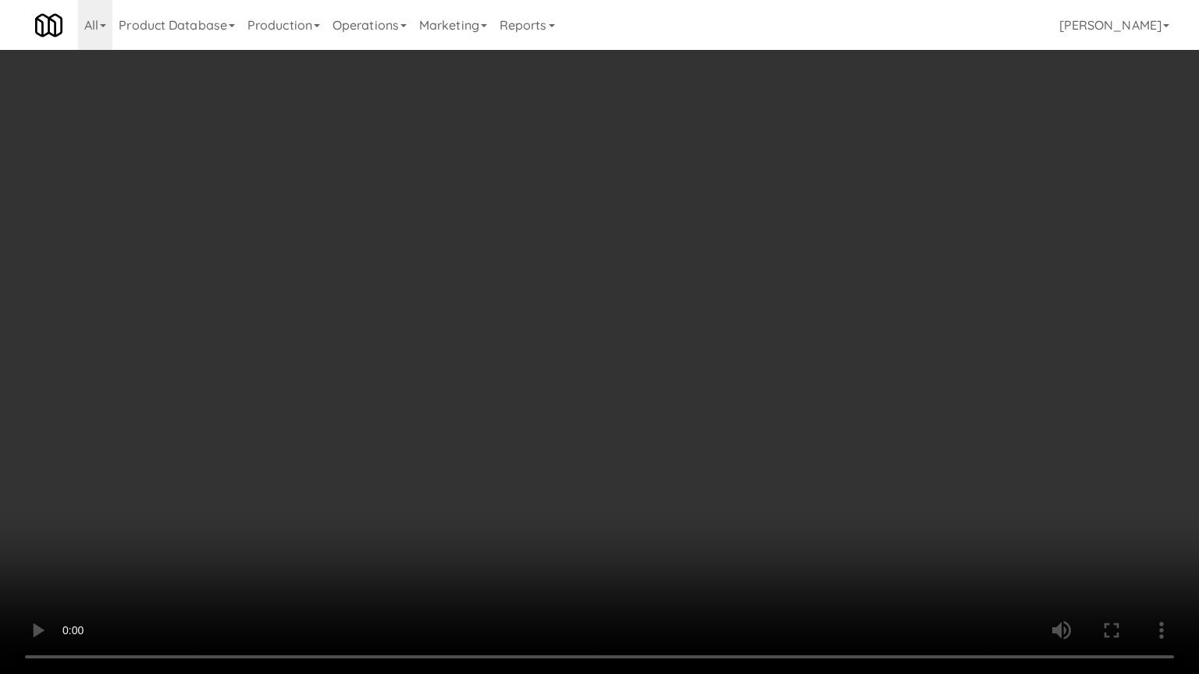
click at [726, 430] on video at bounding box center [599, 337] width 1199 height 674
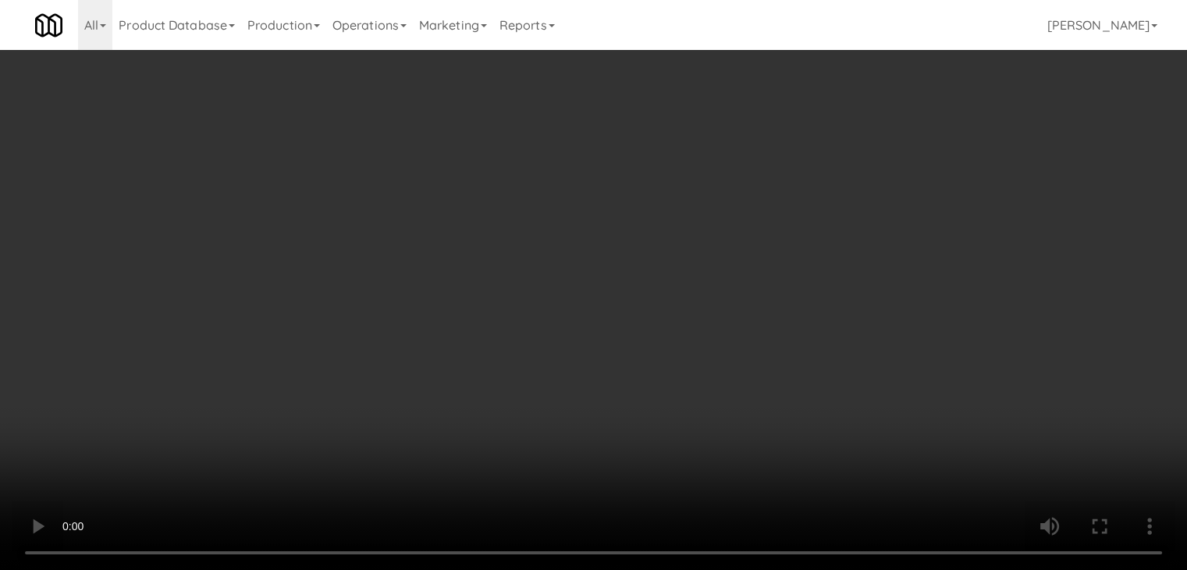
click at [587, 344] on video at bounding box center [593, 285] width 1187 height 570
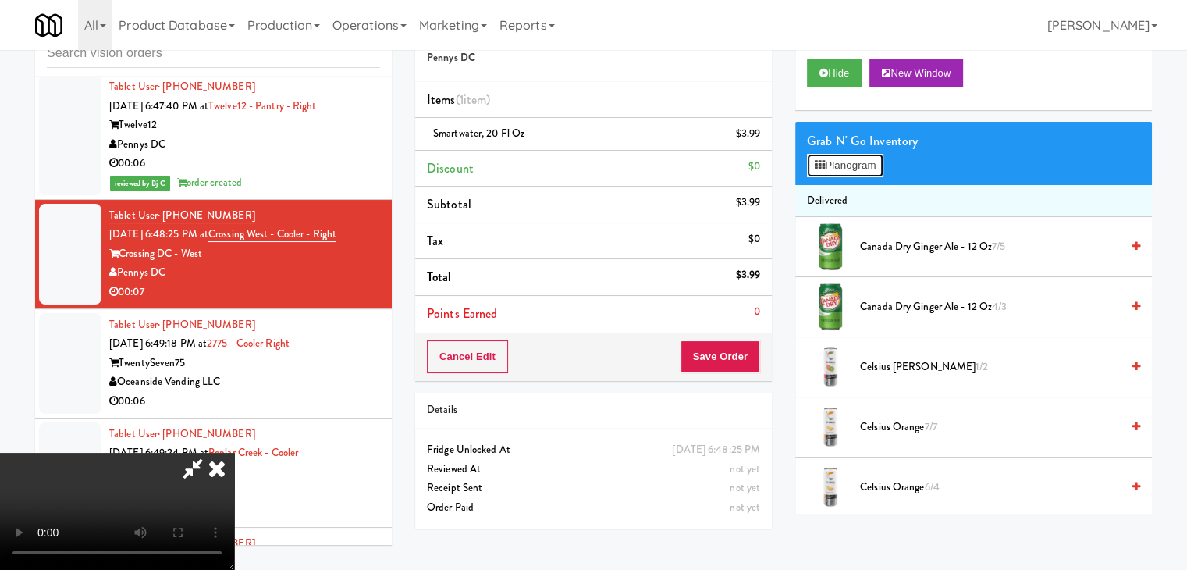
click at [857, 158] on button "Planogram" at bounding box center [845, 165] width 76 height 23
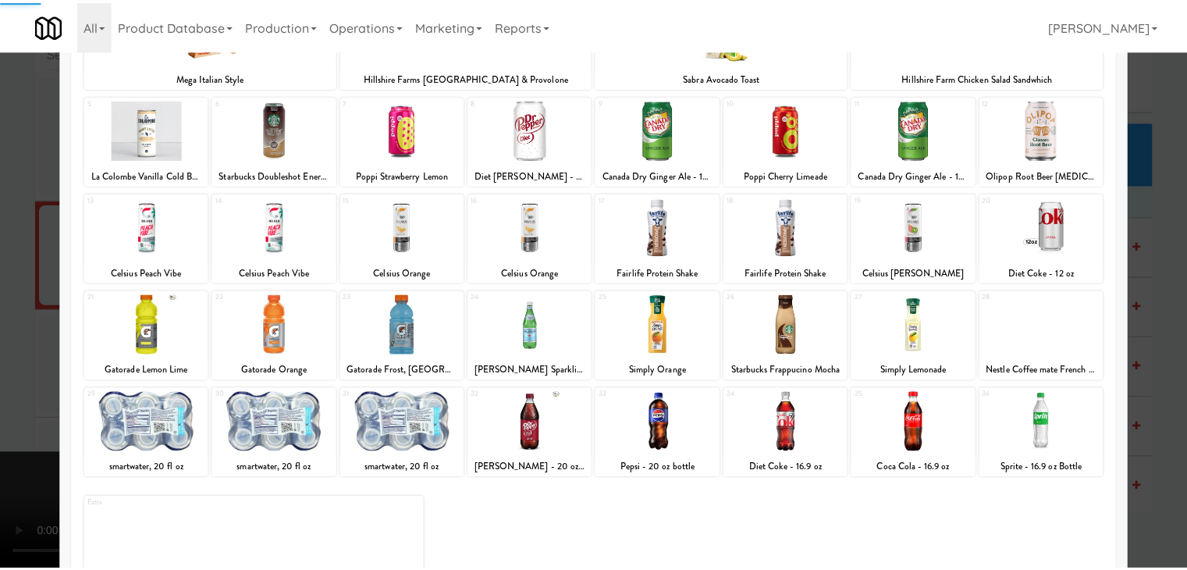
scroll to position [197, 0]
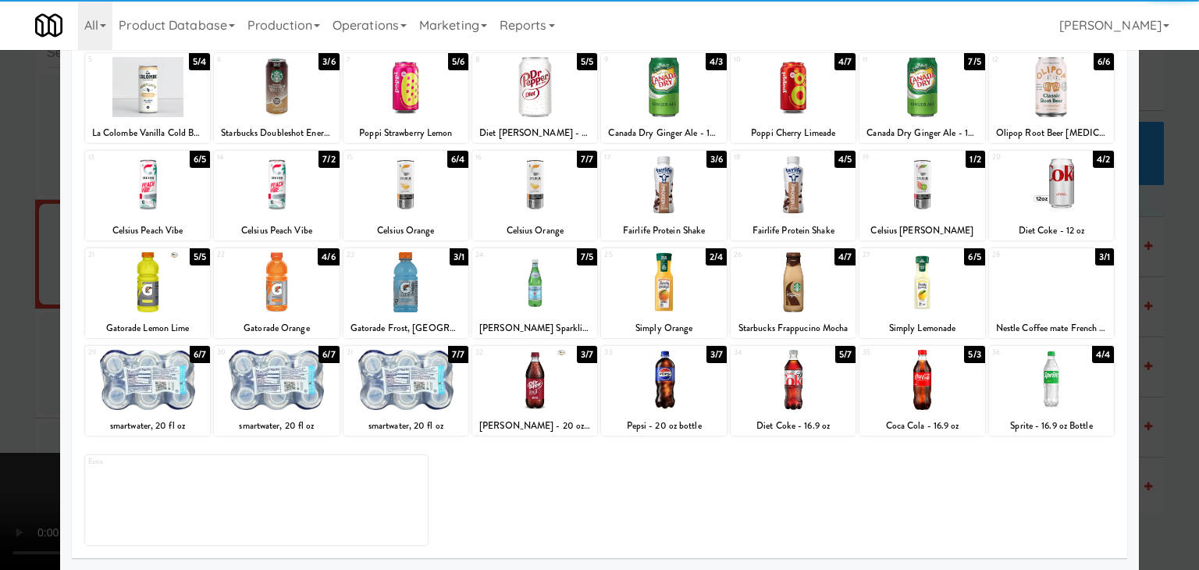
drag, startPoint x: 269, startPoint y: 386, endPoint x: 7, endPoint y: 380, distance: 261.6
click at [268, 386] on div at bounding box center [276, 380] width 125 height 60
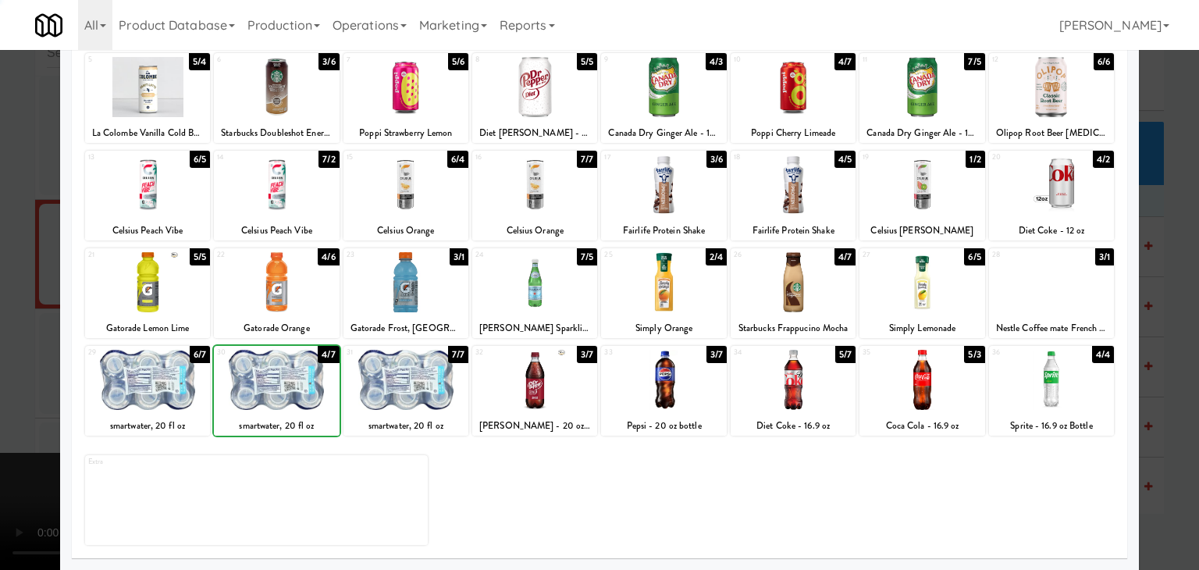
drag, startPoint x: 0, startPoint y: 375, endPoint x: 158, endPoint y: 366, distance: 158.0
click at [3, 372] on div at bounding box center [599, 285] width 1199 height 570
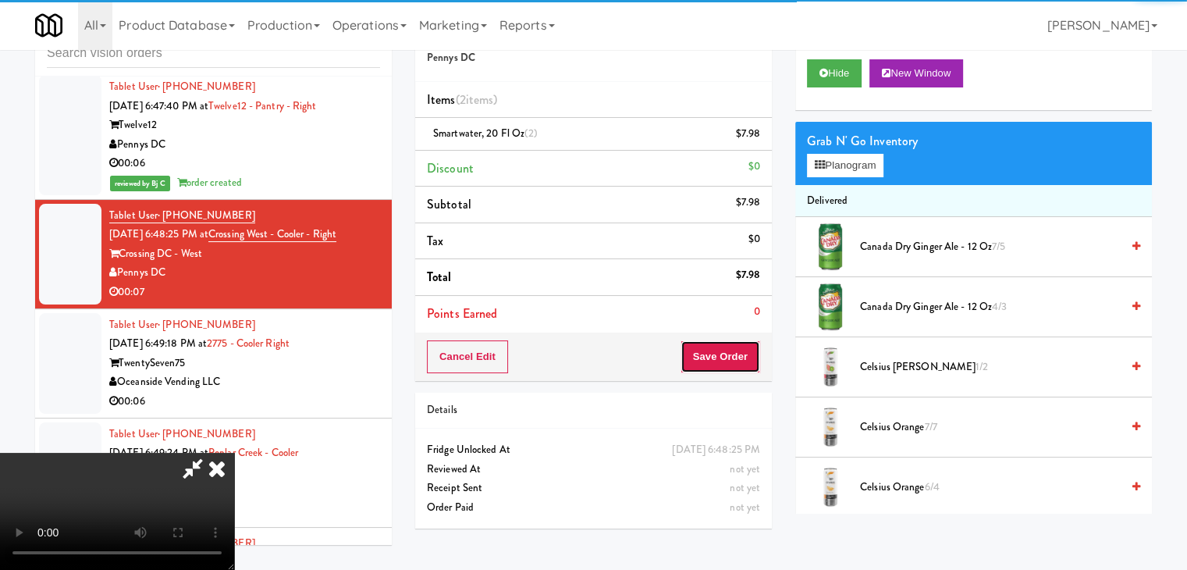
click at [734, 357] on button "Save Order" at bounding box center [721, 356] width 80 height 33
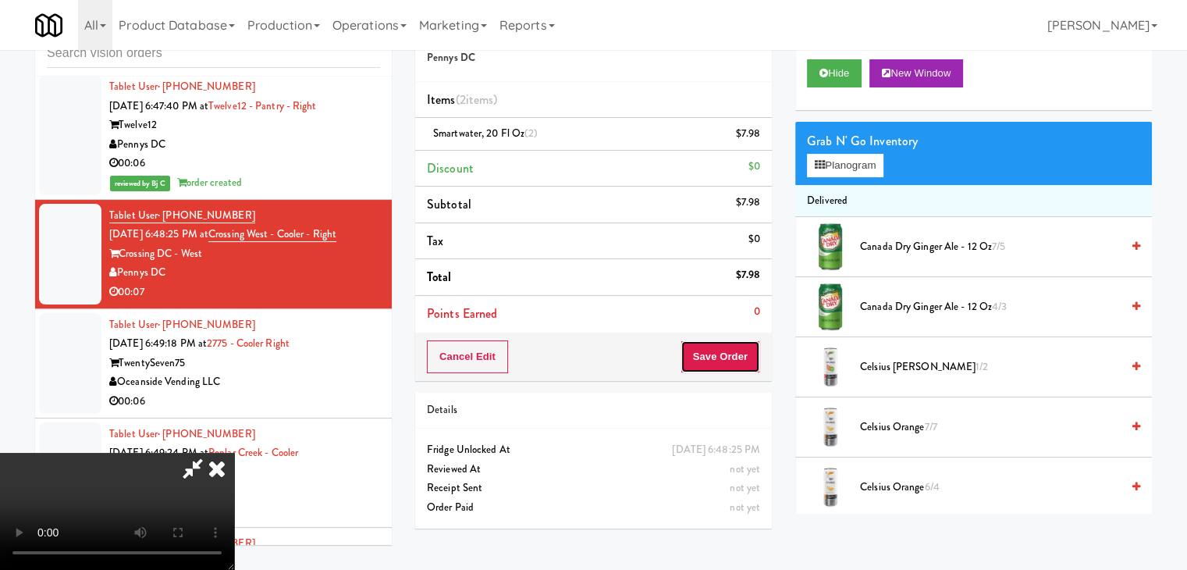
click at [731, 358] on button "Save Order" at bounding box center [721, 356] width 80 height 33
click at [731, 359] on button "Save Order" at bounding box center [721, 356] width 80 height 33
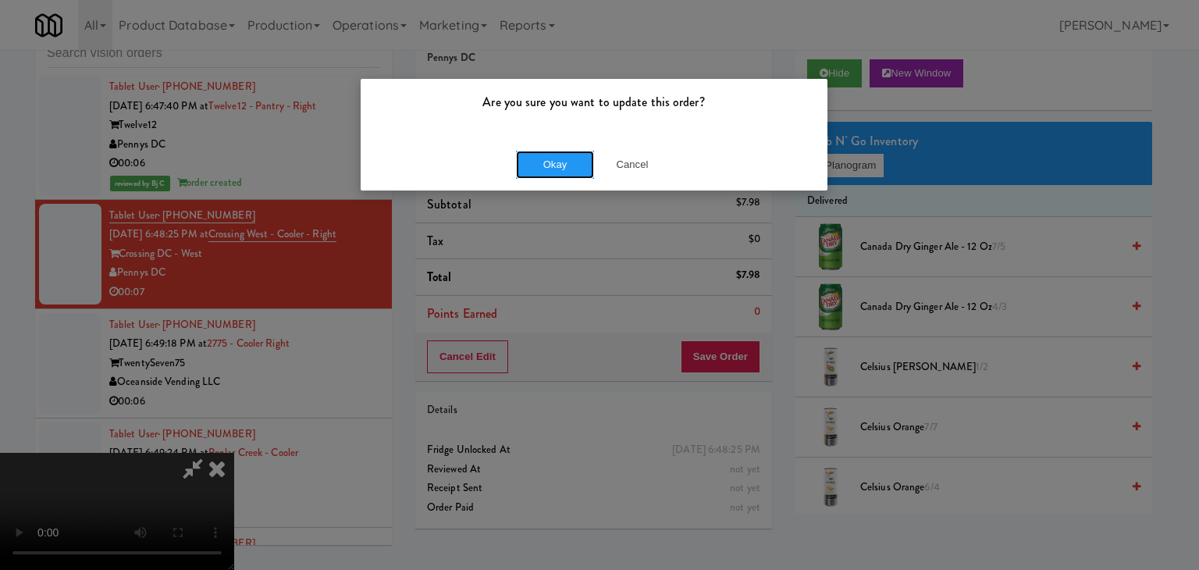
click at [560, 175] on button "Okay" at bounding box center [555, 165] width 78 height 28
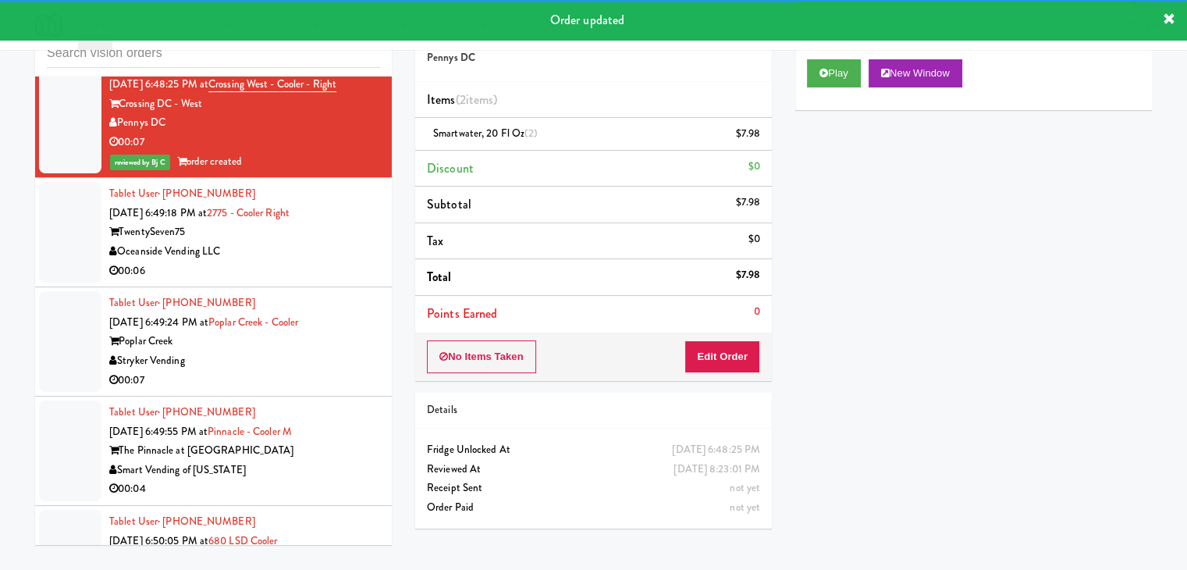
scroll to position [9776, 0]
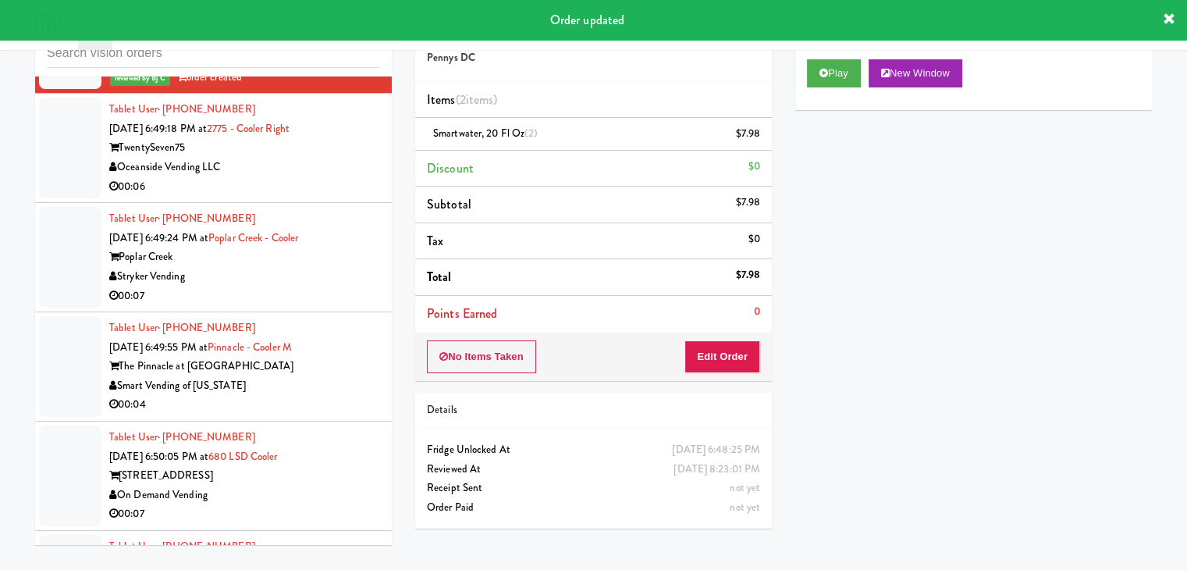
click at [334, 165] on div "Oceanside Vending LLC" at bounding box center [244, 168] width 271 height 20
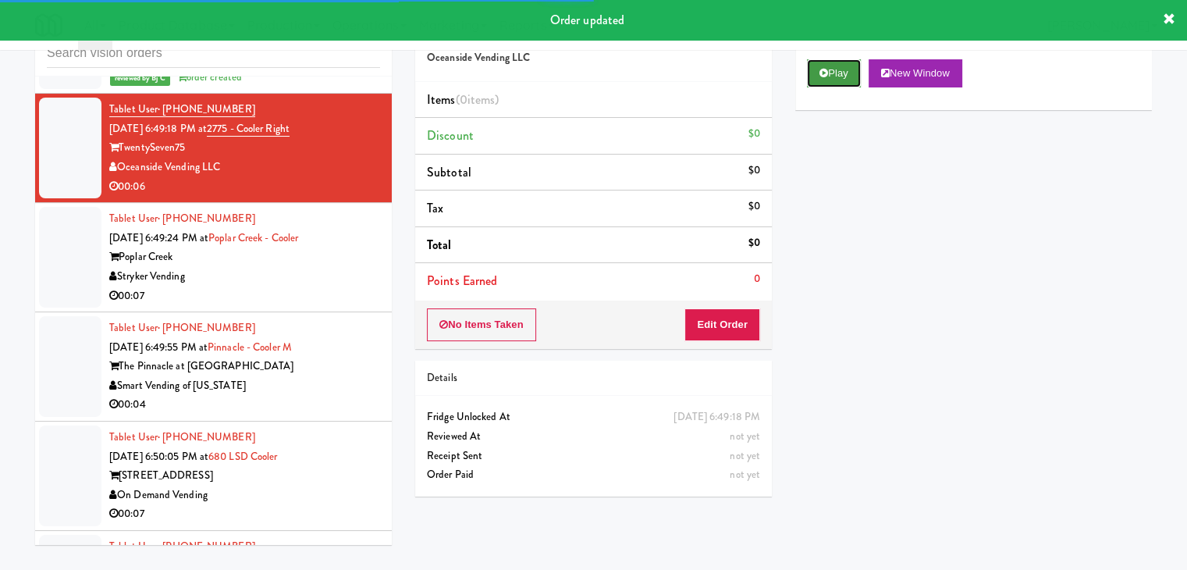
click at [839, 75] on button "Play" at bounding box center [834, 73] width 54 height 28
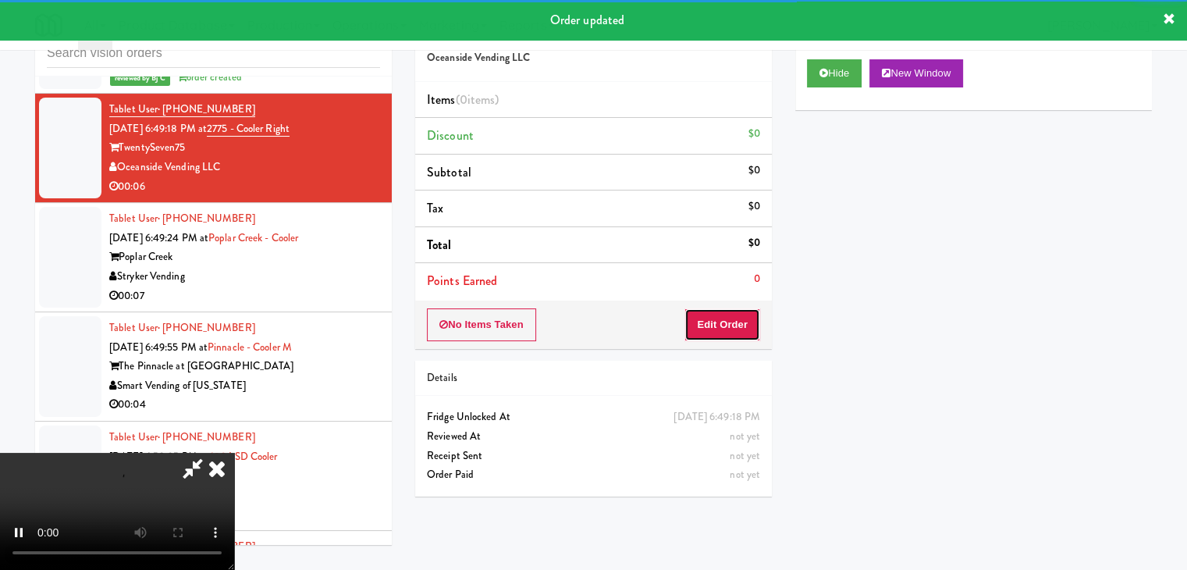
click at [717, 314] on button "Edit Order" at bounding box center [723, 324] width 76 height 33
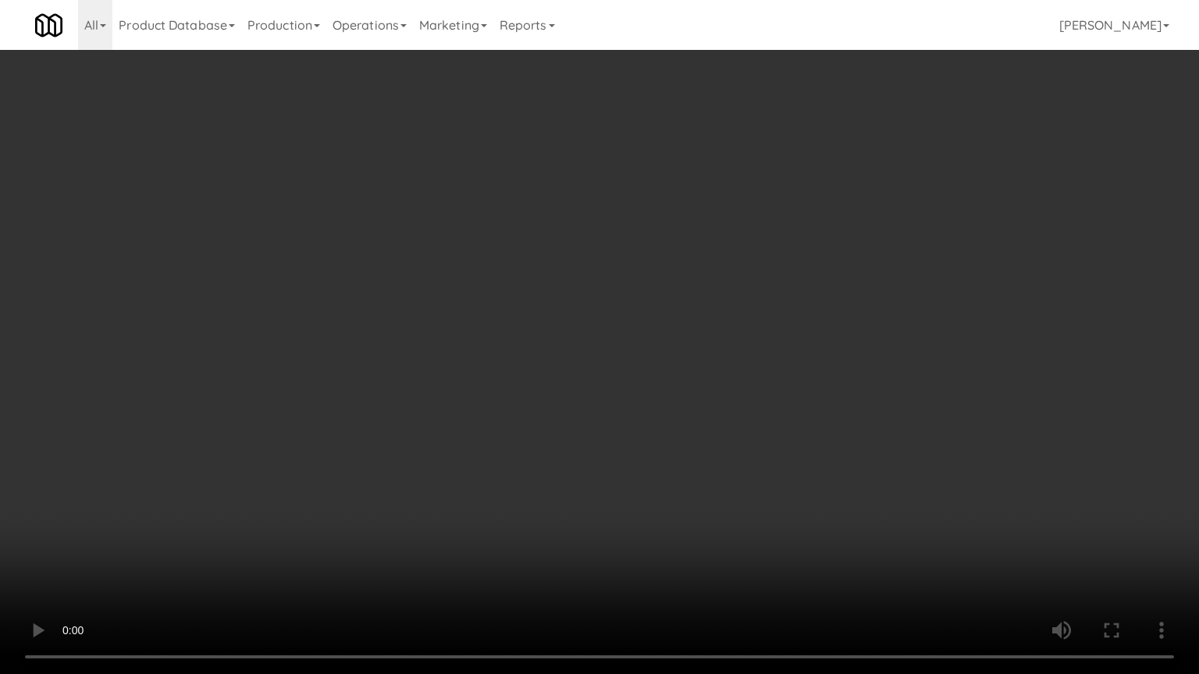
click at [677, 443] on video at bounding box center [599, 337] width 1199 height 674
click at [676, 447] on video at bounding box center [599, 337] width 1199 height 674
click at [676, 434] on video at bounding box center [599, 337] width 1199 height 674
click at [696, 416] on video at bounding box center [599, 337] width 1199 height 674
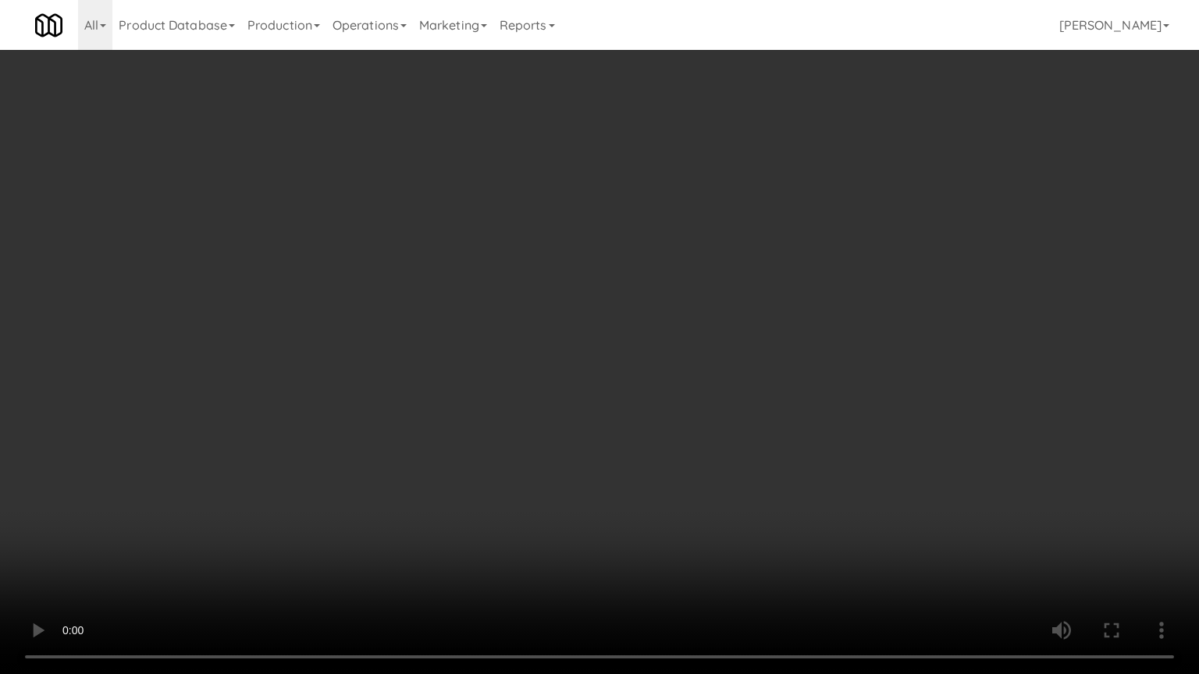
drag, startPoint x: 696, startPoint y: 416, endPoint x: 770, endPoint y: 261, distance: 171.8
click at [707, 390] on video at bounding box center [599, 337] width 1199 height 674
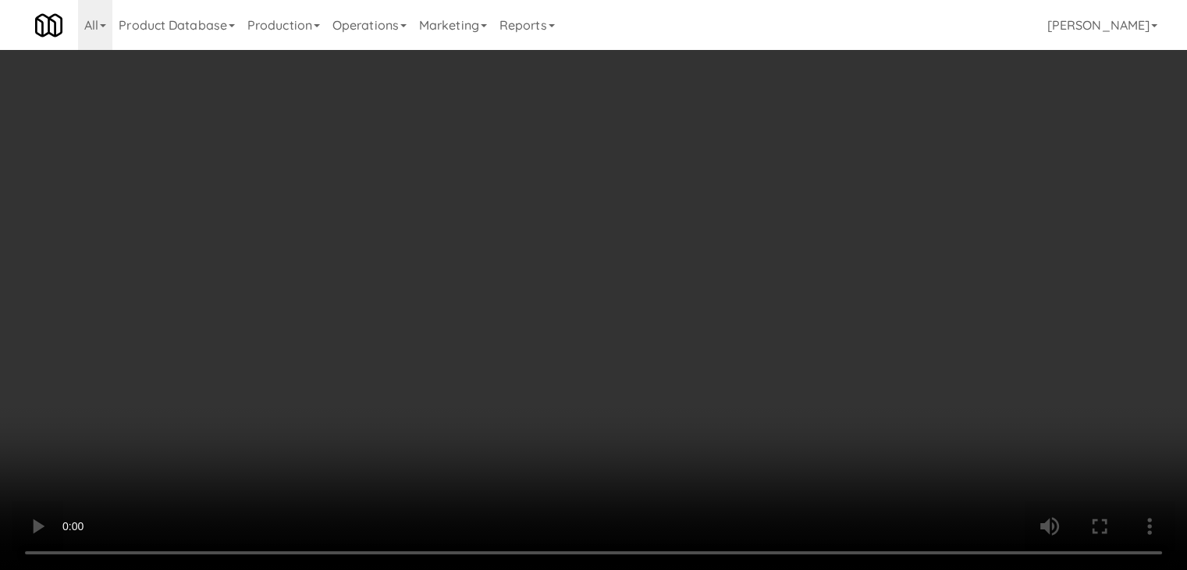
click at [862, 167] on button "Planogram" at bounding box center [845, 165] width 76 height 23
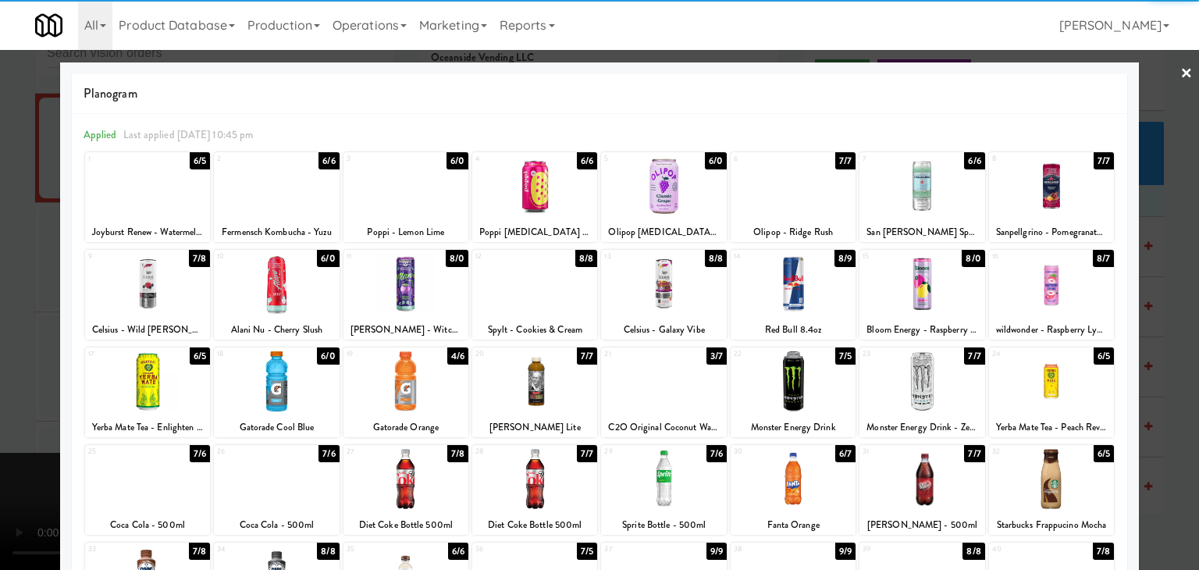
click at [537, 279] on div at bounding box center [534, 284] width 125 height 60
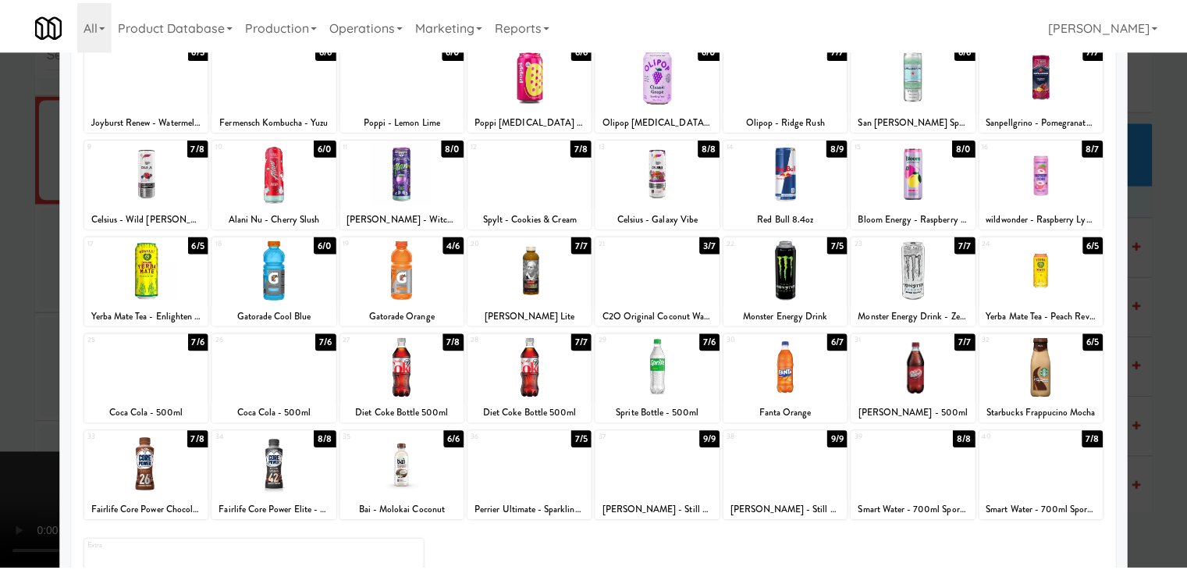
scroll to position [197, 0]
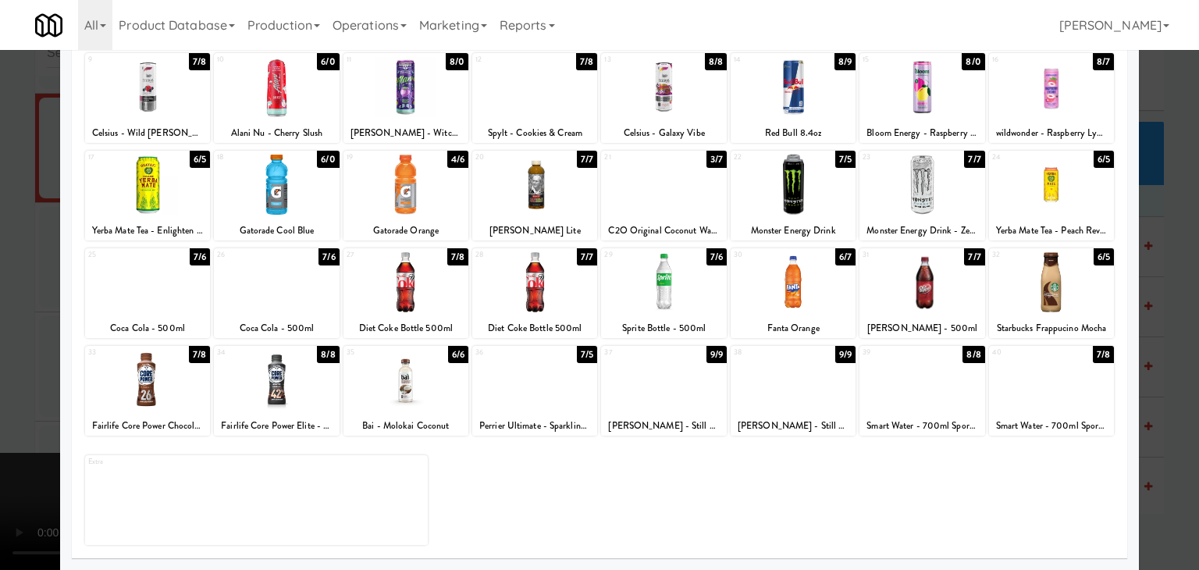
drag, startPoint x: 292, startPoint y: 399, endPoint x: 238, endPoint y: 397, distance: 53.9
click at [284, 397] on div at bounding box center [276, 380] width 125 height 60
drag, startPoint x: 0, startPoint y: 376, endPoint x: 108, endPoint y: 372, distance: 107.8
click at [5, 375] on div at bounding box center [599, 285] width 1199 height 570
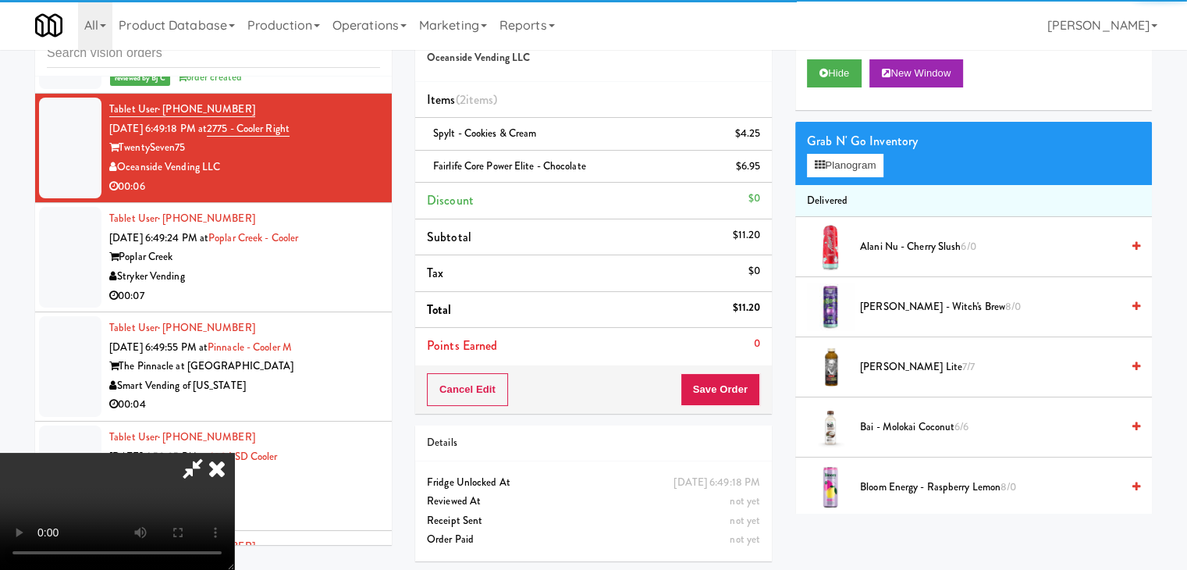
click at [234, 453] on video at bounding box center [117, 511] width 234 height 117
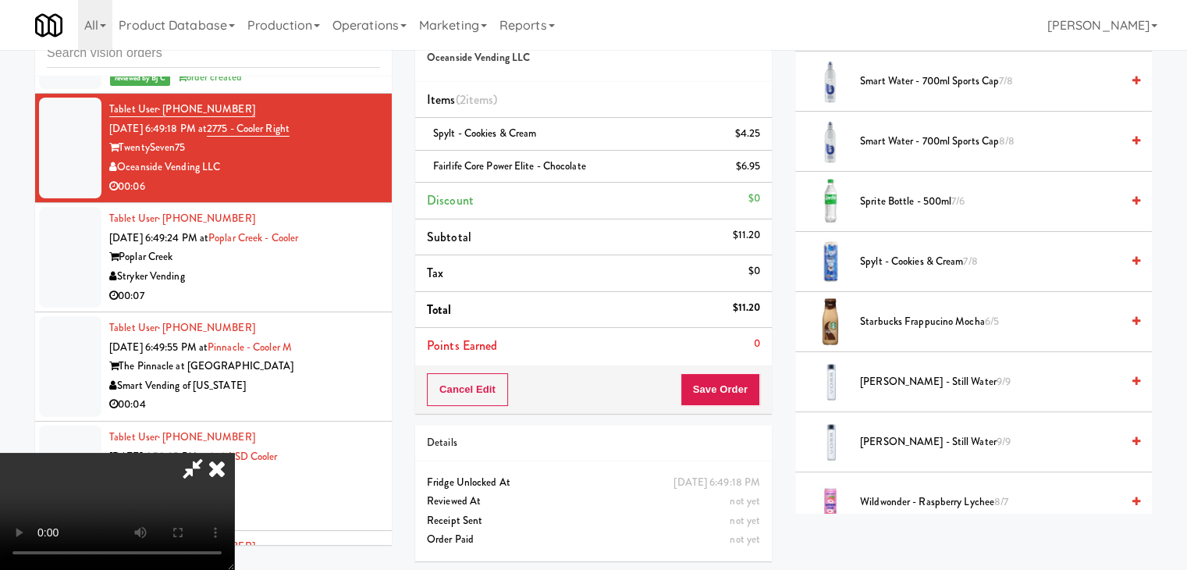
scroll to position [1813, 0]
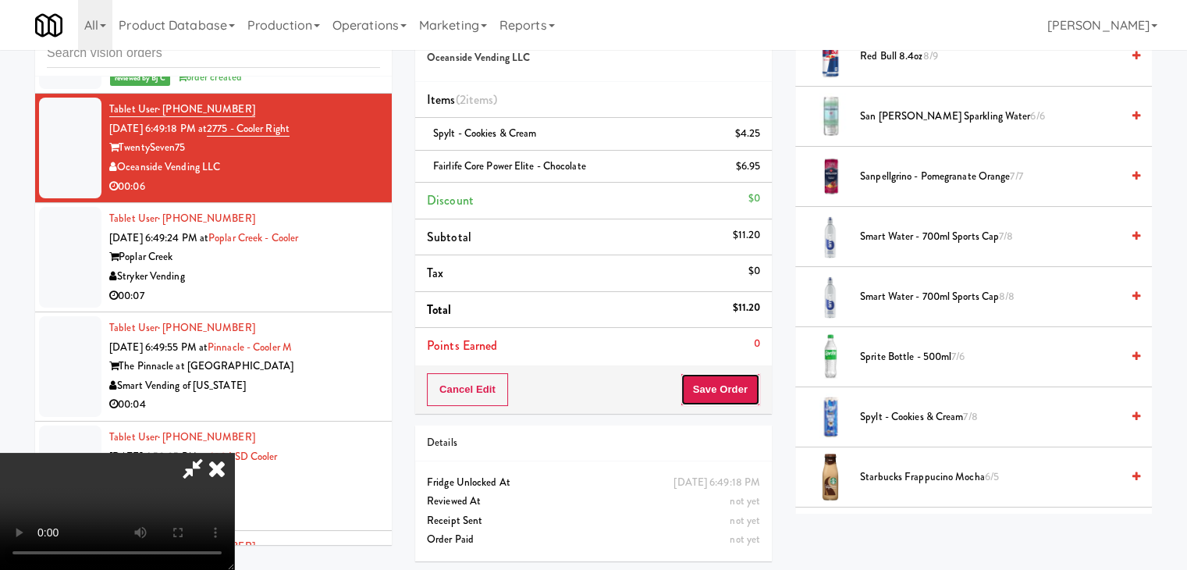
click at [745, 394] on button "Save Order" at bounding box center [721, 389] width 80 height 33
click at [745, 393] on button "Save Order" at bounding box center [721, 389] width 80 height 33
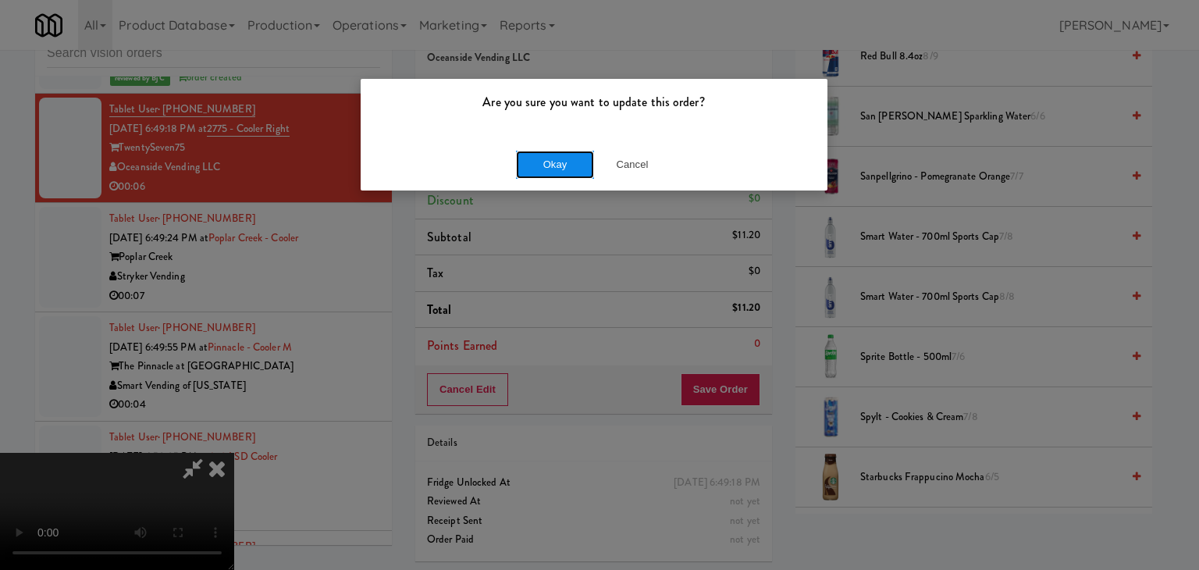
click at [546, 156] on button "Okay" at bounding box center [555, 165] width 78 height 28
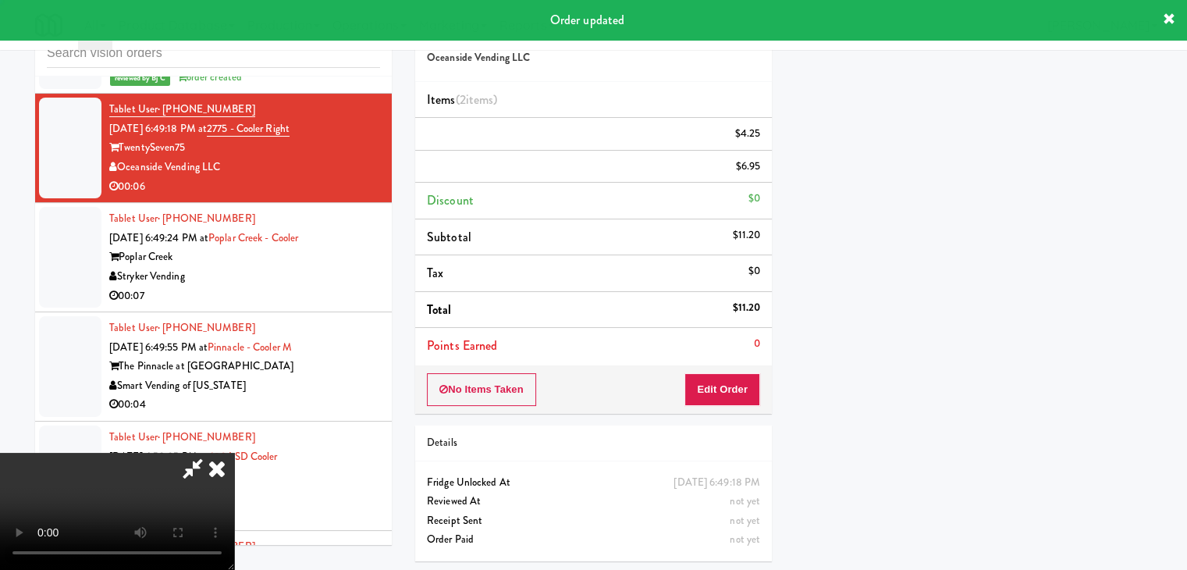
scroll to position [119, 0]
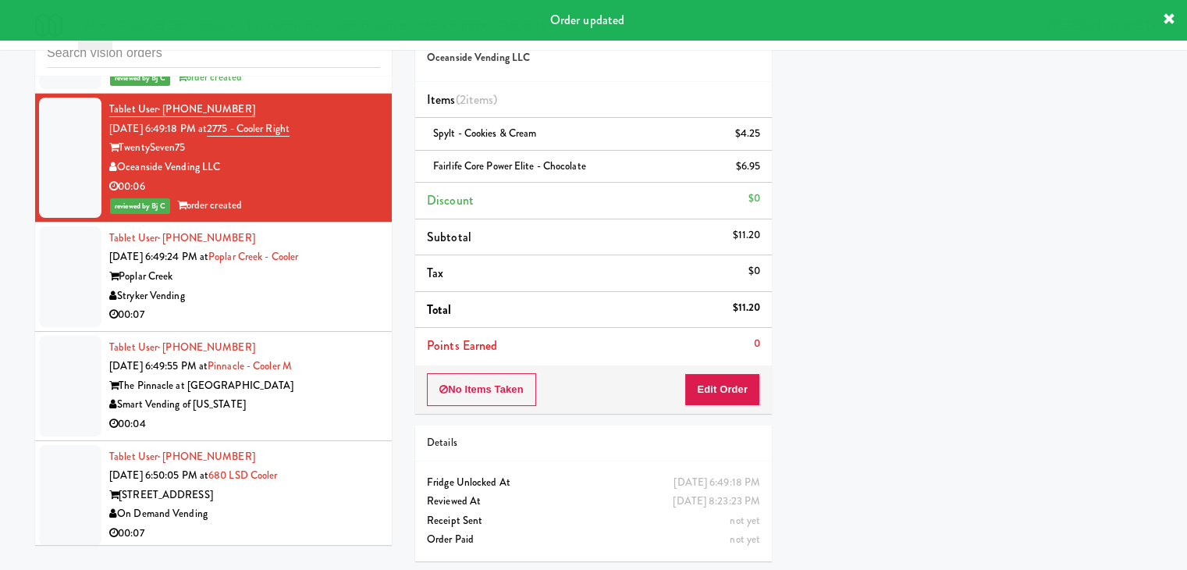
click at [262, 297] on div "Tablet User · (715) 297-3289 [DATE] 6:49:24 PM at [GEOGRAPHIC_DATA] - Cooler [G…" at bounding box center [244, 277] width 271 height 96
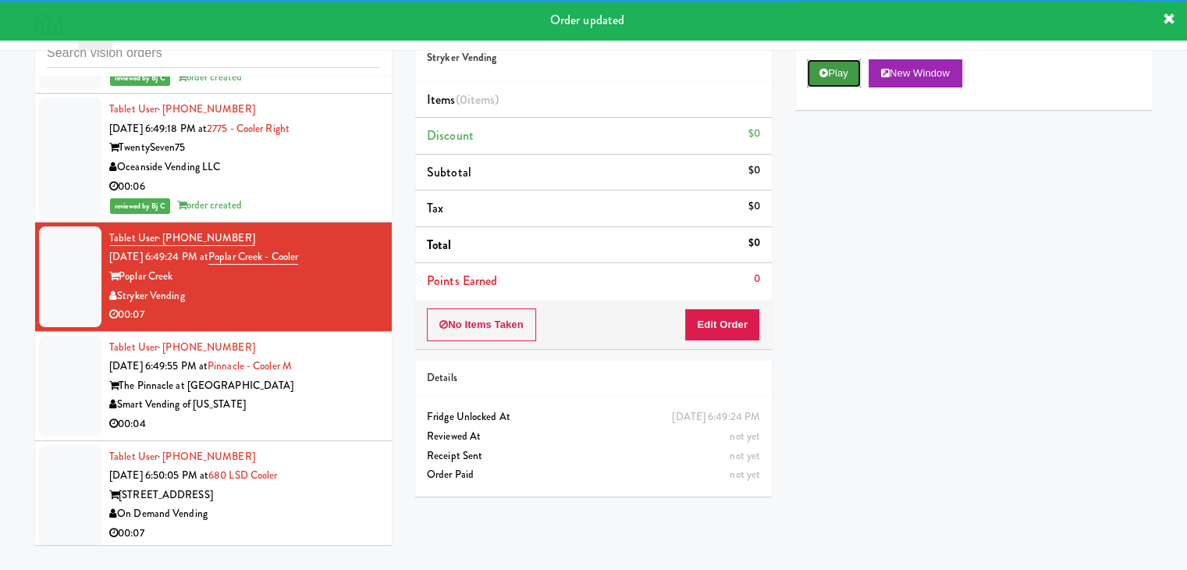
click at [845, 76] on button "Play" at bounding box center [834, 73] width 54 height 28
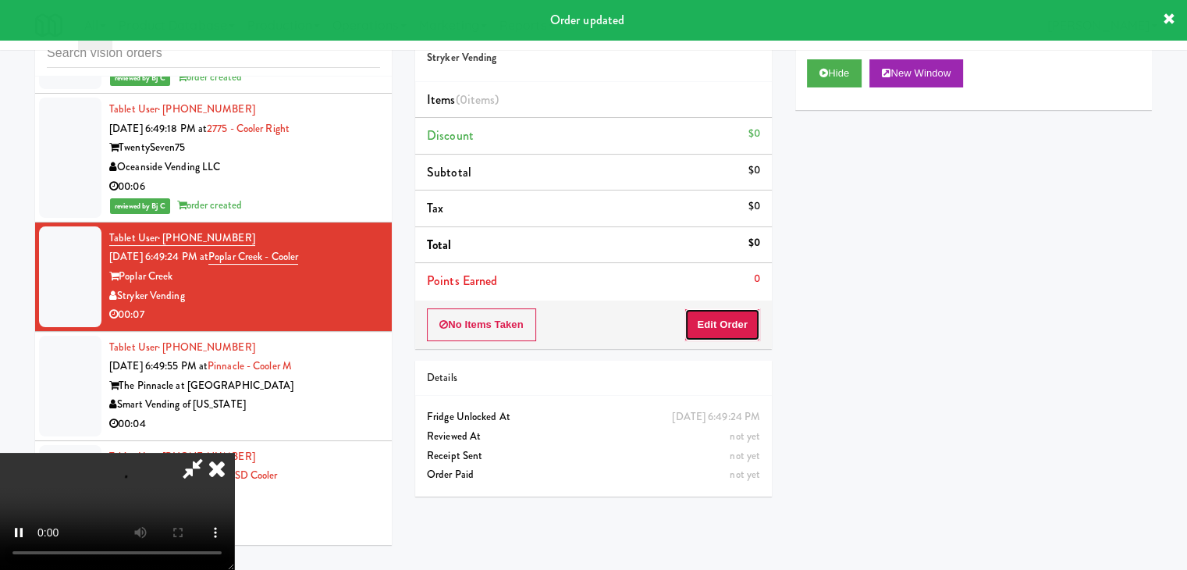
click at [728, 316] on button "Edit Order" at bounding box center [723, 324] width 76 height 33
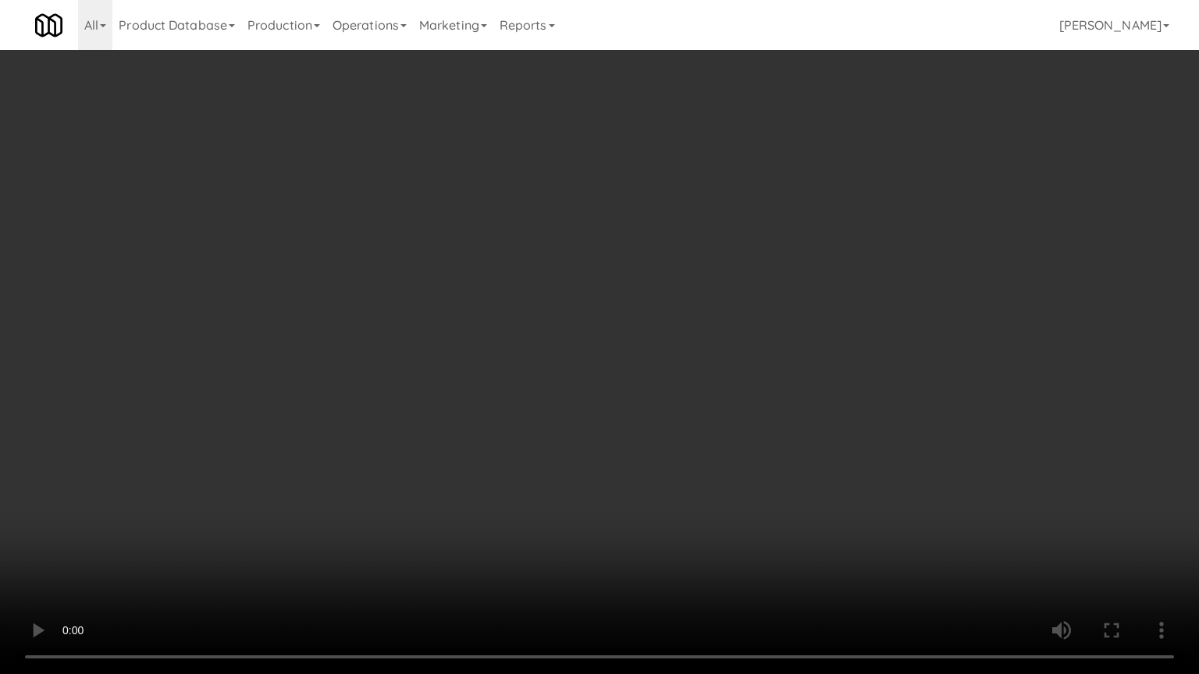
click at [621, 368] on video at bounding box center [599, 337] width 1199 height 674
click at [622, 368] on video at bounding box center [599, 337] width 1199 height 674
click at [646, 361] on video at bounding box center [599, 337] width 1199 height 674
drag, startPoint x: 646, startPoint y: 361, endPoint x: 639, endPoint y: 369, distance: 11.0
click at [646, 362] on video at bounding box center [599, 337] width 1199 height 674
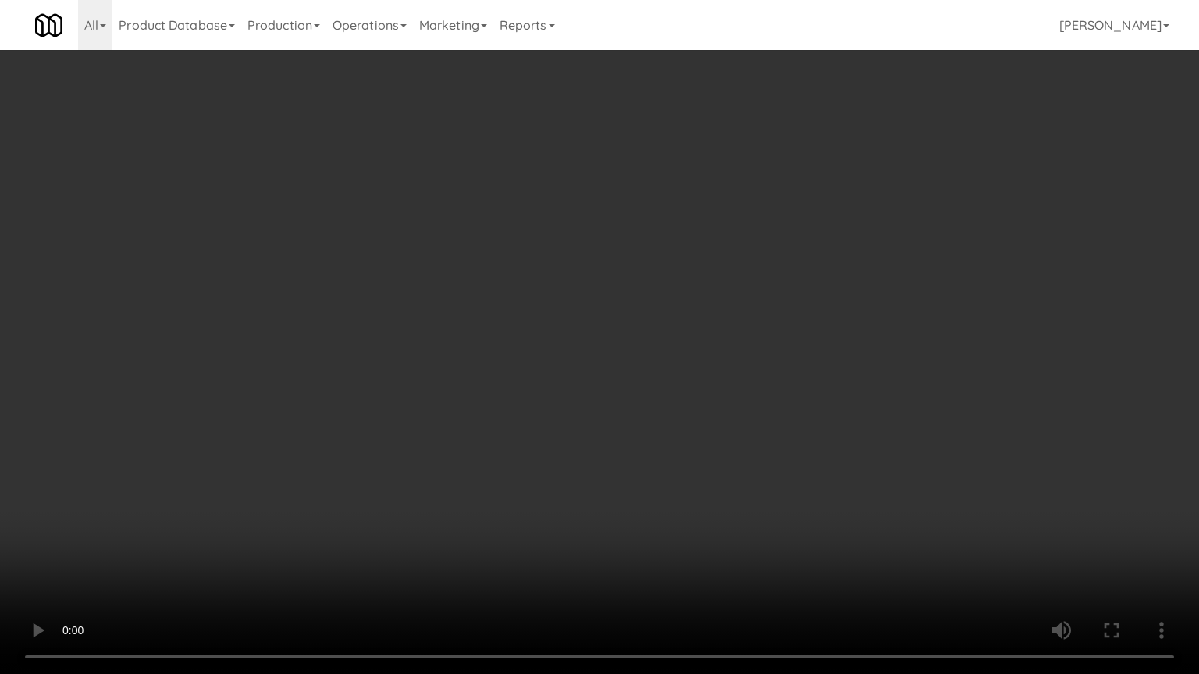
click at [649, 369] on video at bounding box center [599, 337] width 1199 height 674
click at [649, 368] on video at bounding box center [599, 337] width 1199 height 674
click at [656, 365] on video at bounding box center [599, 337] width 1199 height 674
drag, startPoint x: 656, startPoint y: 365, endPoint x: 716, endPoint y: 216, distance: 160.8
click at [659, 355] on video at bounding box center [599, 337] width 1199 height 674
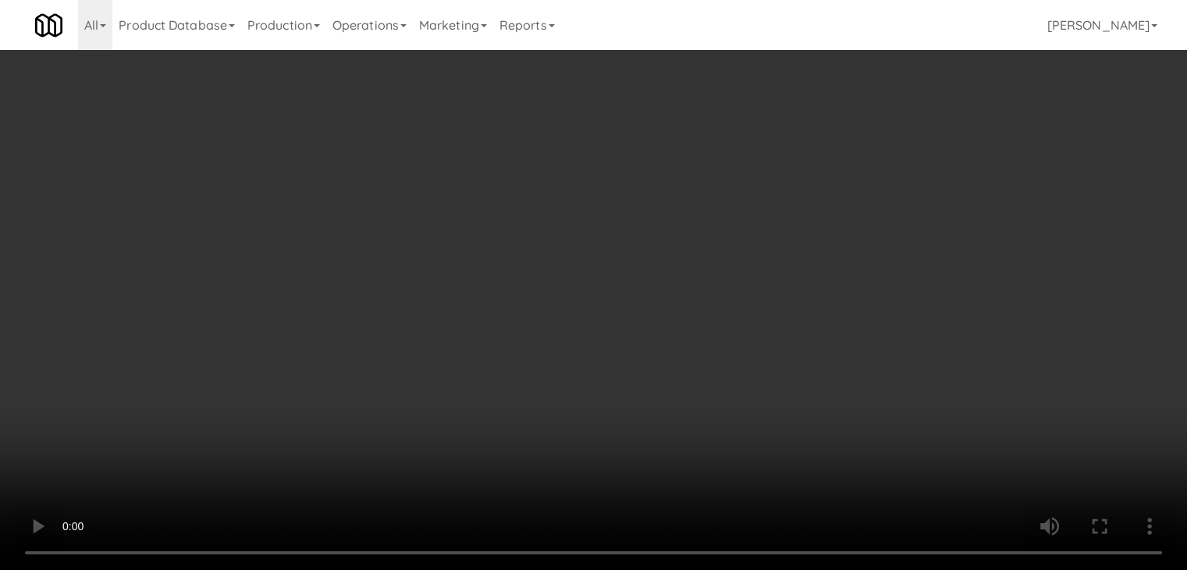
click at [849, 168] on button "Planogram" at bounding box center [845, 165] width 76 height 23
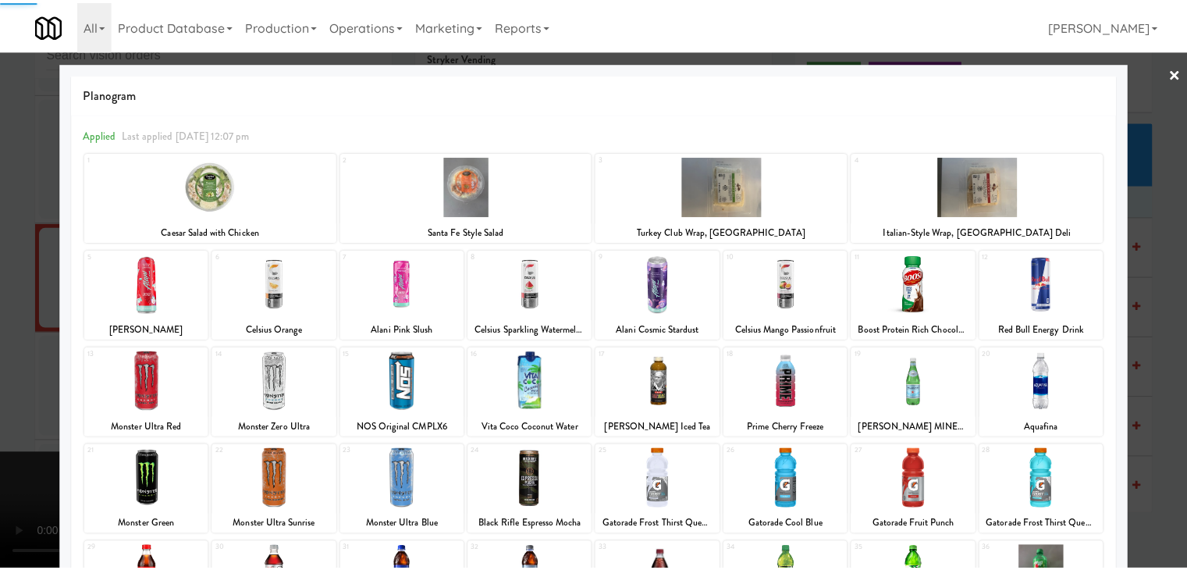
scroll to position [197, 0]
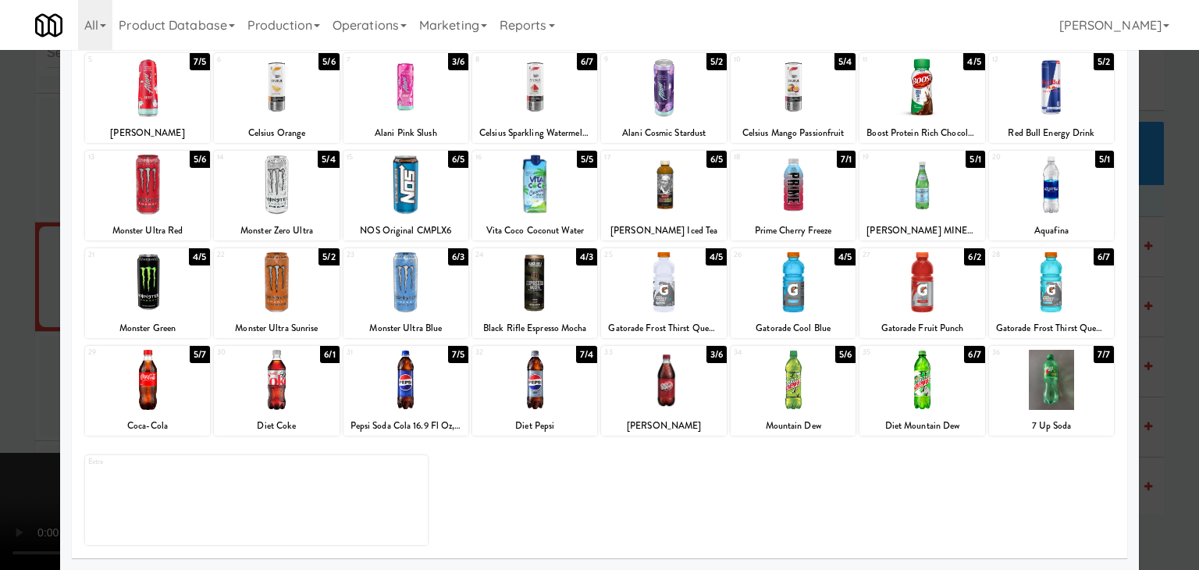
click at [1072, 187] on div at bounding box center [1051, 185] width 125 height 60
click at [1155, 246] on div at bounding box center [599, 285] width 1199 height 570
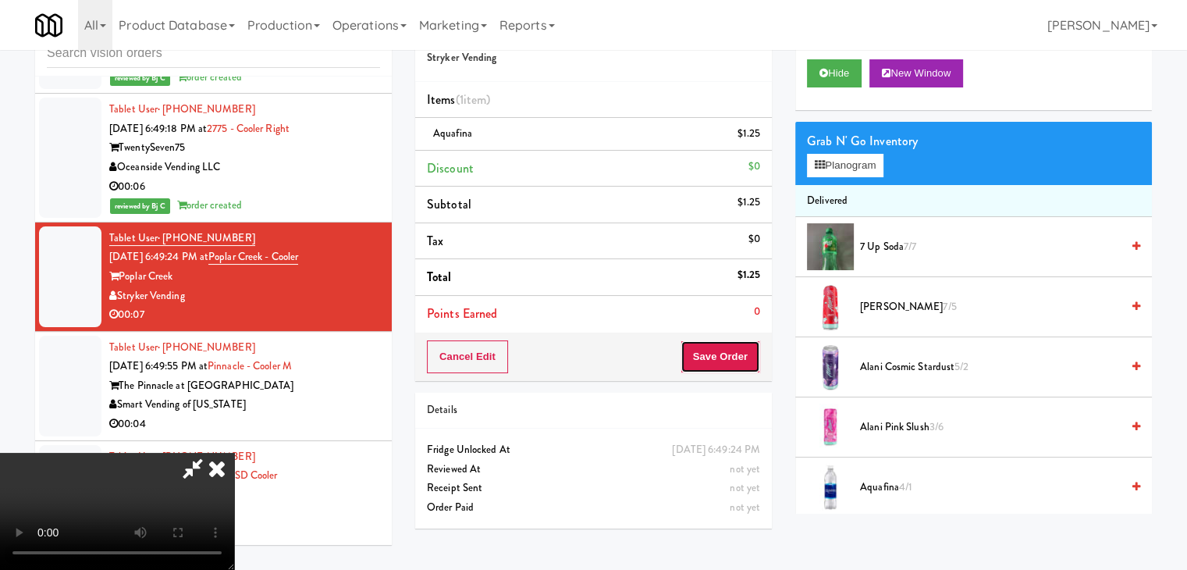
click at [759, 362] on button "Save Order" at bounding box center [721, 356] width 80 height 33
click at [756, 362] on button "Save Order" at bounding box center [721, 356] width 80 height 33
click at [755, 362] on button "Save Order" at bounding box center [721, 356] width 80 height 33
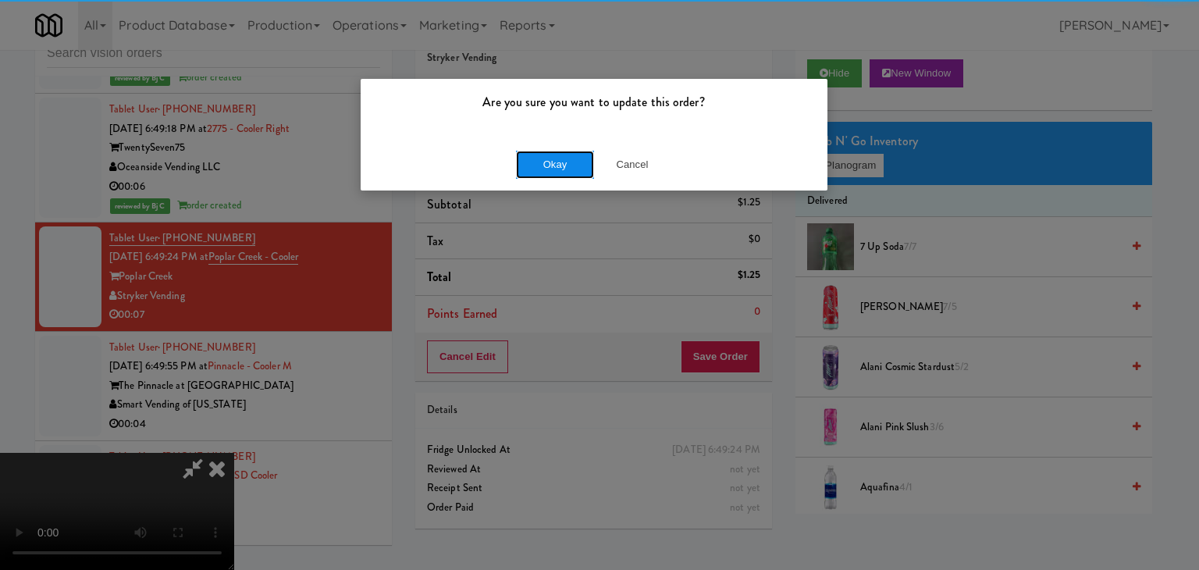
click at [575, 163] on button "Okay" at bounding box center [555, 165] width 78 height 28
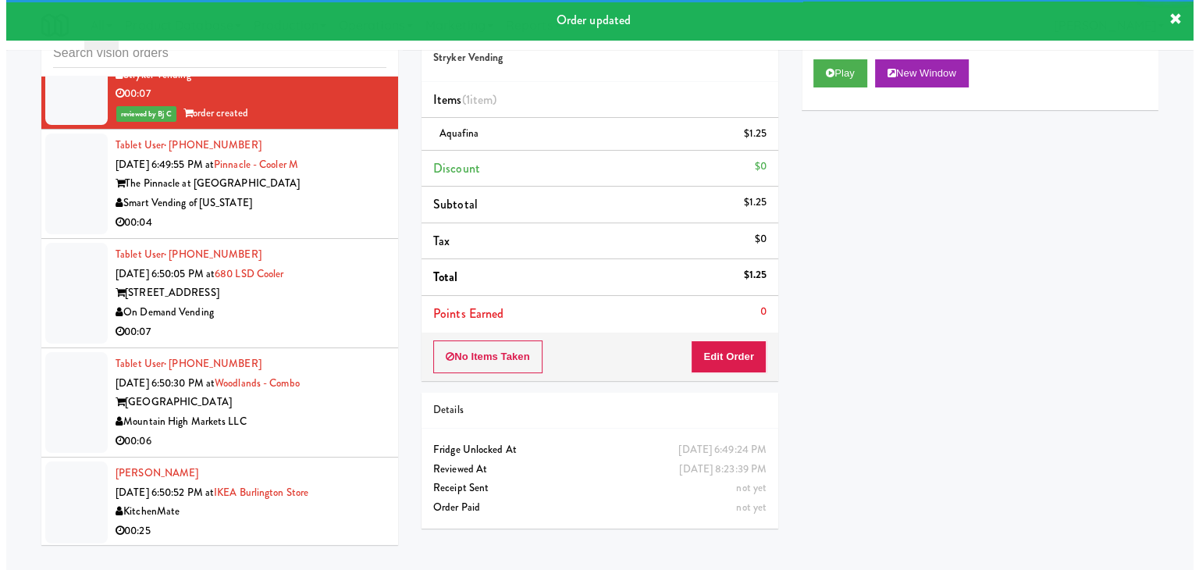
scroll to position [10010, 0]
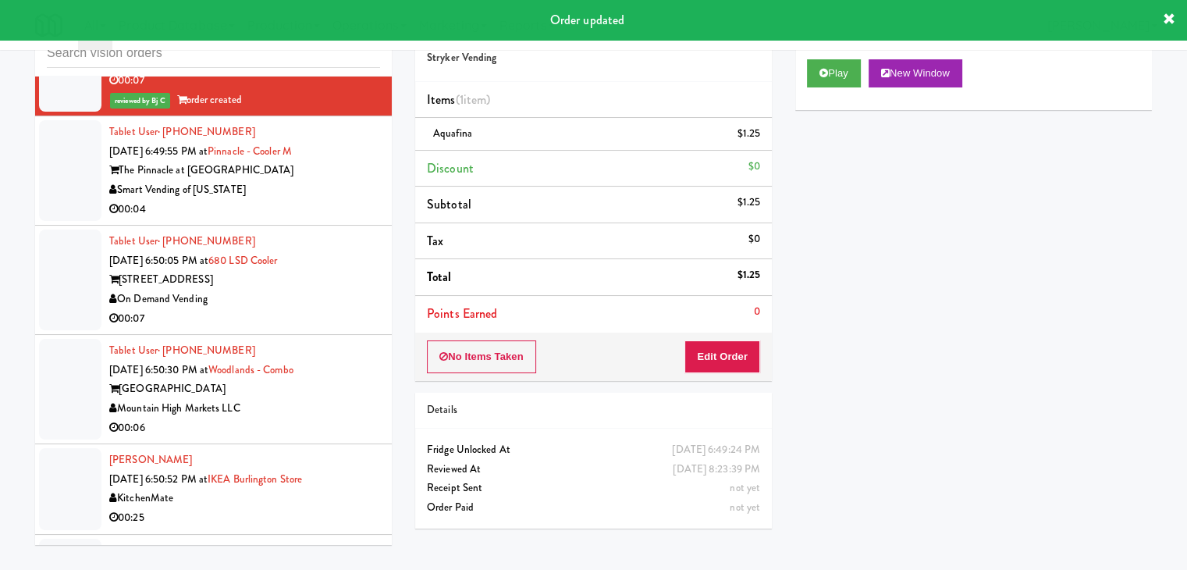
drag, startPoint x: 325, startPoint y: 188, endPoint x: 323, endPoint y: 197, distance: 8.7
click at [326, 187] on div "Smart Vending of [US_STATE]" at bounding box center [244, 190] width 271 height 20
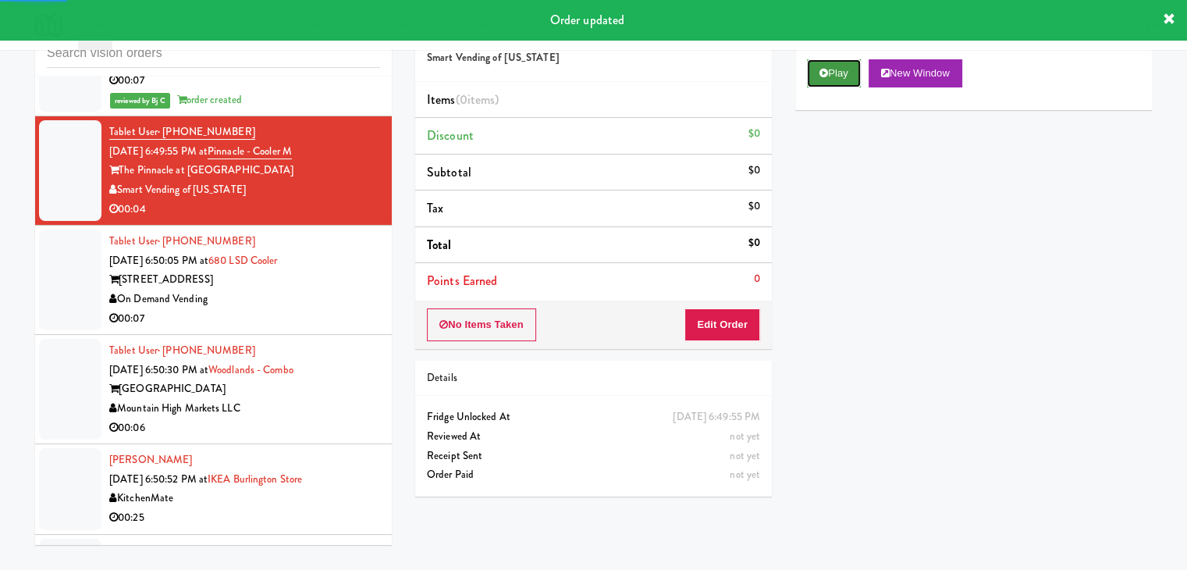
click at [827, 74] on icon at bounding box center [824, 73] width 9 height 10
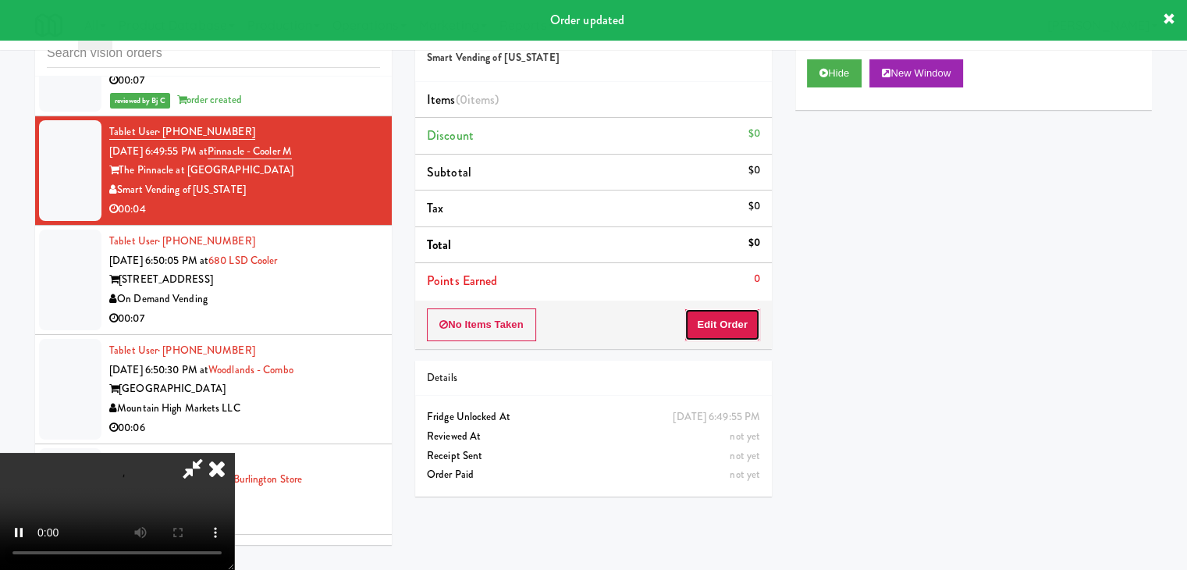
click at [706, 315] on button "Edit Order" at bounding box center [723, 324] width 76 height 33
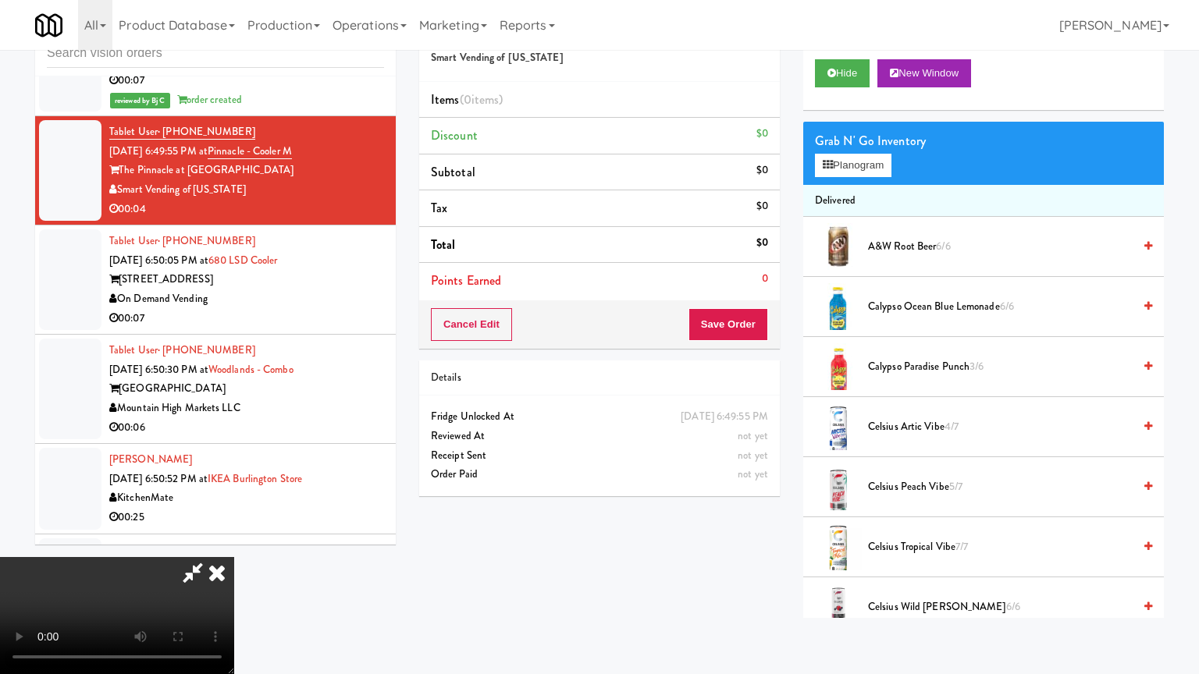
click at [234, 542] on video at bounding box center [117, 615] width 234 height 117
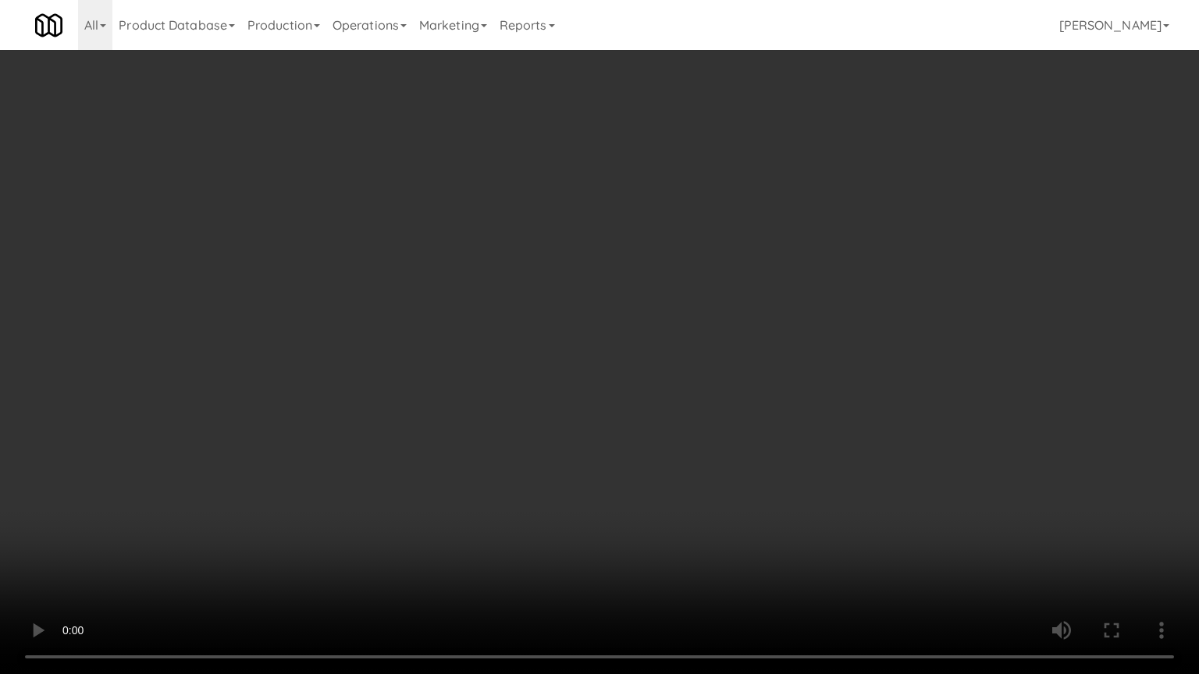
click at [743, 357] on video at bounding box center [599, 337] width 1199 height 674
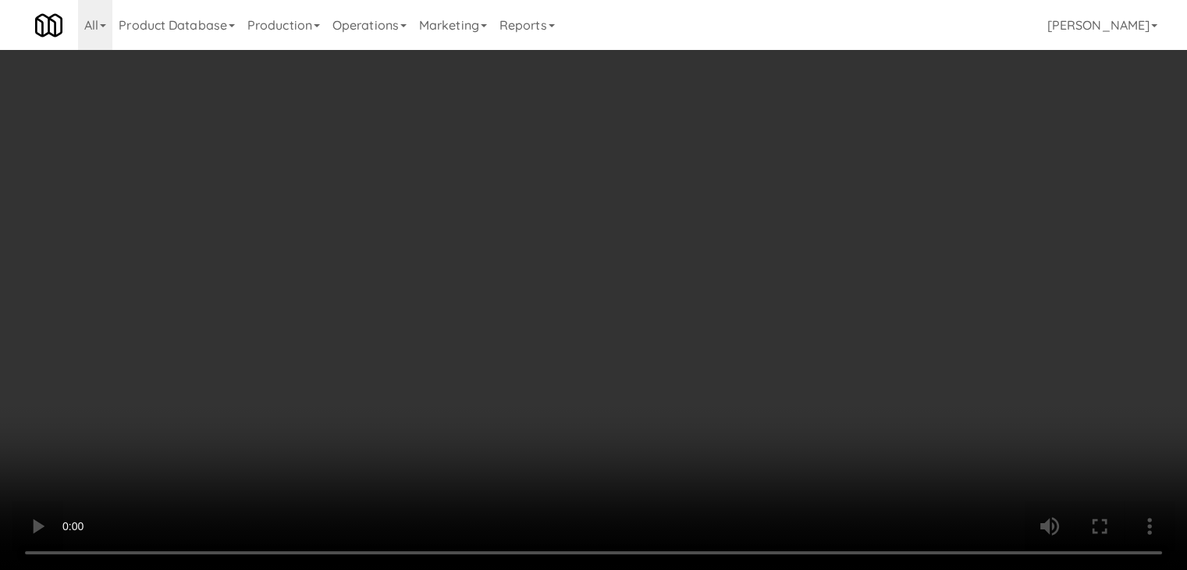
click at [856, 161] on button "Planogram" at bounding box center [845, 165] width 76 height 23
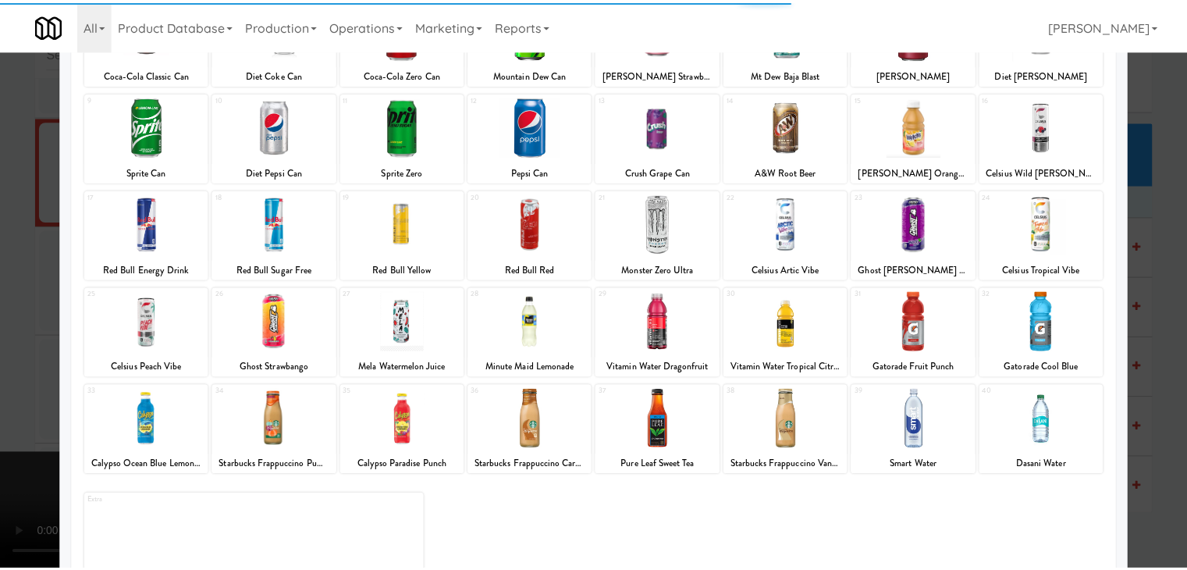
scroll to position [197, 0]
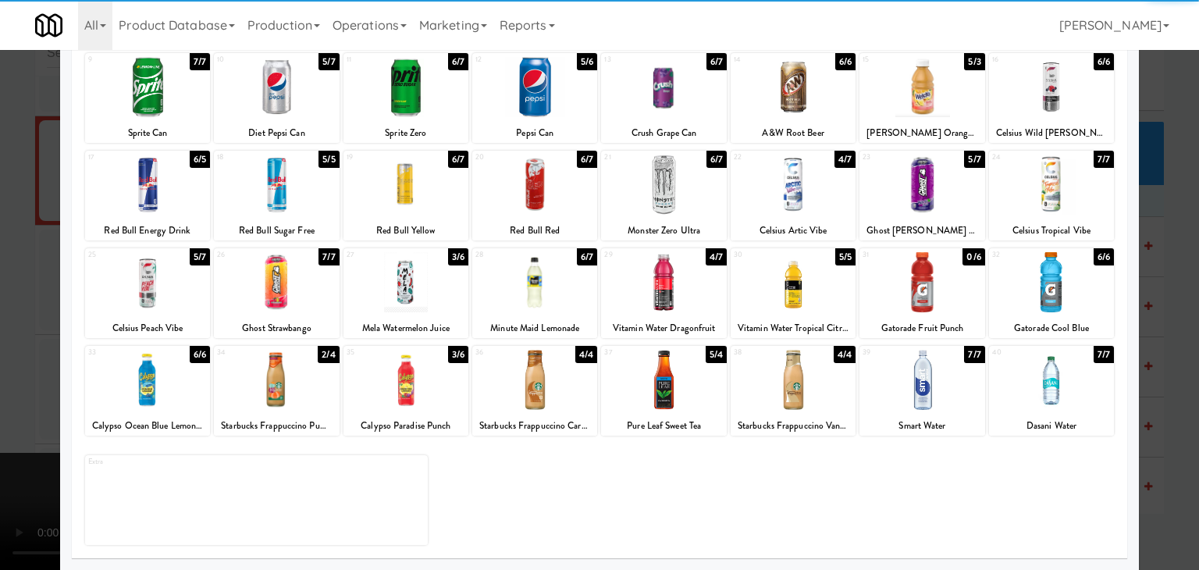
click at [266, 276] on div at bounding box center [276, 282] width 125 height 60
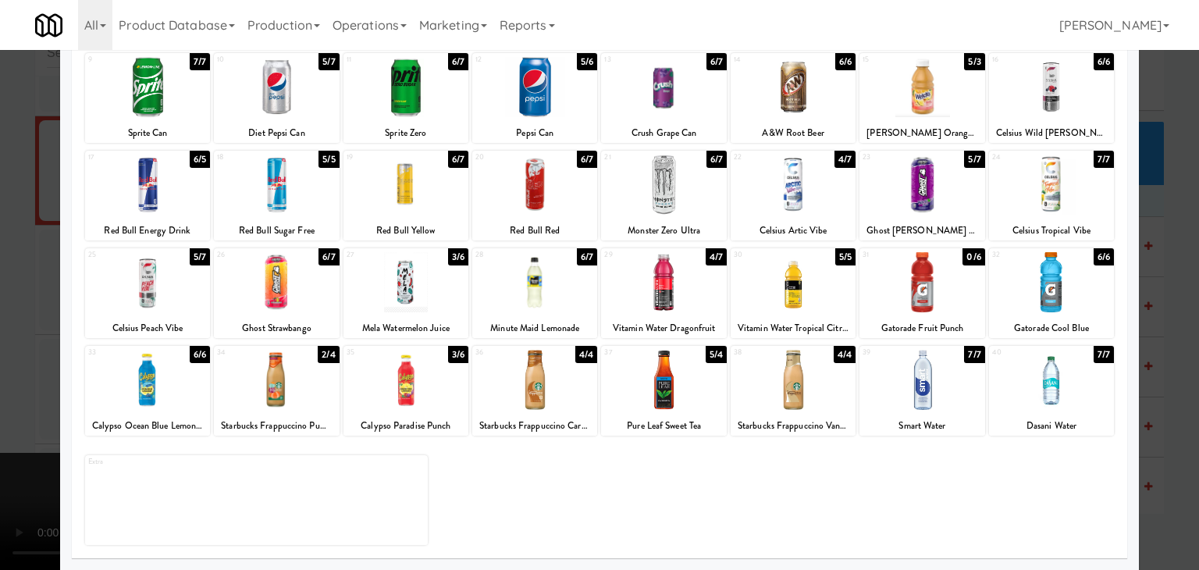
drag, startPoint x: 0, startPoint y: 291, endPoint x: 216, endPoint y: 289, distance: 216.2
click at [9, 290] on div at bounding box center [599, 285] width 1199 height 570
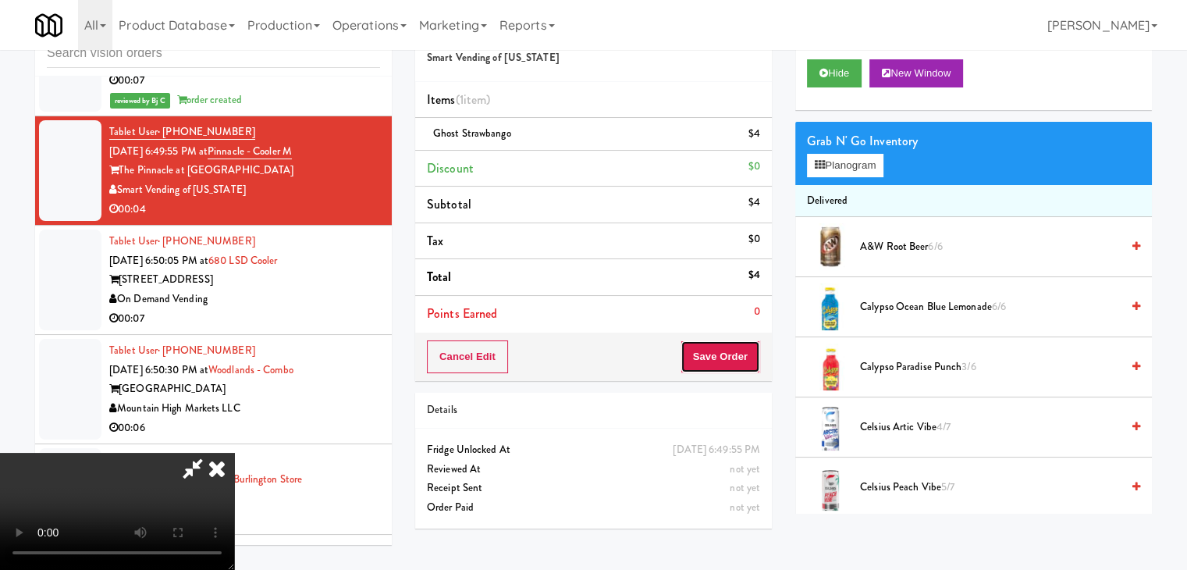
click at [737, 350] on button "Save Order" at bounding box center [721, 356] width 80 height 33
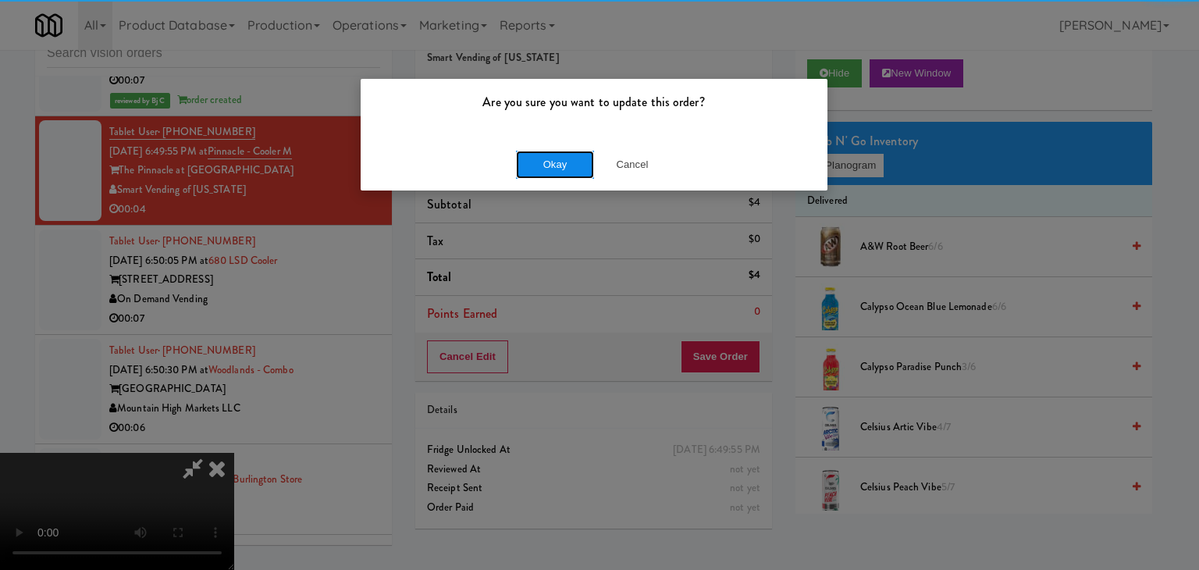
click at [562, 173] on button "Okay" at bounding box center [555, 165] width 78 height 28
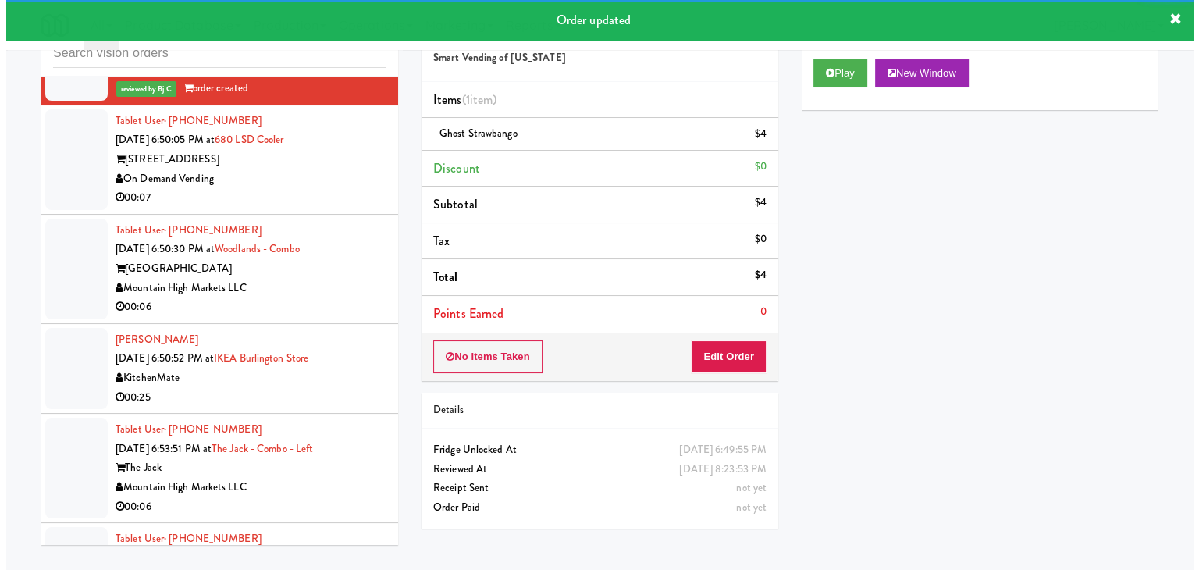
scroll to position [10167, 0]
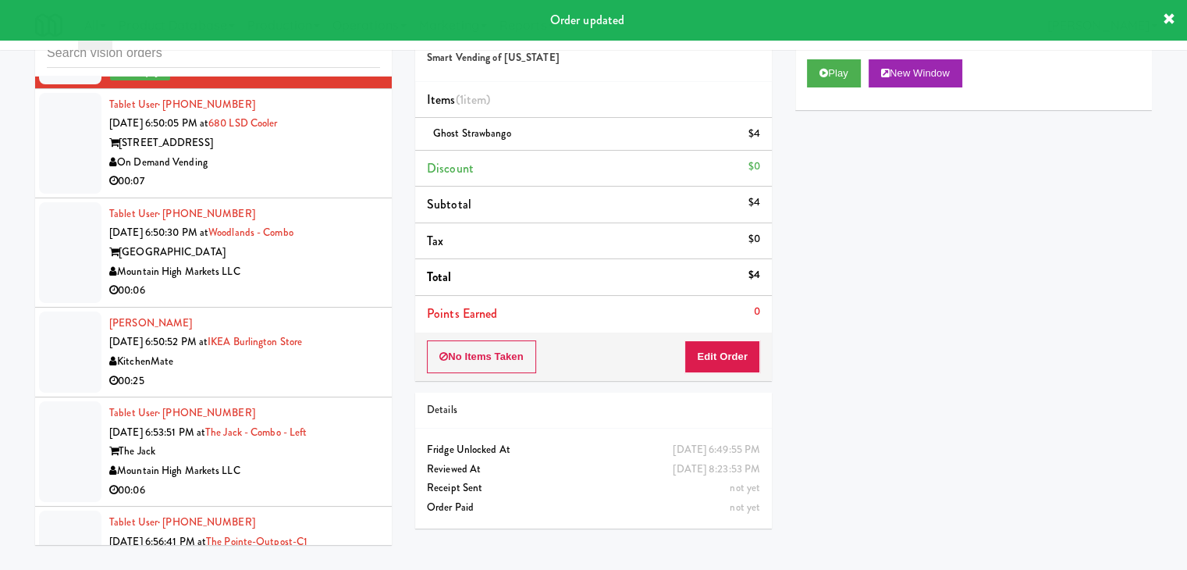
click at [340, 154] on div "On Demand Vending" at bounding box center [244, 163] width 271 height 20
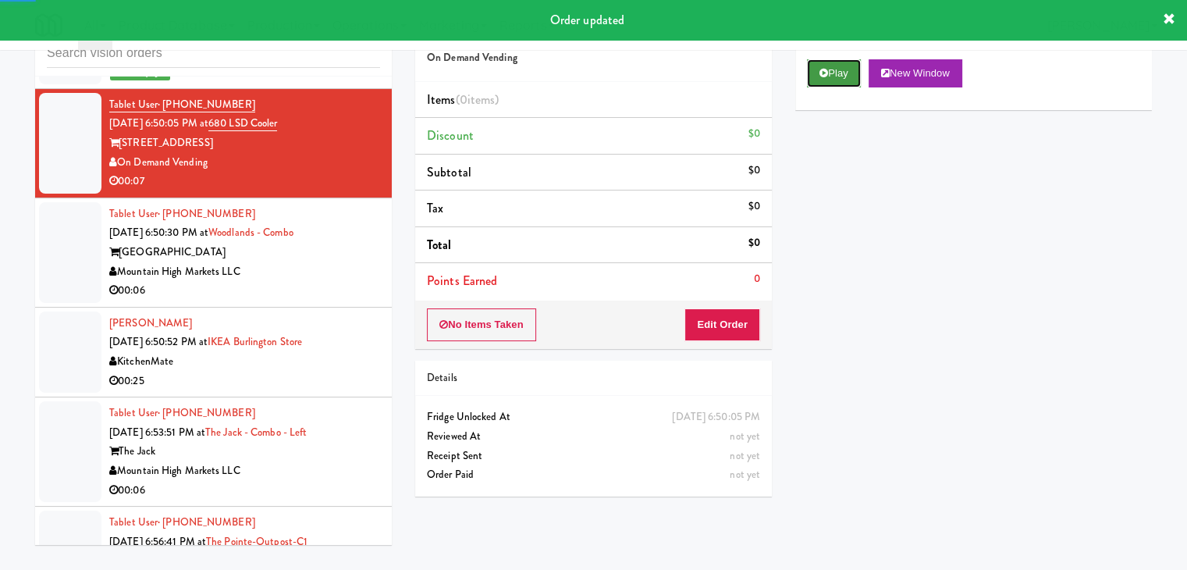
click at [831, 69] on button "Play" at bounding box center [834, 73] width 54 height 28
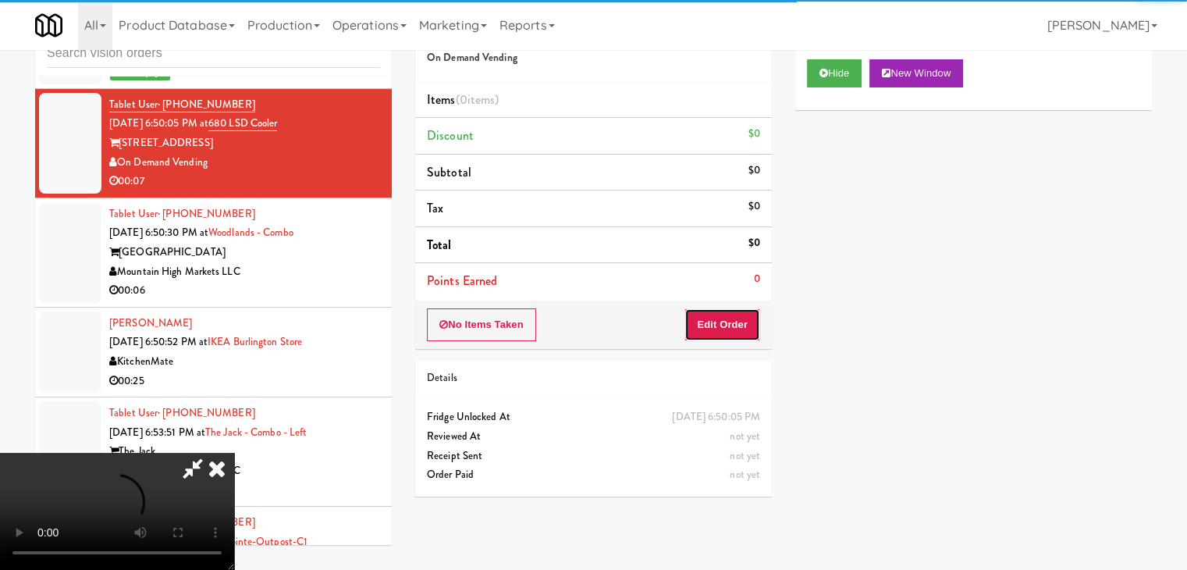
click at [716, 323] on button "Edit Order" at bounding box center [723, 324] width 76 height 33
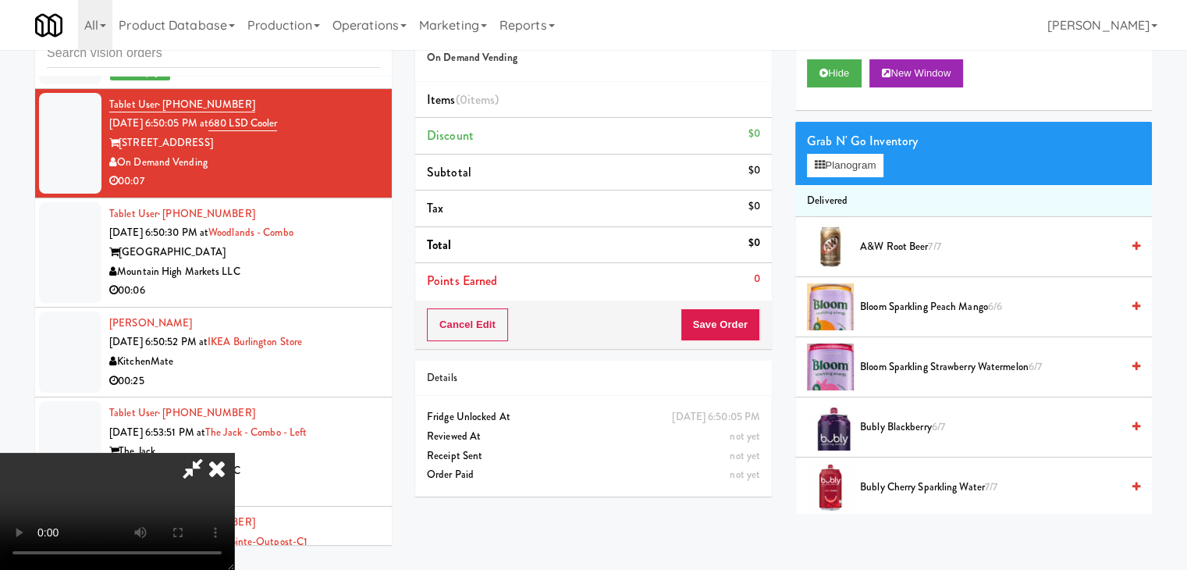
click at [234, 453] on video at bounding box center [117, 511] width 234 height 117
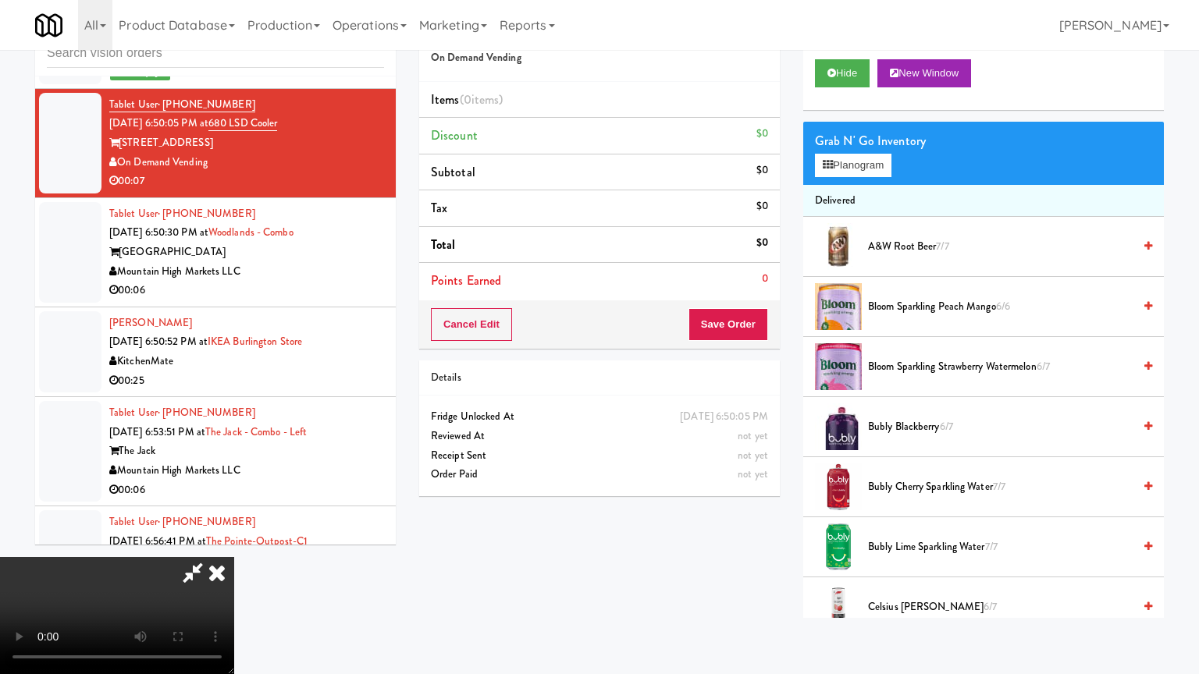
click at [234, 542] on video at bounding box center [117, 615] width 234 height 117
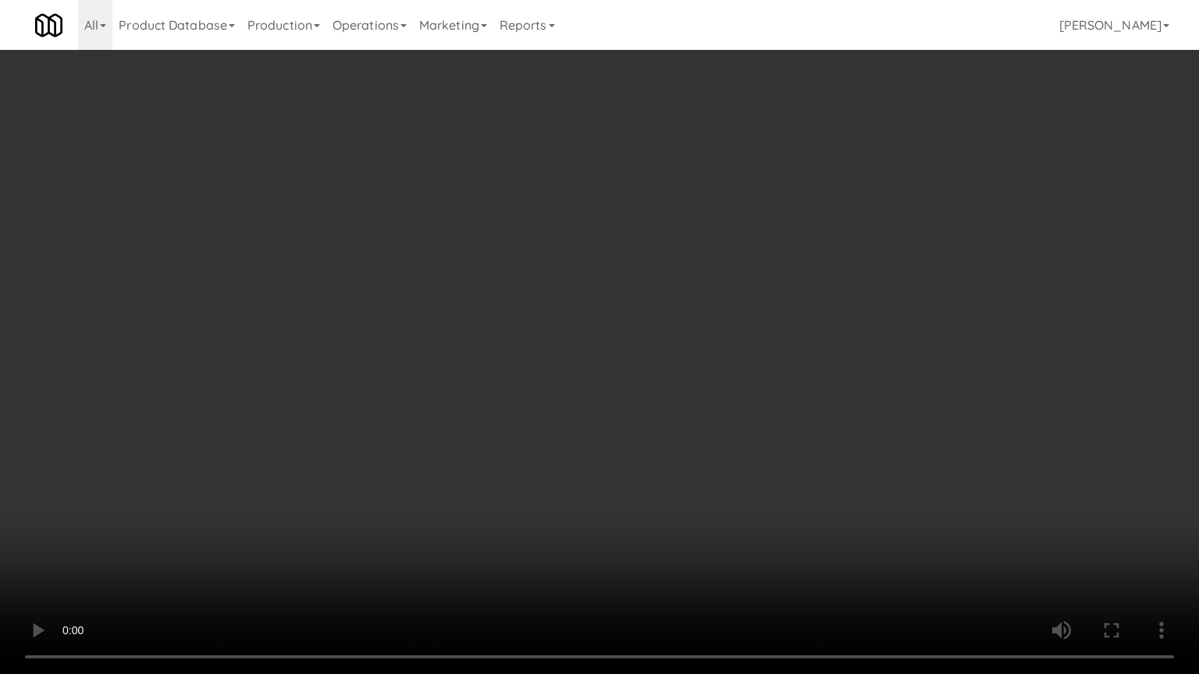
drag, startPoint x: 556, startPoint y: 457, endPoint x: 610, endPoint y: 455, distance: 54.7
click at [559, 454] on video at bounding box center [599, 337] width 1199 height 674
click at [634, 462] on video at bounding box center [599, 337] width 1199 height 674
click at [830, 400] on video at bounding box center [599, 337] width 1199 height 674
click at [833, 400] on video at bounding box center [599, 337] width 1199 height 674
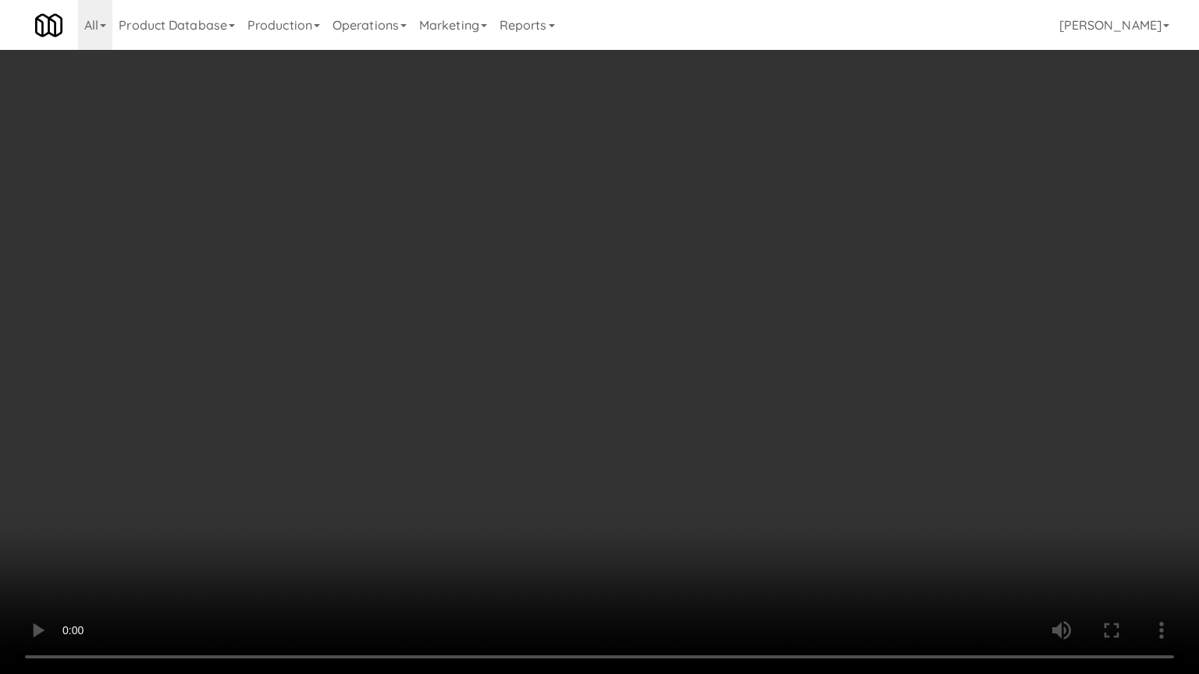
click at [843, 386] on video at bounding box center [599, 337] width 1199 height 674
click at [845, 384] on video at bounding box center [599, 337] width 1199 height 674
click at [859, 378] on video at bounding box center [599, 337] width 1199 height 674
click at [856, 375] on video at bounding box center [599, 337] width 1199 height 674
click at [858, 362] on video at bounding box center [599, 337] width 1199 height 674
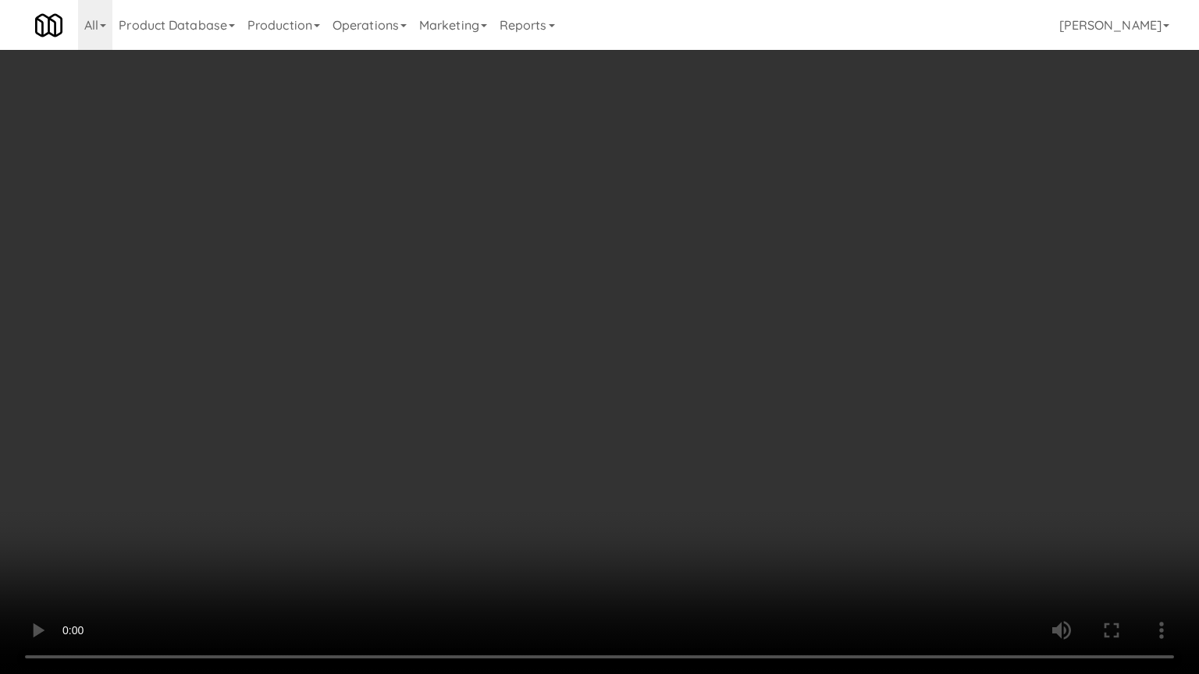
click at [858, 362] on video at bounding box center [599, 337] width 1199 height 674
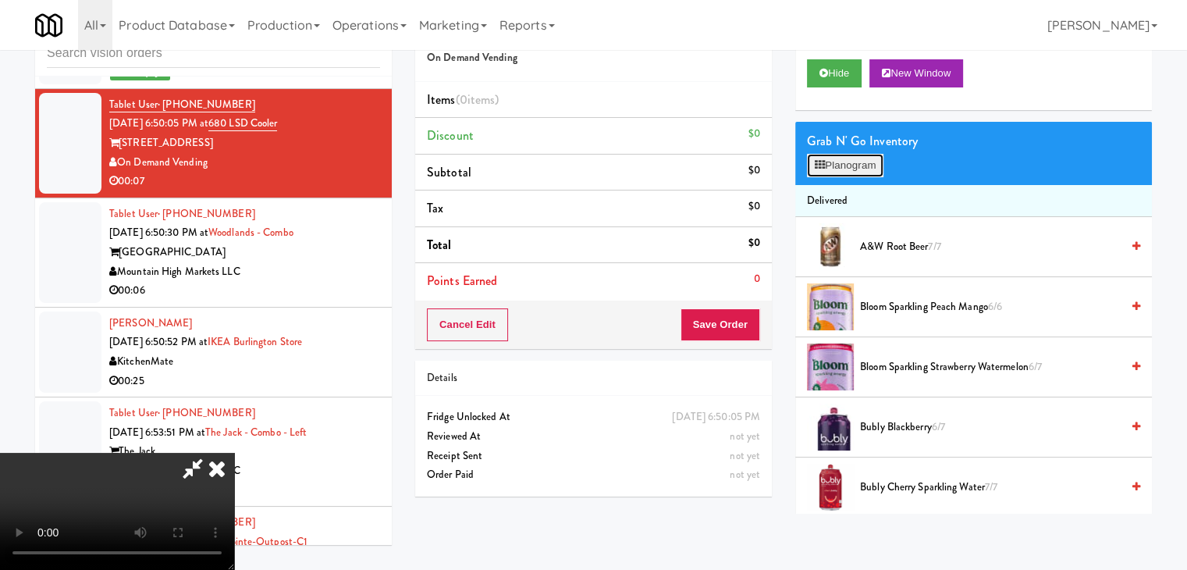
click at [871, 164] on button "Planogram" at bounding box center [845, 165] width 76 height 23
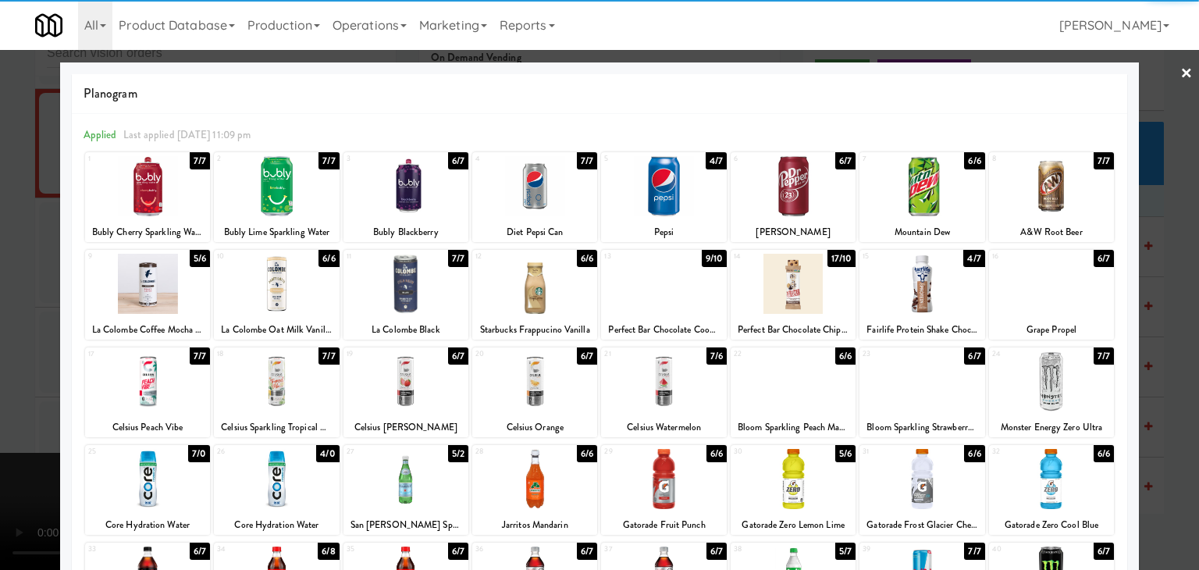
drag, startPoint x: 648, startPoint y: 193, endPoint x: 610, endPoint y: 199, distance: 38.8
click at [648, 191] on div at bounding box center [663, 186] width 125 height 60
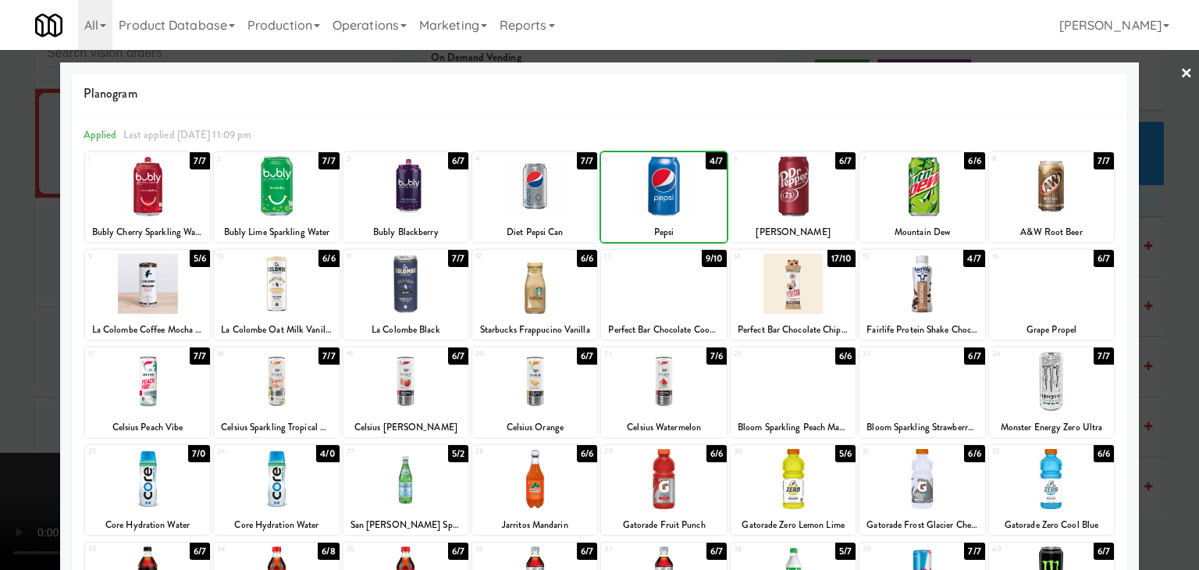
click at [0, 258] on div at bounding box center [599, 285] width 1199 height 570
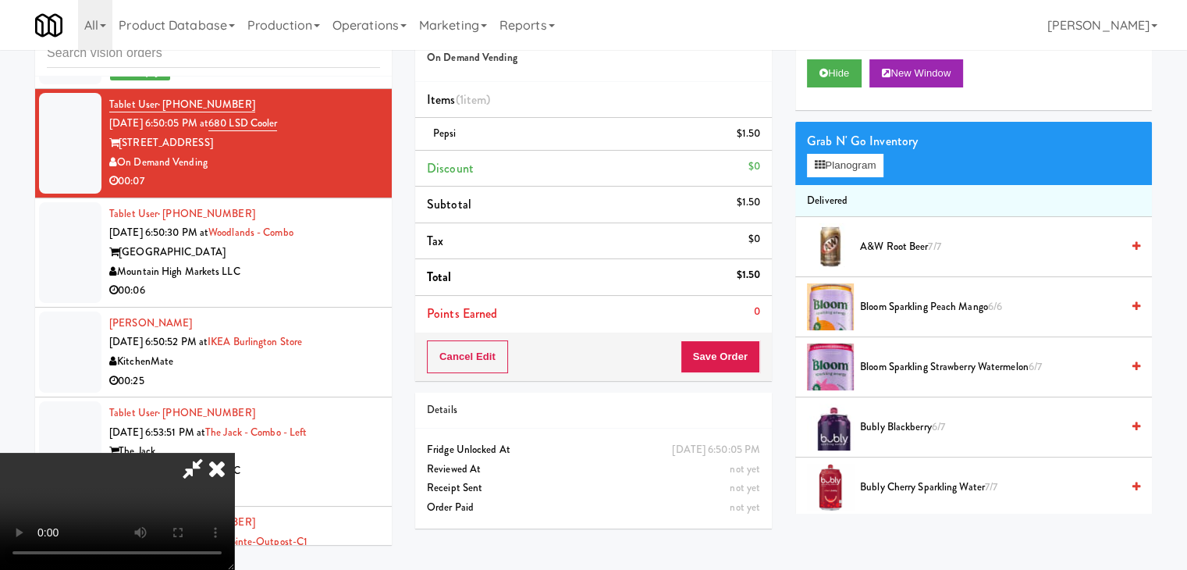
drag, startPoint x: 575, startPoint y: 290, endPoint x: 592, endPoint y: 290, distance: 17.2
click at [234, 453] on video at bounding box center [117, 511] width 234 height 117
click at [234, 453] on icon at bounding box center [217, 468] width 34 height 31
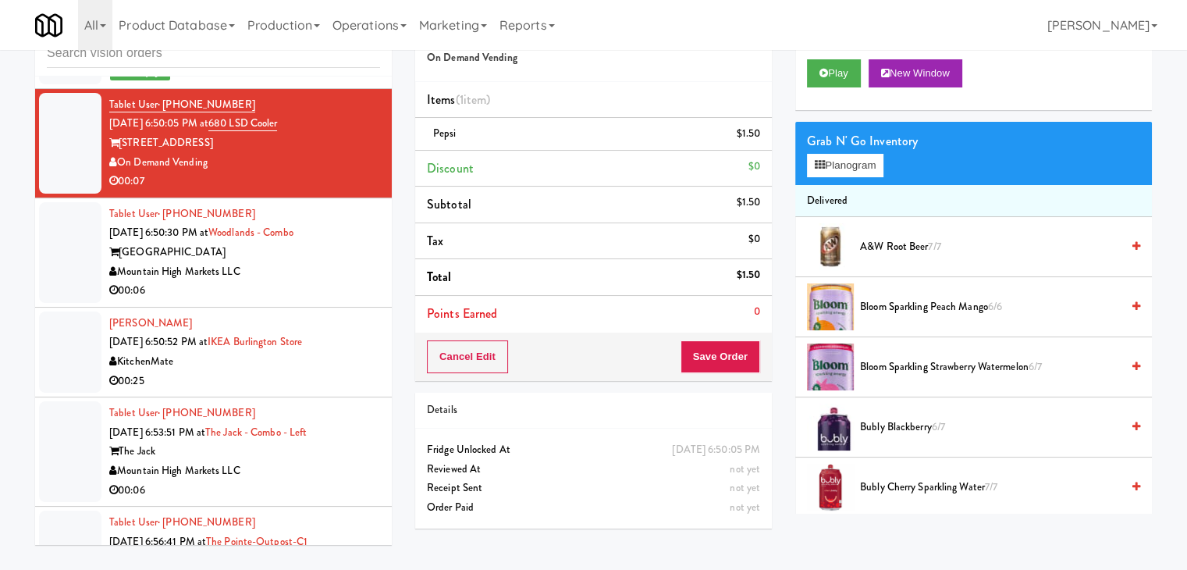
drag, startPoint x: 327, startPoint y: 266, endPoint x: 325, endPoint y: 236, distance: 30.5
click at [328, 266] on div "Mountain High Markets LLC" at bounding box center [244, 272] width 271 height 20
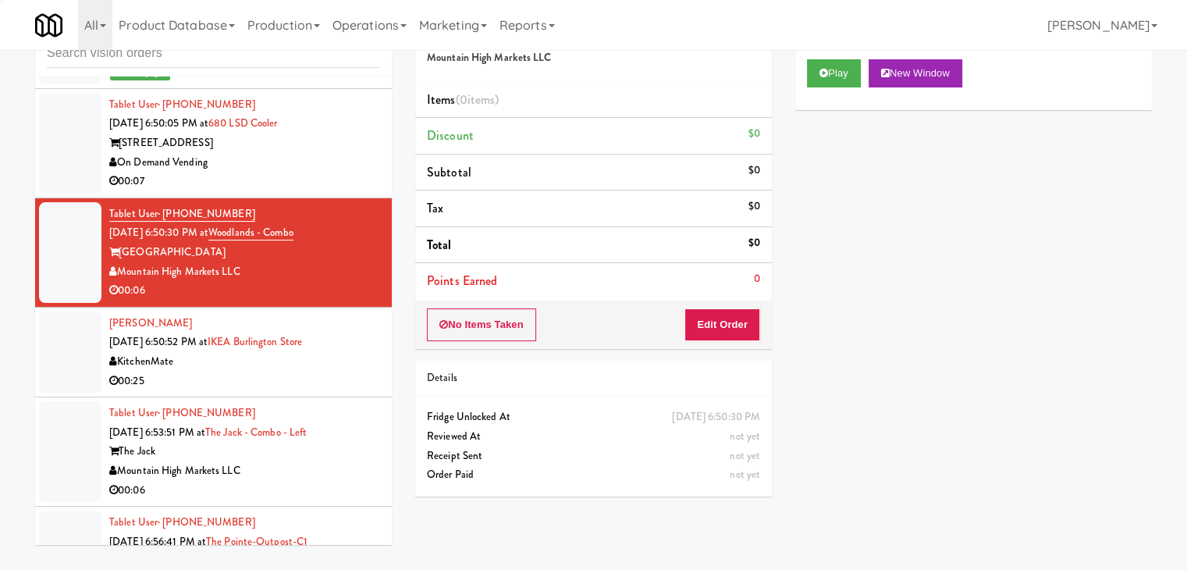
click at [329, 172] on div "00:07" at bounding box center [244, 182] width 271 height 20
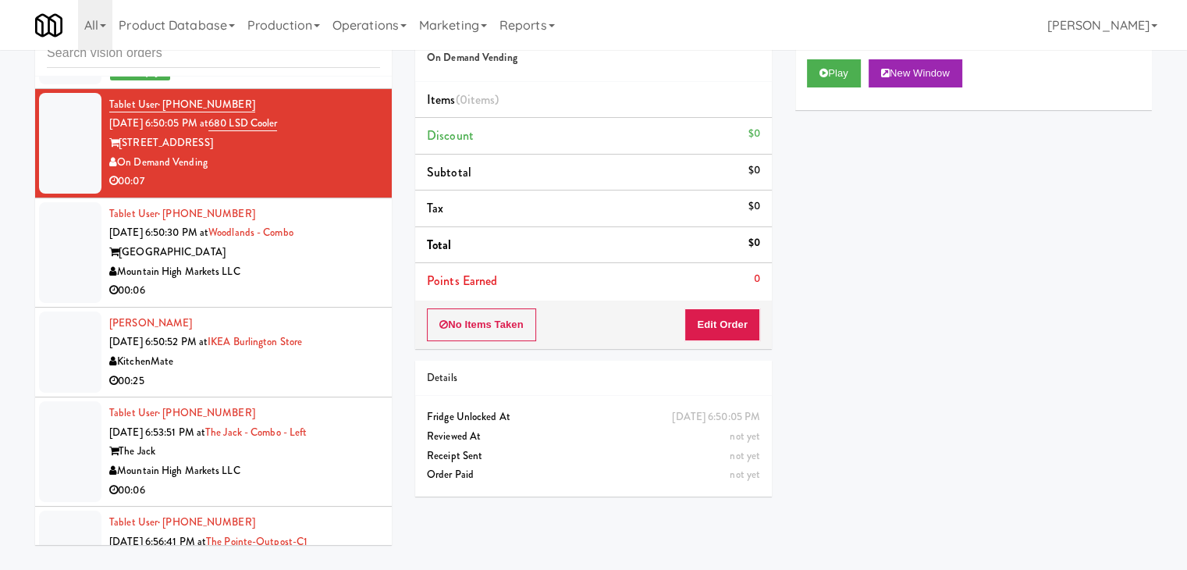
click at [326, 262] on div "Mountain High Markets LLC" at bounding box center [244, 272] width 271 height 20
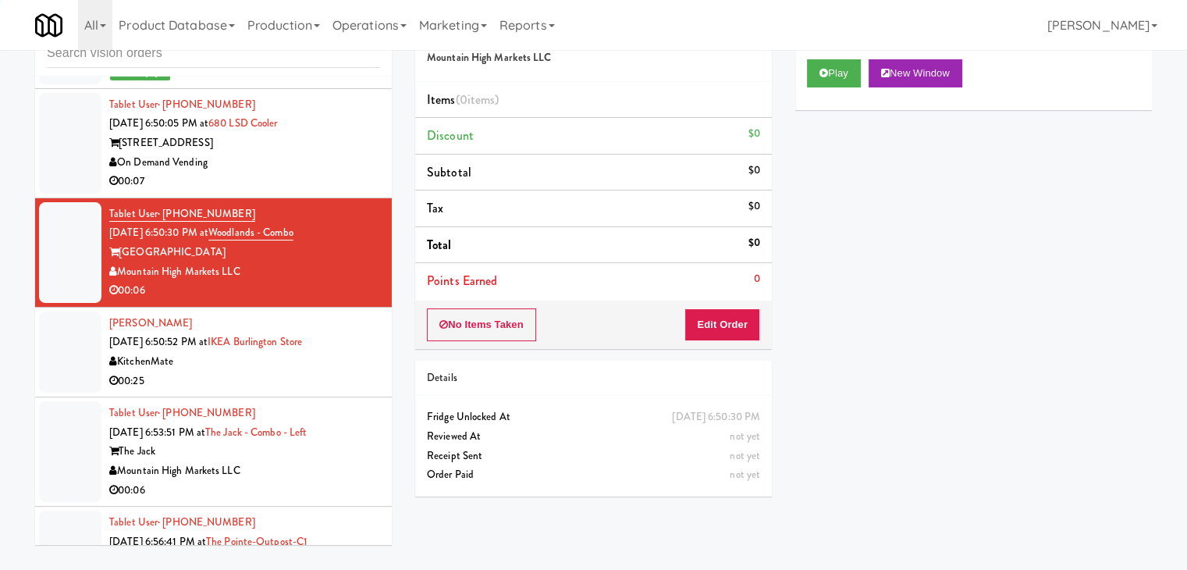
click at [333, 158] on div "On Demand Vending" at bounding box center [244, 163] width 271 height 20
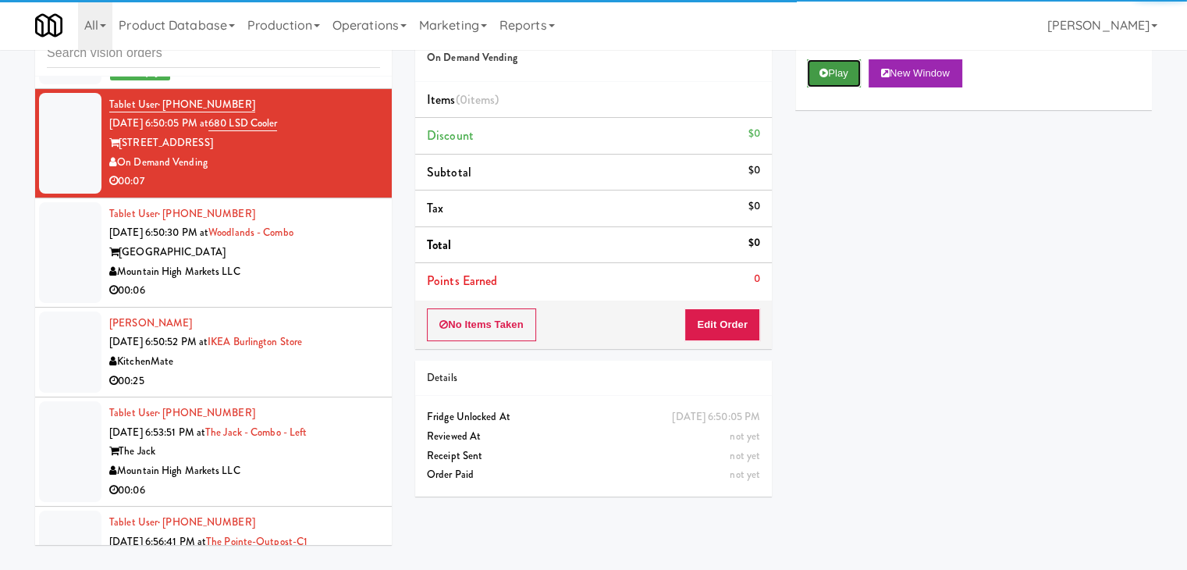
click at [840, 75] on button "Play" at bounding box center [834, 73] width 54 height 28
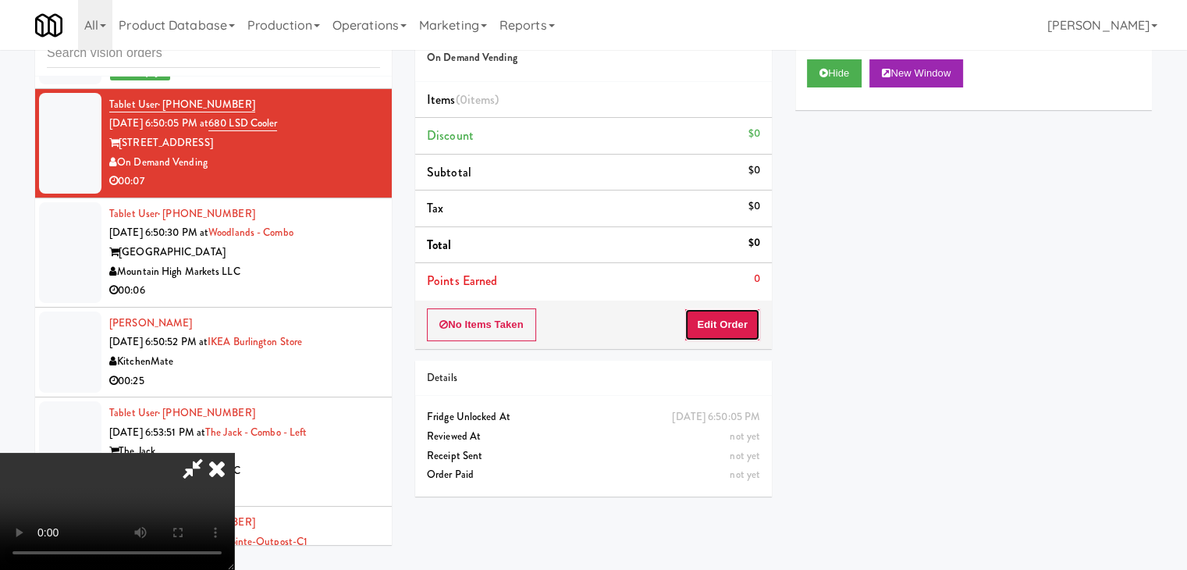
click at [728, 322] on button "Edit Order" at bounding box center [723, 324] width 76 height 33
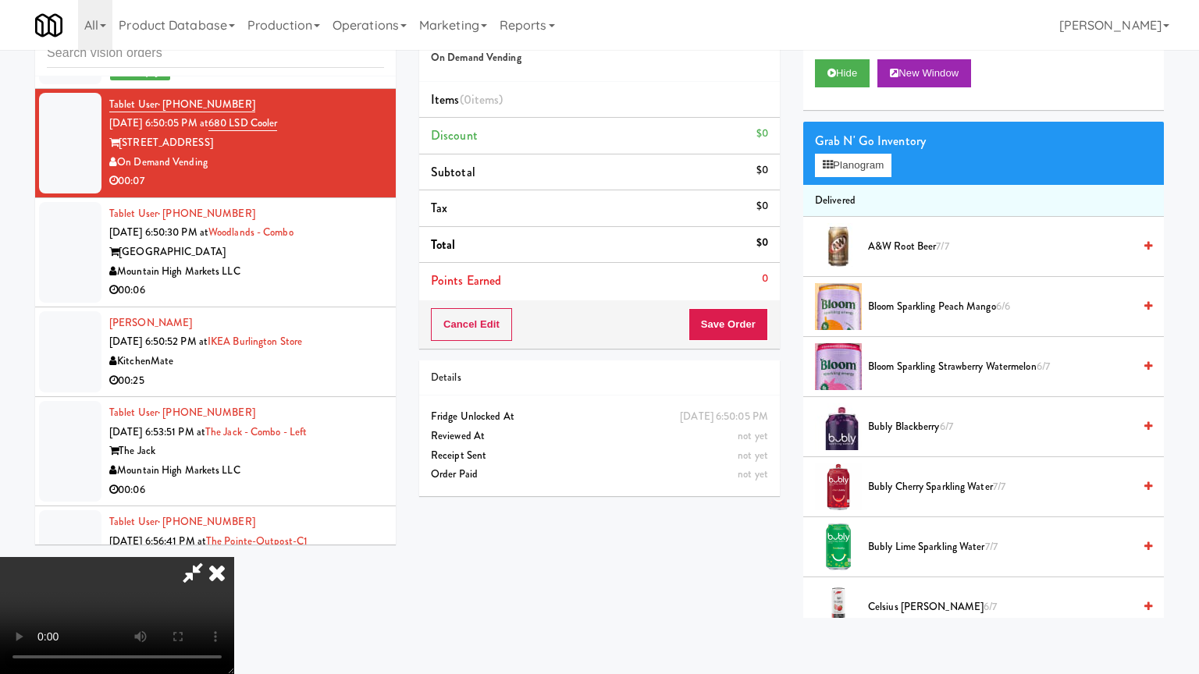
click at [234, 542] on video at bounding box center [117, 615] width 234 height 117
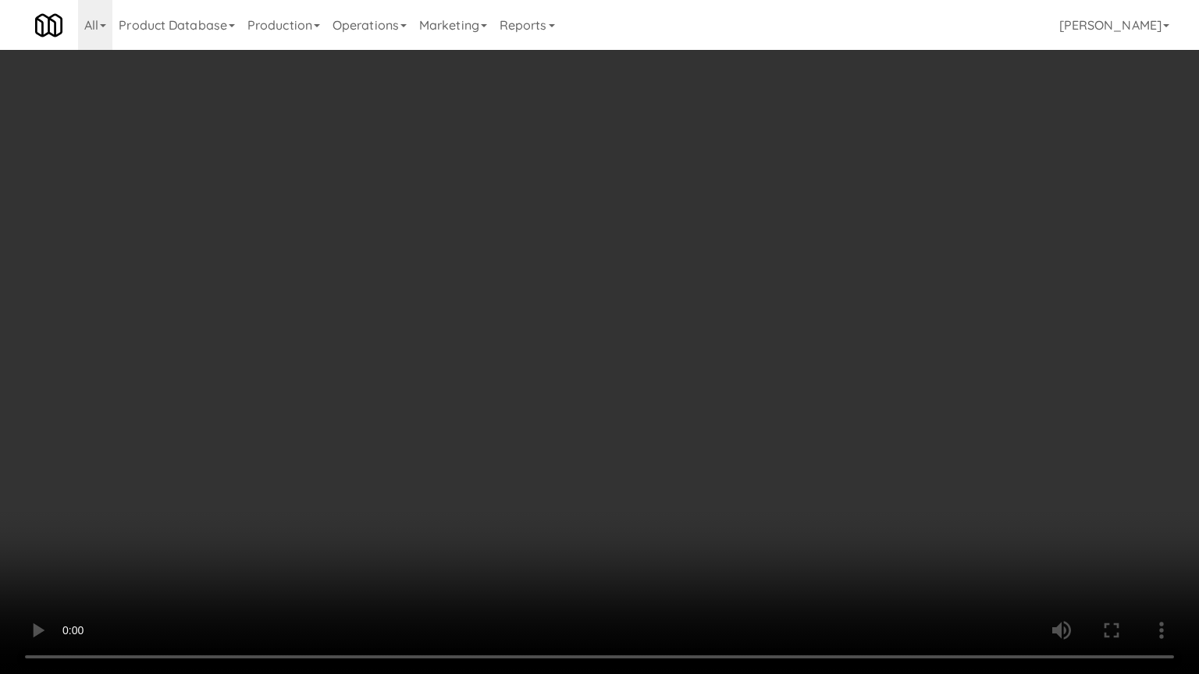
click at [693, 347] on video at bounding box center [599, 337] width 1199 height 674
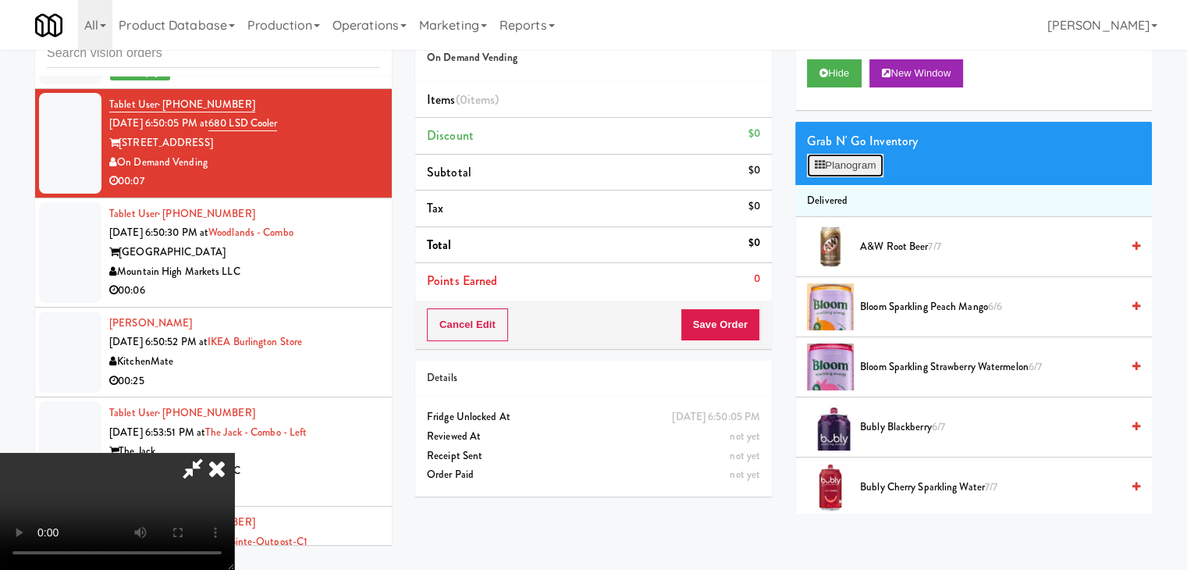
click at [851, 163] on button "Planogram" at bounding box center [845, 165] width 76 height 23
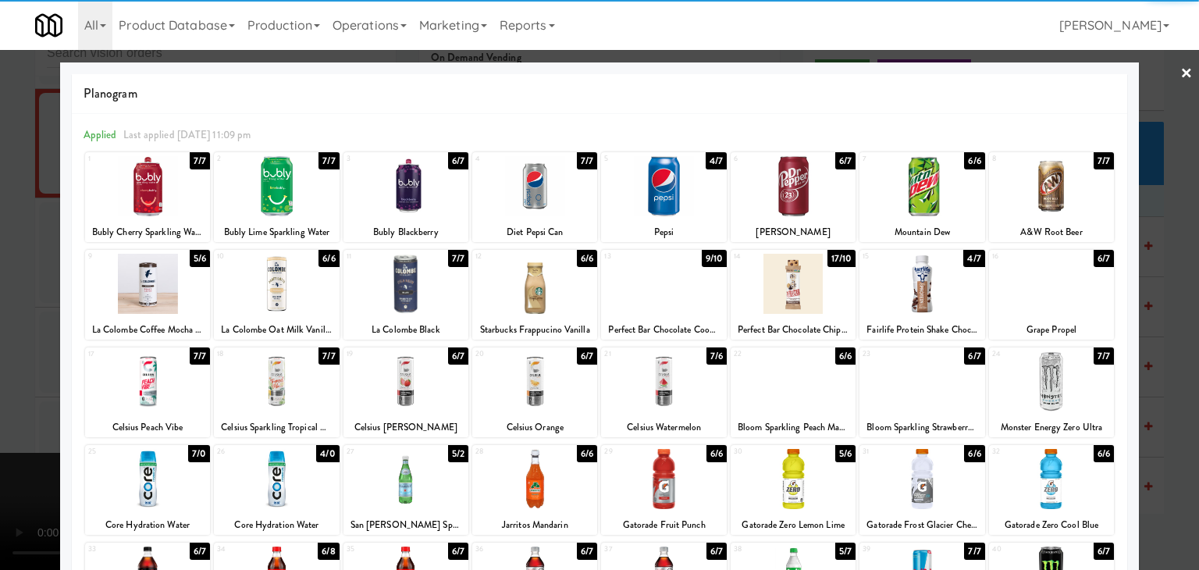
click at [659, 185] on div at bounding box center [663, 186] width 125 height 60
click at [0, 213] on div at bounding box center [599, 285] width 1199 height 570
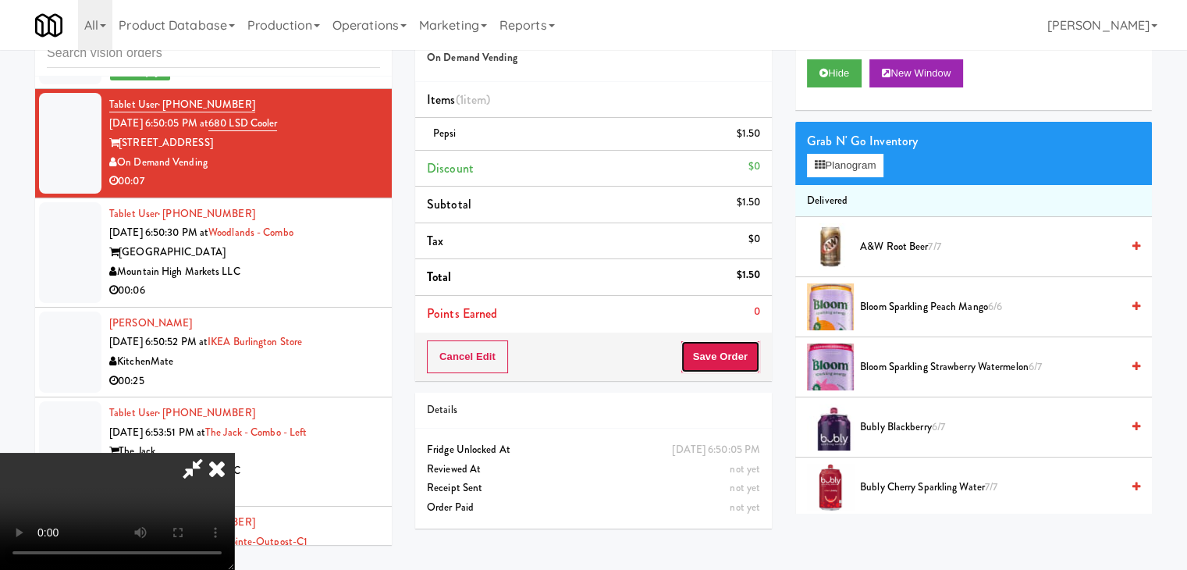
click at [739, 354] on button "Save Order" at bounding box center [721, 356] width 80 height 33
drag, startPoint x: 739, startPoint y: 354, endPoint x: 738, endPoint y: 345, distance: 8.7
click at [738, 353] on button "Save Order" at bounding box center [721, 356] width 80 height 33
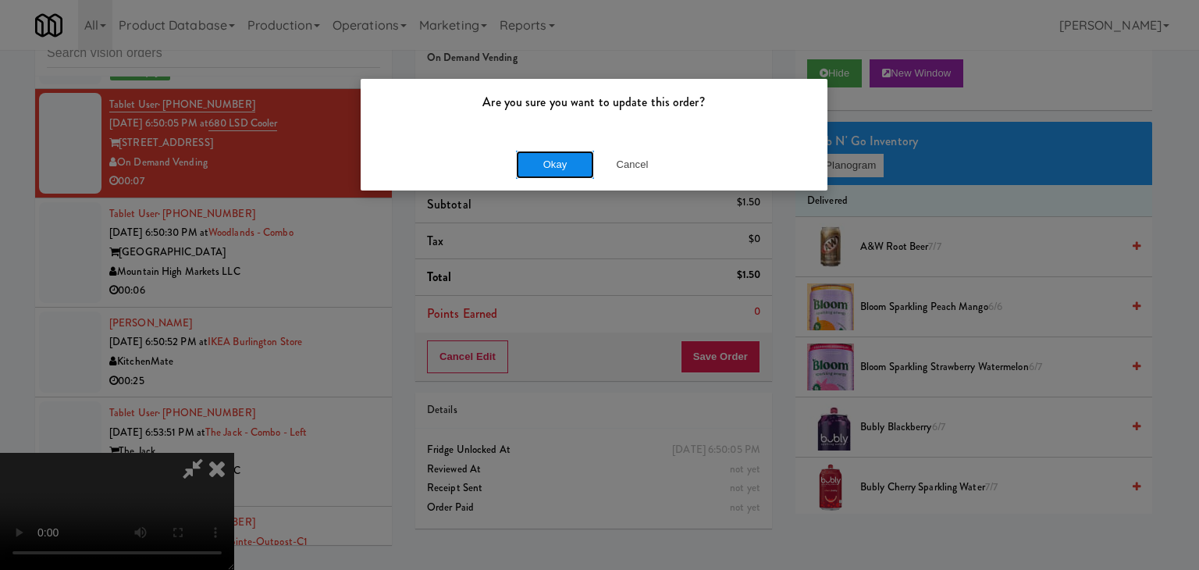
click at [559, 151] on button "Okay" at bounding box center [555, 165] width 78 height 28
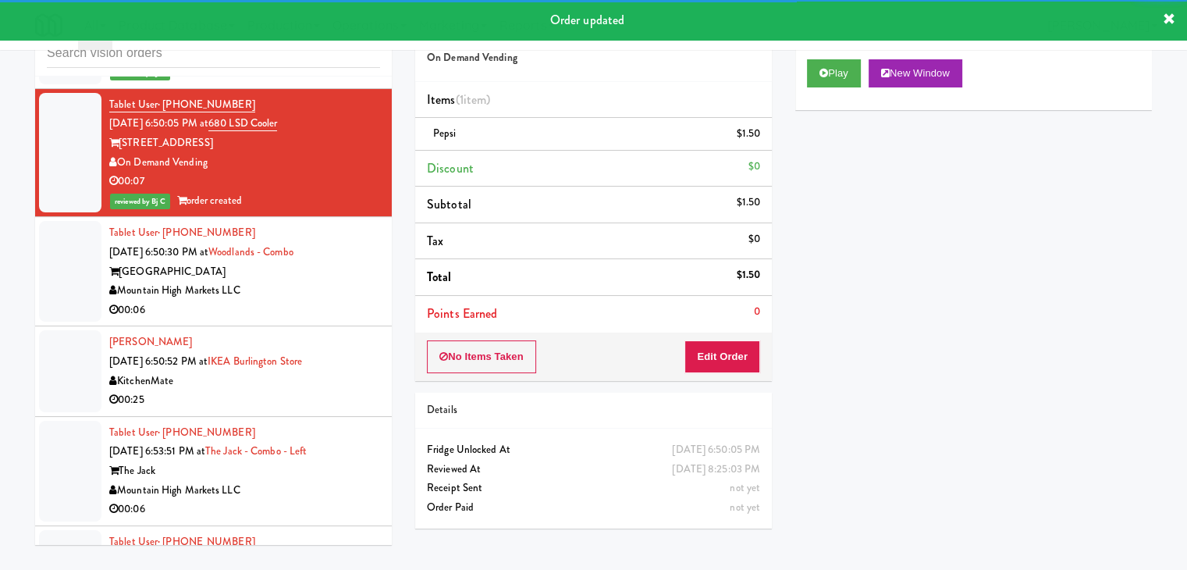
click at [341, 288] on div "Mountain High Markets LLC" at bounding box center [244, 291] width 271 height 20
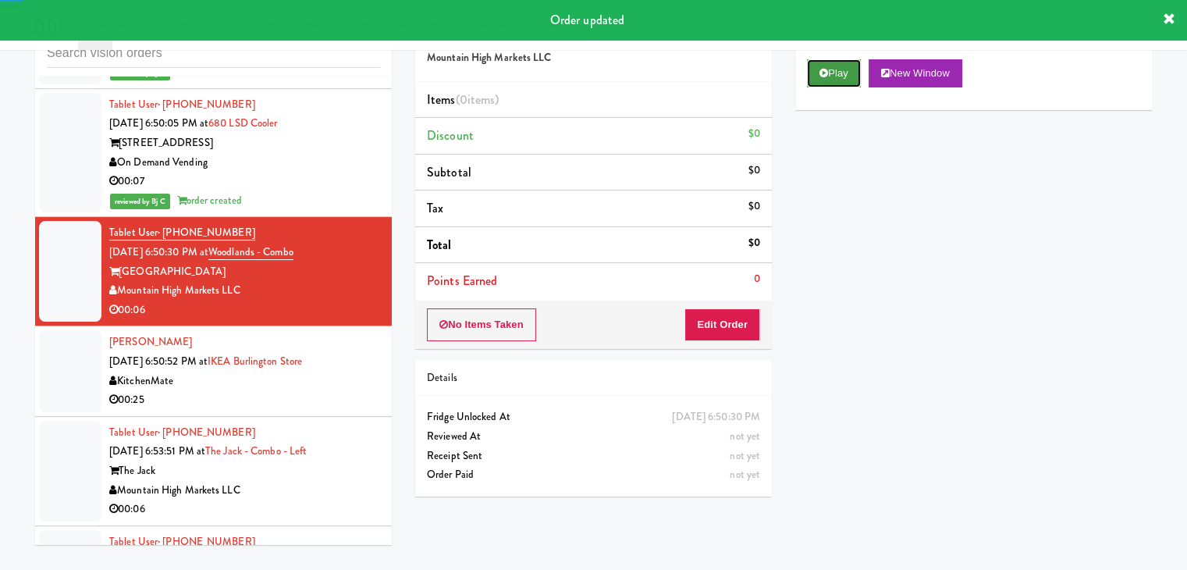
click at [832, 73] on button "Play" at bounding box center [834, 73] width 54 height 28
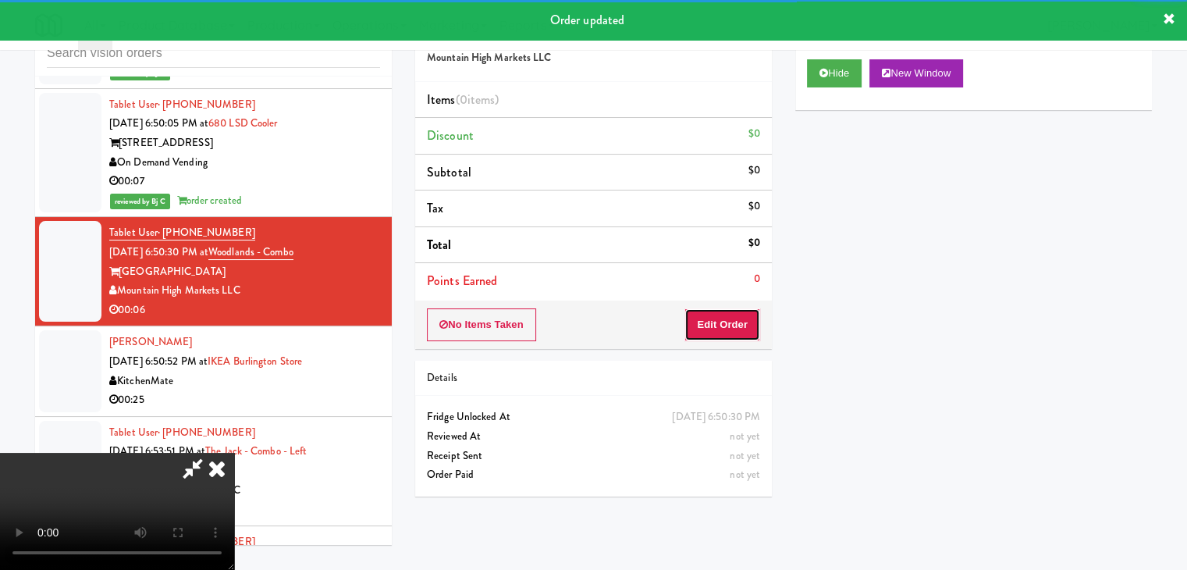
click at [718, 326] on button "Edit Order" at bounding box center [723, 324] width 76 height 33
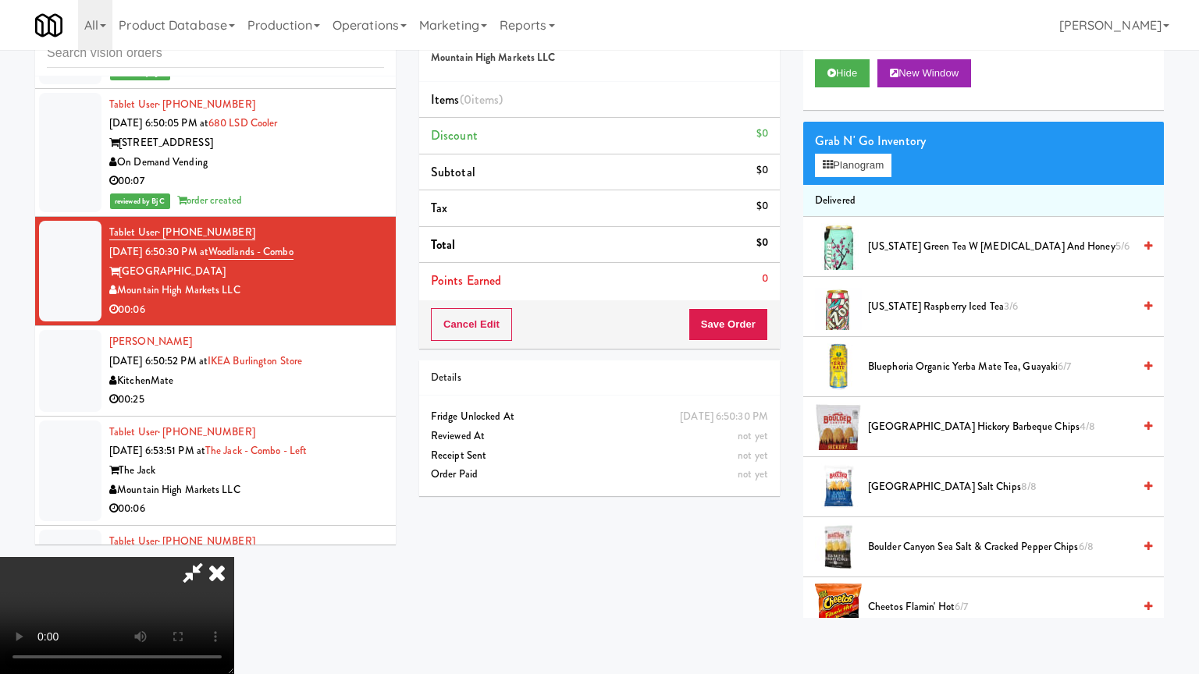
click at [234, 542] on video at bounding box center [117, 615] width 234 height 117
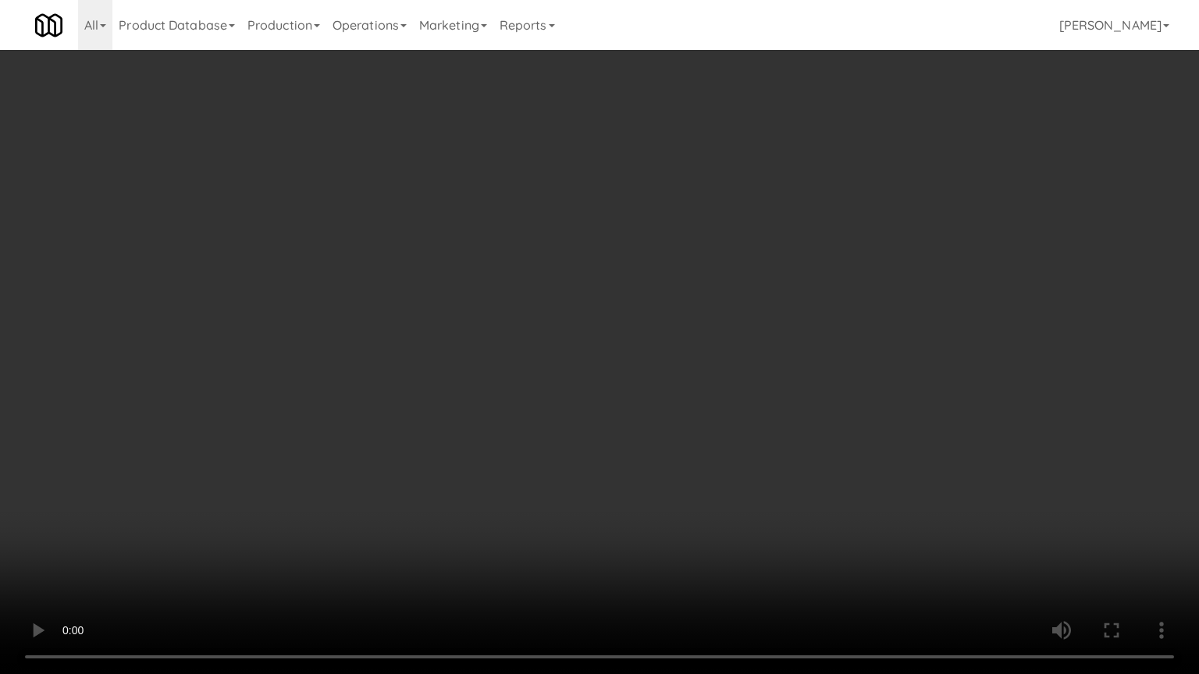
click at [734, 291] on video at bounding box center [599, 337] width 1199 height 674
click at [737, 277] on video at bounding box center [599, 337] width 1199 height 674
drag, startPoint x: 737, startPoint y: 277, endPoint x: 788, endPoint y: 167, distance: 121.5
click at [740, 274] on video at bounding box center [599, 337] width 1199 height 674
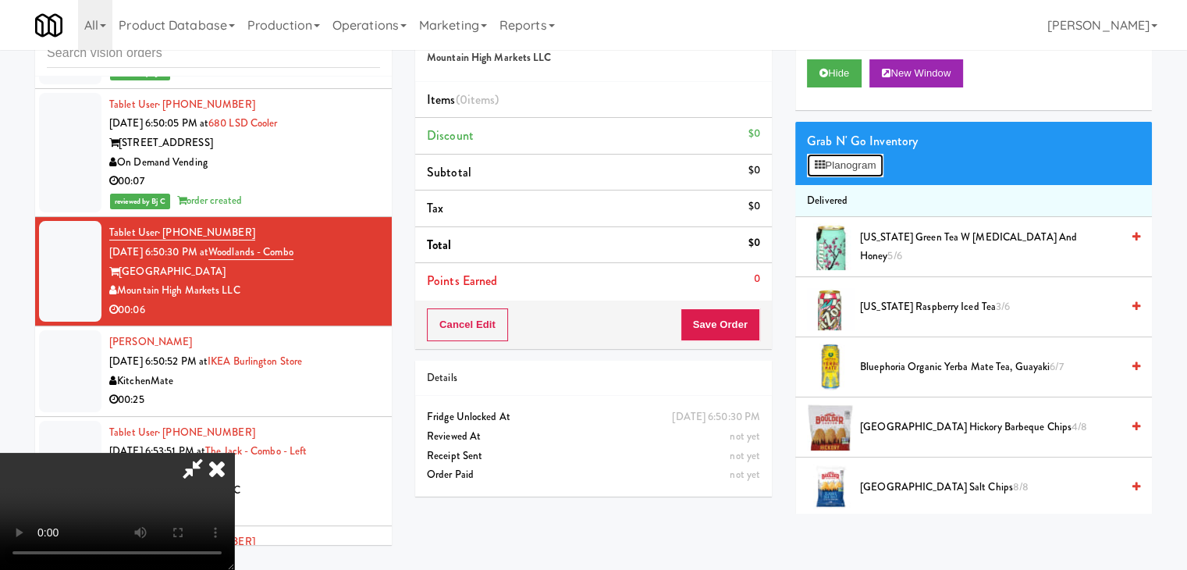
click at [859, 171] on button "Planogram" at bounding box center [845, 165] width 76 height 23
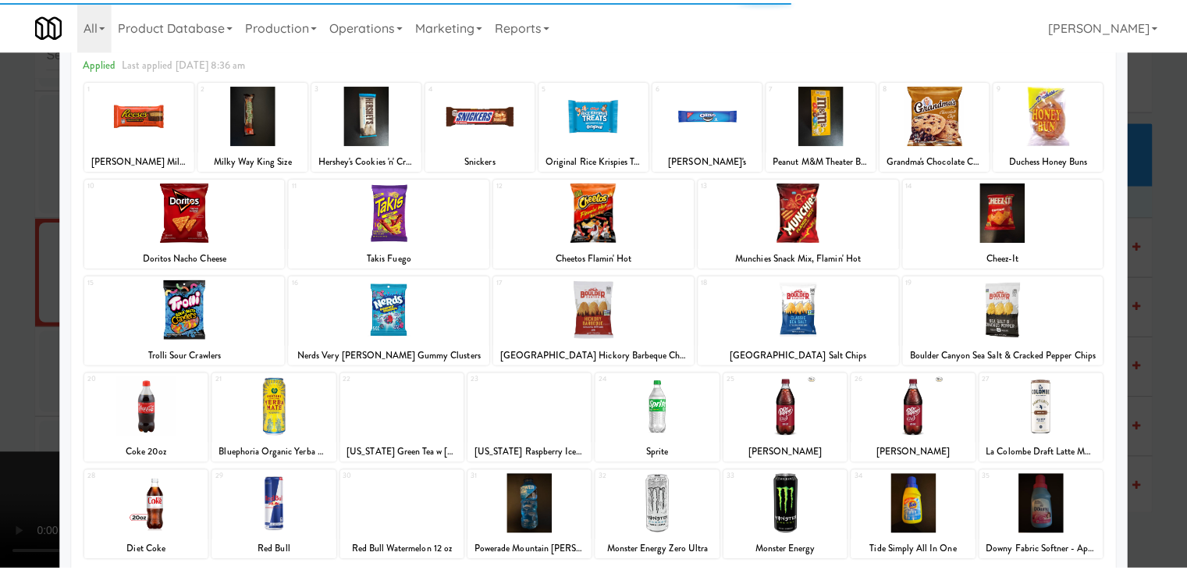
scroll to position [156, 0]
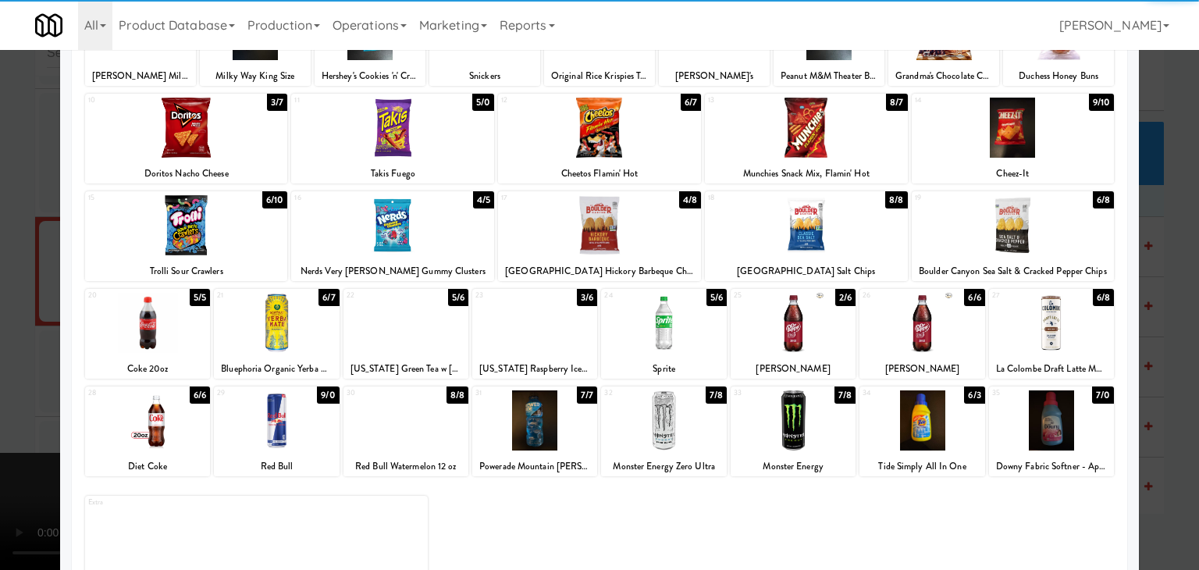
click at [301, 340] on div at bounding box center [276, 323] width 125 height 60
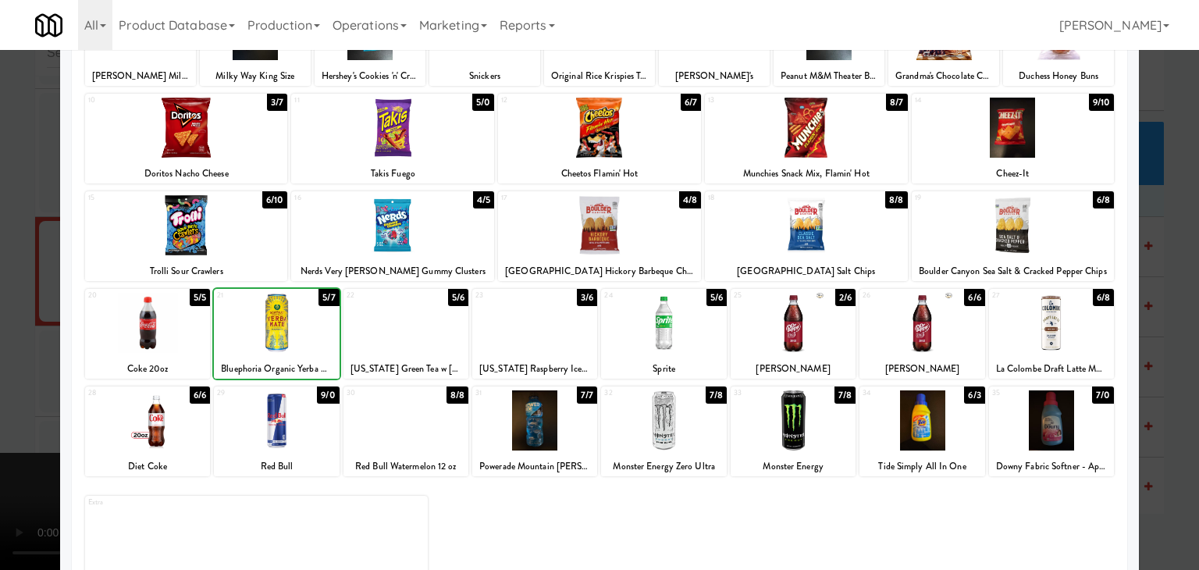
click at [0, 338] on div at bounding box center [599, 285] width 1199 height 570
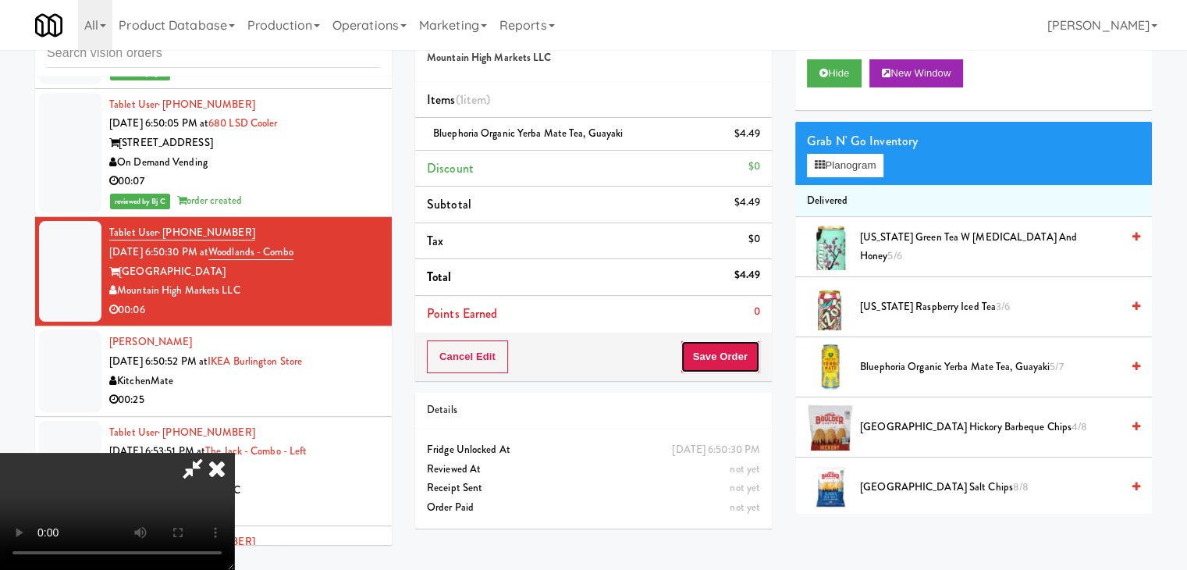
click at [741, 366] on button "Save Order" at bounding box center [721, 356] width 80 height 33
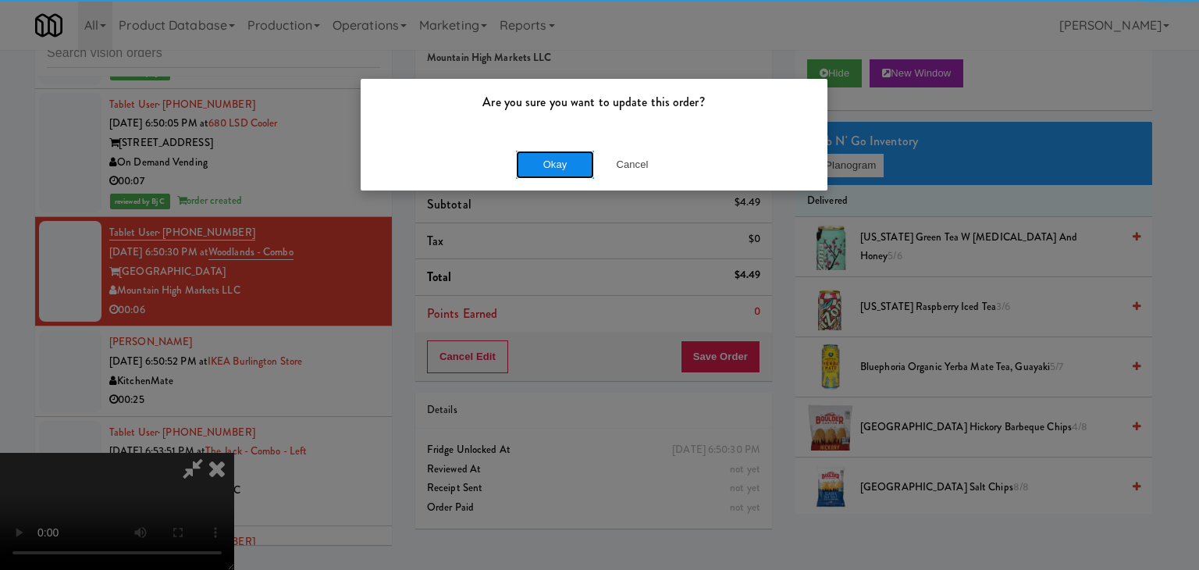
click at [568, 163] on button "Okay" at bounding box center [555, 165] width 78 height 28
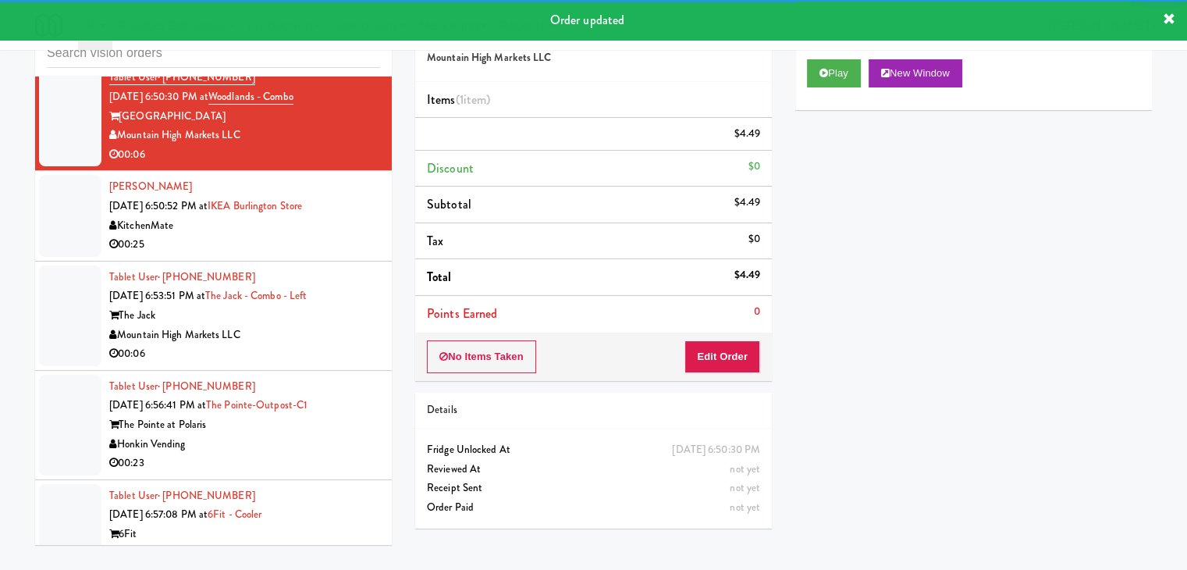
scroll to position [10323, 0]
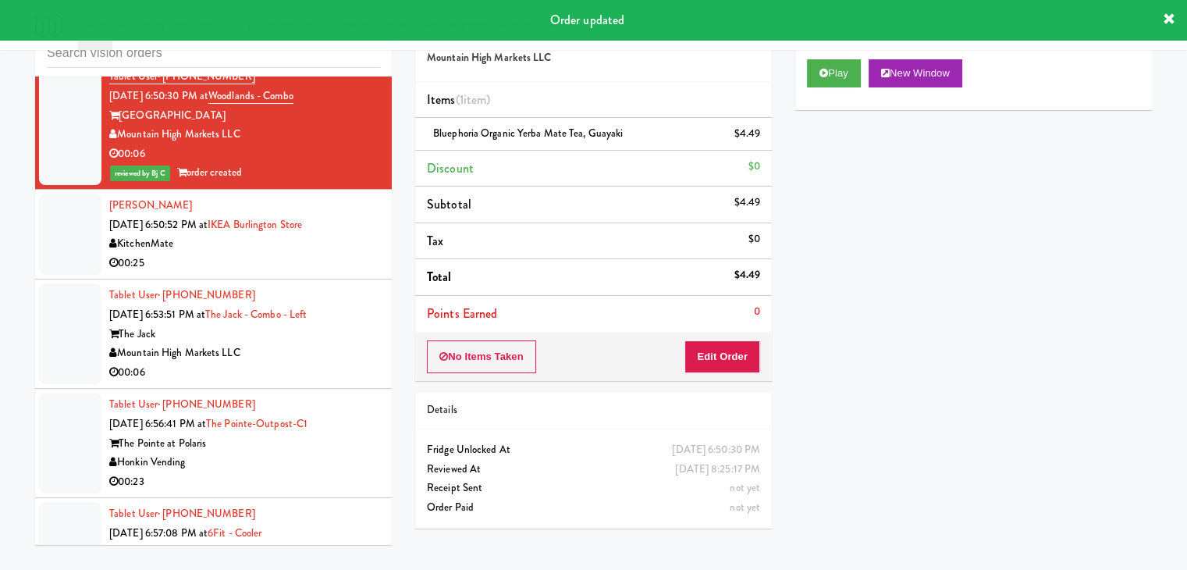
drag, startPoint x: 350, startPoint y: 257, endPoint x: 306, endPoint y: 266, distance: 44.7
click at [350, 257] on div "00:25" at bounding box center [244, 264] width 271 height 20
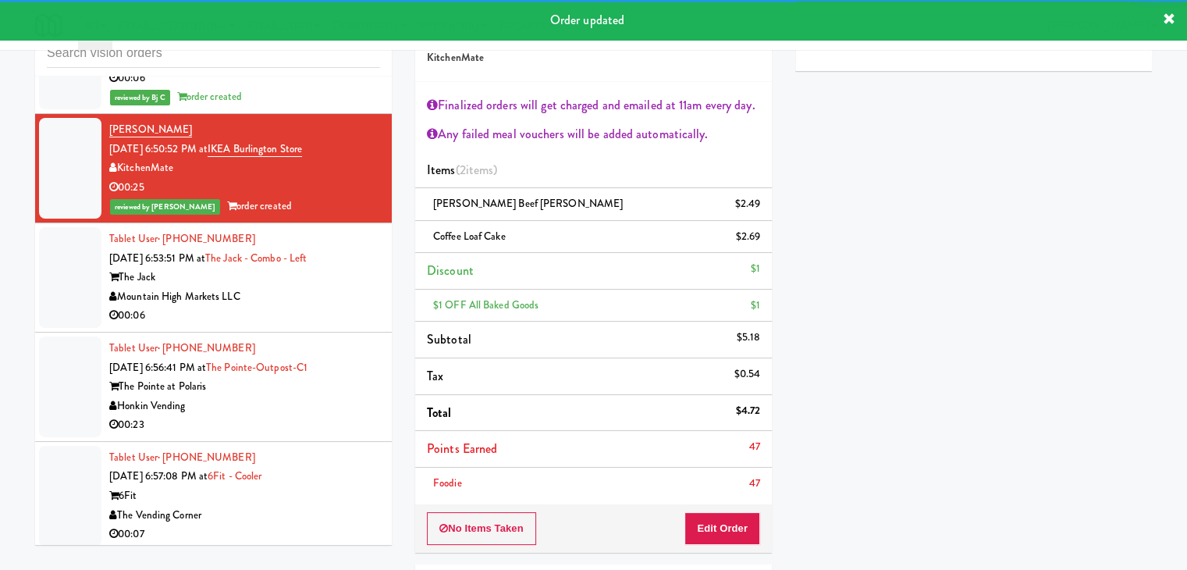
scroll to position [10479, 0]
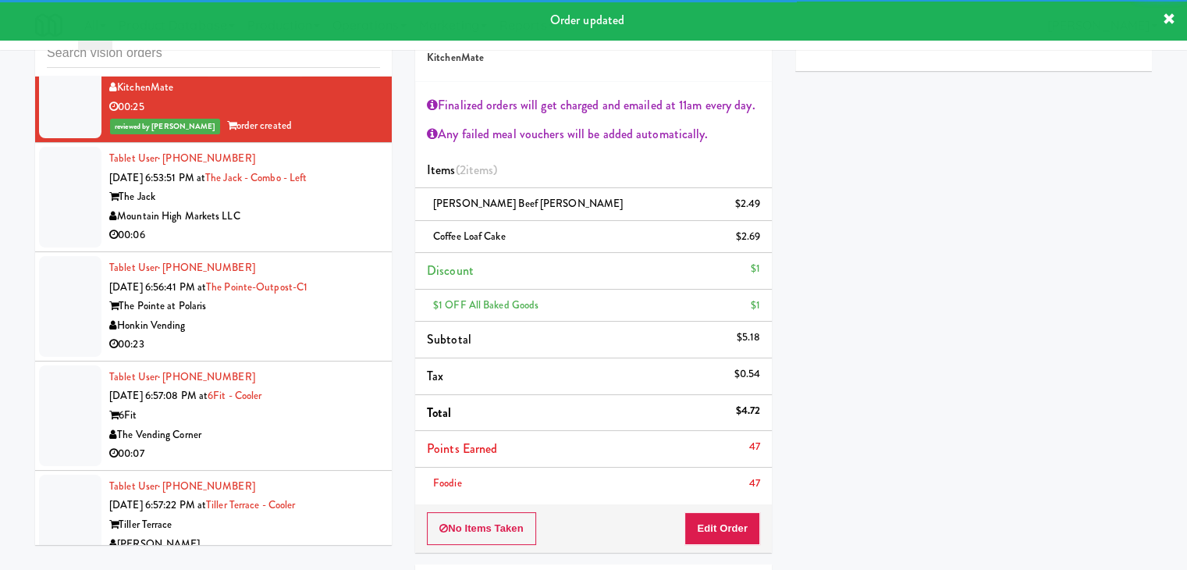
click at [329, 215] on div "Mountain High Markets LLC" at bounding box center [244, 217] width 271 height 20
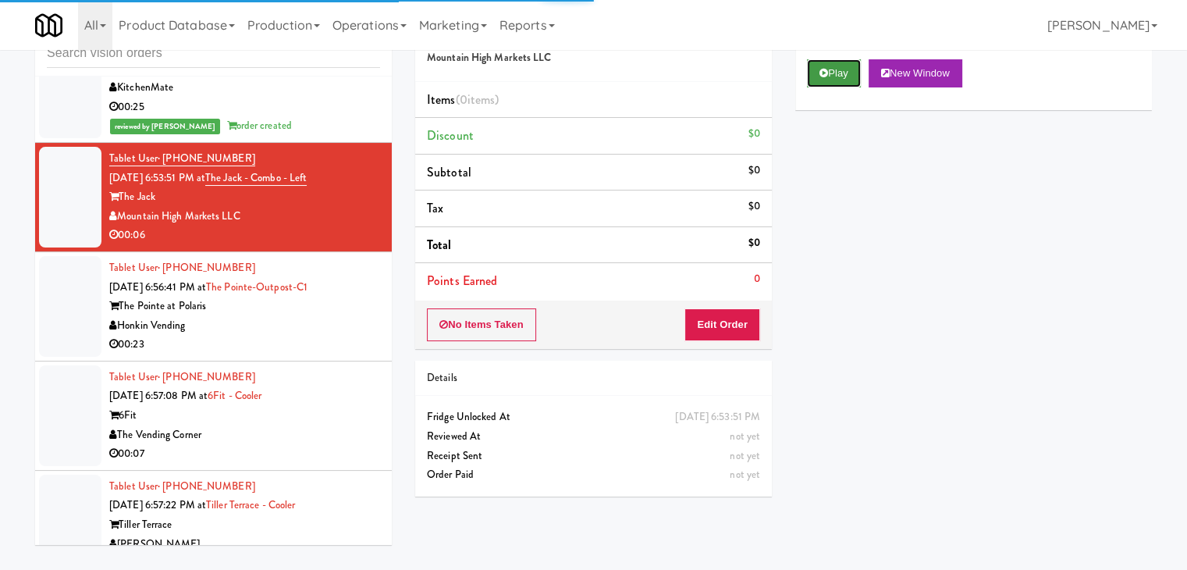
click at [837, 75] on button "Play" at bounding box center [834, 73] width 54 height 28
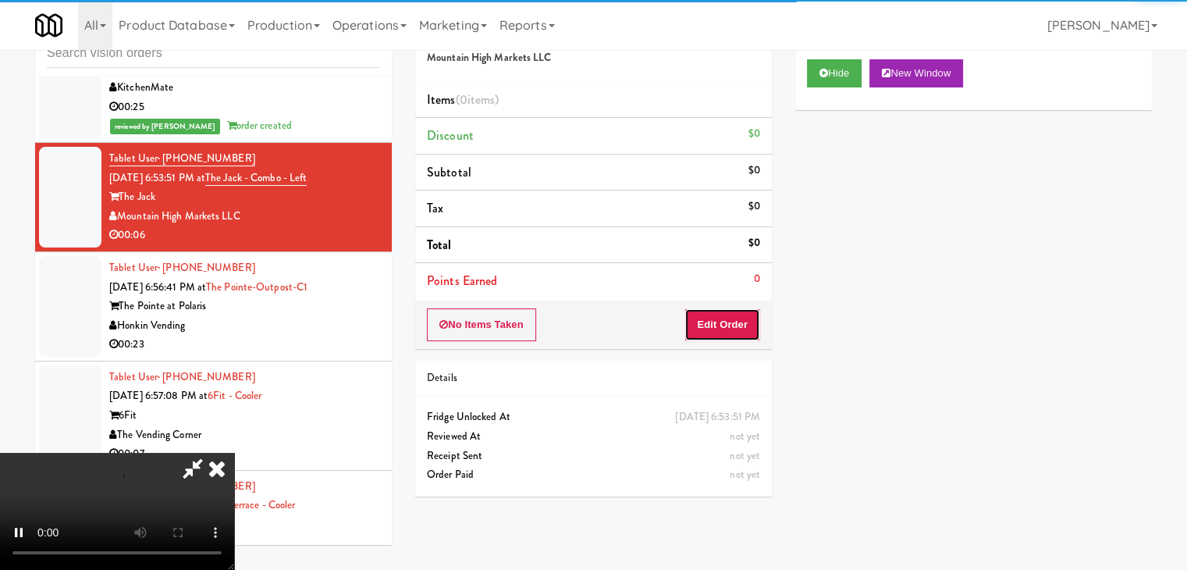
click at [719, 320] on button "Edit Order" at bounding box center [723, 324] width 76 height 33
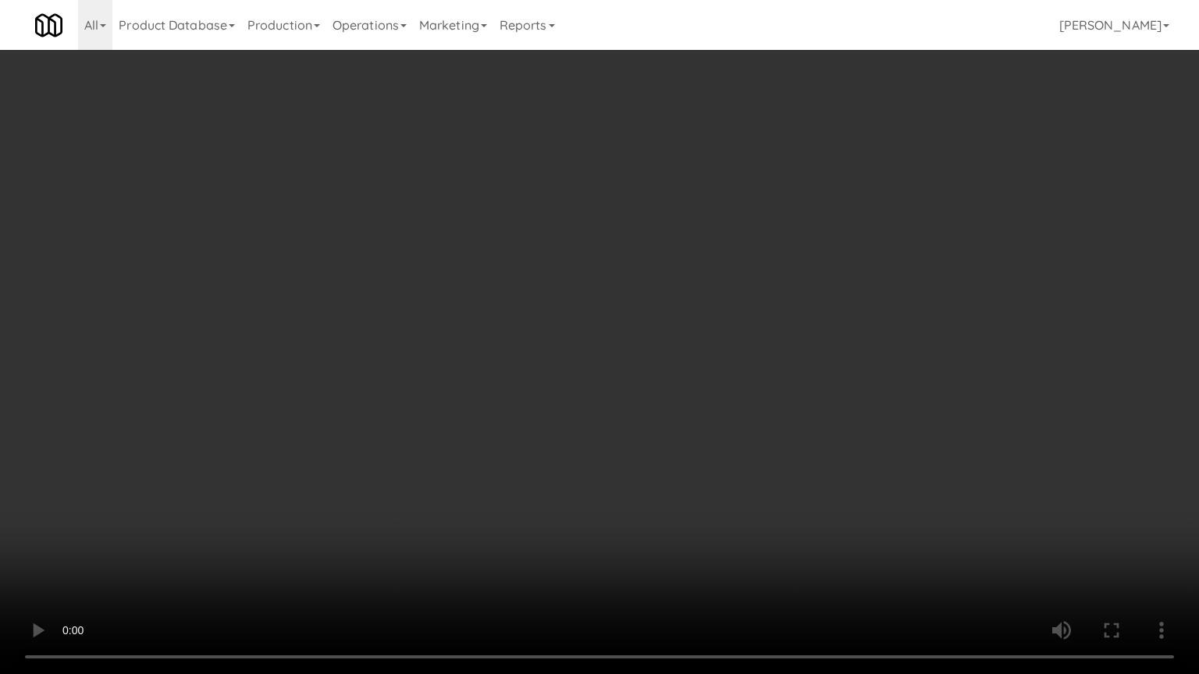
click at [667, 400] on video at bounding box center [599, 337] width 1199 height 674
click at [667, 399] on video at bounding box center [599, 337] width 1199 height 674
click at [680, 387] on video at bounding box center [599, 337] width 1199 height 674
click at [681, 385] on video at bounding box center [599, 337] width 1199 height 674
drag, startPoint x: 681, startPoint y: 385, endPoint x: 714, endPoint y: 240, distance: 148.8
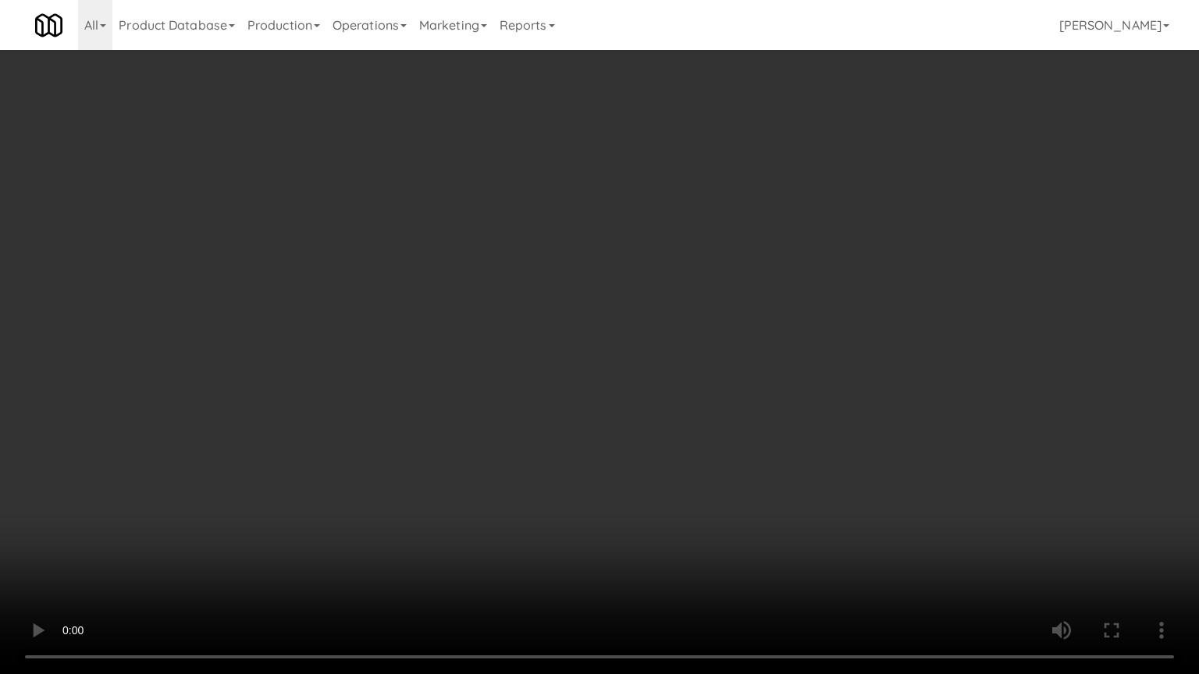
click at [681, 384] on video at bounding box center [599, 337] width 1199 height 674
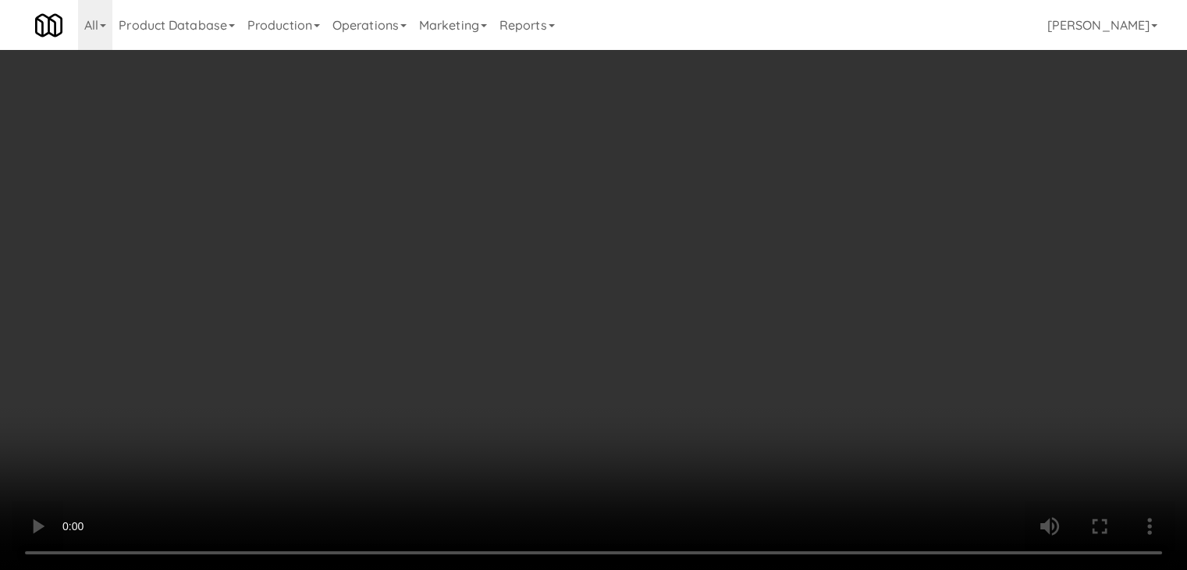
click at [881, 164] on button "Planogram" at bounding box center [845, 165] width 76 height 23
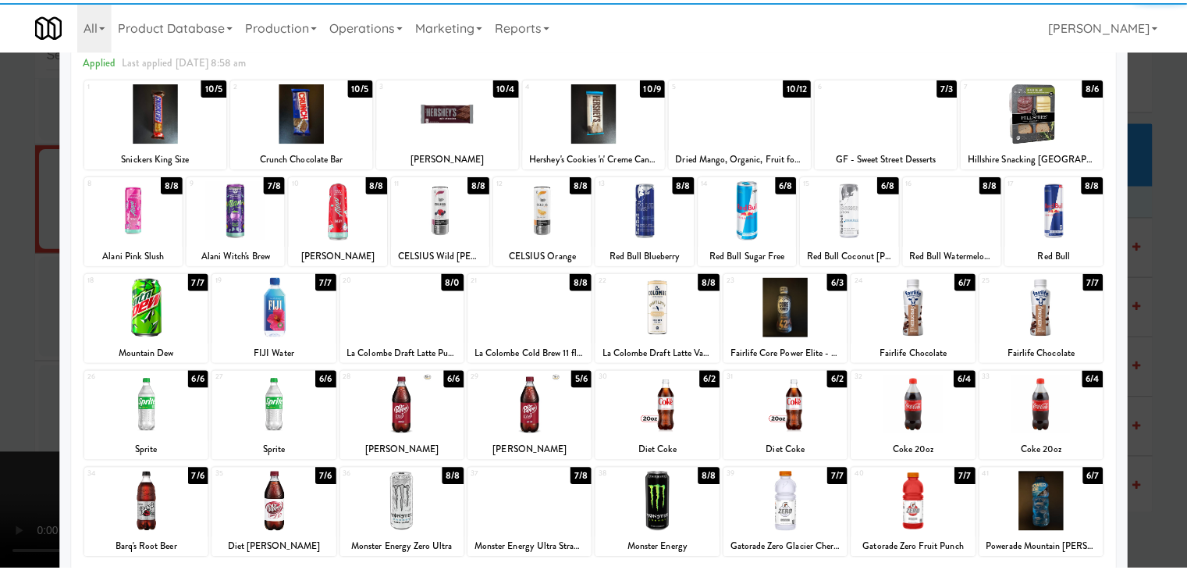
scroll to position [156, 0]
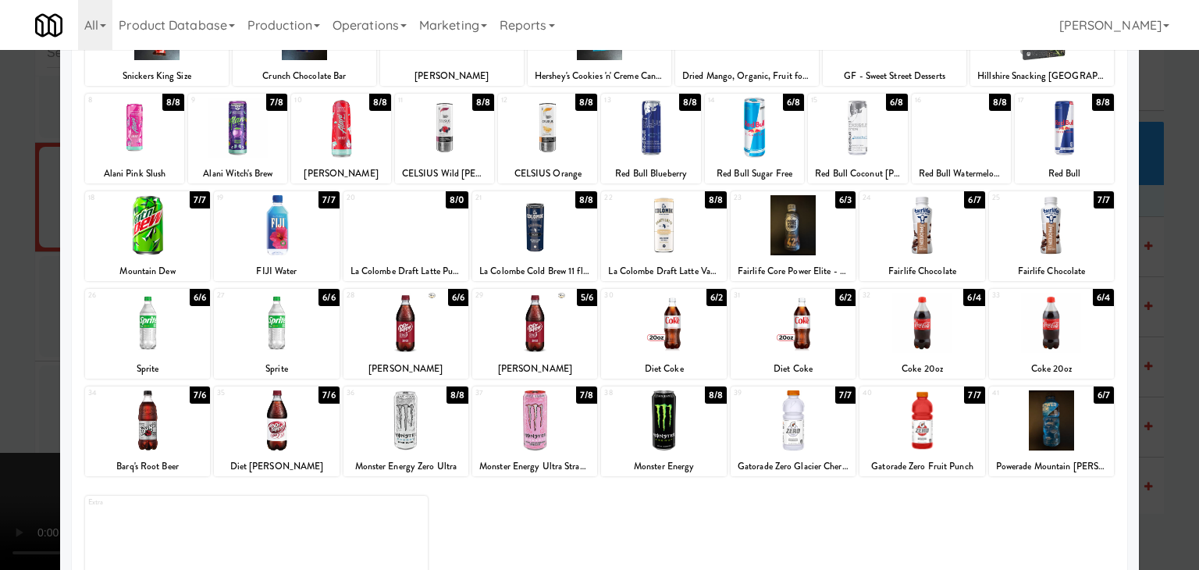
click at [0, 258] on div at bounding box center [599, 285] width 1199 height 570
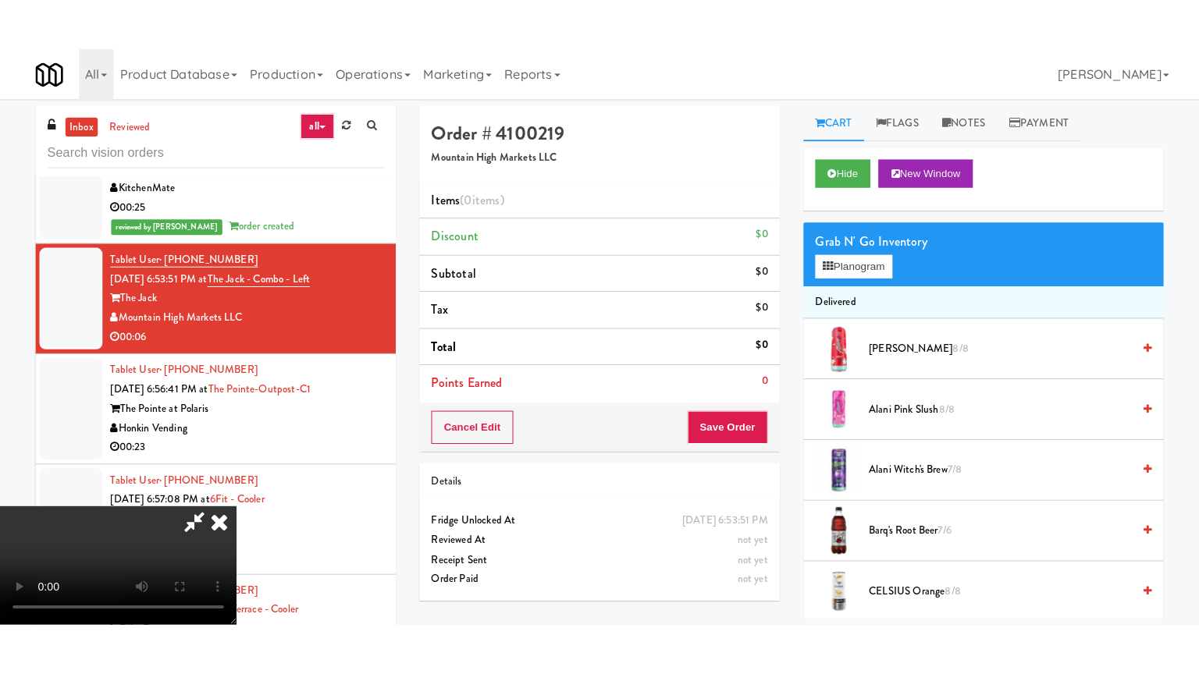
scroll to position [219, 0]
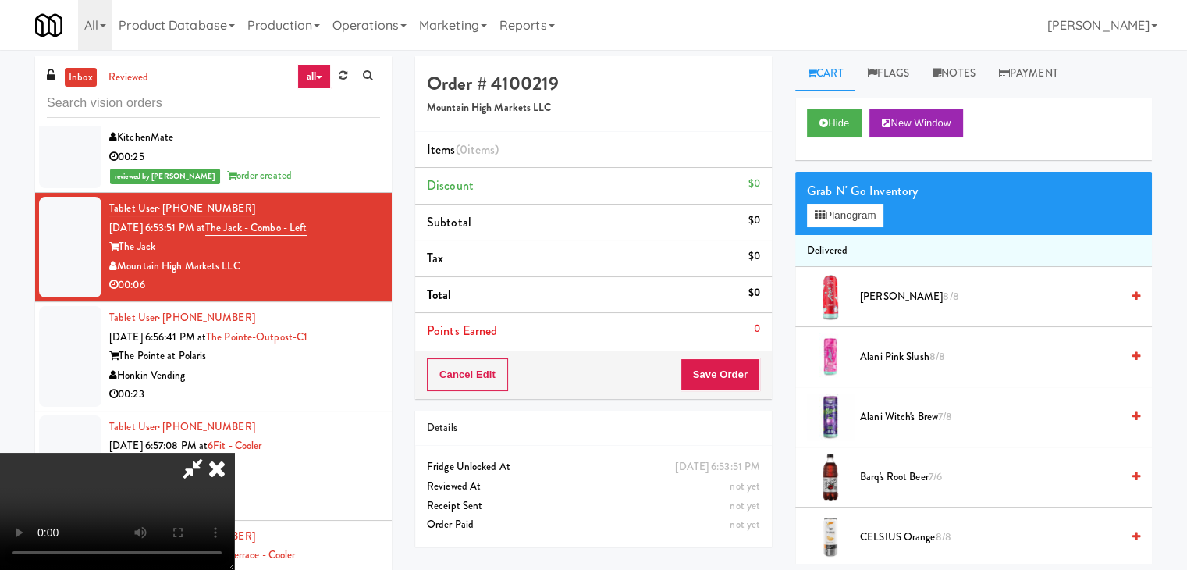
click at [234, 461] on video at bounding box center [117, 511] width 234 height 117
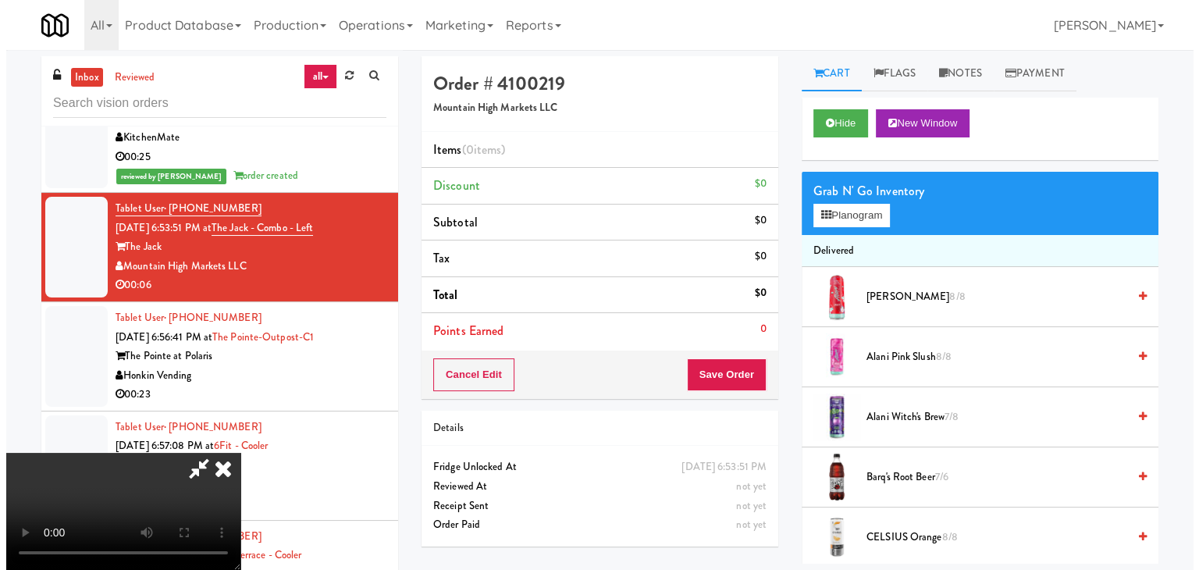
scroll to position [0, 0]
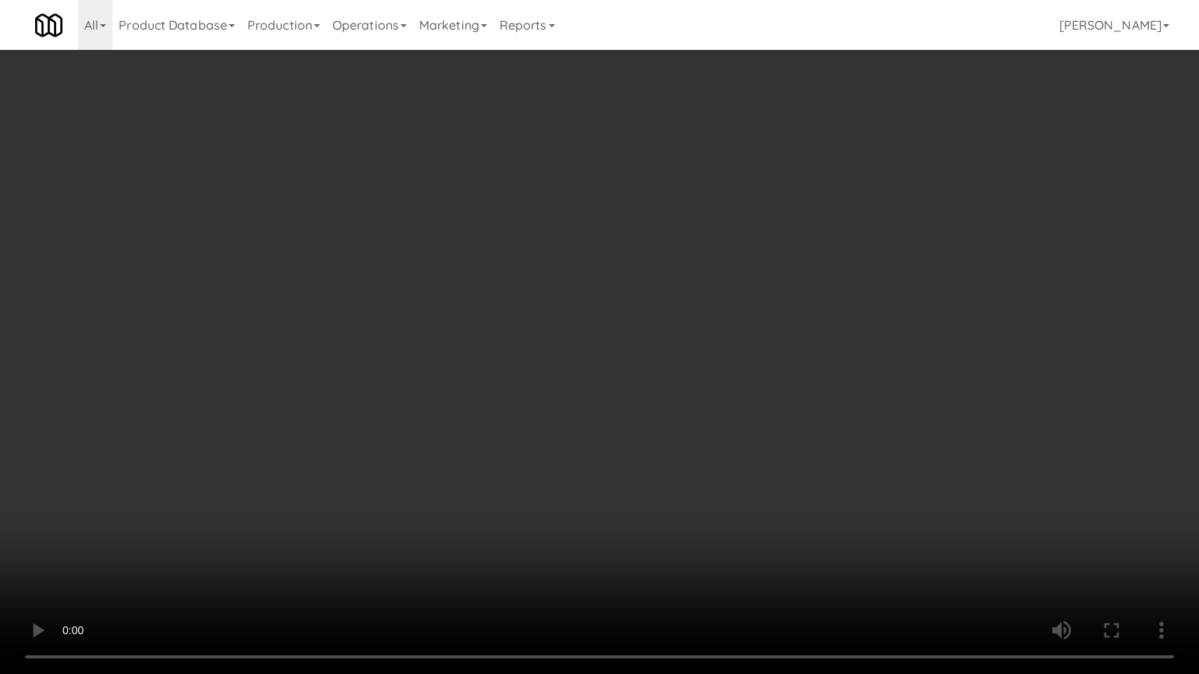
click at [603, 322] on video at bounding box center [599, 337] width 1199 height 674
click at [610, 324] on video at bounding box center [599, 337] width 1199 height 674
click at [612, 325] on video at bounding box center [599, 337] width 1199 height 674
drag, startPoint x: 612, startPoint y: 325, endPoint x: 689, endPoint y: 210, distance: 138.3
click at [614, 322] on video at bounding box center [599, 337] width 1199 height 674
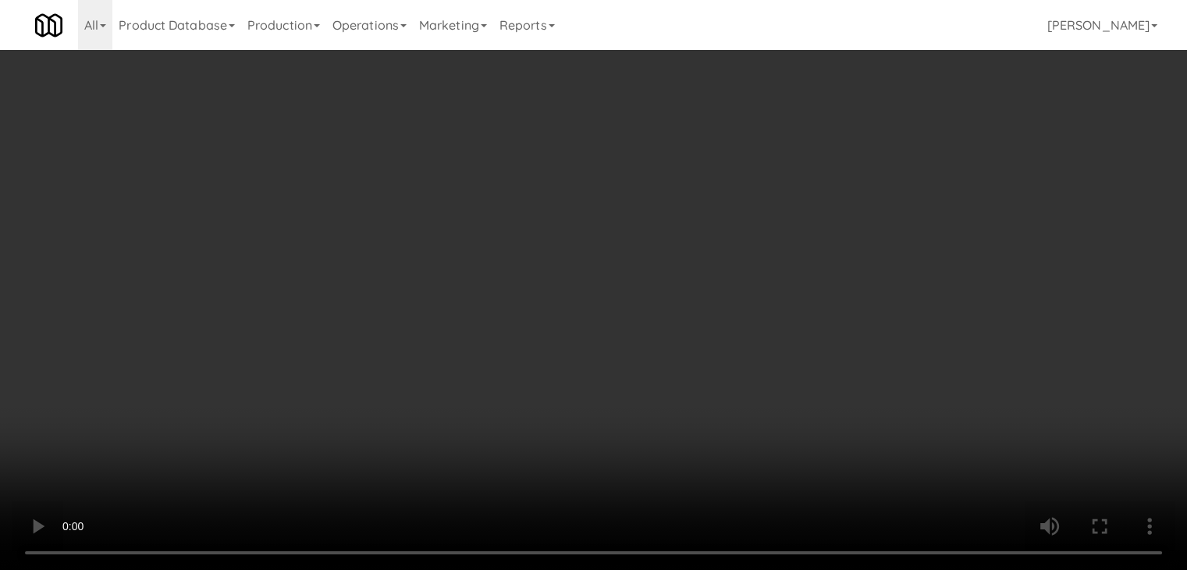
click at [871, 204] on button "Planogram" at bounding box center [845, 215] width 76 height 23
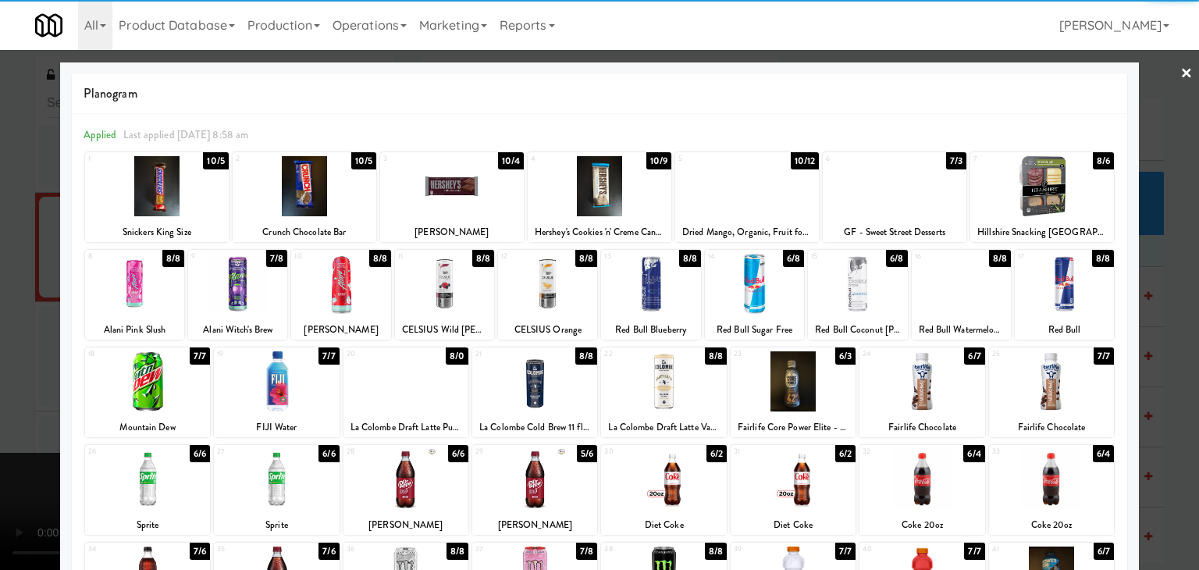
click at [133, 393] on div at bounding box center [147, 381] width 125 height 60
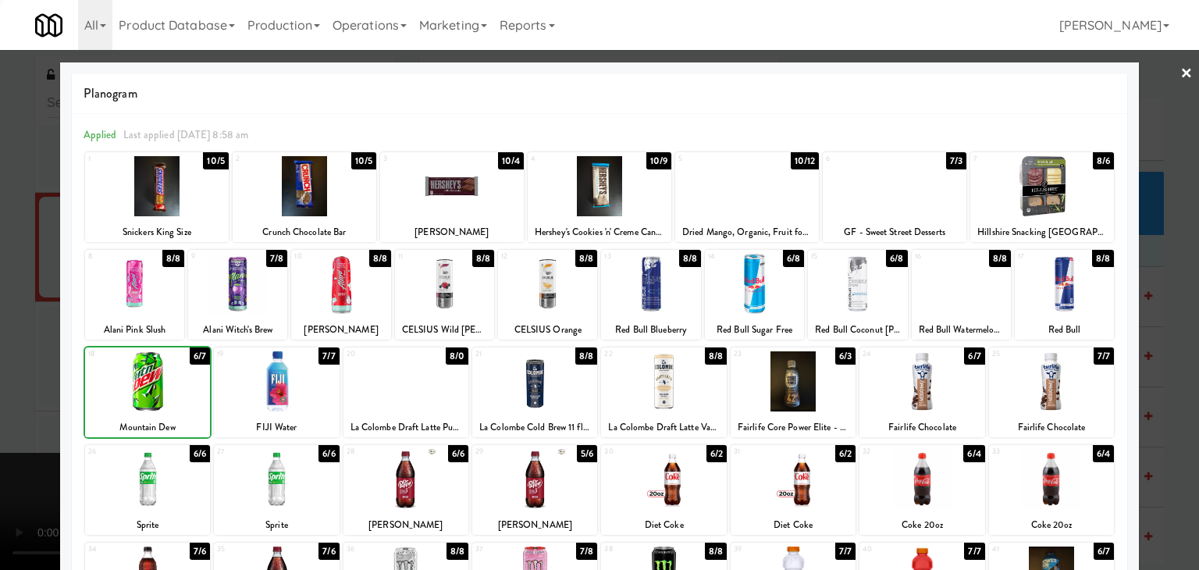
drag, startPoint x: 0, startPoint y: 388, endPoint x: 172, endPoint y: 364, distance: 173.4
click at [0, 386] on div at bounding box center [599, 285] width 1199 height 570
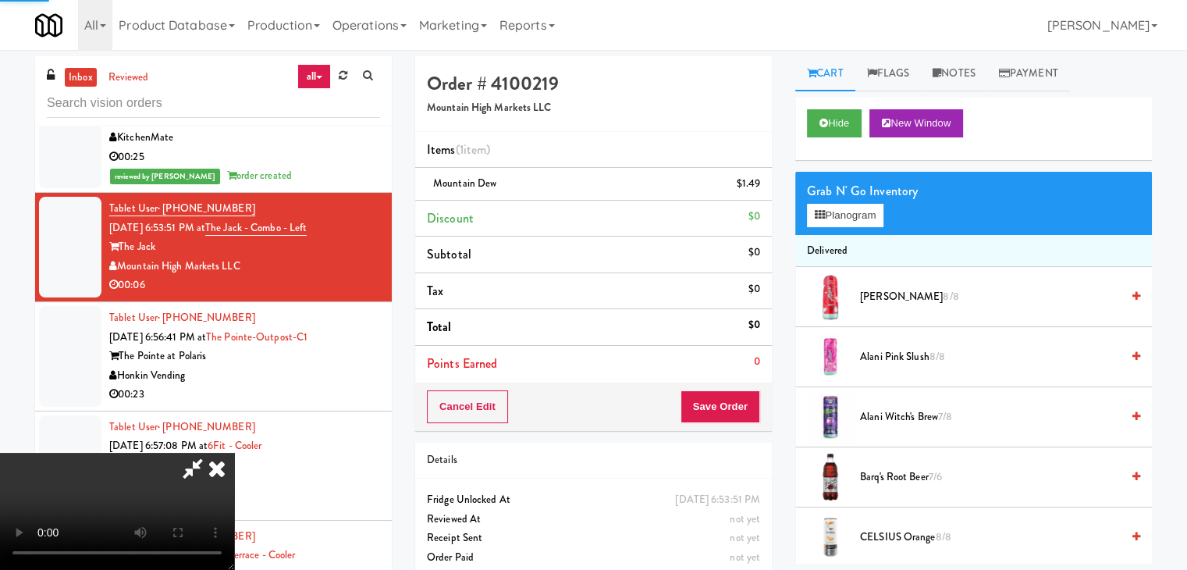
click at [234, 453] on video at bounding box center [117, 511] width 234 height 117
click at [739, 402] on button "Save Order" at bounding box center [721, 406] width 80 height 33
click at [739, 403] on button "Save Order" at bounding box center [721, 406] width 80 height 33
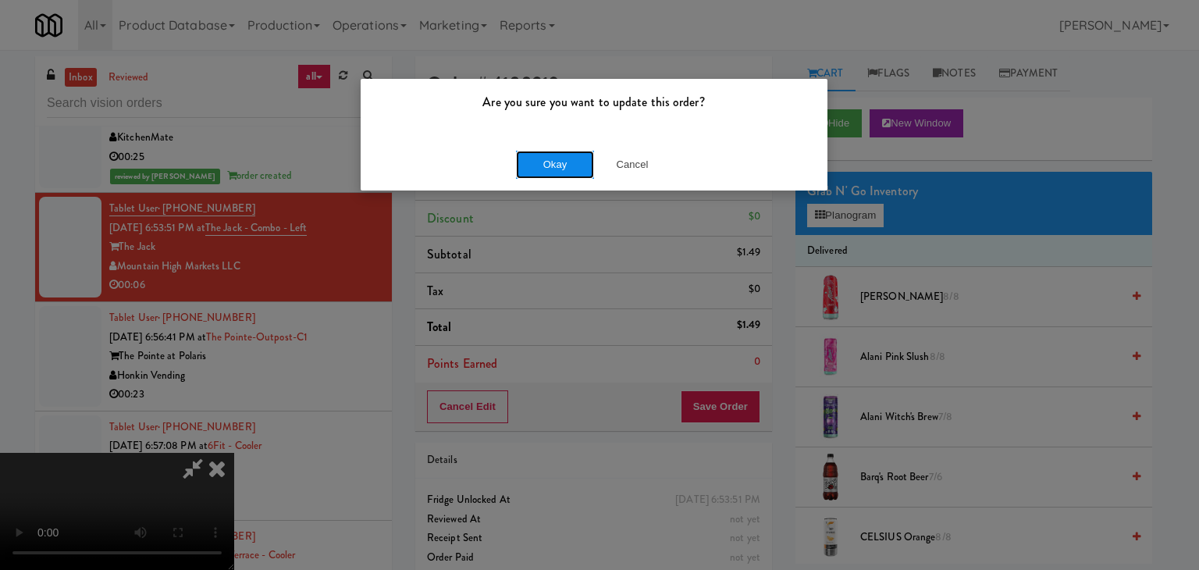
click at [574, 163] on button "Okay" at bounding box center [555, 165] width 78 height 28
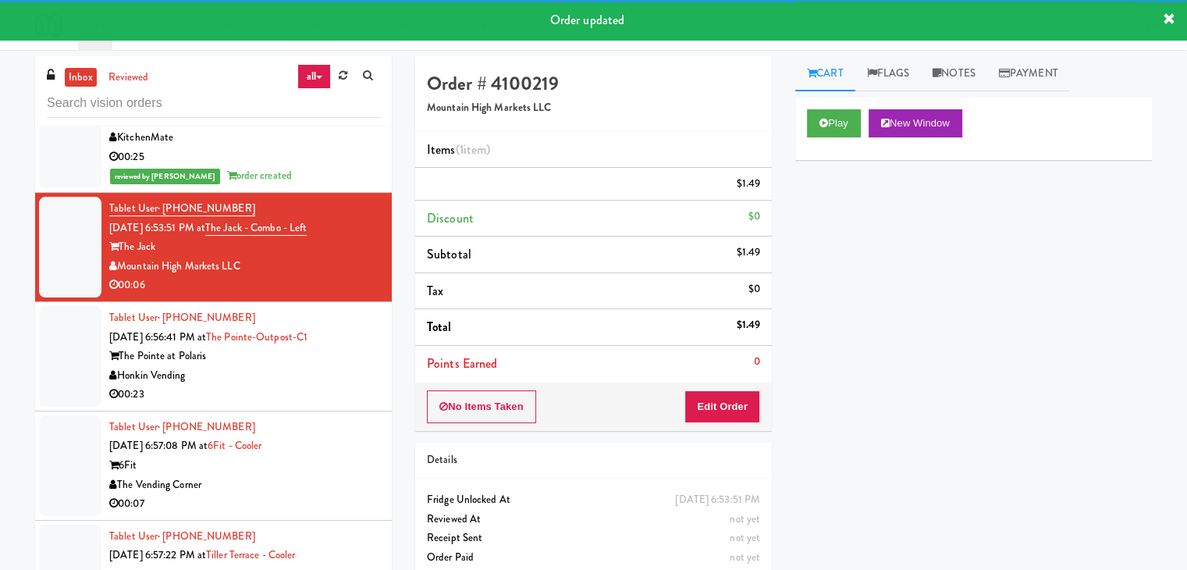
scroll to position [10635, 0]
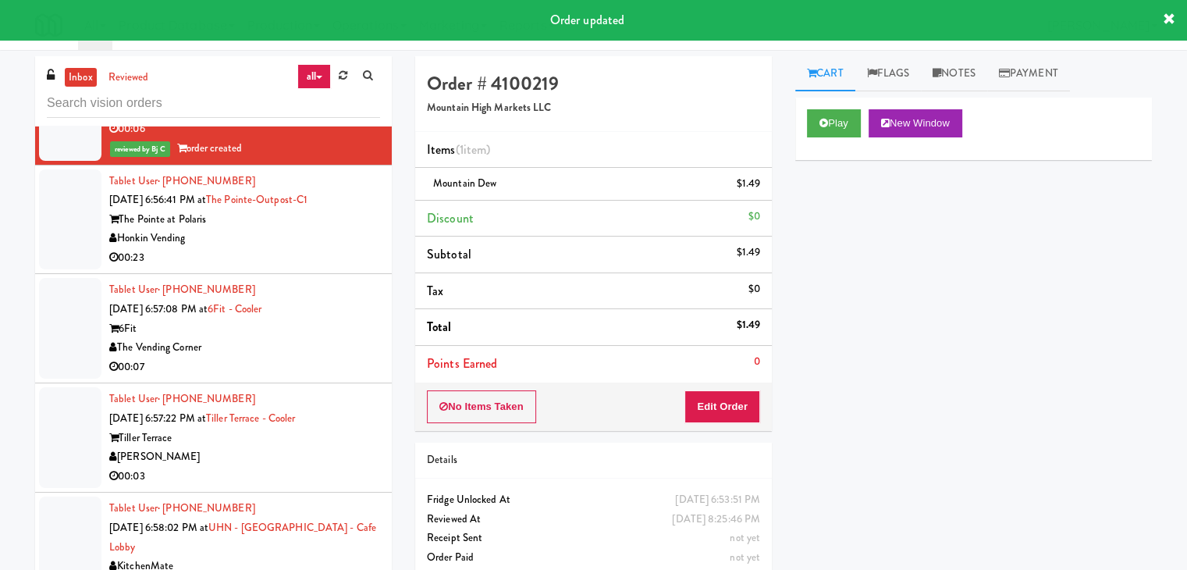
drag, startPoint x: 326, startPoint y: 241, endPoint x: 329, endPoint y: 249, distance: 8.4
click at [327, 248] on div "00:23" at bounding box center [244, 258] width 271 height 20
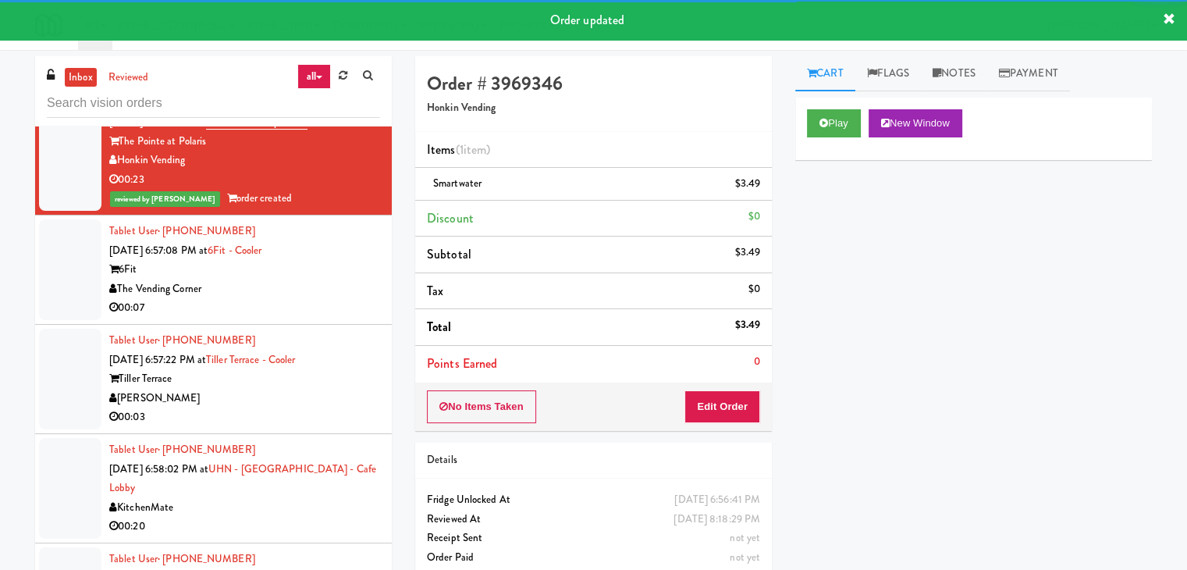
scroll to position [10713, 0]
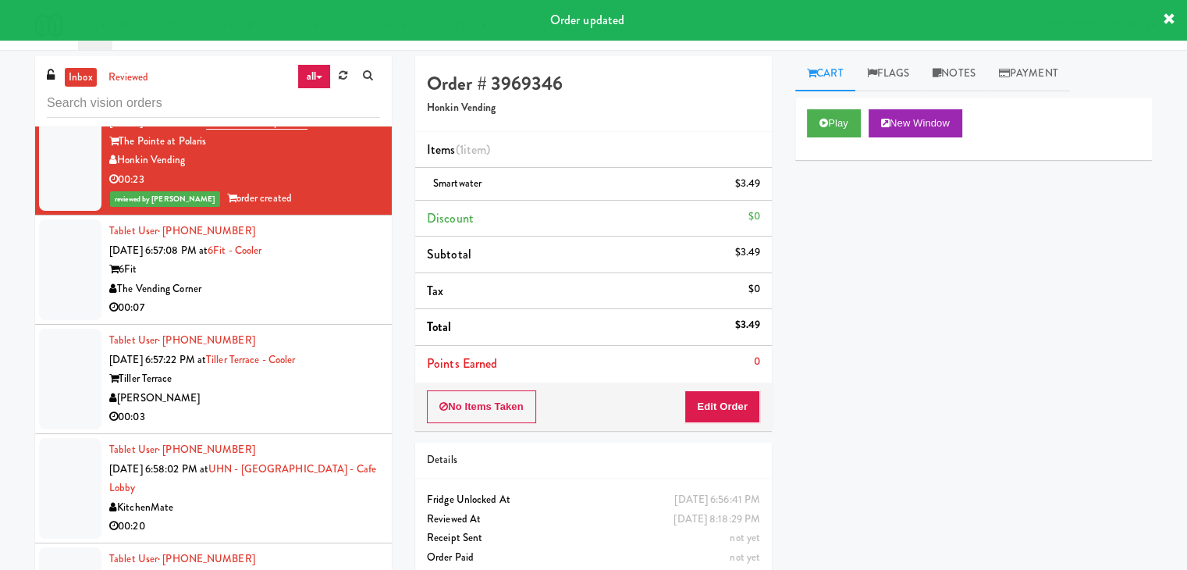
click at [348, 260] on div "6Fit" at bounding box center [244, 270] width 271 height 20
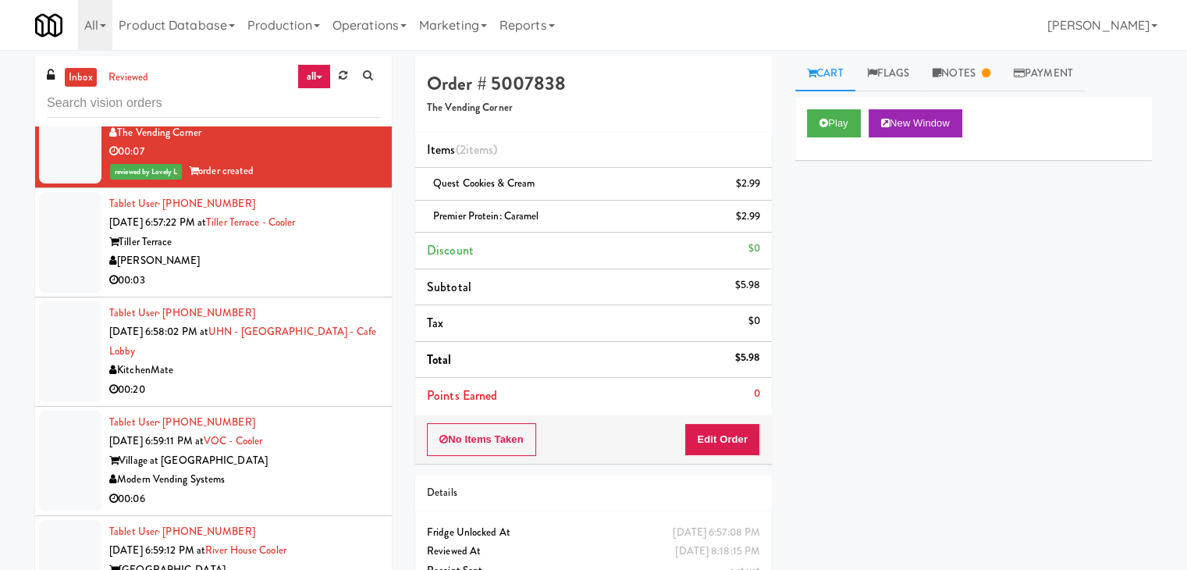
click at [347, 251] on div "[PERSON_NAME]" at bounding box center [244, 261] width 271 height 20
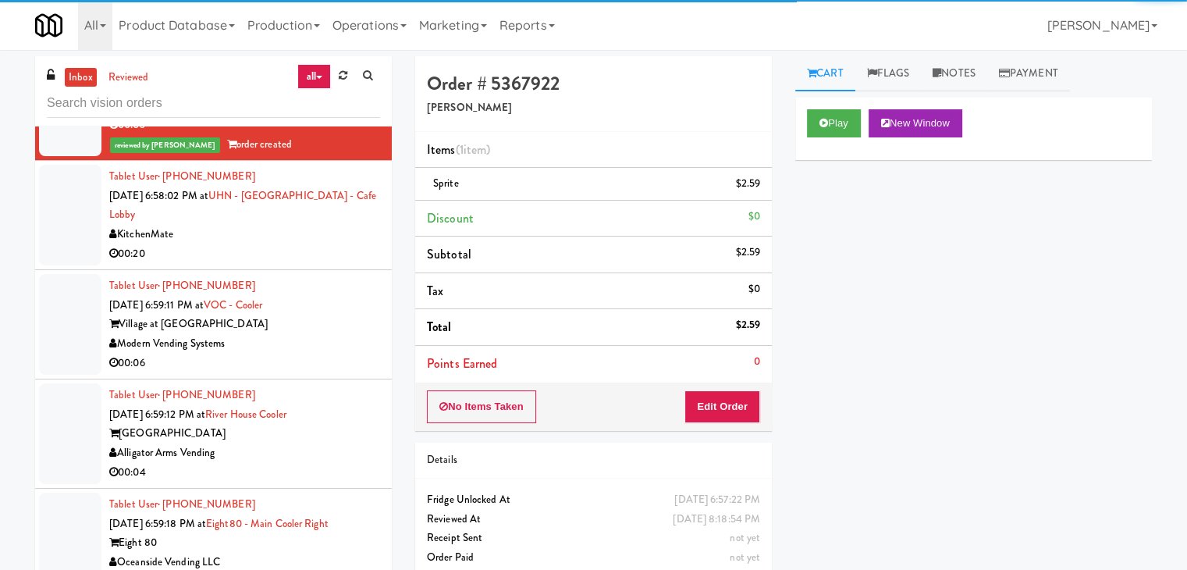
scroll to position [11025, 0]
click at [322, 229] on div "KitchenMate" at bounding box center [244, 234] width 271 height 20
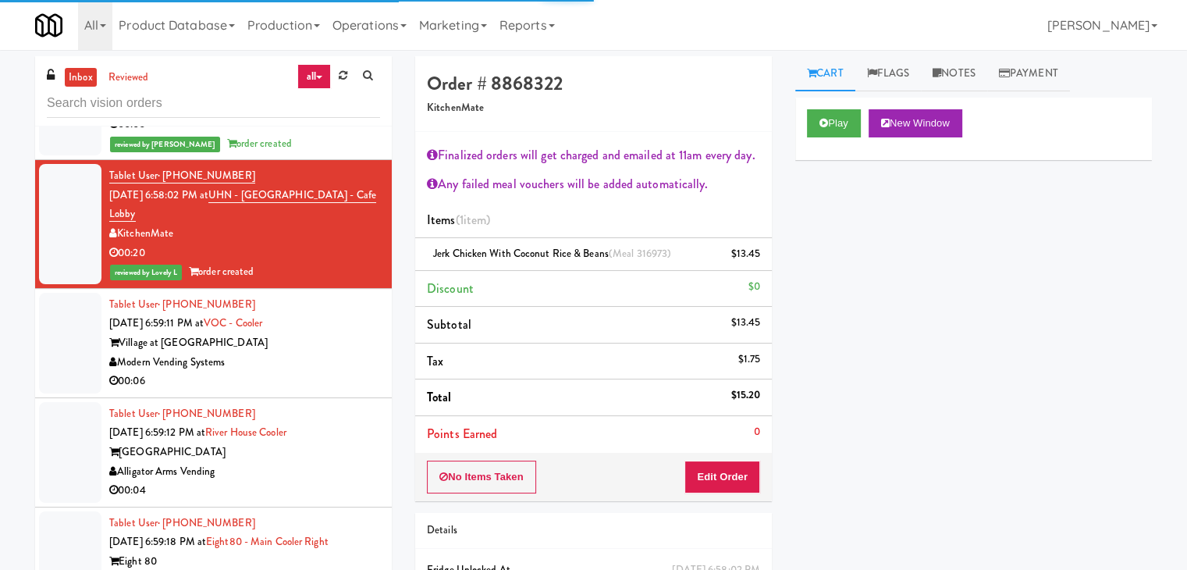
click at [341, 335] on div "Village at [GEOGRAPHIC_DATA]" at bounding box center [244, 343] width 271 height 20
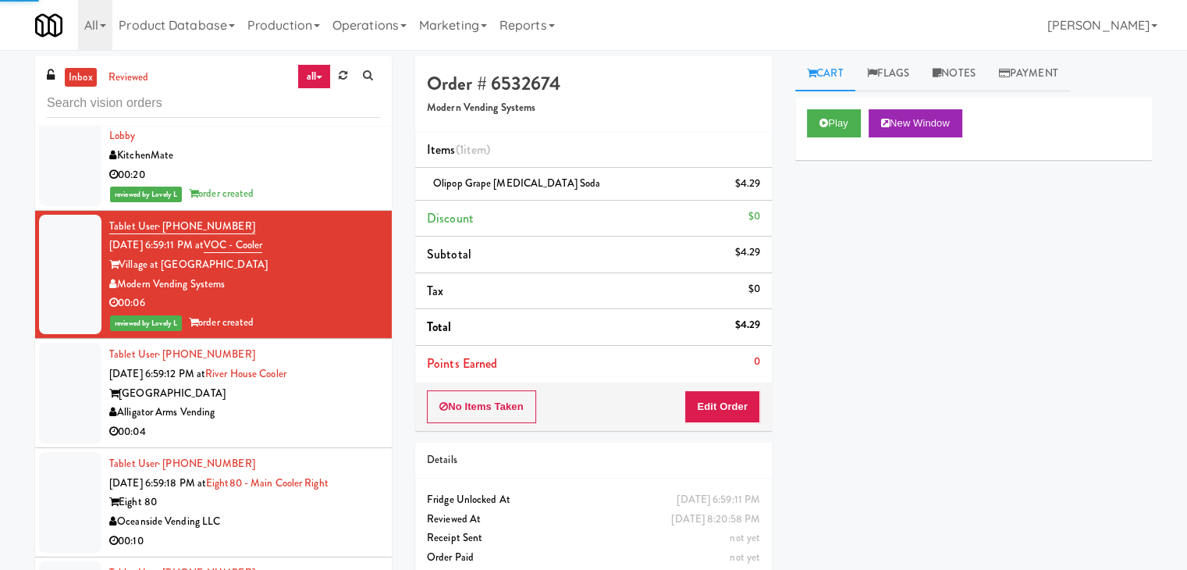
click at [336, 393] on div "Tablet User · (901) 409-0801 [DATE] 6:59:12 PM at [GEOGRAPHIC_DATA] [GEOGRAPHIC…" at bounding box center [244, 393] width 271 height 96
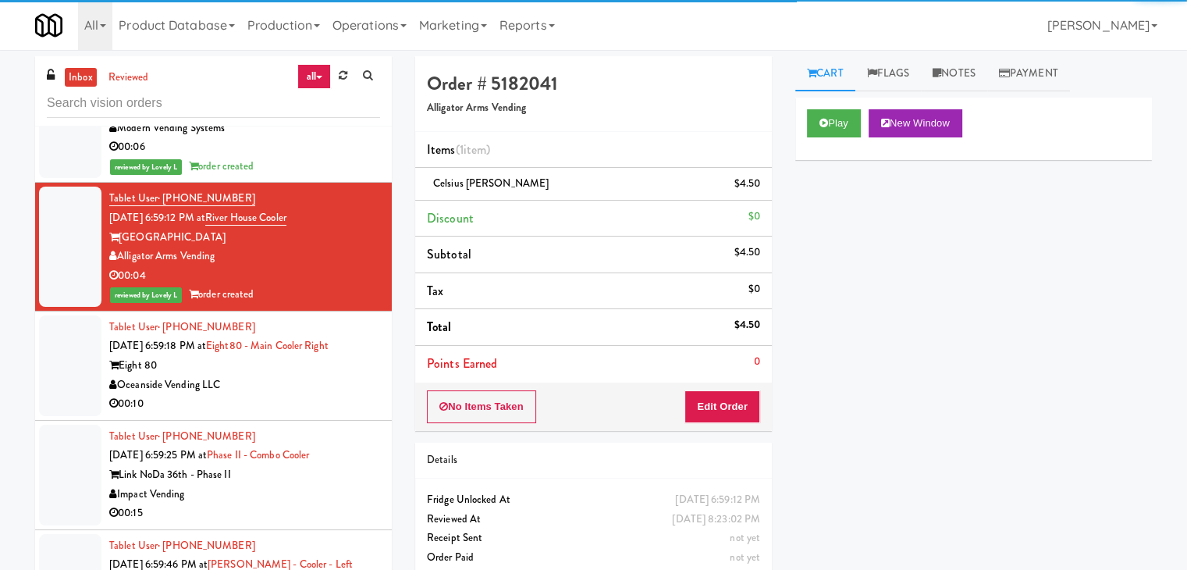
click at [329, 394] on div "00:10" at bounding box center [244, 404] width 271 height 20
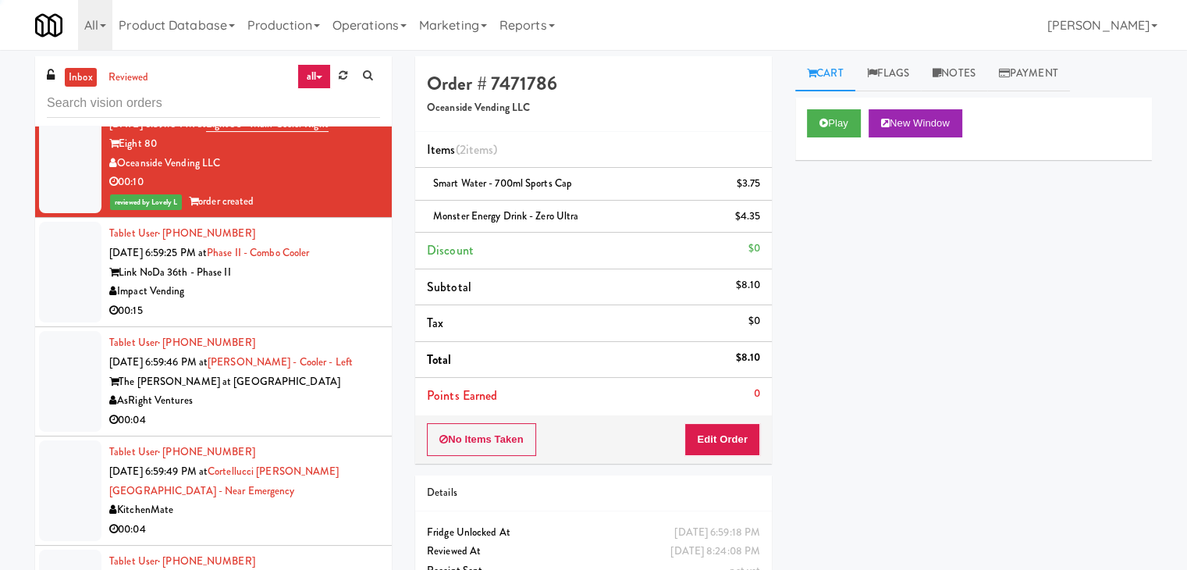
scroll to position [11494, 0]
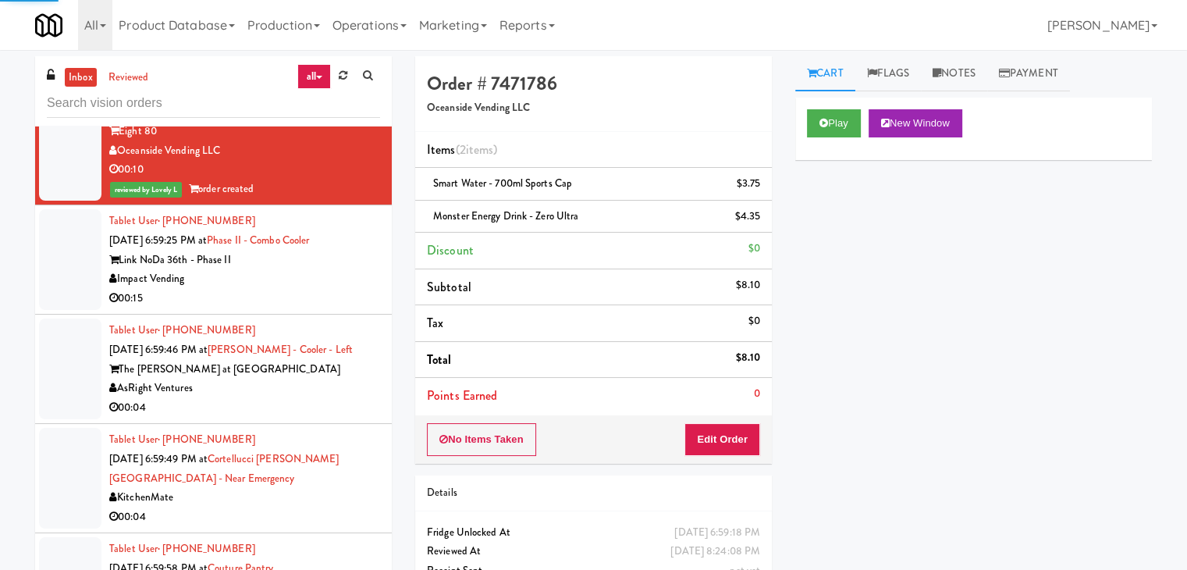
click at [337, 289] on div "00:15" at bounding box center [244, 299] width 271 height 20
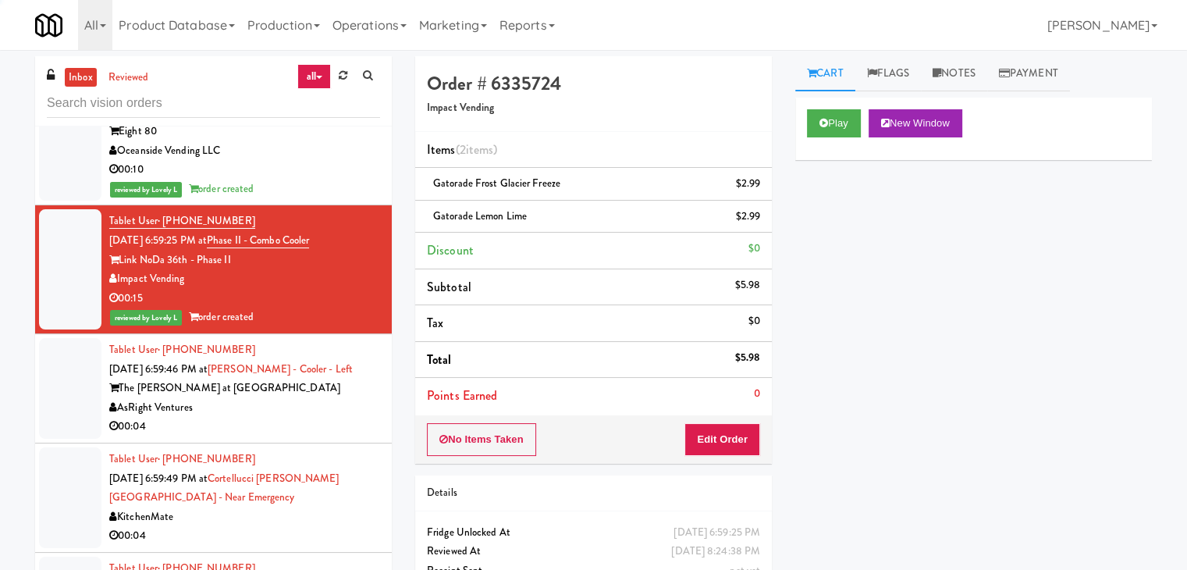
click at [346, 398] on div "AsRight Ventures" at bounding box center [244, 408] width 271 height 20
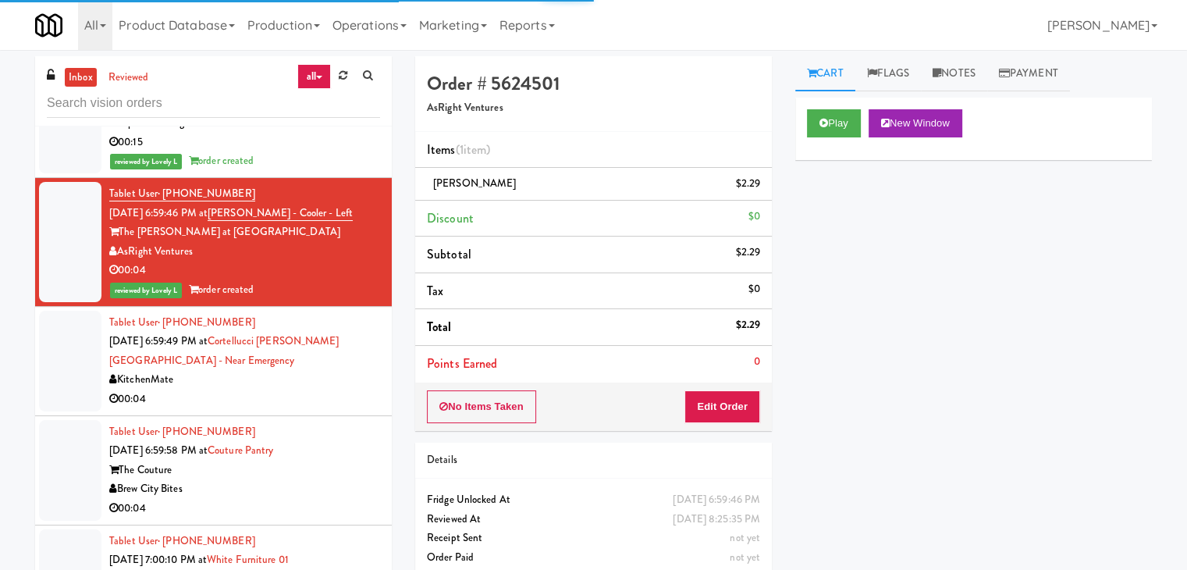
click at [331, 390] on div "00:04" at bounding box center [244, 400] width 271 height 20
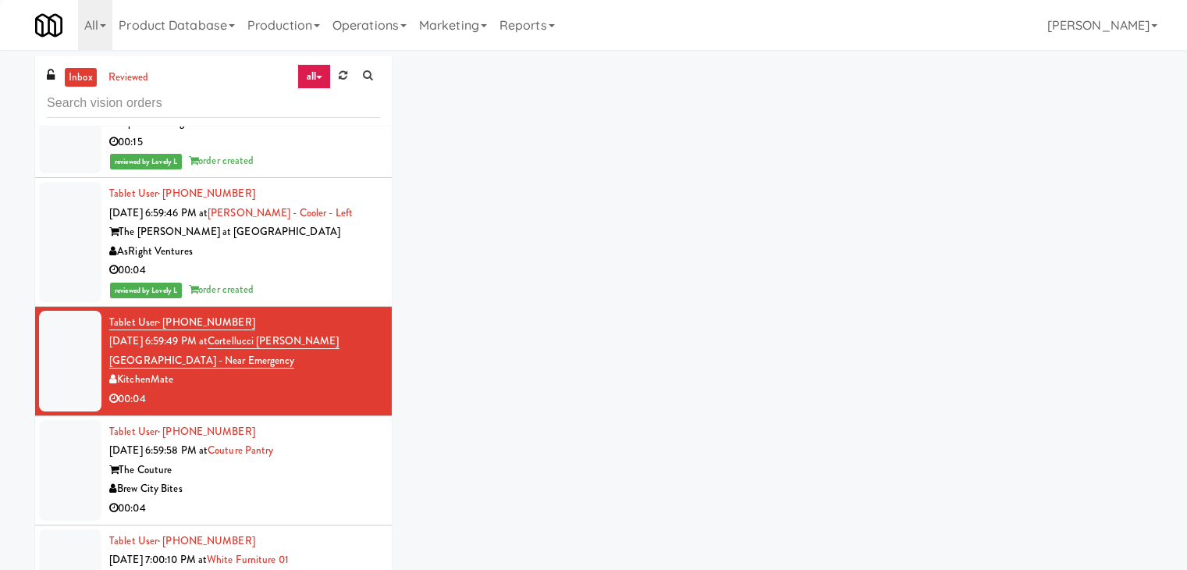
scroll to position [11806, 0]
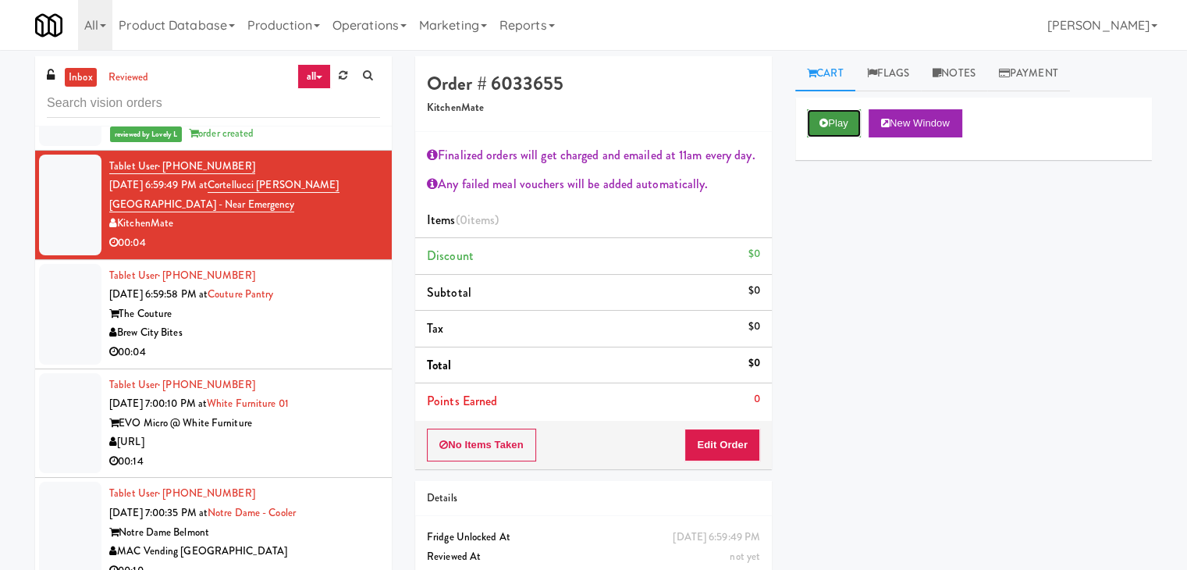
click at [841, 110] on button "Play" at bounding box center [834, 123] width 54 height 28
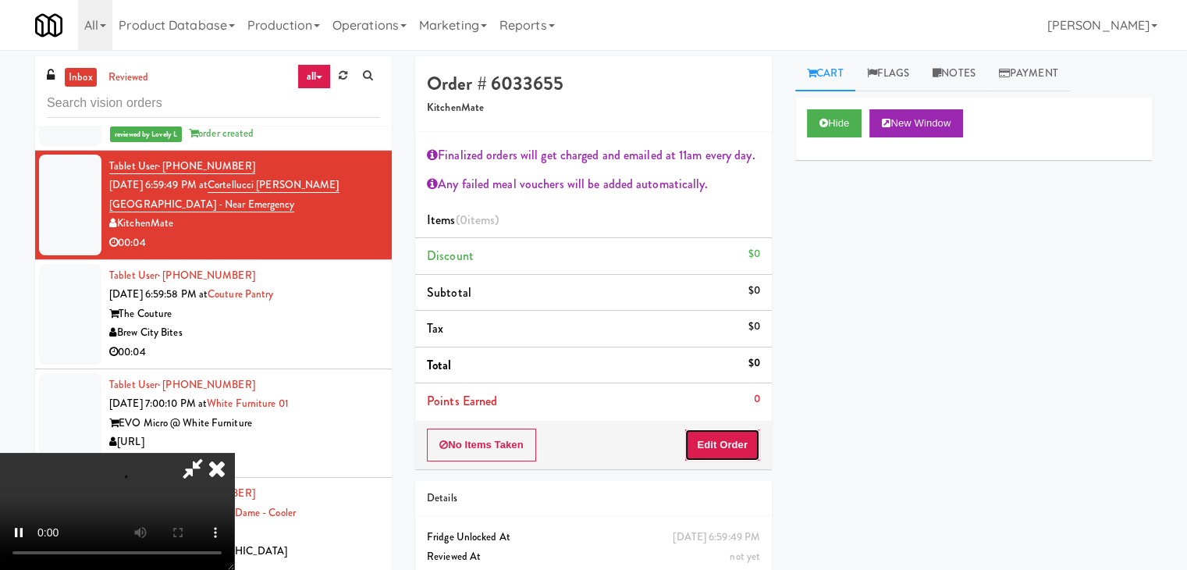
click at [724, 435] on button "Edit Order" at bounding box center [723, 445] width 76 height 33
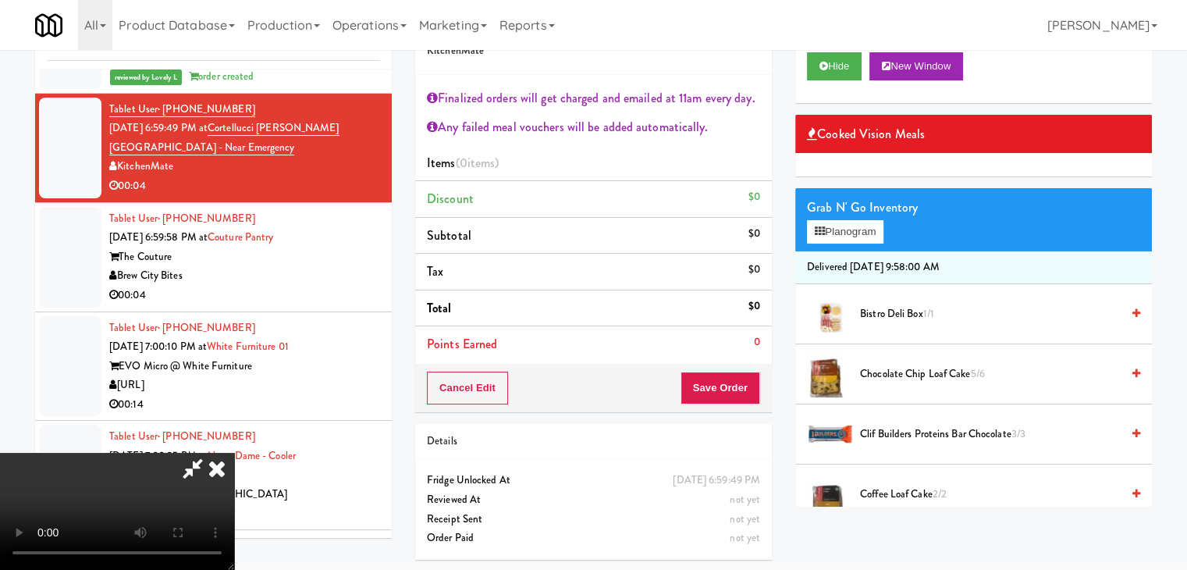
scroll to position [0, 0]
click at [234, 453] on video at bounding box center [117, 511] width 234 height 117
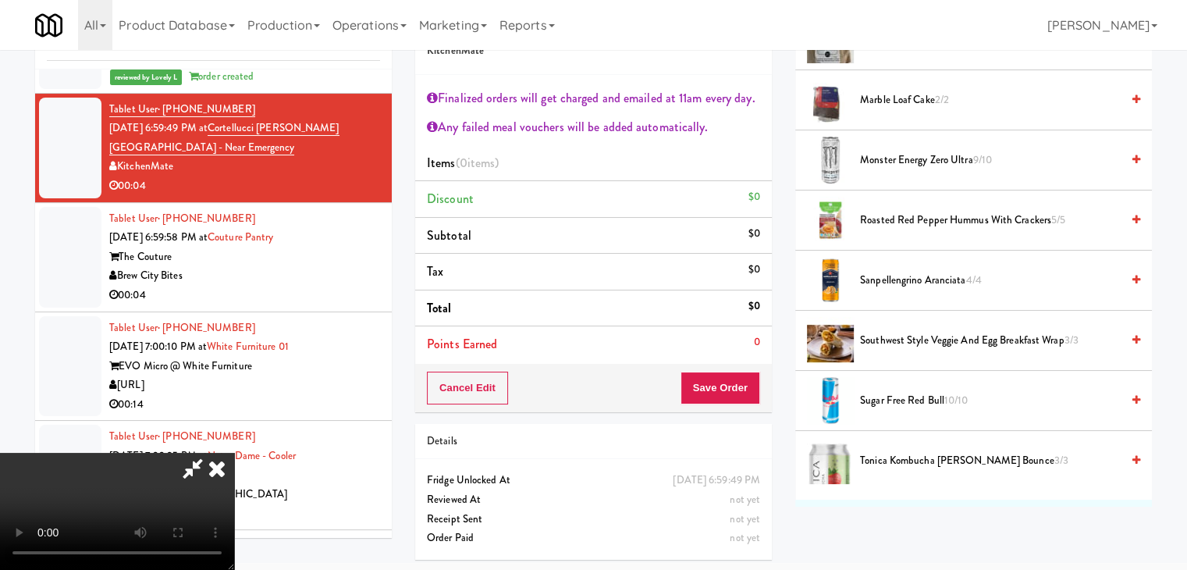
scroll to position [781, 0]
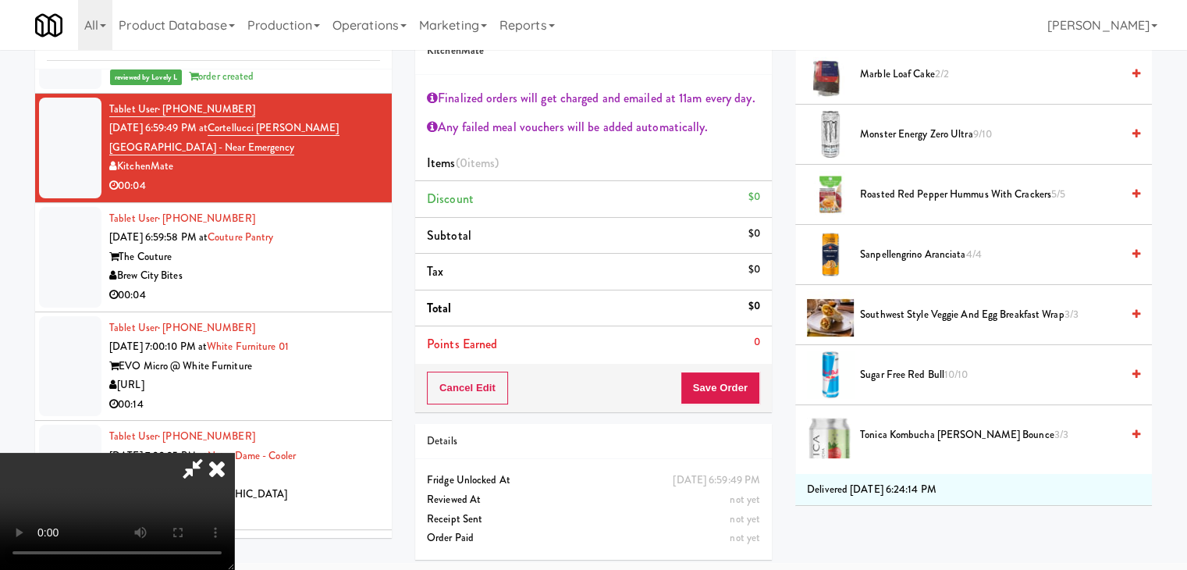
click at [913, 194] on span "Roasted Red Pepper Hummus with Crackers 5/5" at bounding box center [990, 195] width 261 height 20
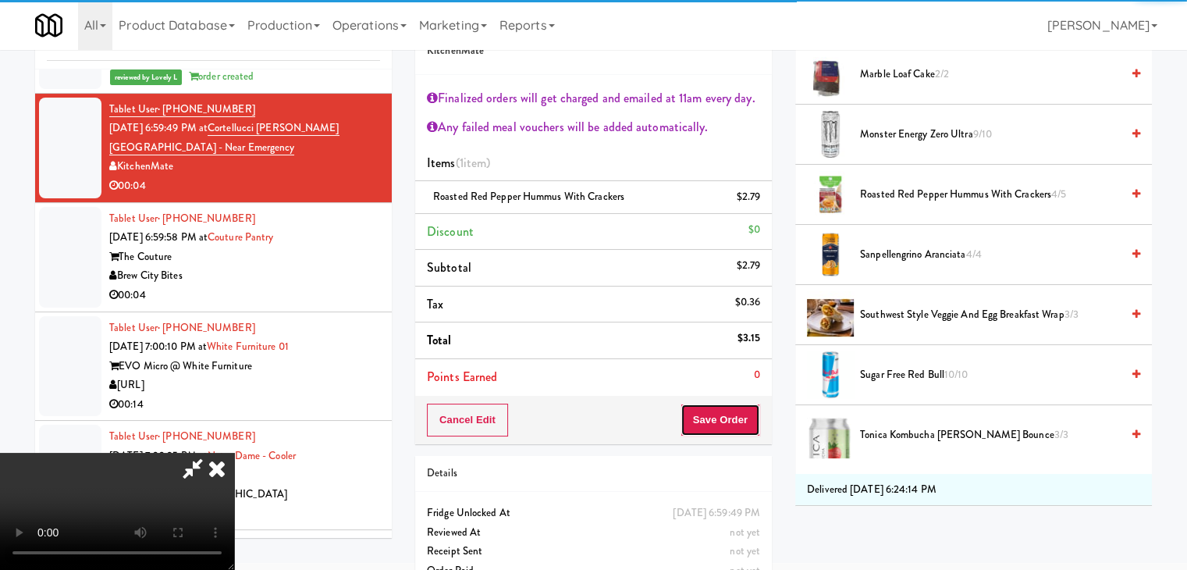
click at [740, 420] on button "Save Order" at bounding box center [721, 420] width 80 height 33
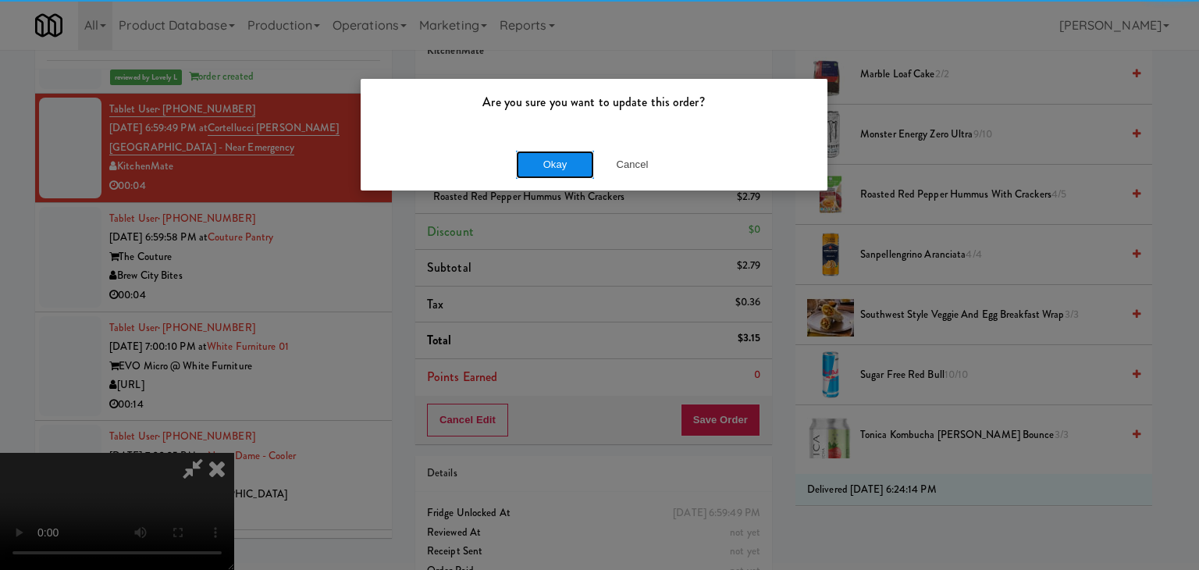
click at [542, 161] on button "Okay" at bounding box center [555, 165] width 78 height 28
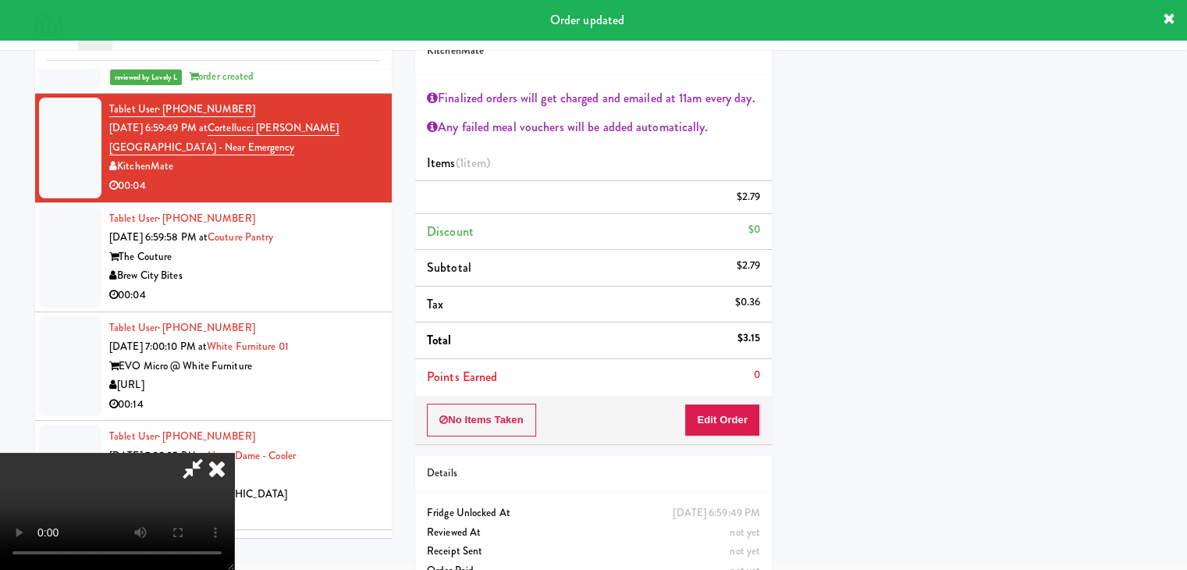
scroll to position [119, 0]
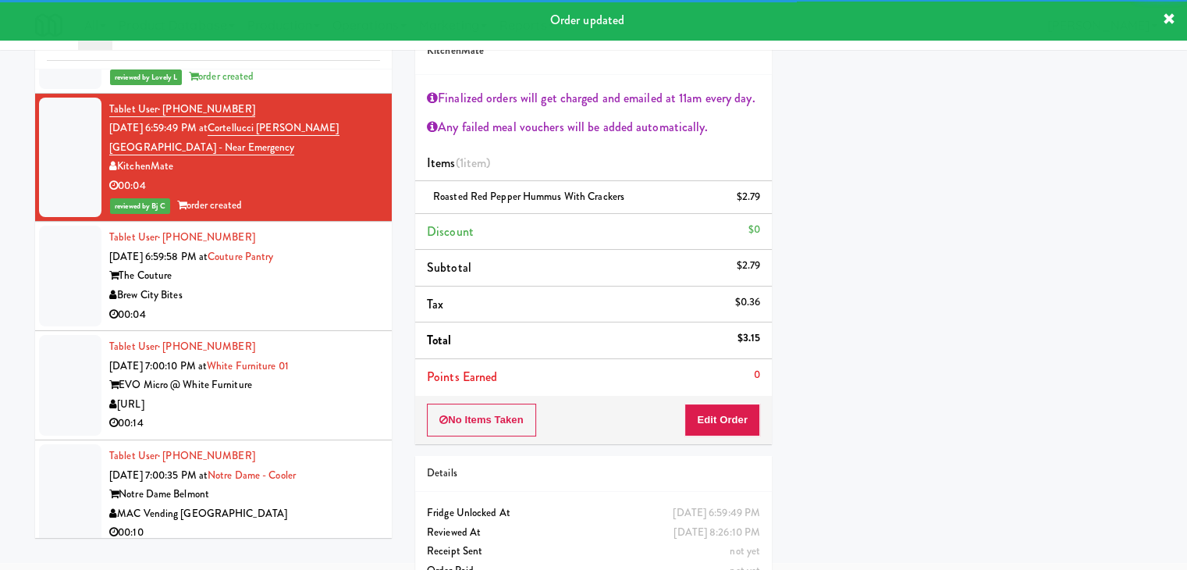
click at [315, 291] on div "Brew City Bites" at bounding box center [244, 296] width 271 height 20
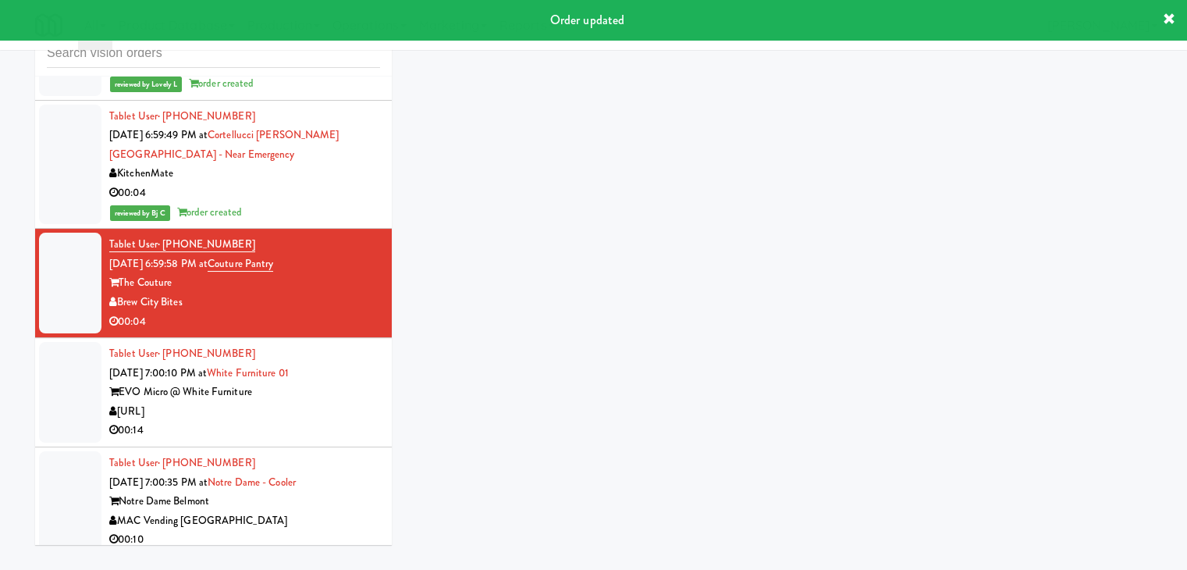
scroll to position [50, 0]
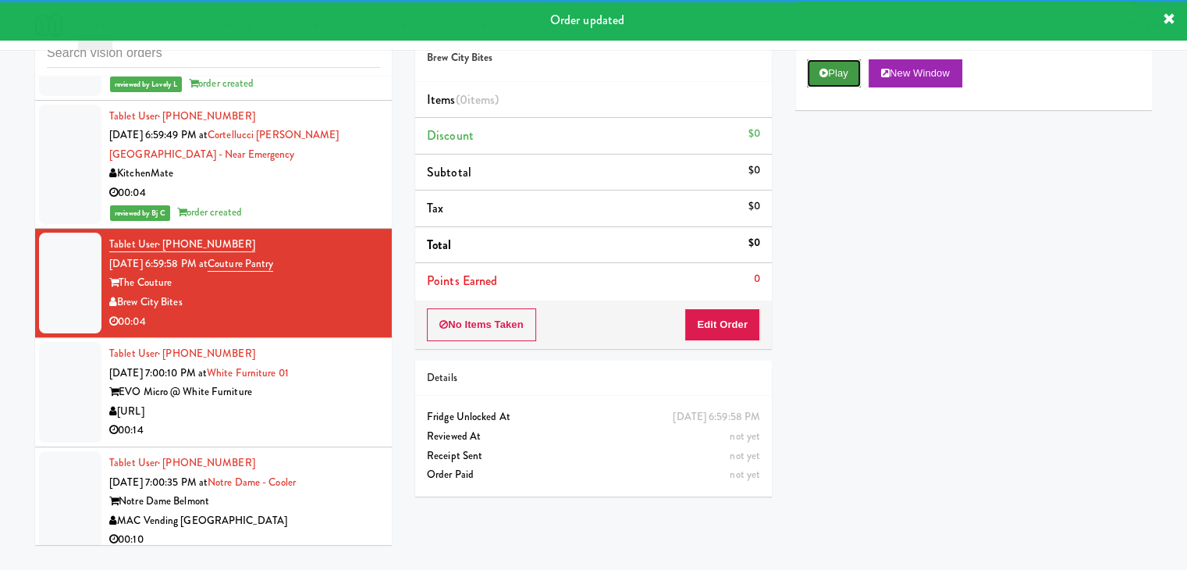
click at [824, 80] on button "Play" at bounding box center [834, 73] width 54 height 28
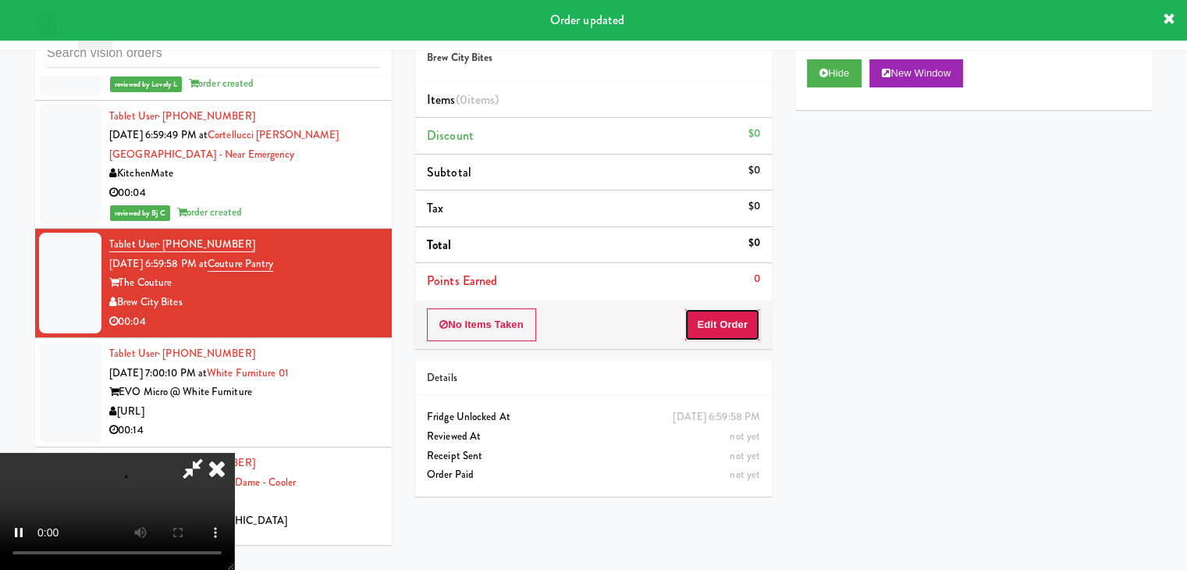
click at [725, 325] on button "Edit Order" at bounding box center [723, 324] width 76 height 33
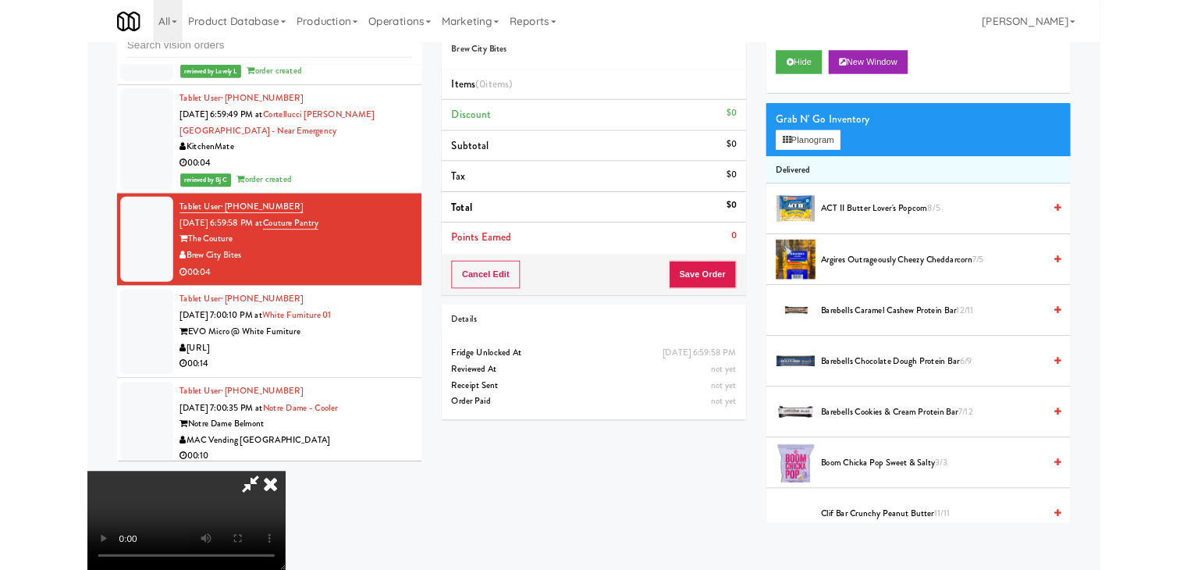
scroll to position [0, 0]
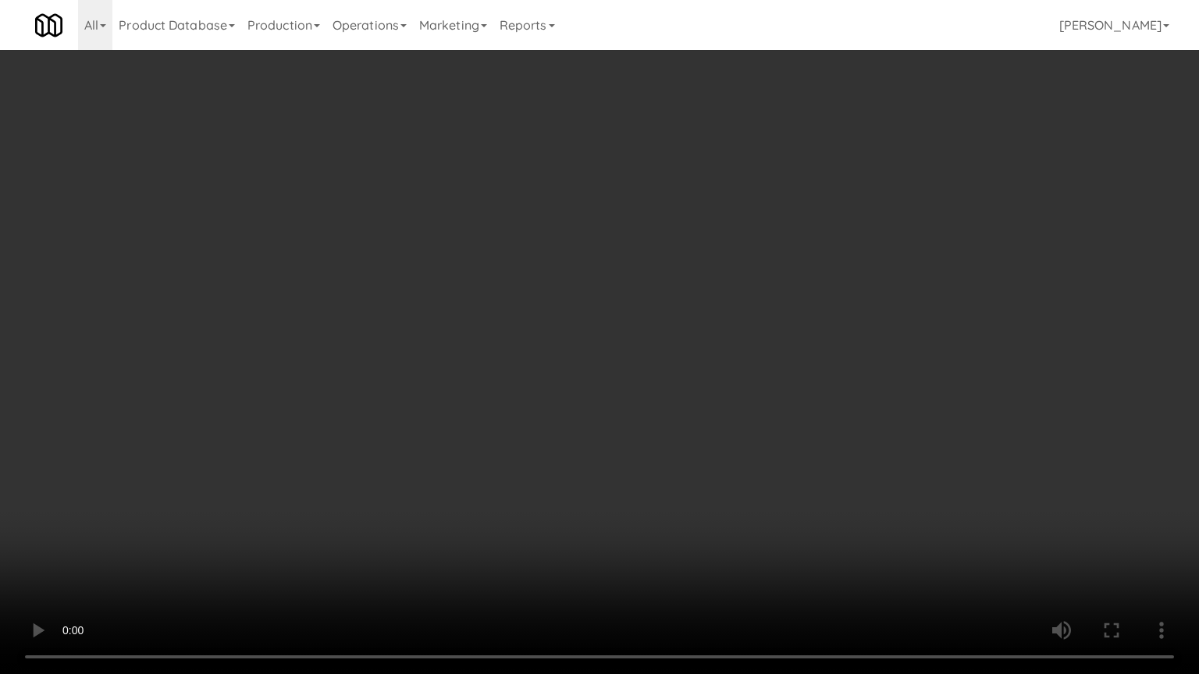
click at [724, 386] on video at bounding box center [599, 337] width 1199 height 674
drag, startPoint x: 724, startPoint y: 386, endPoint x: 774, endPoint y: 308, distance: 93.3
click at [724, 386] on video at bounding box center [599, 337] width 1199 height 674
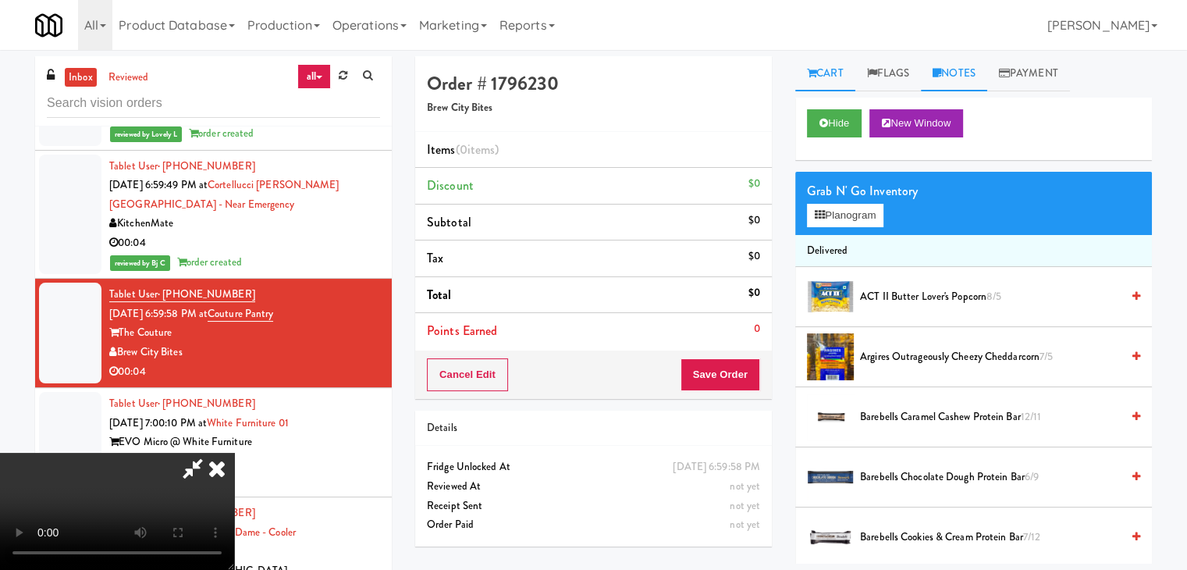
click at [959, 81] on link "Notes" at bounding box center [954, 73] width 66 height 35
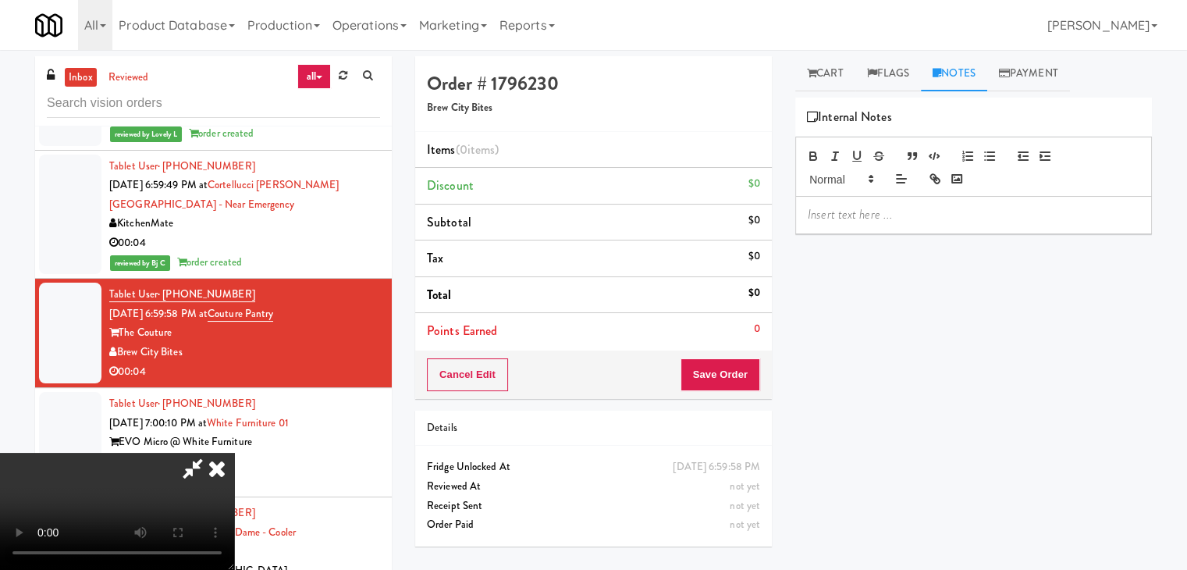
click at [878, 208] on p at bounding box center [974, 214] width 332 height 17
click at [234, 453] on icon at bounding box center [217, 468] width 34 height 31
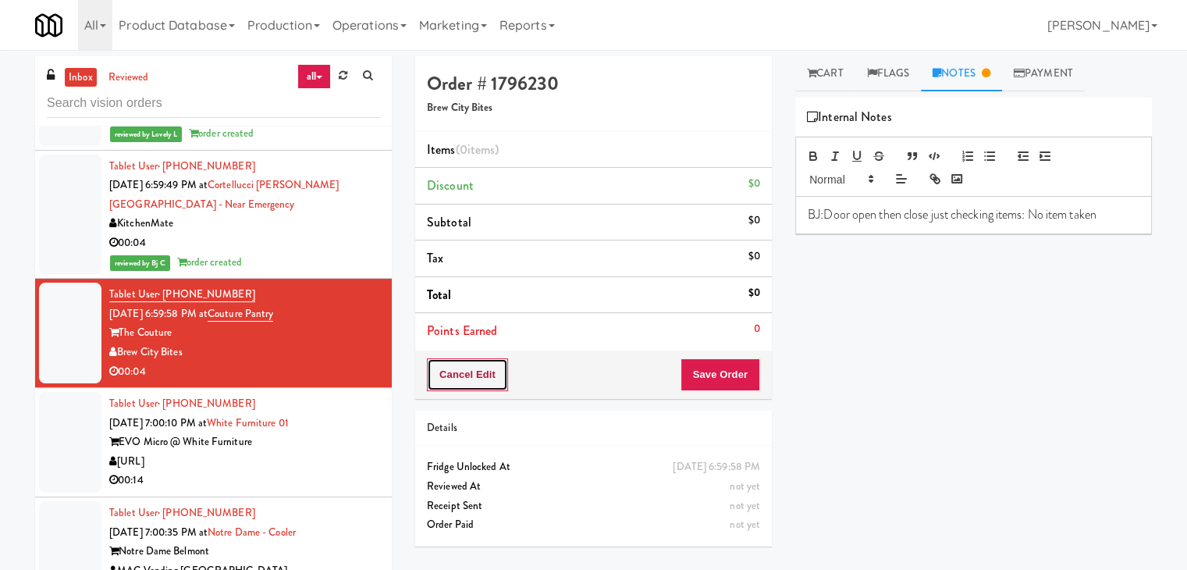
click at [478, 376] on button "Cancel Edit" at bounding box center [467, 374] width 81 height 33
click at [521, 379] on button "No Items Taken" at bounding box center [481, 374] width 109 height 33
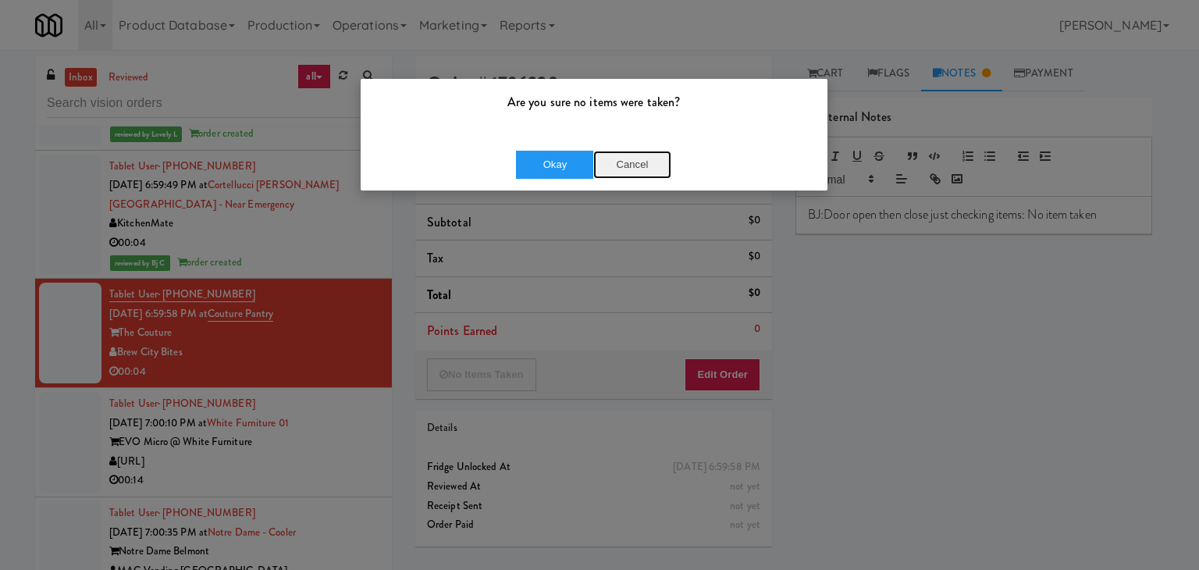
click at [648, 163] on button "Cancel" at bounding box center [632, 165] width 78 height 28
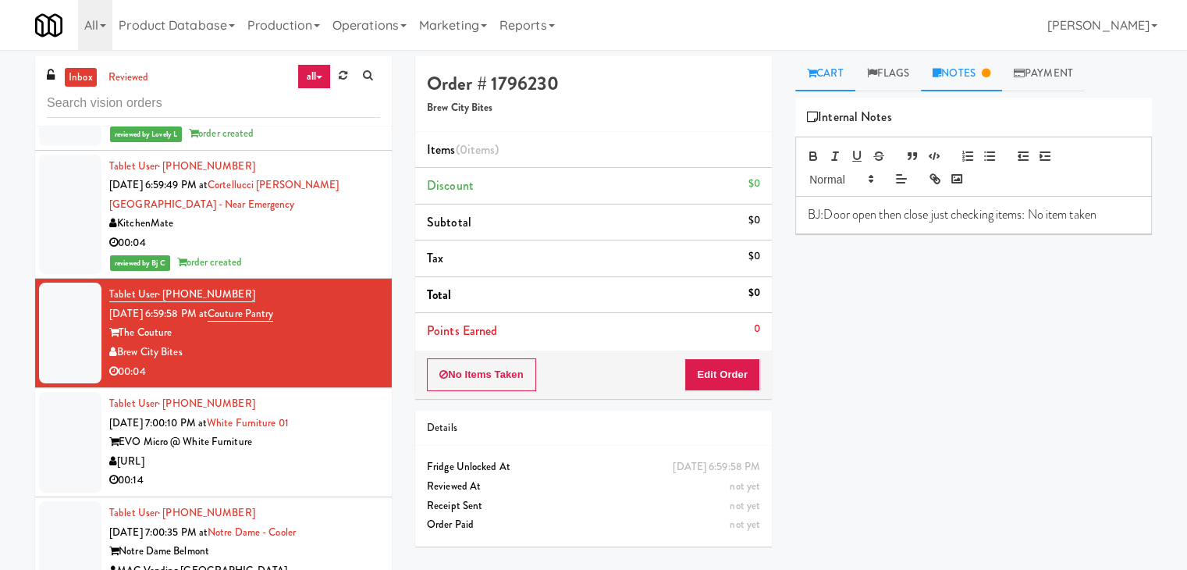
click at [823, 73] on link "Cart" at bounding box center [825, 73] width 60 height 35
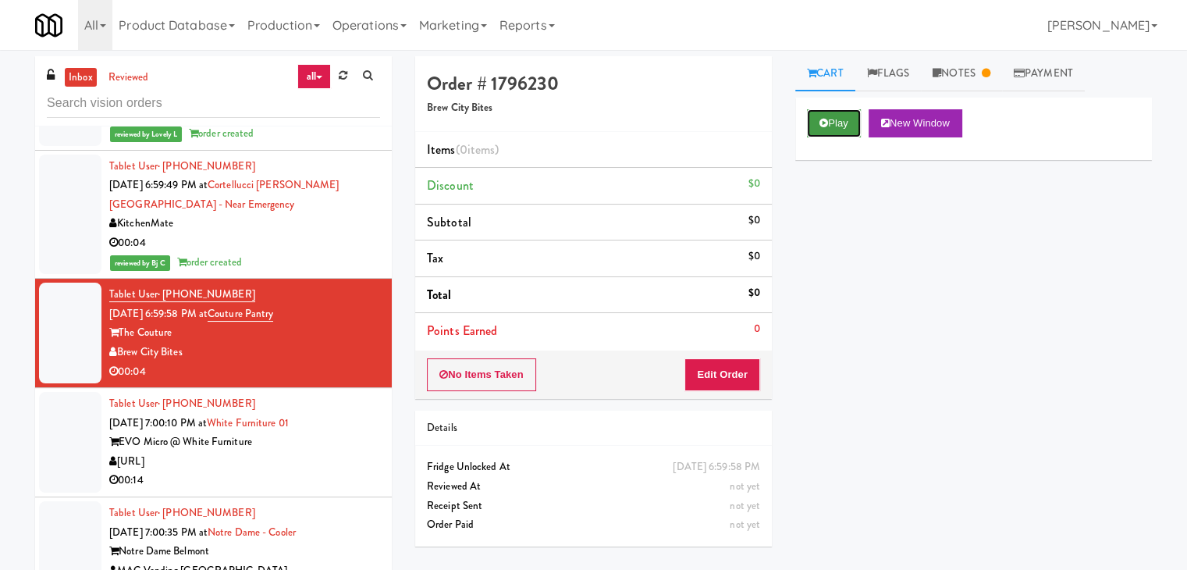
click at [831, 126] on button "Play" at bounding box center [834, 123] width 54 height 28
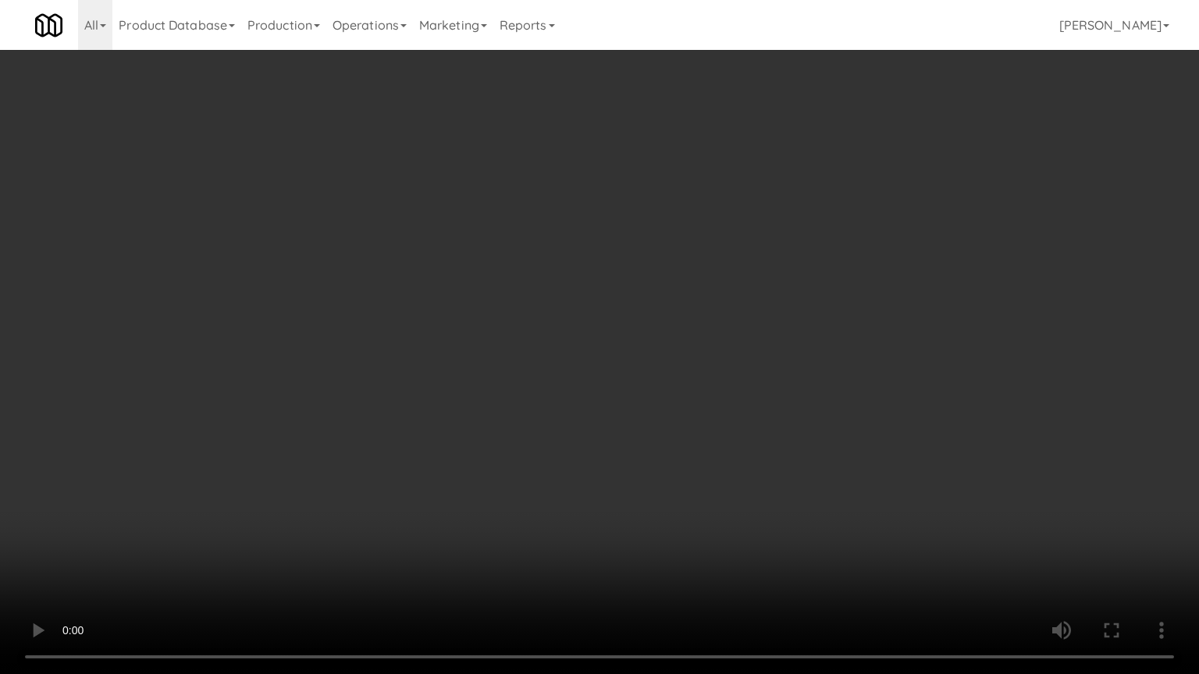
click at [742, 484] on video at bounding box center [599, 337] width 1199 height 674
click at [742, 483] on video at bounding box center [599, 337] width 1199 height 674
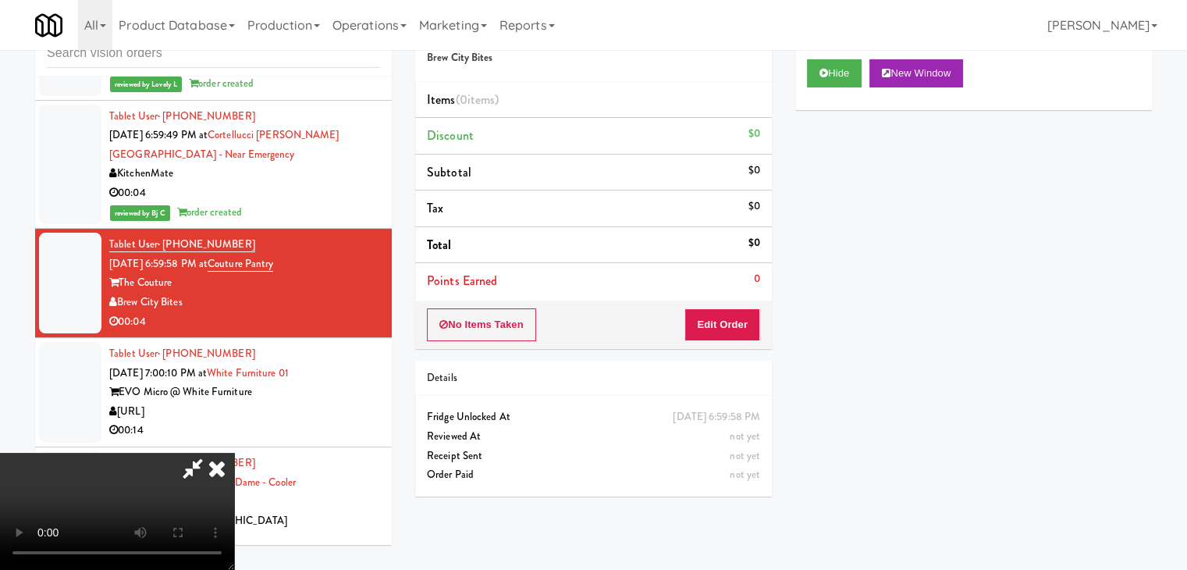
click at [211, 453] on icon at bounding box center [193, 468] width 36 height 31
click at [492, 316] on button "No Items Taken" at bounding box center [481, 324] width 109 height 33
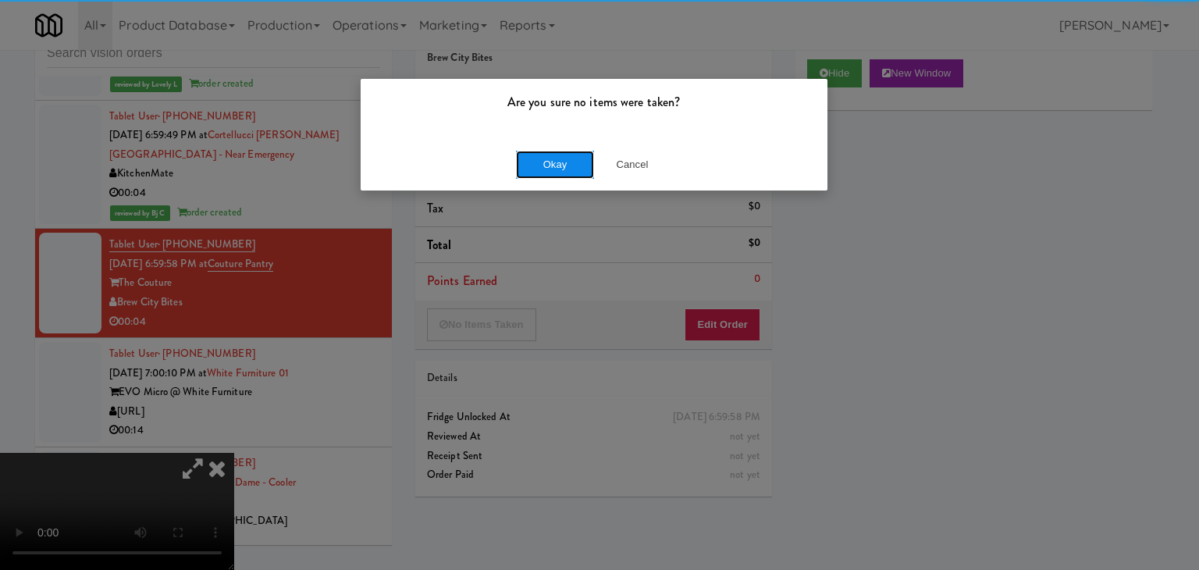
click at [538, 169] on button "Okay" at bounding box center [555, 165] width 78 height 28
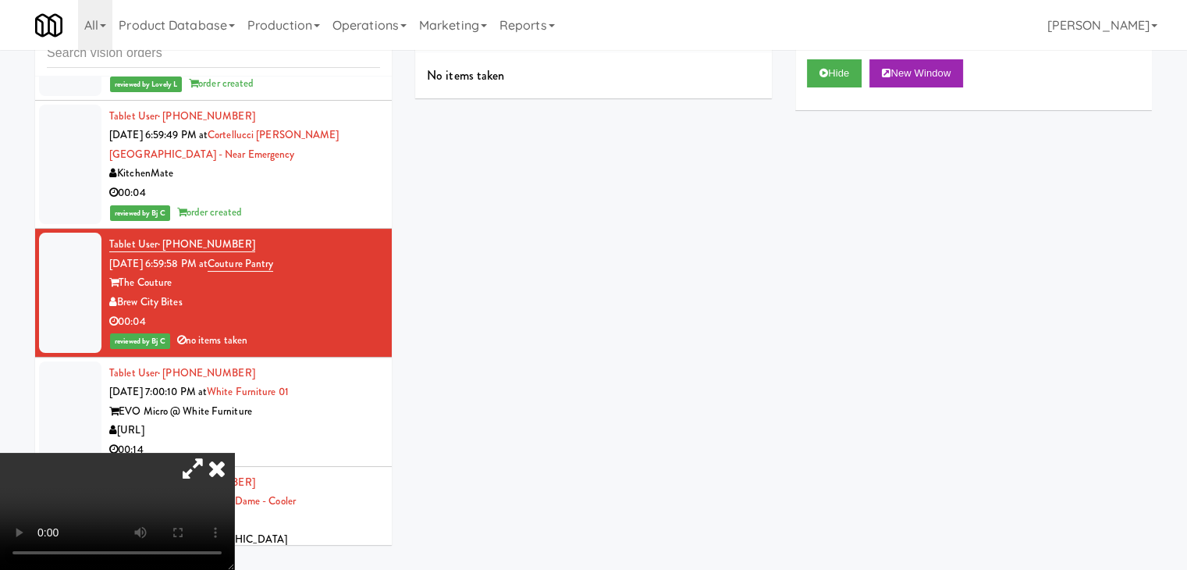
click at [234, 453] on icon at bounding box center [217, 468] width 34 height 31
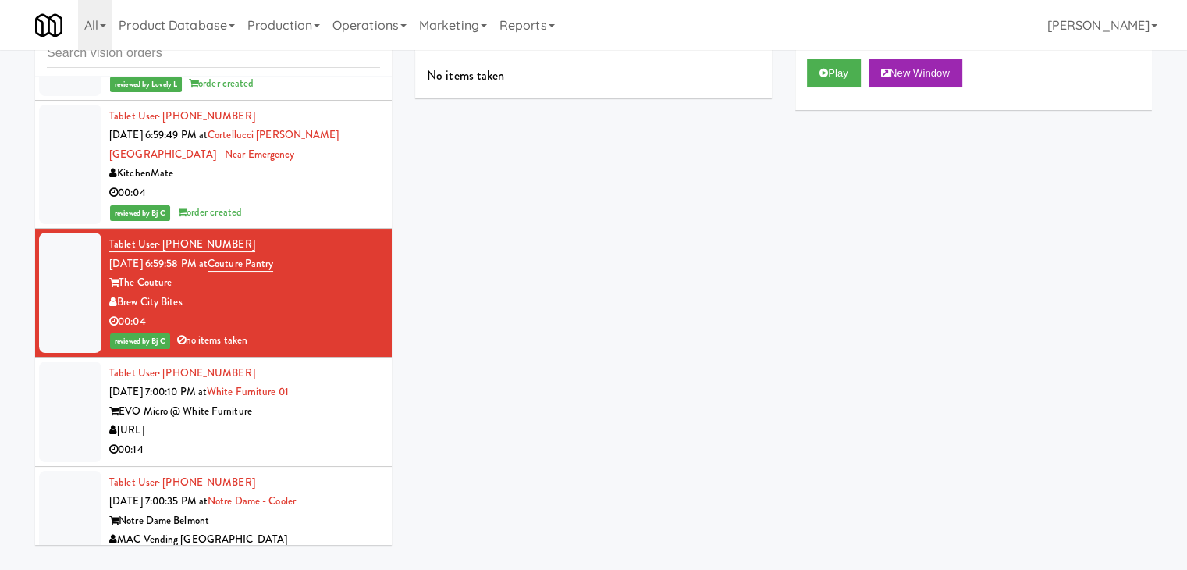
scroll to position [12040, 0]
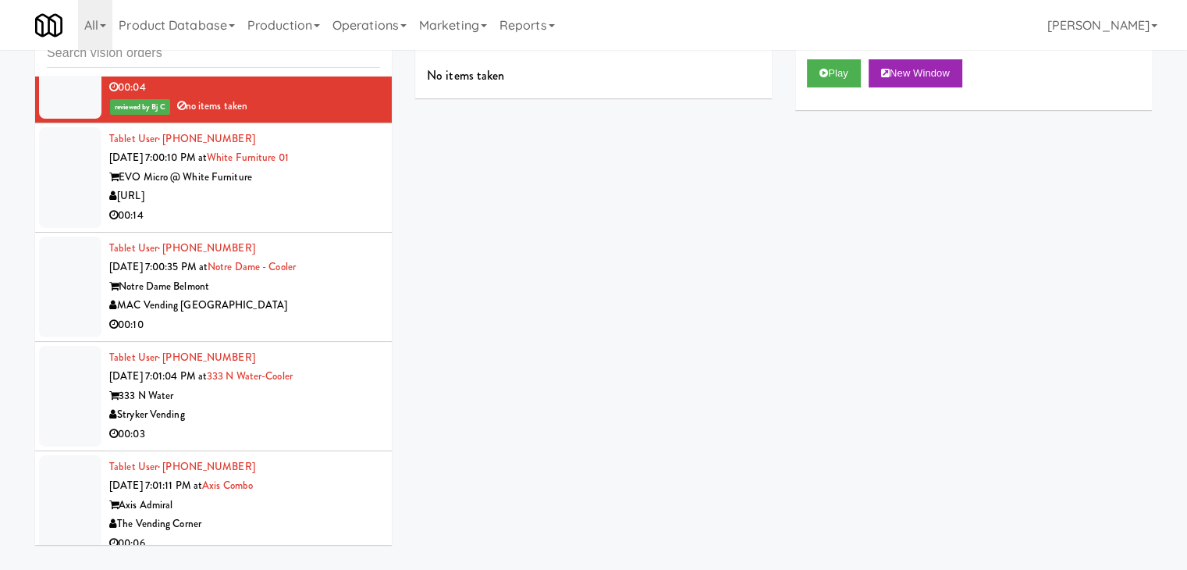
click at [310, 187] on div "[URL]" at bounding box center [244, 197] width 271 height 20
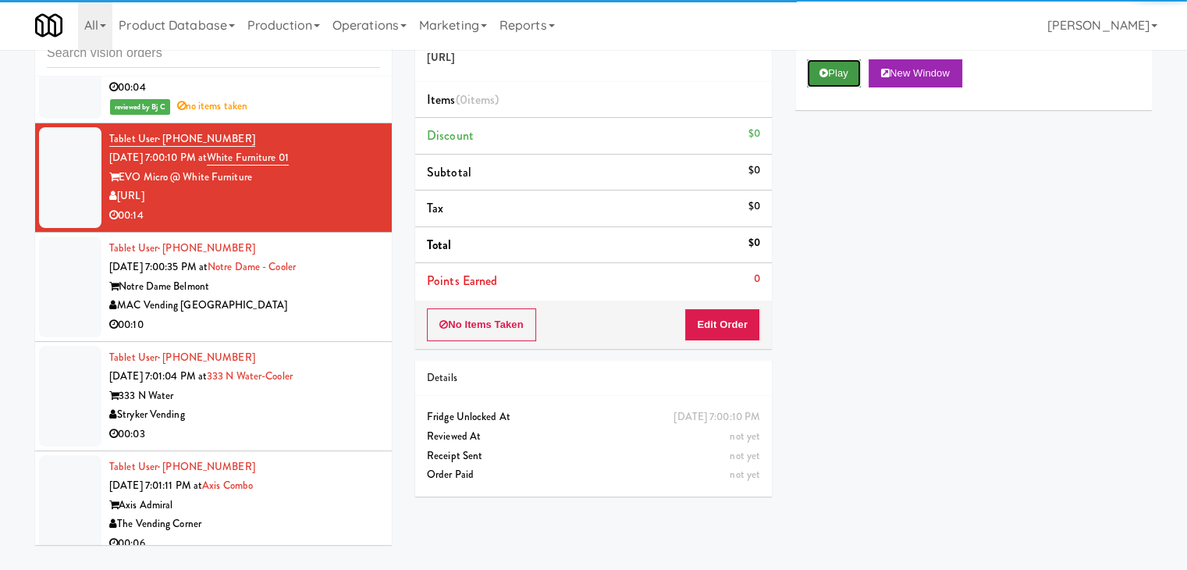
click at [824, 76] on icon at bounding box center [824, 73] width 9 height 10
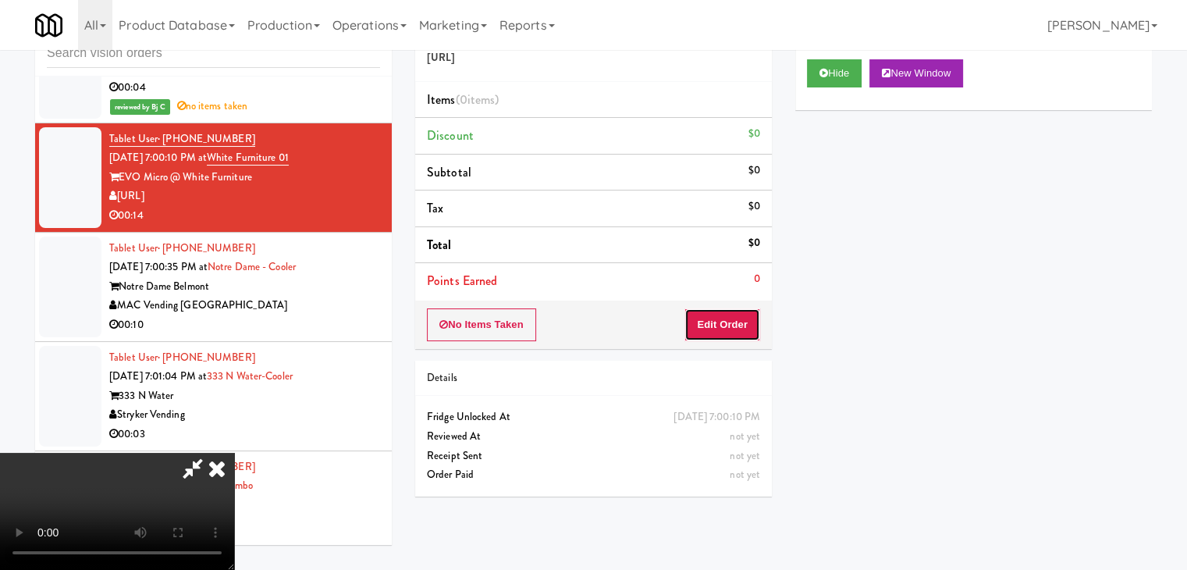
click at [728, 325] on button "Edit Order" at bounding box center [723, 324] width 76 height 33
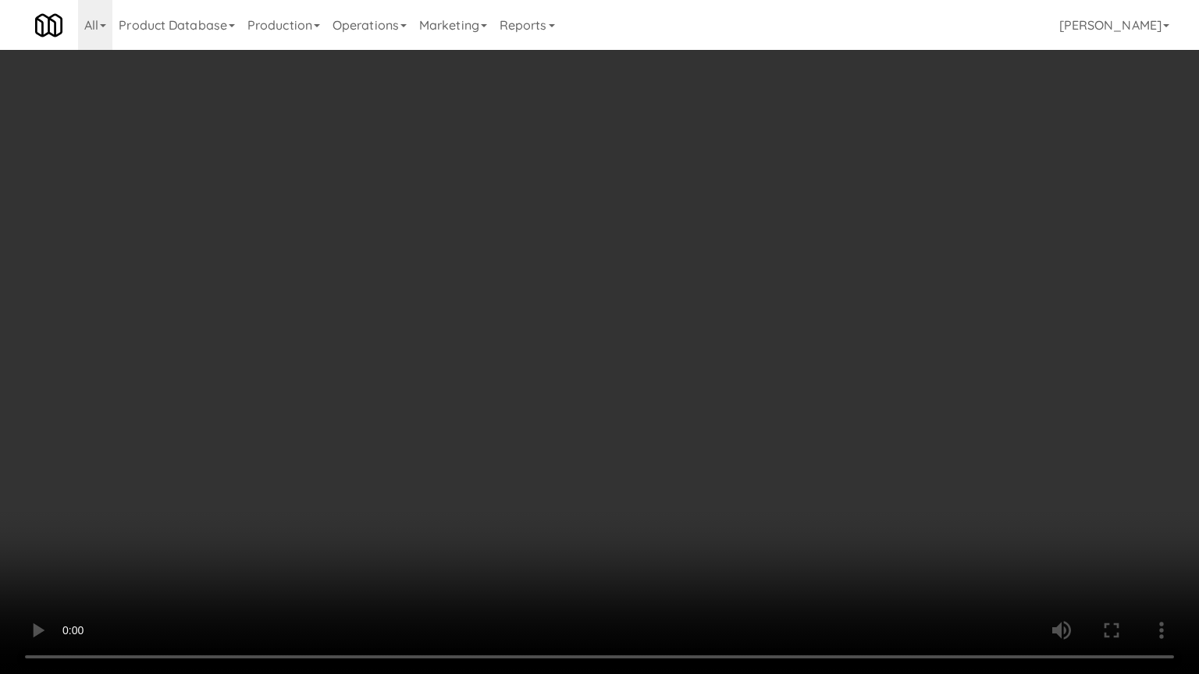
click at [802, 367] on video at bounding box center [599, 337] width 1199 height 674
click at [817, 365] on video at bounding box center [599, 337] width 1199 height 674
click at [715, 412] on video at bounding box center [599, 337] width 1199 height 674
click at [707, 385] on video at bounding box center [599, 337] width 1199 height 674
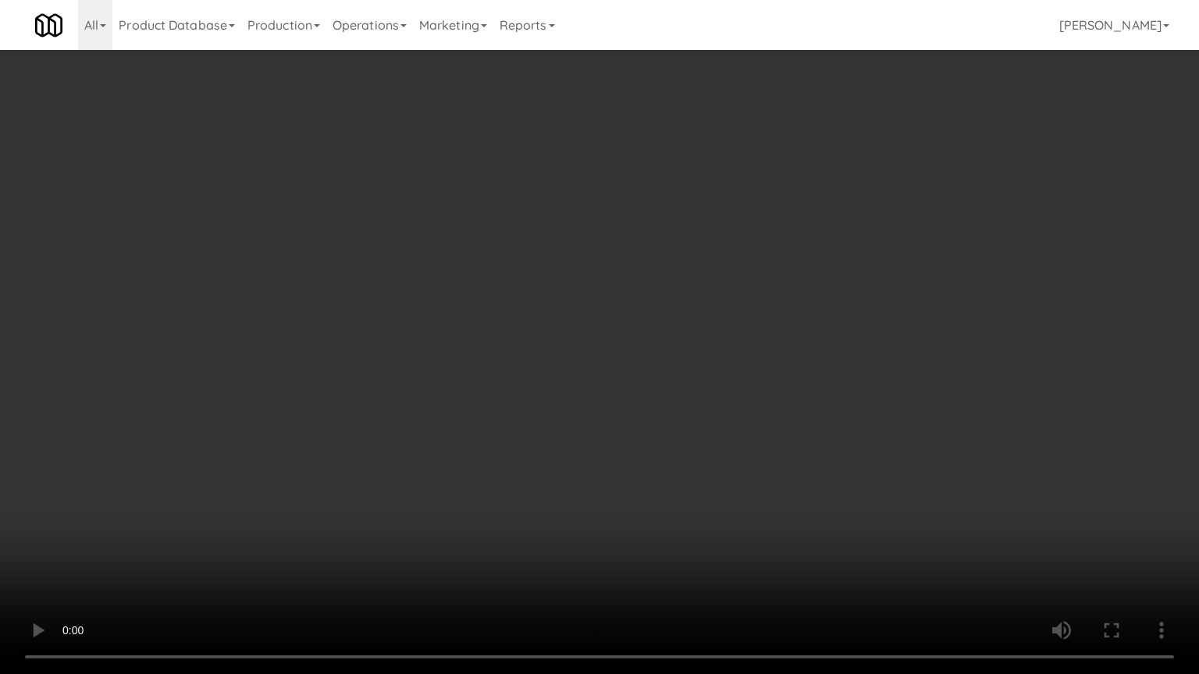
click at [707, 385] on video at bounding box center [599, 337] width 1199 height 674
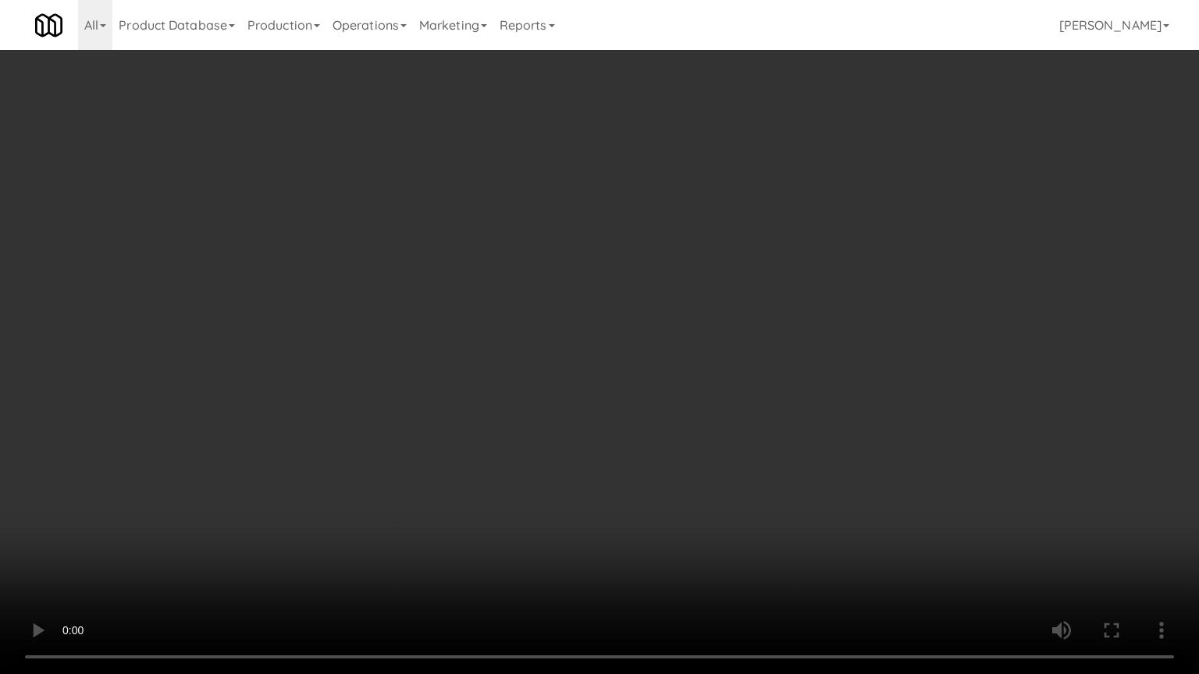
click at [700, 390] on video at bounding box center [599, 337] width 1199 height 674
click at [709, 391] on video at bounding box center [599, 337] width 1199 height 674
click at [703, 386] on video at bounding box center [599, 337] width 1199 height 674
drag, startPoint x: 703, startPoint y: 385, endPoint x: 735, endPoint y: 269, distance: 119.9
click at [703, 384] on video at bounding box center [599, 337] width 1199 height 674
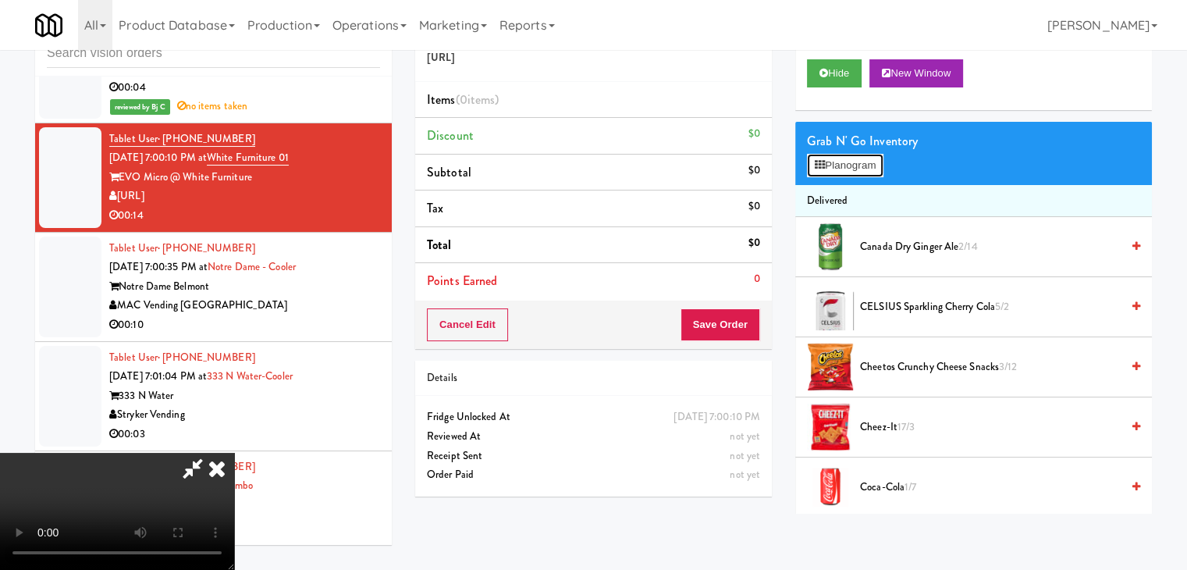
drag, startPoint x: 856, startPoint y: 158, endPoint x: 453, endPoint y: 292, distance: 424.3
click at [453, 292] on div "Order # 4260877 [URL] Items (0 items ) Discount $0 Subtotal $0 Tax $0 Total $0 …" at bounding box center [783, 259] width 737 height 507
click at [234, 453] on video at bounding box center [117, 511] width 234 height 117
drag, startPoint x: 459, startPoint y: 288, endPoint x: 610, endPoint y: 415, distance: 197.2
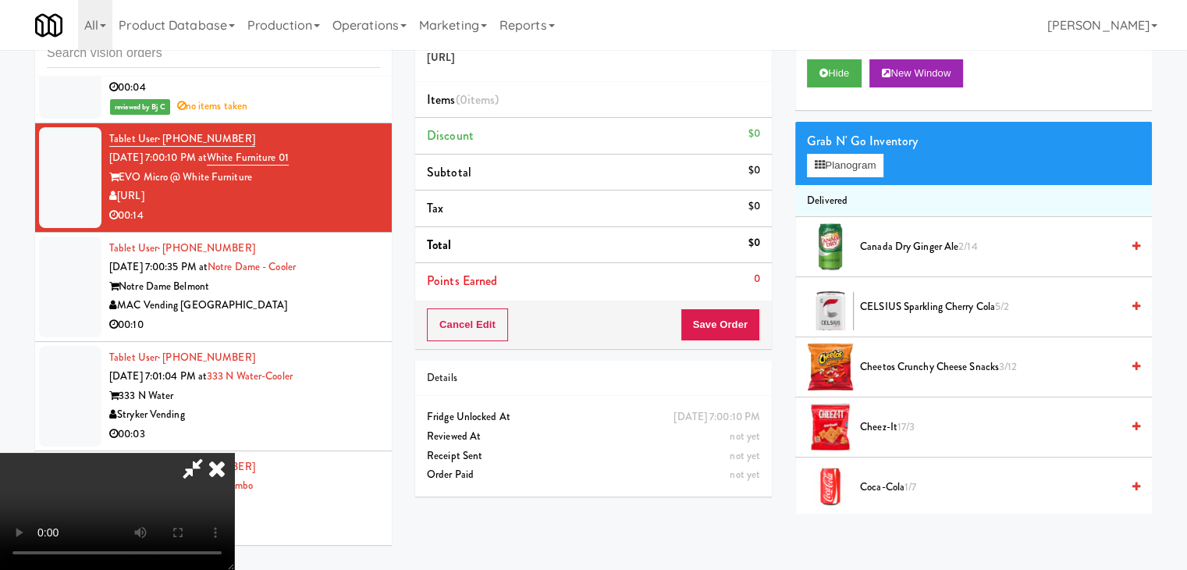
click at [234, 453] on video at bounding box center [117, 511] width 234 height 117
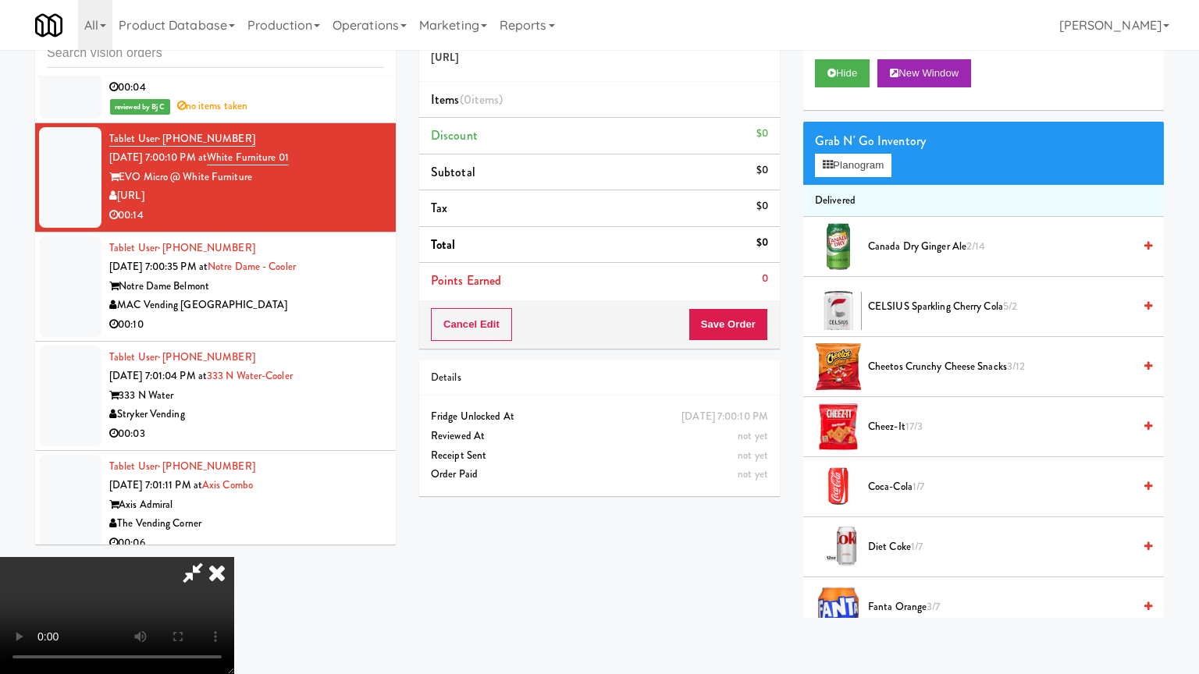
click at [234, 542] on video at bounding box center [117, 615] width 234 height 117
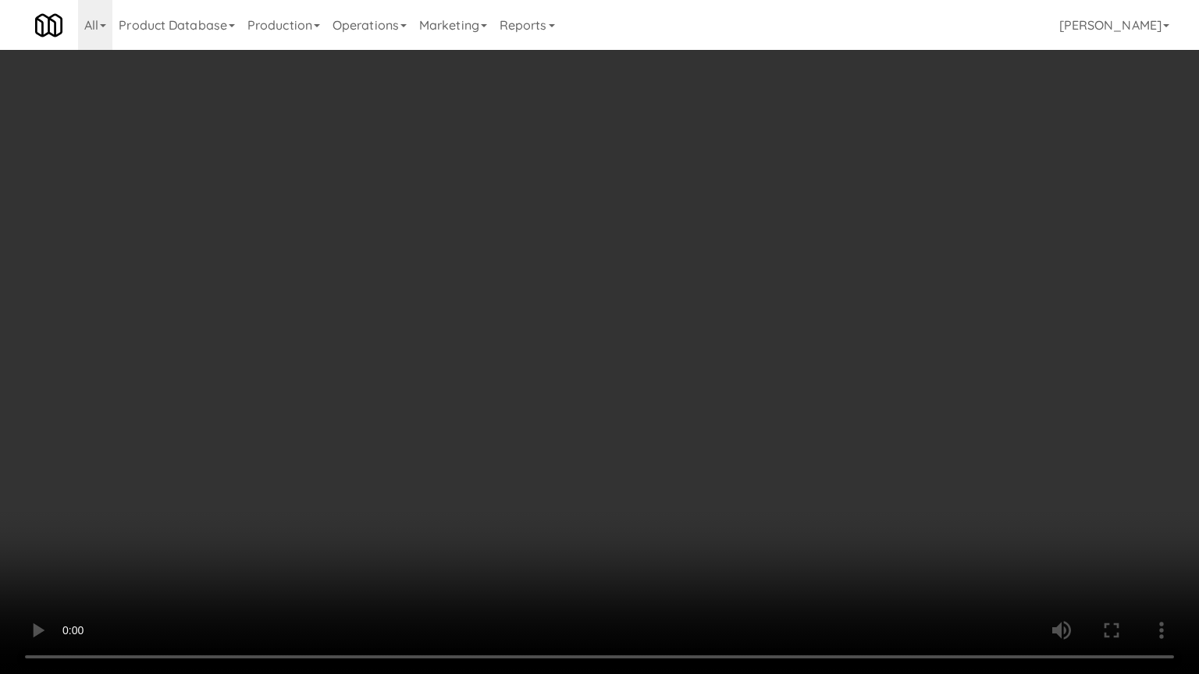
click at [820, 465] on video at bounding box center [599, 337] width 1199 height 674
click at [824, 463] on video at bounding box center [599, 337] width 1199 height 674
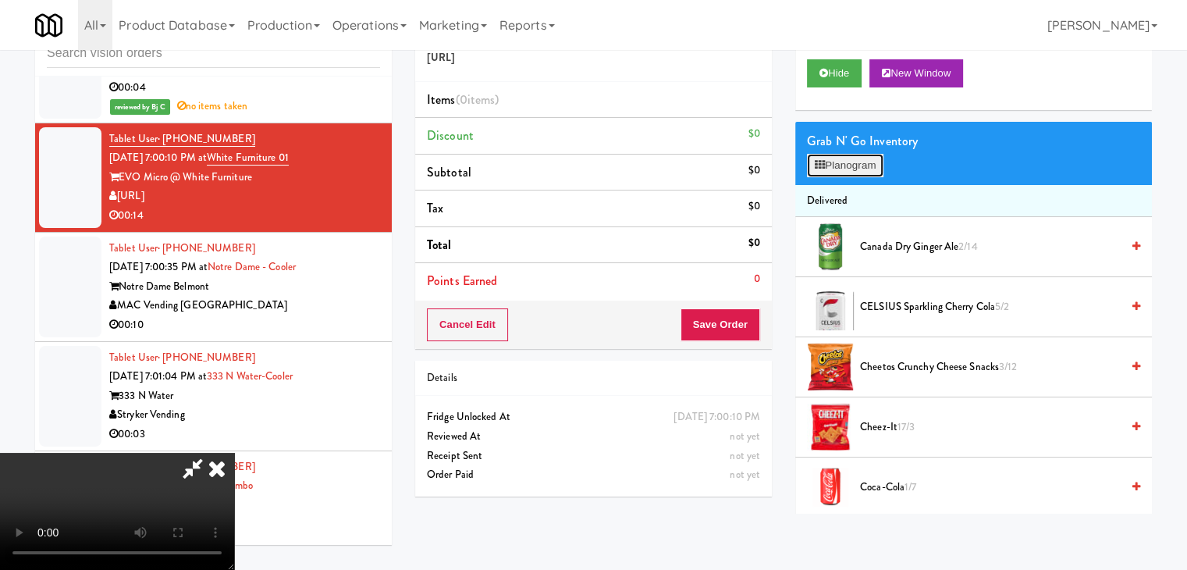
click at [863, 171] on button "Planogram" at bounding box center [845, 165] width 76 height 23
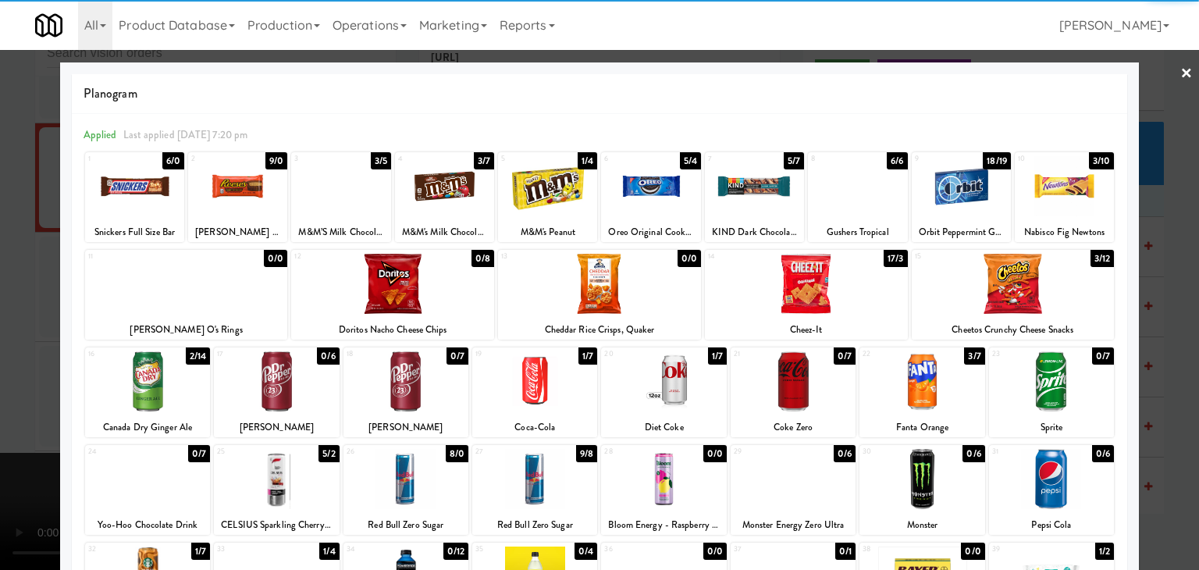
click at [375, 395] on div at bounding box center [405, 381] width 125 height 60
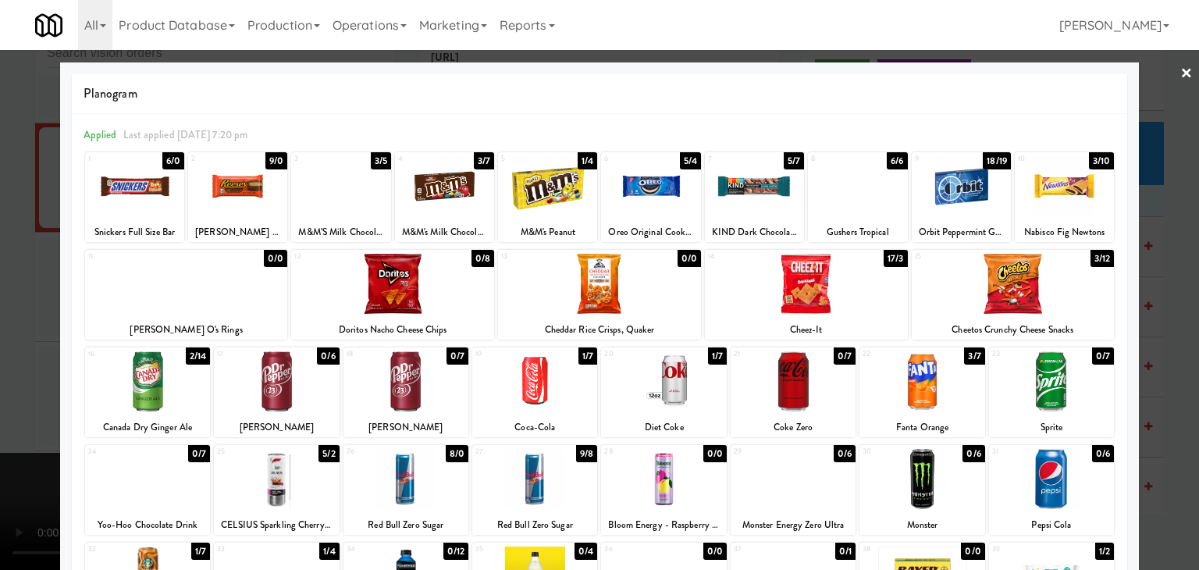
click at [1180, 329] on div at bounding box center [599, 285] width 1199 height 570
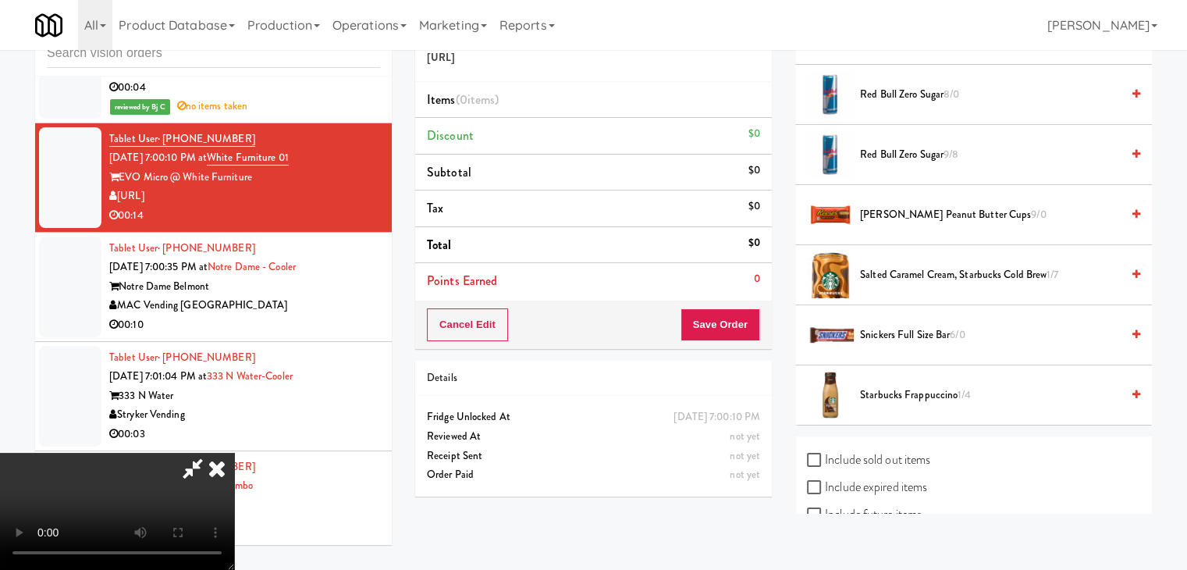
scroll to position [1202, 0]
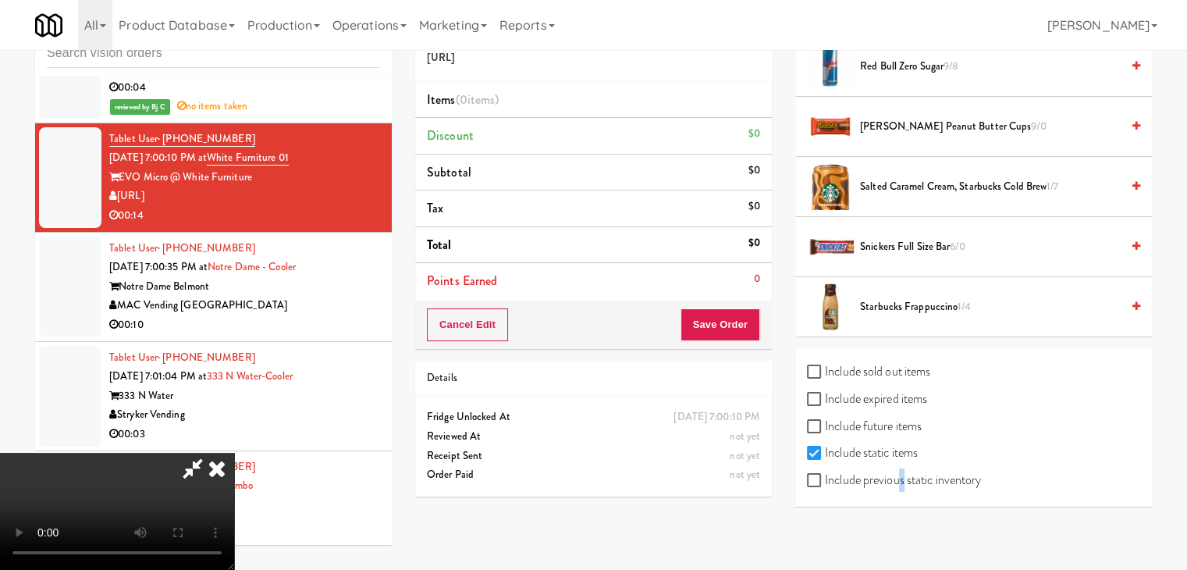
drag, startPoint x: 899, startPoint y: 474, endPoint x: 908, endPoint y: 464, distance: 12.7
click at [901, 474] on label "Include previous static inventory" at bounding box center [894, 479] width 174 height 23
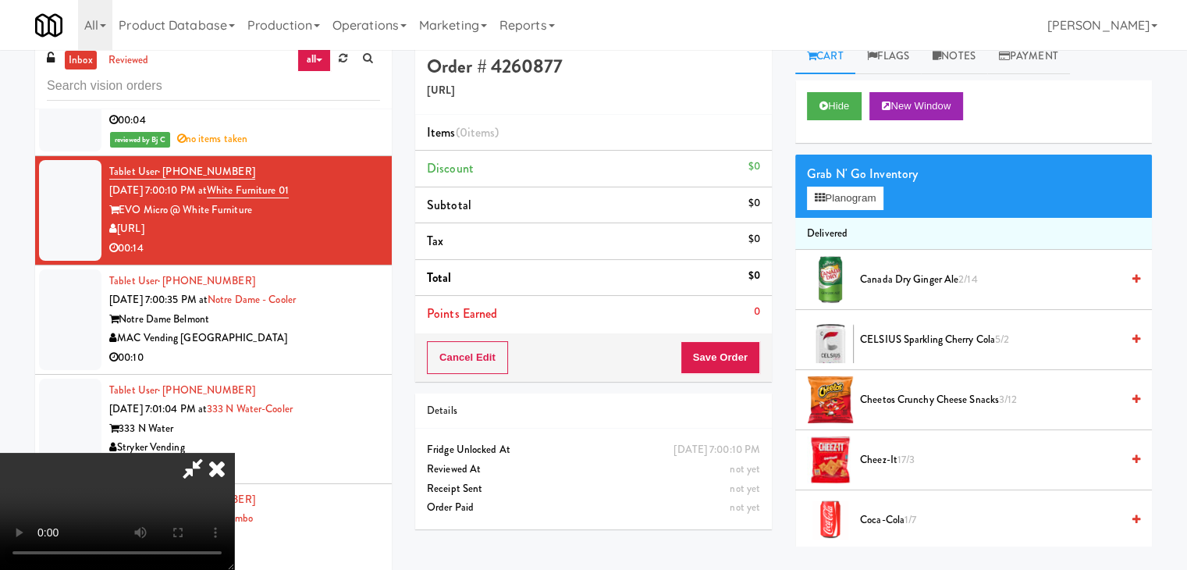
scroll to position [0, 0]
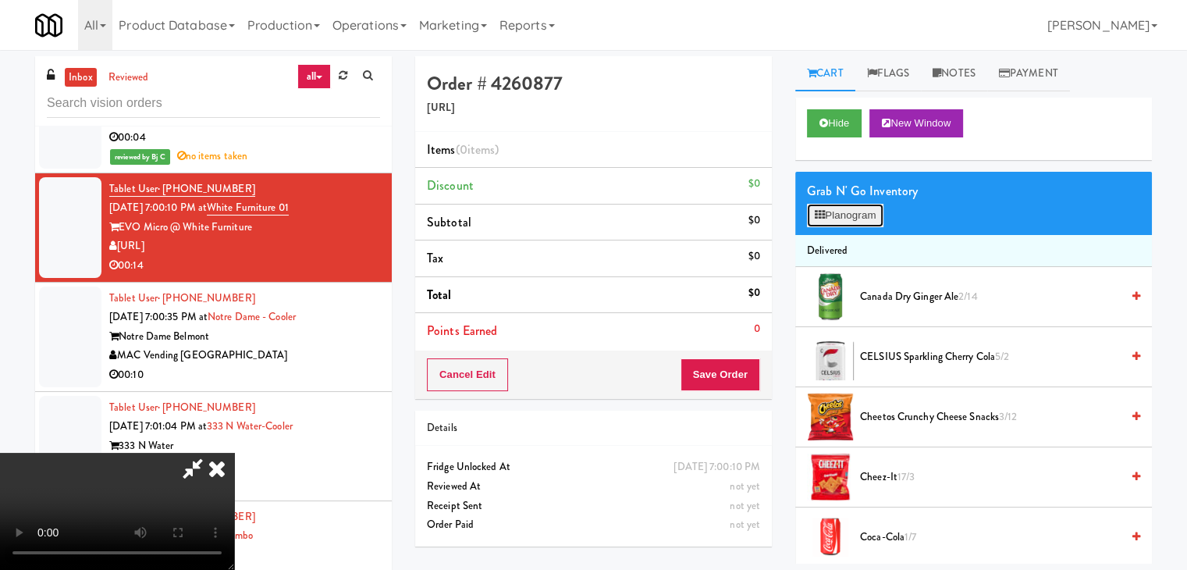
click at [870, 216] on button "Planogram" at bounding box center [845, 215] width 76 height 23
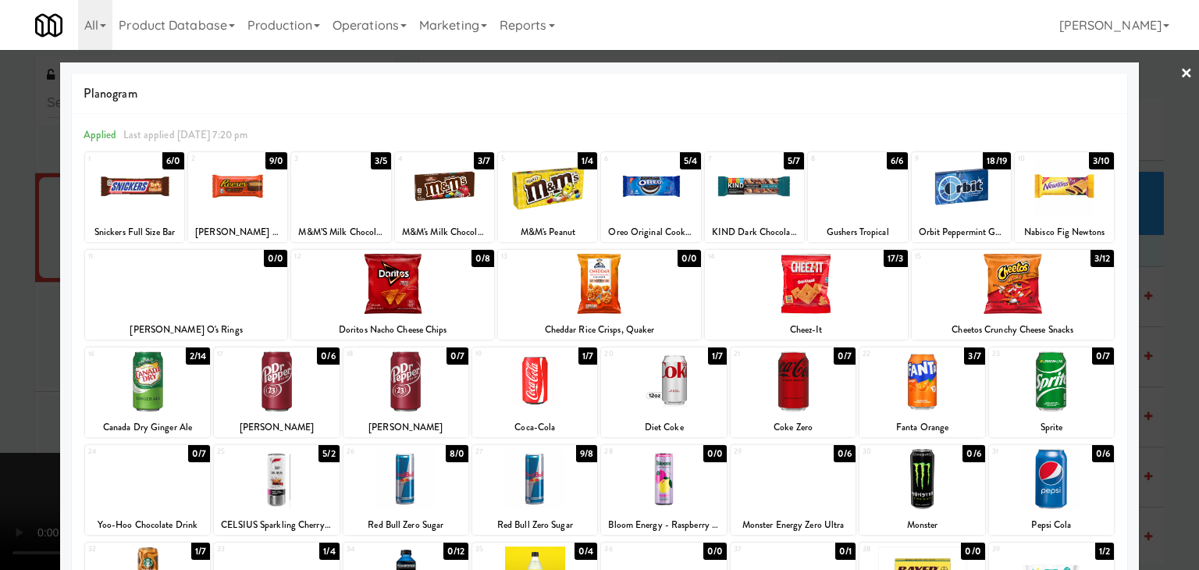
click at [660, 187] on div at bounding box center [650, 186] width 99 height 60
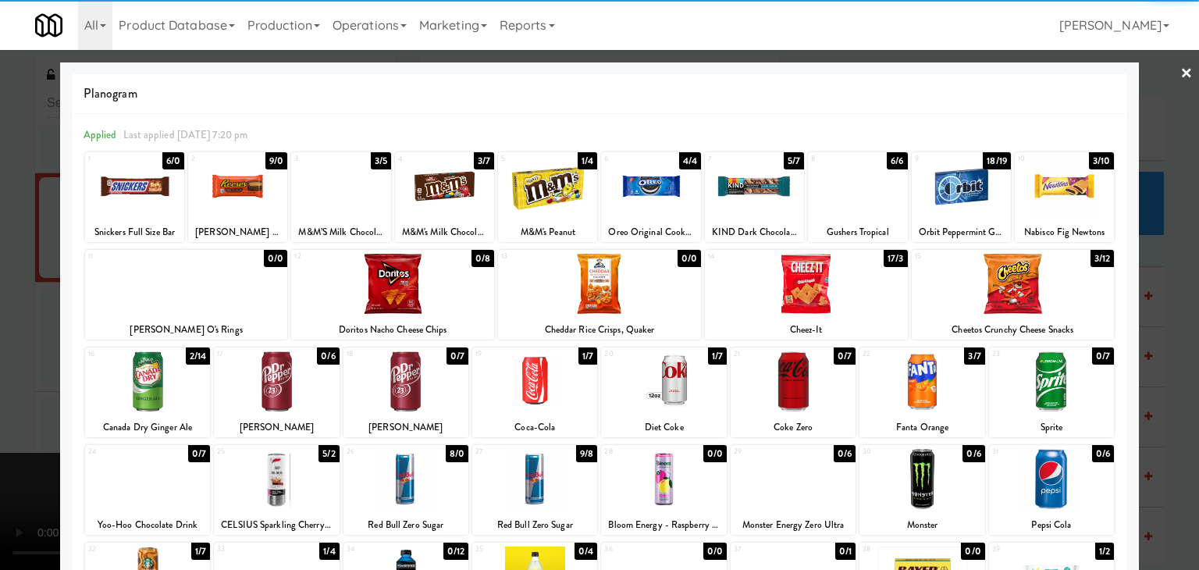
click at [423, 382] on div at bounding box center [405, 381] width 125 height 60
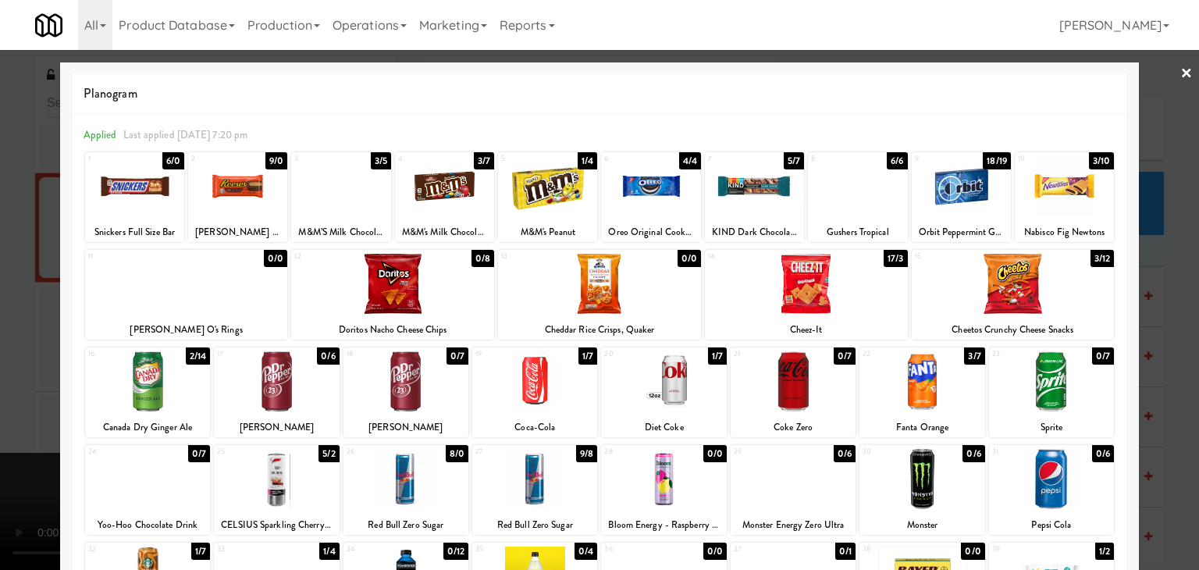
drag, startPoint x: 0, startPoint y: 342, endPoint x: 67, endPoint y: 344, distance: 67.2
click at [2, 341] on div at bounding box center [599, 285] width 1199 height 570
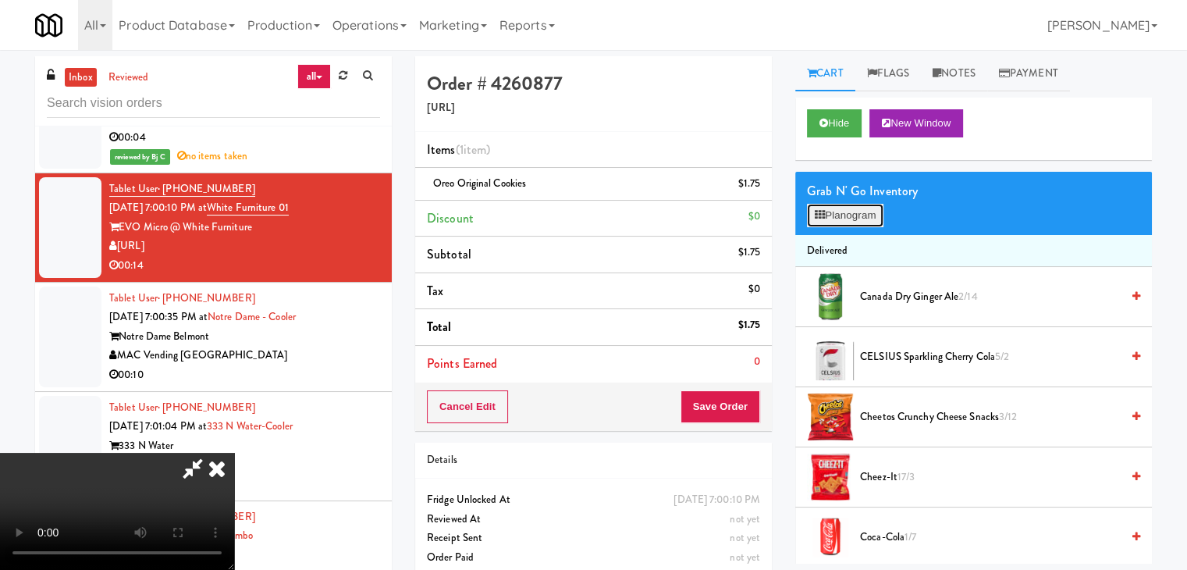
click at [848, 207] on button "Planogram" at bounding box center [845, 215] width 76 height 23
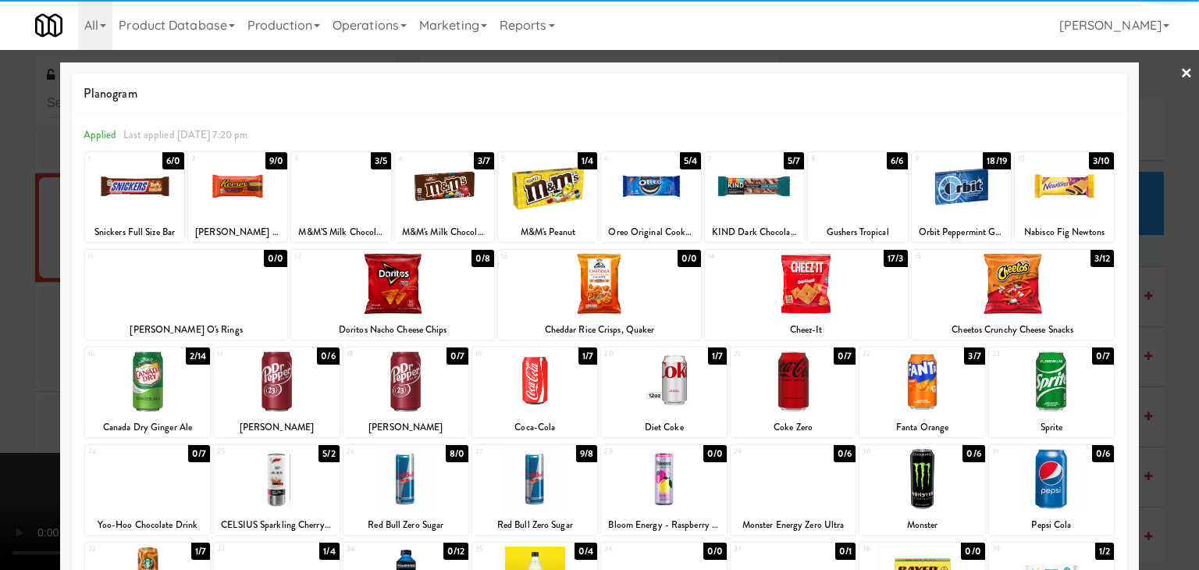
click at [380, 382] on div at bounding box center [405, 381] width 125 height 60
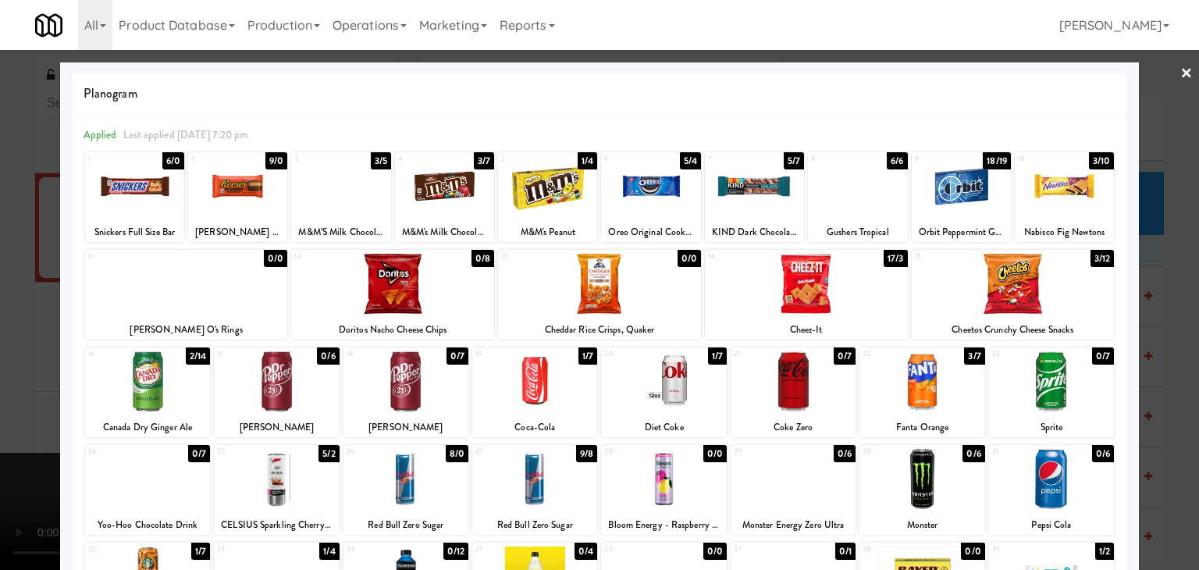
click at [283, 388] on div at bounding box center [276, 381] width 125 height 60
click at [0, 375] on div at bounding box center [599, 285] width 1199 height 570
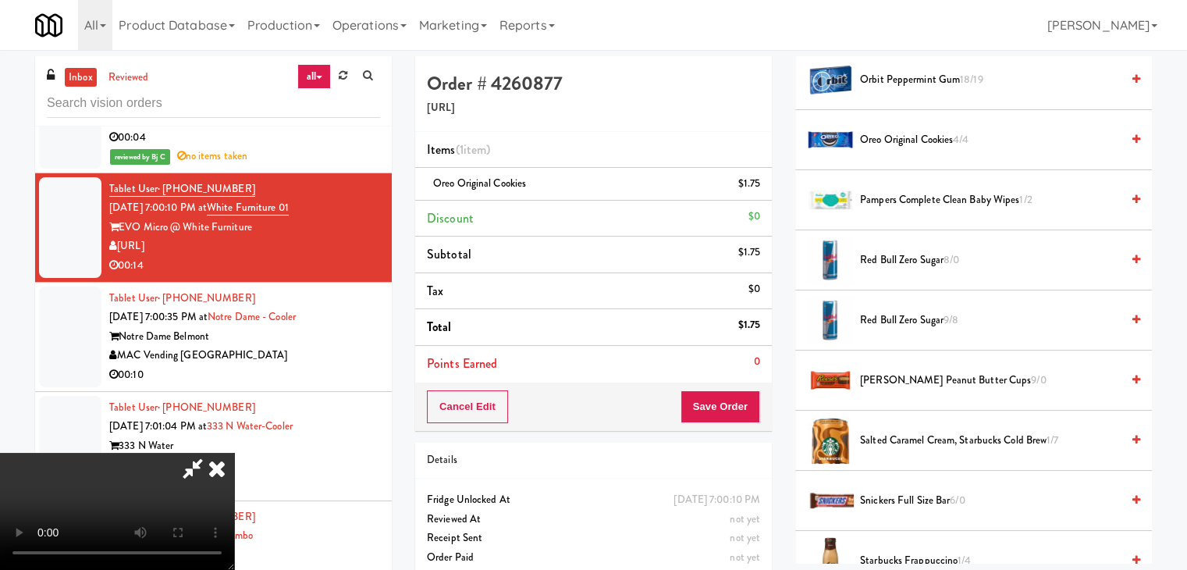
scroll to position [1202, 0]
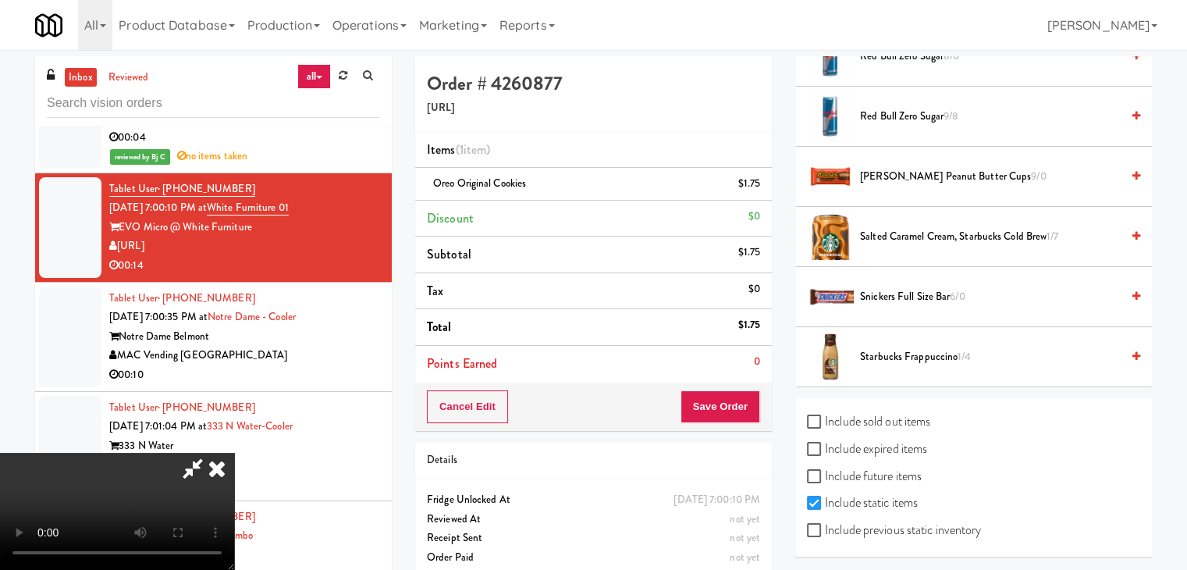
click at [877, 522] on label "Include previous static inventory" at bounding box center [894, 529] width 174 height 23
click at [825, 525] on input "Include previous static inventory" at bounding box center [816, 531] width 18 height 12
checkbox input "true"
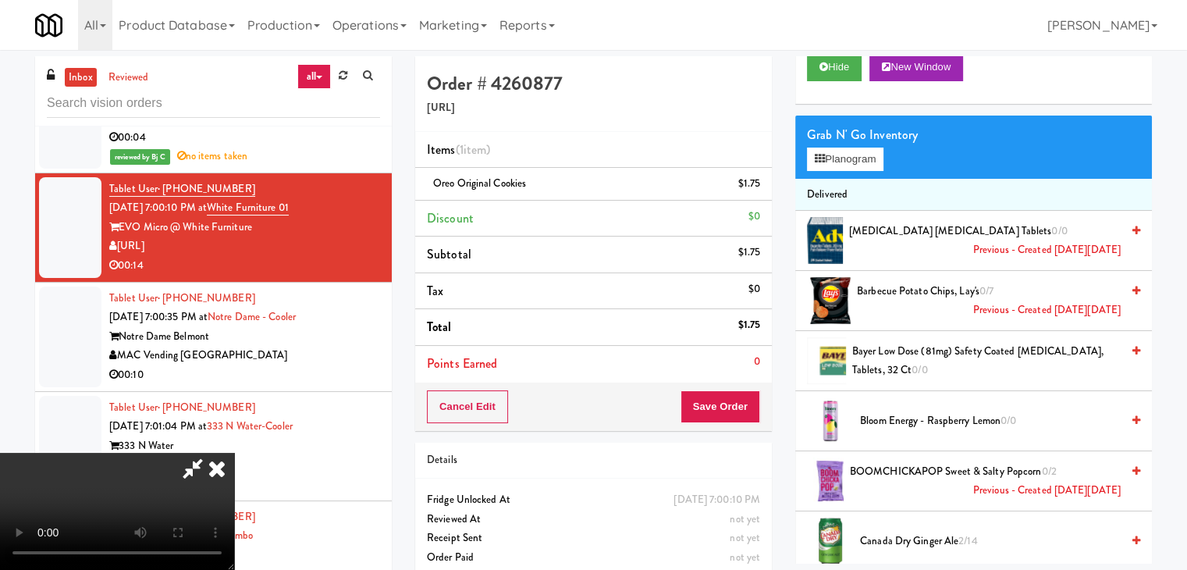
scroll to position [0, 0]
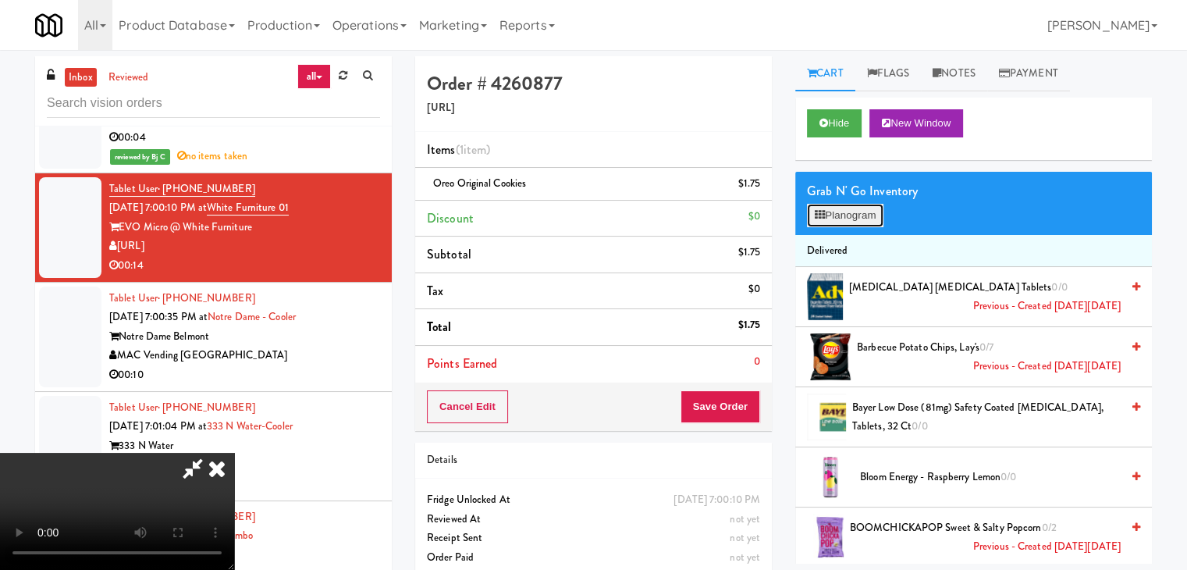
click at [857, 216] on button "Planogram" at bounding box center [845, 215] width 76 height 23
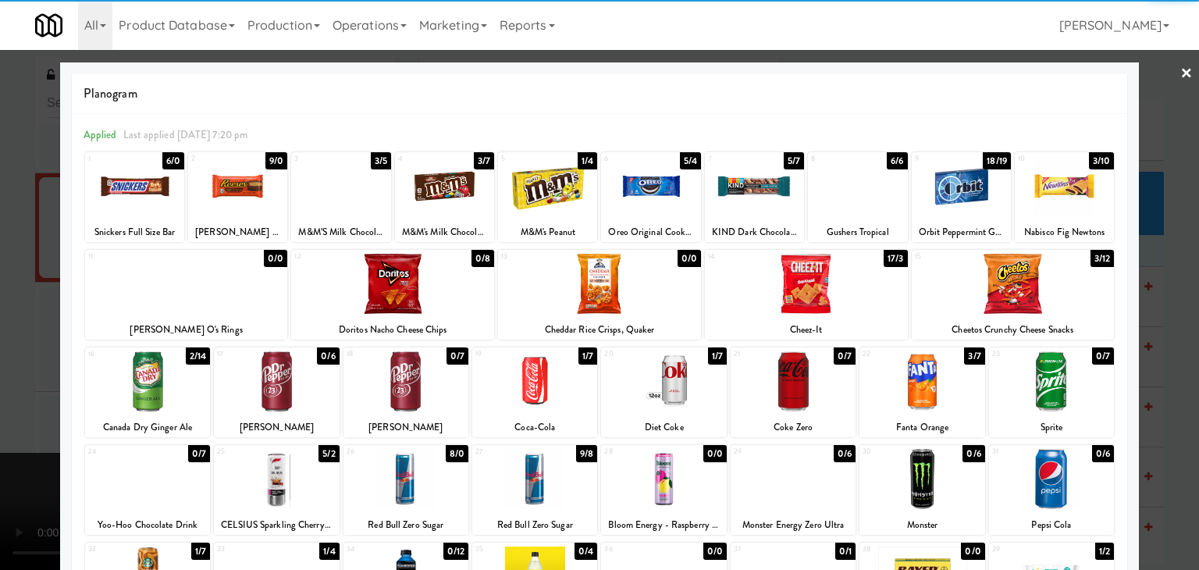
click at [390, 388] on div at bounding box center [405, 381] width 125 height 60
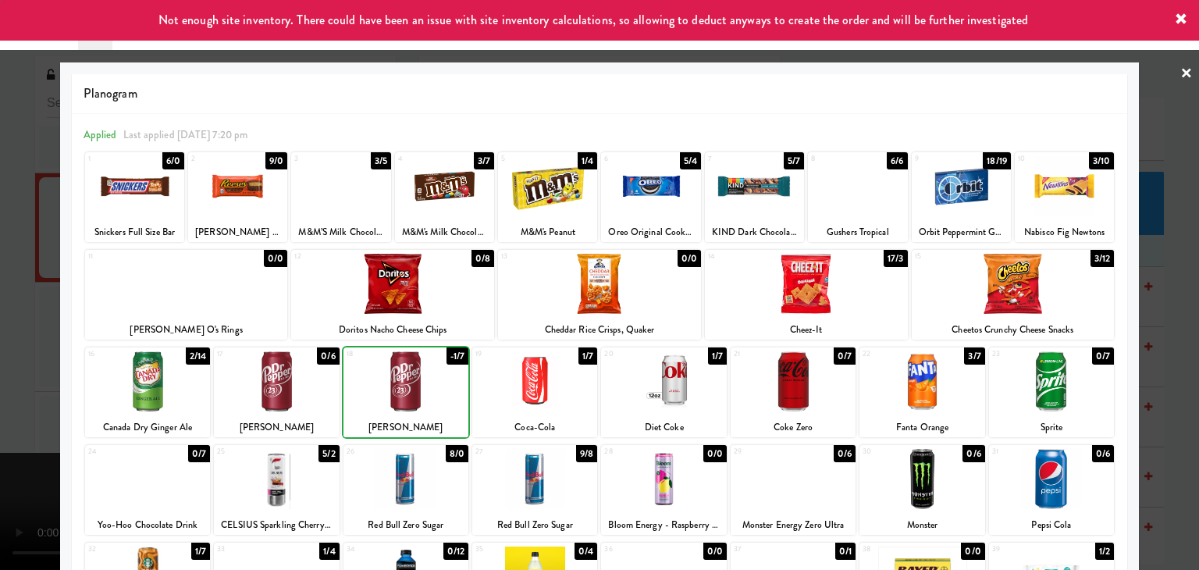
click at [20, 365] on div at bounding box center [599, 285] width 1199 height 570
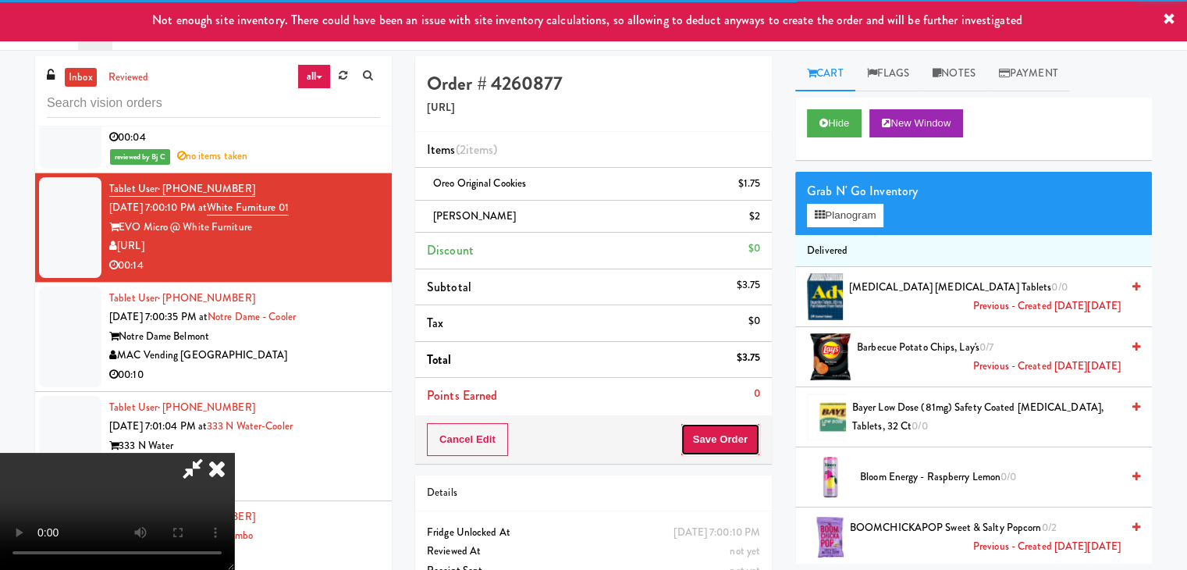
click at [745, 438] on button "Save Order" at bounding box center [721, 439] width 80 height 33
click at [745, 436] on button "Save Order" at bounding box center [721, 439] width 80 height 33
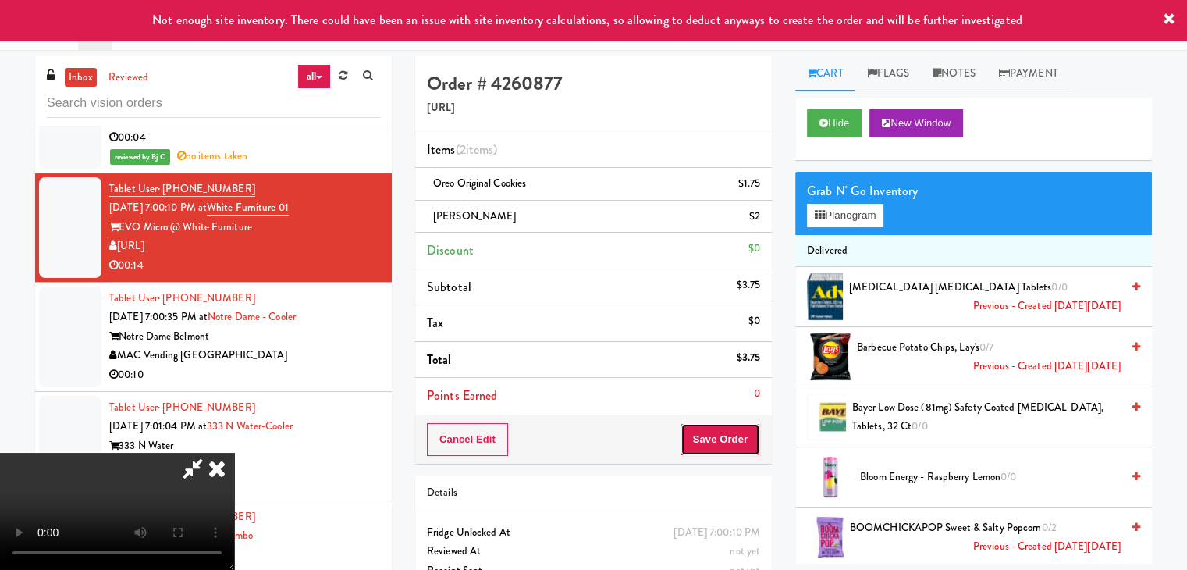
click at [745, 436] on button "Save Order" at bounding box center [721, 439] width 80 height 33
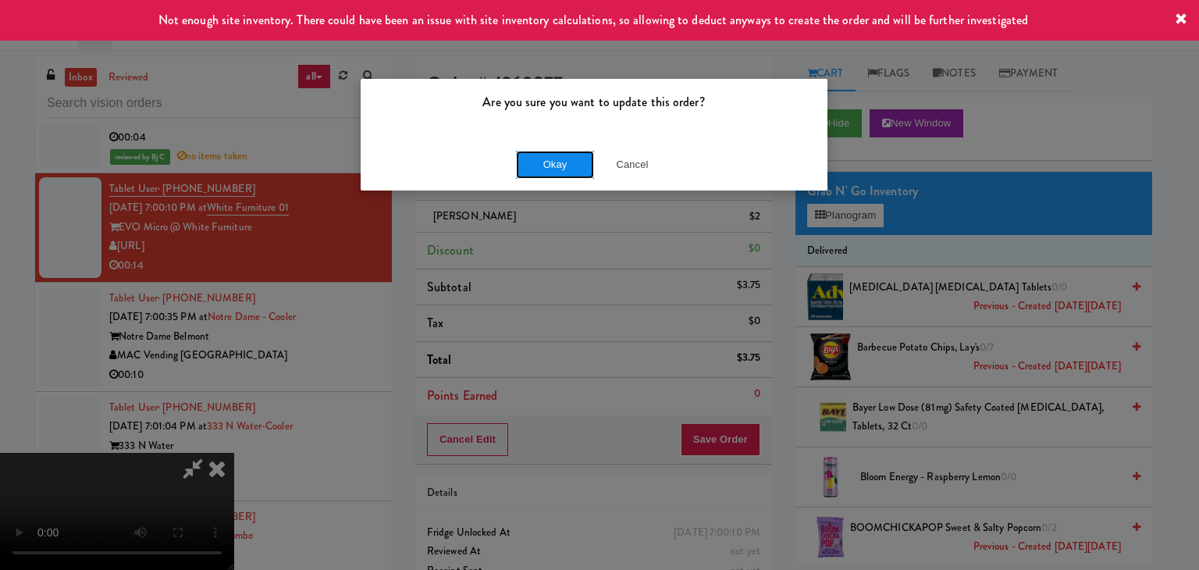
click at [539, 167] on button "Okay" at bounding box center [555, 165] width 78 height 28
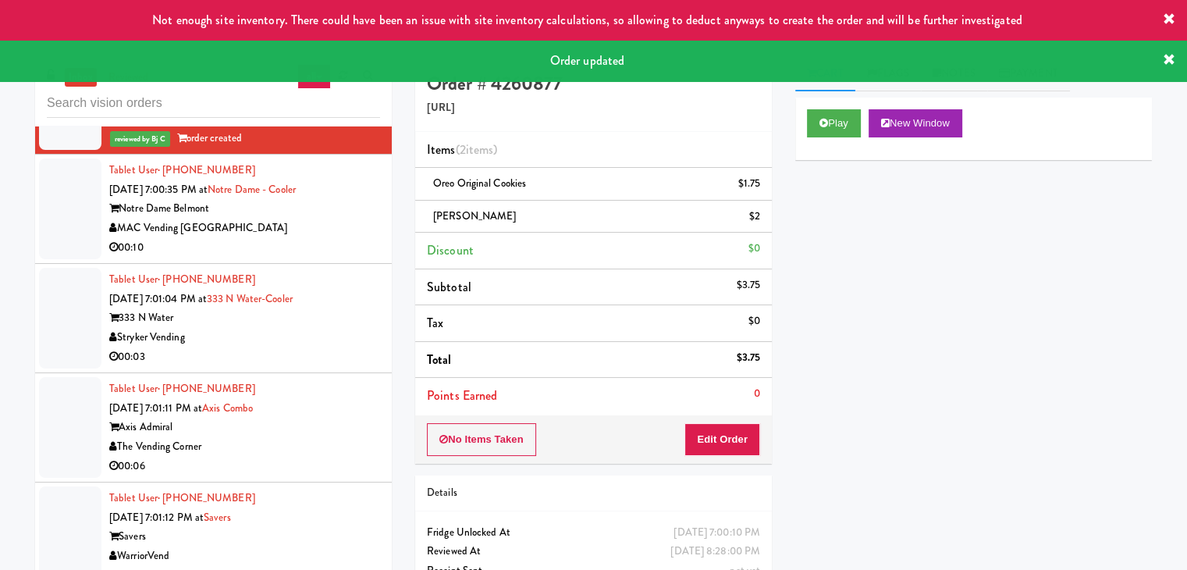
scroll to position [12196, 0]
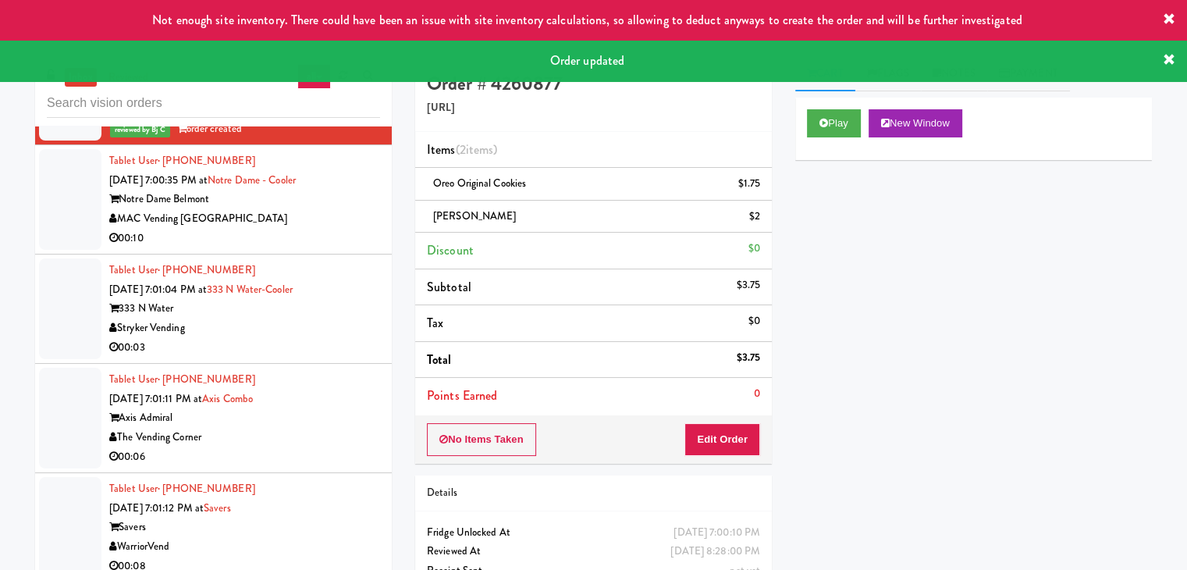
drag, startPoint x: 324, startPoint y: 203, endPoint x: 324, endPoint y: 212, distance: 9.4
click at [324, 209] on div "MAC Vending [GEOGRAPHIC_DATA]" at bounding box center [244, 219] width 271 height 20
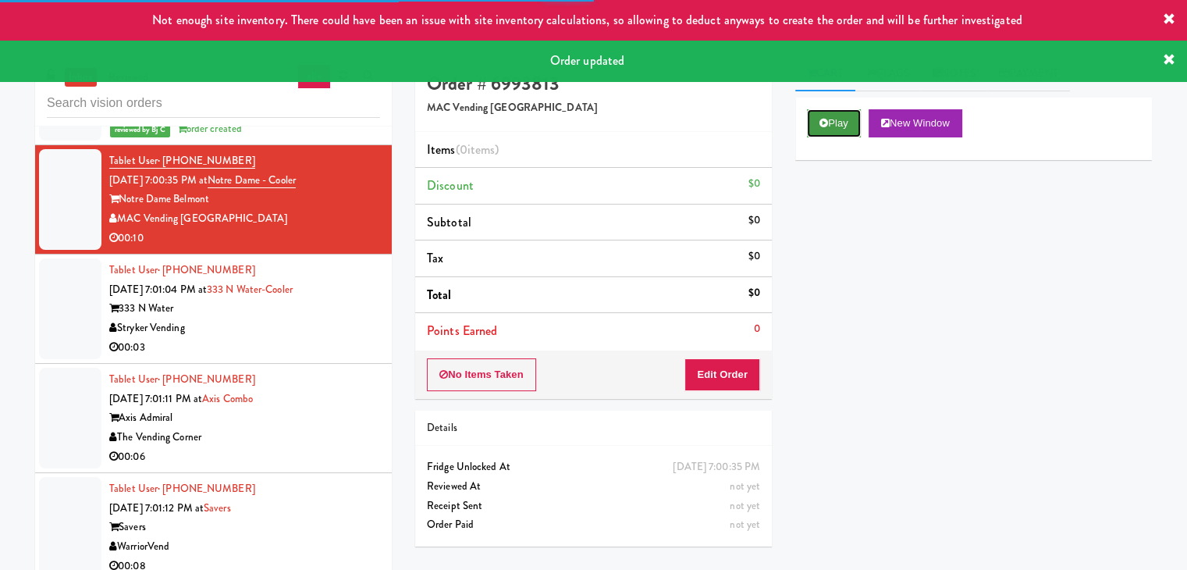
click at [834, 114] on button "Play" at bounding box center [834, 123] width 54 height 28
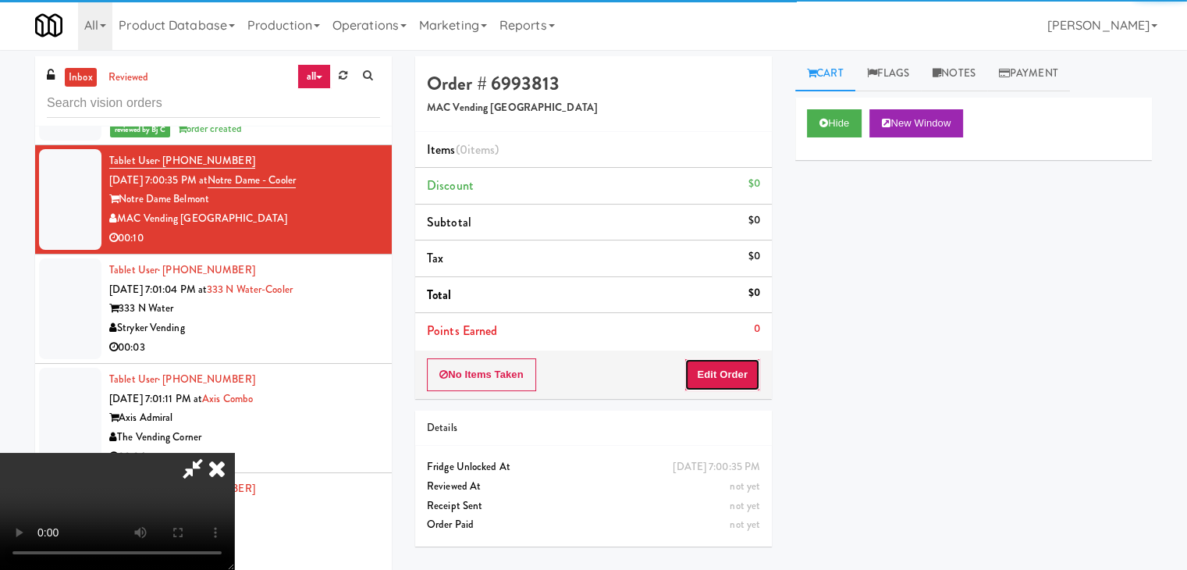
click at [712, 371] on button "Edit Order" at bounding box center [723, 374] width 76 height 33
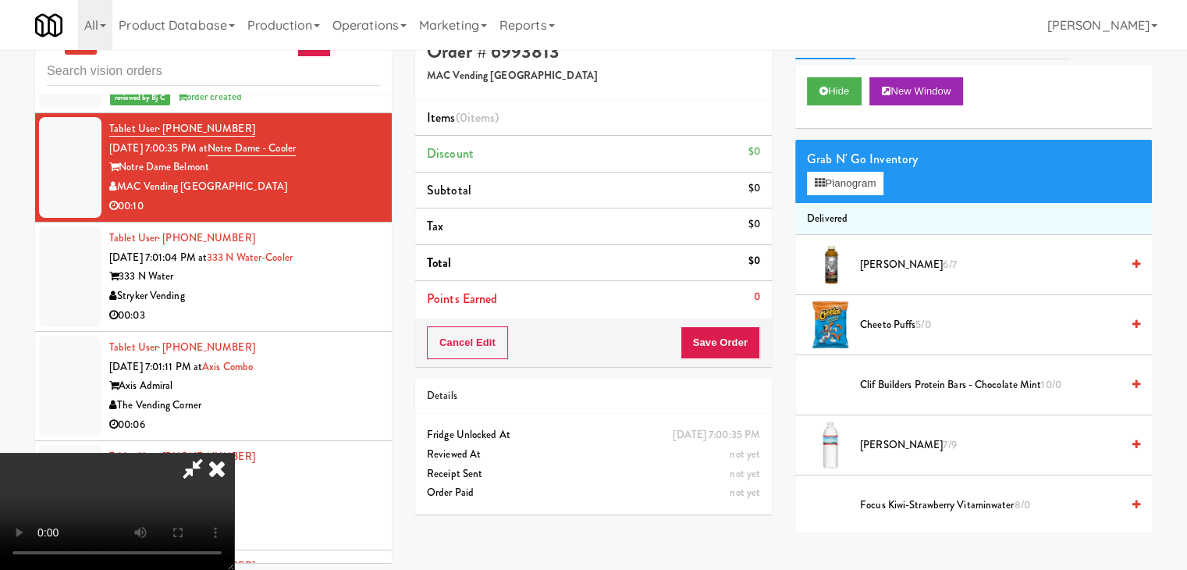
scroll to position [50, 0]
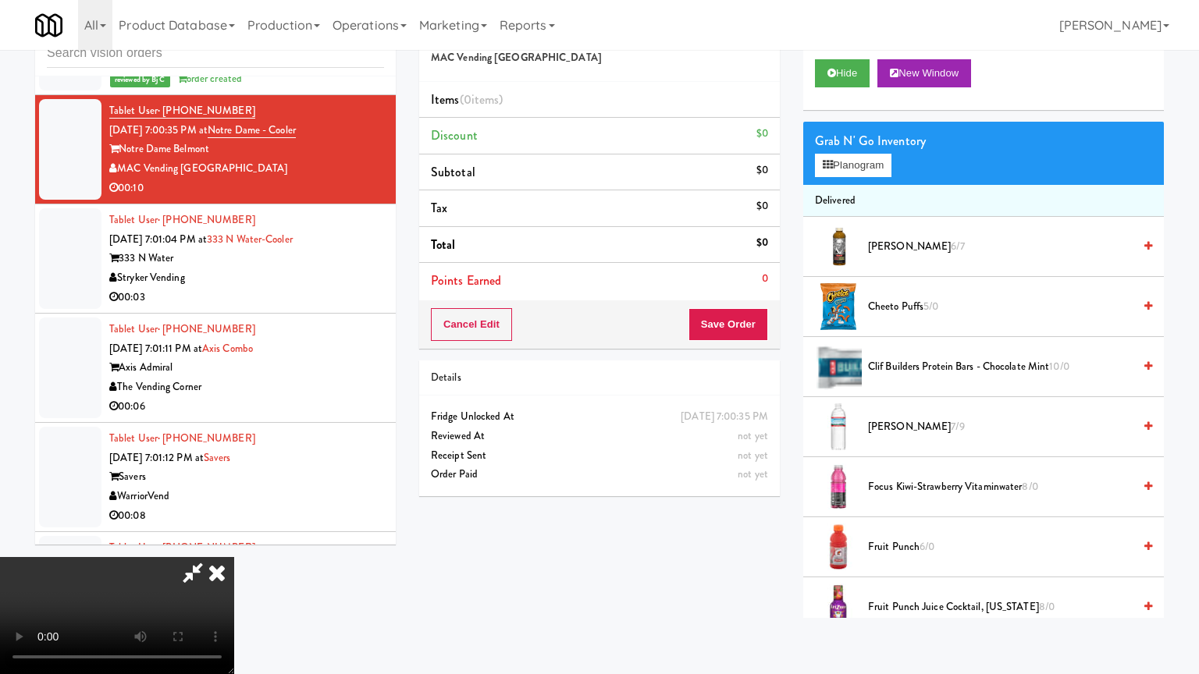
click at [234, 542] on video at bounding box center [117, 615] width 234 height 117
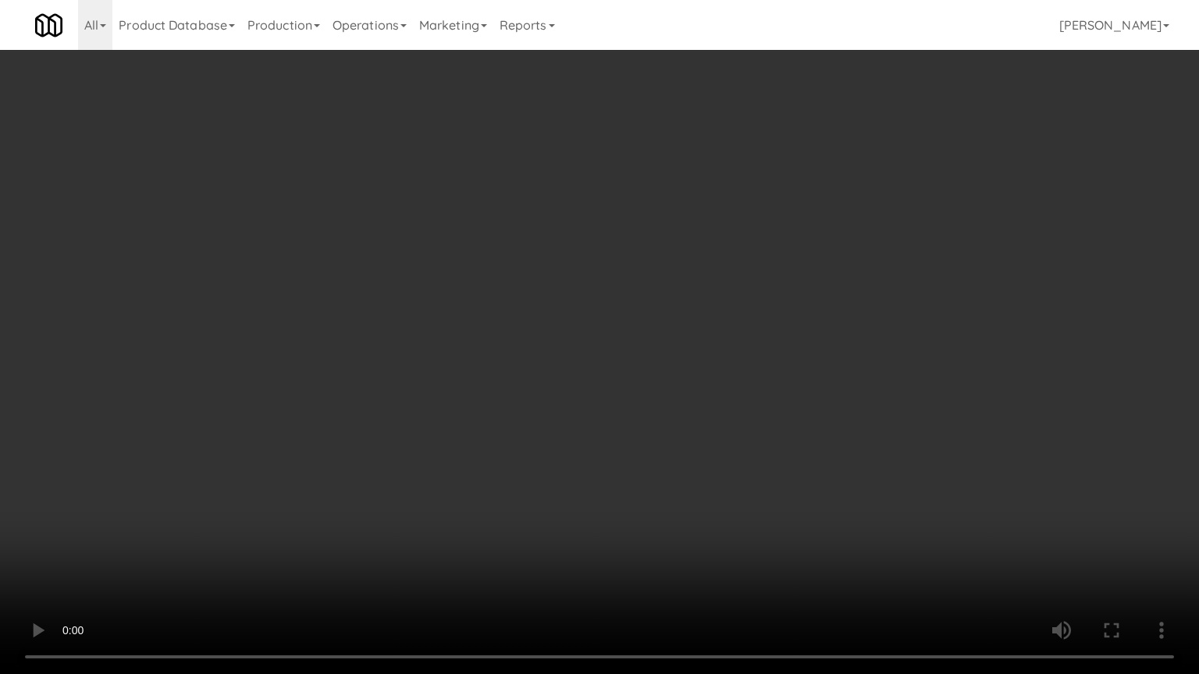
click at [713, 347] on video at bounding box center [599, 337] width 1199 height 674
click at [720, 341] on video at bounding box center [599, 337] width 1199 height 674
click at [709, 339] on video at bounding box center [599, 337] width 1199 height 674
click at [667, 411] on video at bounding box center [599, 337] width 1199 height 674
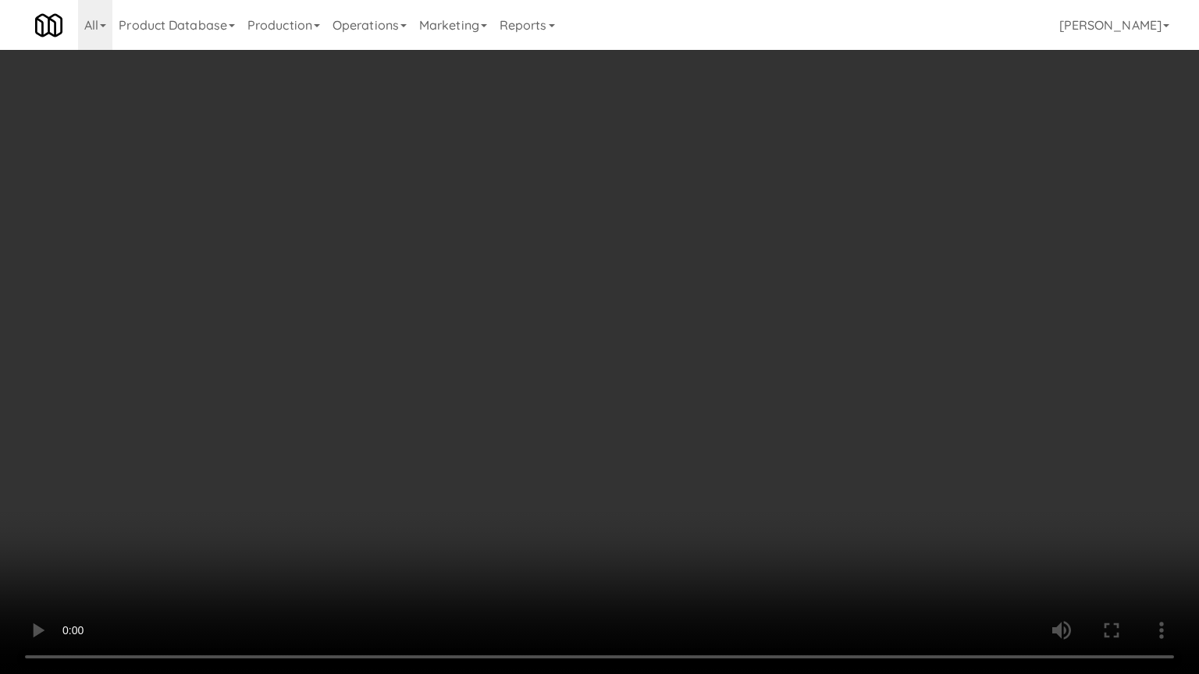
click at [699, 403] on video at bounding box center [599, 337] width 1199 height 674
click
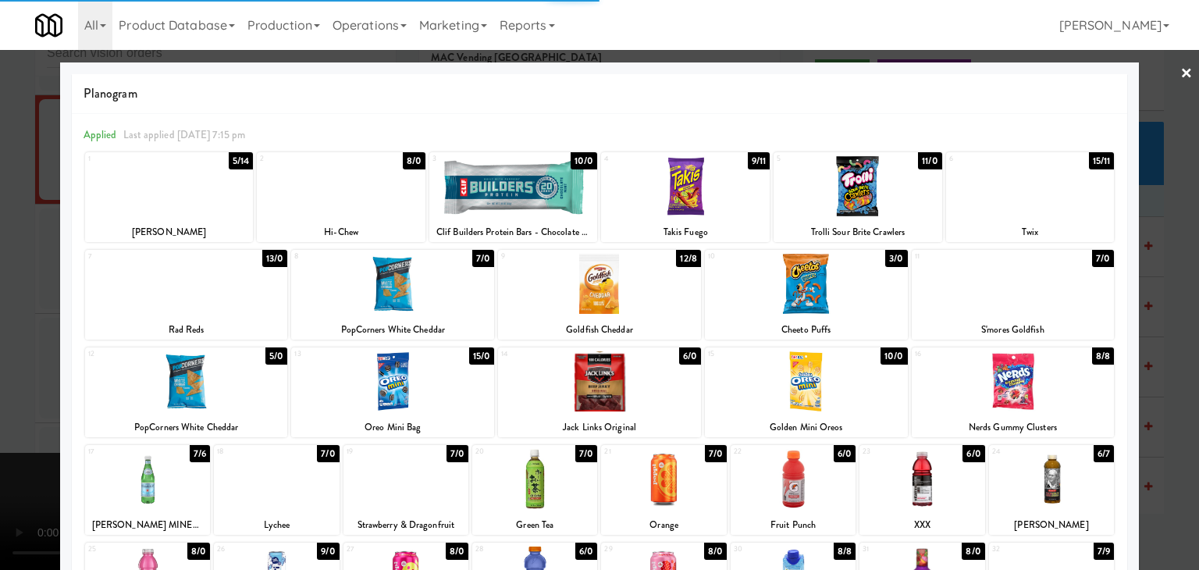
drag, startPoint x: 0, startPoint y: 356, endPoint x: 172, endPoint y: 350, distance: 171.8
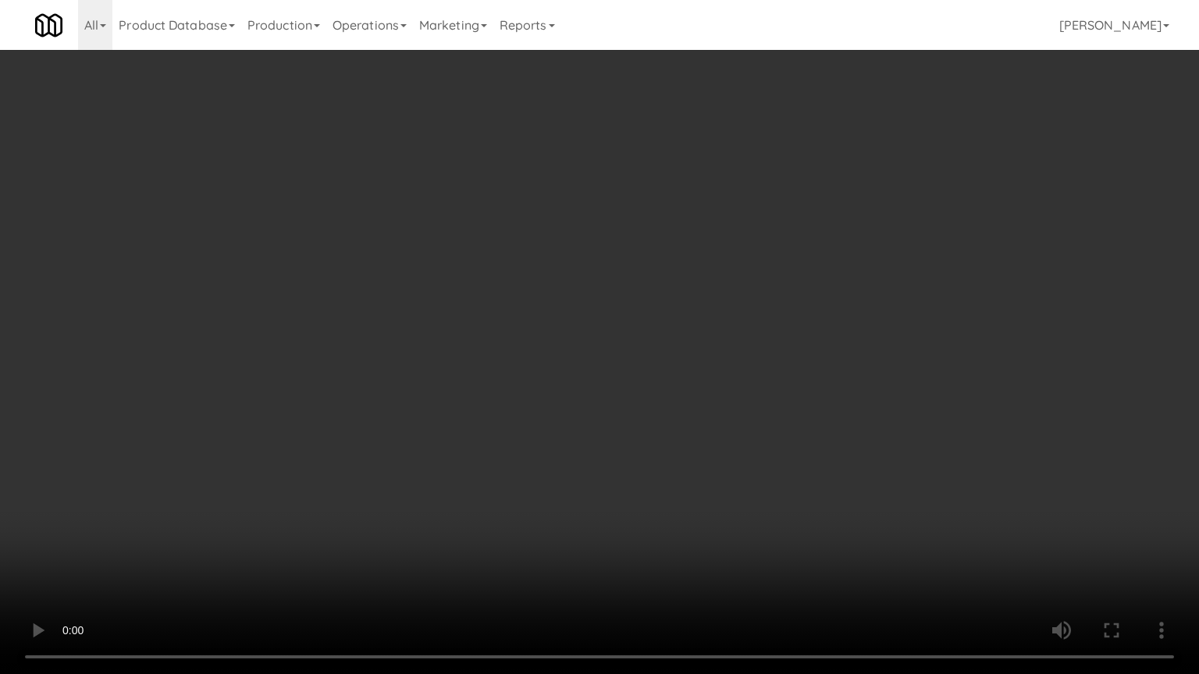
drag, startPoint x: 696, startPoint y: 369, endPoint x: 754, endPoint y: 269, distance: 115.8
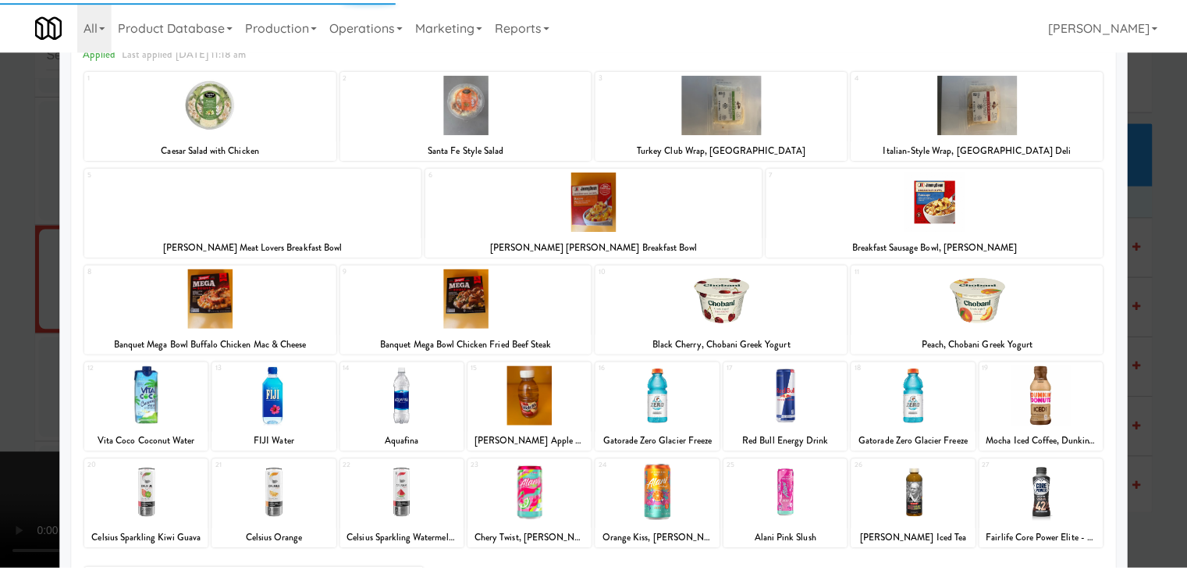
scroll to position [197, 0]
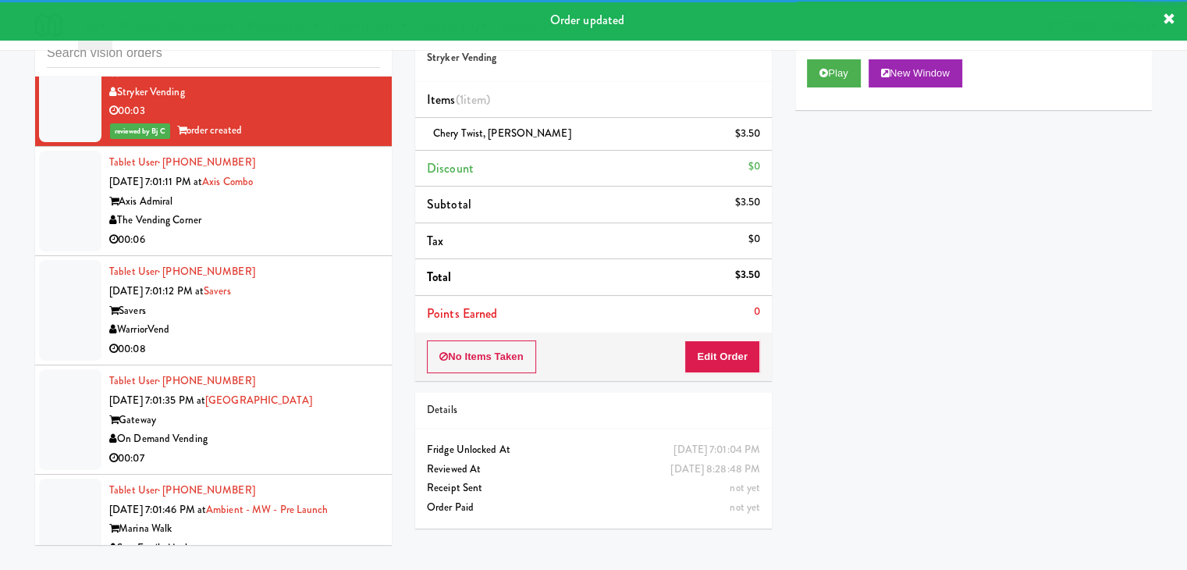
scroll to position [12430, 0]
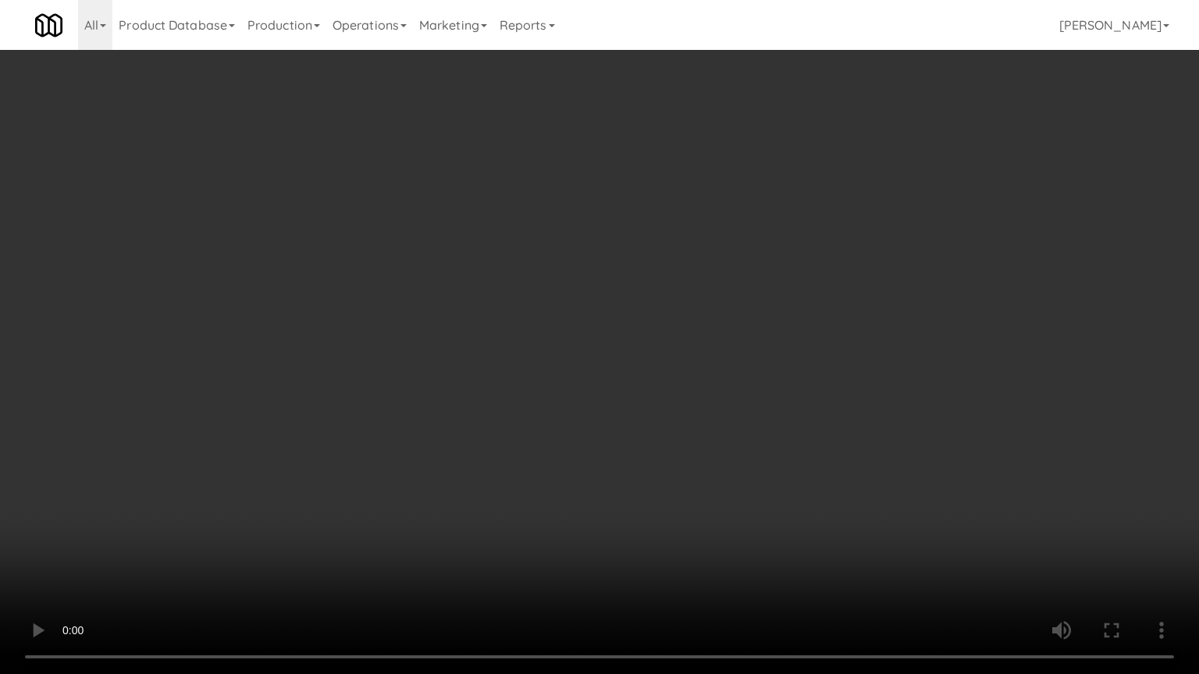
drag, startPoint x: 752, startPoint y: 400, endPoint x: 764, endPoint y: 396, distance: 13.1
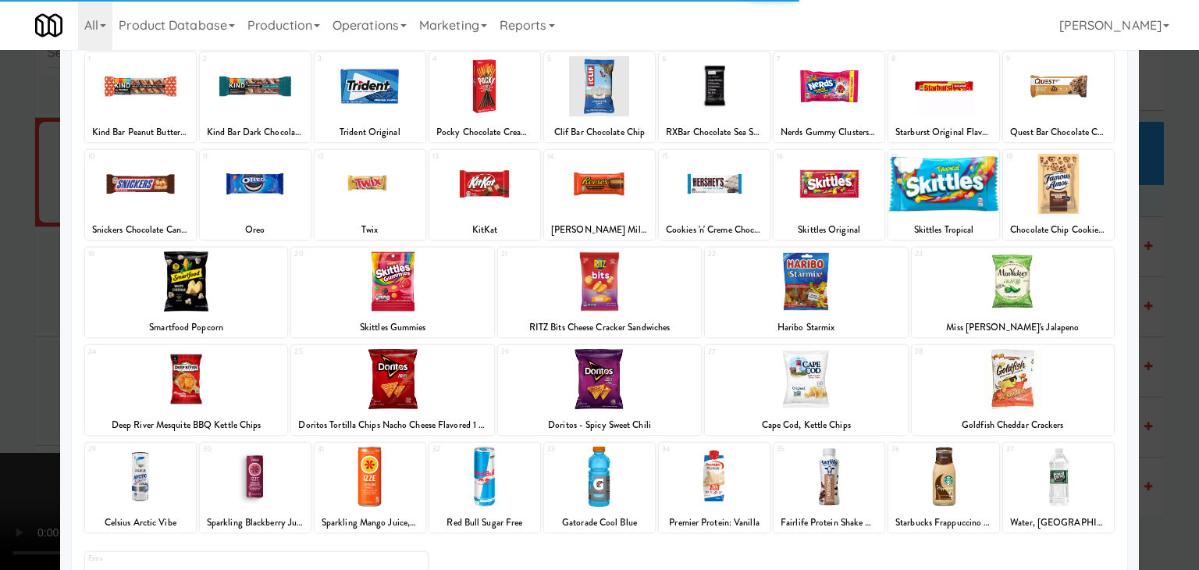
scroll to position [197, 0]
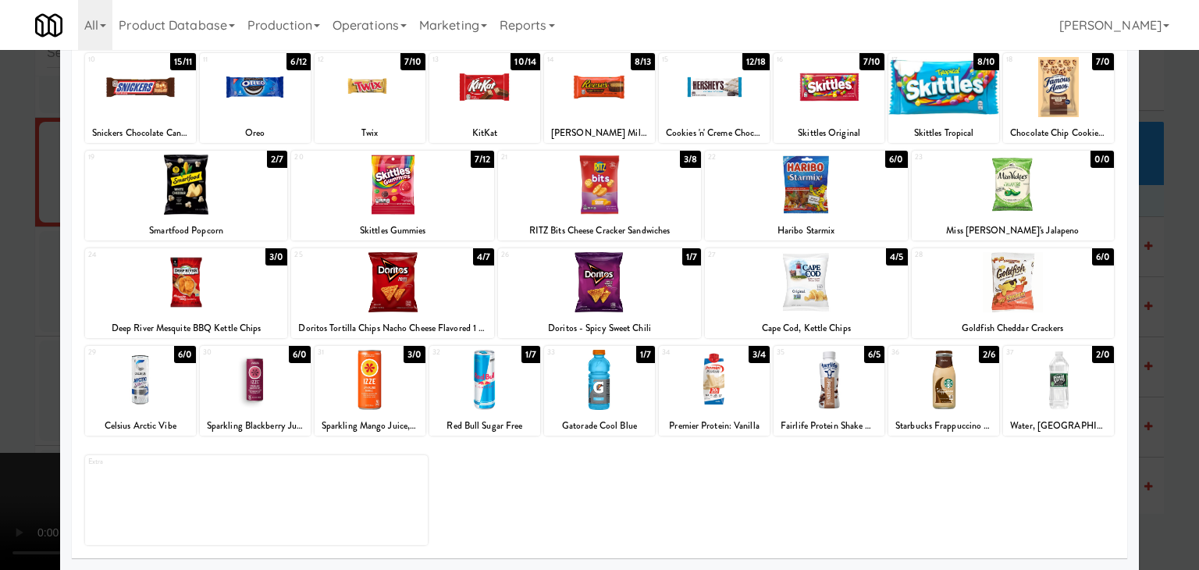
drag, startPoint x: 480, startPoint y: 386, endPoint x: 620, endPoint y: 376, distance: 140.0
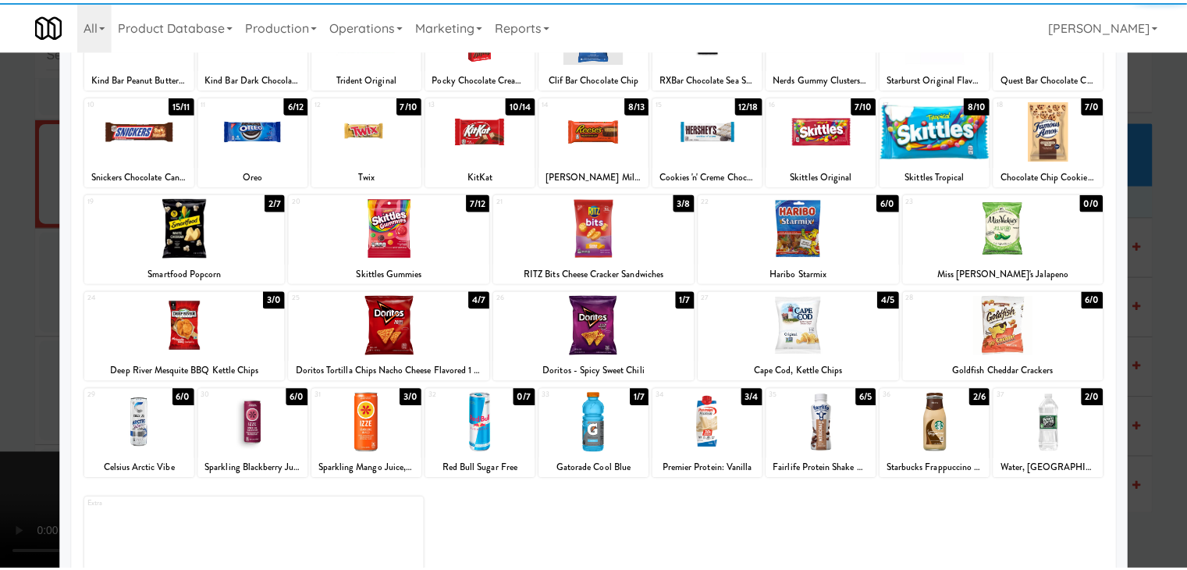
scroll to position [119, 0]
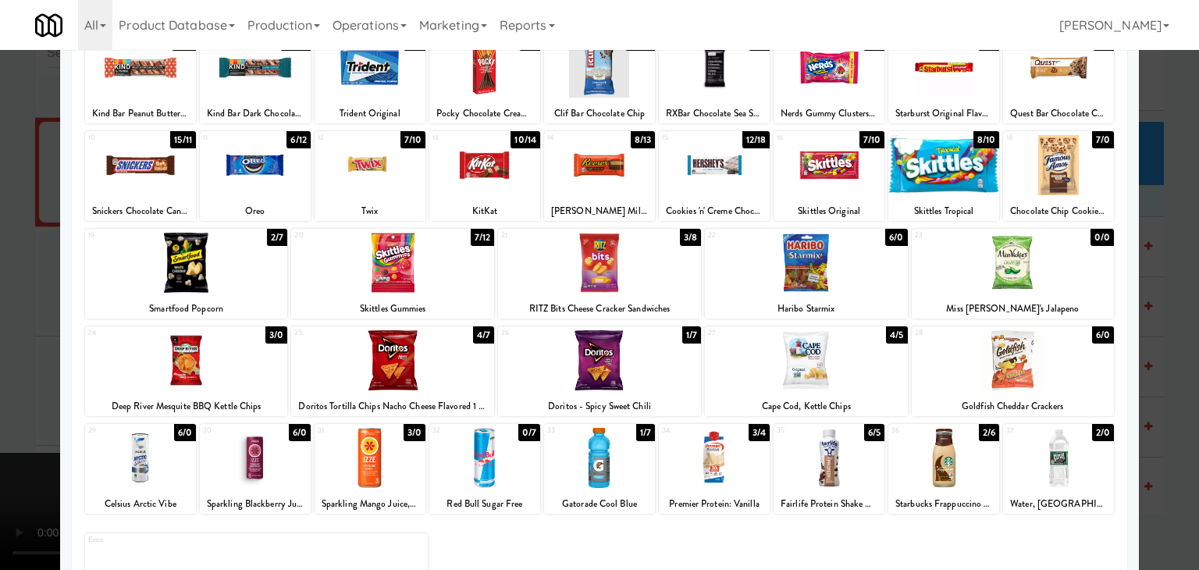
drag, startPoint x: 827, startPoint y: 258, endPoint x: 0, endPoint y: 315, distance: 829.4
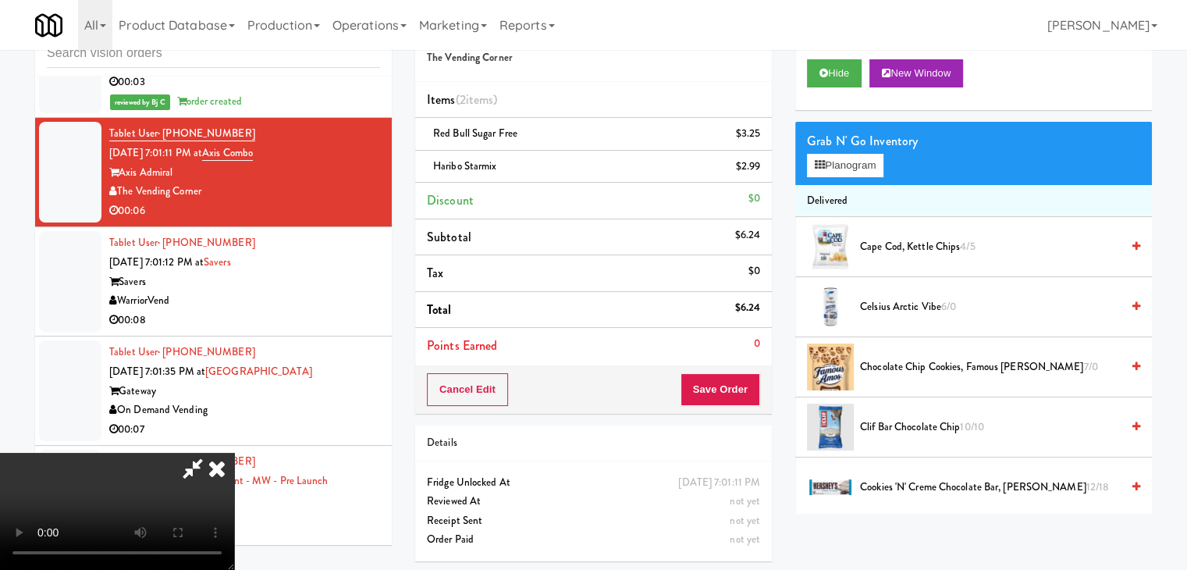
scroll to position [52, 0]
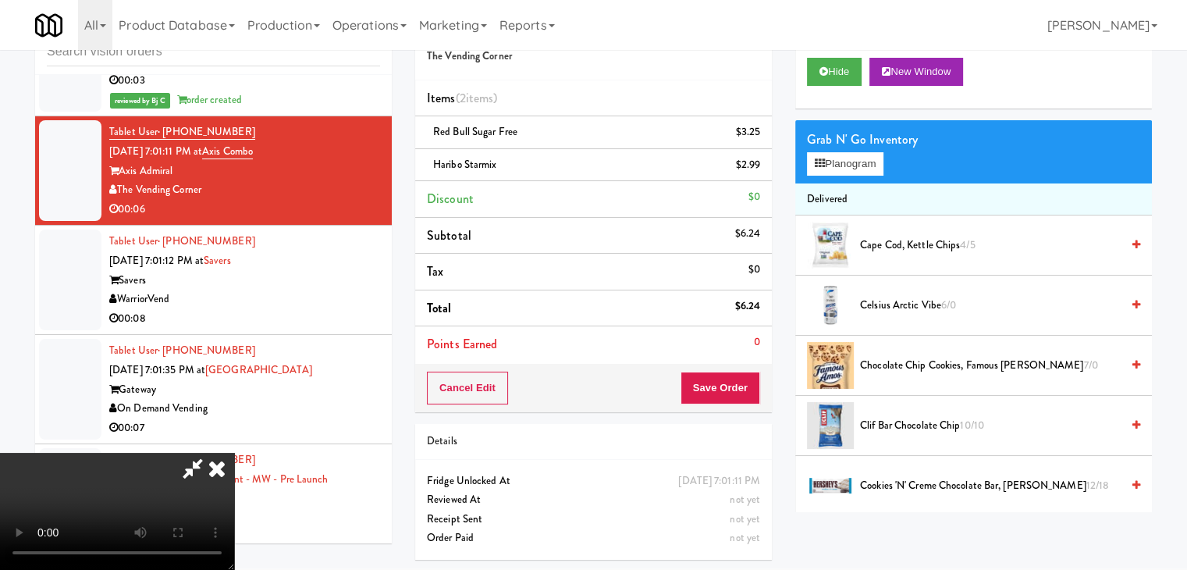
drag, startPoint x: 738, startPoint y: 361, endPoint x: 740, endPoint y: 379, distance: 18.8
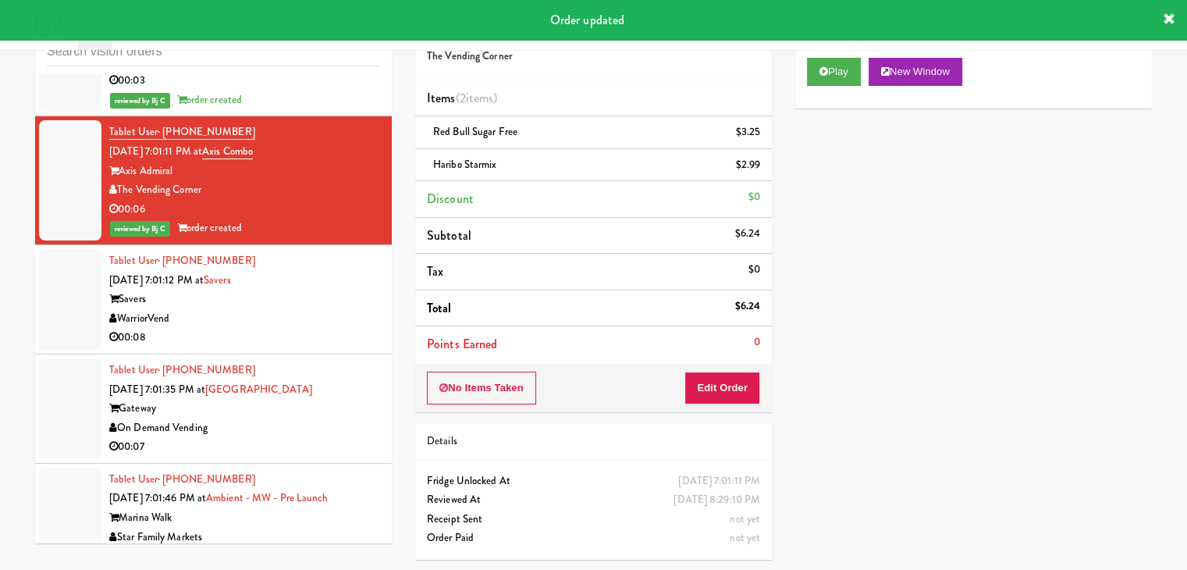
scroll to position [12508, 0]
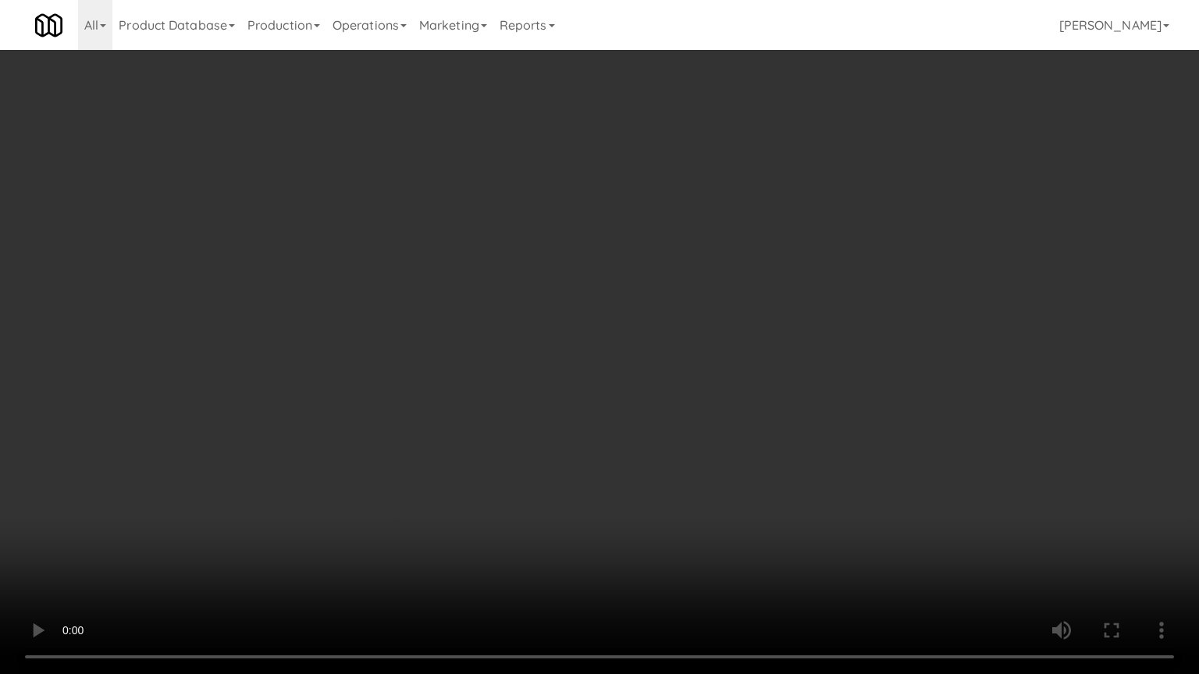
drag, startPoint x: 740, startPoint y: 394, endPoint x: 863, endPoint y: 234, distance: 201.6
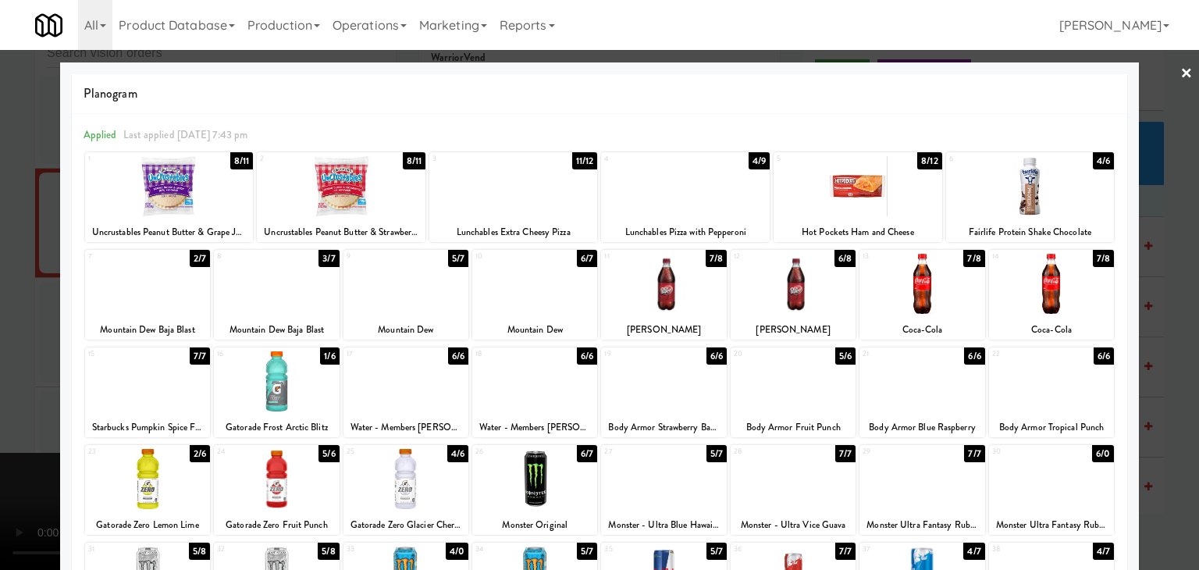
drag, startPoint x: 0, startPoint y: 241, endPoint x: 97, endPoint y: 250, distance: 97.2
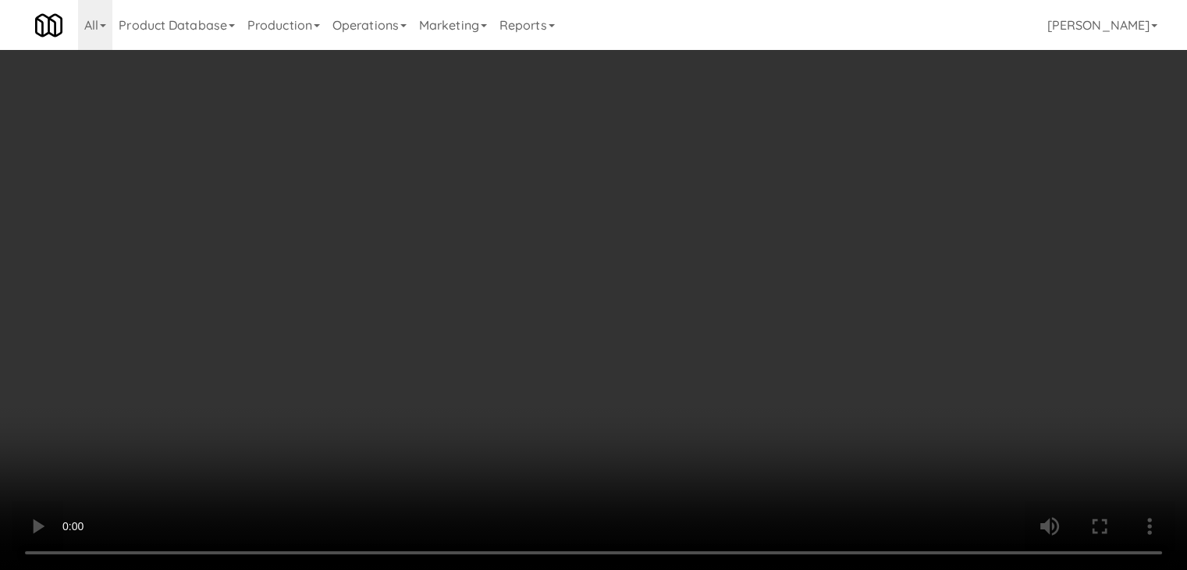
drag, startPoint x: 871, startPoint y: 169, endPoint x: 872, endPoint y: 161, distance: 7.8
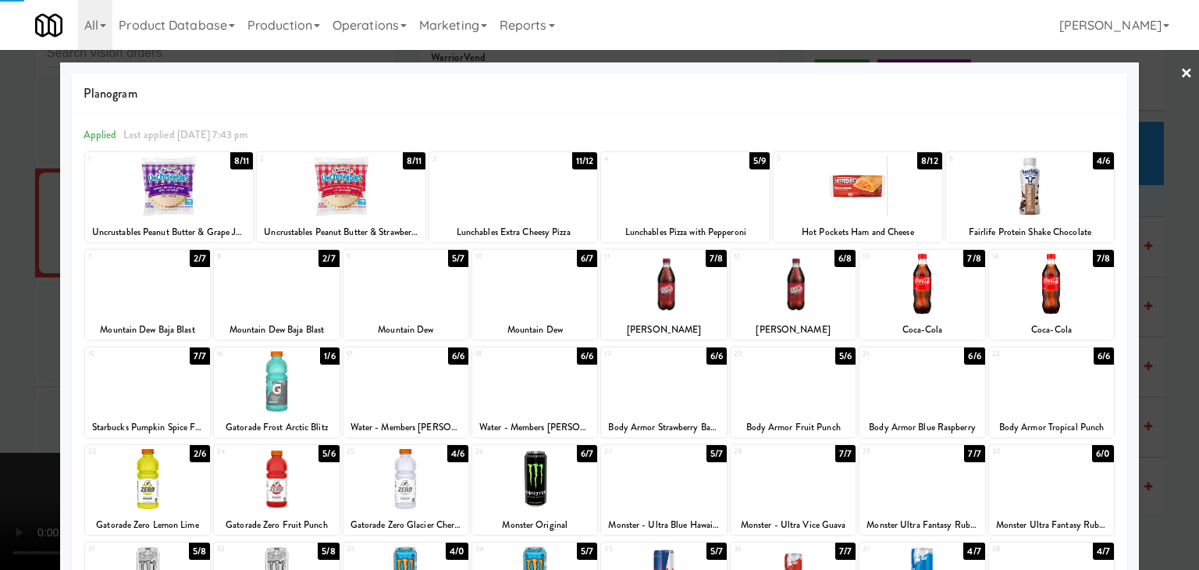
drag, startPoint x: 0, startPoint y: 315, endPoint x: 251, endPoint y: 330, distance: 251.0
drag, startPoint x: 0, startPoint y: 308, endPoint x: 277, endPoint y: 318, distance: 277.3
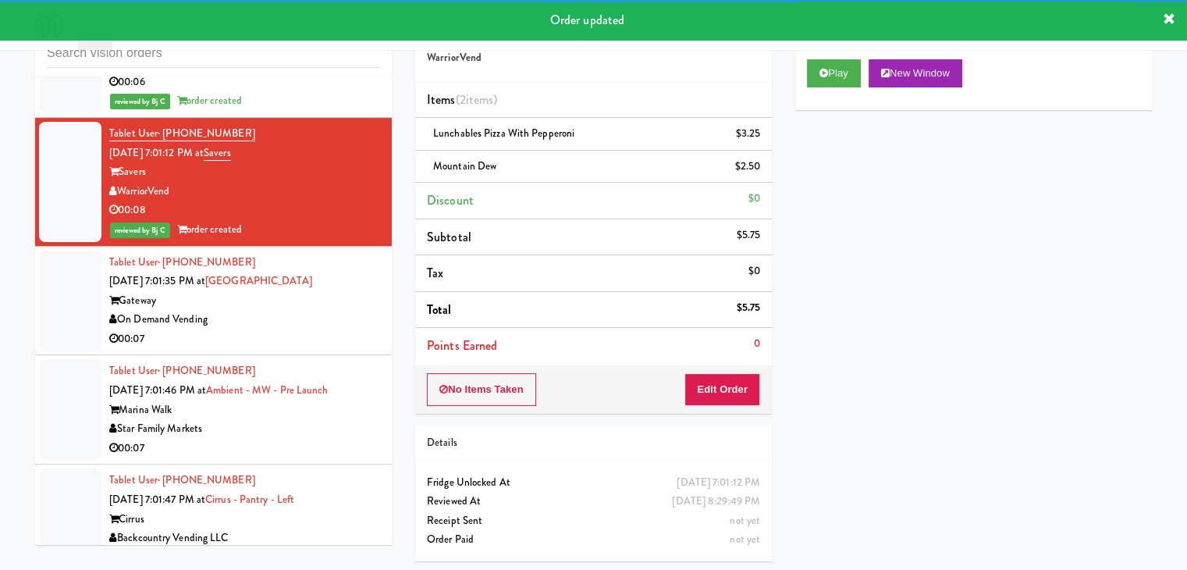
scroll to position [12586, 0]
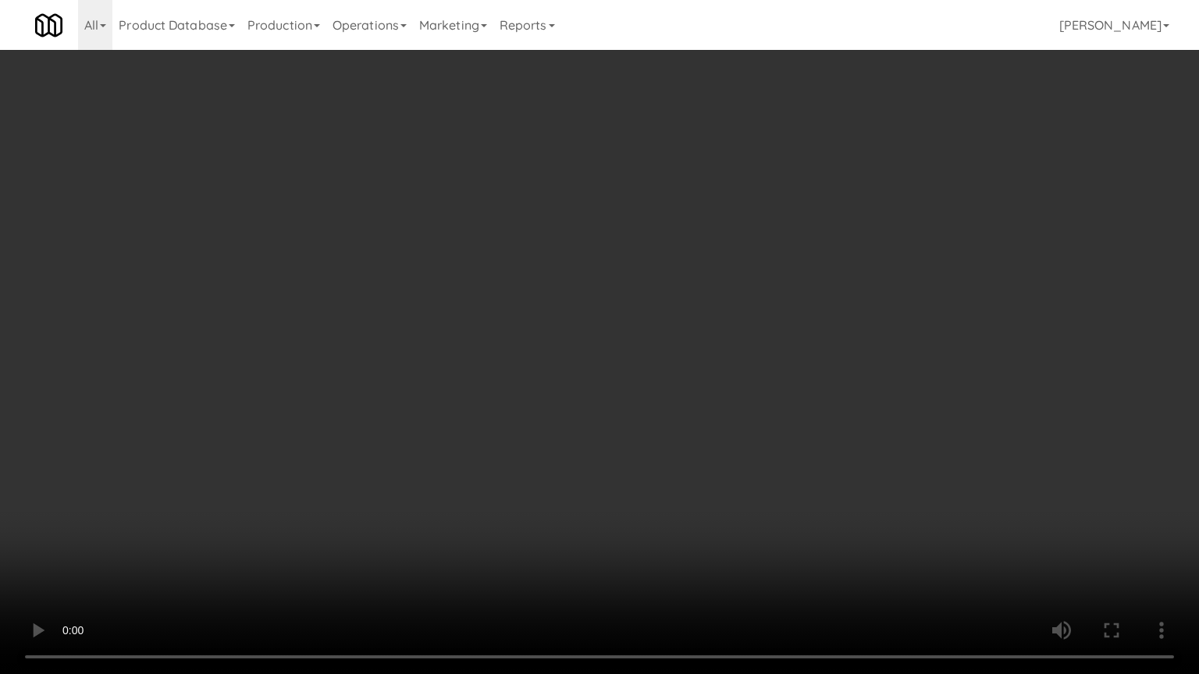
drag, startPoint x: 778, startPoint y: 346, endPoint x: 847, endPoint y: 212, distance: 150.8
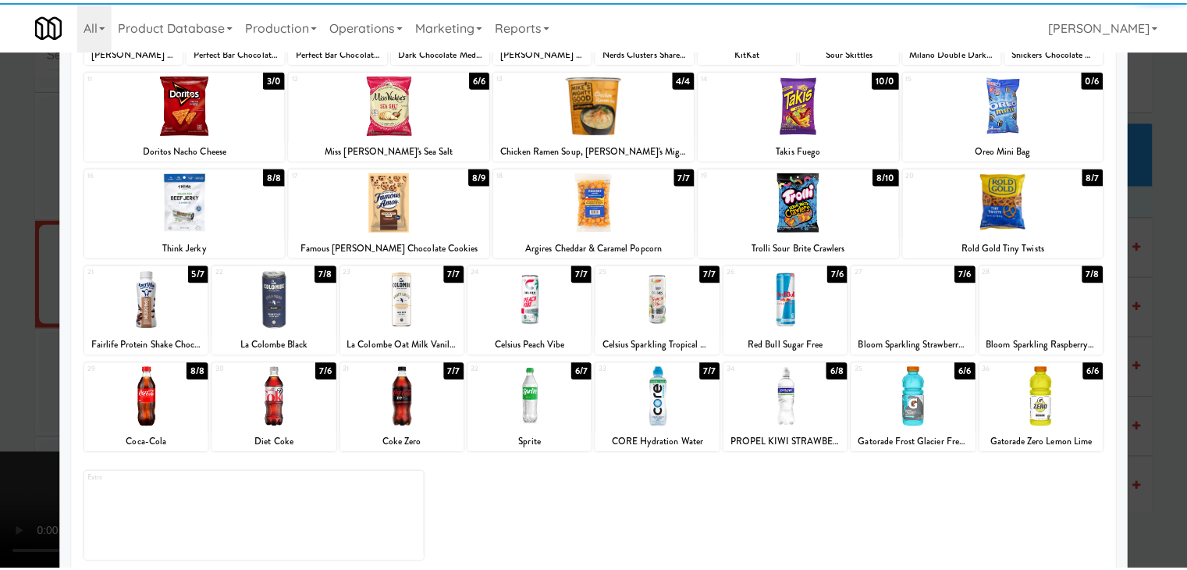
scroll to position [197, 0]
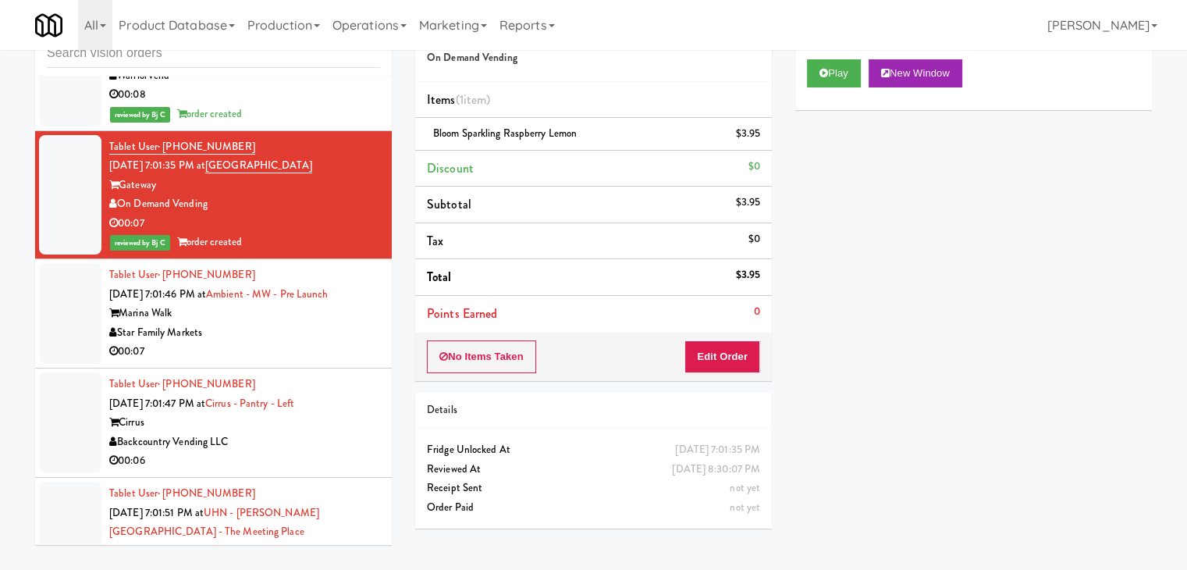
scroll to position [12743, 0]
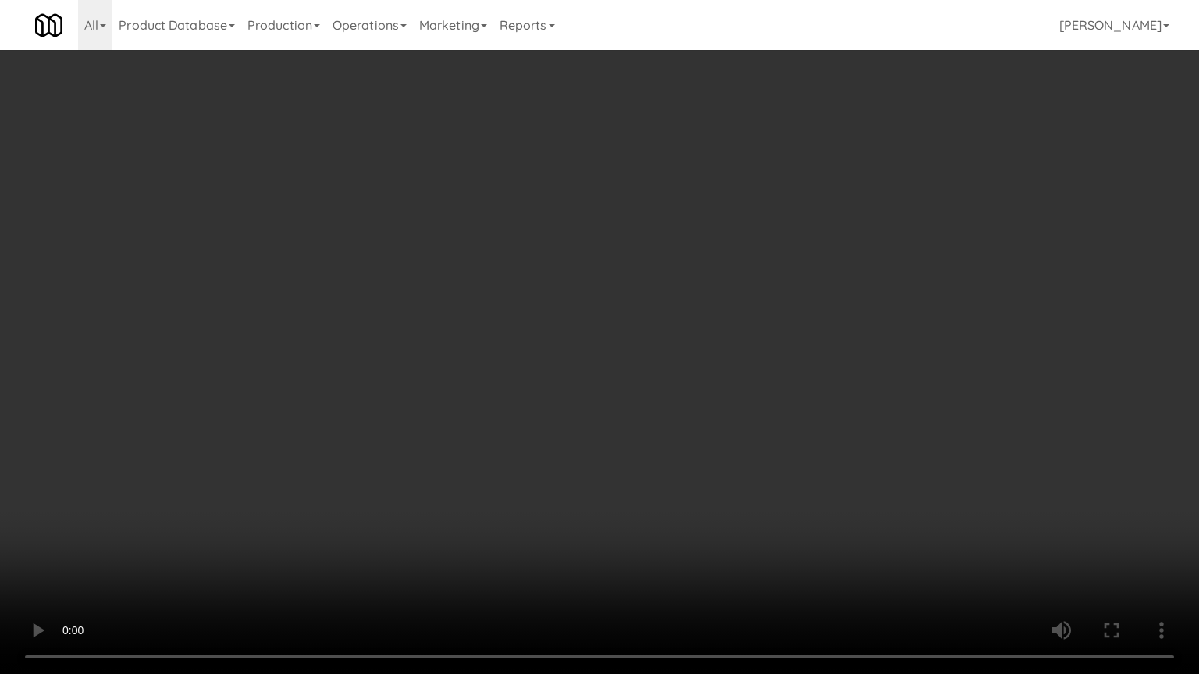
drag, startPoint x: 735, startPoint y: 366, endPoint x: 726, endPoint y: 370, distance: 10.1
drag, startPoint x: 749, startPoint y: 336, endPoint x: 863, endPoint y: 150, distance: 218.2
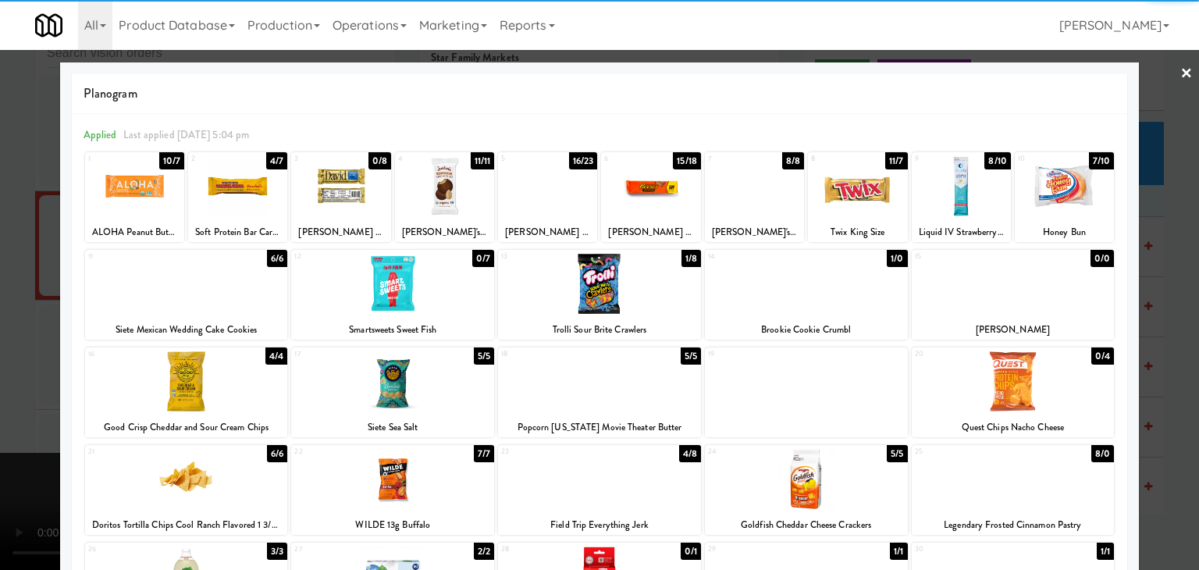
drag, startPoint x: 190, startPoint y: 390, endPoint x: 95, endPoint y: 394, distance: 95.3
